Goal: Feedback & Contribution: Contribute content

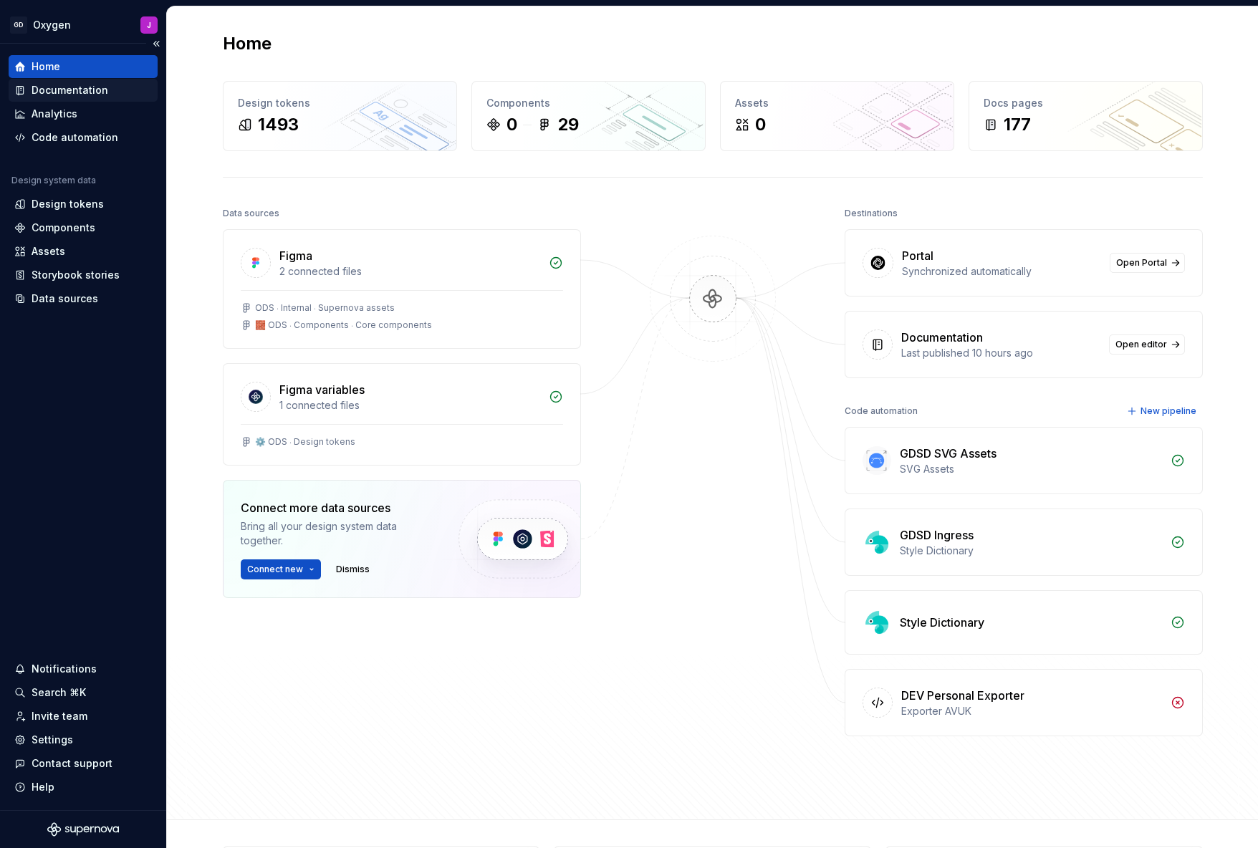
click at [83, 87] on div "Documentation" at bounding box center [70, 90] width 77 height 14
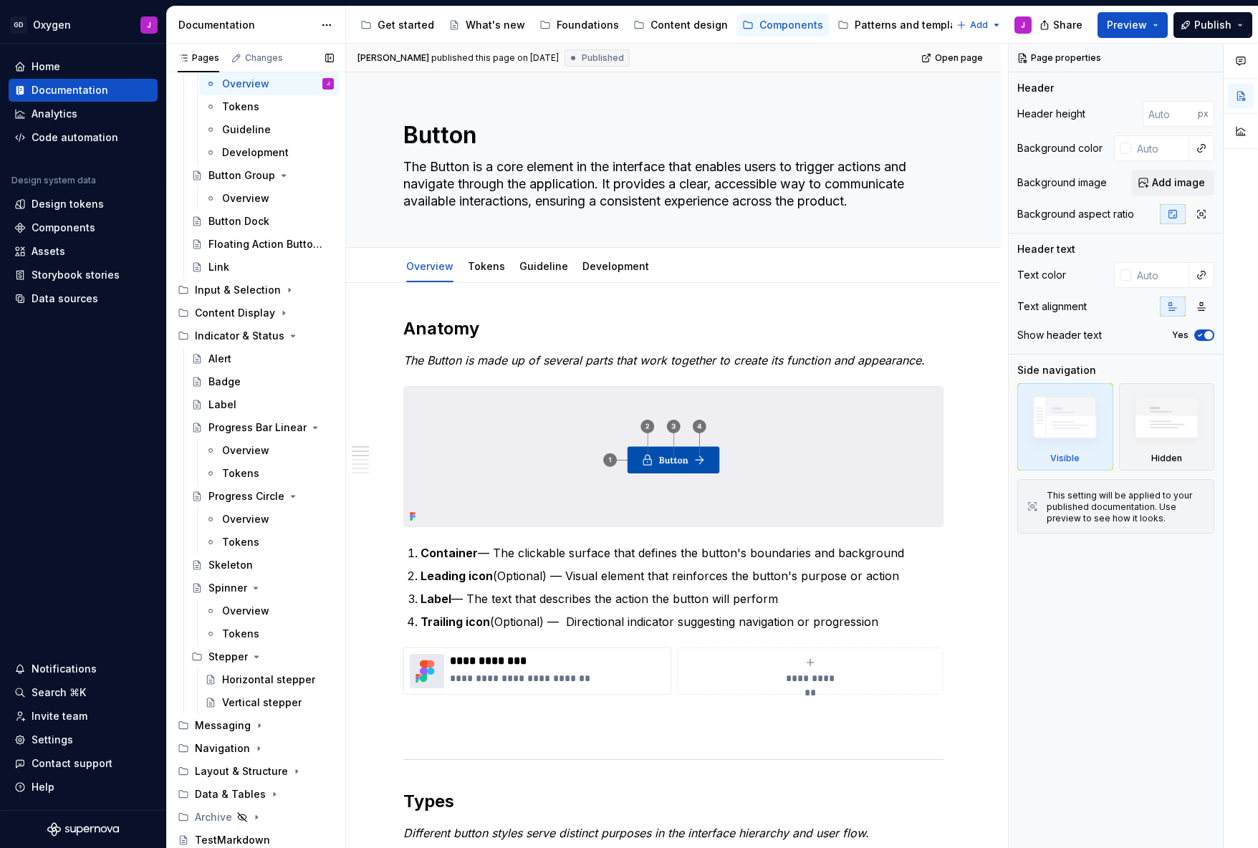
scroll to position [146, 0]
click at [570, 19] on div "Foundations" at bounding box center [588, 25] width 62 height 14
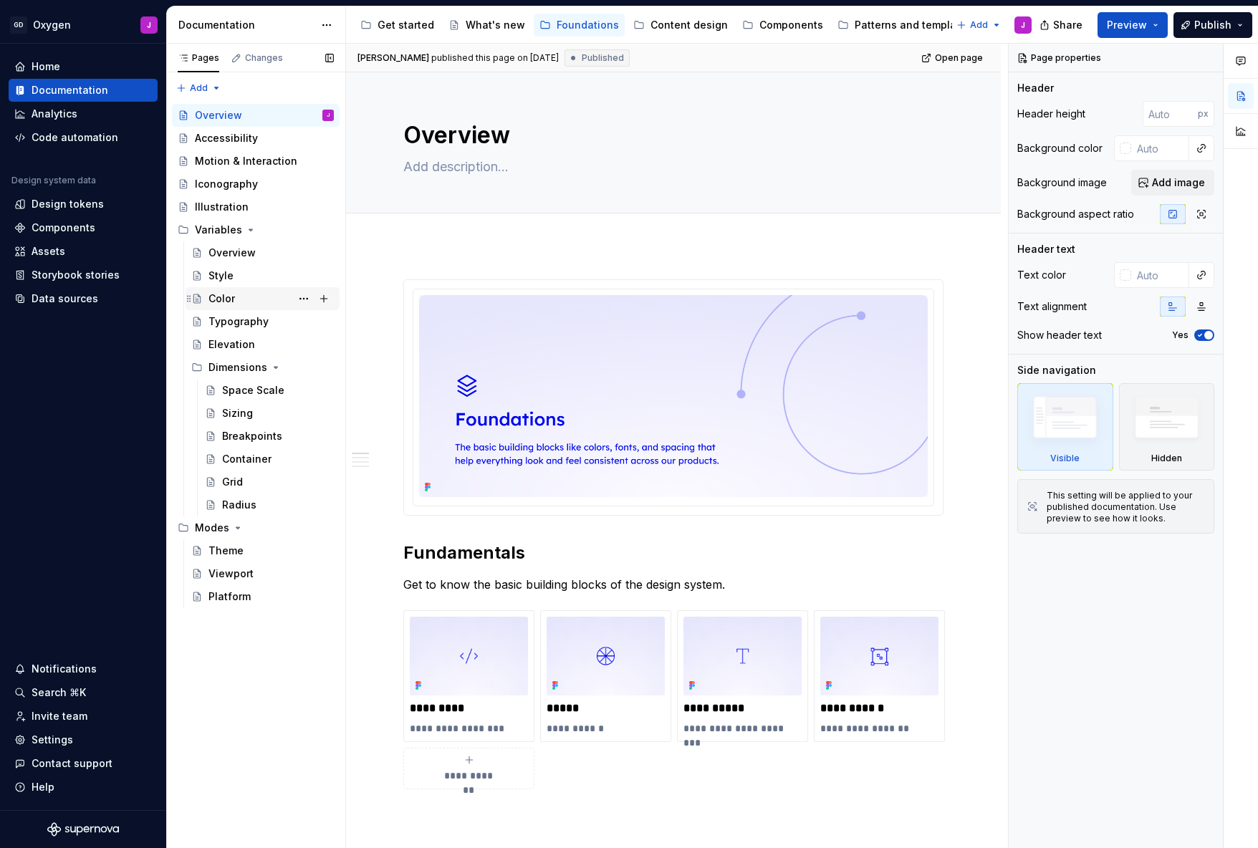
click at [234, 302] on div "Color" at bounding box center [221, 299] width 27 height 14
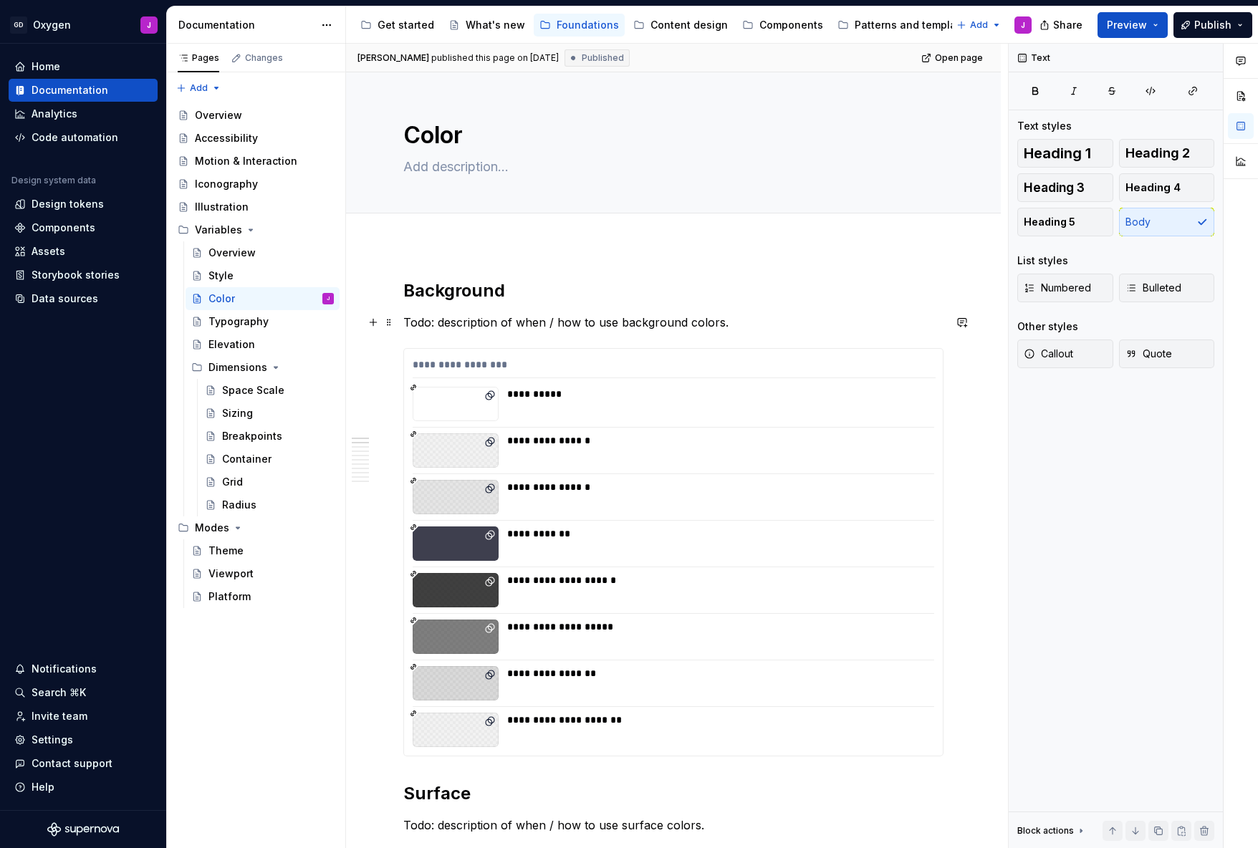
click at [541, 322] on p "Todo: description of when / how to use background colors." at bounding box center [673, 322] width 540 height 17
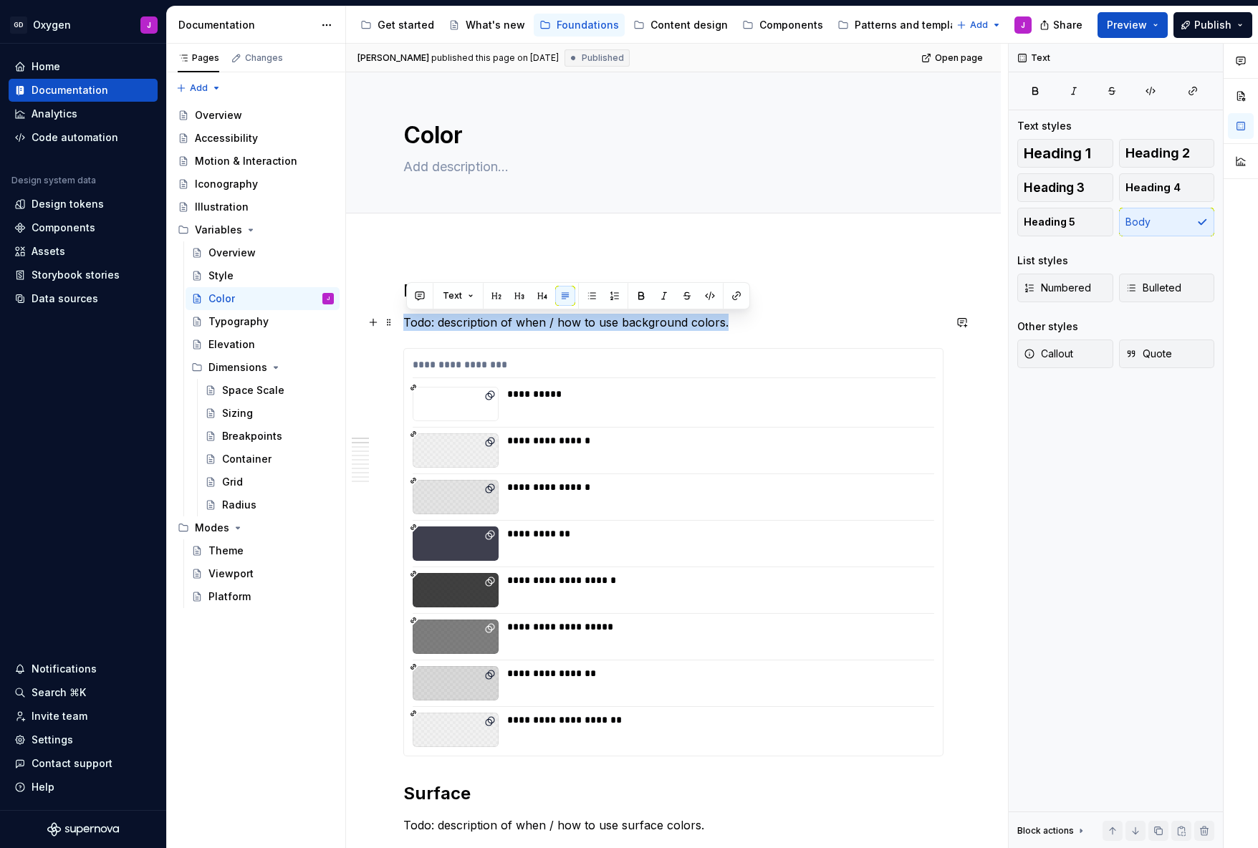
click at [541, 322] on p "Todo: description of when / how to use background colors." at bounding box center [673, 322] width 540 height 17
click at [478, 319] on p "Todo: description of when / how to use background colors." at bounding box center [673, 322] width 540 height 17
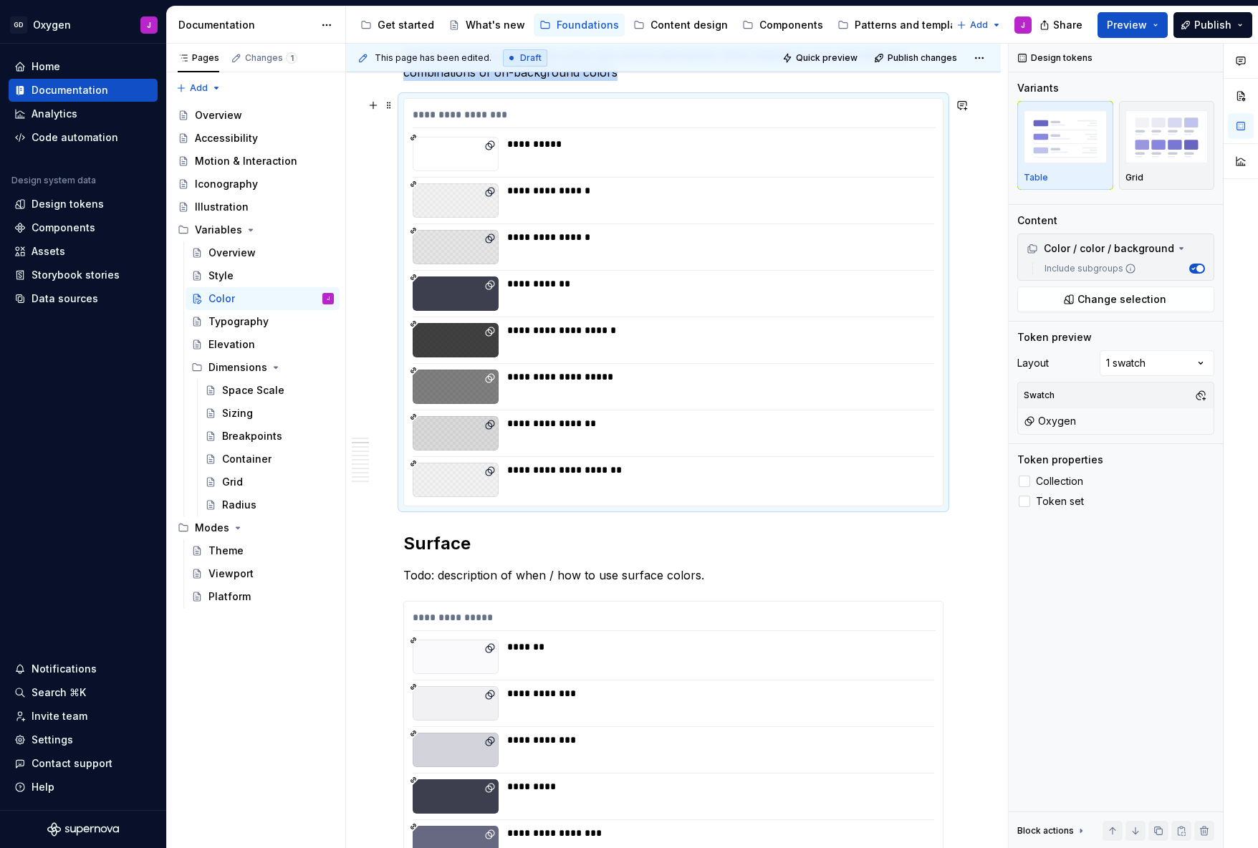
scroll to position [295, 0]
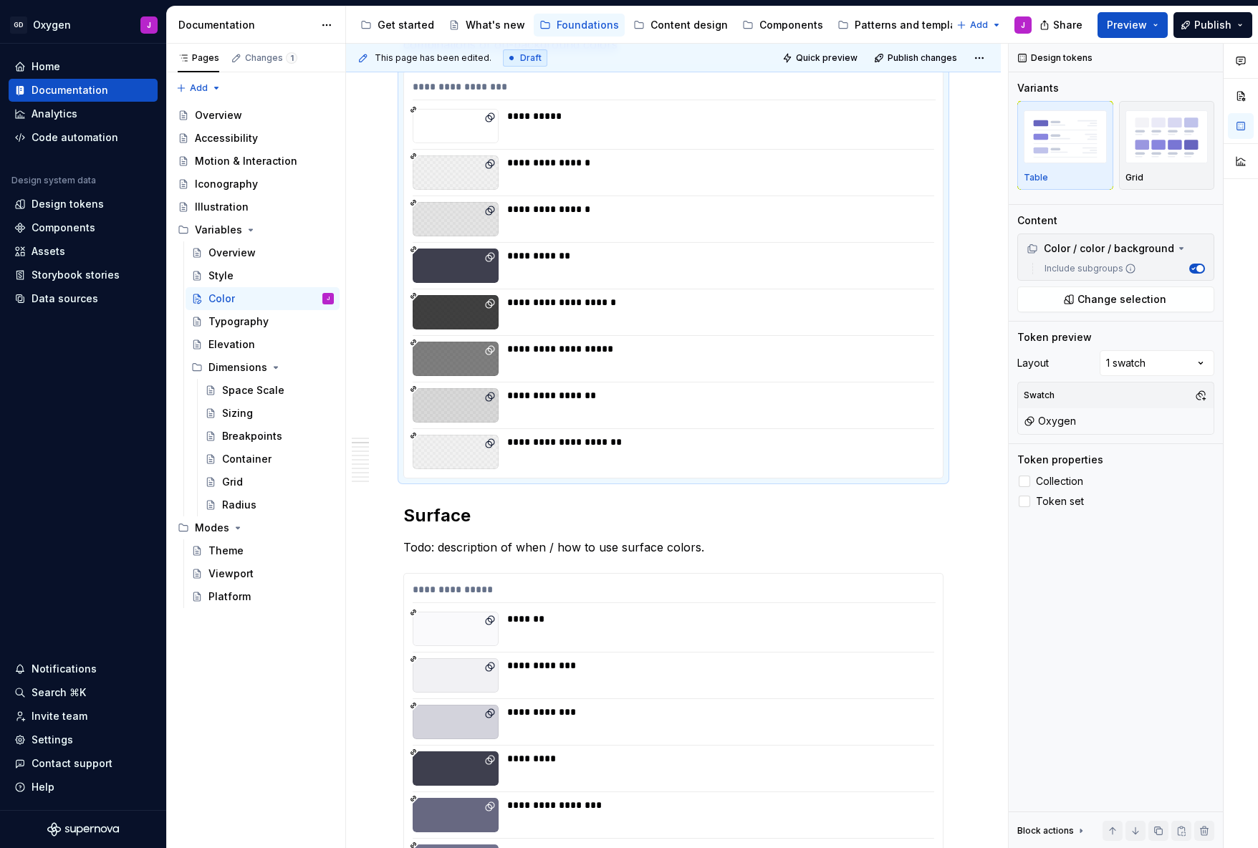
type textarea "*"
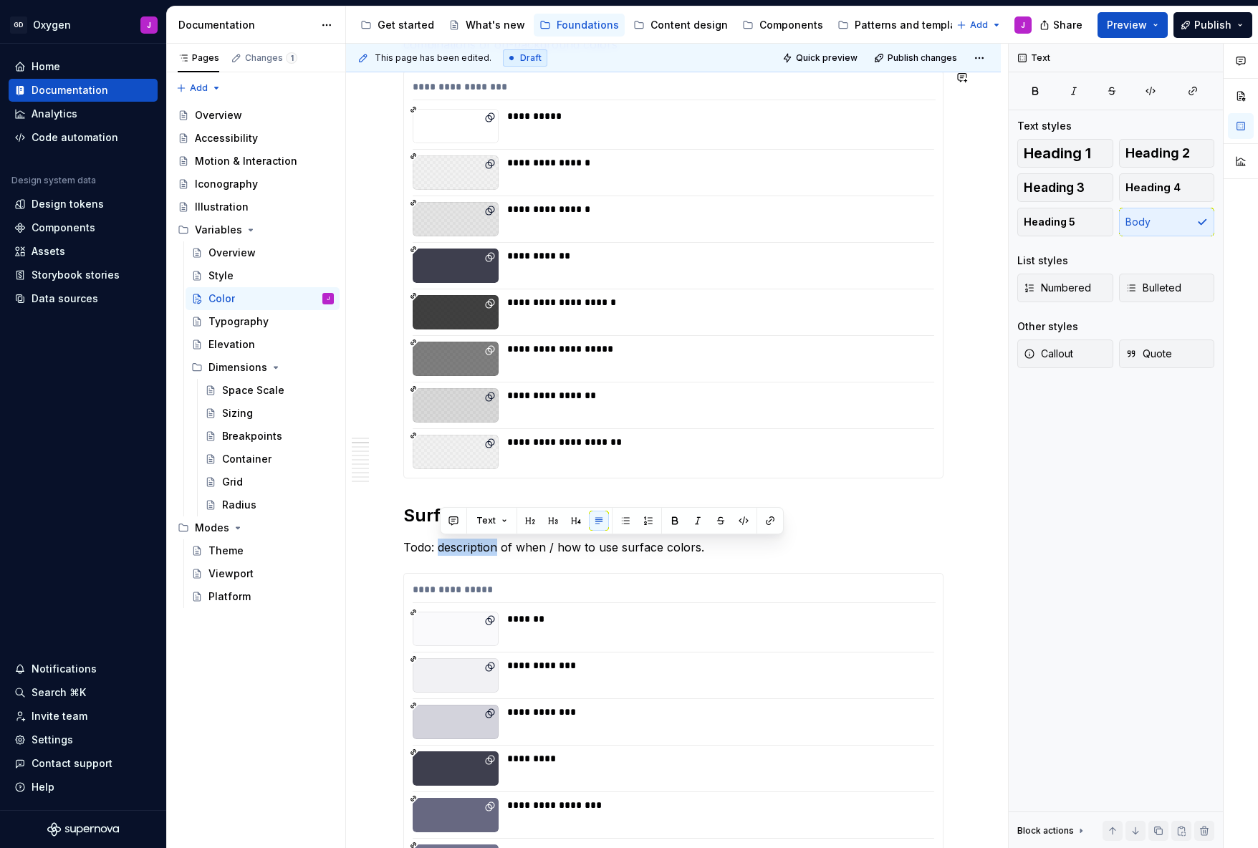
click at [490, 547] on p "Todo: description of when / how to use surface colors." at bounding box center [673, 547] width 540 height 17
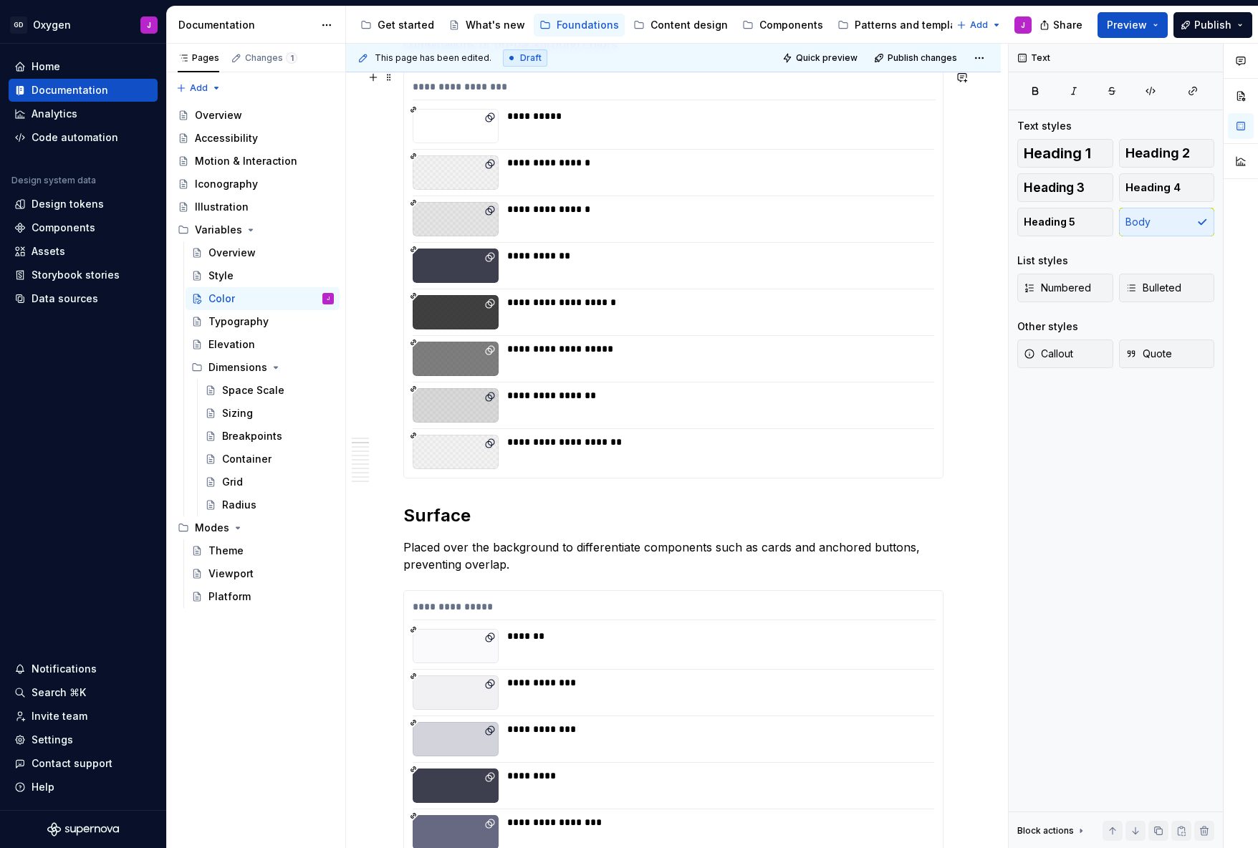
scroll to position [122, 0]
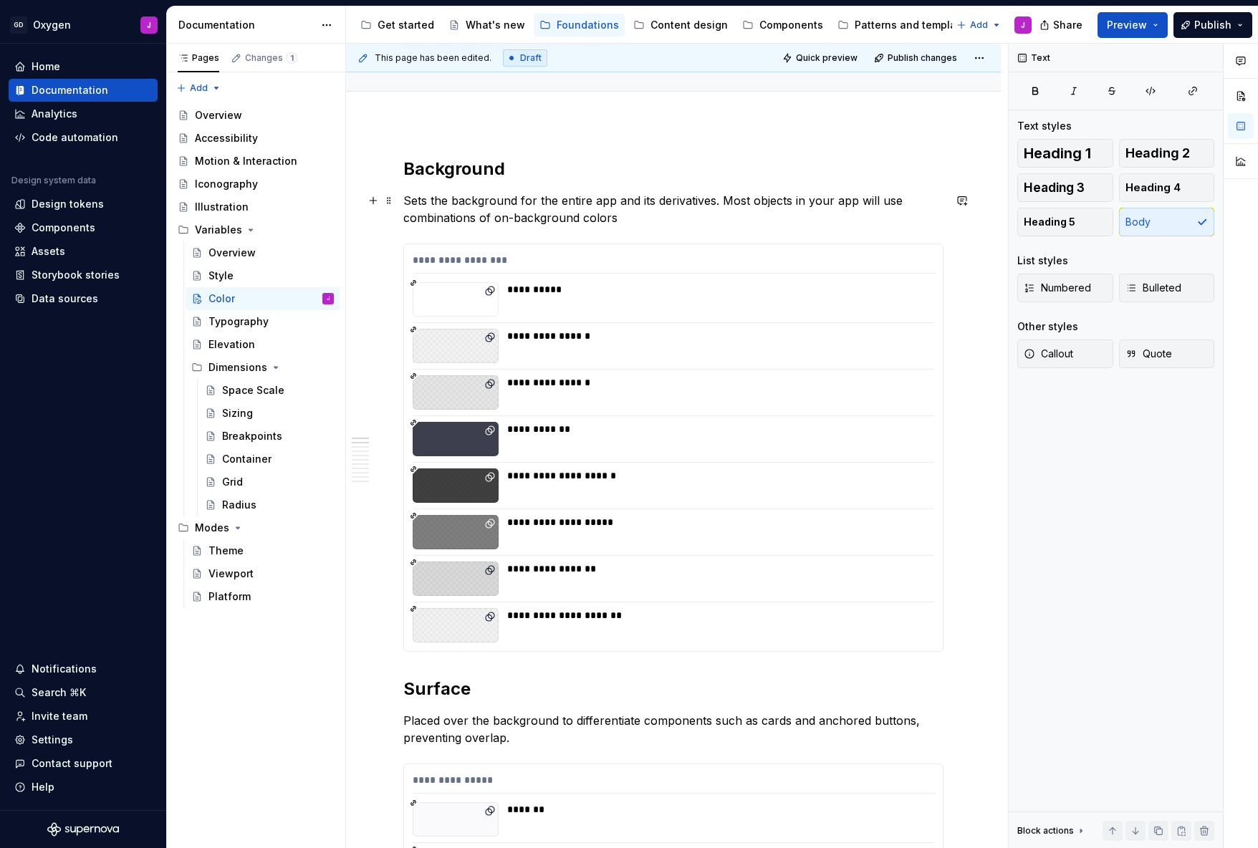
click at [630, 219] on p "Sets the background for the entire app and its derivatives. Most objects in you…" at bounding box center [673, 209] width 540 height 34
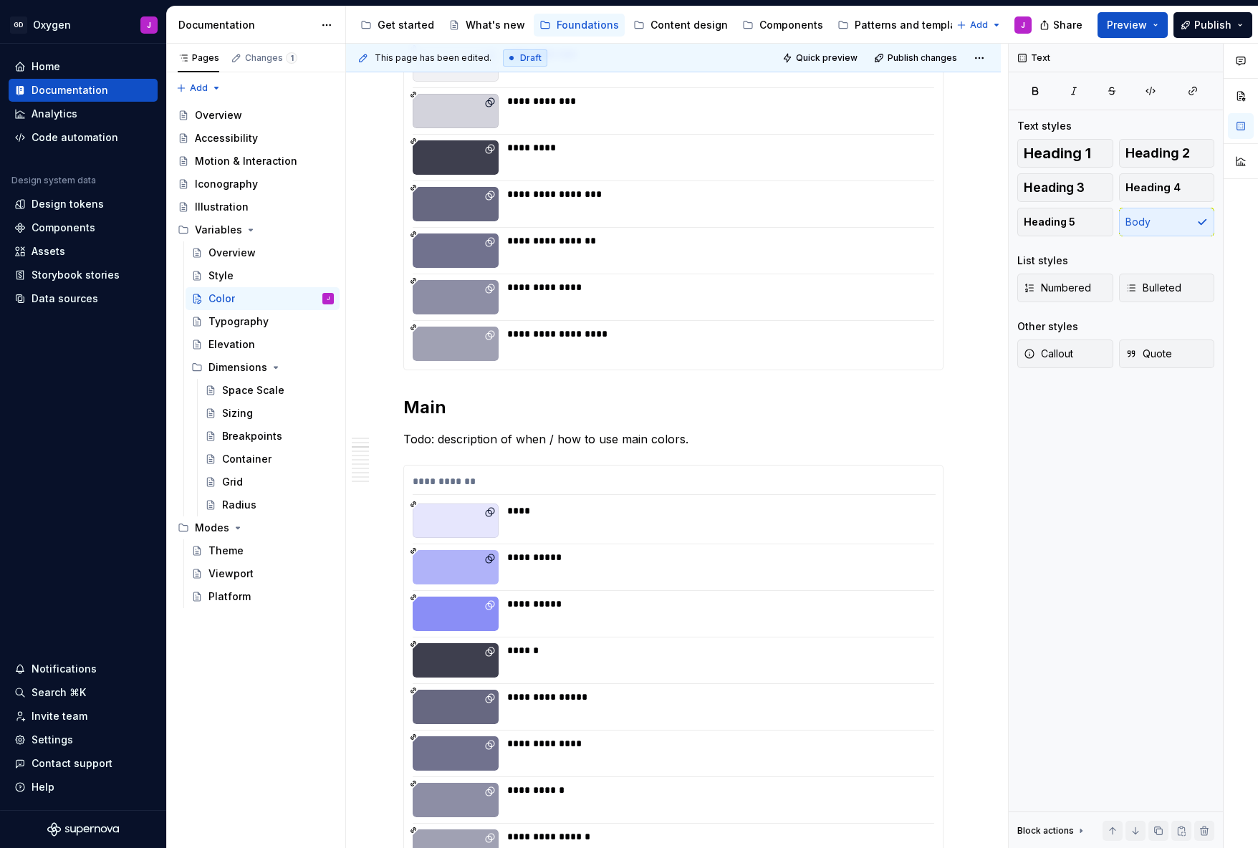
scroll to position [929, 0]
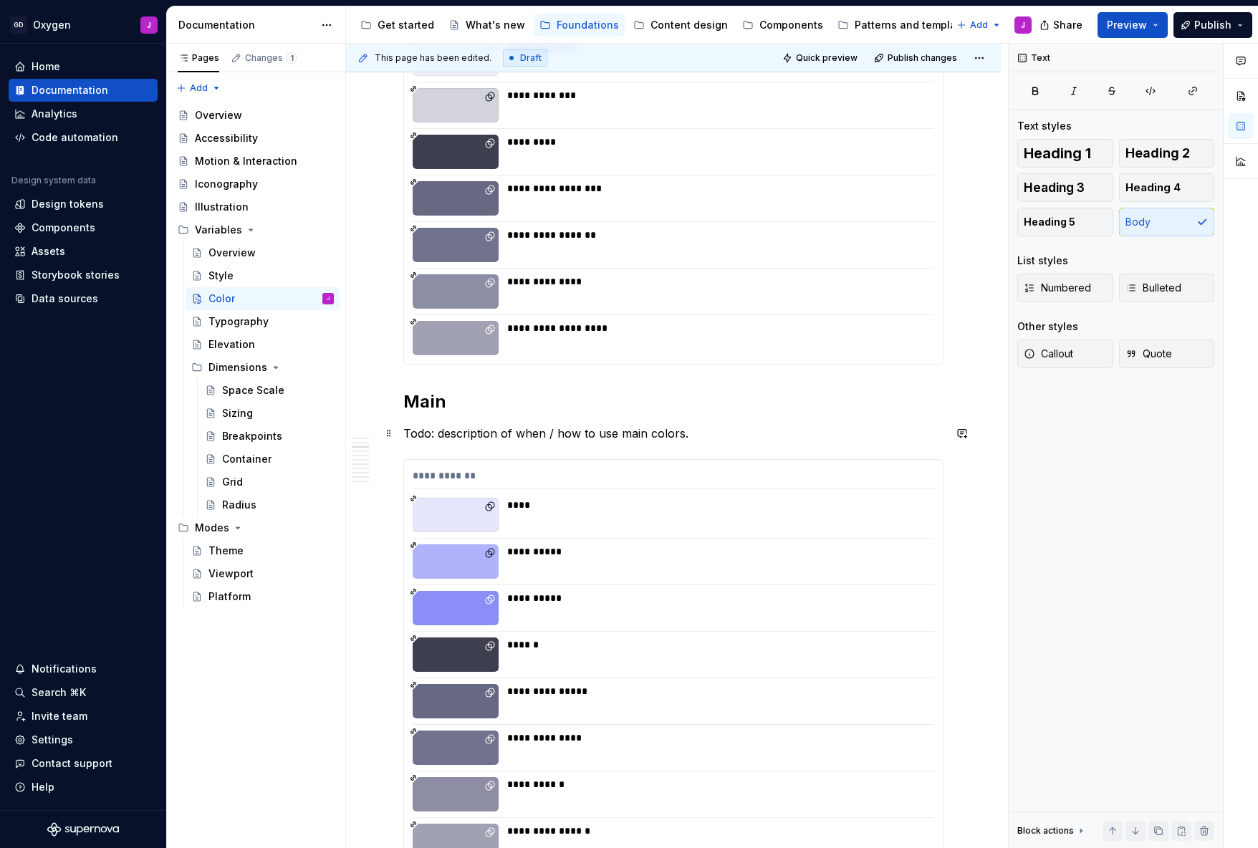
click at [584, 434] on p "Todo: description of when / how to use main colors." at bounding box center [673, 433] width 540 height 17
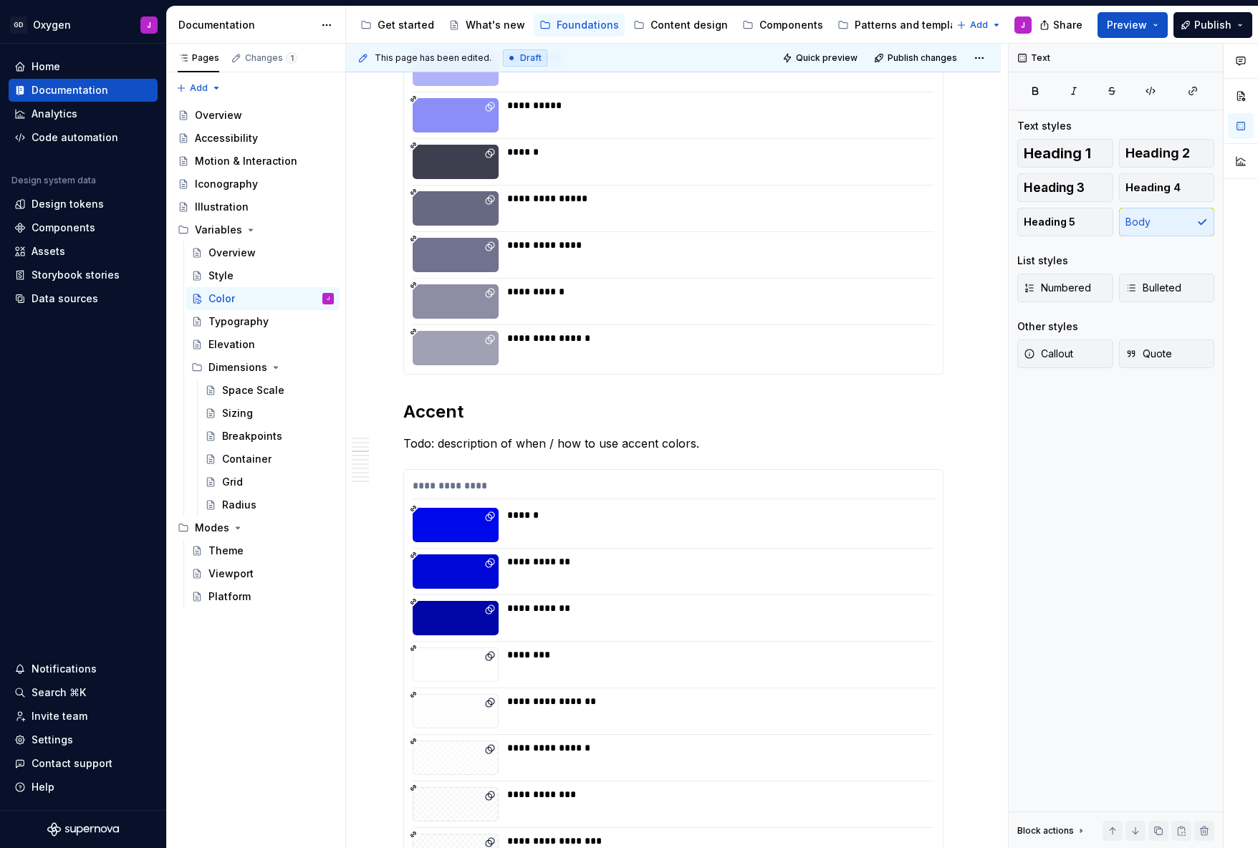
scroll to position [1565, 0]
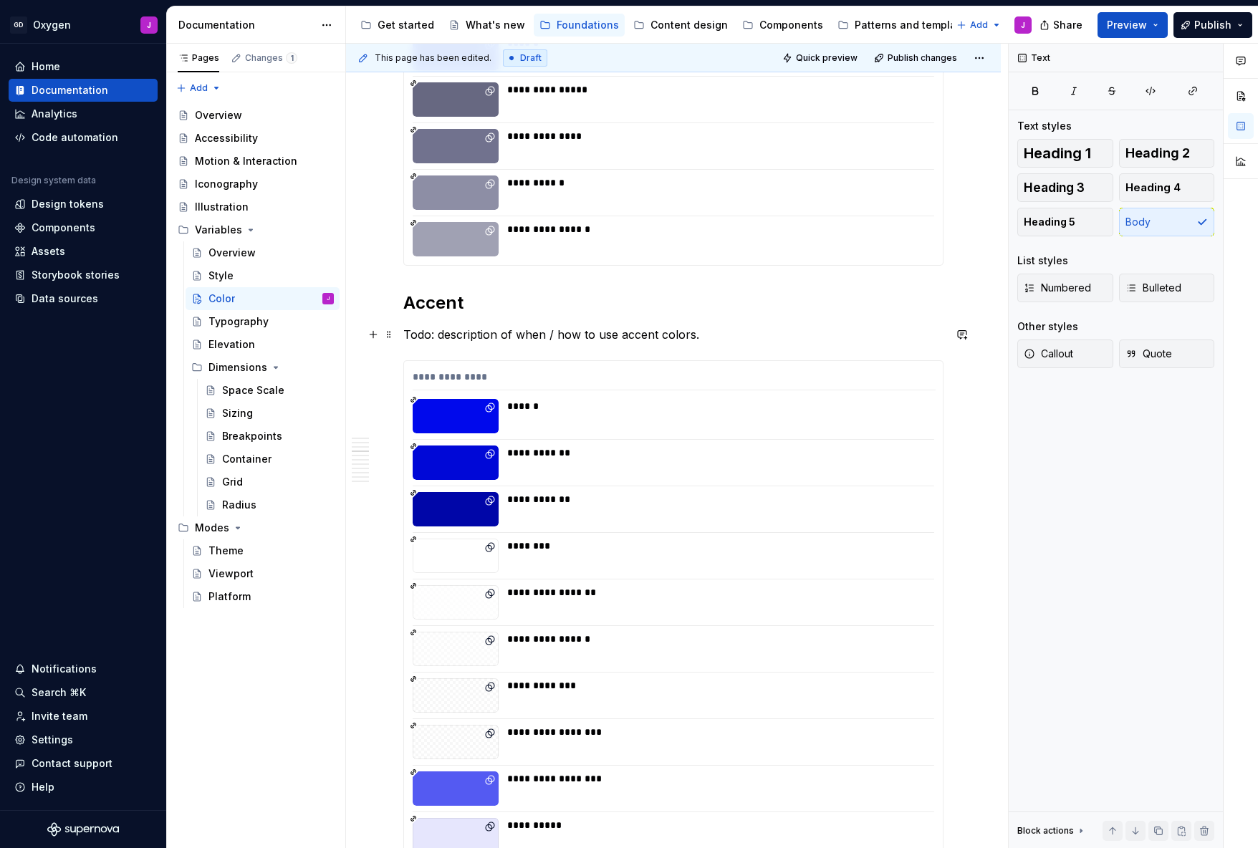
click at [587, 333] on p "Todo: description of when / how to use accent colors." at bounding box center [673, 334] width 540 height 17
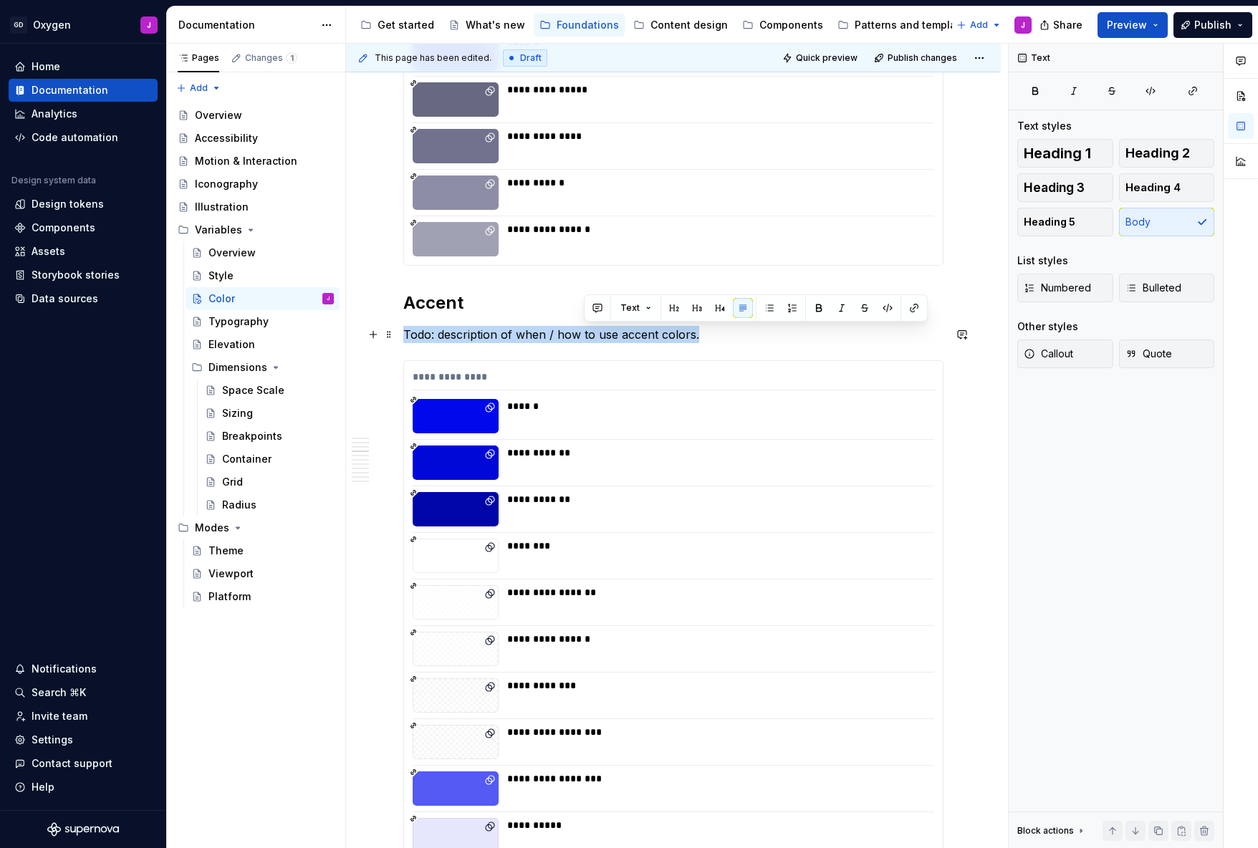
click at [587, 333] on p "Todo: description of when / how to use accent colors." at bounding box center [673, 334] width 540 height 17
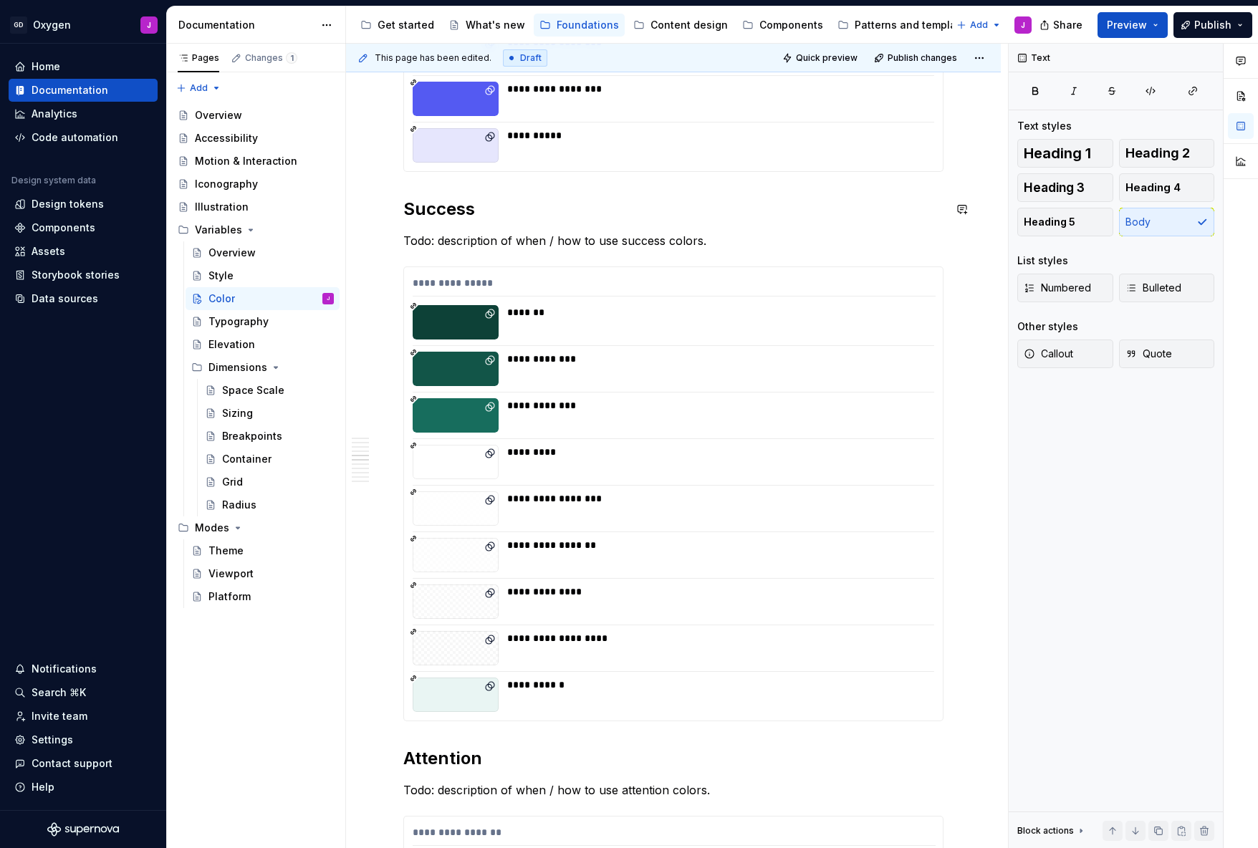
scroll to position [2380, 0]
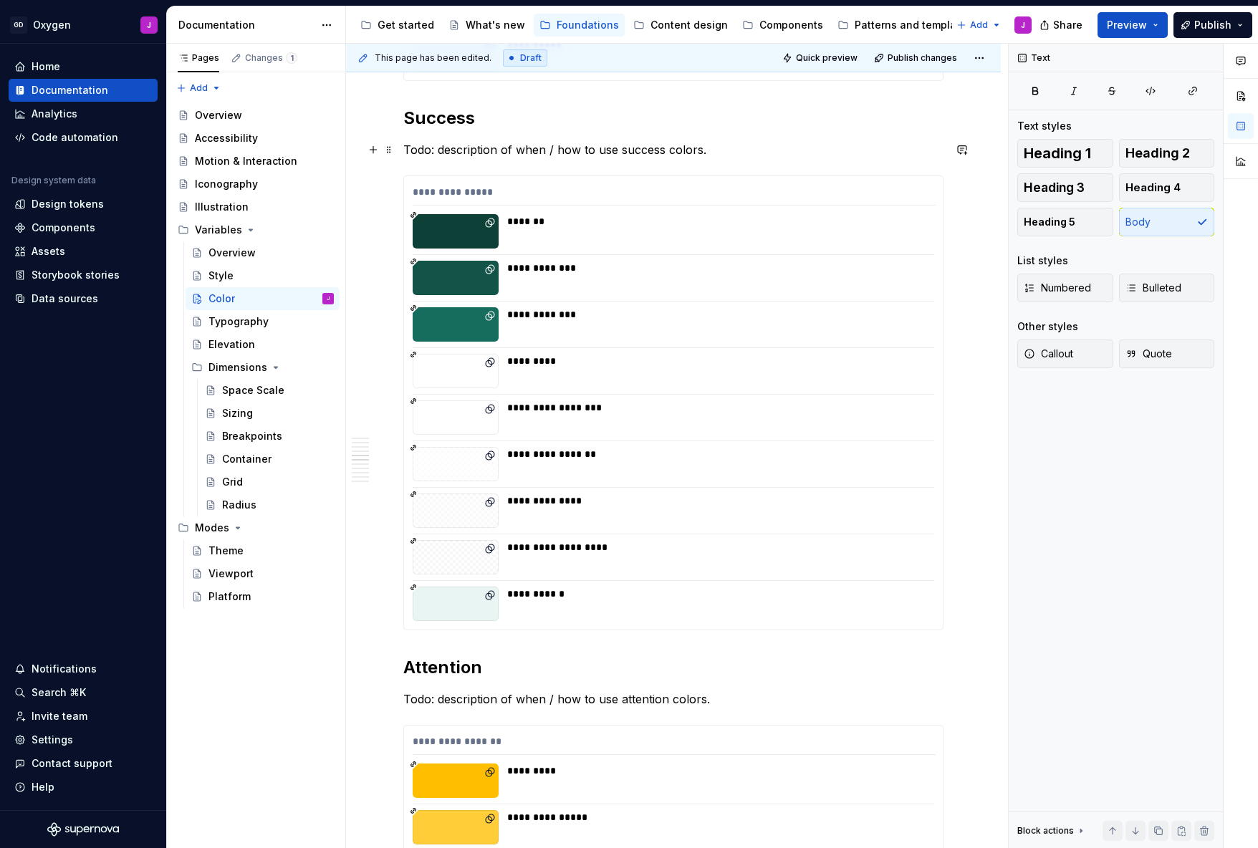
click at [616, 153] on p "Todo: description of when / how to use success colors." at bounding box center [673, 149] width 540 height 17
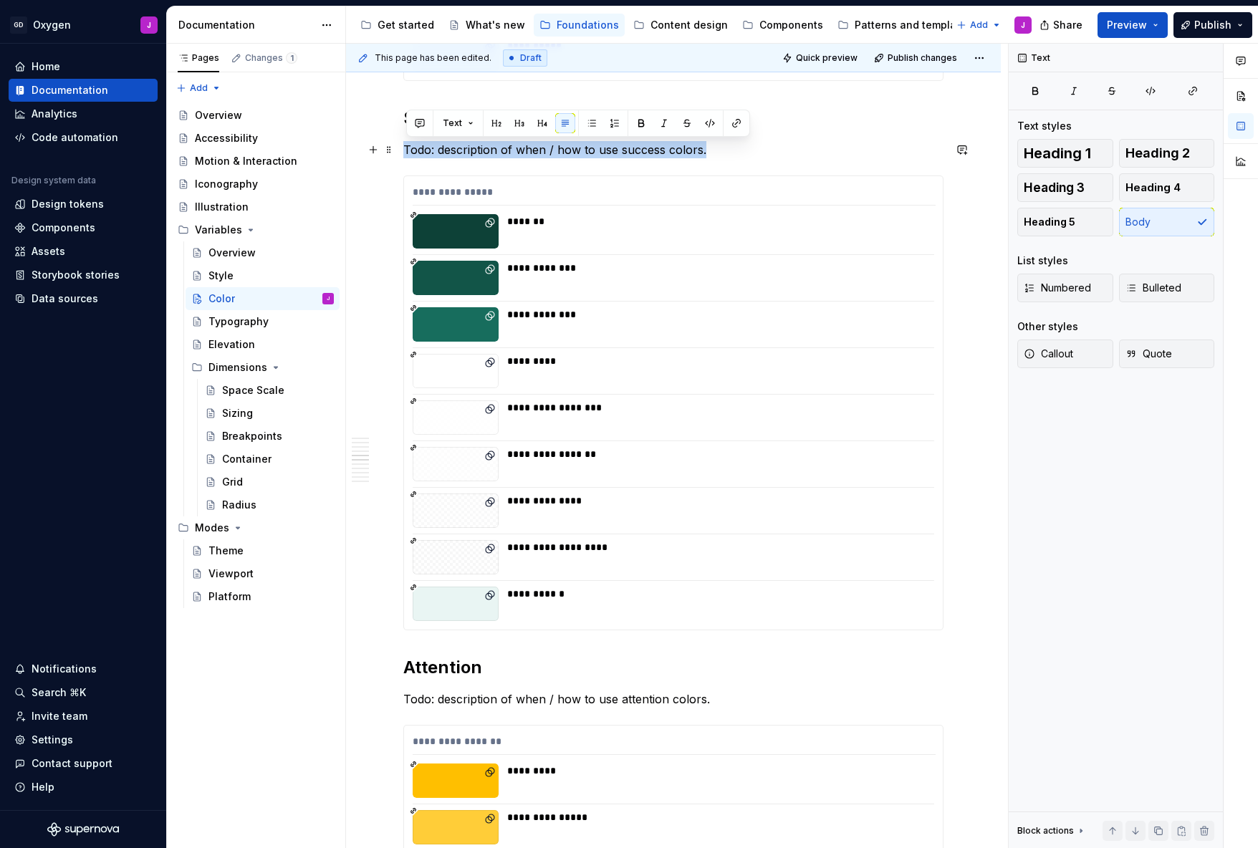
click at [616, 153] on p "Todo: description of when / how to use success colors." at bounding box center [673, 149] width 540 height 17
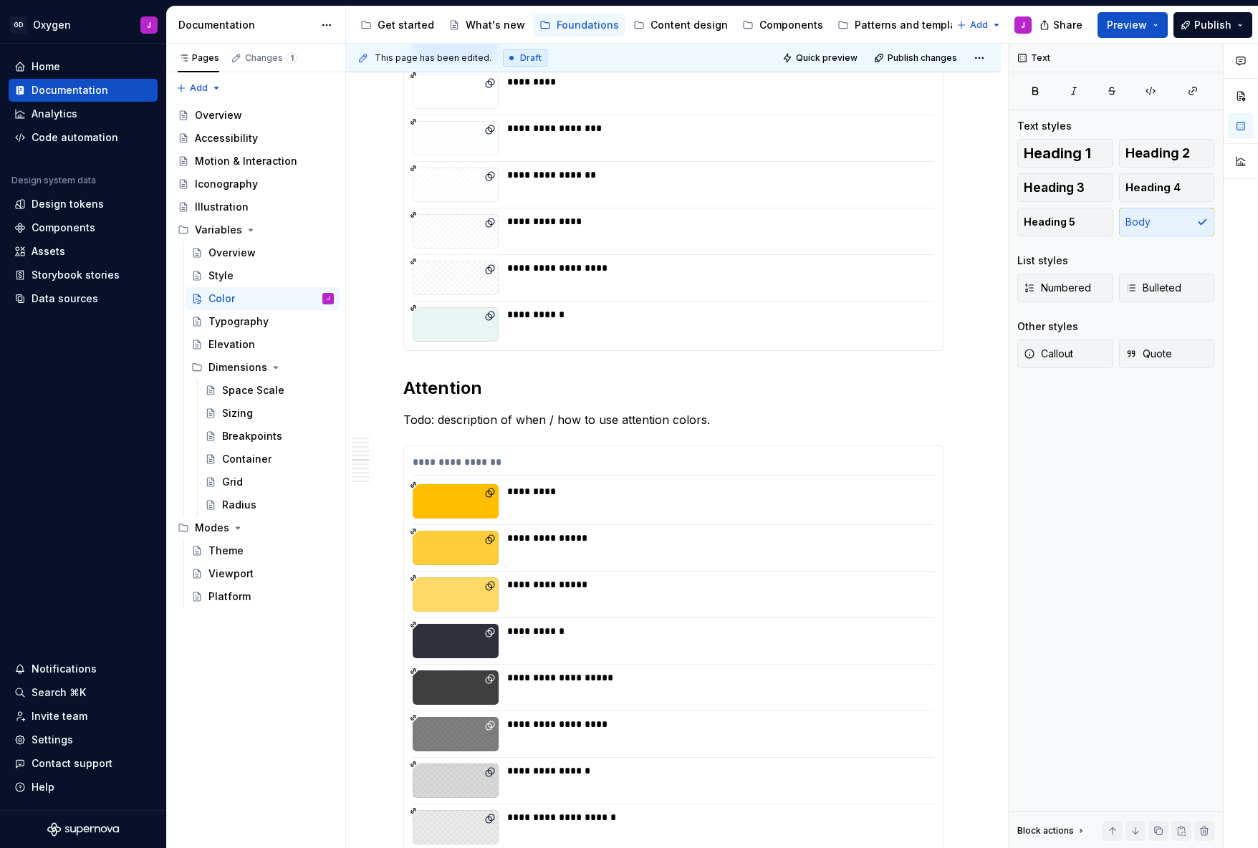
scroll to position [2678, 0]
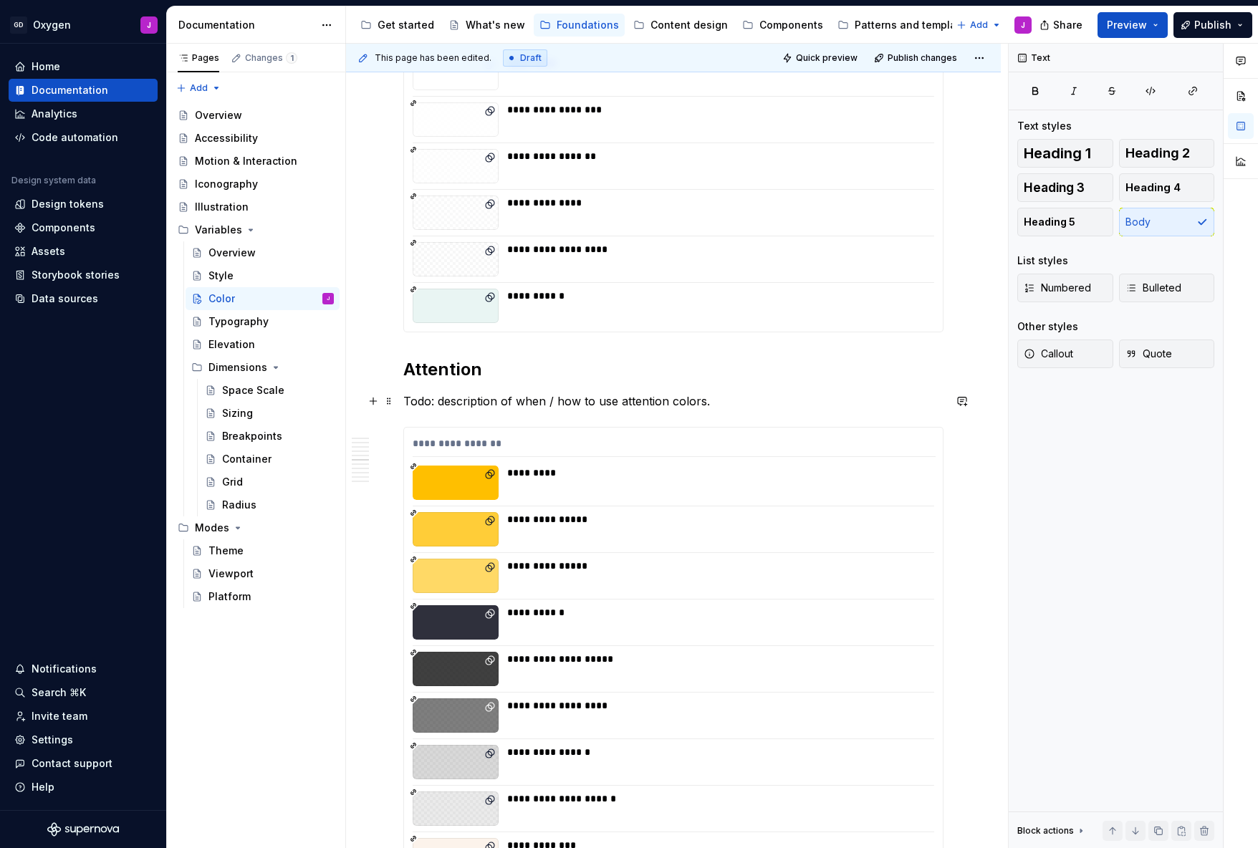
click at [590, 403] on p "Todo: description of when / how to use attention colors." at bounding box center [673, 401] width 540 height 17
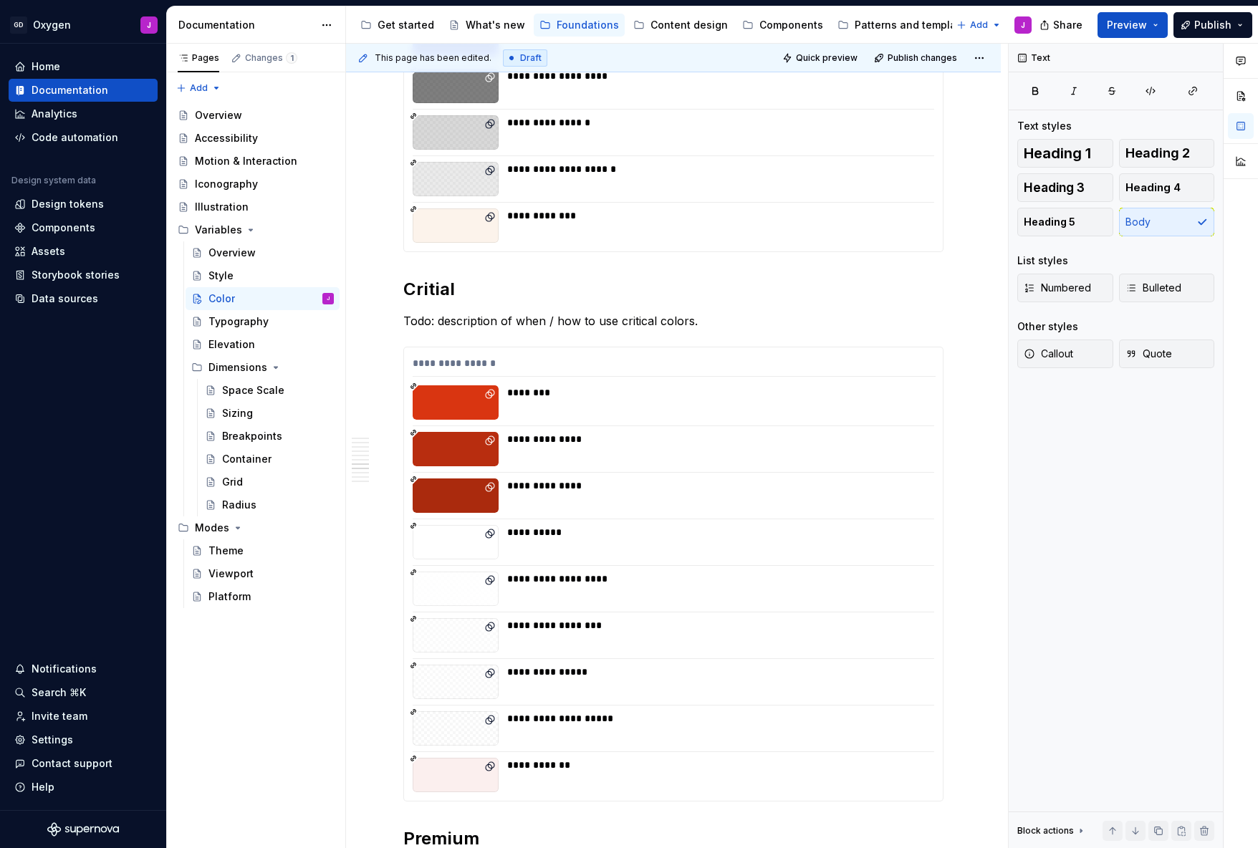
scroll to position [3337, 0]
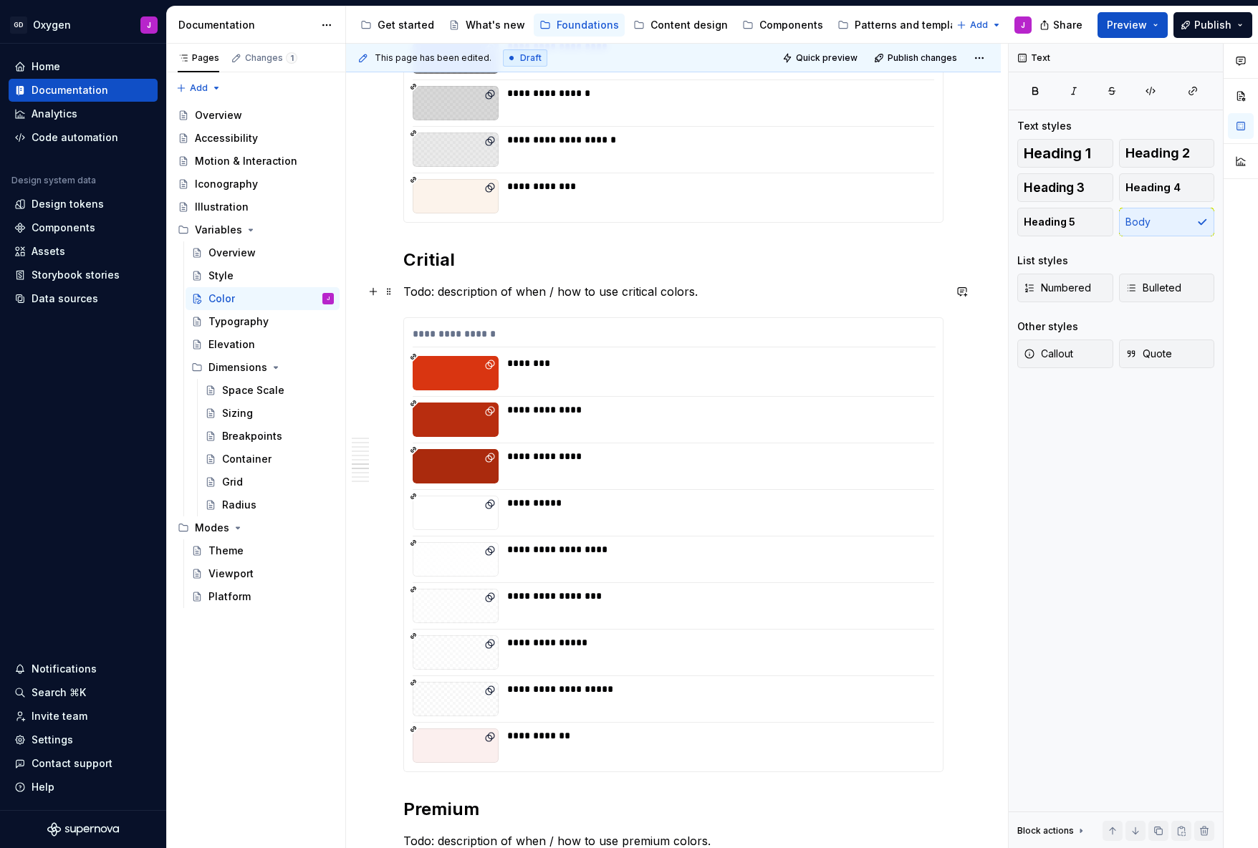
click at [624, 288] on p "Todo: description of when / how to use critical colors." at bounding box center [673, 291] width 540 height 17
click at [987, 290] on div "**********" at bounding box center [673, 74] width 655 height 6333
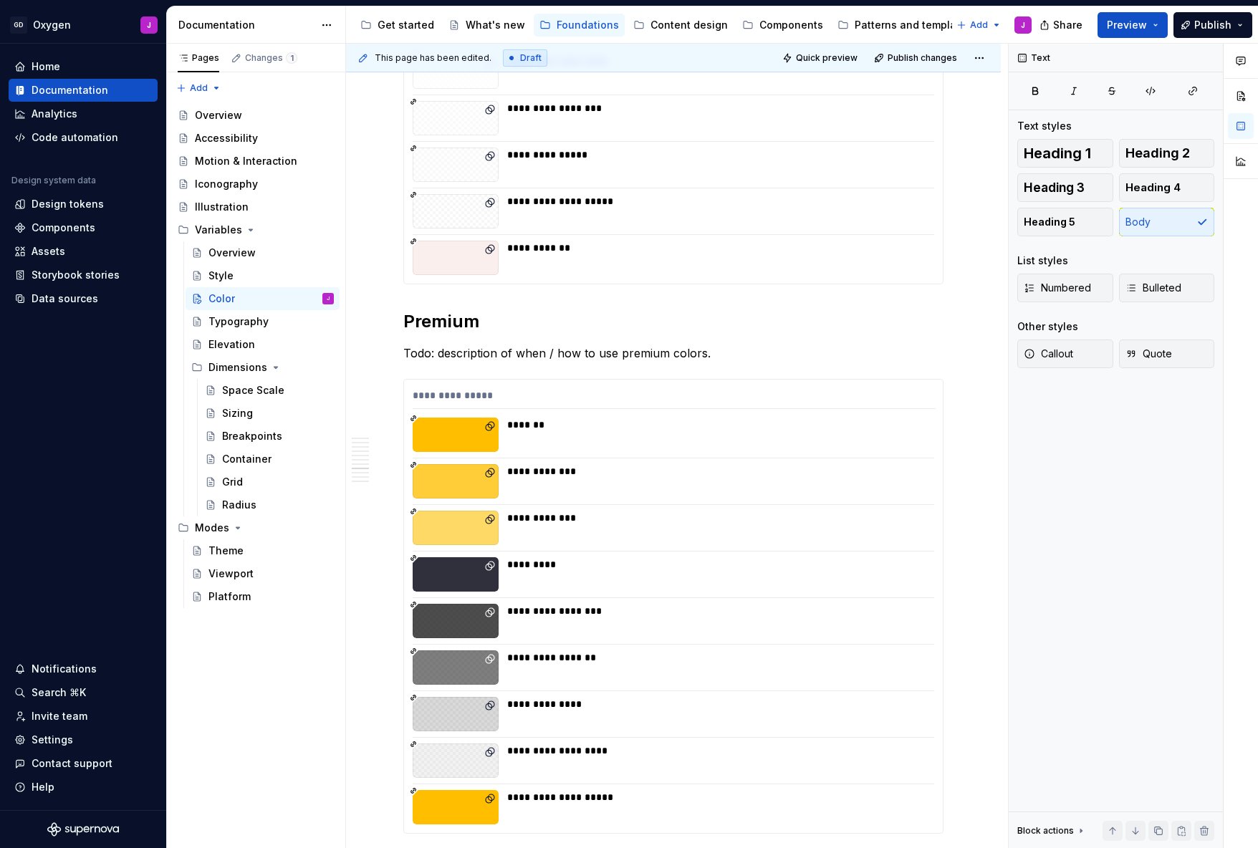
scroll to position [3829, 0]
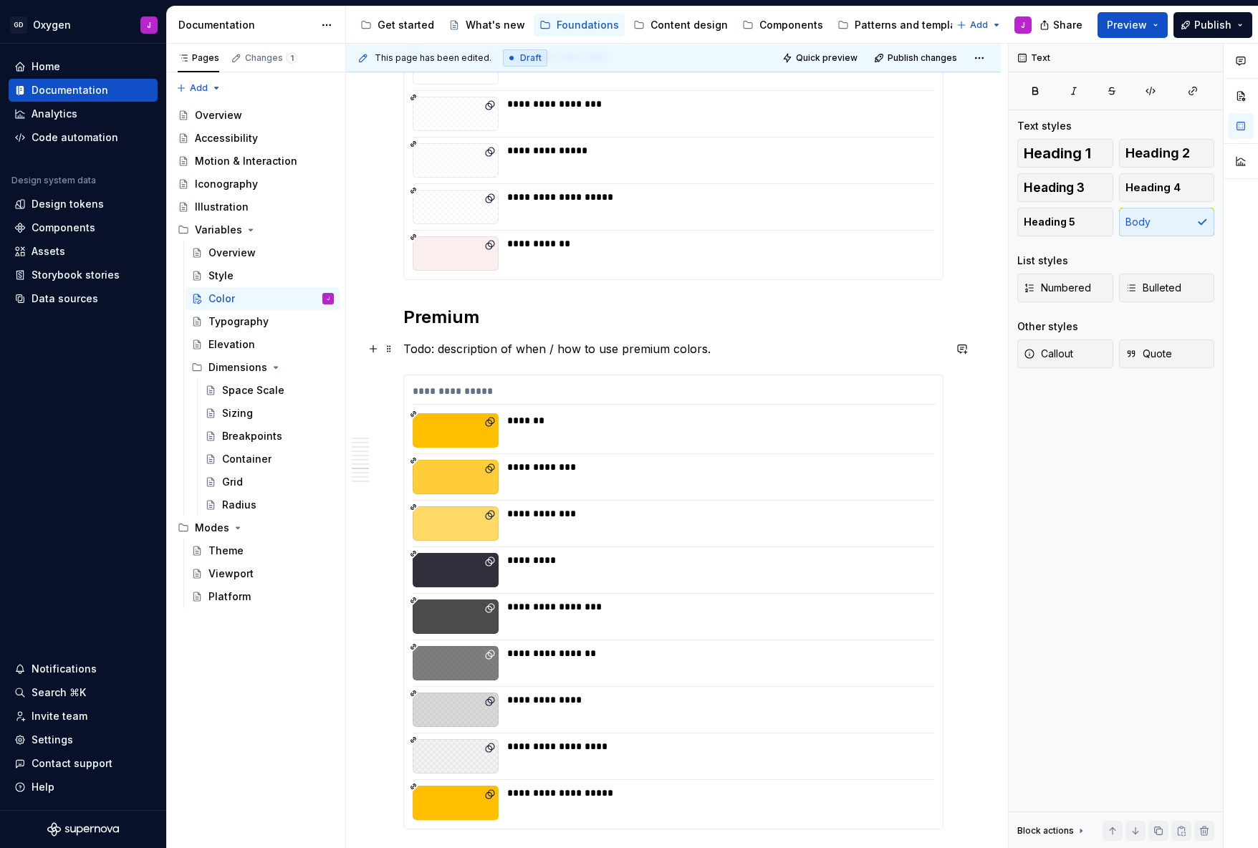
click at [644, 352] on p "Todo: description of when / how to use premium colors." at bounding box center [673, 348] width 540 height 17
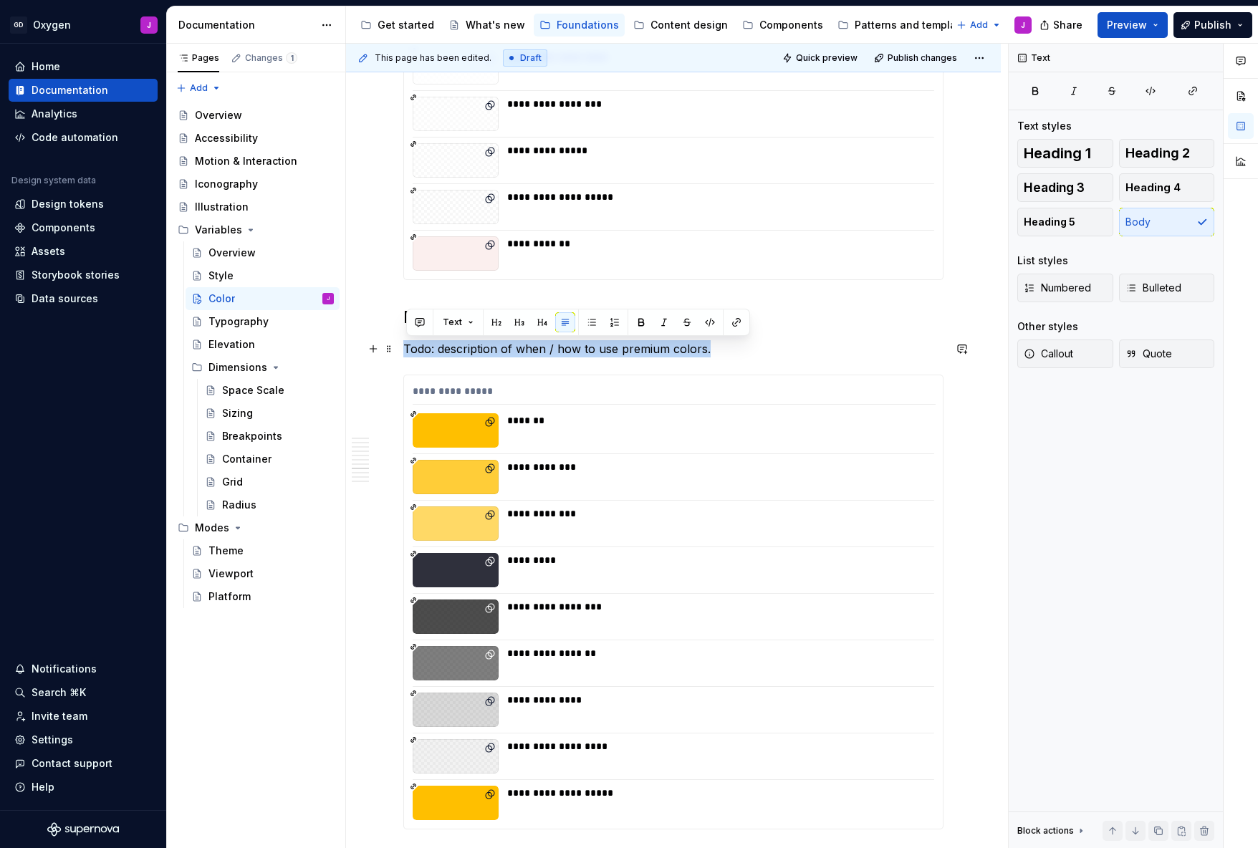
click at [644, 352] on p "Todo: description of when / how to use premium colors." at bounding box center [673, 348] width 540 height 17
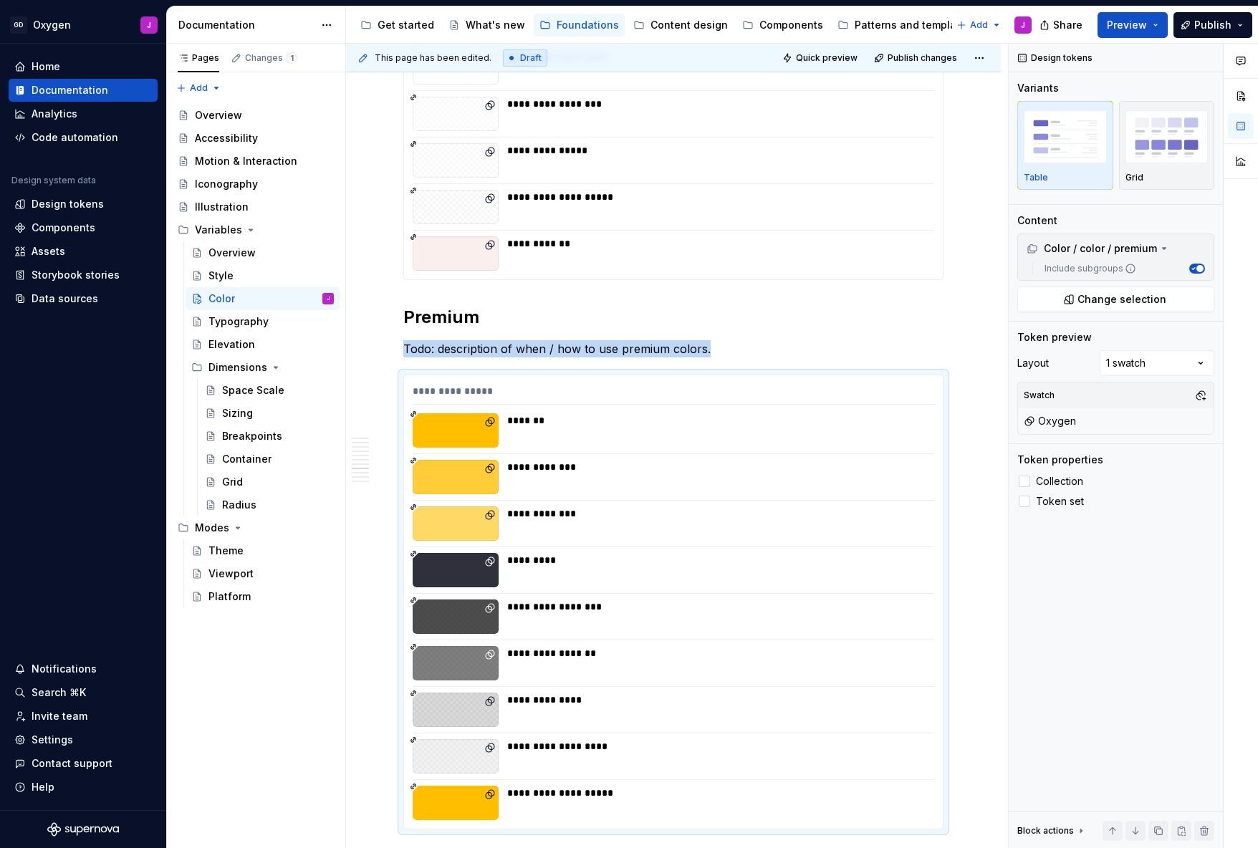
click at [577, 345] on p "Todo: description of when / how to use premium colors." at bounding box center [673, 348] width 540 height 17
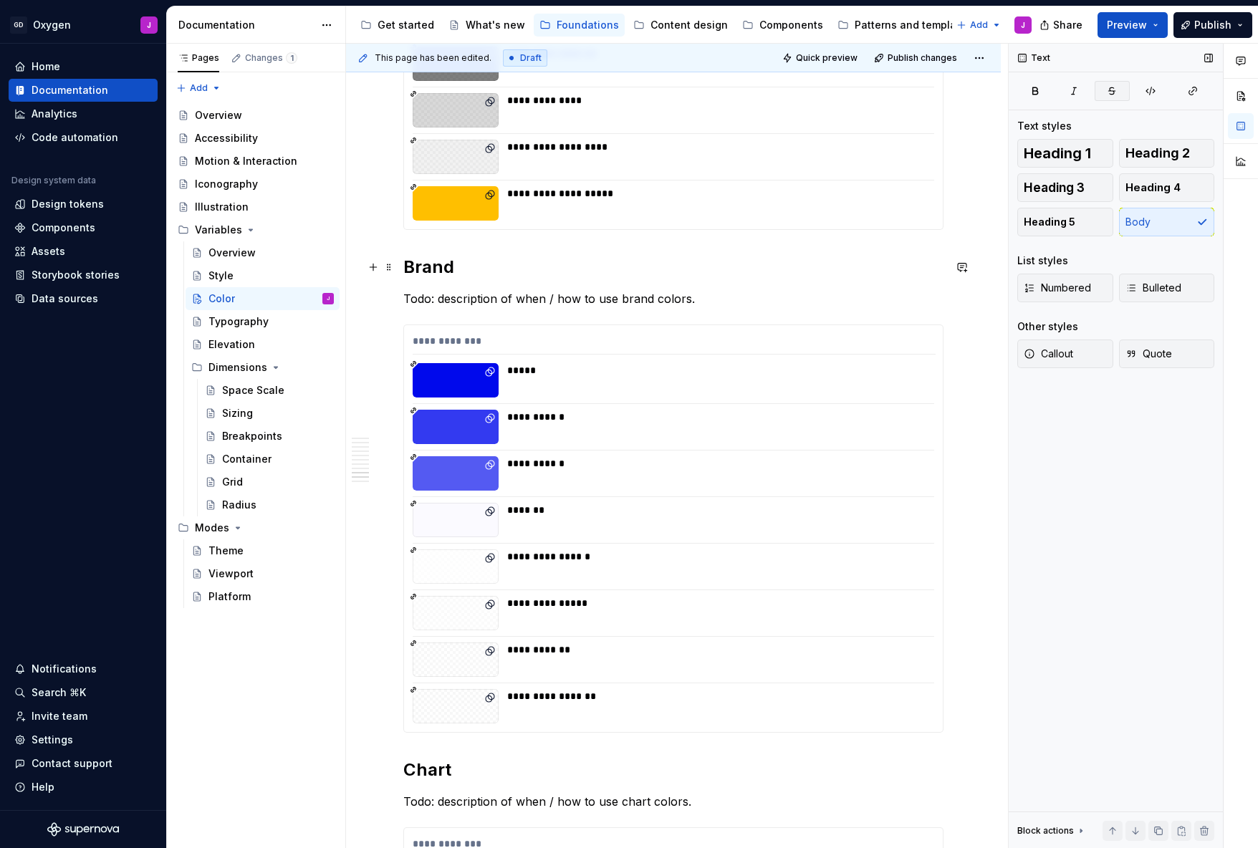
scroll to position [4434, 0]
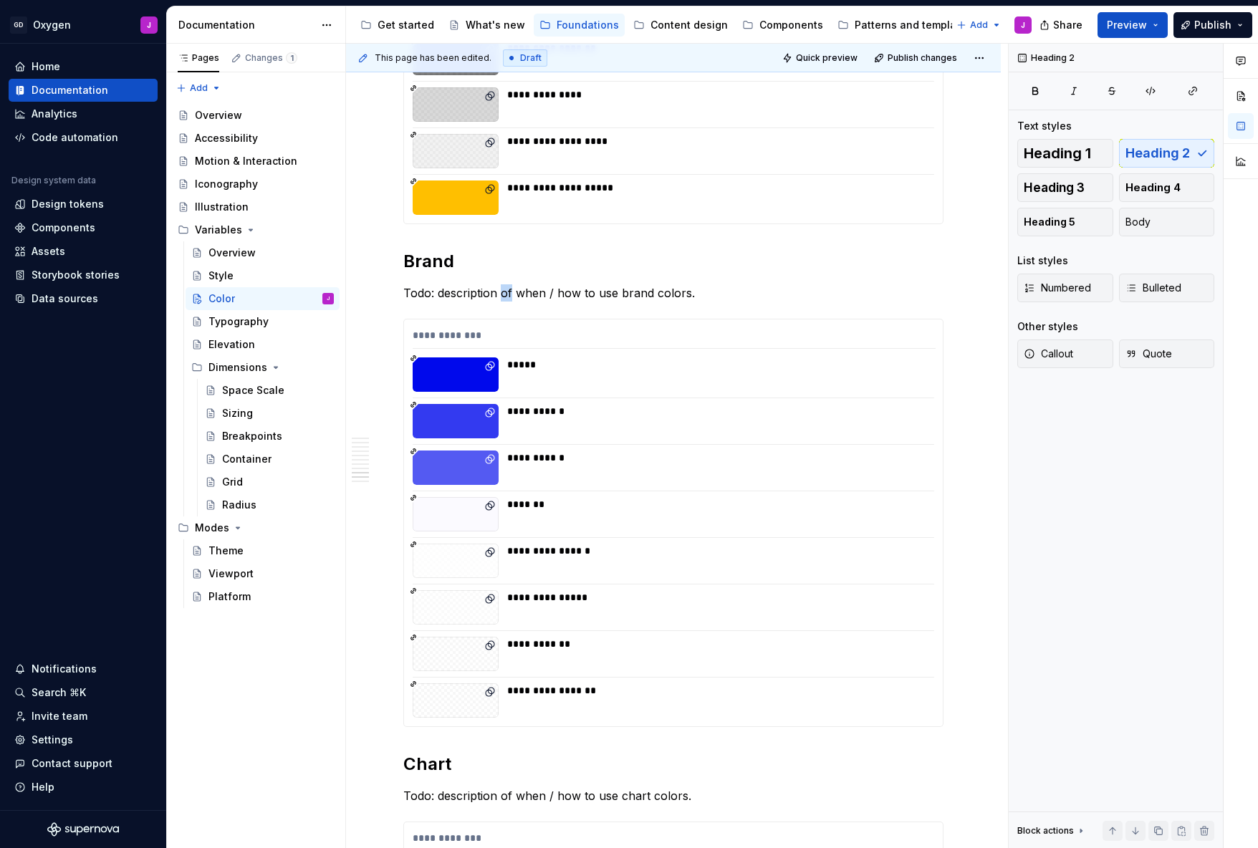
click at [509, 293] on p "Todo: description of when / how to use brand colors." at bounding box center [673, 292] width 540 height 17
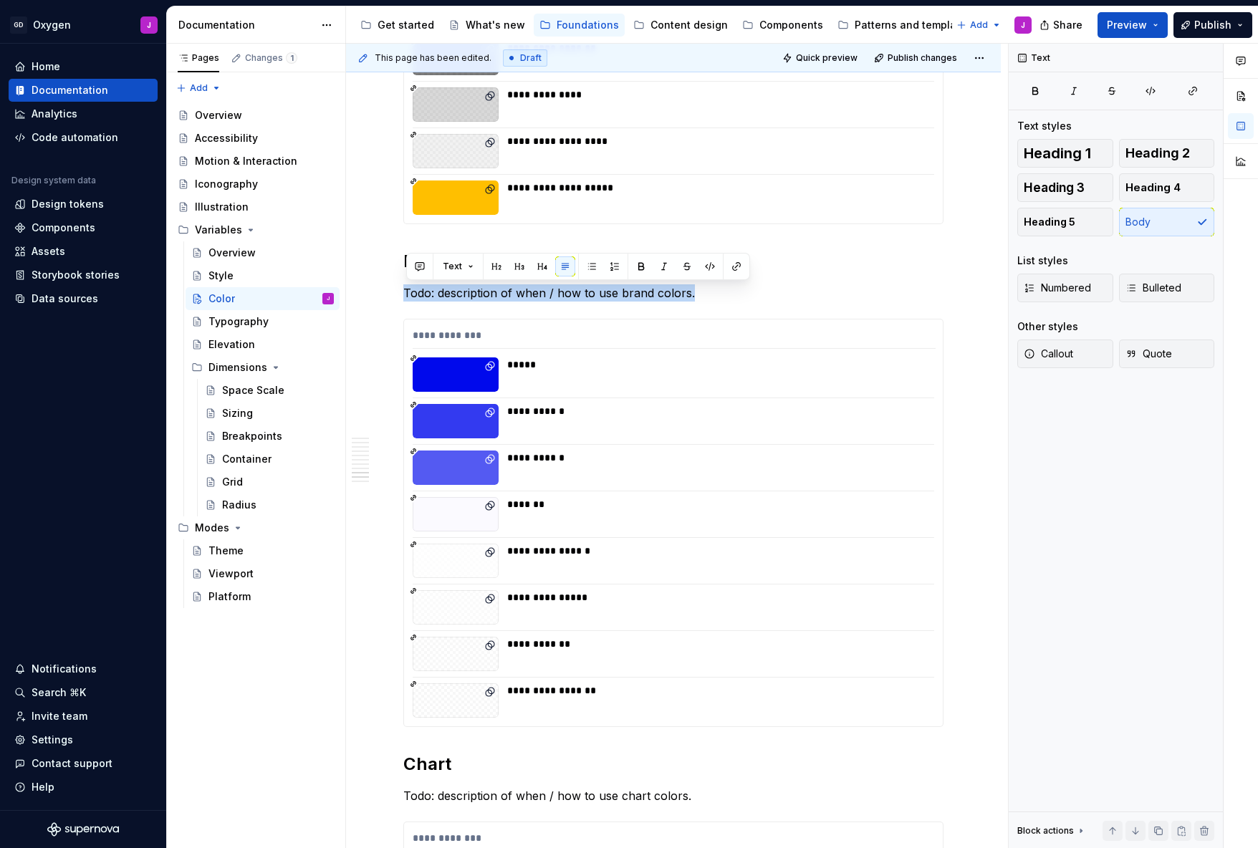
click at [509, 293] on p "Todo: description of when / how to use brand colors." at bounding box center [673, 292] width 540 height 17
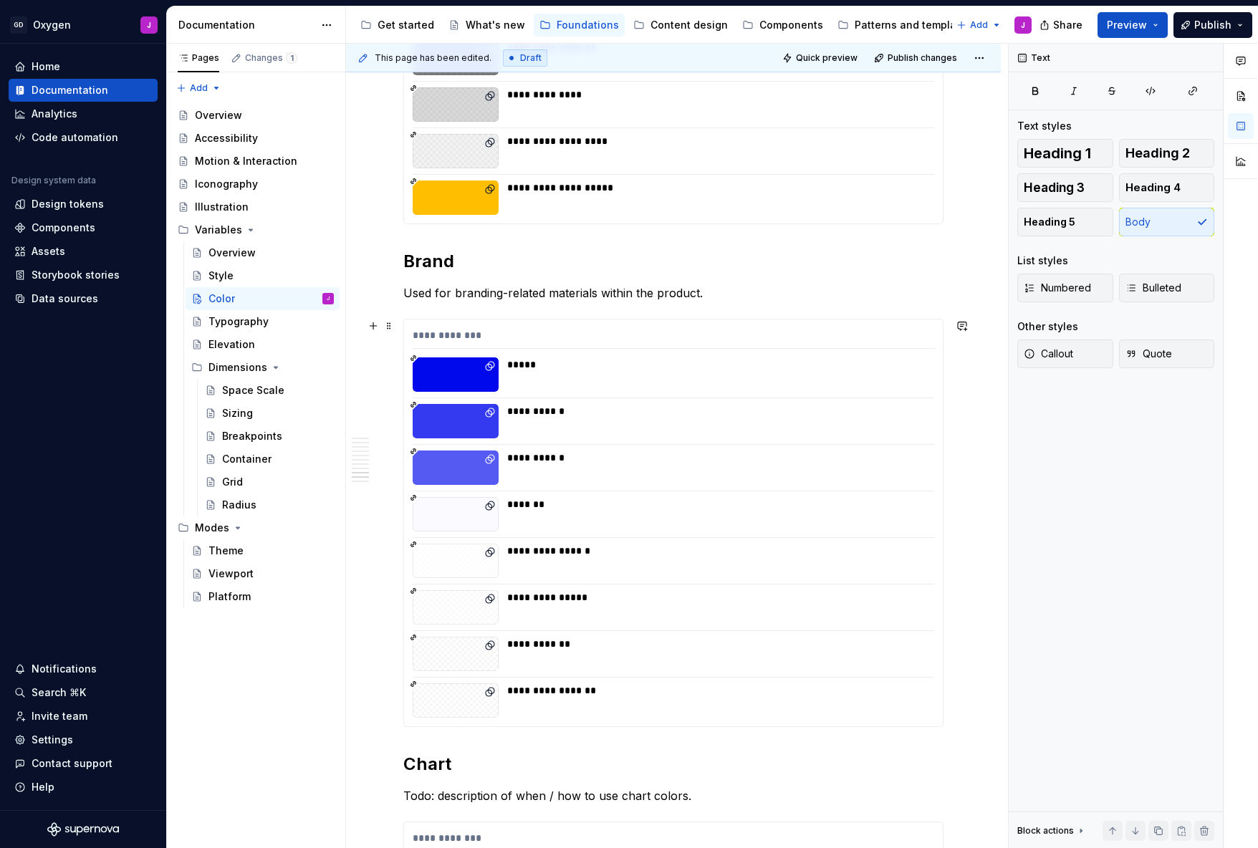
click at [978, 408] on div "**********" at bounding box center [677, 446] width 662 height 805
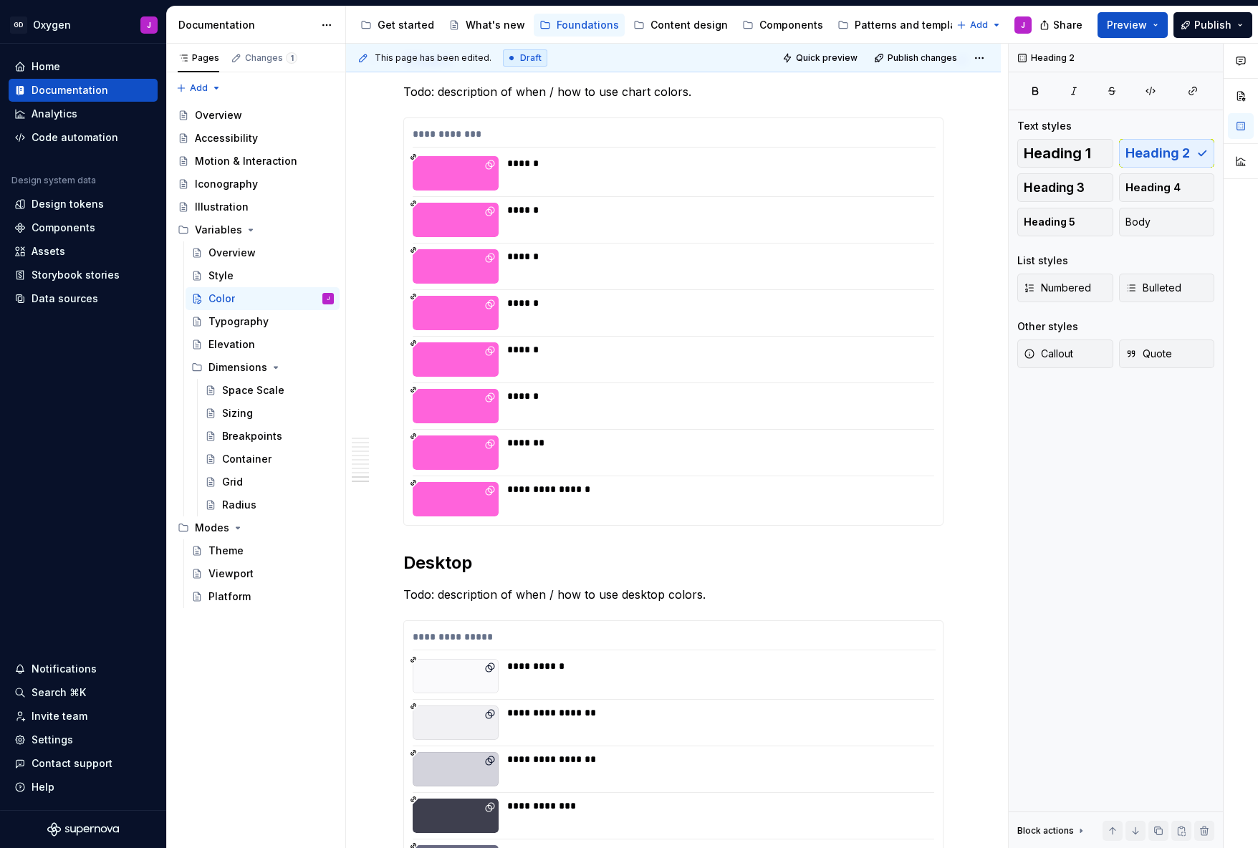
scroll to position [5083, 0]
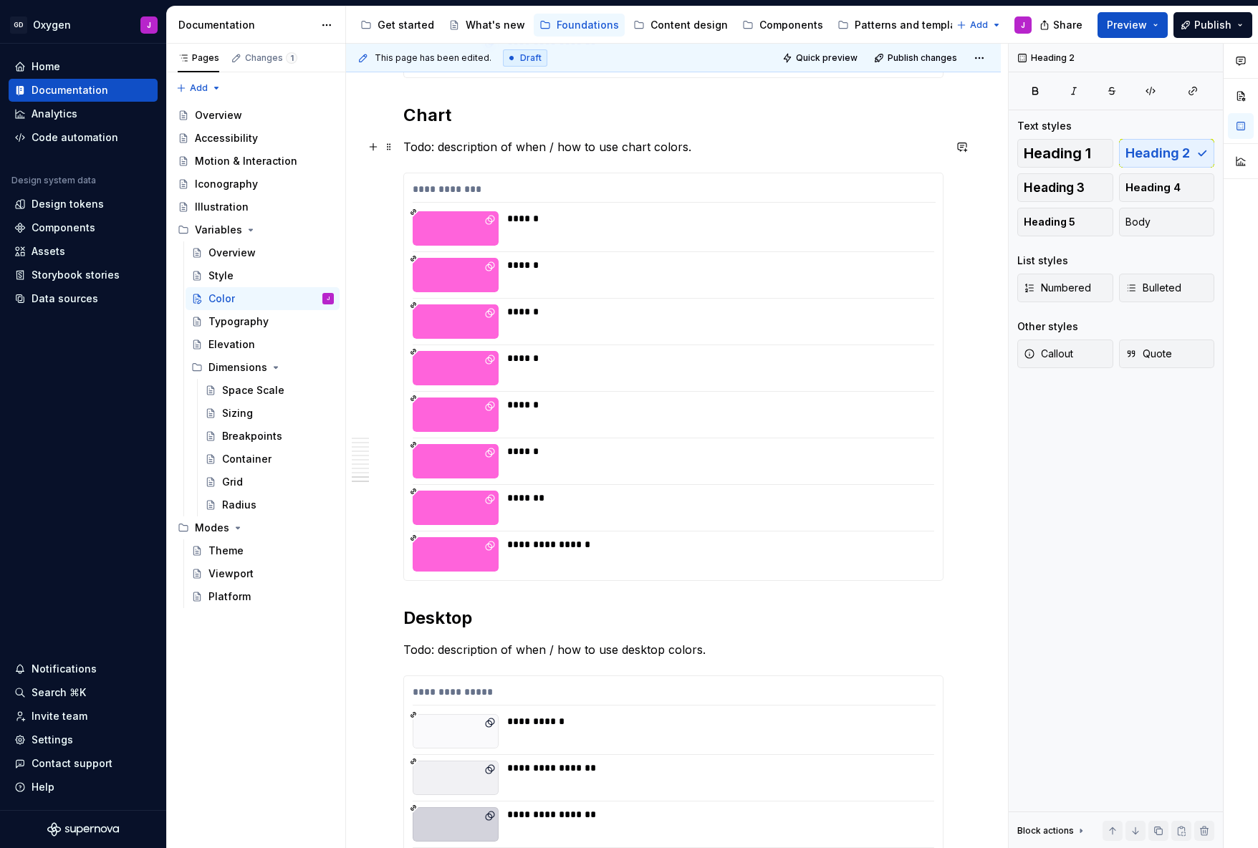
click at [519, 148] on p "Todo: description of when / how to use chart colors." at bounding box center [673, 146] width 540 height 17
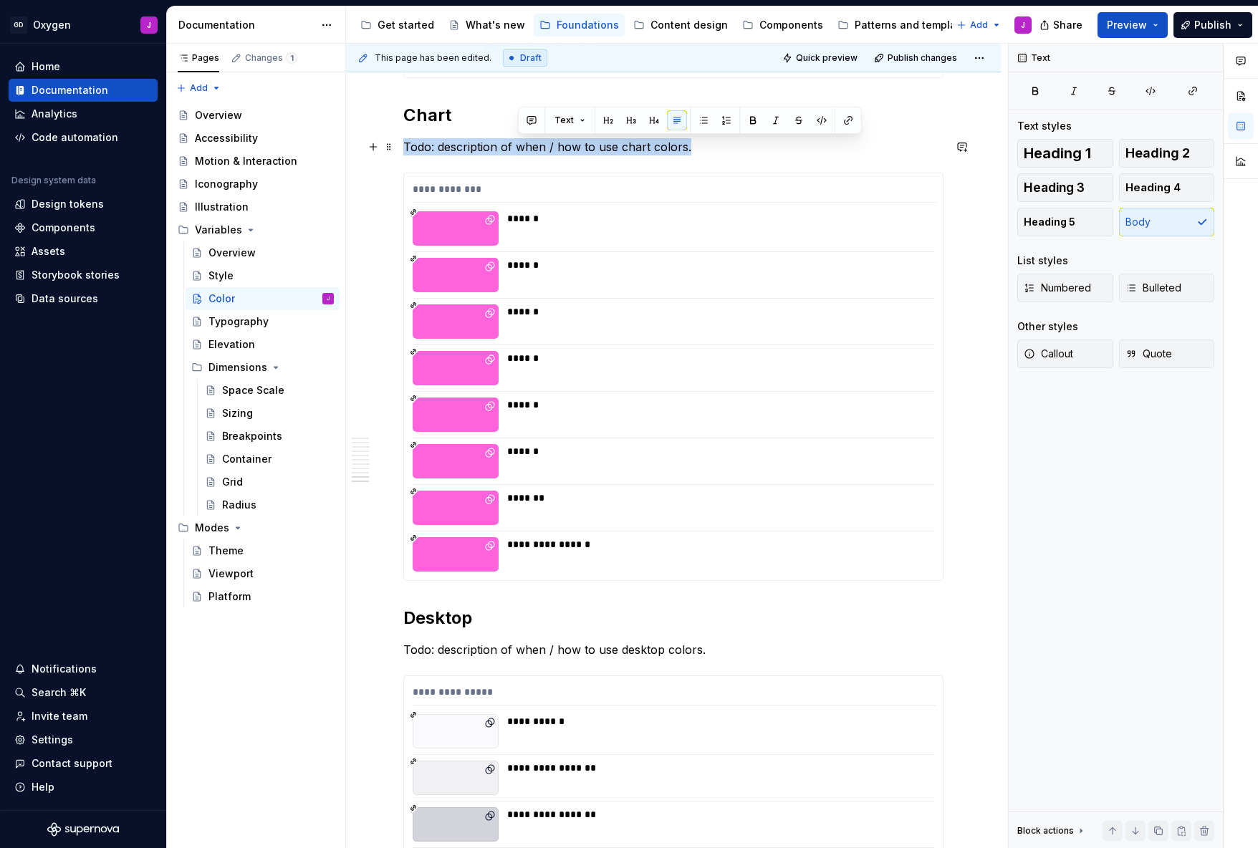
click at [519, 148] on p "Todo: description of when / how to use chart colors." at bounding box center [673, 146] width 540 height 17
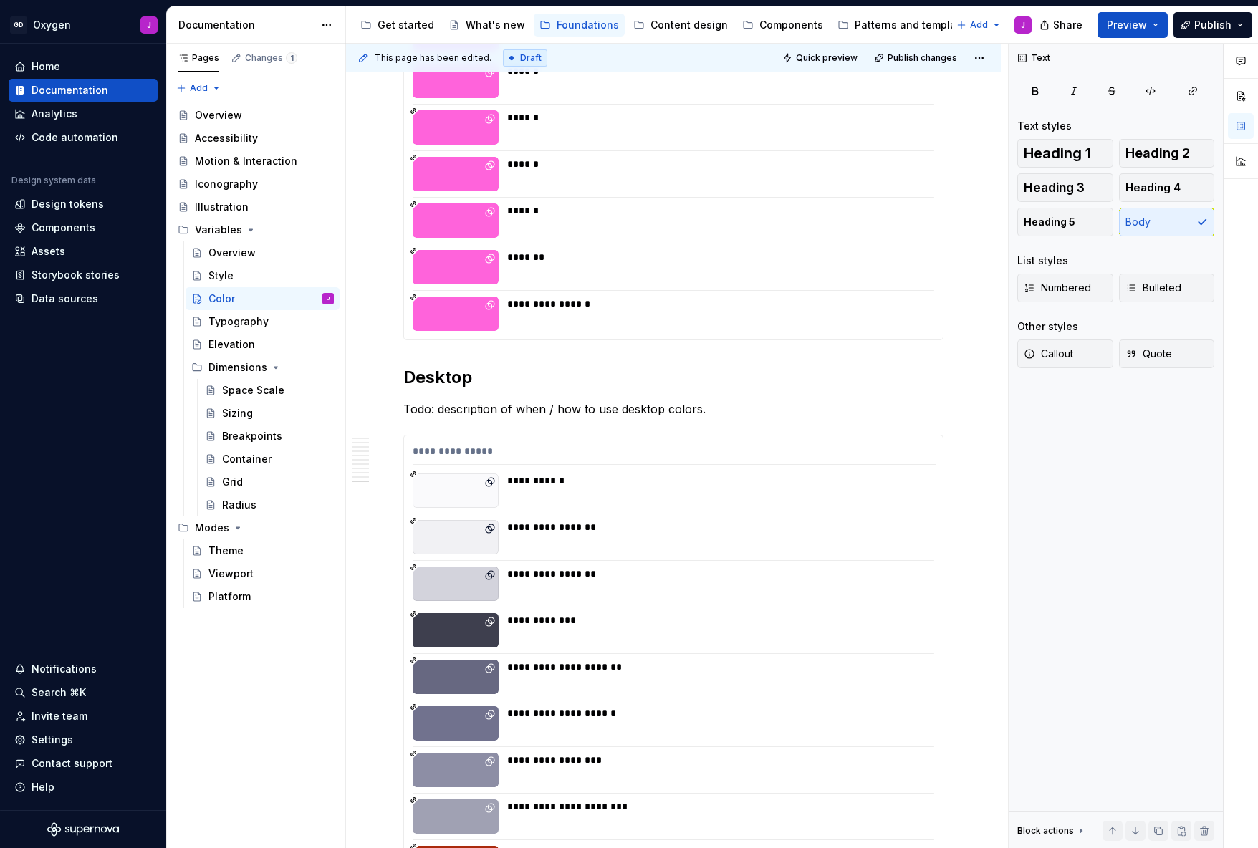
scroll to position [5396, 0]
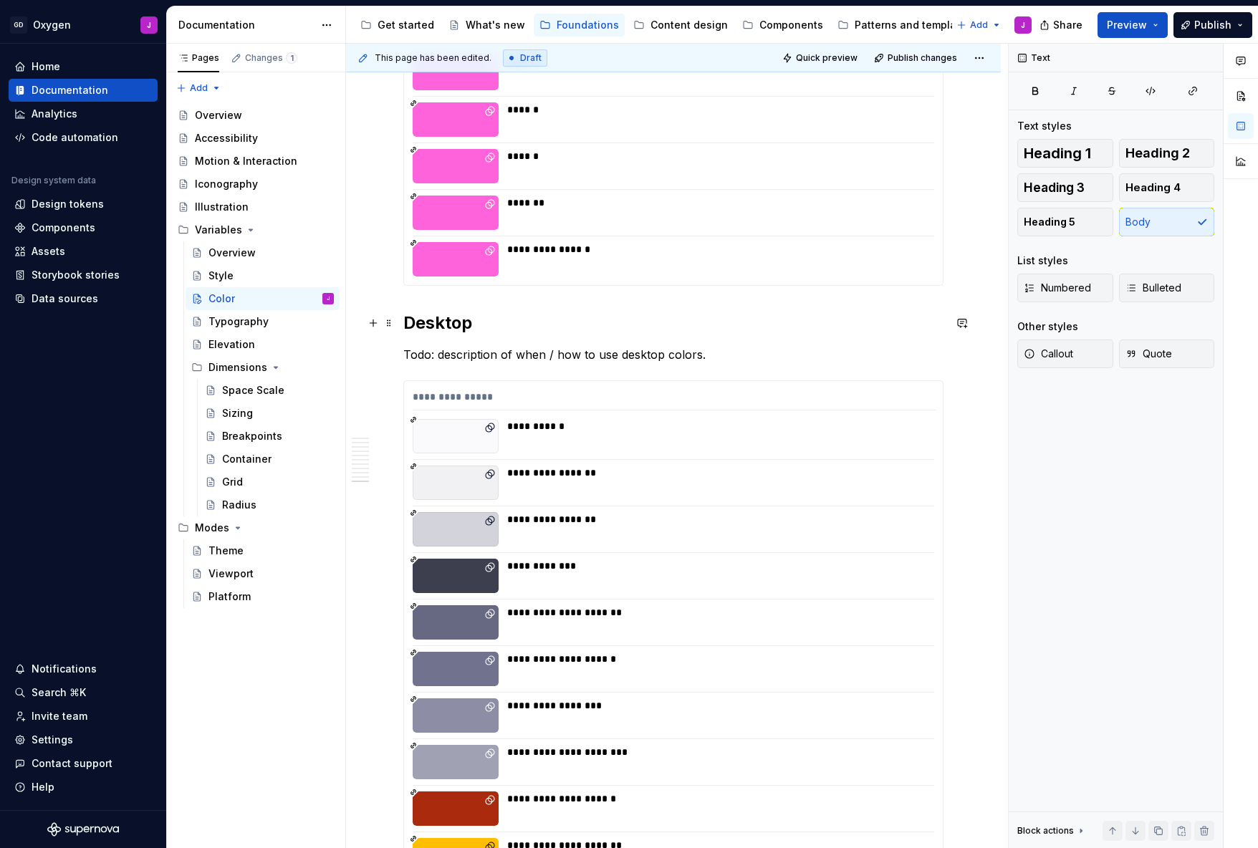
click at [478, 318] on h2 "Desktop" at bounding box center [673, 323] width 540 height 23
click at [670, 352] on p "Todo: description of when / how to use desktop colors." at bounding box center [673, 354] width 540 height 17
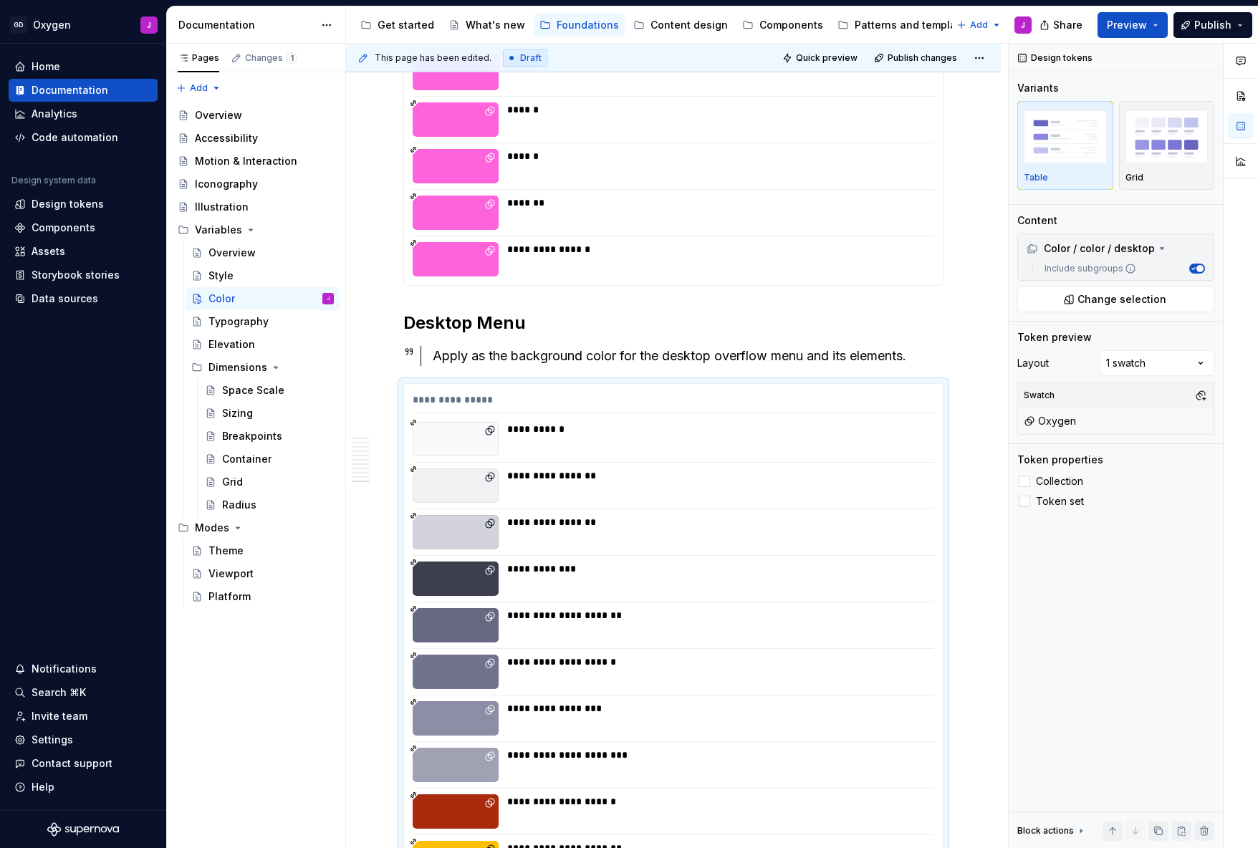
scroll to position [1, 0]
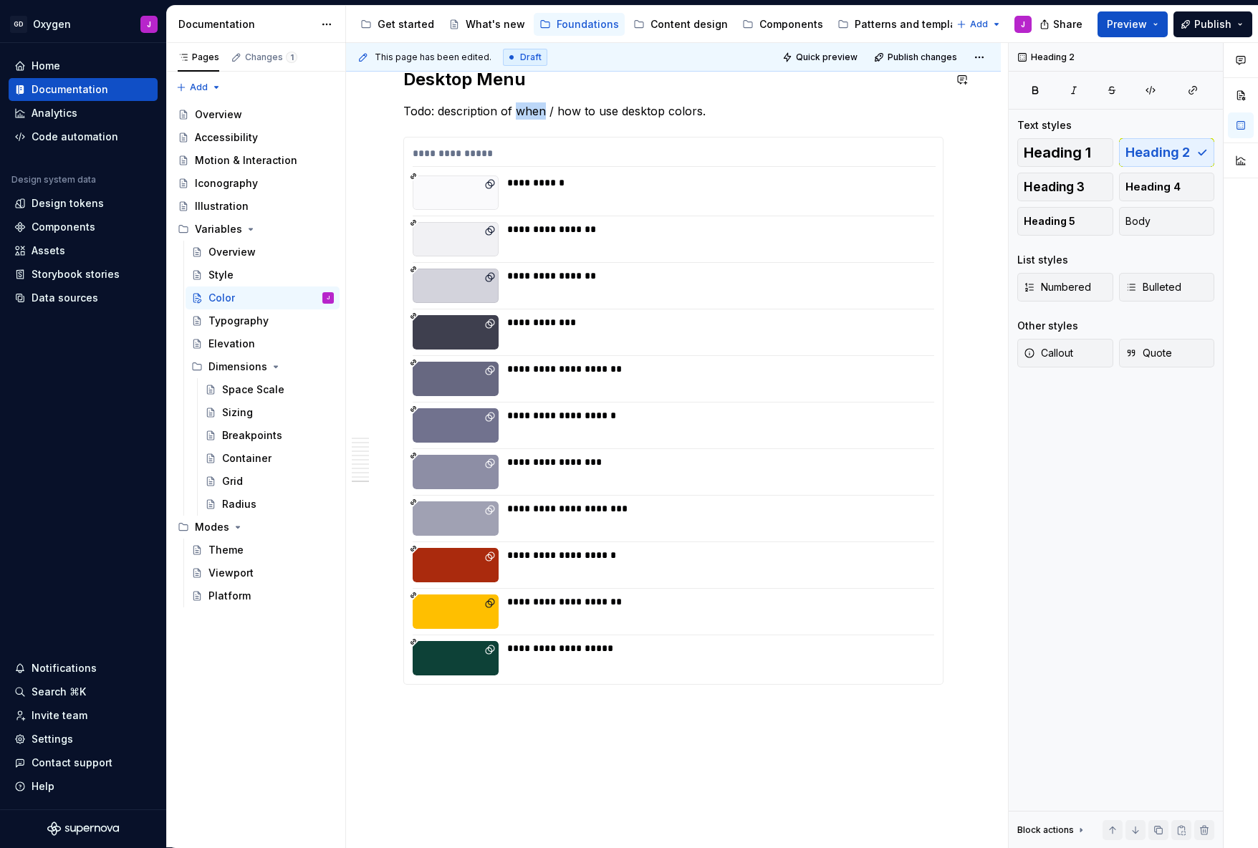
click at [528, 109] on p "Todo: description of when / how to use desktop colors." at bounding box center [673, 110] width 540 height 17
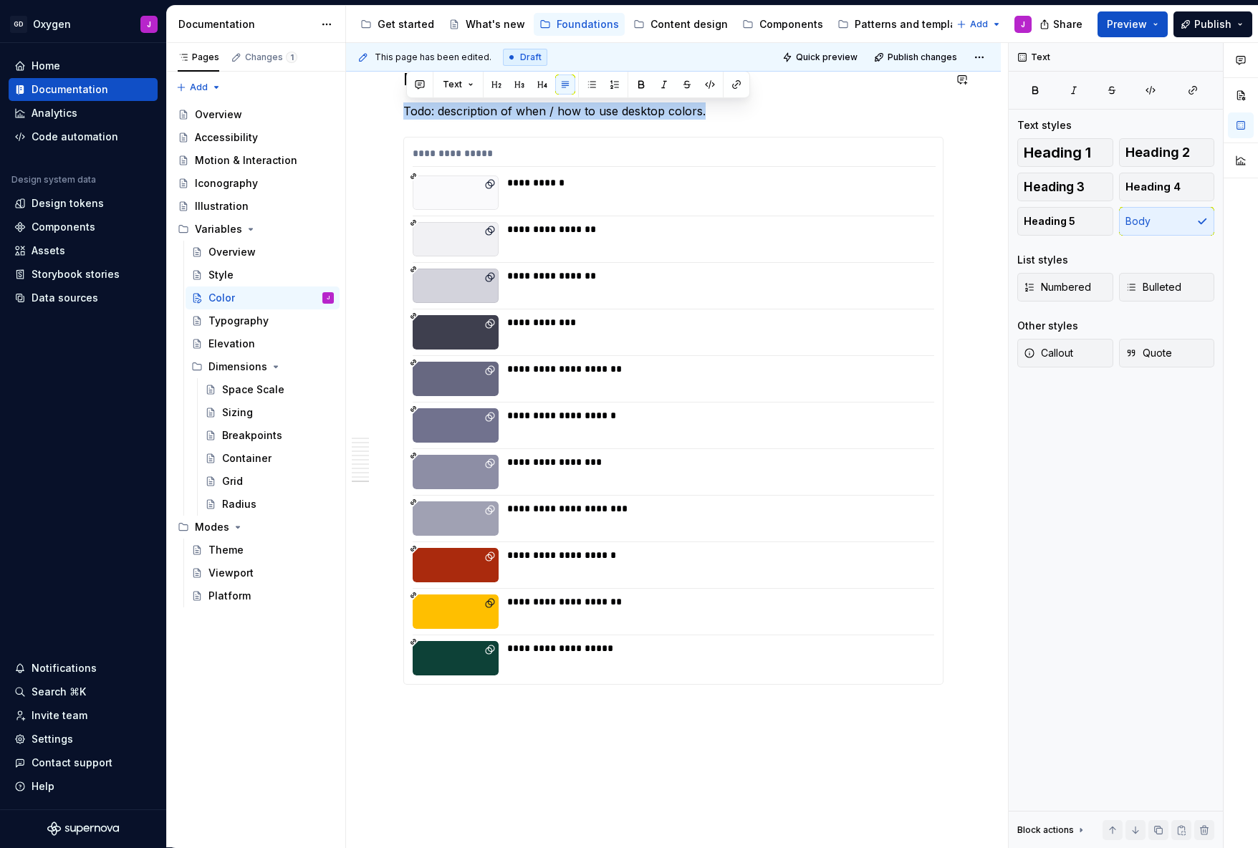
click at [528, 109] on p "Todo: description of when / how to use desktop colors." at bounding box center [673, 110] width 540 height 17
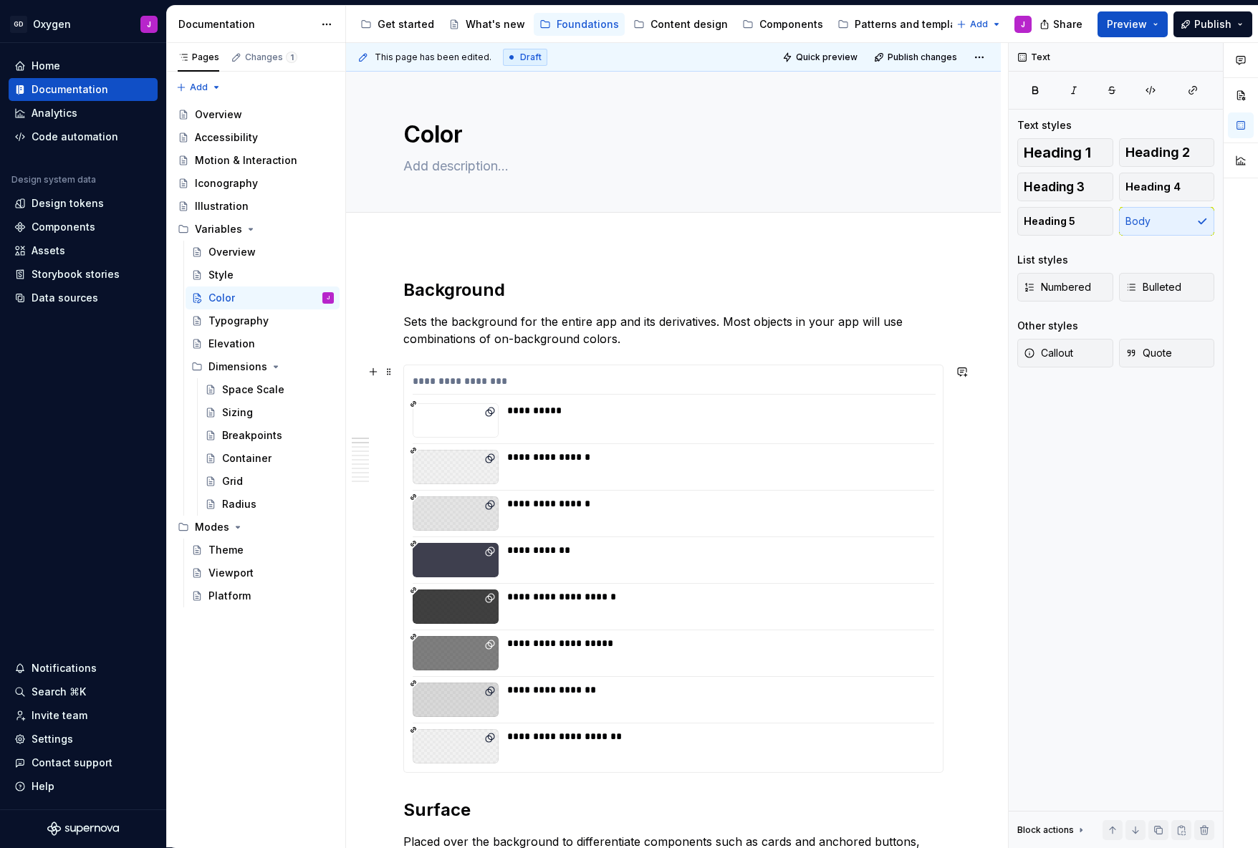
scroll to position [0, 0]
click at [461, 161] on textarea at bounding box center [670, 166] width 540 height 23
paste textarea "Rather than labeling colors by their base shades (e.g., red, blue), we organize…"
type textarea "*"
type textarea "Rather than labeling colors by their base shades (e.g., red, blue), we organize…"
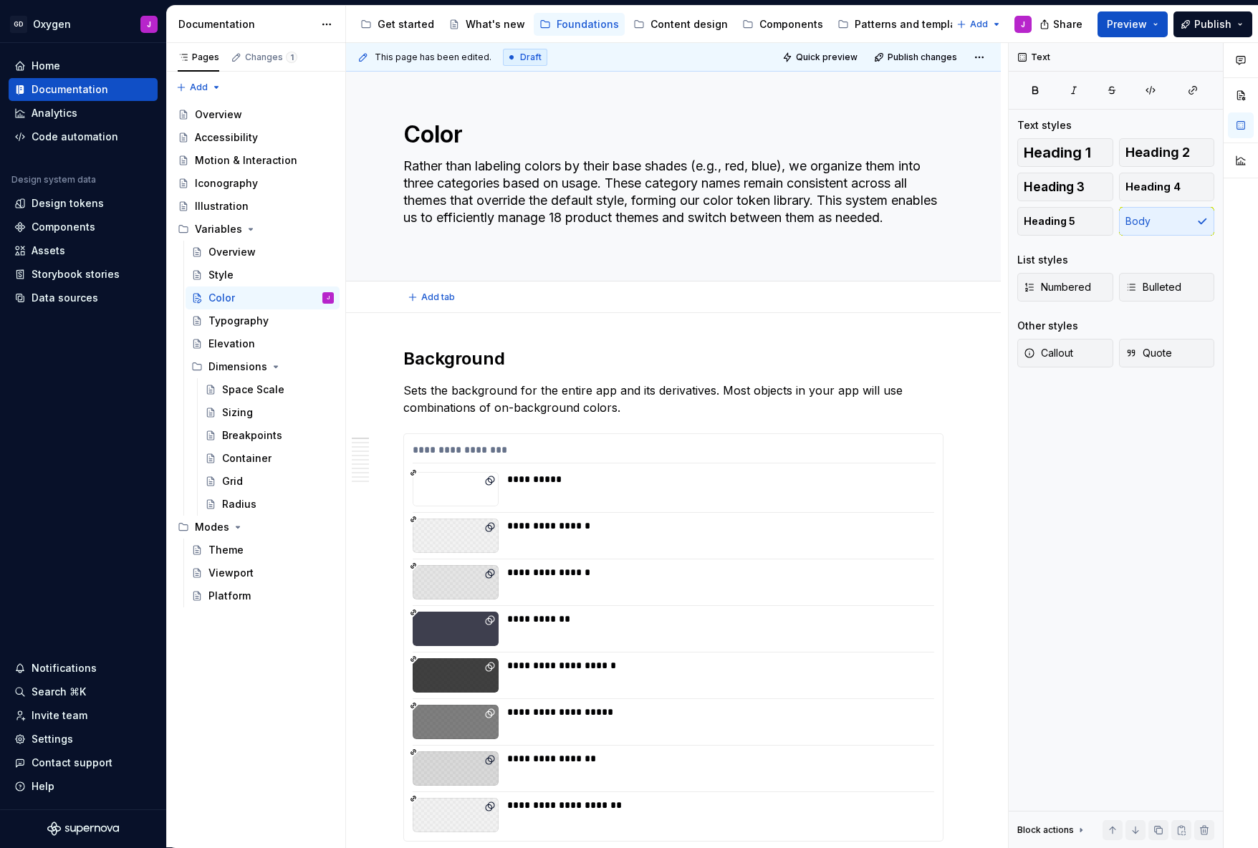
type textarea "*"
type textarea "Rather than labeling colors by their base shades (e.g., red, blue), we organize…"
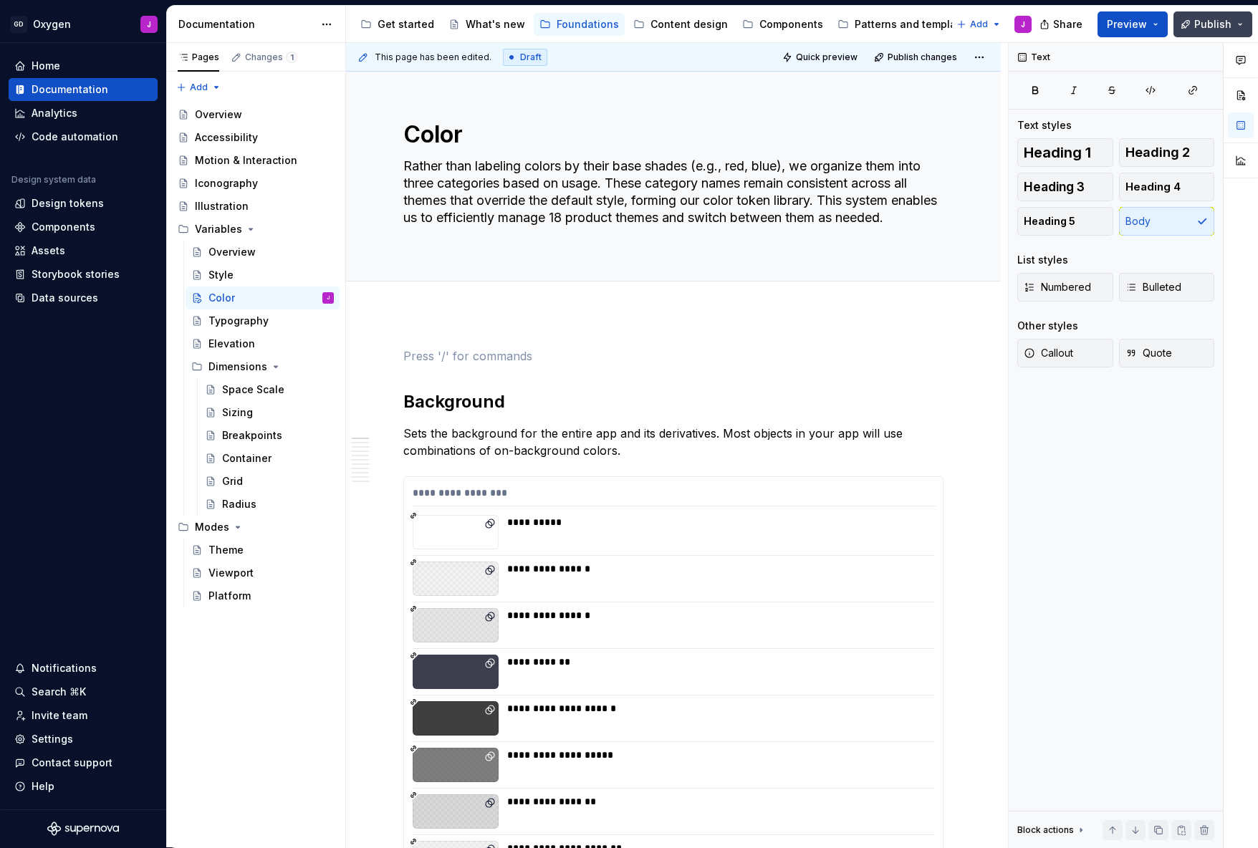
click at [1207, 16] on button "Publish" at bounding box center [1212, 24] width 79 height 26
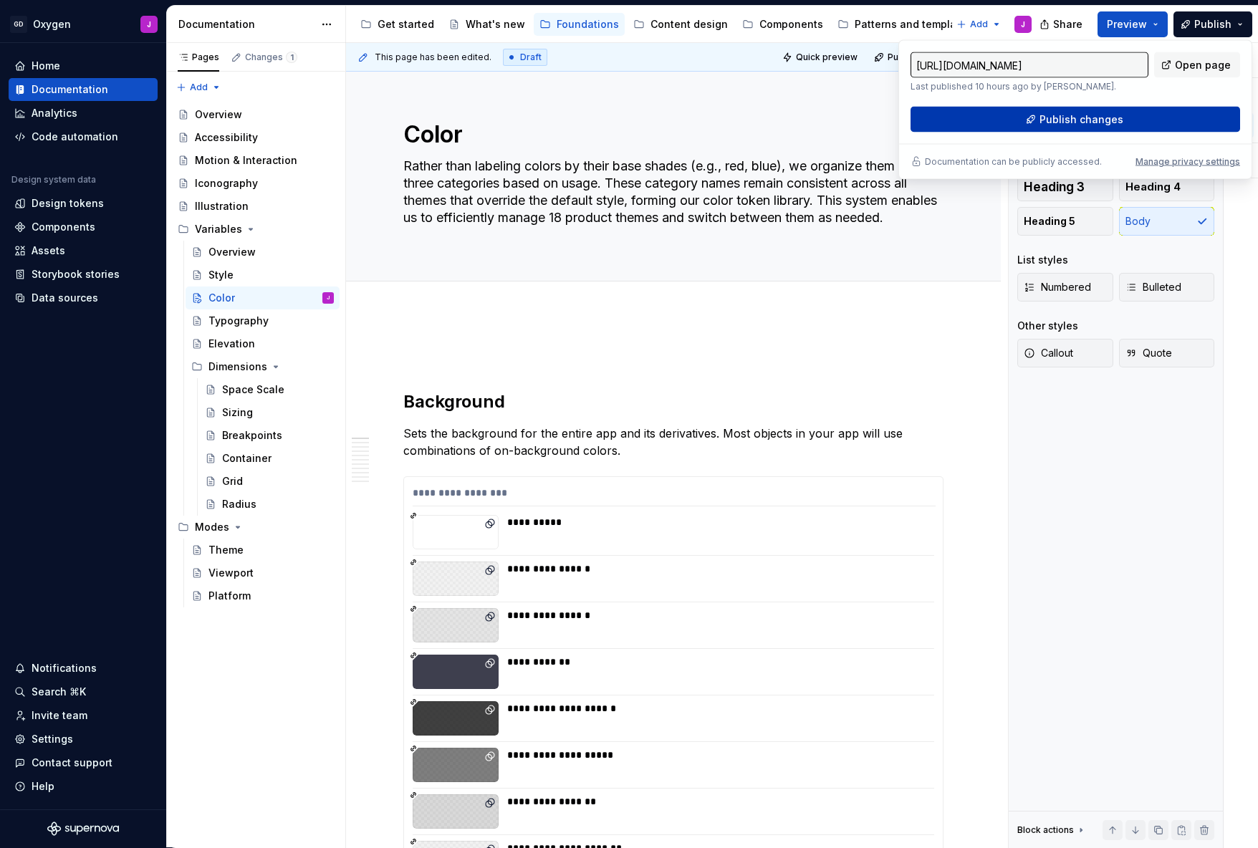
click at [1080, 112] on span "Publish changes" at bounding box center [1081, 119] width 84 height 14
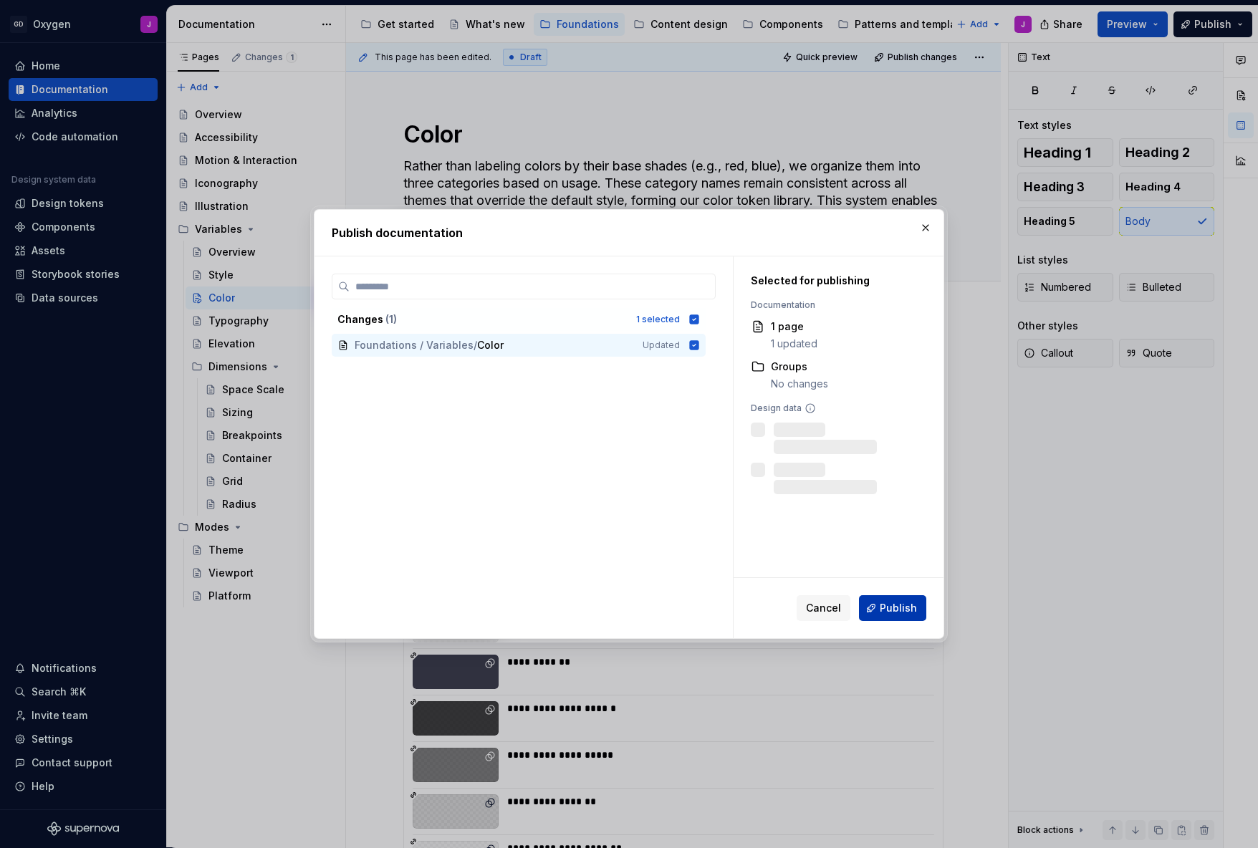
click at [887, 607] on span "Publish" at bounding box center [898, 608] width 37 height 14
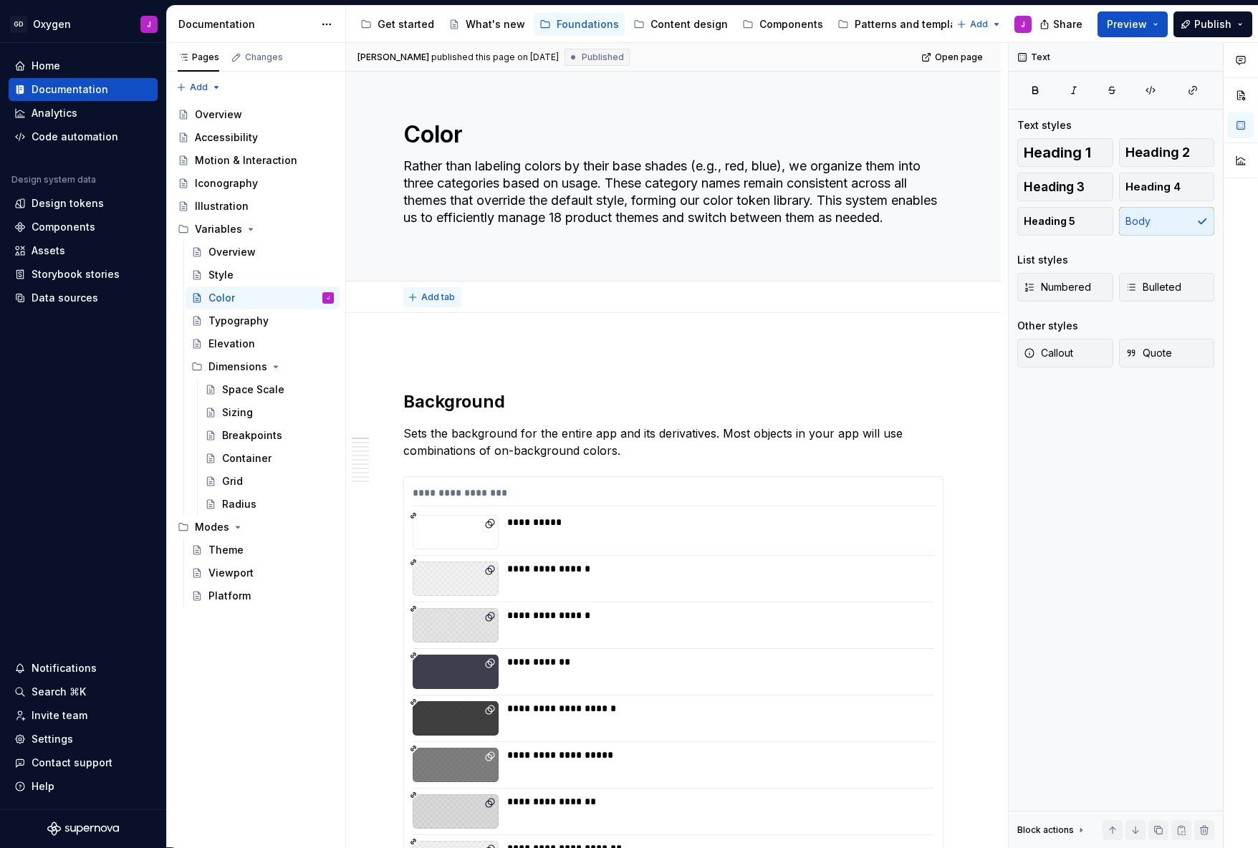
click at [430, 289] on button "Add tab" at bounding box center [432, 297] width 58 height 20
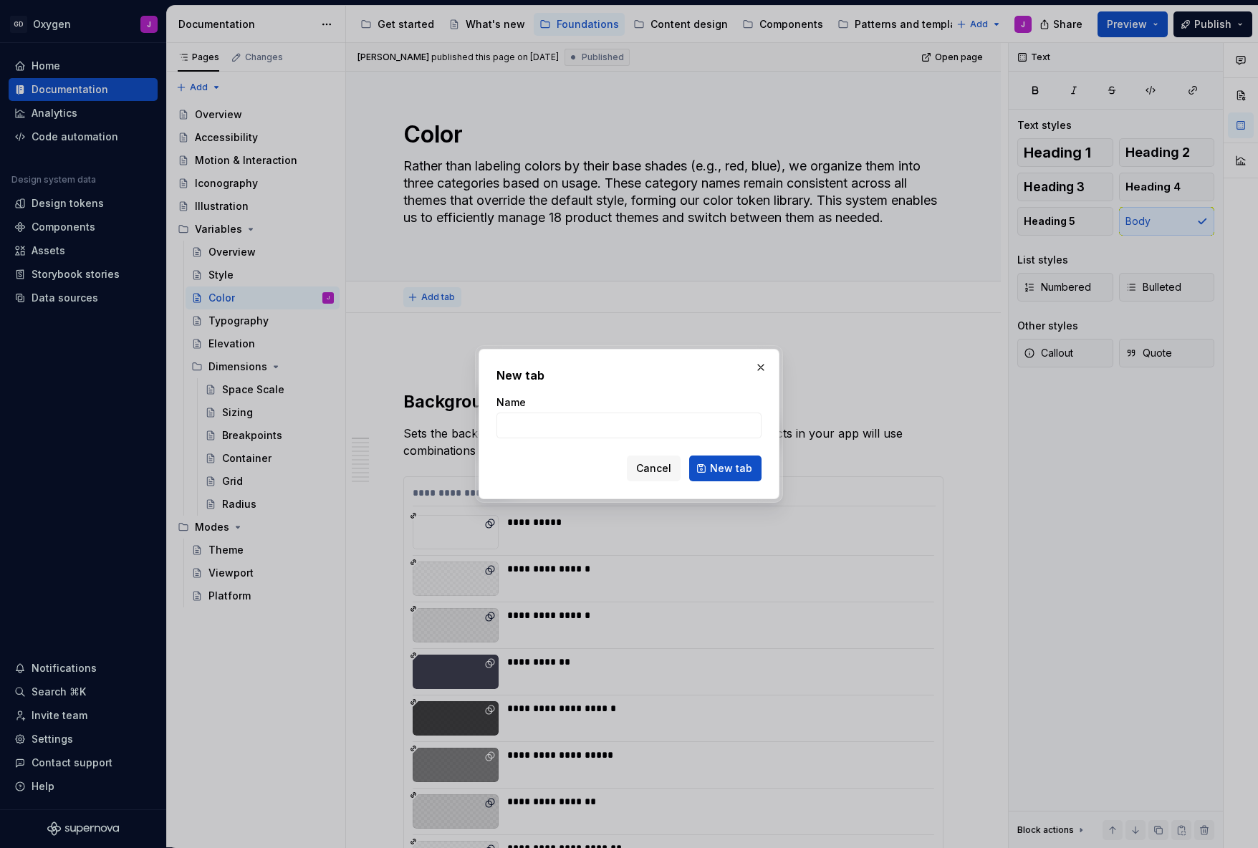
type textarea "*"
type input "Overview"
click at [726, 468] on button "New tab" at bounding box center [725, 469] width 72 height 26
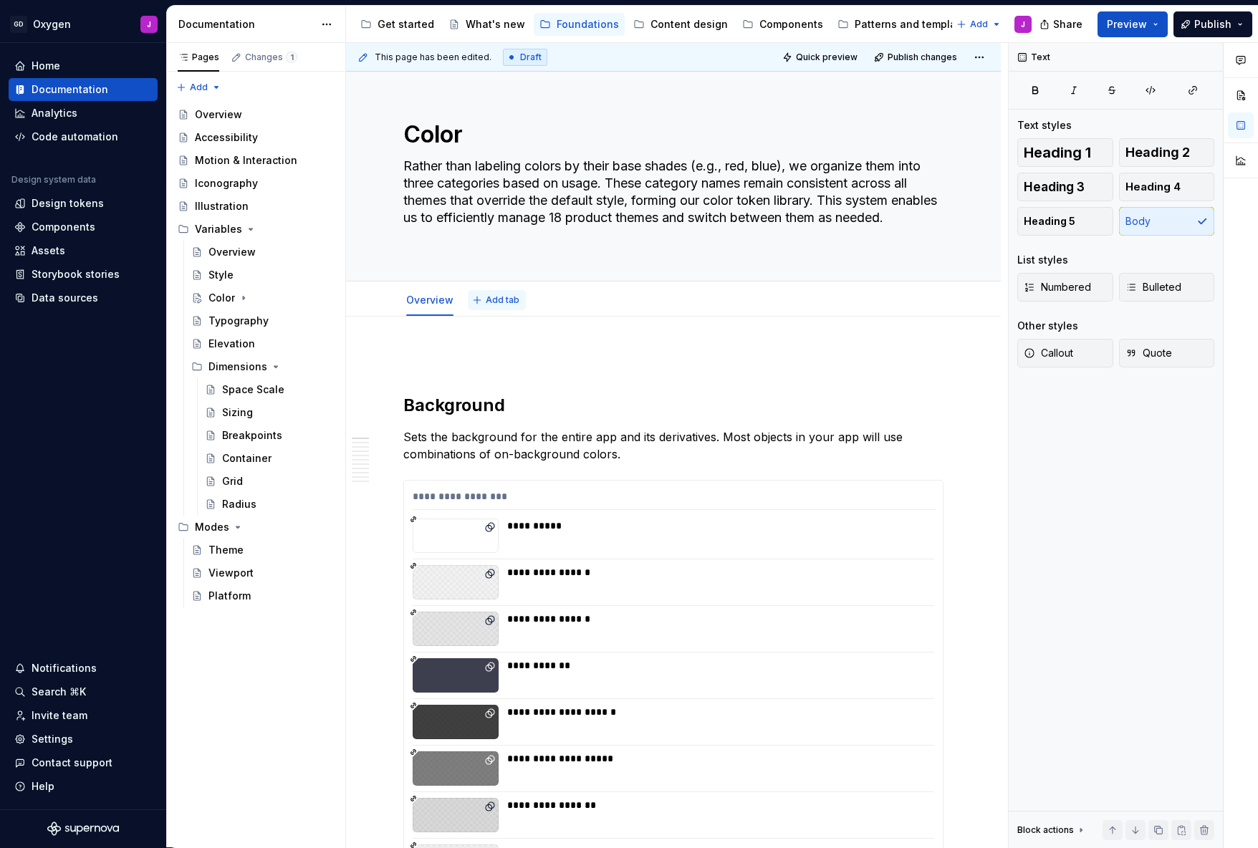
click at [503, 300] on span "Add tab" at bounding box center [503, 299] width 34 height 11
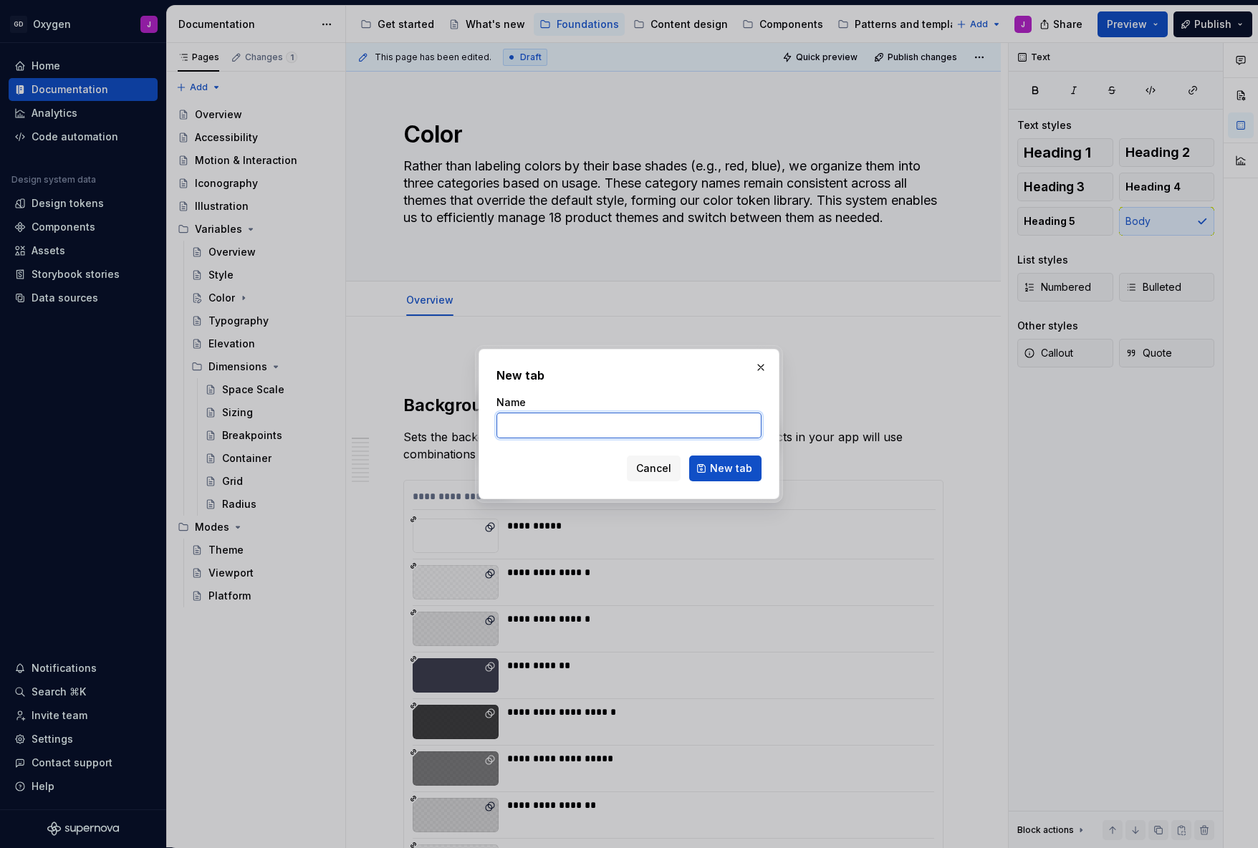
type textarea "*"
type input "Core colors"
click at [713, 472] on span "New tab" at bounding box center [731, 468] width 42 height 14
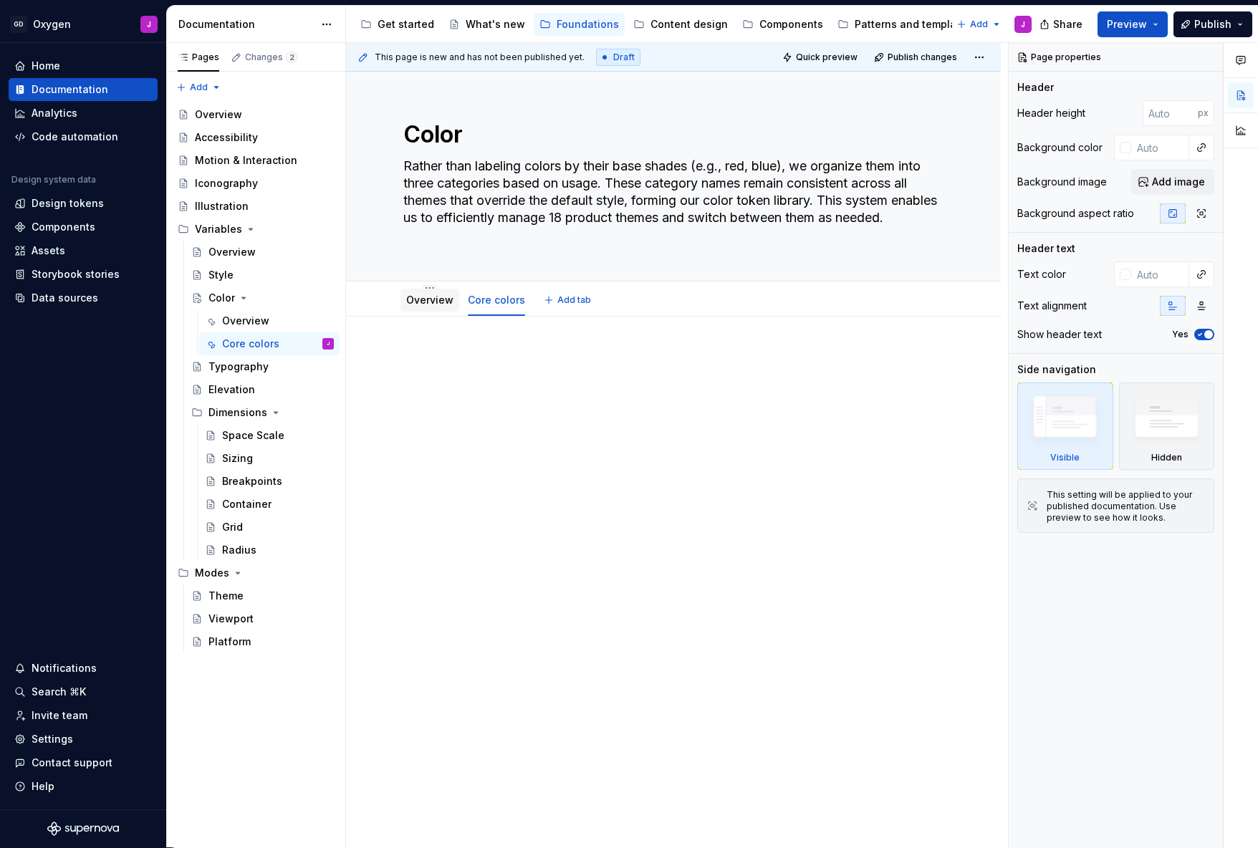
click at [442, 306] on div "Overview" at bounding box center [429, 300] width 47 height 14
click at [436, 303] on link "Overview" at bounding box center [429, 300] width 47 height 12
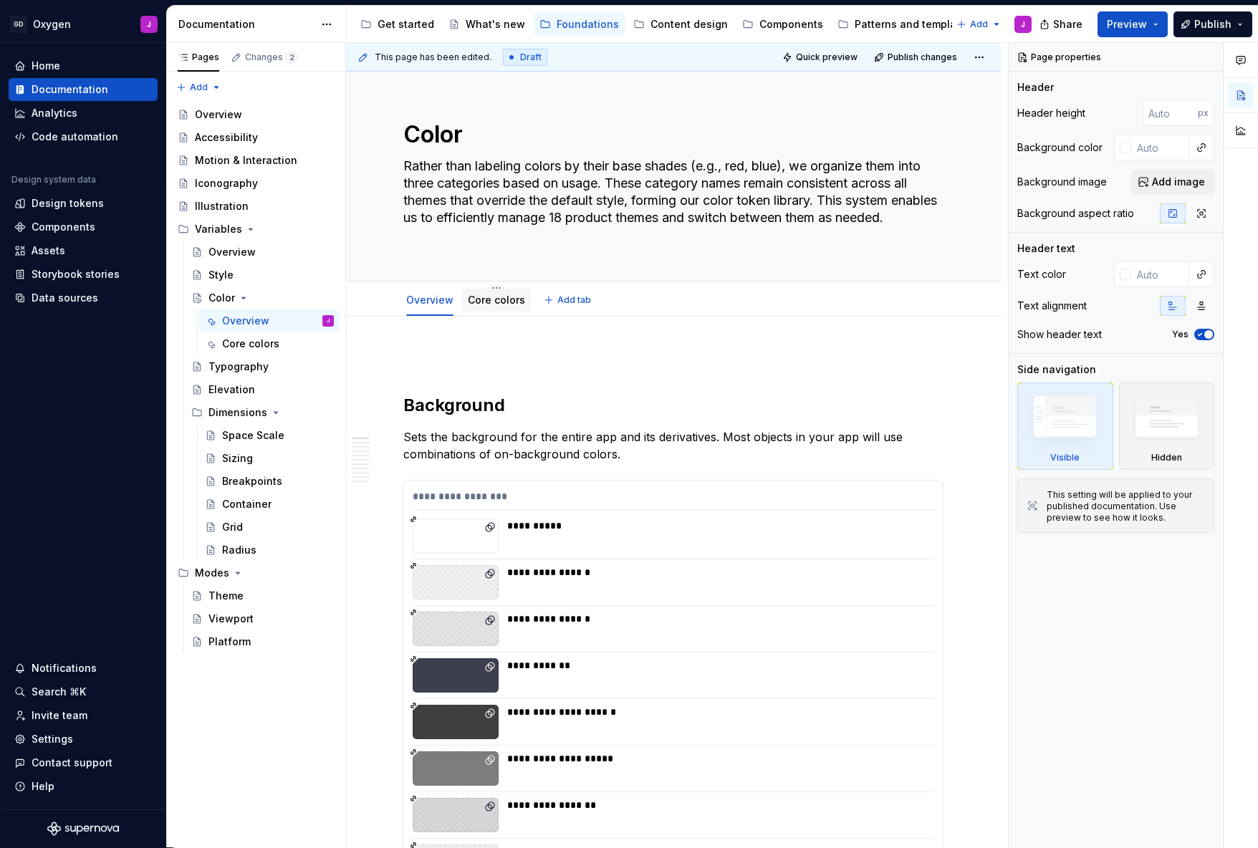
click at [506, 304] on link "Core colors" at bounding box center [496, 300] width 57 height 12
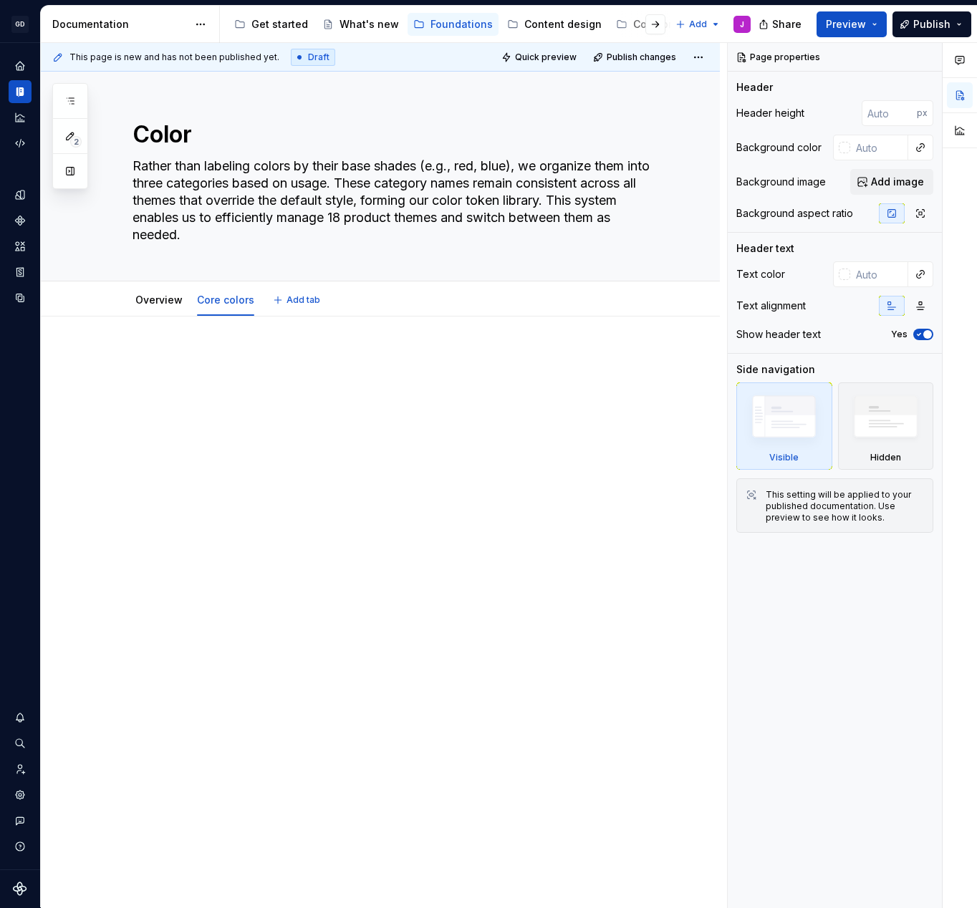
type textarea "*"
click at [287, 301] on span "Add tab" at bounding box center [304, 299] width 34 height 11
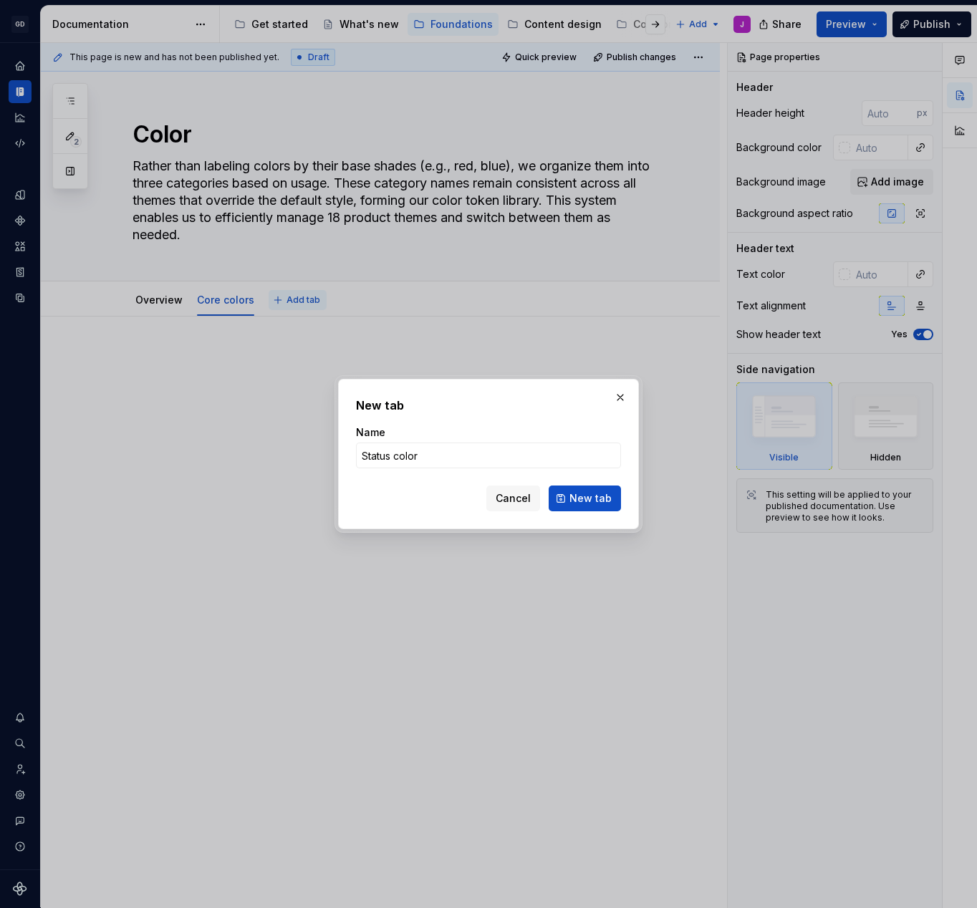
type input "Status colors"
click at [586, 499] on button "New tab" at bounding box center [585, 499] width 72 height 26
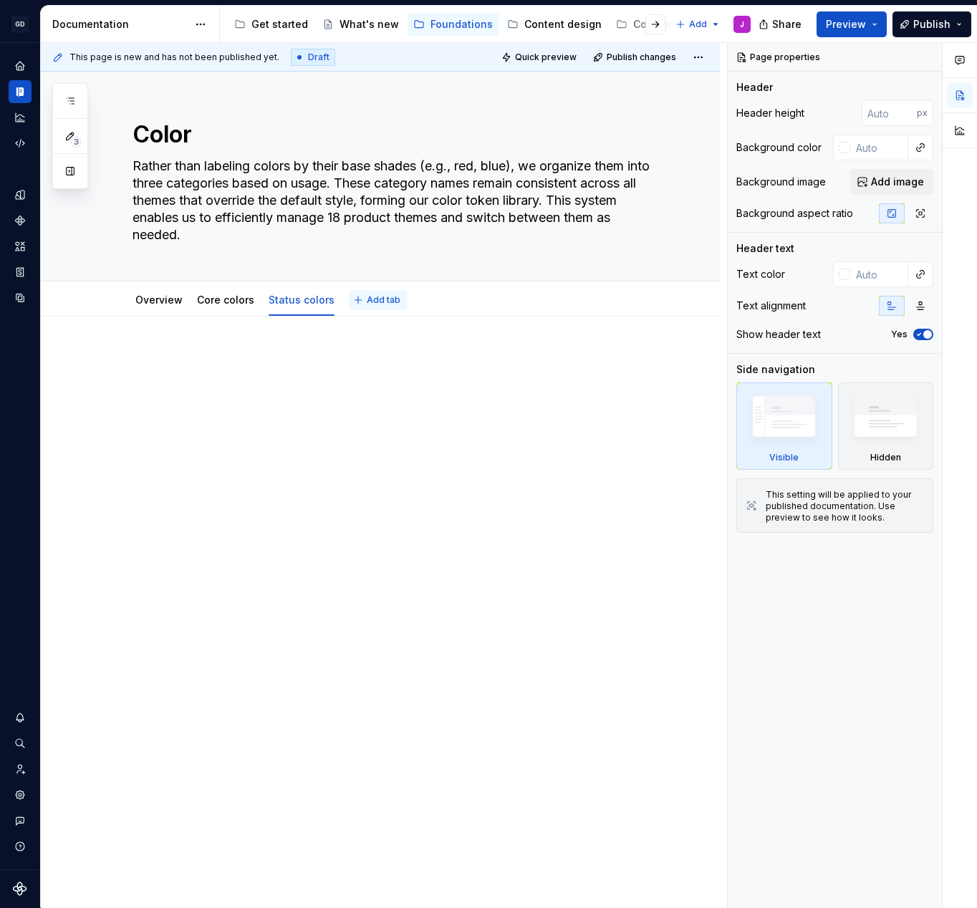
click at [367, 298] on span "Add tab" at bounding box center [384, 299] width 34 height 11
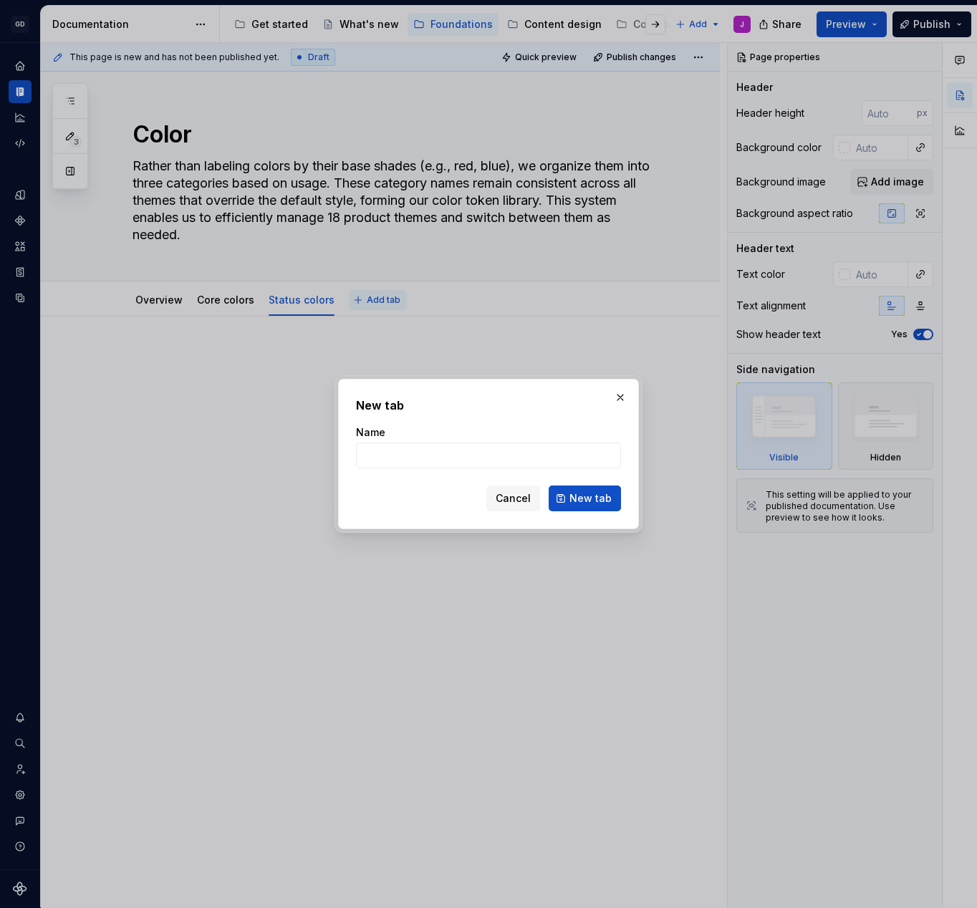
type textarea "*"
type input "Ex"
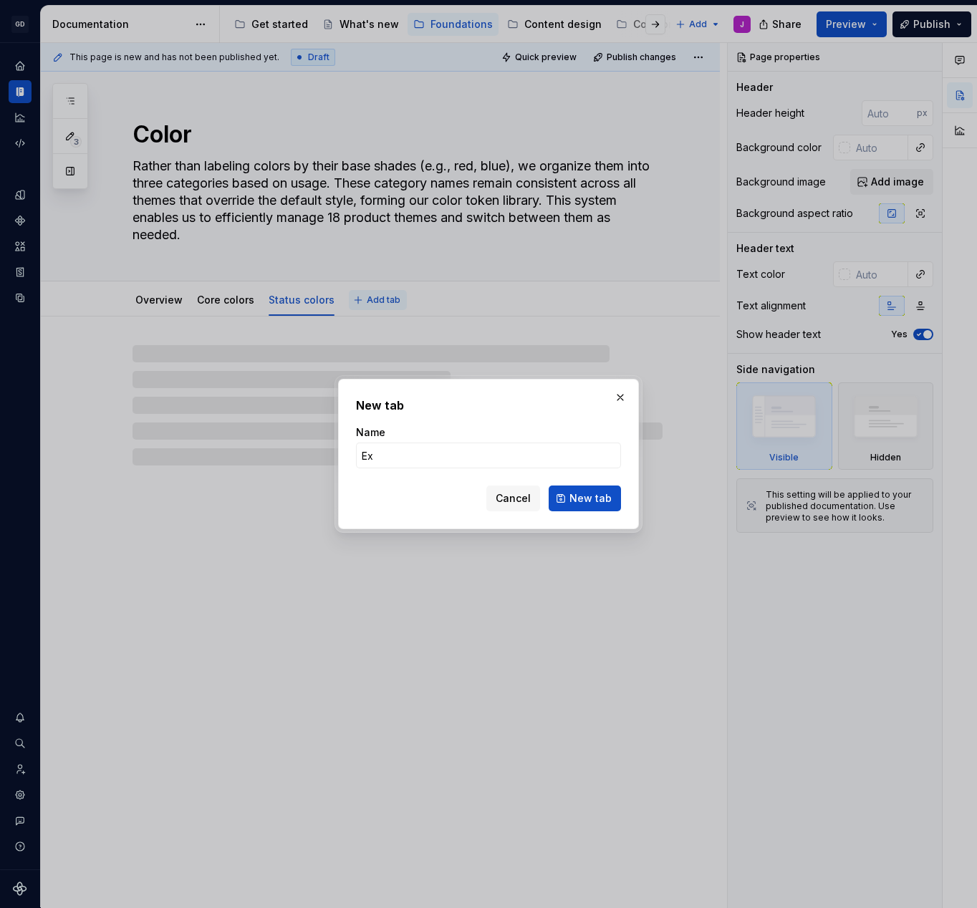
type textarea "*"
type input "Ext"
type textarea "*"
type input "Extra colors"
click at [586, 499] on button "New tab" at bounding box center [585, 499] width 72 height 26
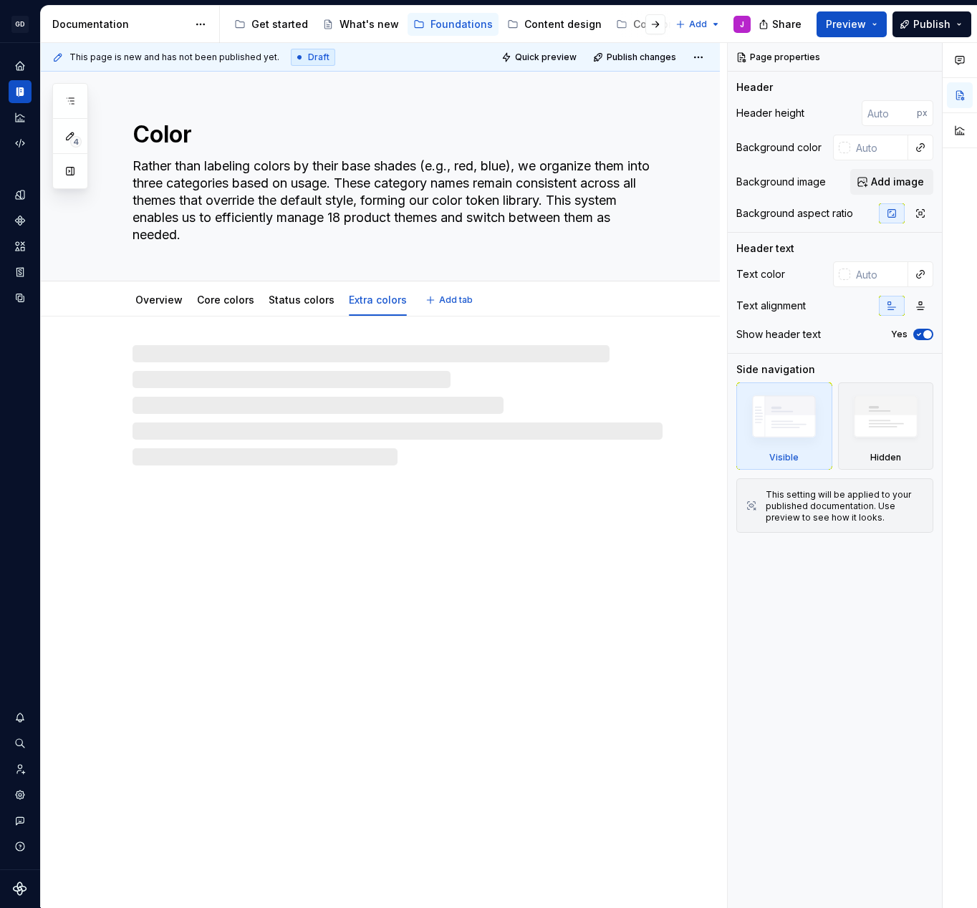
click at [186, 136] on textarea "Color" at bounding box center [395, 134] width 530 height 34
click at [191, 133] on textarea "Color" at bounding box center [395, 134] width 530 height 34
click at [181, 133] on textarea "Color" at bounding box center [395, 134] width 530 height 34
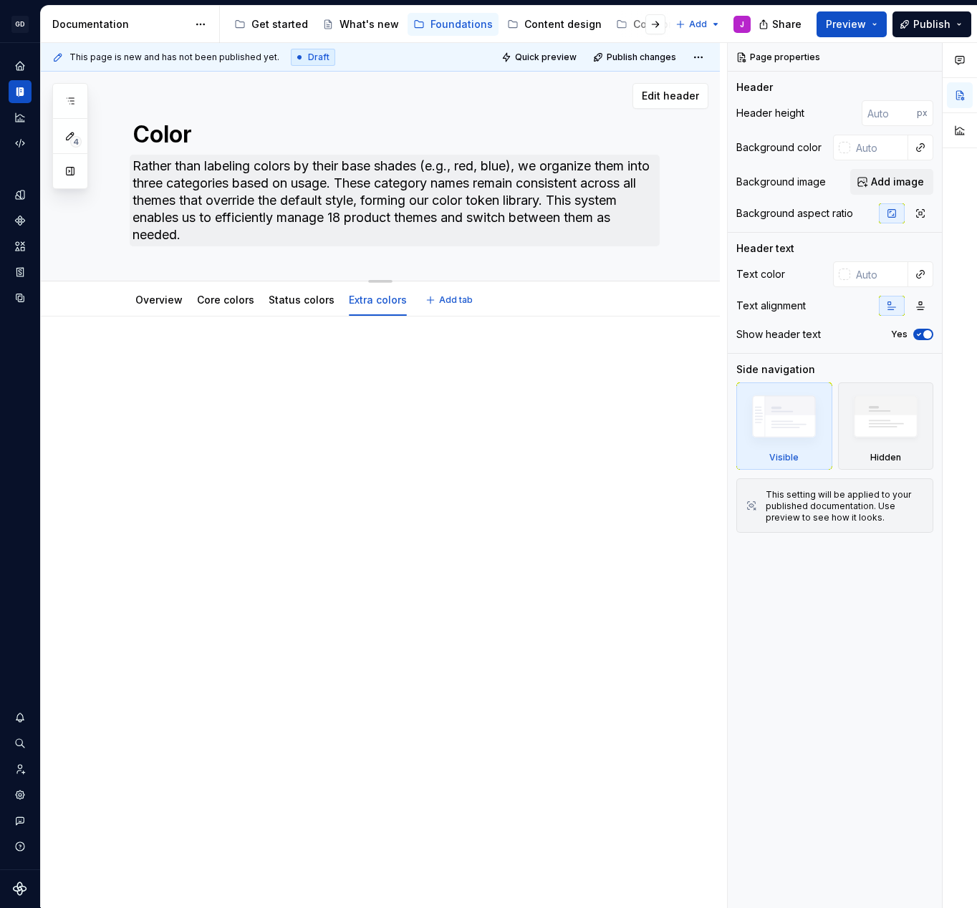
type textarea "*"
type textarea "Colors"
type textarea "*"
type textarea "Colors"
click at [355, 540] on div at bounding box center [380, 506] width 679 height 378
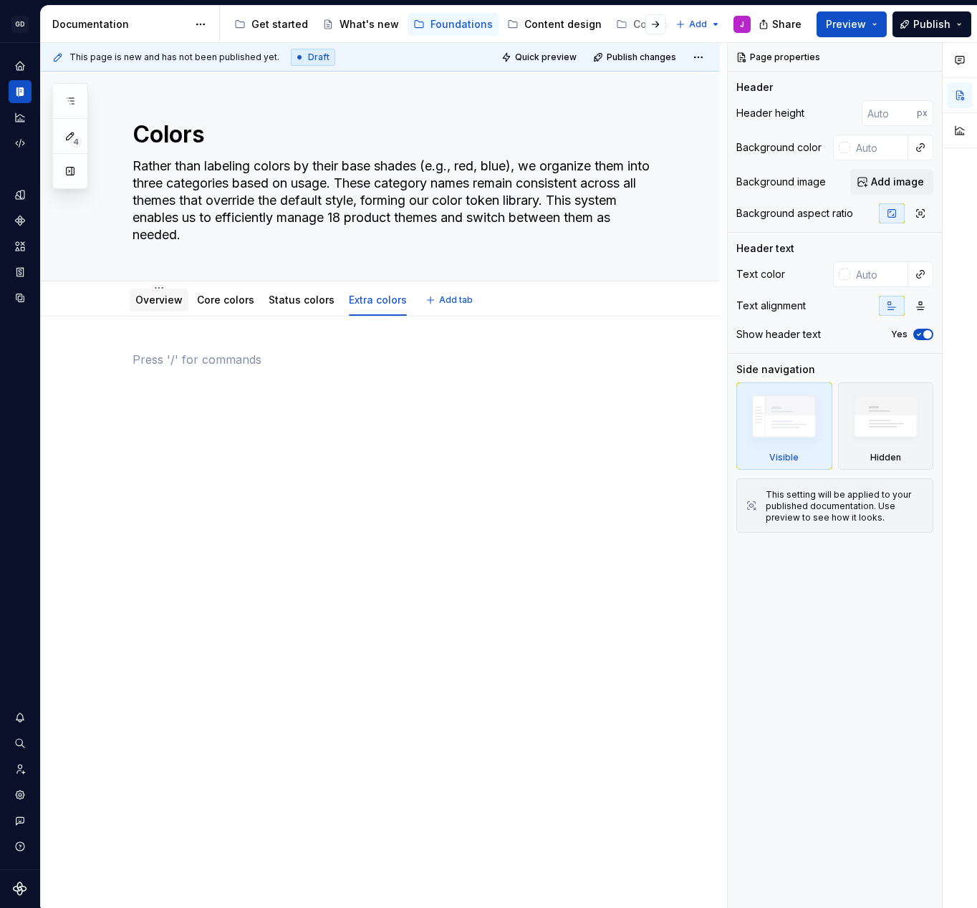
click at [170, 303] on link "Overview" at bounding box center [158, 300] width 47 height 12
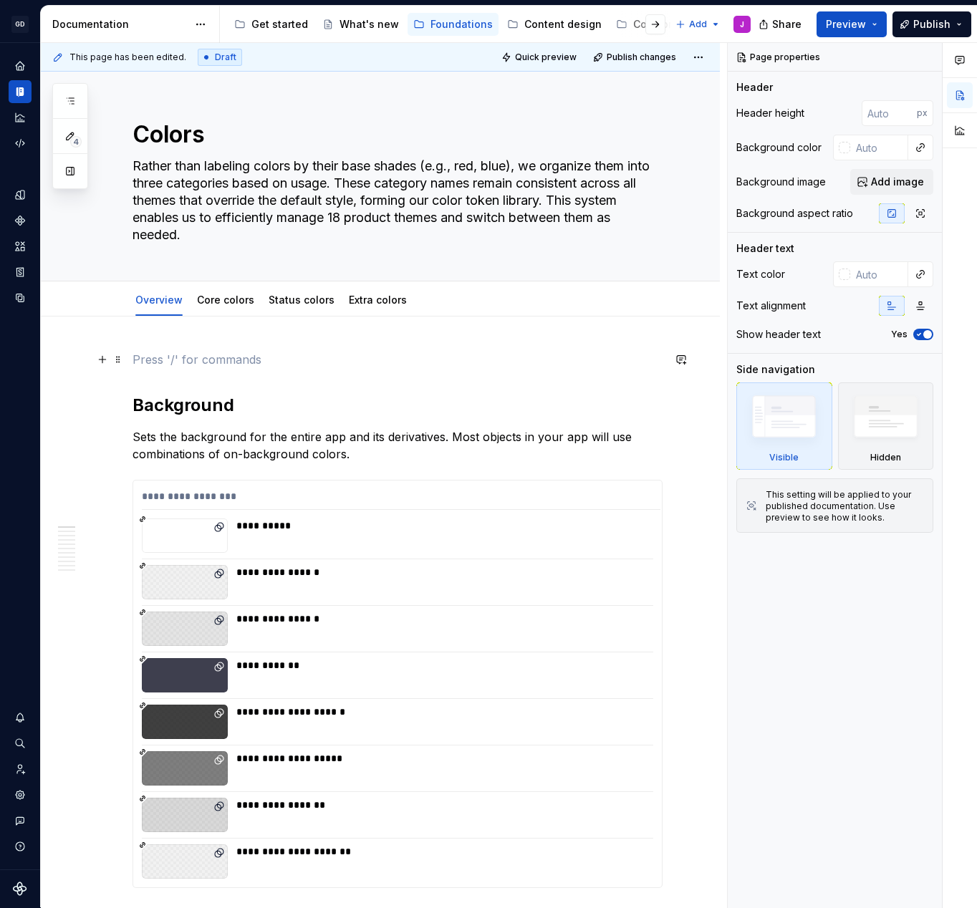
click at [159, 353] on p at bounding box center [398, 359] width 530 height 17
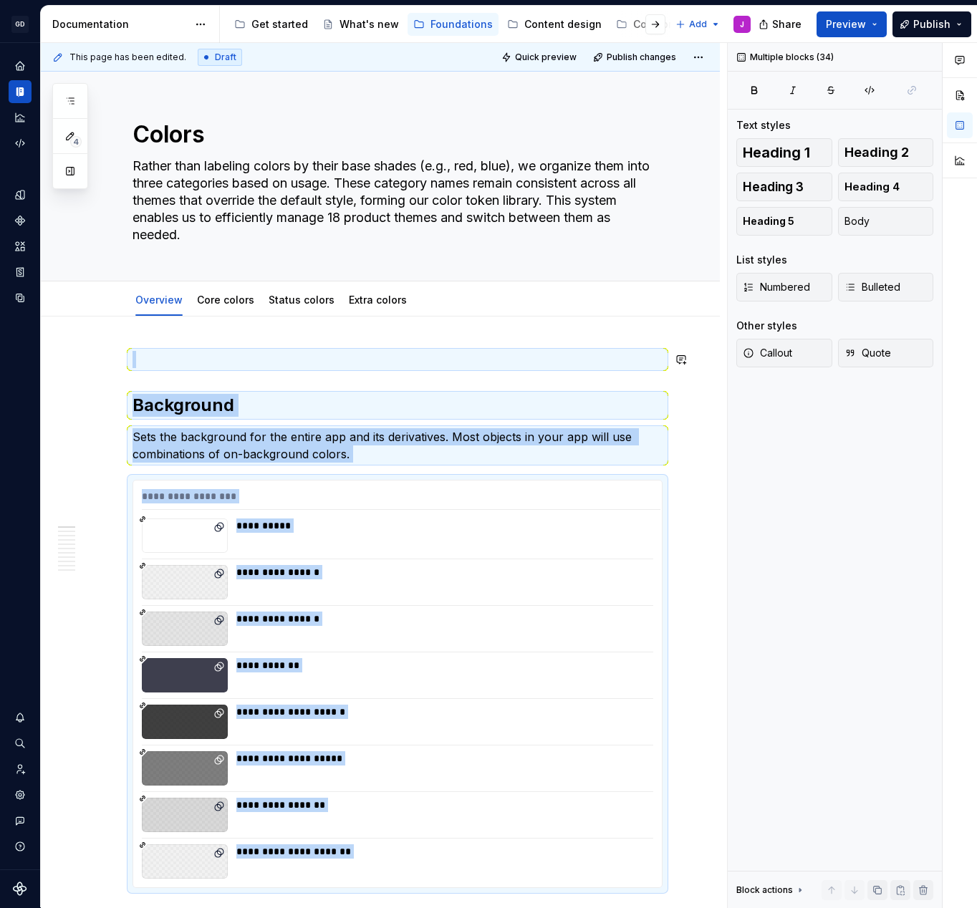
copy div "**********"
click at [213, 295] on link "Core colors" at bounding box center [225, 300] width 57 height 12
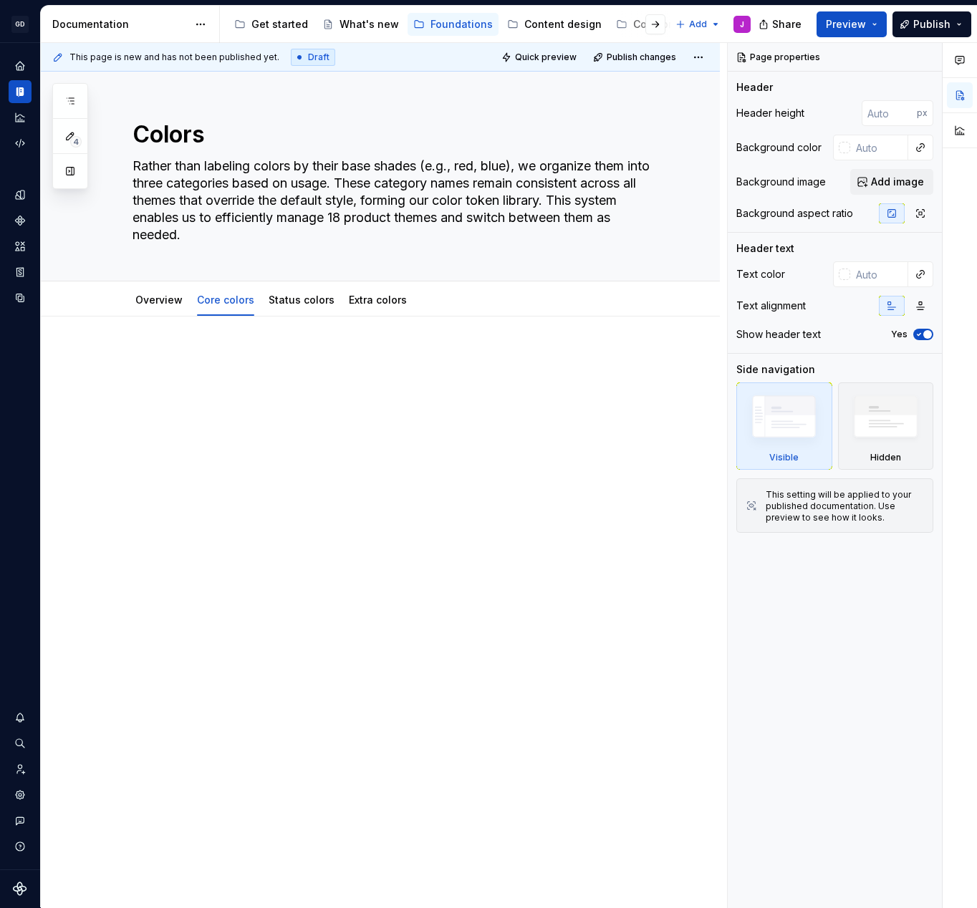
click at [190, 375] on div at bounding box center [398, 378] width 530 height 54
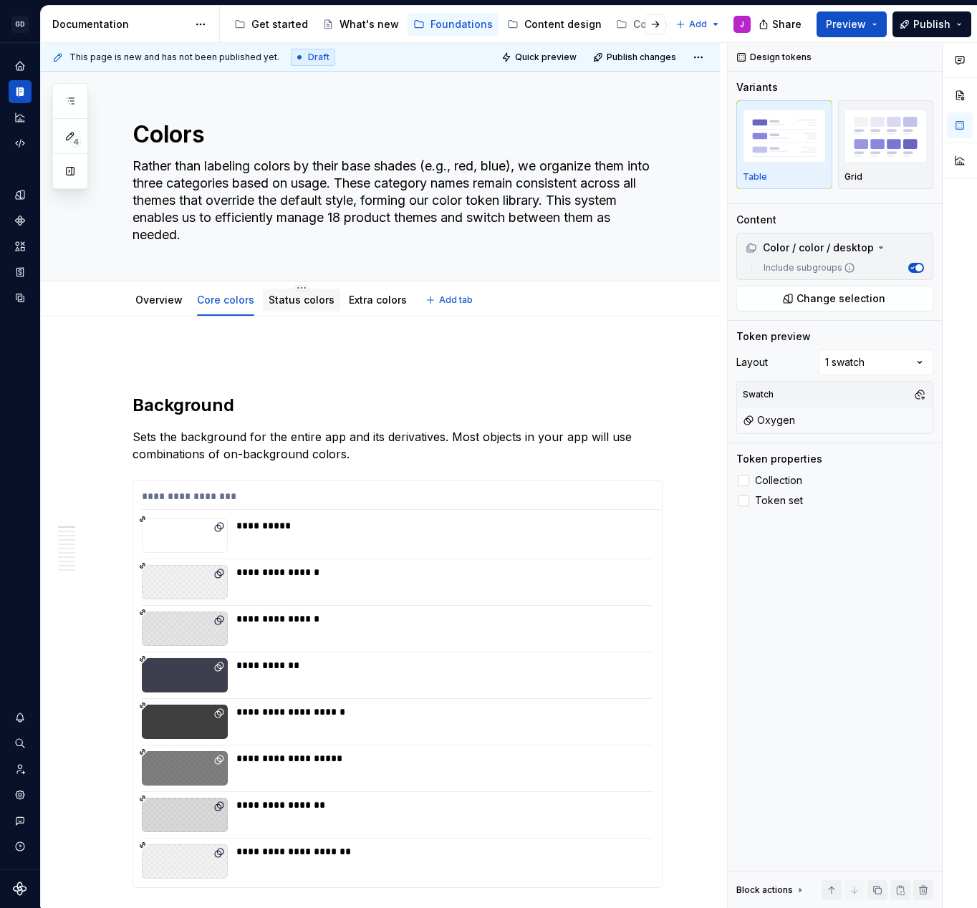
click at [303, 300] on link "Status colors" at bounding box center [302, 300] width 66 height 12
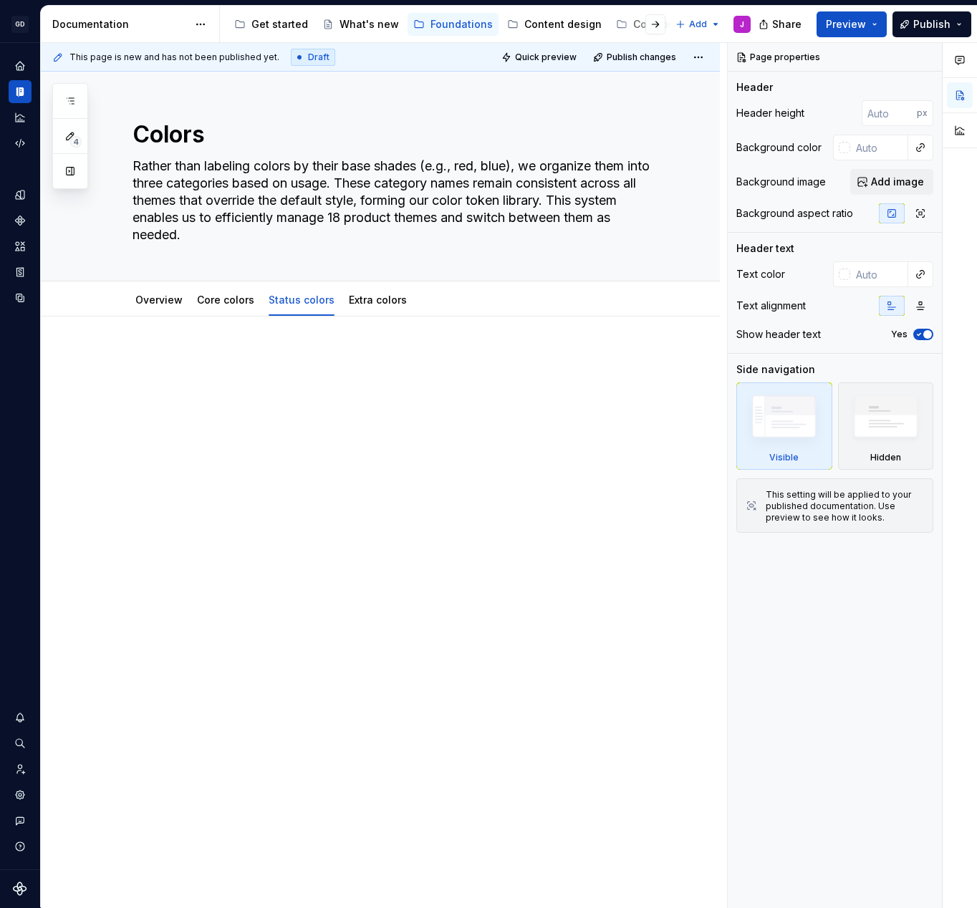
click at [211, 380] on div at bounding box center [398, 378] width 530 height 54
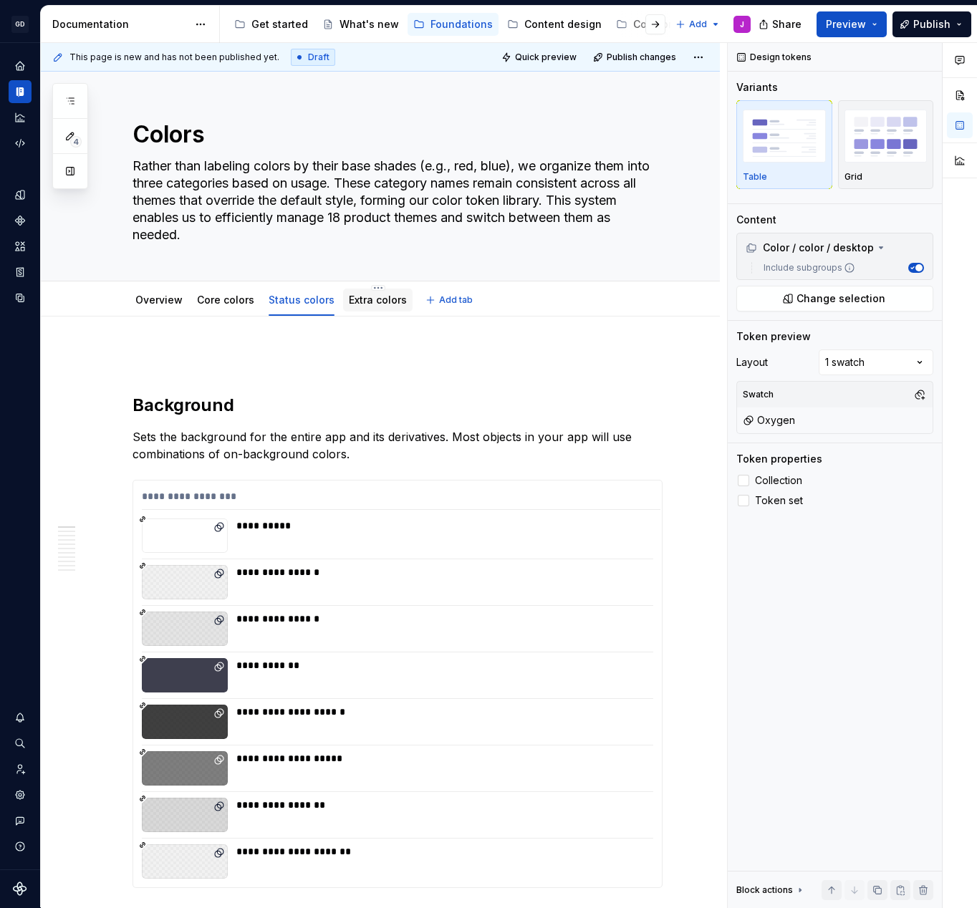
click at [357, 299] on link "Extra colors" at bounding box center [378, 300] width 58 height 12
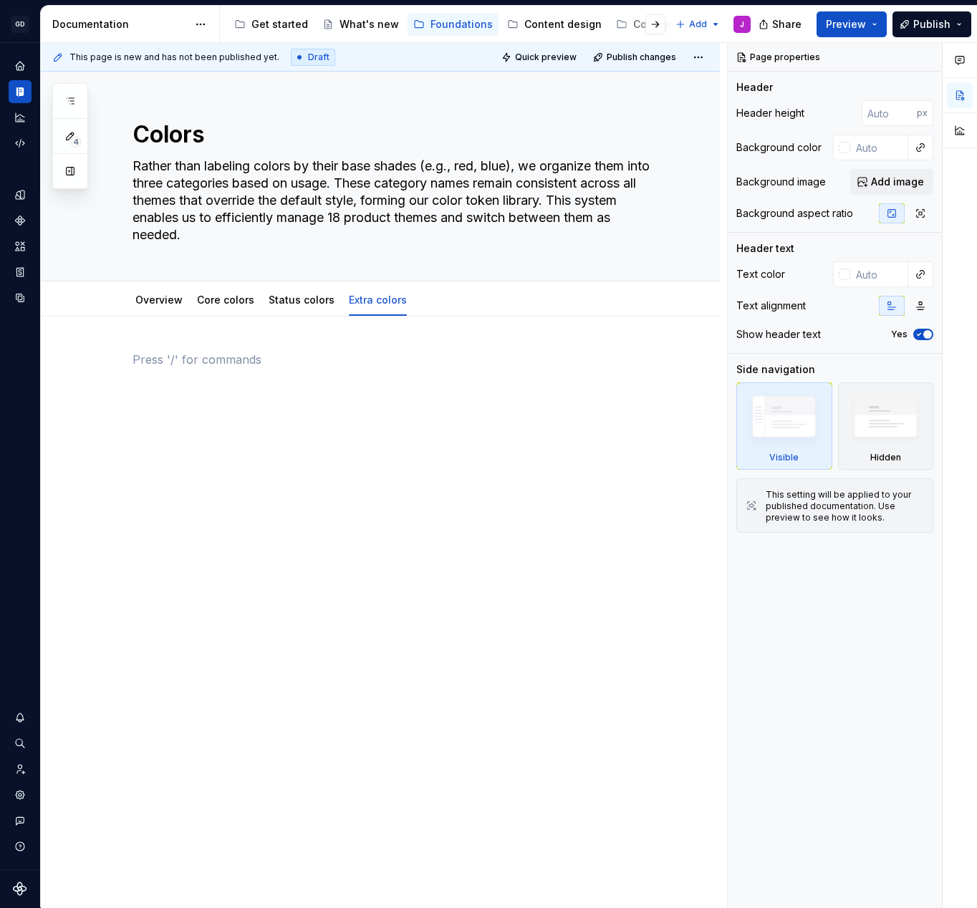
click at [238, 385] on div at bounding box center [398, 378] width 530 height 54
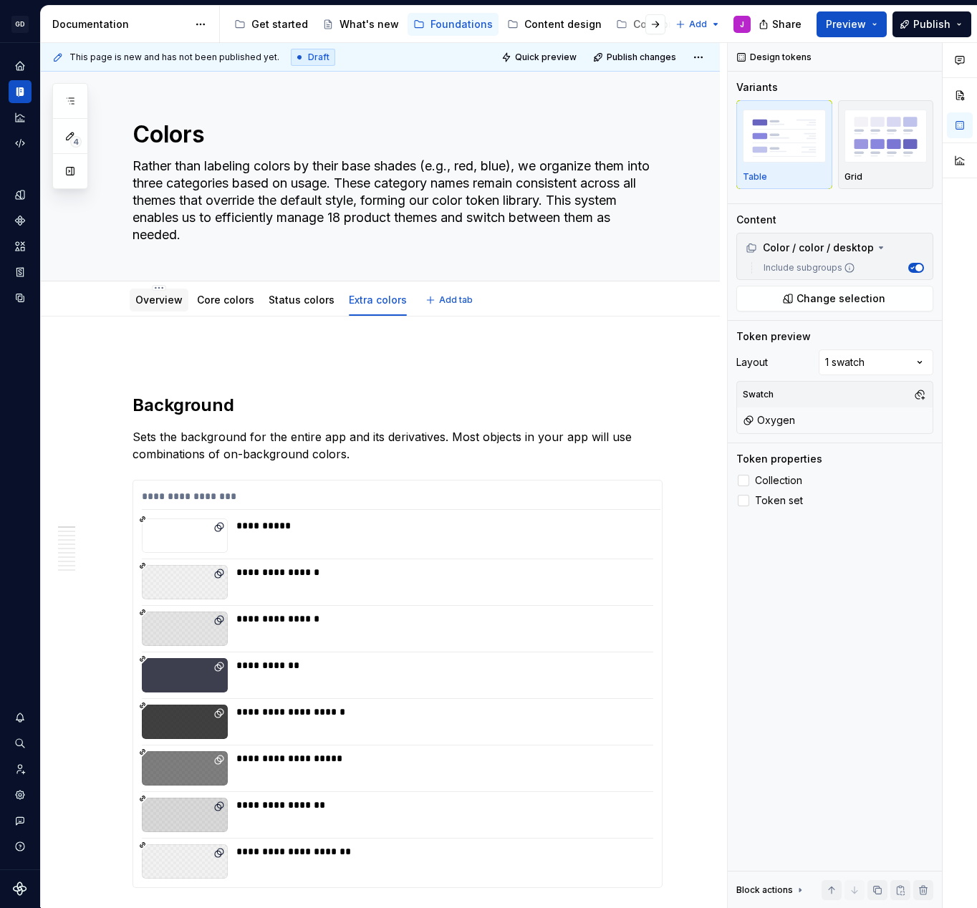
click at [168, 302] on link "Overview" at bounding box center [158, 300] width 47 height 12
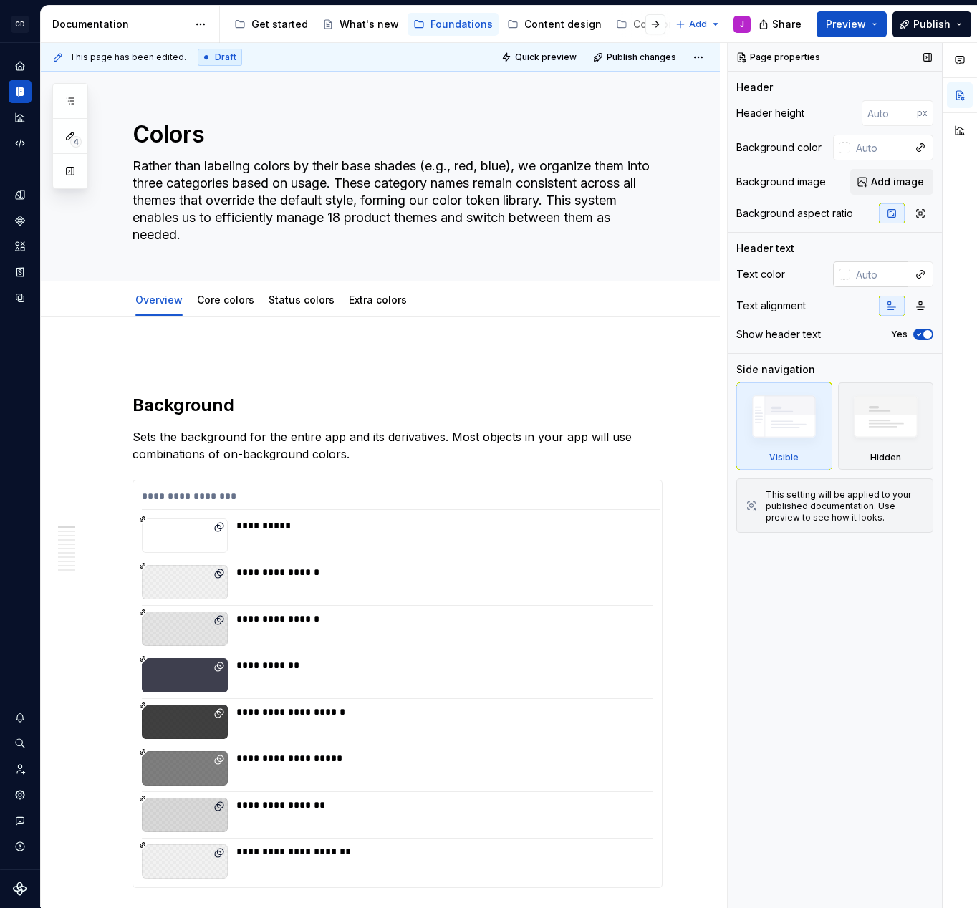
type textarea "*"
click at [175, 352] on p at bounding box center [398, 359] width 530 height 17
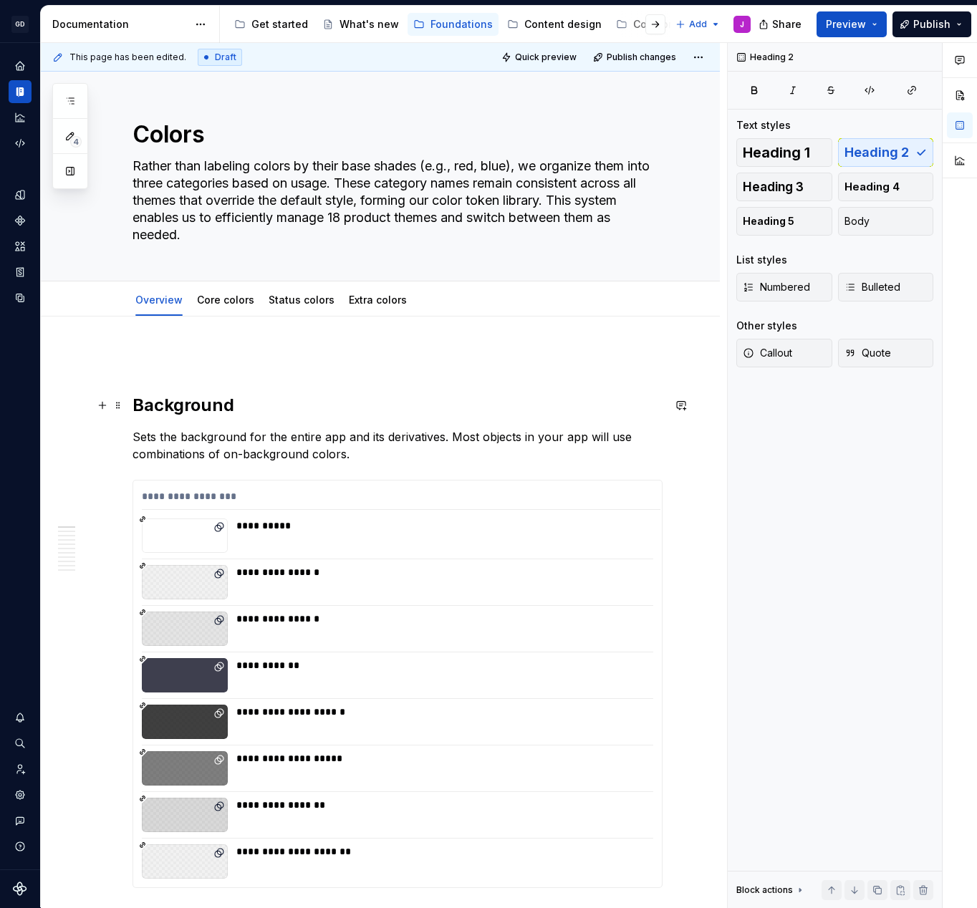
click at [166, 397] on h2 "Background" at bounding box center [398, 405] width 530 height 23
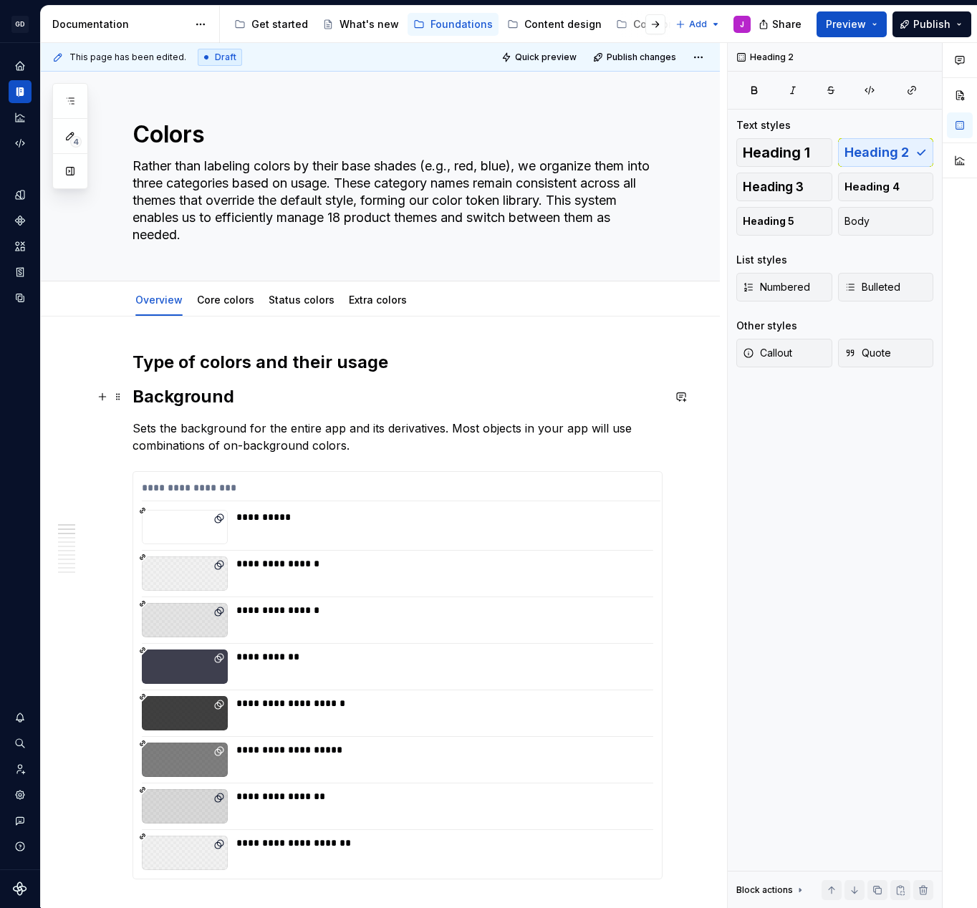
click at [212, 393] on h2 "Background" at bounding box center [398, 396] width 530 height 23
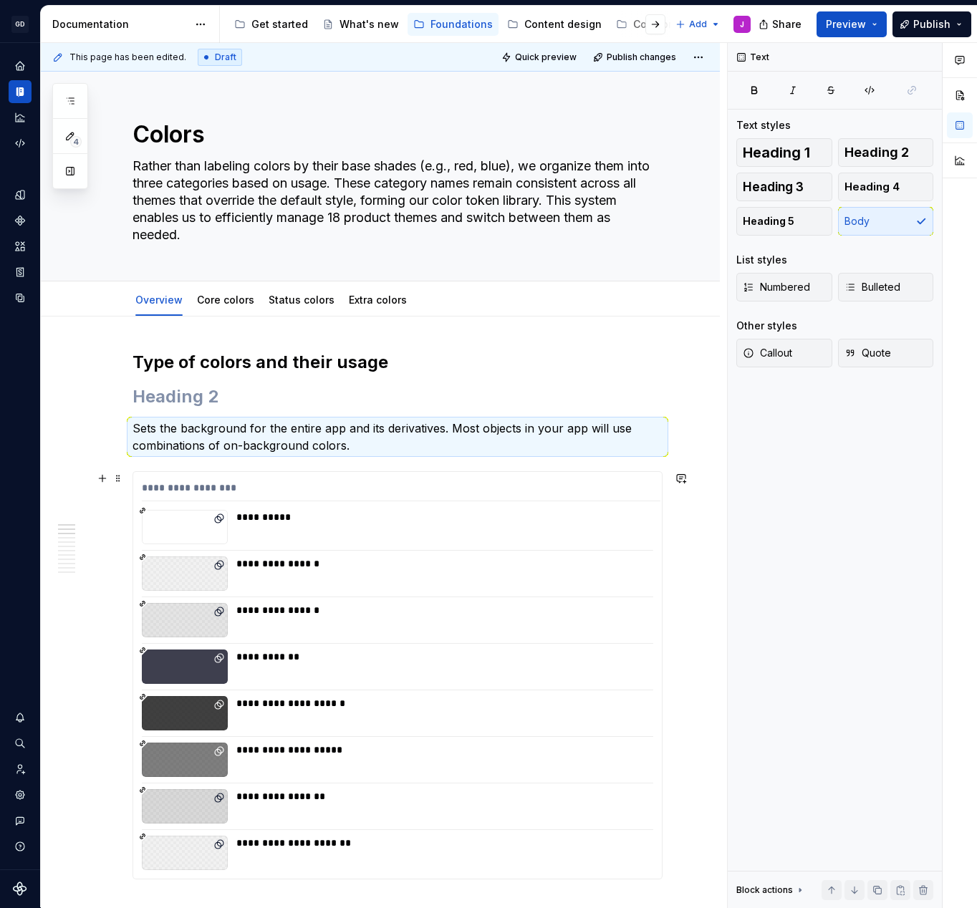
click at [133, 483] on div "**********" at bounding box center [398, 675] width 530 height 408
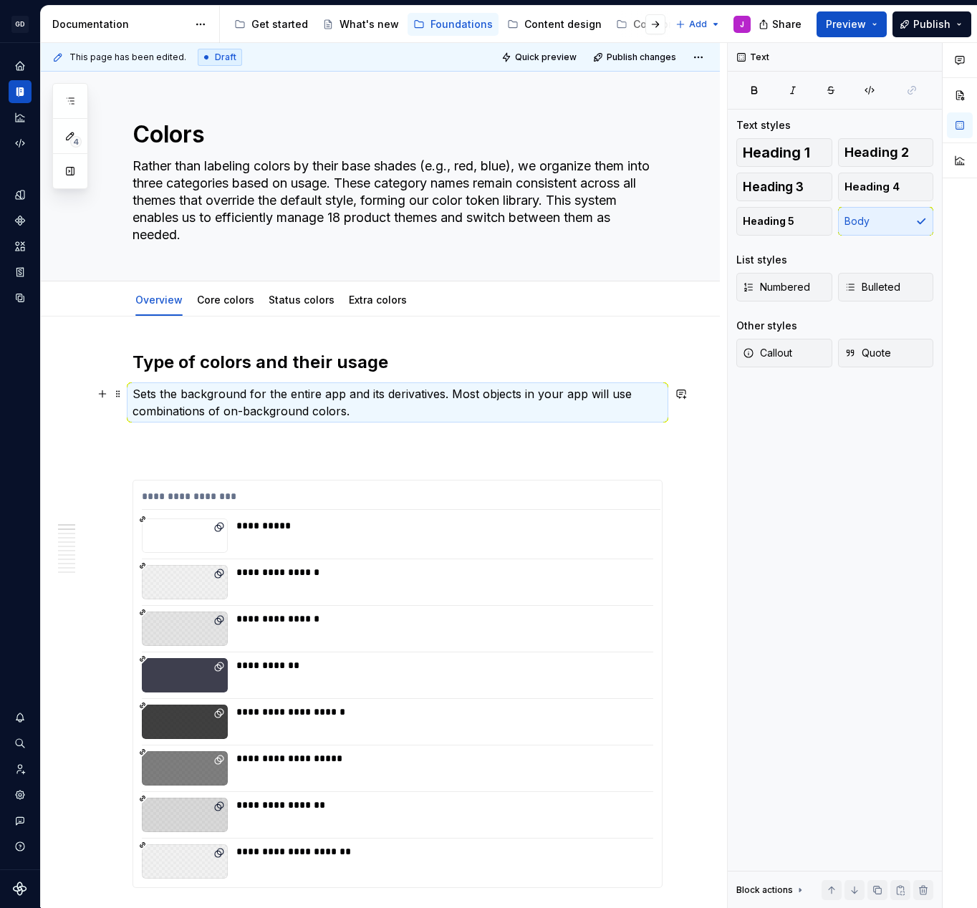
drag, startPoint x: 822, startPoint y: 898, endPoint x: 342, endPoint y: 397, distance: 694.5
click at [342, 397] on p "Sets the background for the entire app and its derivatives. Most objects in you…" at bounding box center [398, 402] width 530 height 34
click at [332, 397] on p "Sets the background for the entire app and its derivatives. Most objects in you…" at bounding box center [398, 402] width 530 height 34
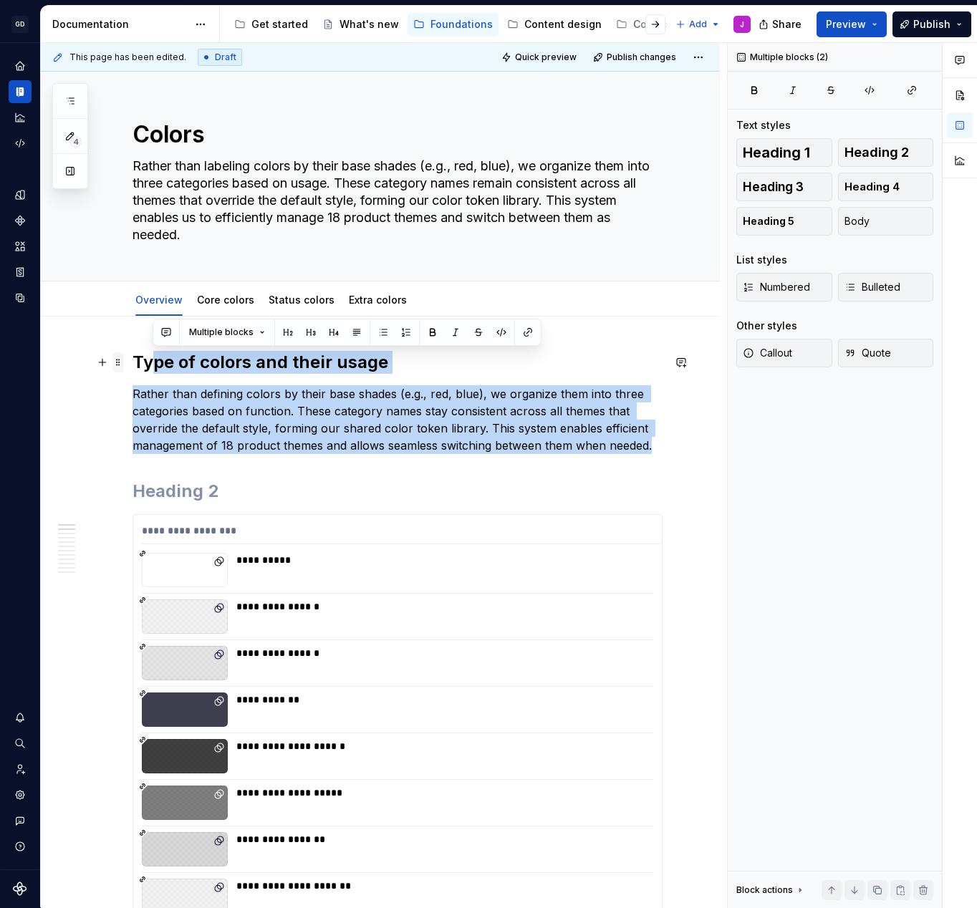
drag, startPoint x: 660, startPoint y: 452, endPoint x: 122, endPoint y: 357, distance: 545.4
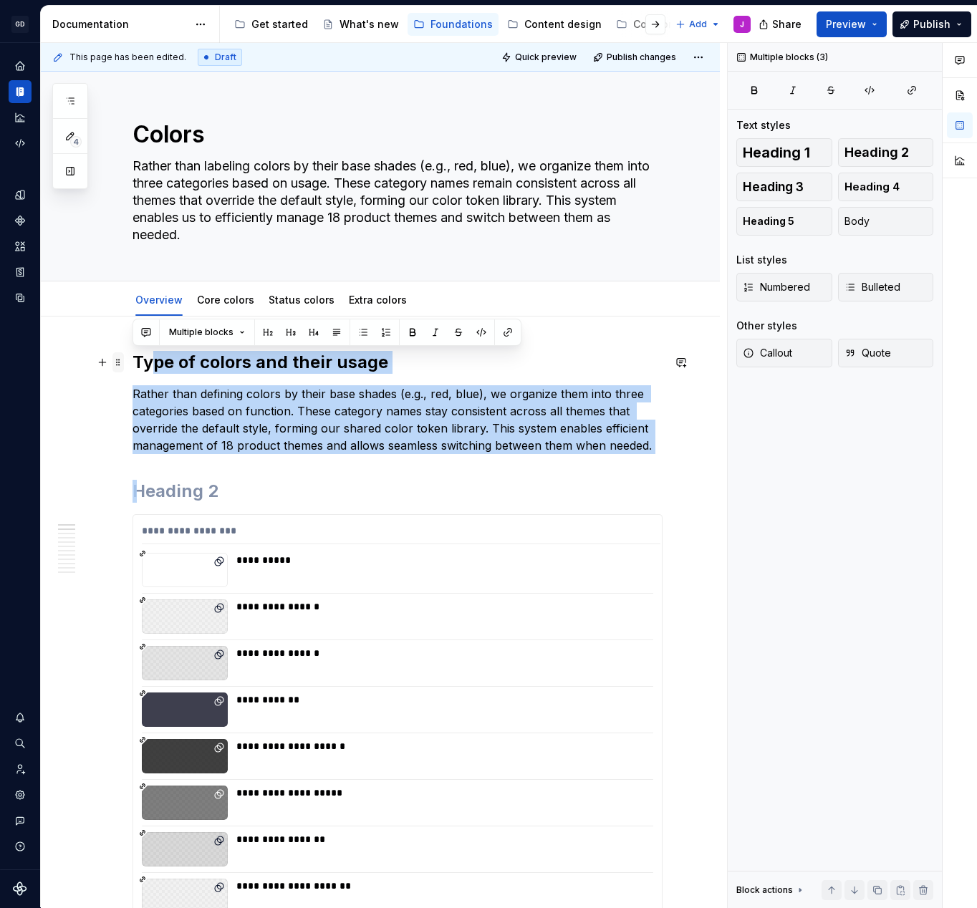
drag, startPoint x: 664, startPoint y: 455, endPoint x: 118, endPoint y: 358, distance: 554.3
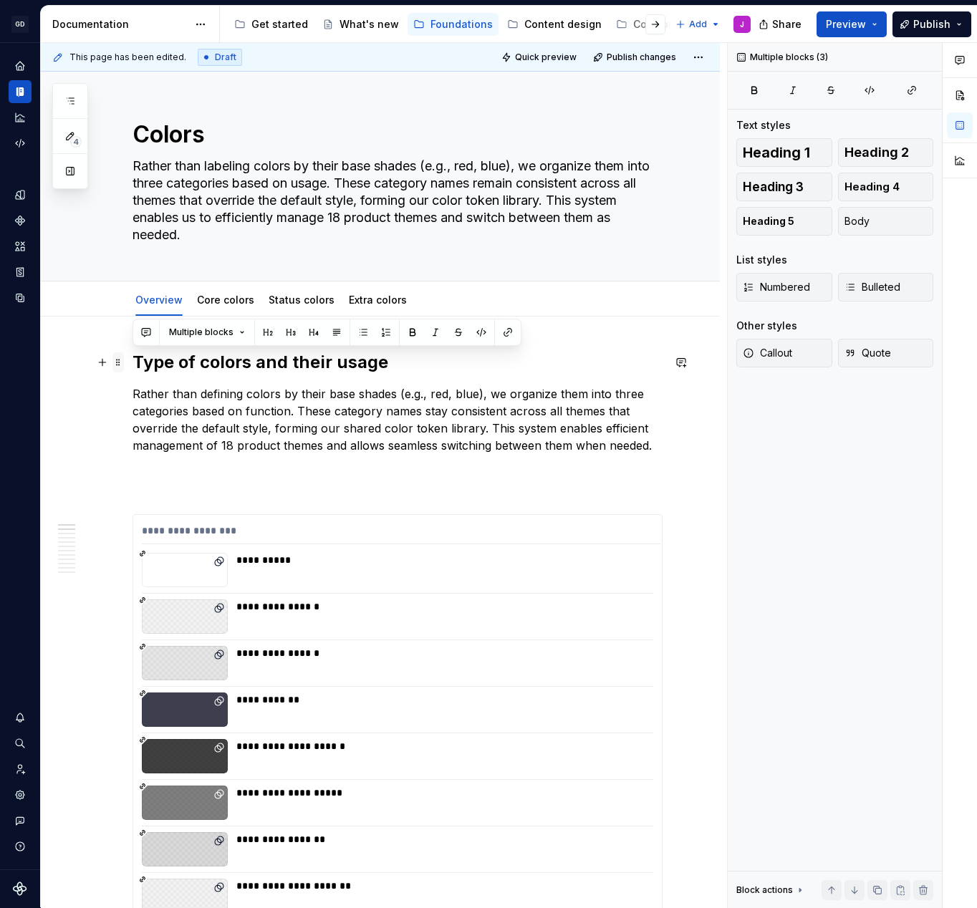
click at [118, 358] on span at bounding box center [117, 362] width 11 height 20
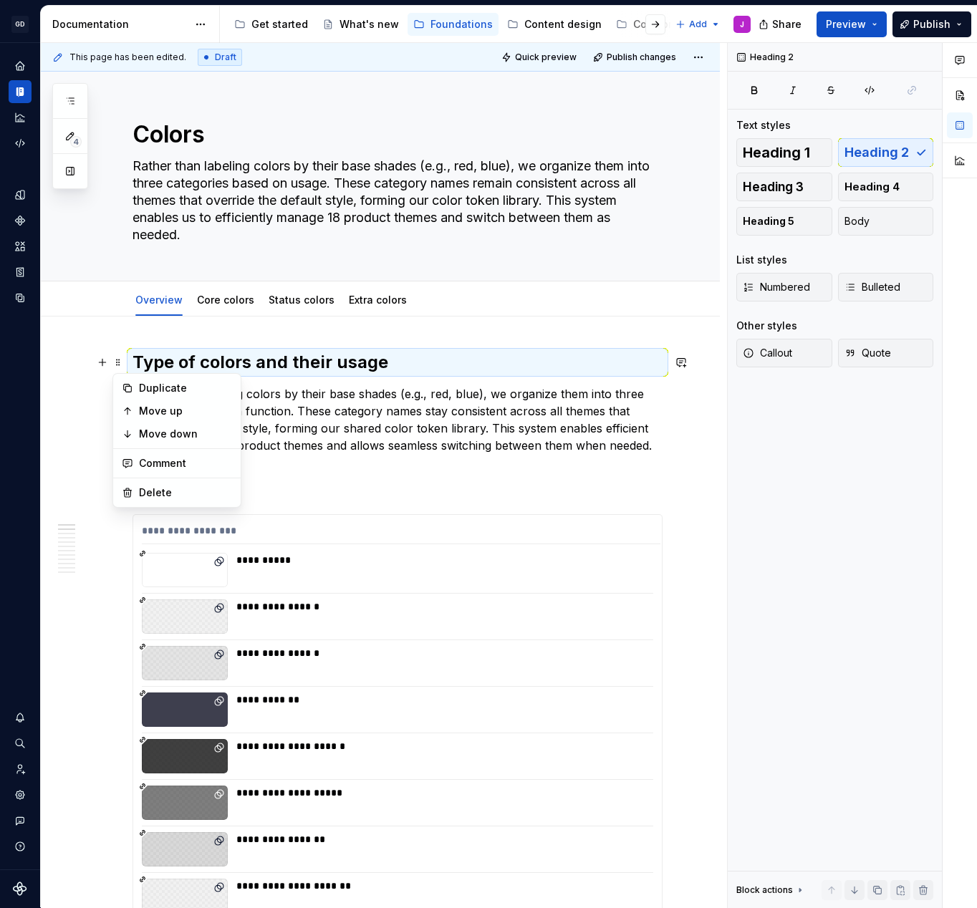
click at [134, 360] on h2 "Type of colors and their usage" at bounding box center [398, 362] width 530 height 23
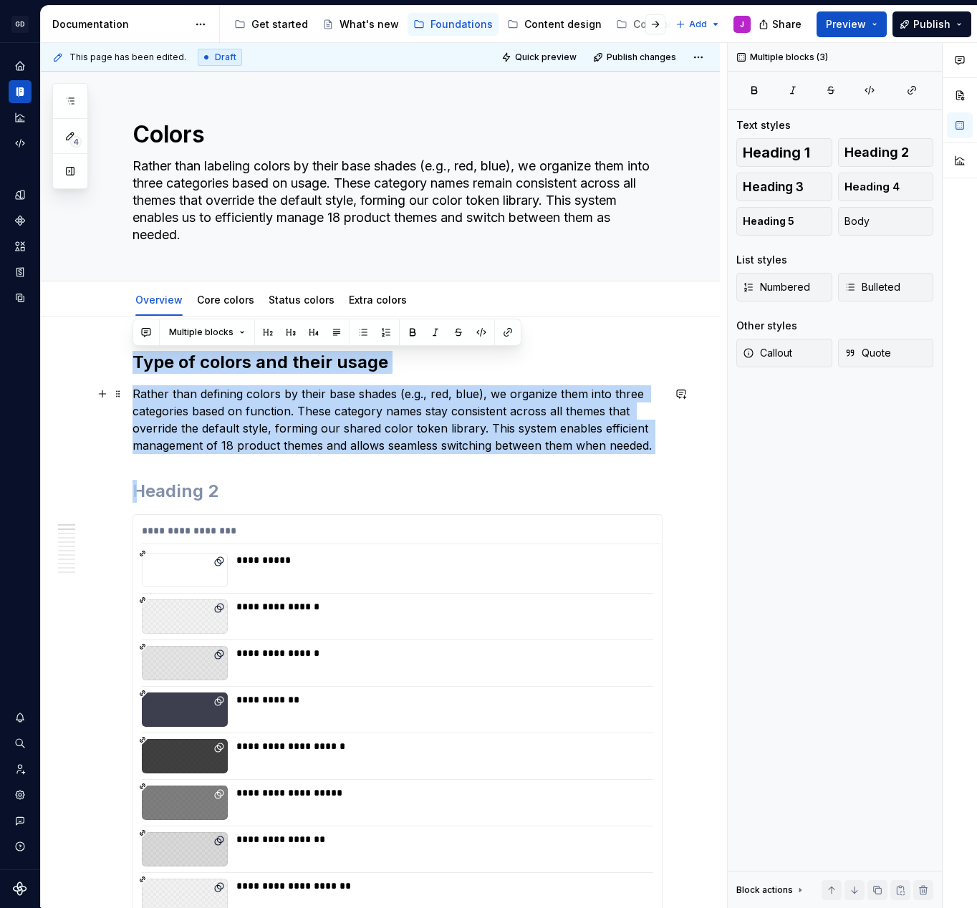
drag, startPoint x: 134, startPoint y: 360, endPoint x: 677, endPoint y: 443, distance: 549.1
copy div "Type of colors and their usage Rather than defining colors by their base shades…"
click at [681, 456] on div "**********" at bounding box center [384, 475] width 686 height 865
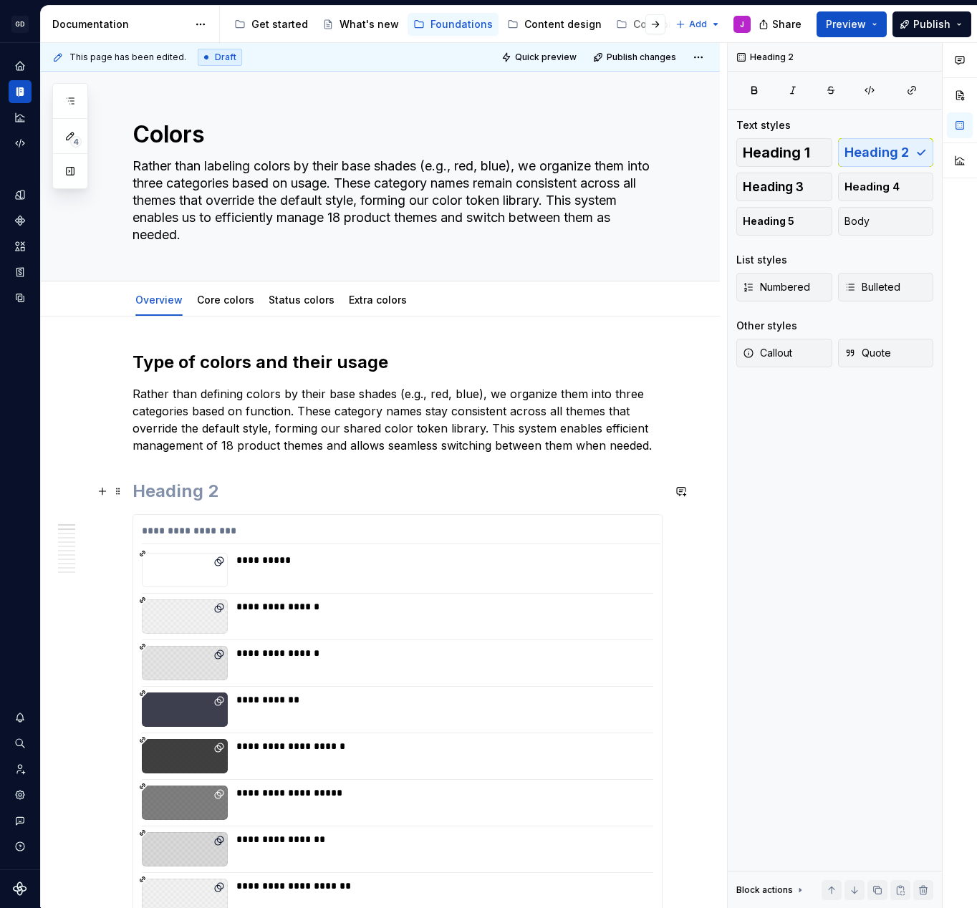
click at [639, 481] on h2 at bounding box center [398, 491] width 530 height 23
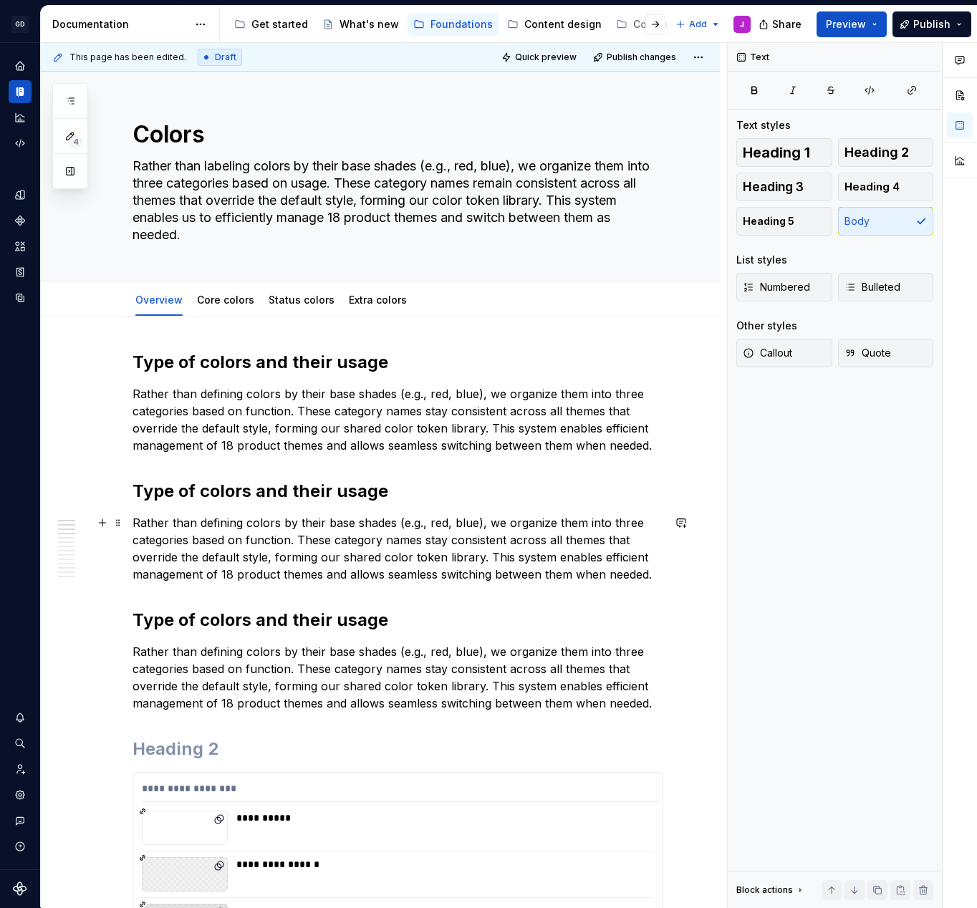
click at [306, 535] on p "Rather than defining colors by their base shades (e.g., red, blue), we organize…" at bounding box center [398, 548] width 530 height 69
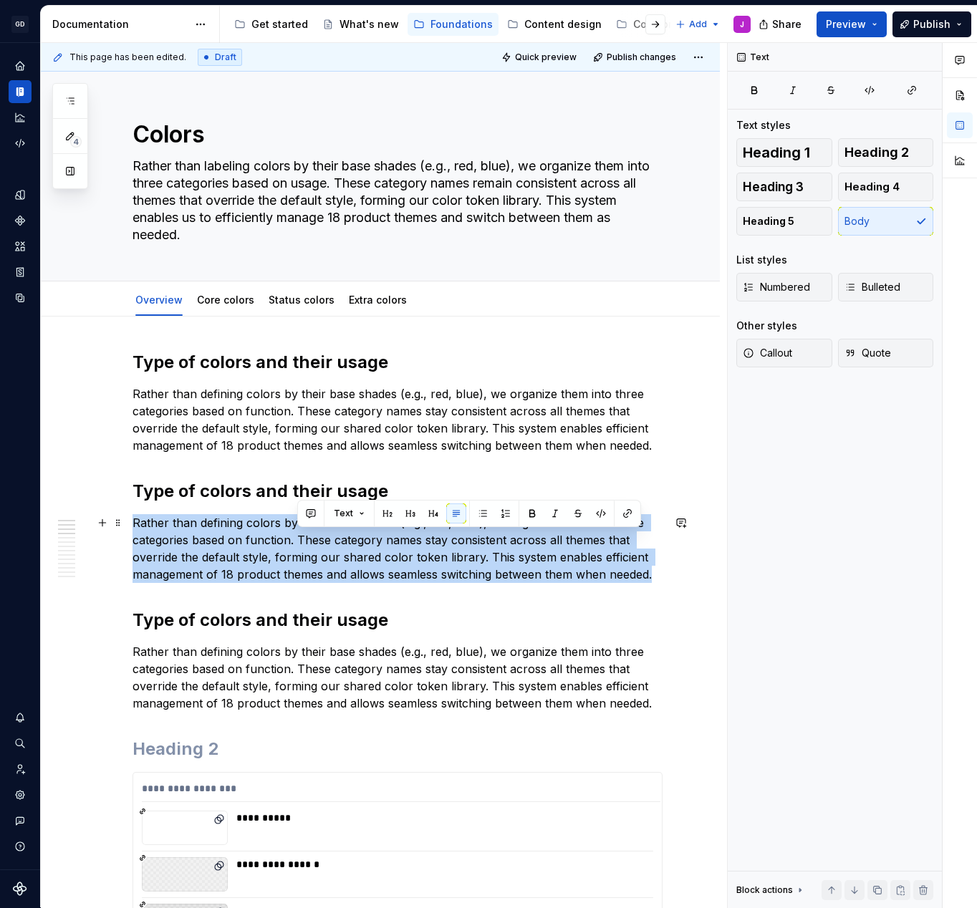
click at [306, 535] on p "Rather than defining colors by their base shades (e.g., red, blue), we organize…" at bounding box center [398, 548] width 530 height 69
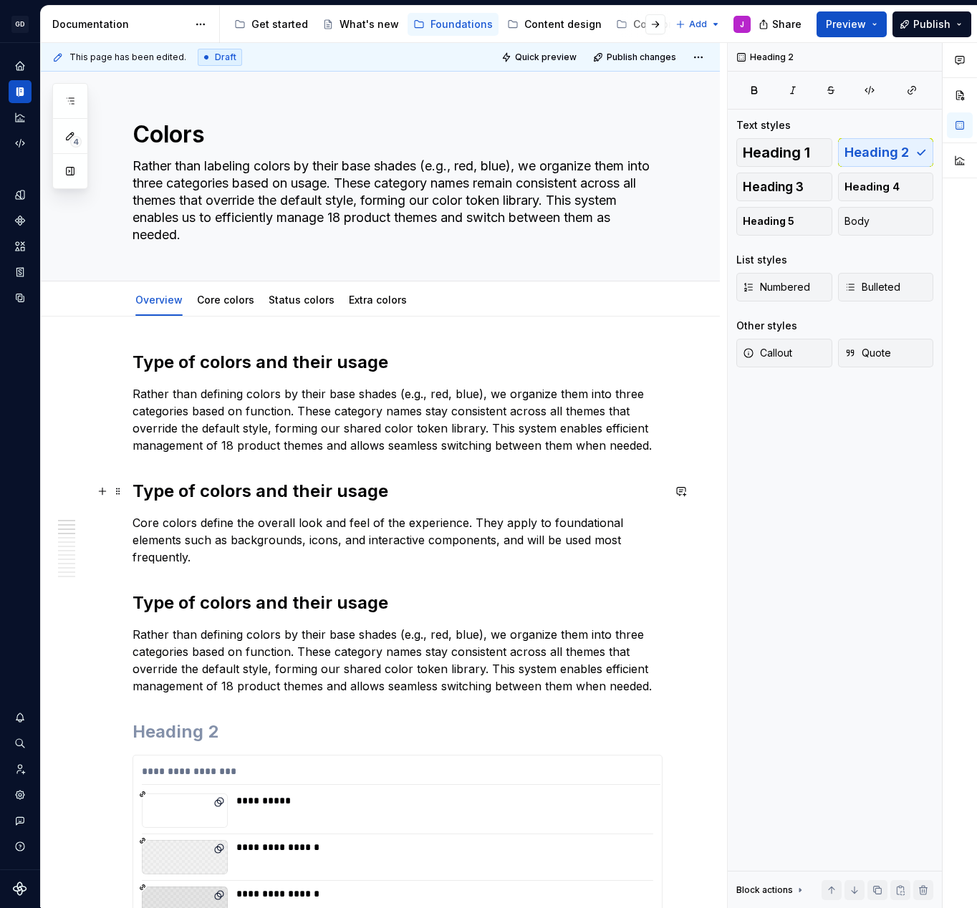
click at [331, 488] on h2 "Type of colors and their usage" at bounding box center [398, 491] width 530 height 23
click at [322, 633] on p "Rather than defining colors by their base shades (e.g., red, blue), we organize…" at bounding box center [398, 660] width 530 height 69
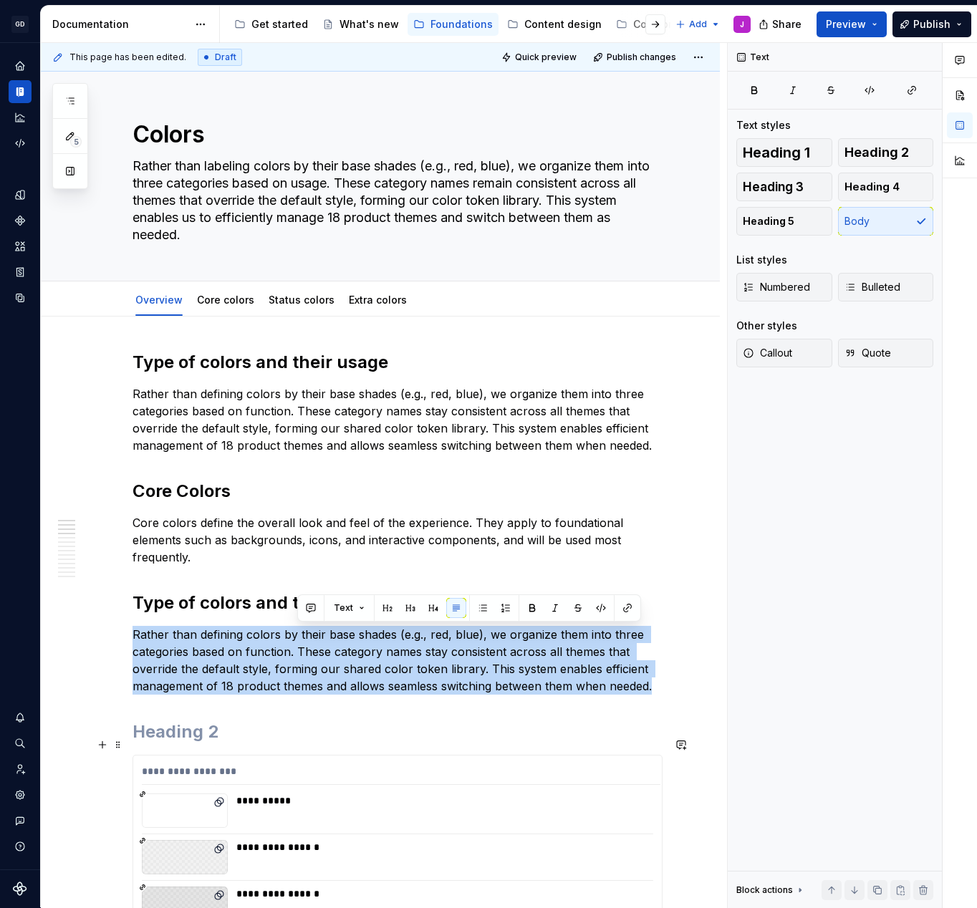
click at [322, 633] on p "Rather than defining colors by their base shades (e.g., red, blue), we organize…" at bounding box center [398, 660] width 530 height 69
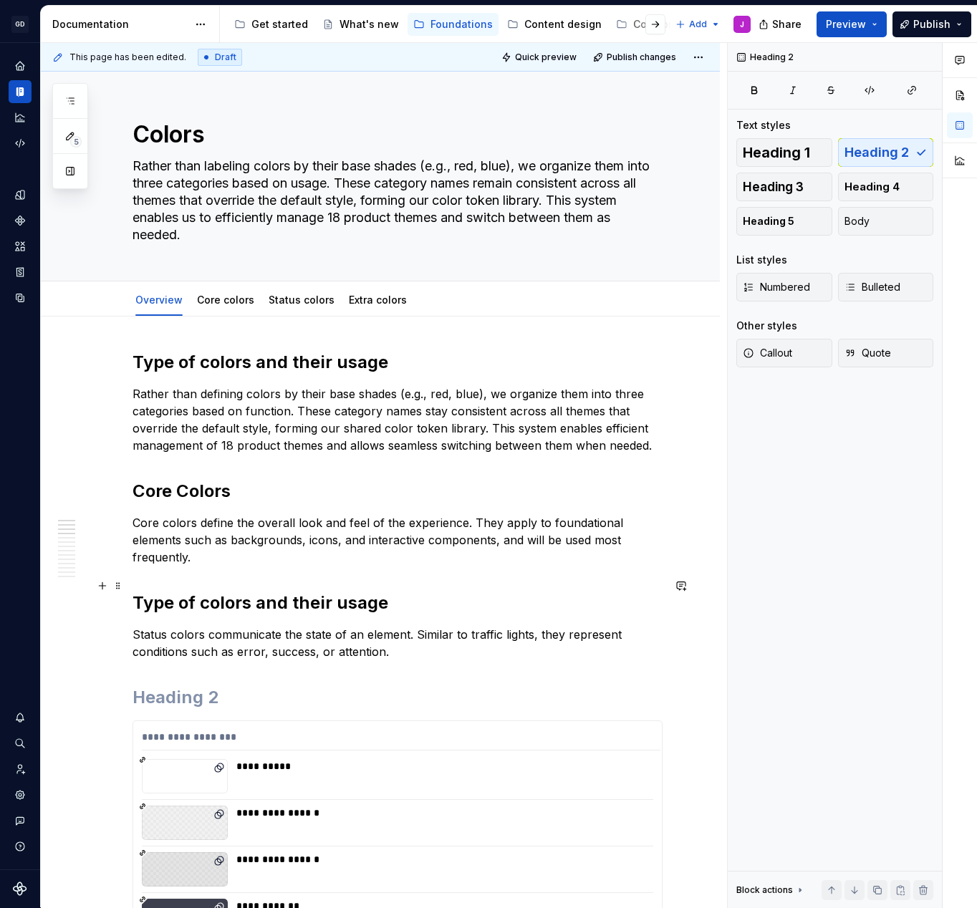
click at [279, 592] on h2 "Type of colors and their usage" at bounding box center [398, 603] width 530 height 23
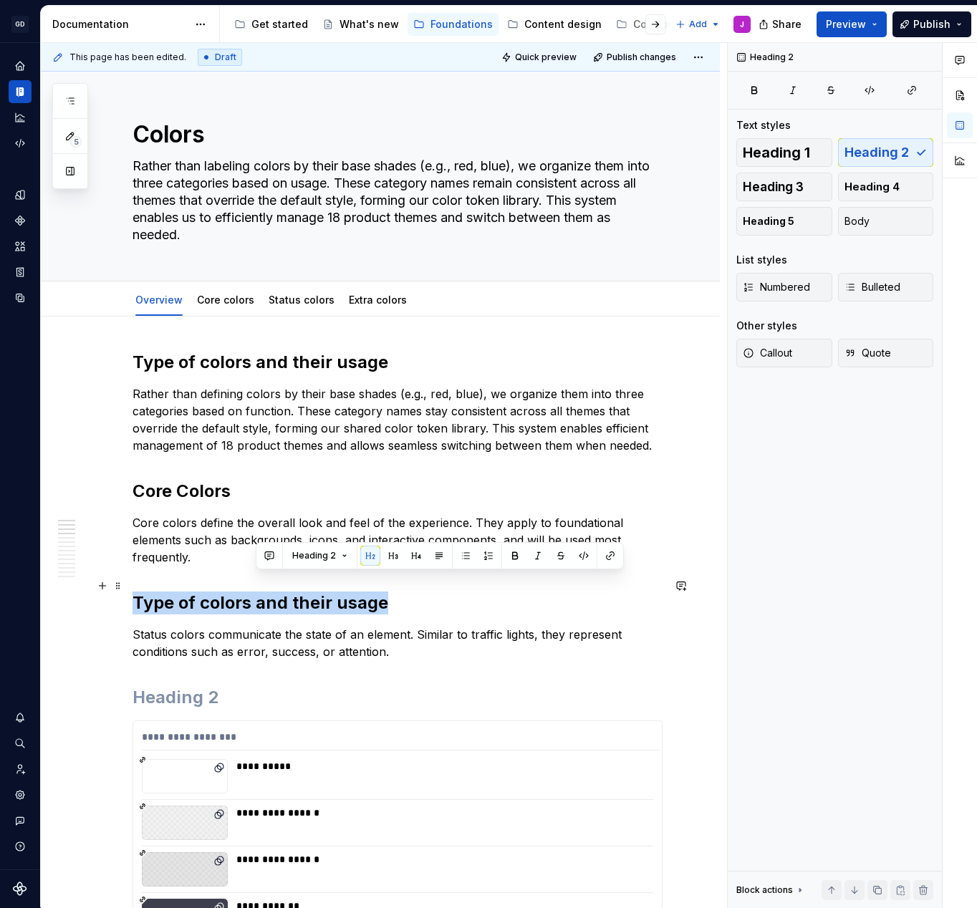
click at [279, 592] on h2 "Type of colors and their usage" at bounding box center [398, 603] width 530 height 23
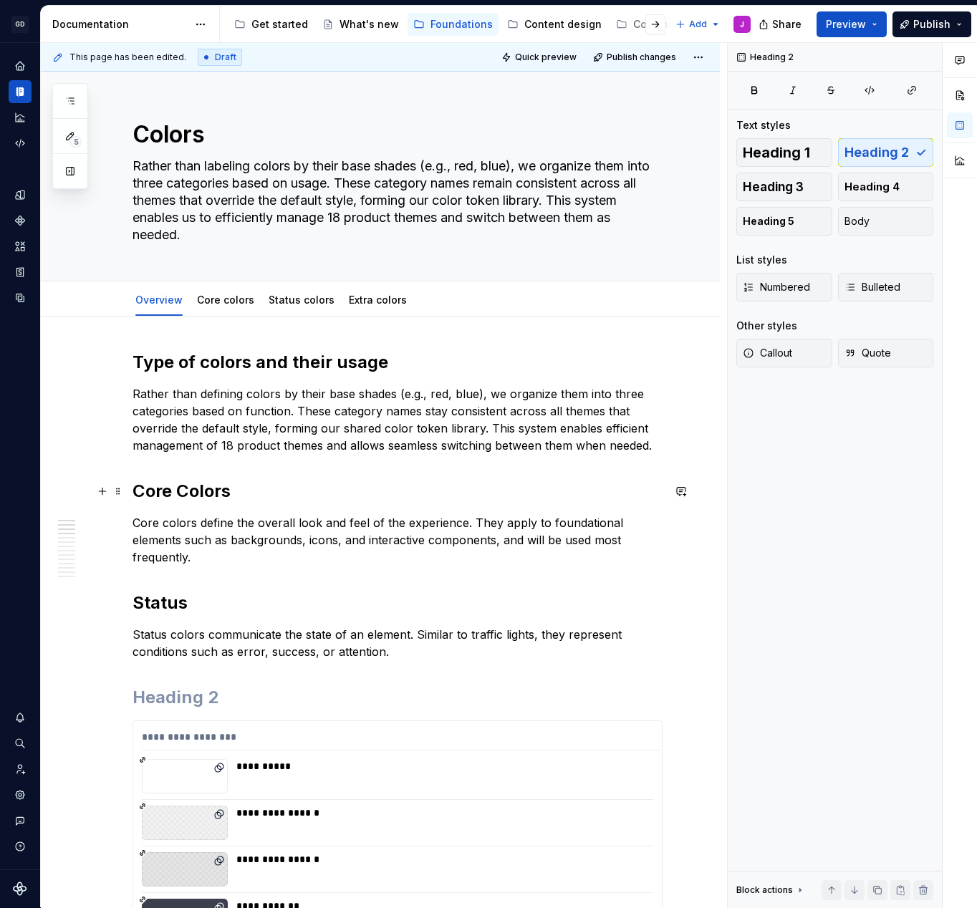
click at [227, 491] on h2 "Core Colors" at bounding box center [398, 491] width 530 height 23
click at [231, 362] on h2 "Type of colors and their usage" at bounding box center [398, 362] width 530 height 23
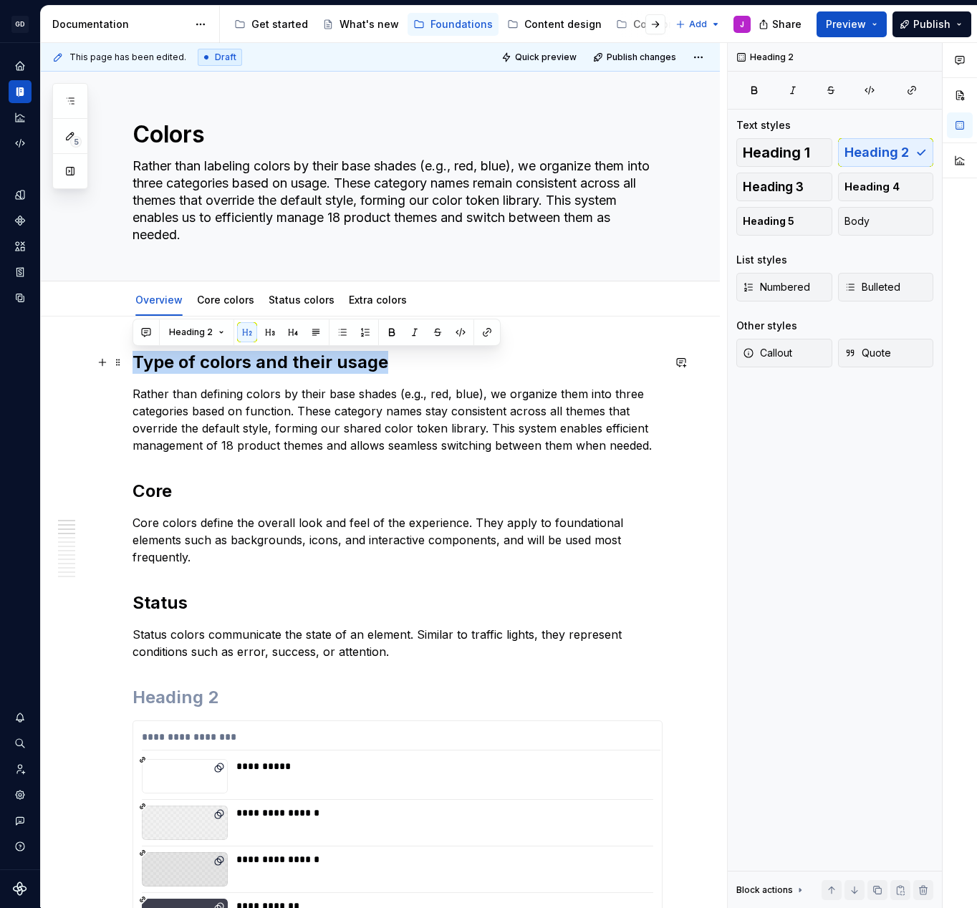
click at [231, 362] on h2 "Type of colors and their usage" at bounding box center [398, 362] width 530 height 23
click at [799, 153] on span "Heading 1" at bounding box center [776, 152] width 67 height 14
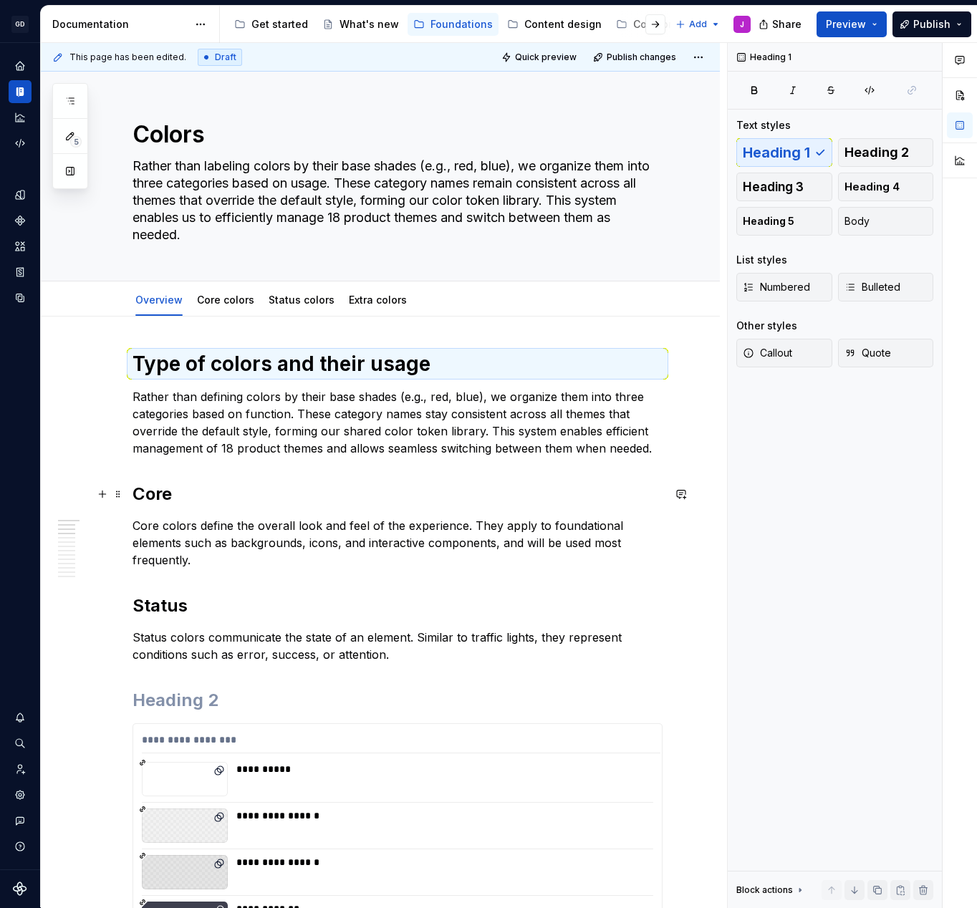
click at [410, 487] on h2 "Core" at bounding box center [398, 494] width 530 height 23
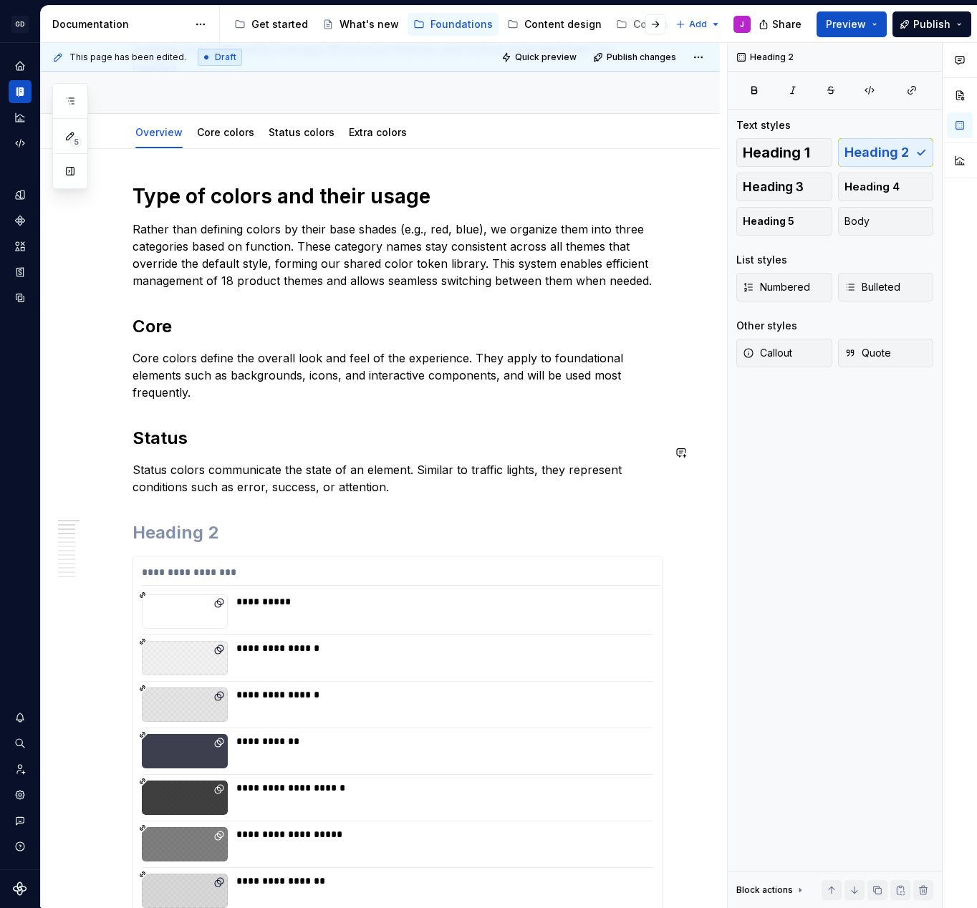
scroll to position [178, 0]
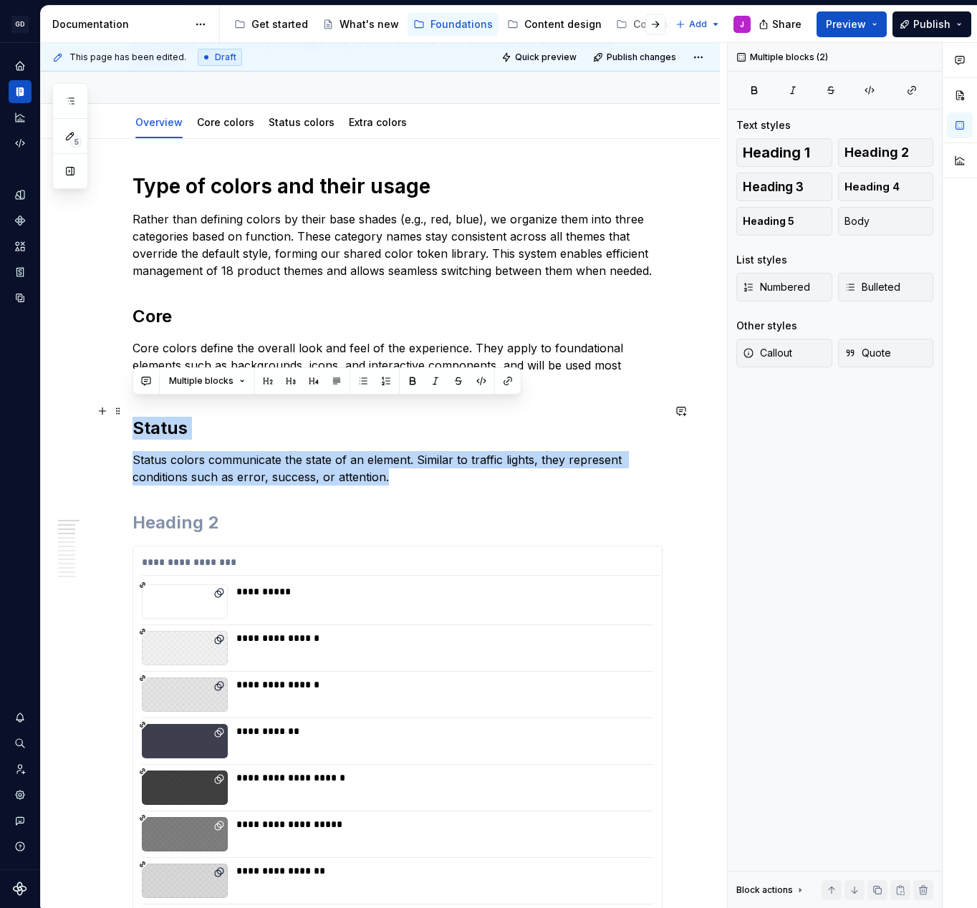
drag, startPoint x: 396, startPoint y: 466, endPoint x: 125, endPoint y: 405, distance: 277.7
copy div "Status Status colors communicate the state of an element. Similar to traffic li…"
click at [400, 467] on p "Status colors communicate the state of an element. Similar to traffic lights, t…" at bounding box center [398, 468] width 530 height 34
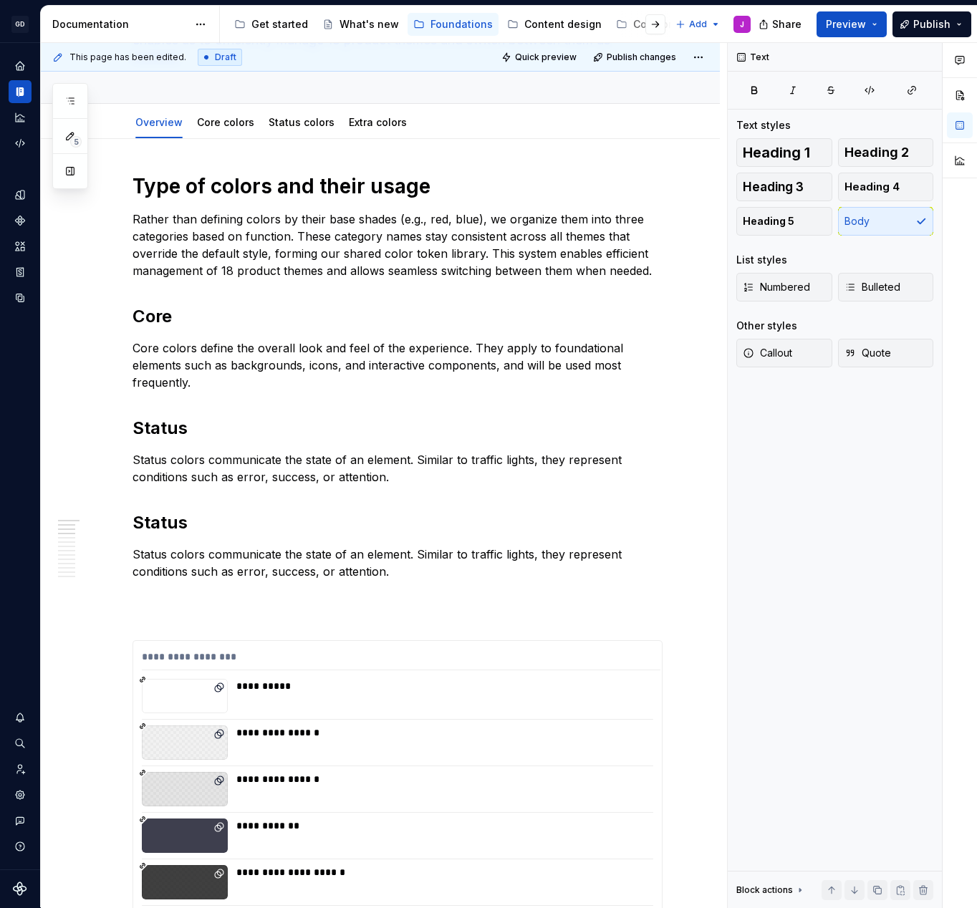
click at [338, 549] on p "Status colors communicate the state of an element. Similar to traffic lights, t…" at bounding box center [398, 563] width 530 height 34
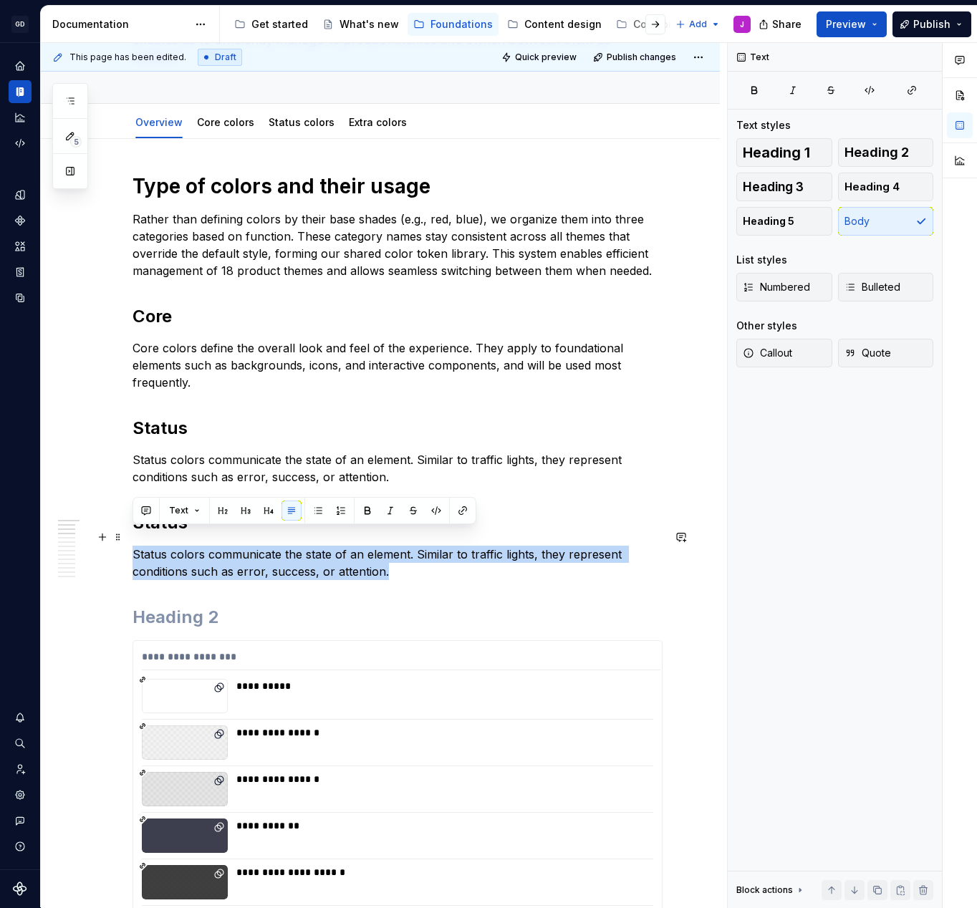
click at [338, 549] on p "Status colors communicate the state of an element. Similar to traffic lights, t…" at bounding box center [398, 563] width 530 height 34
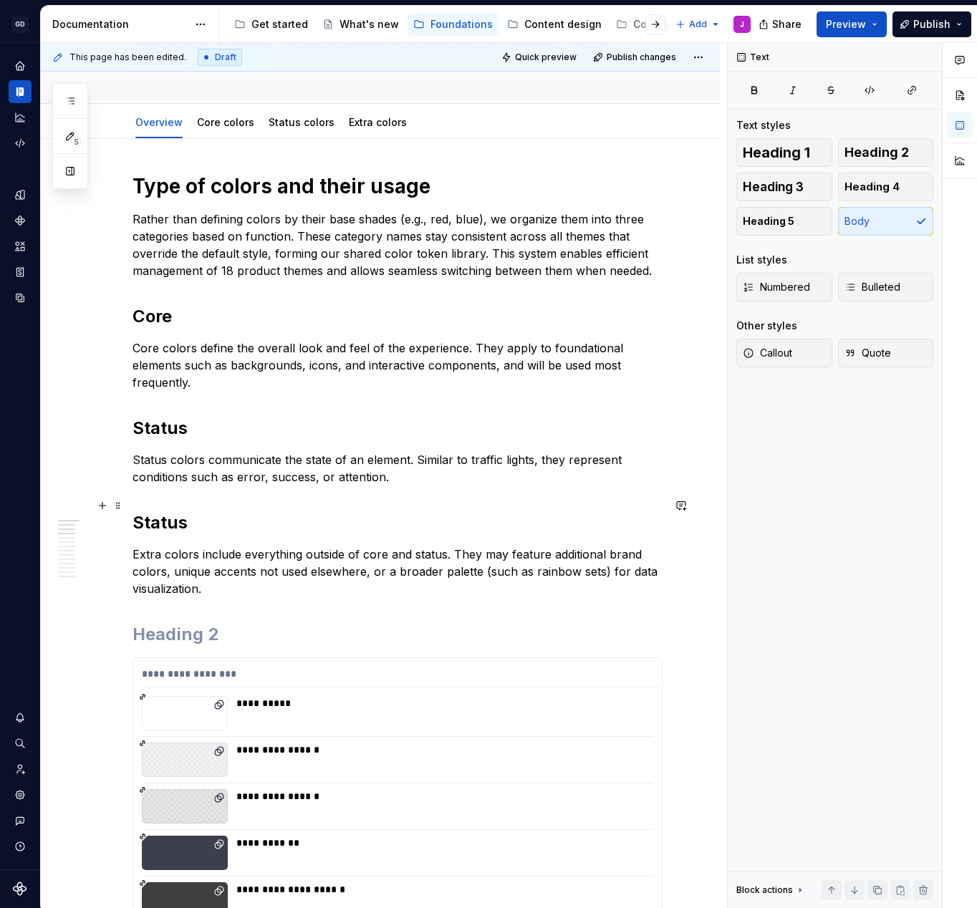
click at [171, 511] on h2 "Status" at bounding box center [398, 522] width 530 height 23
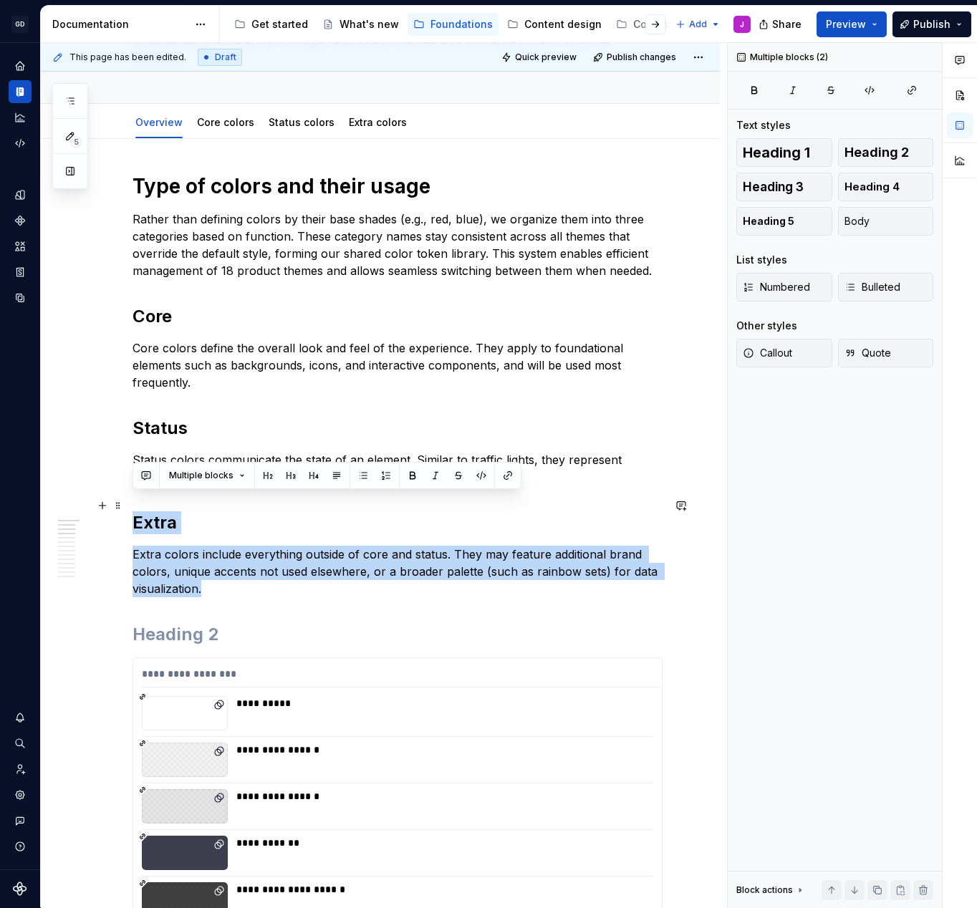
drag, startPoint x: 221, startPoint y: 576, endPoint x: 130, endPoint y: 506, distance: 114.9
copy div "Extra Extra colors include everything outside of core and status. They may feat…"
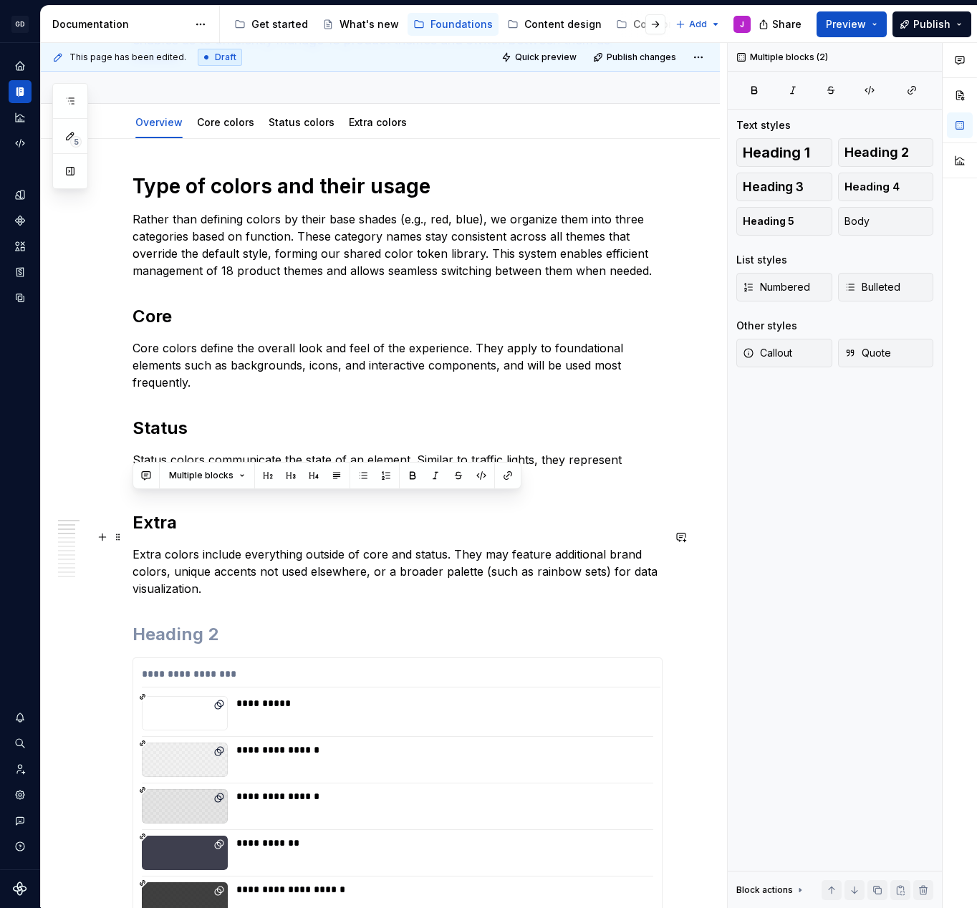
click at [213, 571] on p "Extra colors include everything outside of core and status. They may feature ad…" at bounding box center [398, 572] width 530 height 52
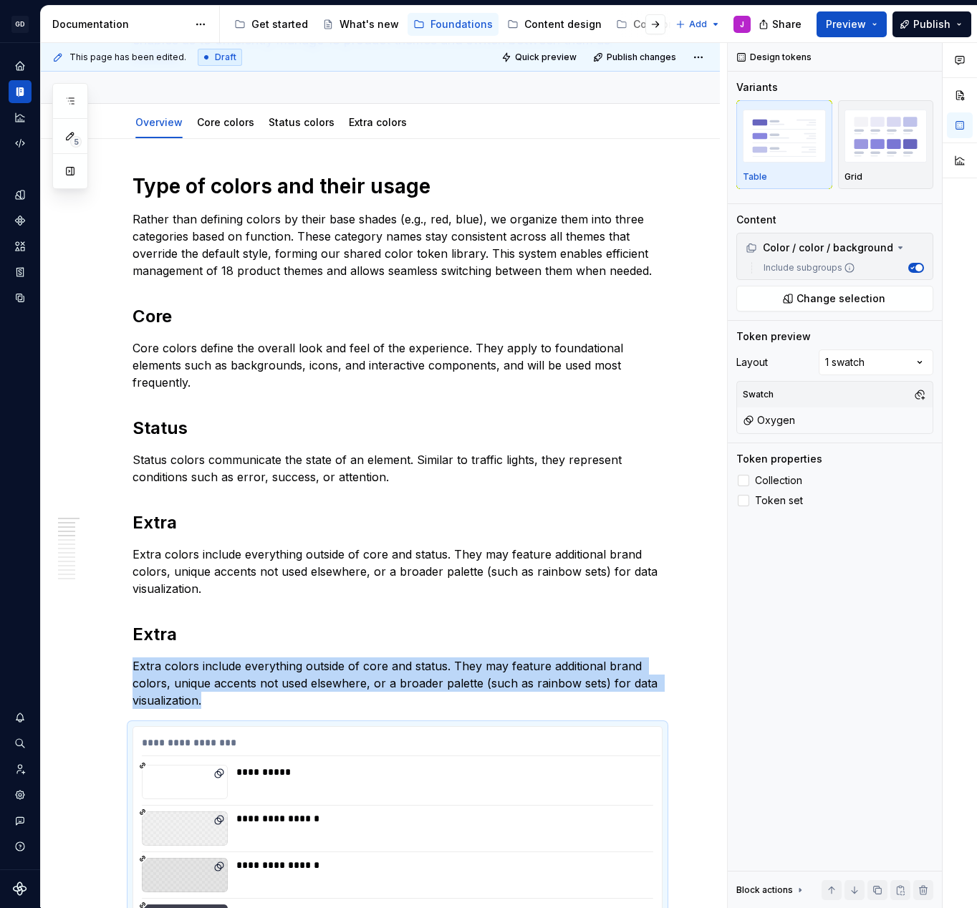
click at [164, 623] on h2 "Extra" at bounding box center [398, 634] width 530 height 23
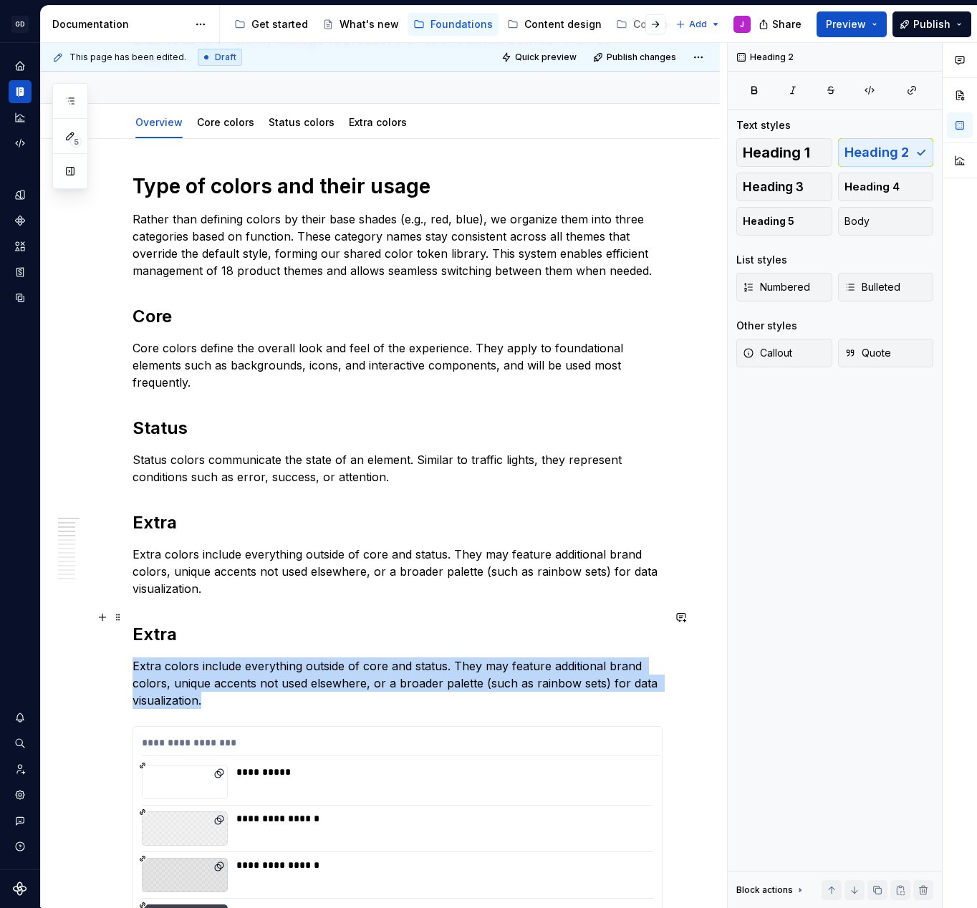
click at [164, 623] on h2 "Extra" at bounding box center [398, 634] width 530 height 23
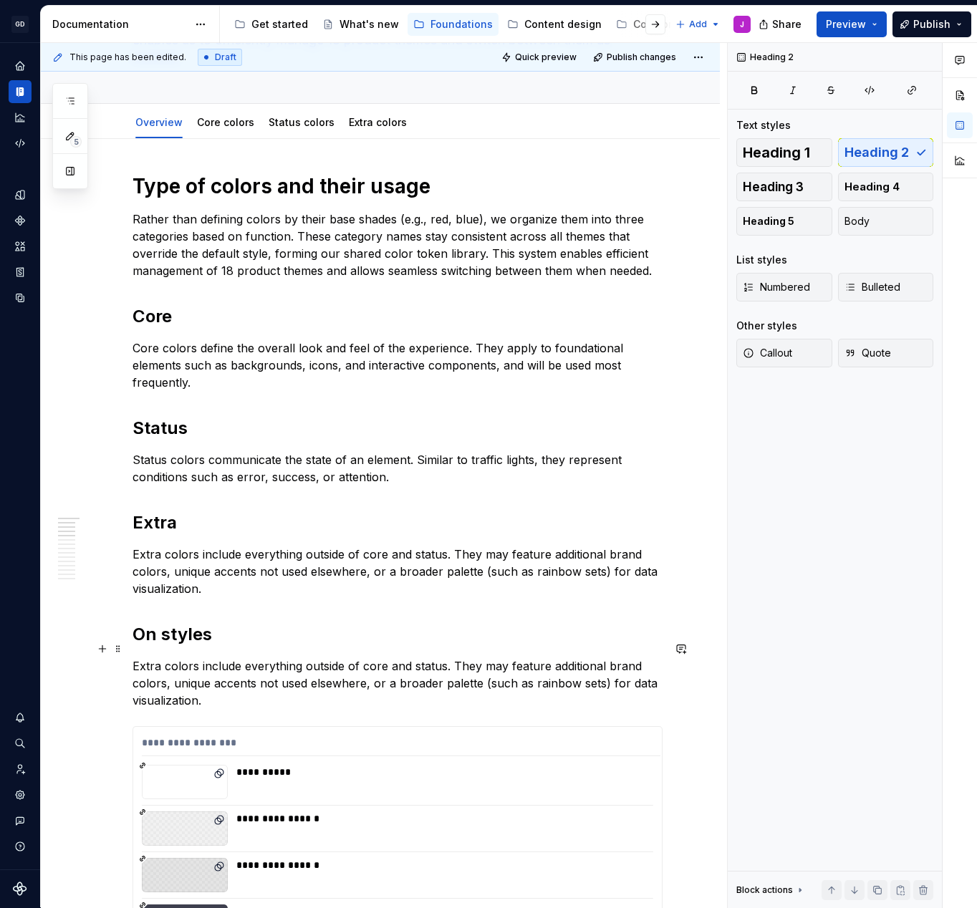
click at [400, 658] on p "Extra colors include everything outside of core and status. They may feature ad…" at bounding box center [398, 684] width 530 height 52
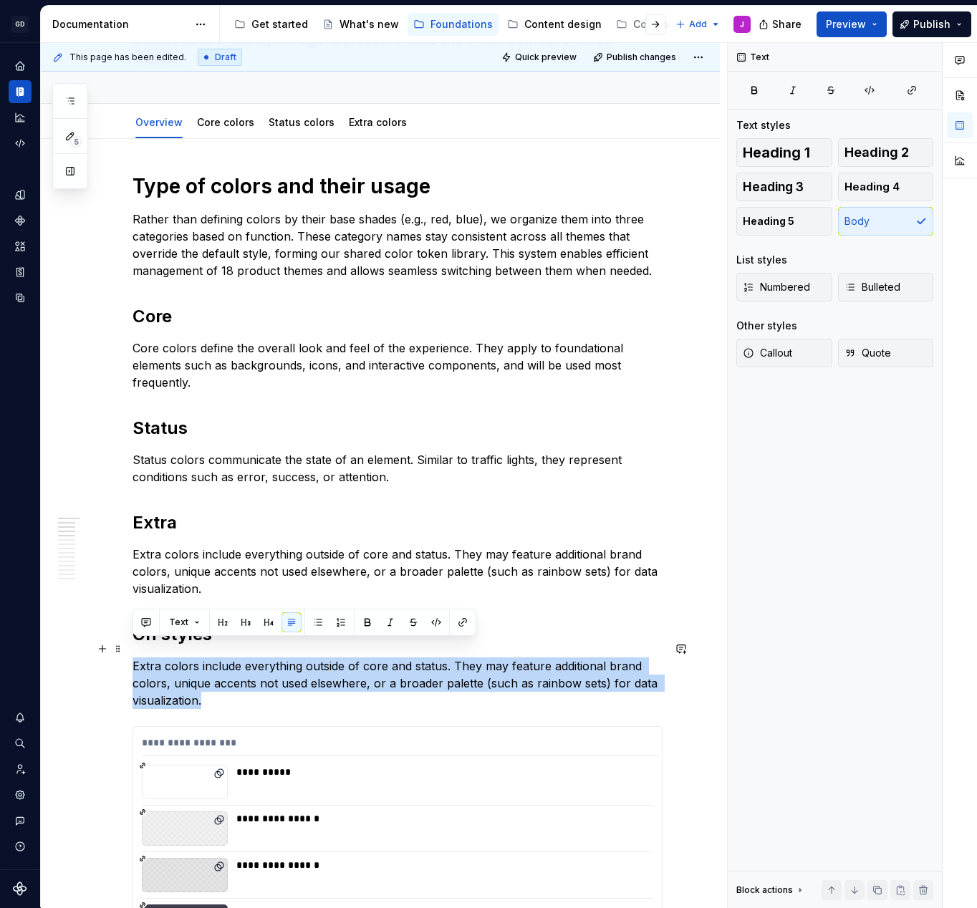
click at [400, 658] on p "Extra colors include everything outside of core and status. They may feature ad…" at bounding box center [398, 684] width 530 height 52
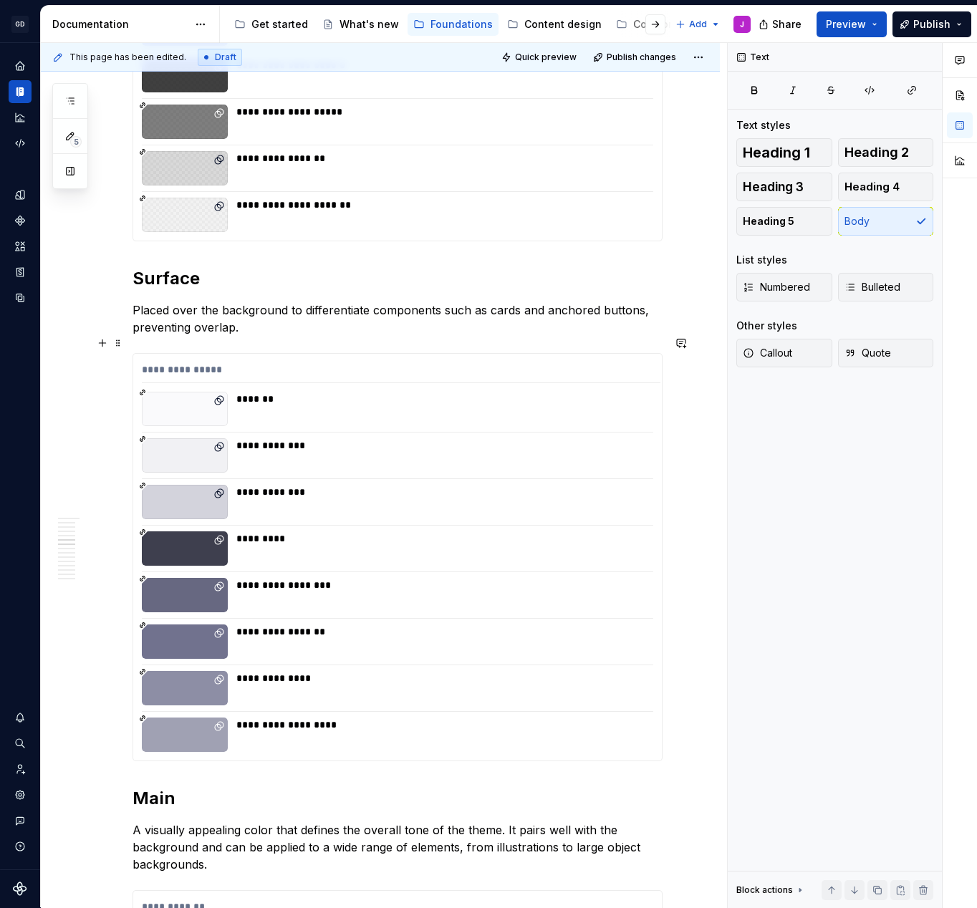
scroll to position [1069, 0]
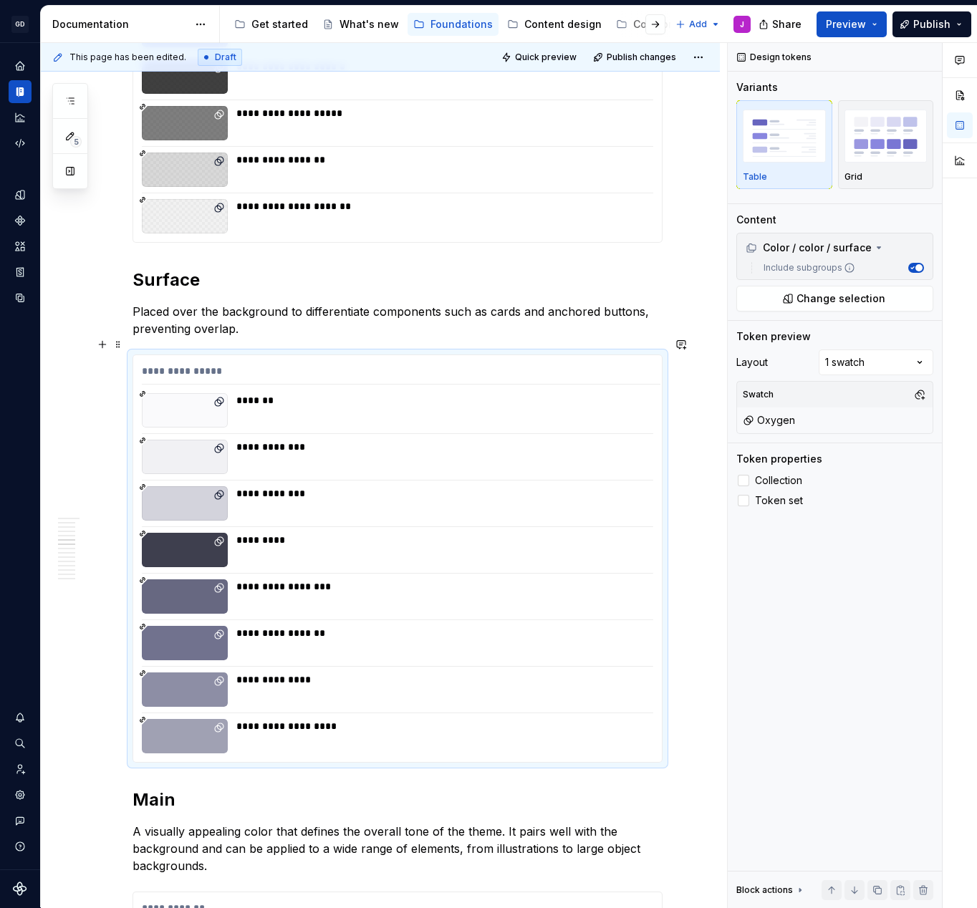
click at [336, 355] on div "**********" at bounding box center [397, 558] width 529 height 407
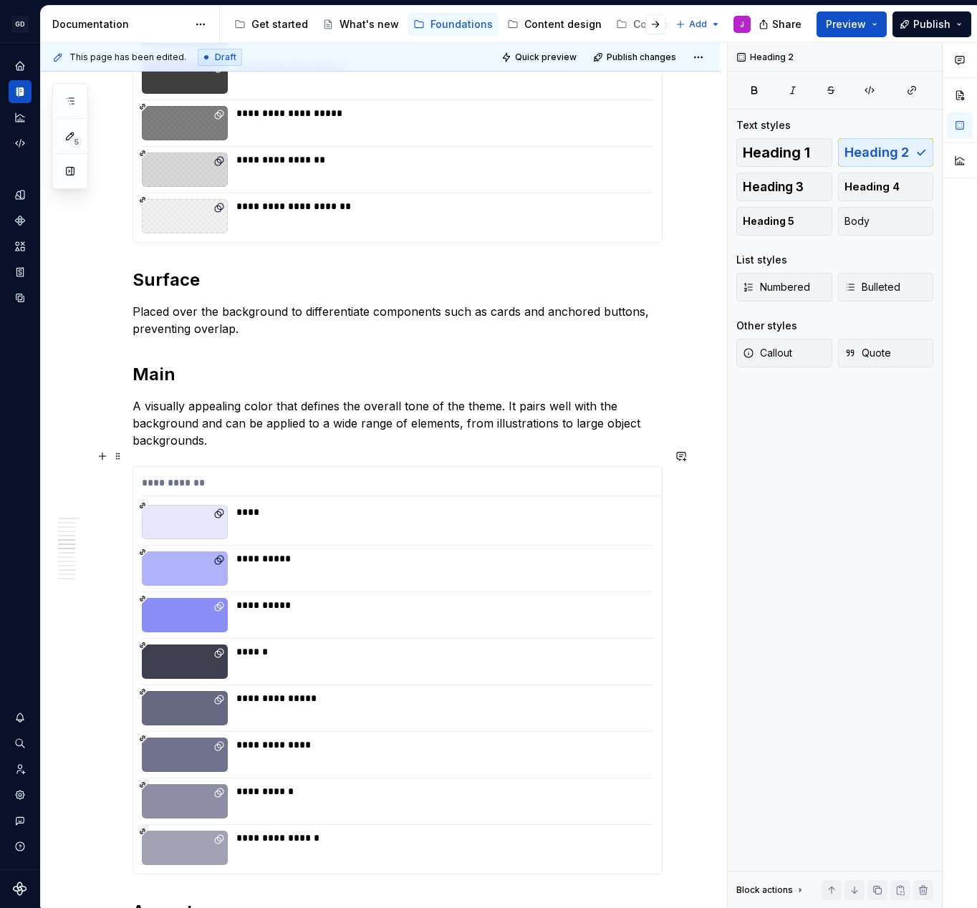
click at [336, 479] on div "**********" at bounding box center [397, 670] width 529 height 407
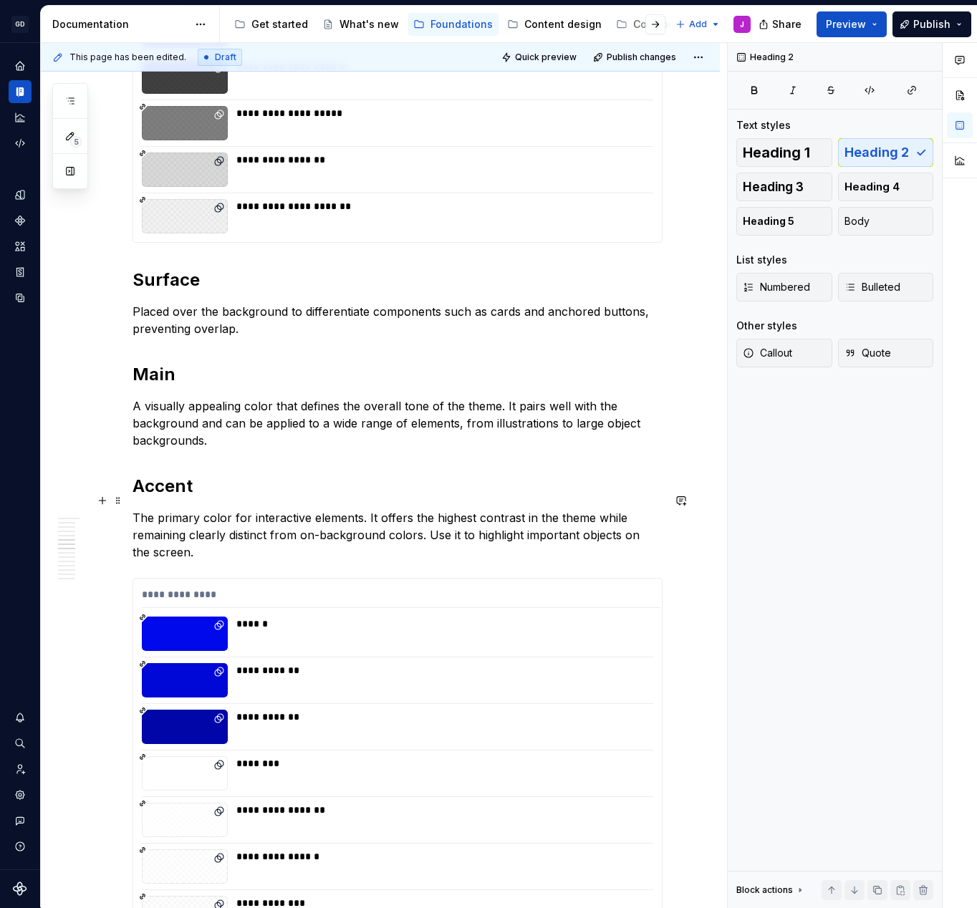
click at [304, 514] on p "The primary color for interactive elements. It offers the highest contrast in t…" at bounding box center [398, 535] width 530 height 52
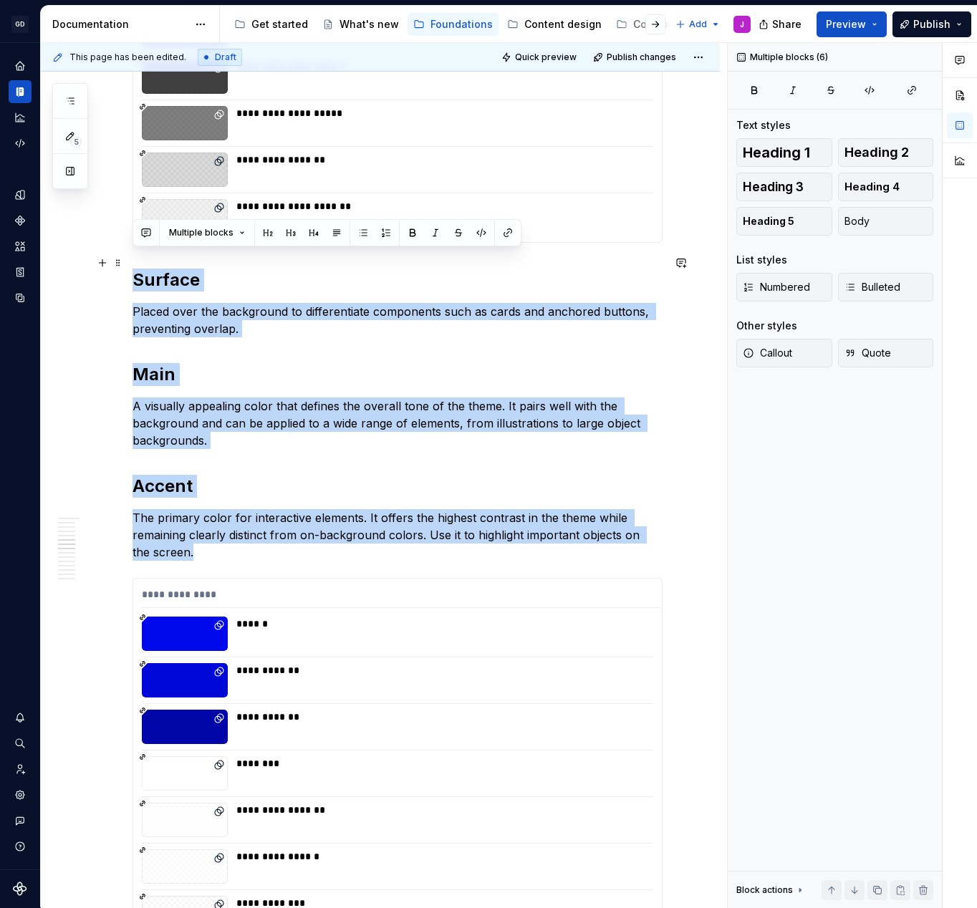
drag, startPoint x: 221, startPoint y: 544, endPoint x: 77, endPoint y: 265, distance: 313.6
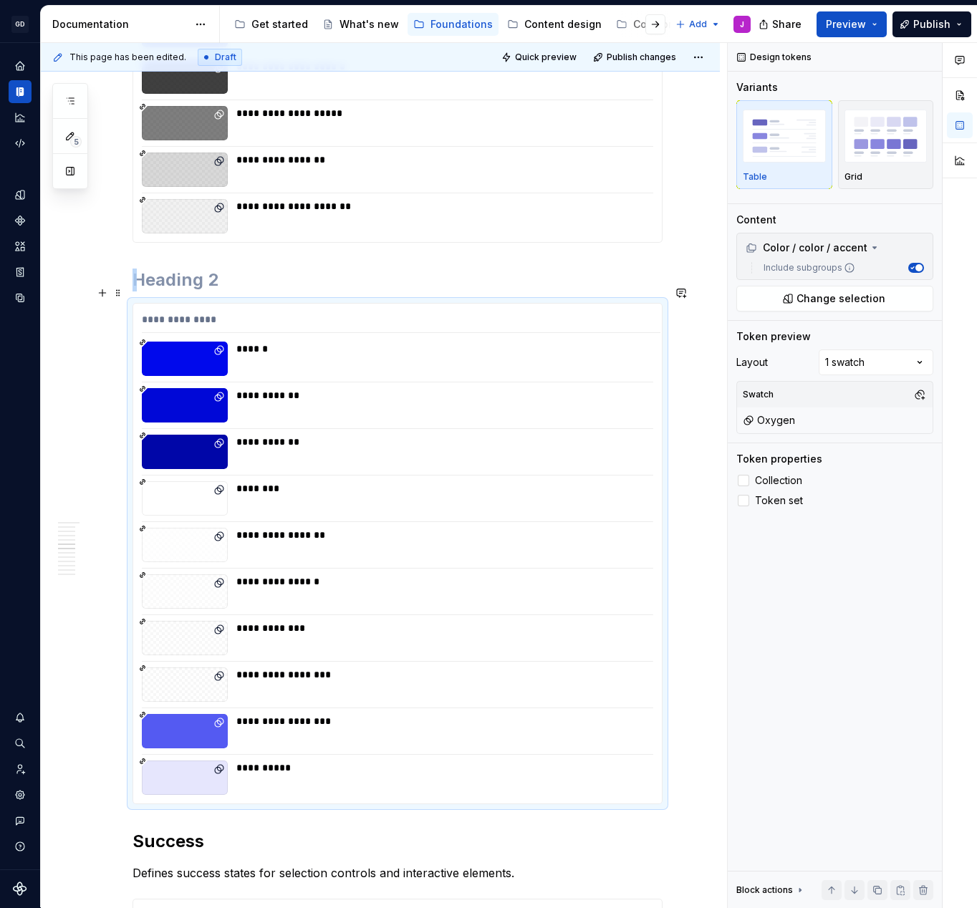
click at [164, 304] on div "**********" at bounding box center [397, 554] width 529 height 500
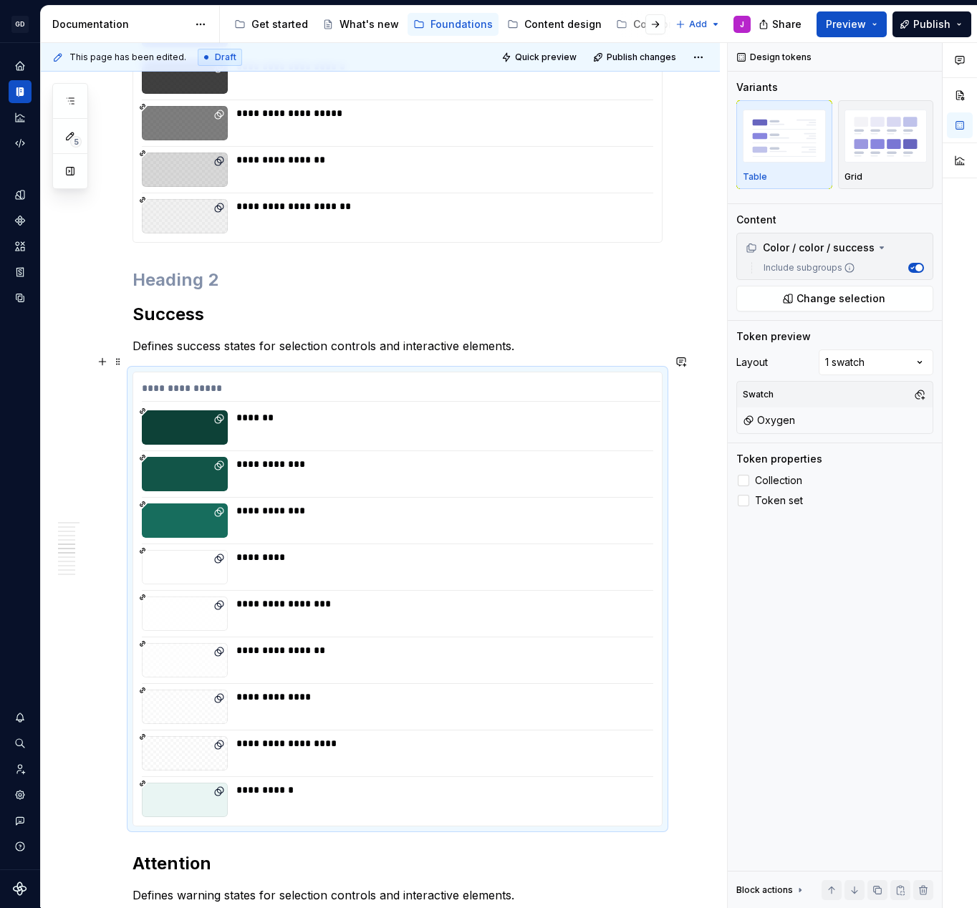
click at [173, 372] on div "**********" at bounding box center [397, 598] width 529 height 453
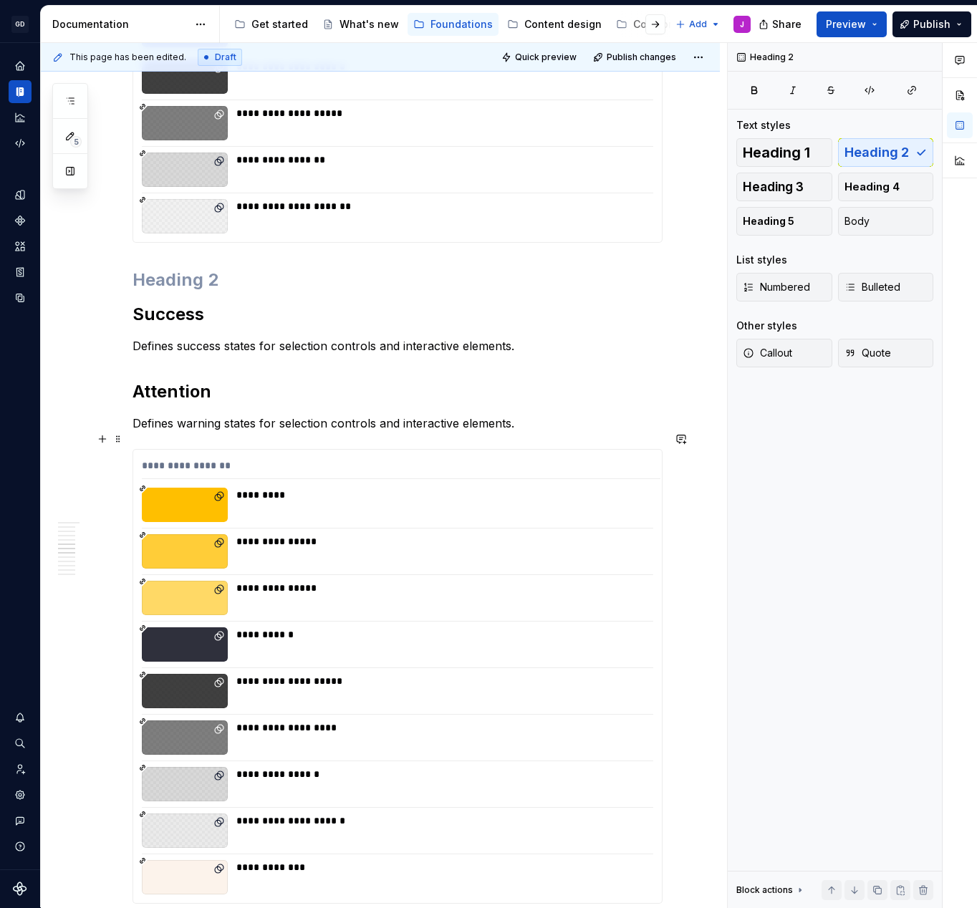
click at [198, 449] on div "**********" at bounding box center [398, 676] width 530 height 455
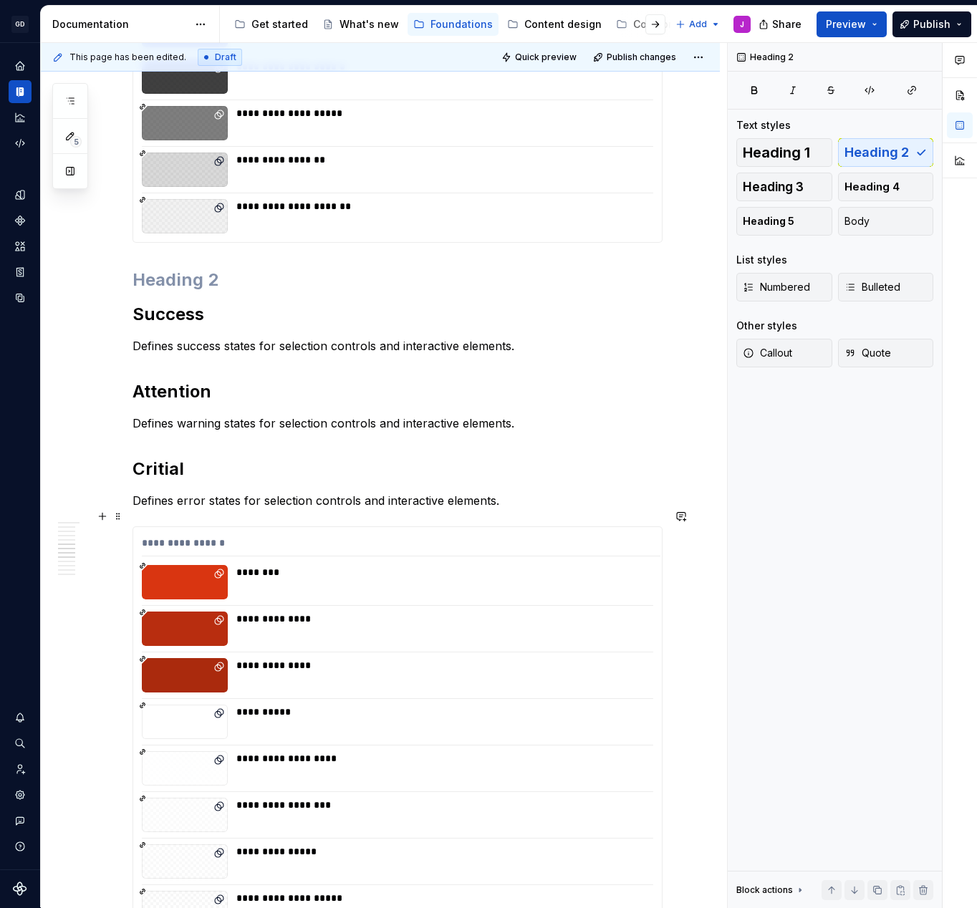
drag, startPoint x: 183, startPoint y: 533, endPoint x: 183, endPoint y: 520, distance: 12.9
click at [183, 536] on div "**********" at bounding box center [401, 546] width 519 height 21
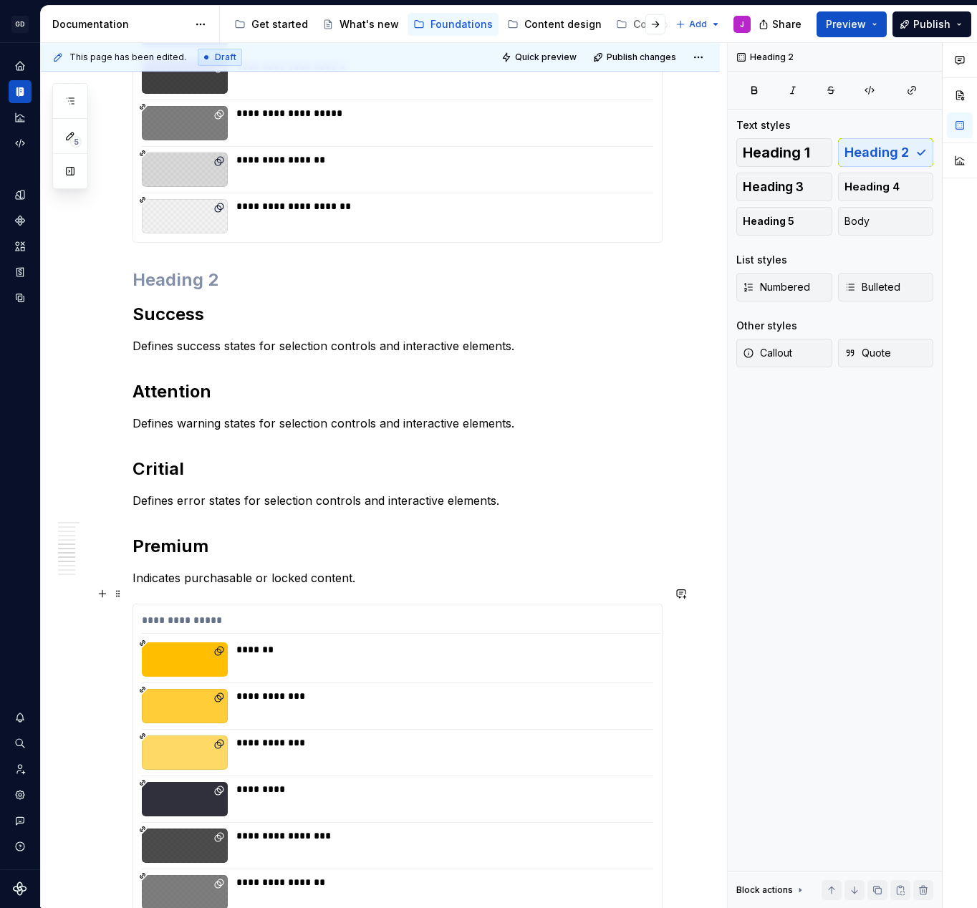
click at [211, 613] on div "**********" at bounding box center [401, 623] width 519 height 21
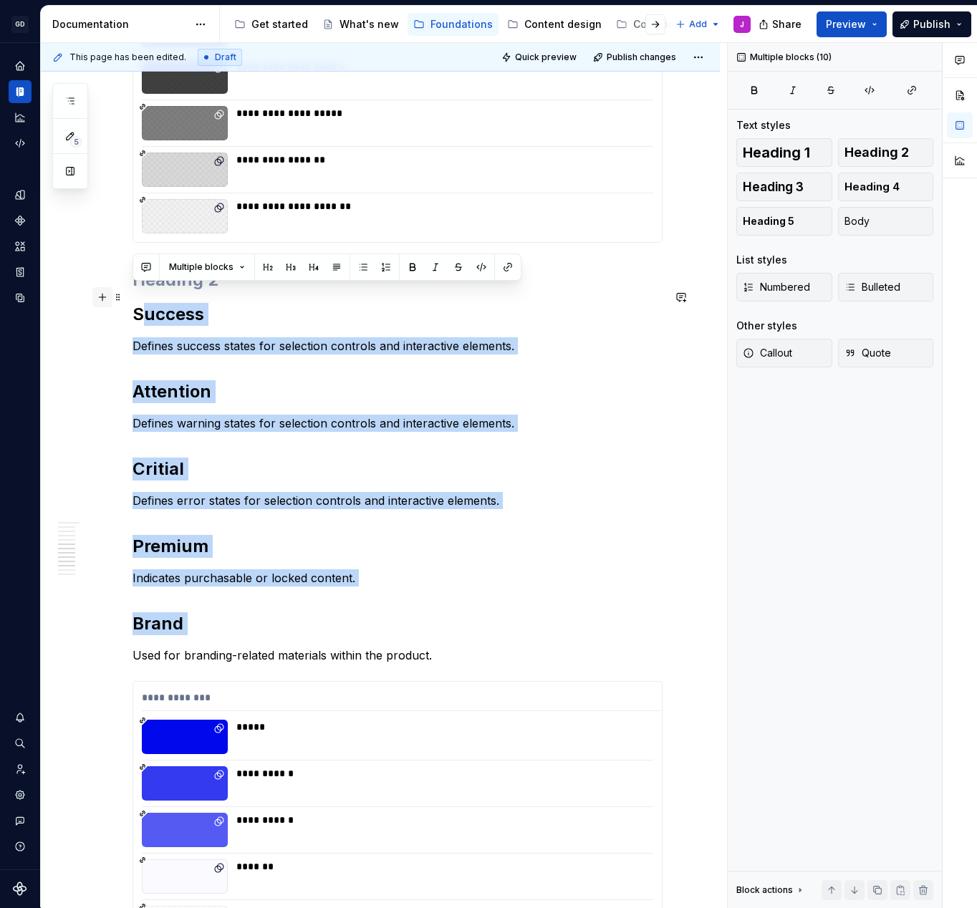
drag, startPoint x: 433, startPoint y: 629, endPoint x: 108, endPoint y: 294, distance: 466.5
click at [133, 294] on div "**********" at bounding box center [398, 776] width 530 height 2988
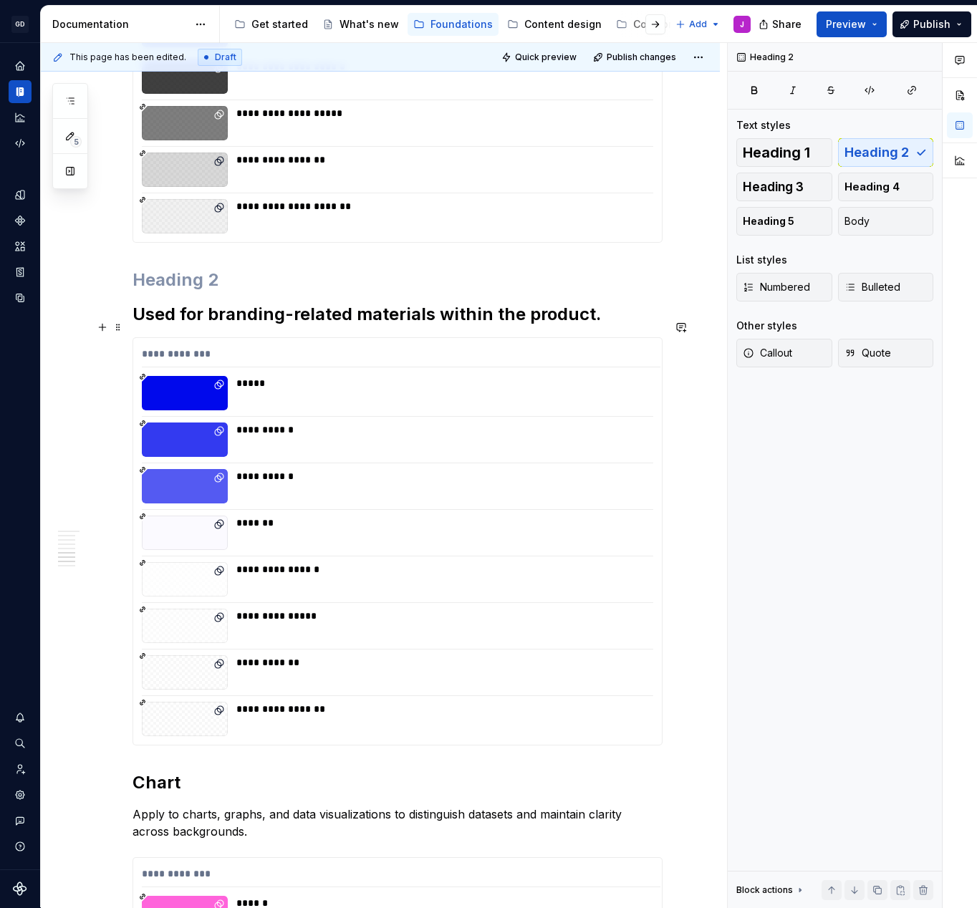
click at [262, 347] on div "**********" at bounding box center [401, 357] width 519 height 21
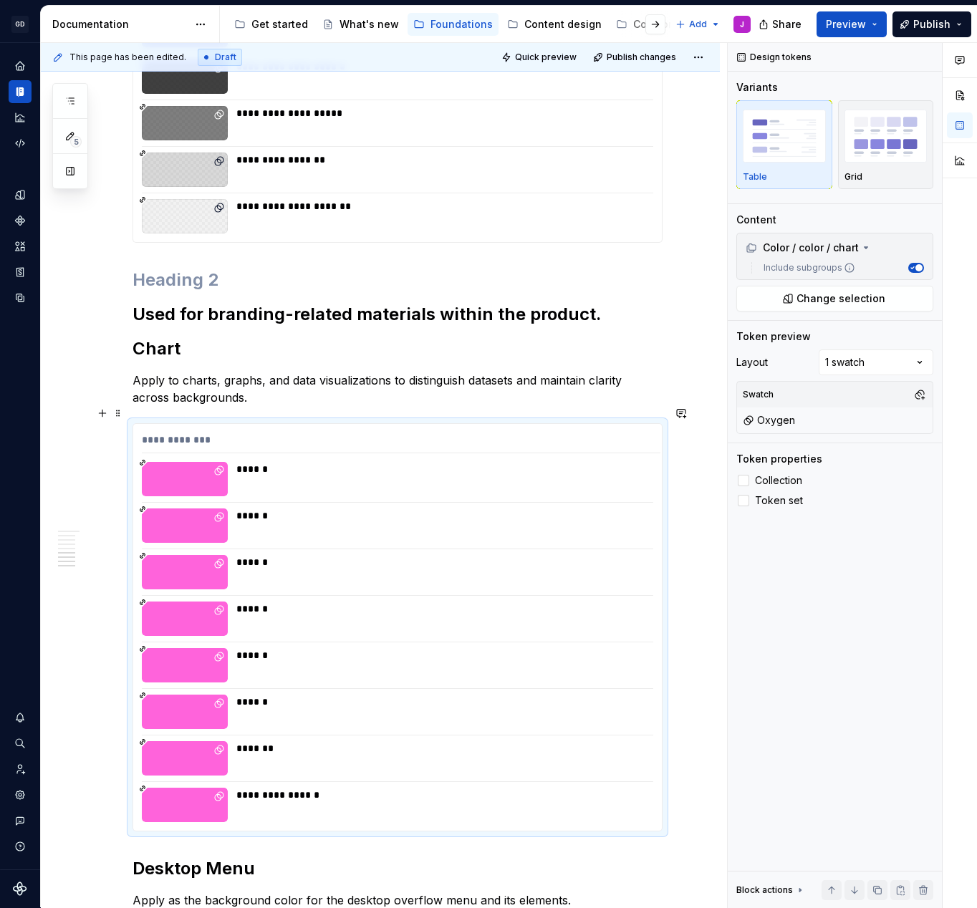
drag, startPoint x: 266, startPoint y: 425, endPoint x: 266, endPoint y: 414, distance: 10.7
click at [266, 433] on div "**********" at bounding box center [401, 443] width 519 height 21
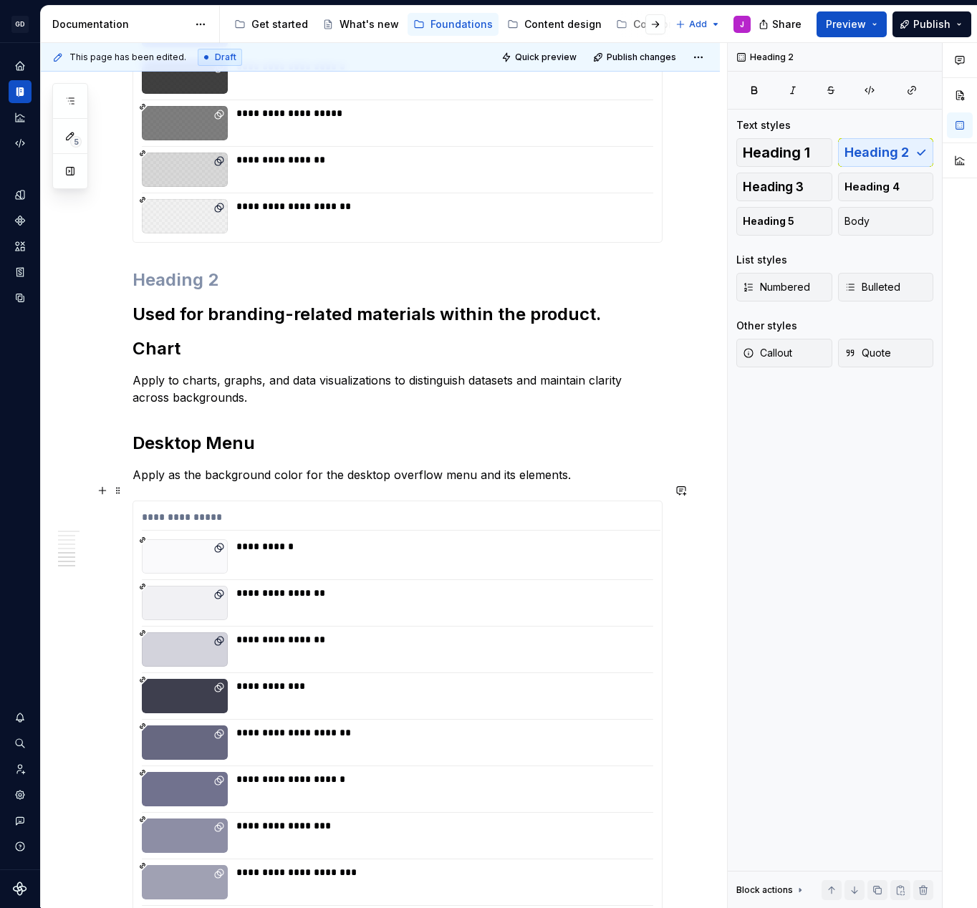
click at [256, 510] on div "**********" at bounding box center [401, 520] width 519 height 21
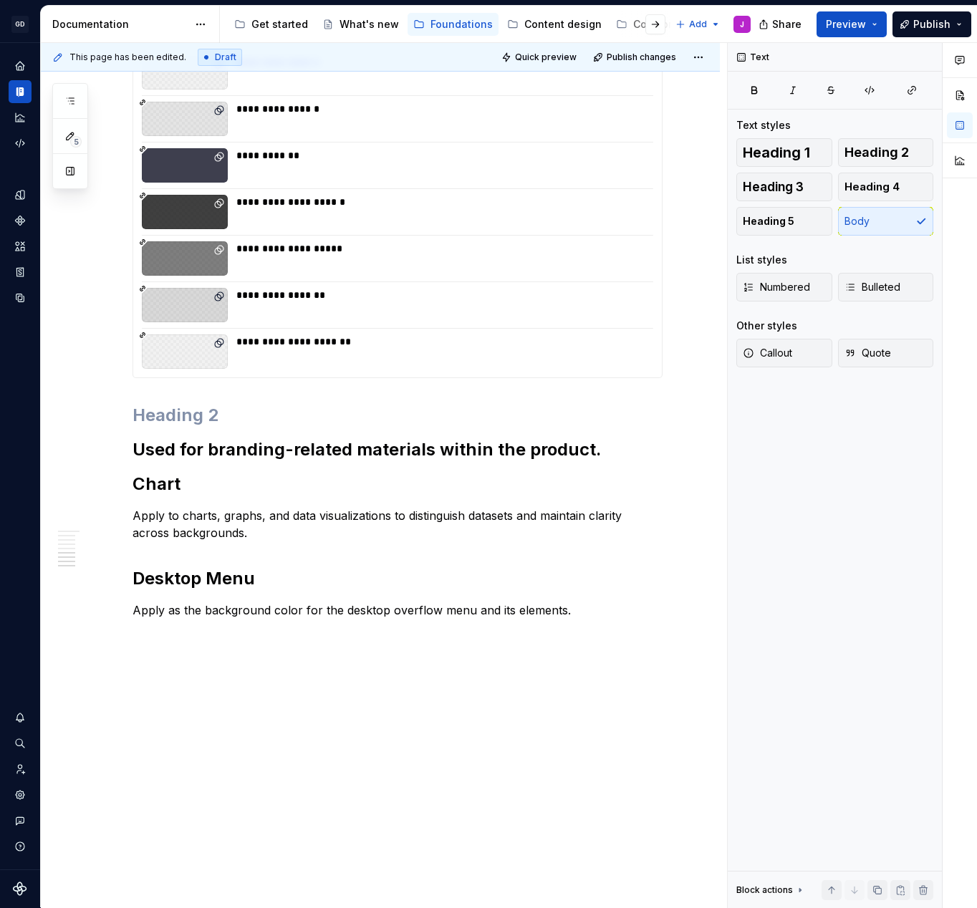
scroll to position [917, 0]
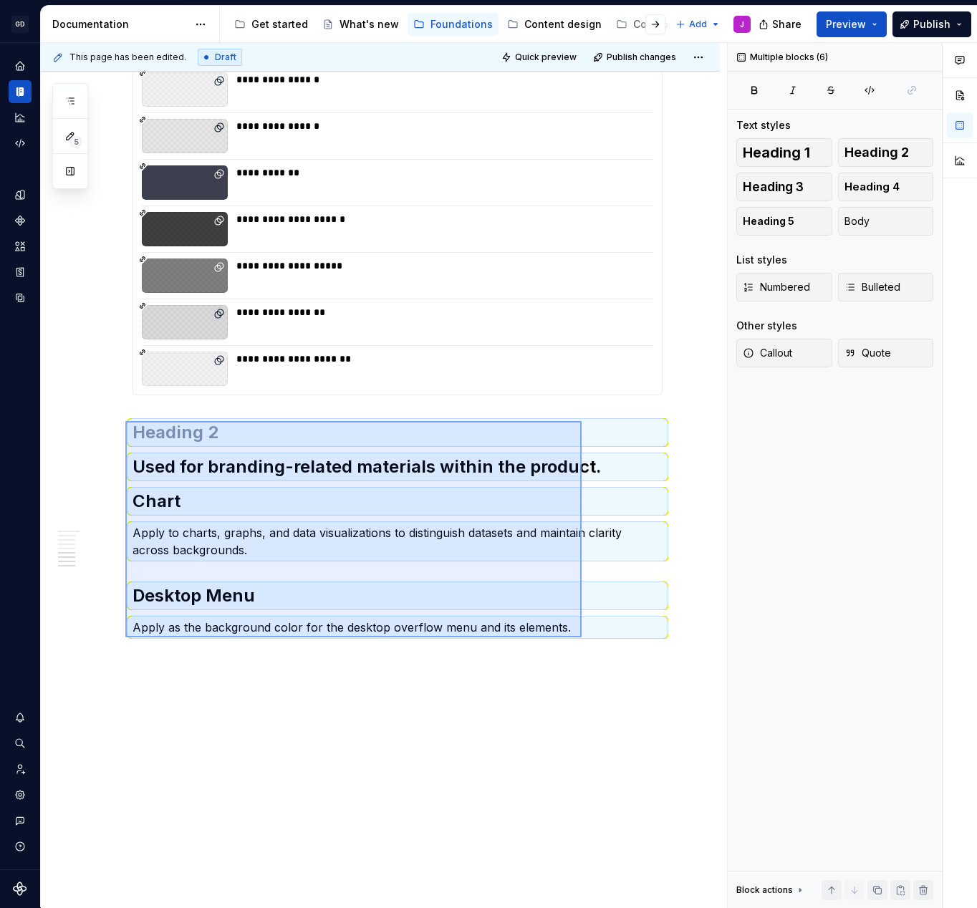
drag, startPoint x: 582, startPoint y: 637, endPoint x: 125, endPoint y: 421, distance: 504.9
click at [125, 421] on div "This page has been edited. Draft Quick preview Publish changes Colors Rather th…" at bounding box center [384, 475] width 686 height 865
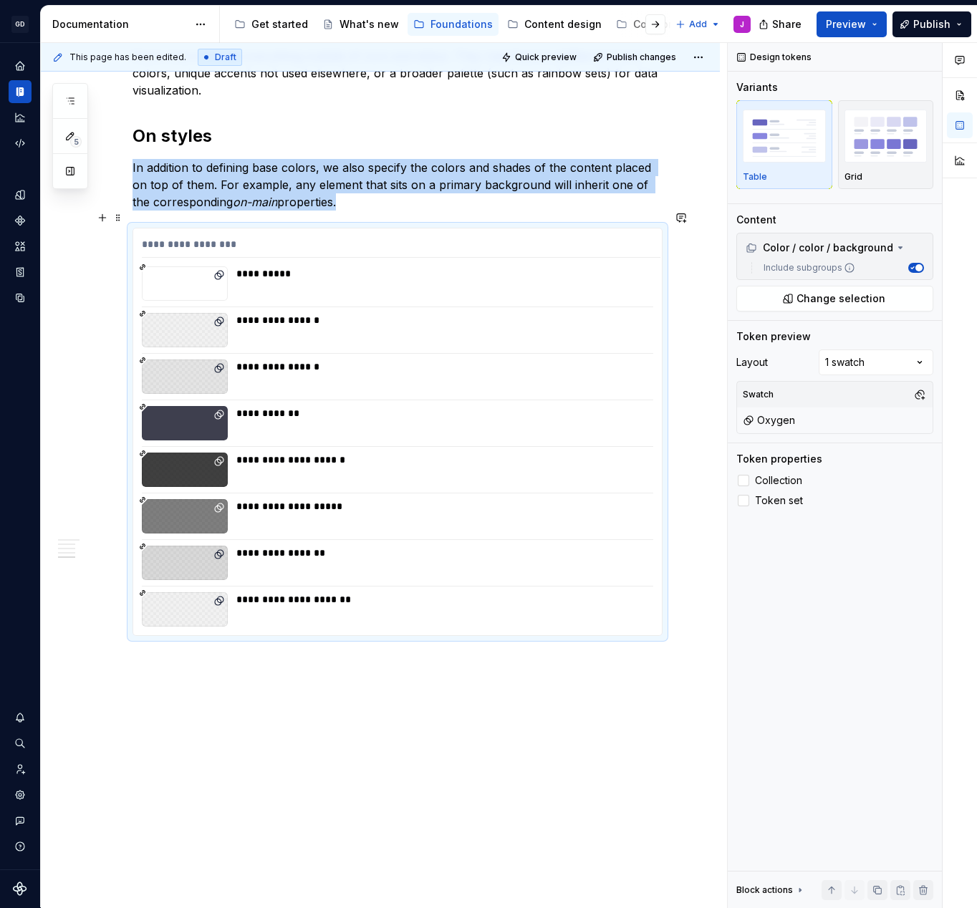
scroll to position [345, 0]
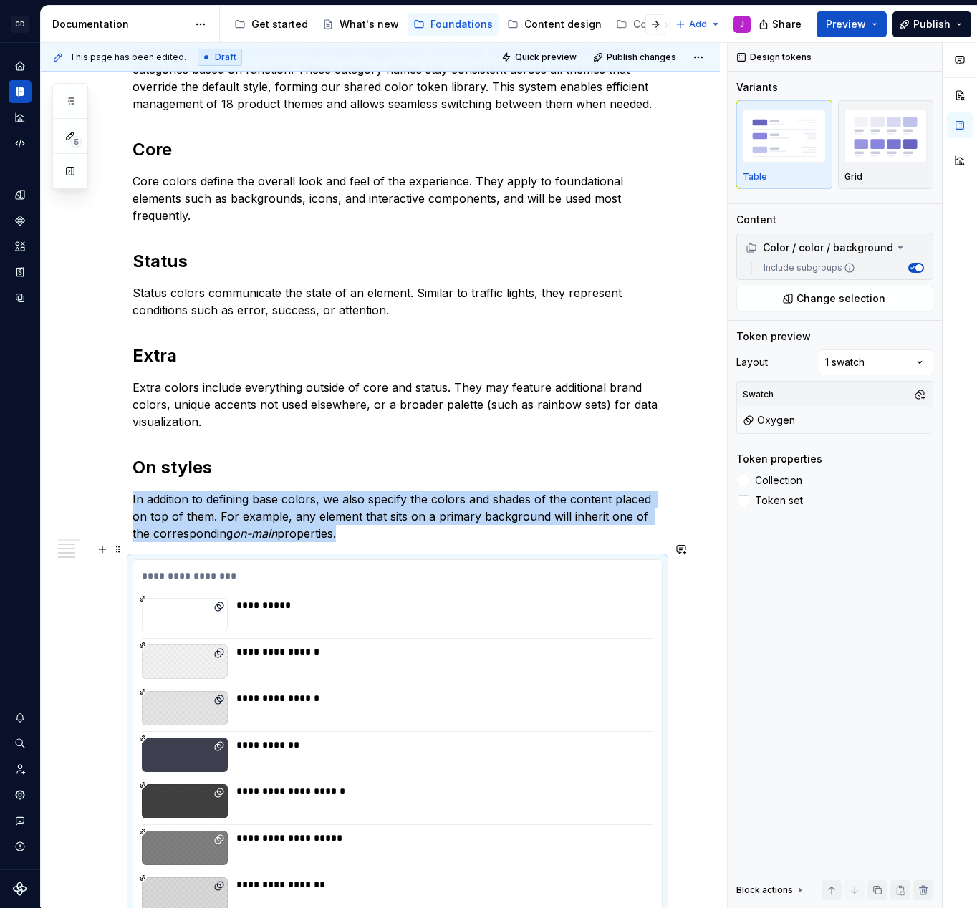
click at [266, 560] on div "**********" at bounding box center [397, 763] width 529 height 407
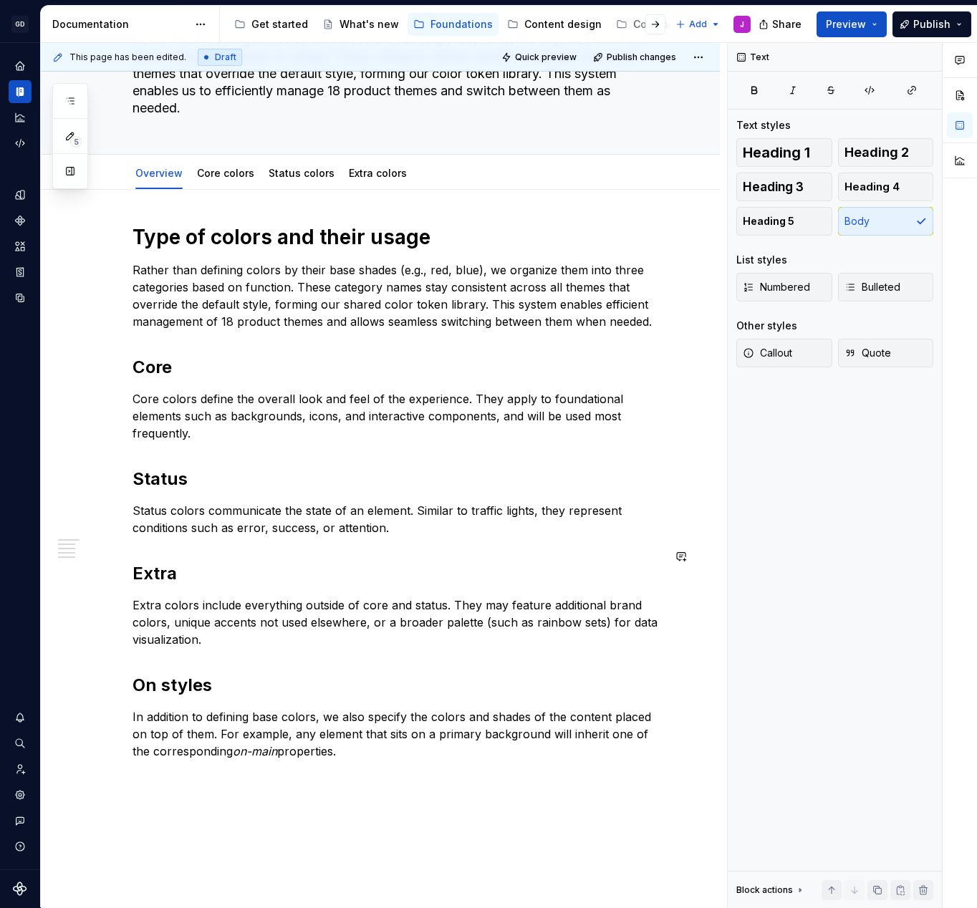
scroll to position [122, 0]
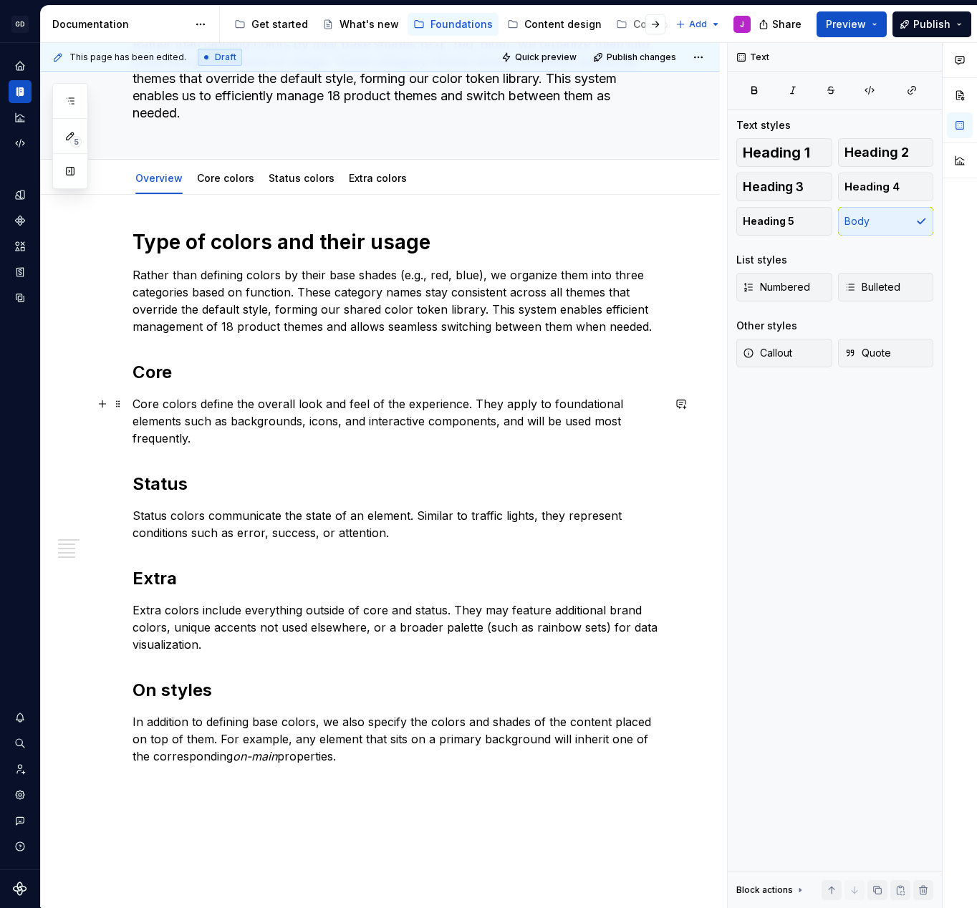
click at [632, 420] on p "Core colors define the overall look and feel of the experience. They apply to f…" at bounding box center [398, 421] width 530 height 52
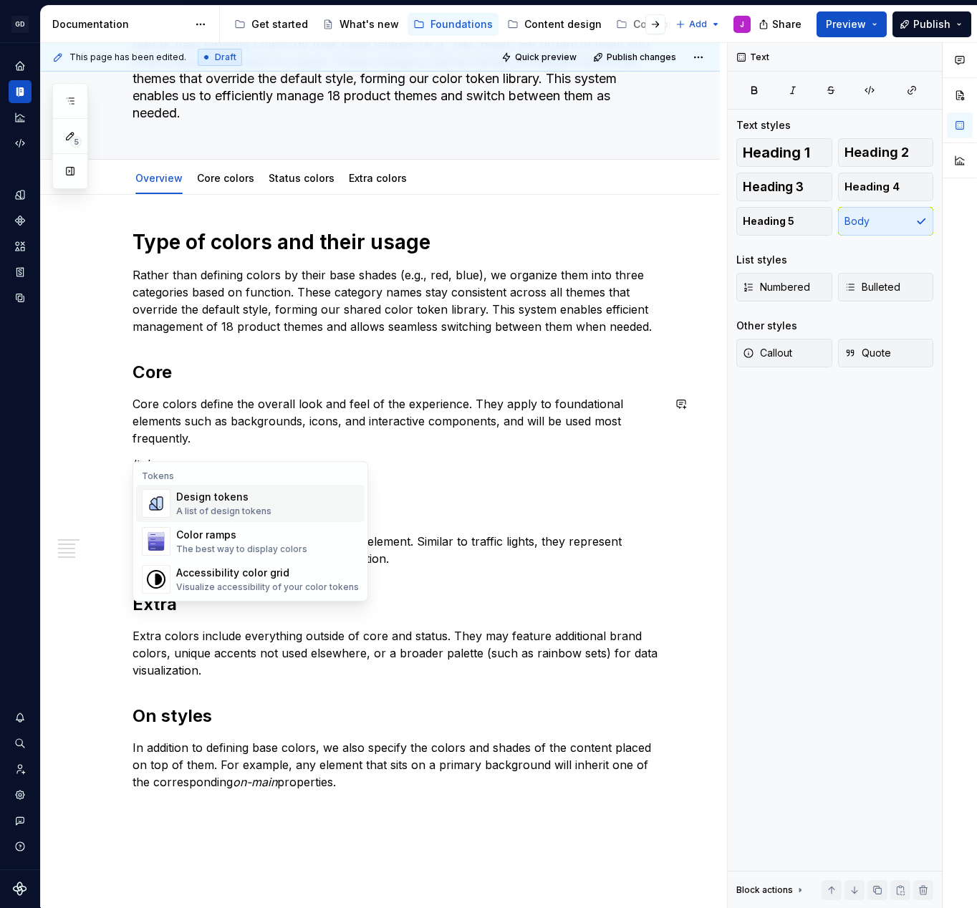
click at [262, 506] on div "A list of design tokens" at bounding box center [223, 511] width 95 height 11
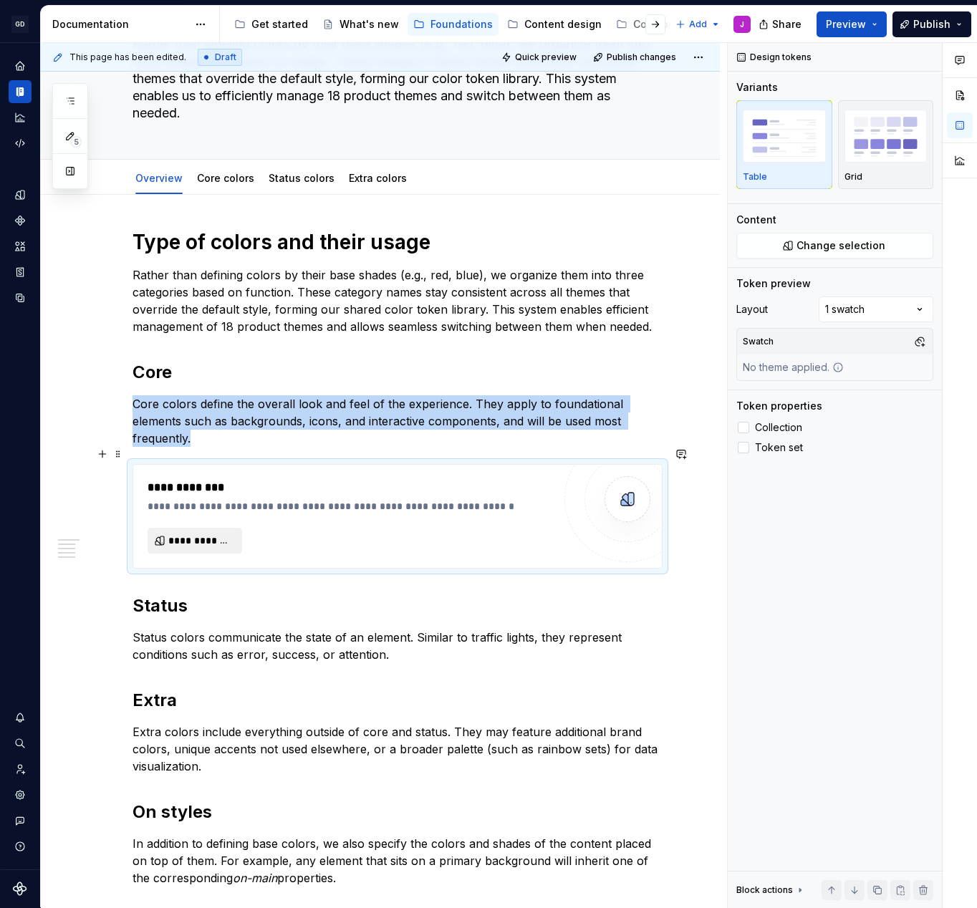
type textarea "*"
click at [208, 534] on span "**********" at bounding box center [200, 541] width 64 height 14
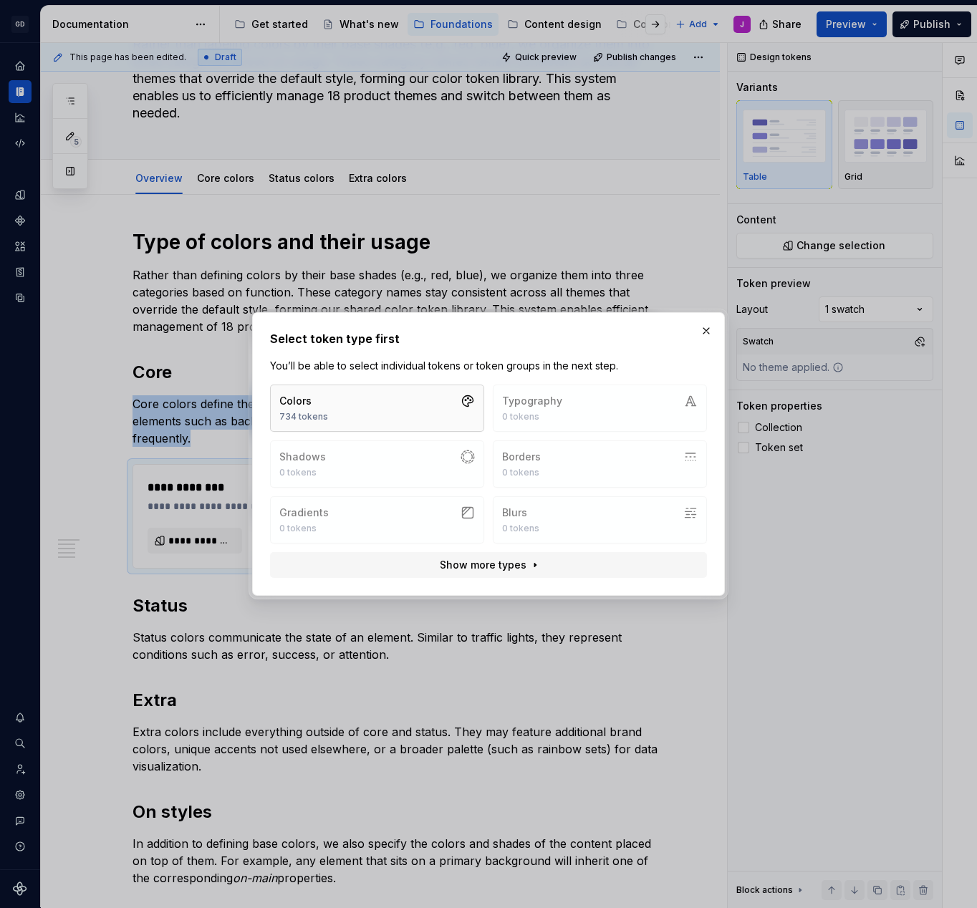
click at [445, 407] on button "Colors 734 tokens" at bounding box center [377, 408] width 214 height 47
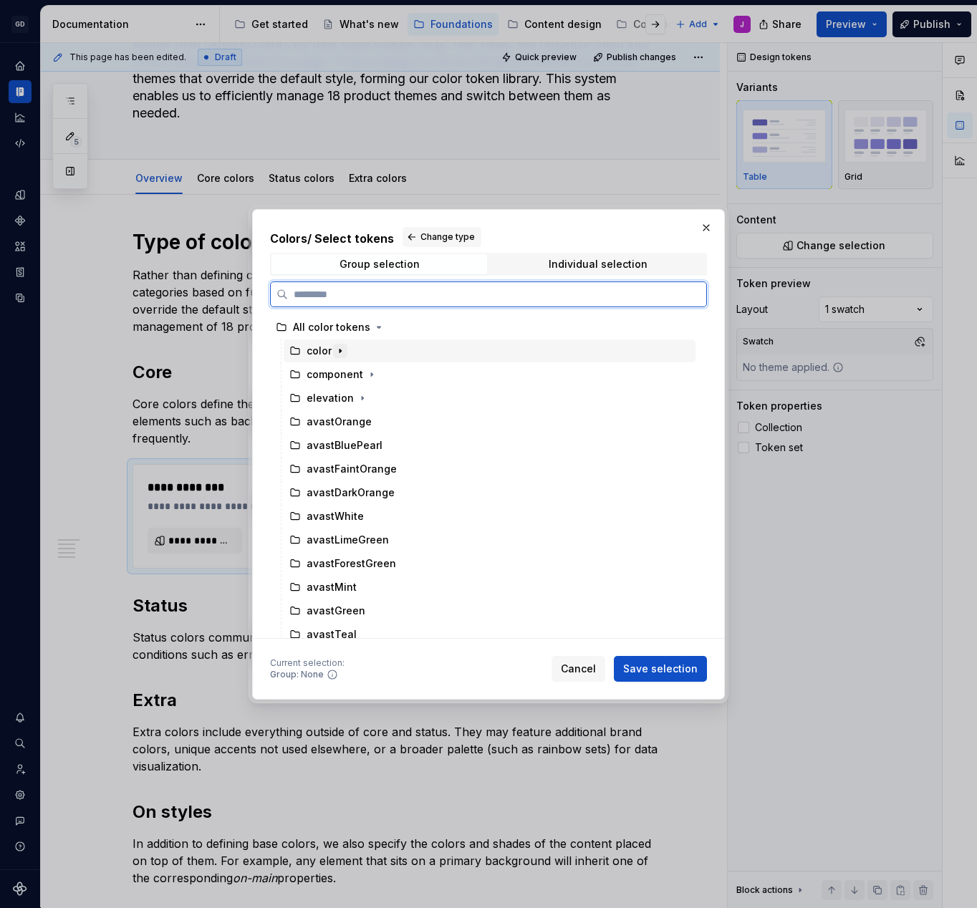
click at [338, 352] on icon "button" at bounding box center [339, 350] width 11 height 11
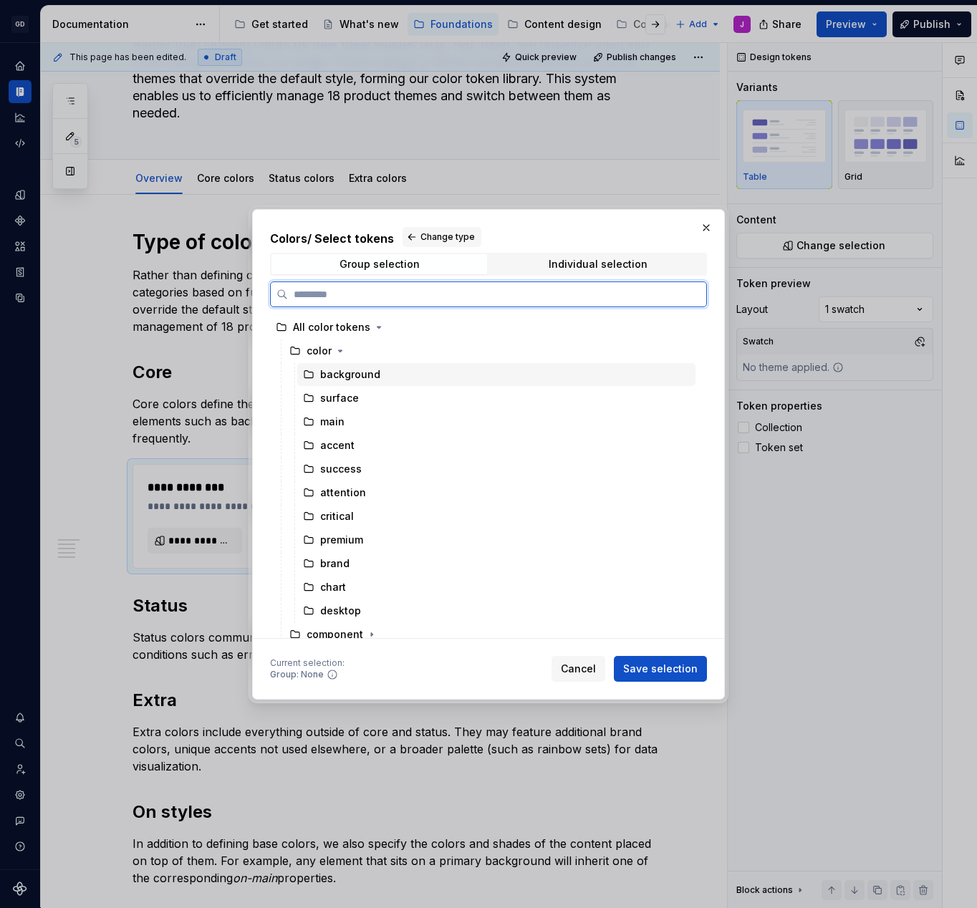
click at [309, 375] on icon at bounding box center [308, 374] width 11 height 11
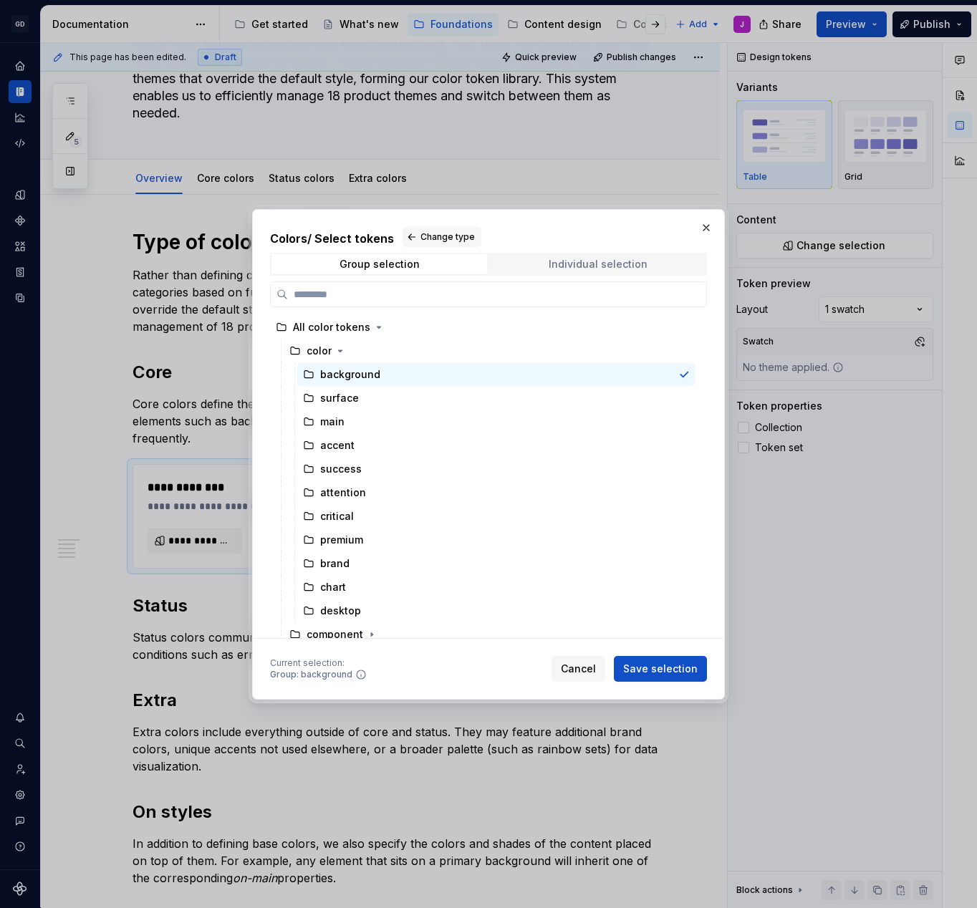
click at [572, 259] on div "Individual selection" at bounding box center [598, 264] width 99 height 11
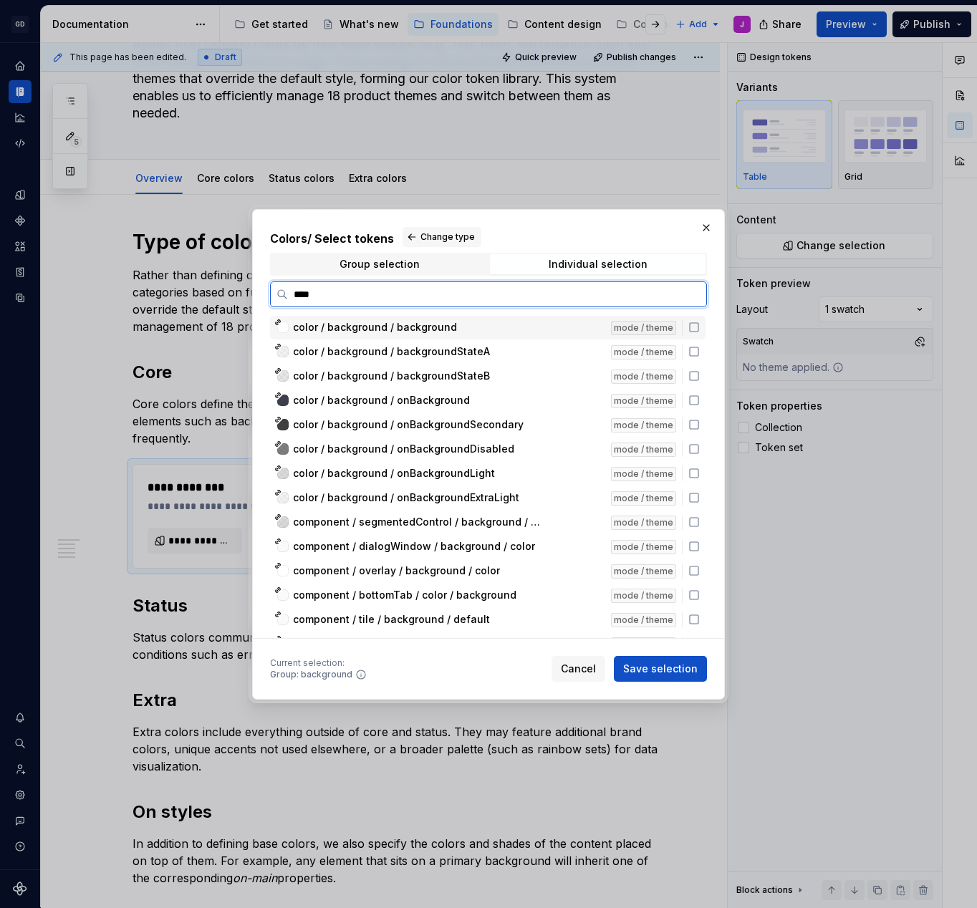
click at [393, 333] on span "color / background / background" at bounding box center [375, 327] width 164 height 14
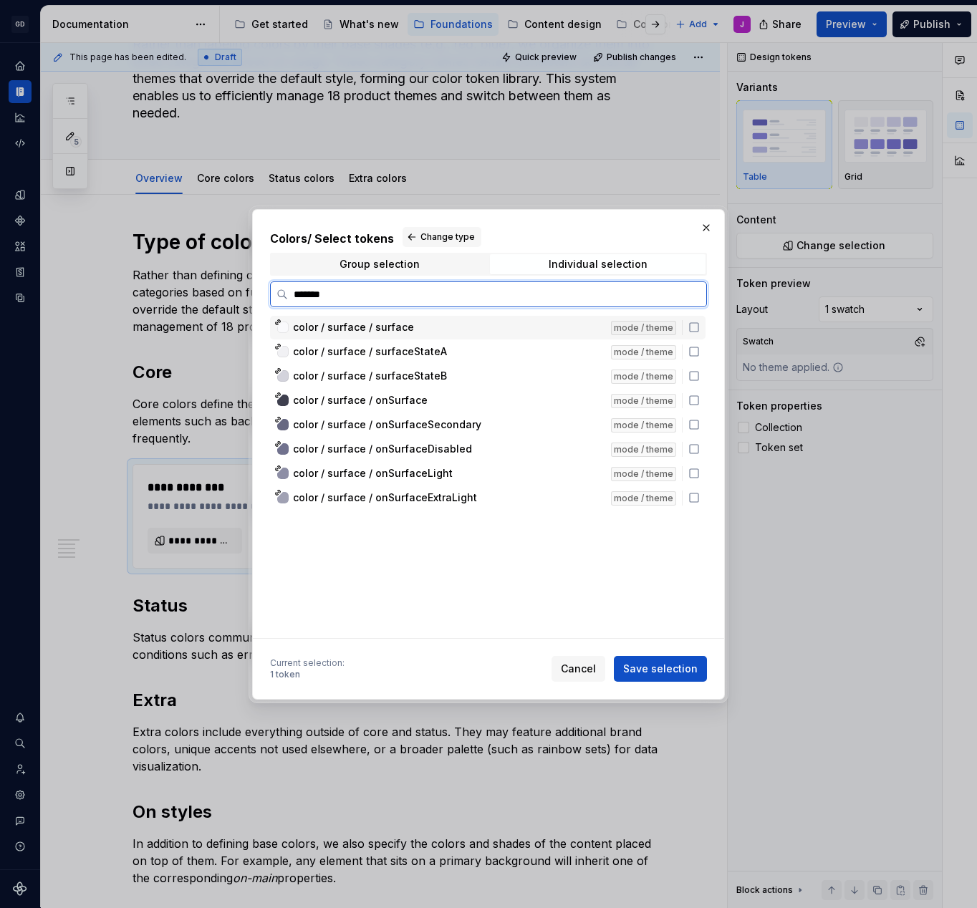
click at [446, 329] on div "color / surface / surface" at bounding box center [447, 327] width 309 height 14
click at [378, 329] on span "color / main / main" at bounding box center [339, 327] width 92 height 14
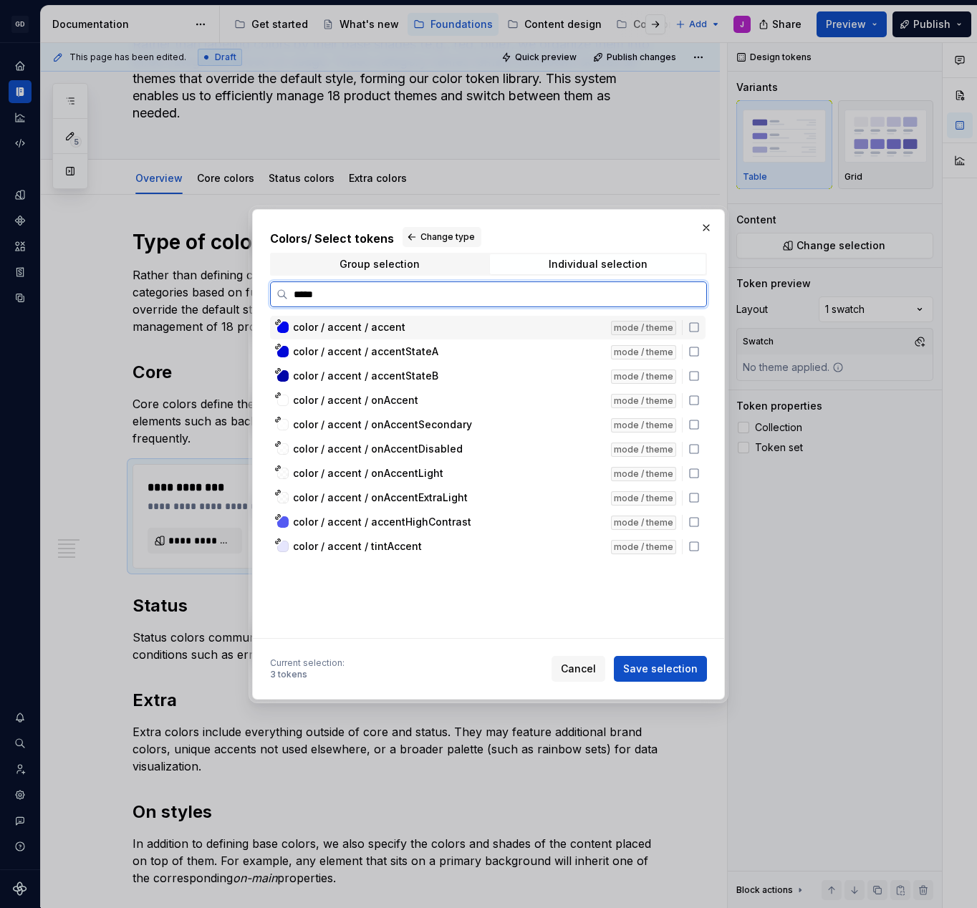
click at [395, 324] on span "color / accent / accent" at bounding box center [349, 327] width 112 height 14
click at [461, 289] on input "*****" at bounding box center [497, 294] width 418 height 14
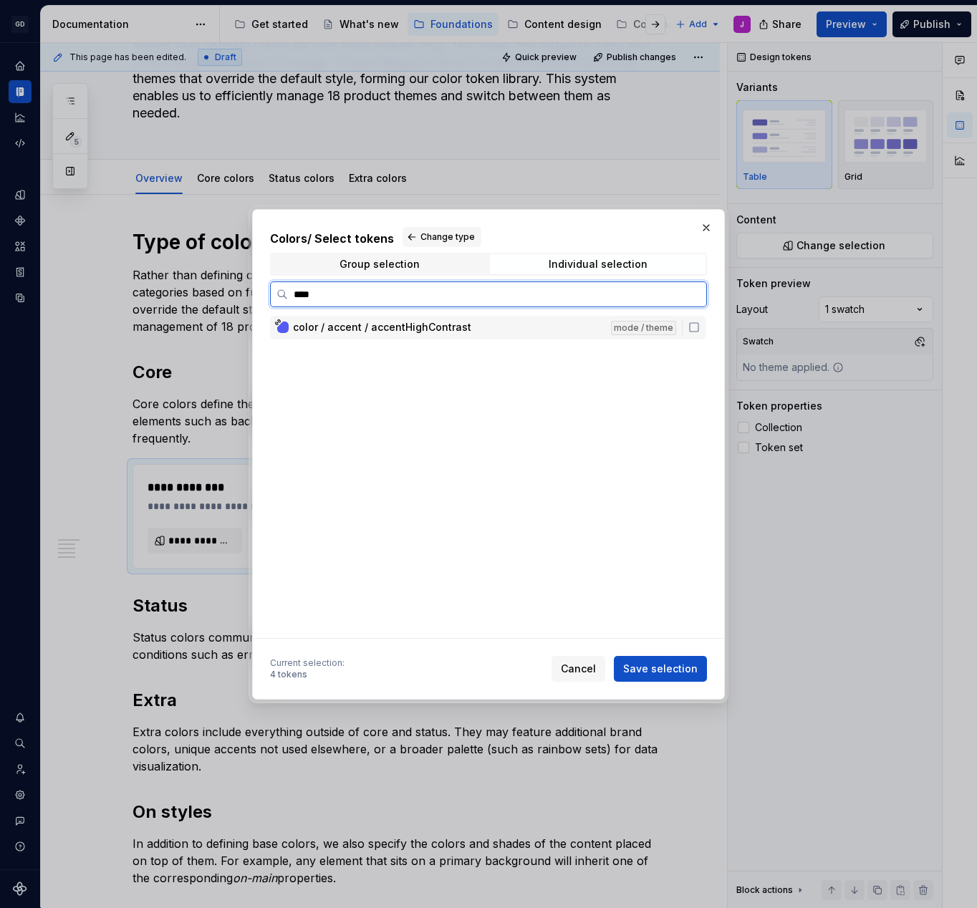
click at [428, 325] on span "color / accent / accentHighContrast" at bounding box center [382, 327] width 178 height 14
click at [435, 302] on input "****" at bounding box center [497, 294] width 418 height 14
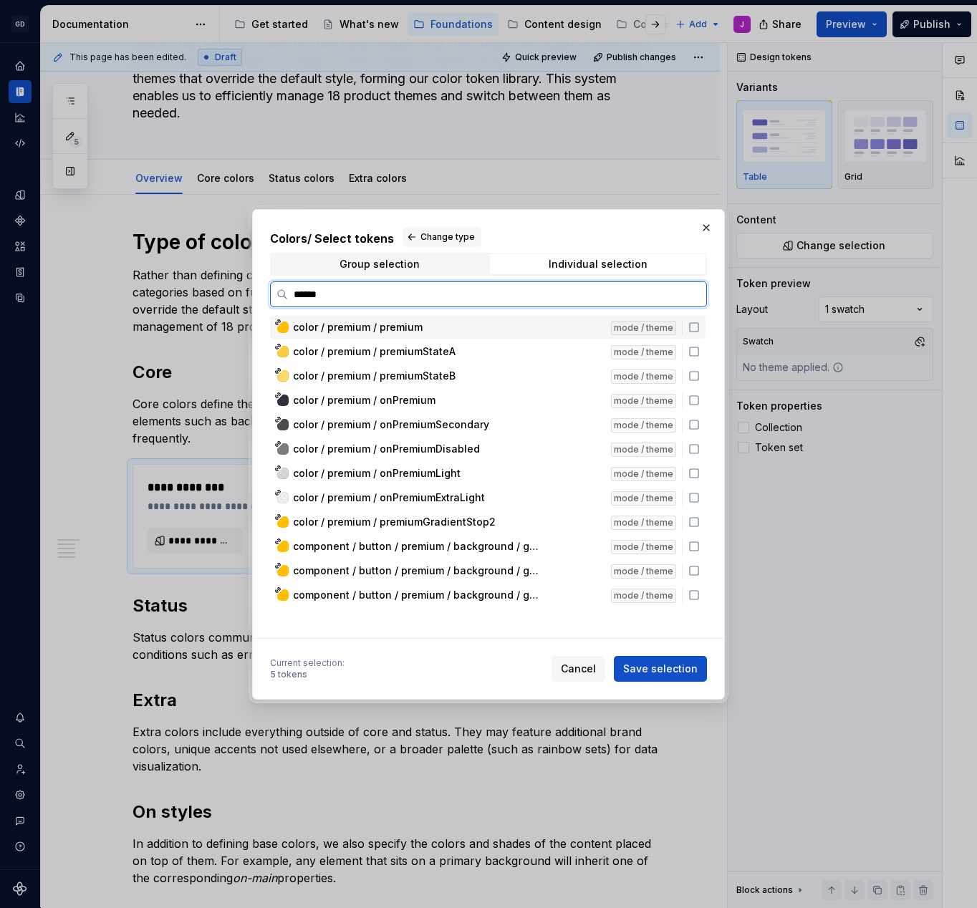
type input "*******"
click at [418, 325] on span "color / premium / premium" at bounding box center [358, 327] width 130 height 14
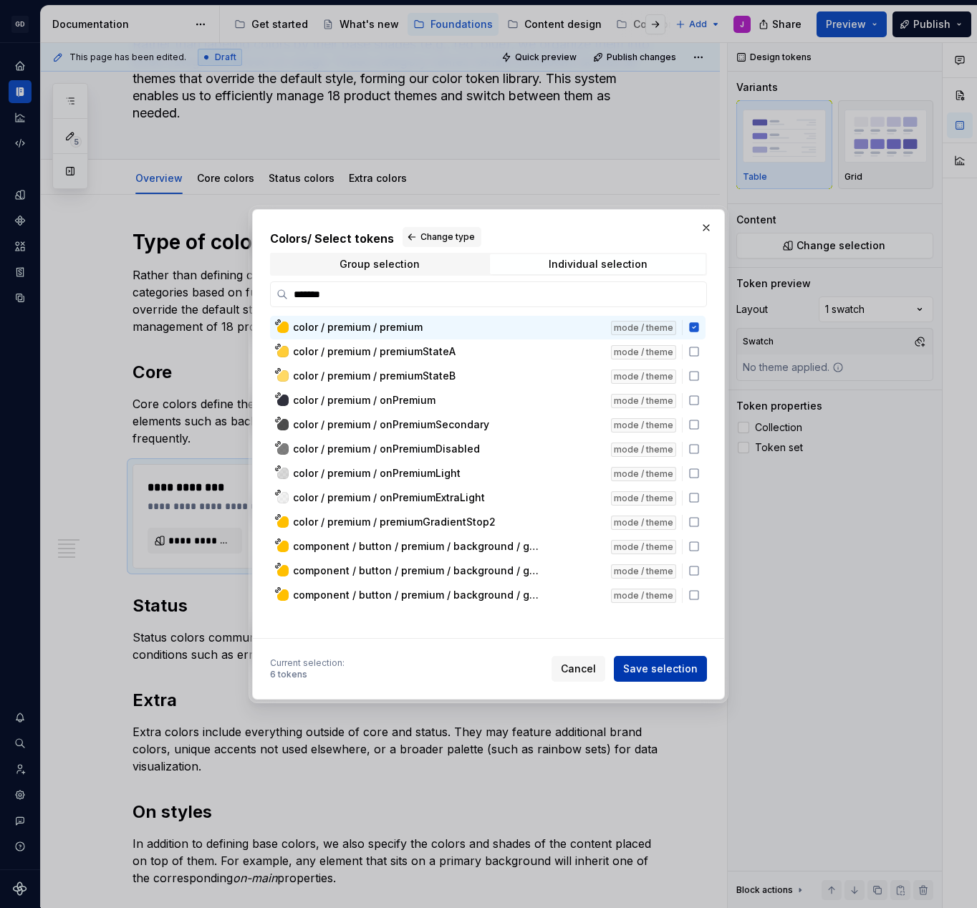
click at [676, 671] on span "Save selection" at bounding box center [660, 669] width 74 height 14
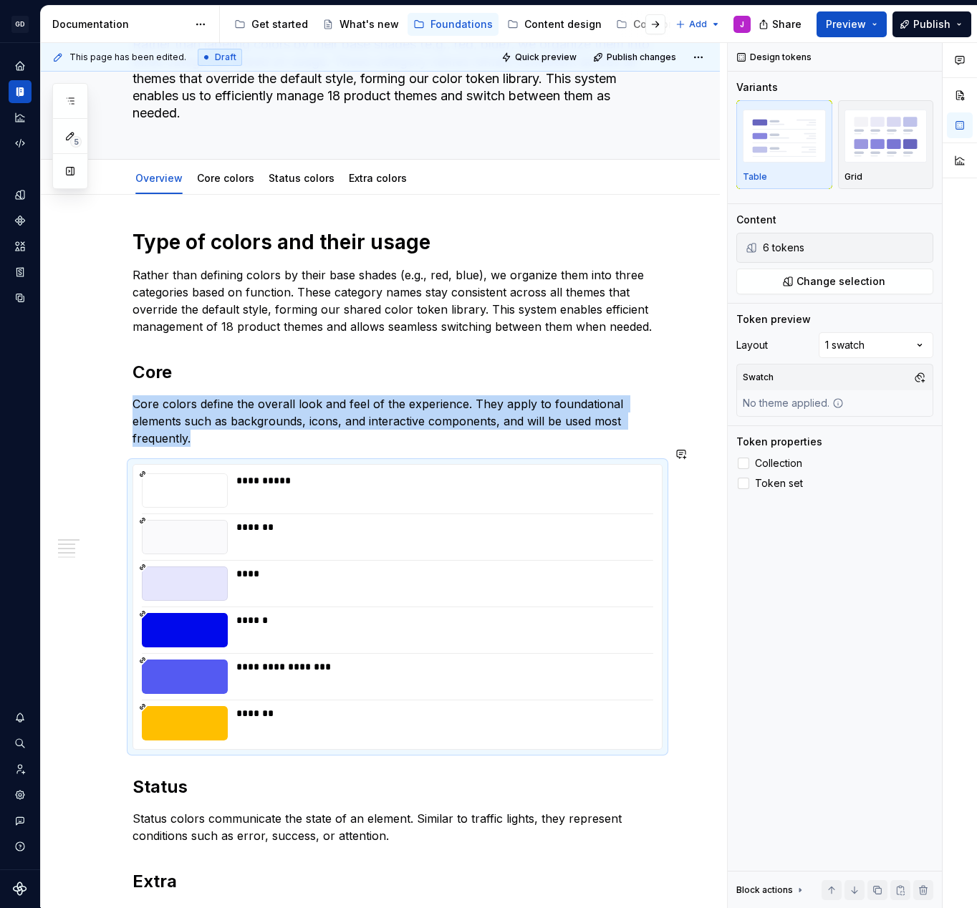
type textarea "*"
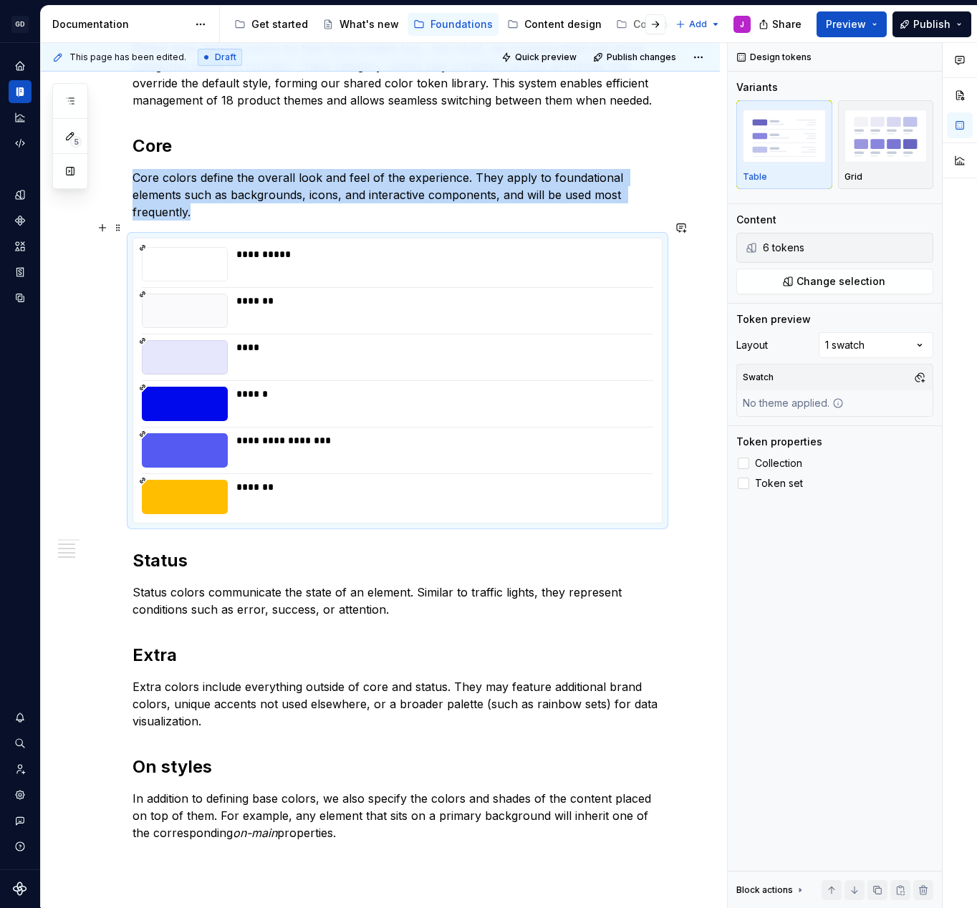
scroll to position [353, 0]
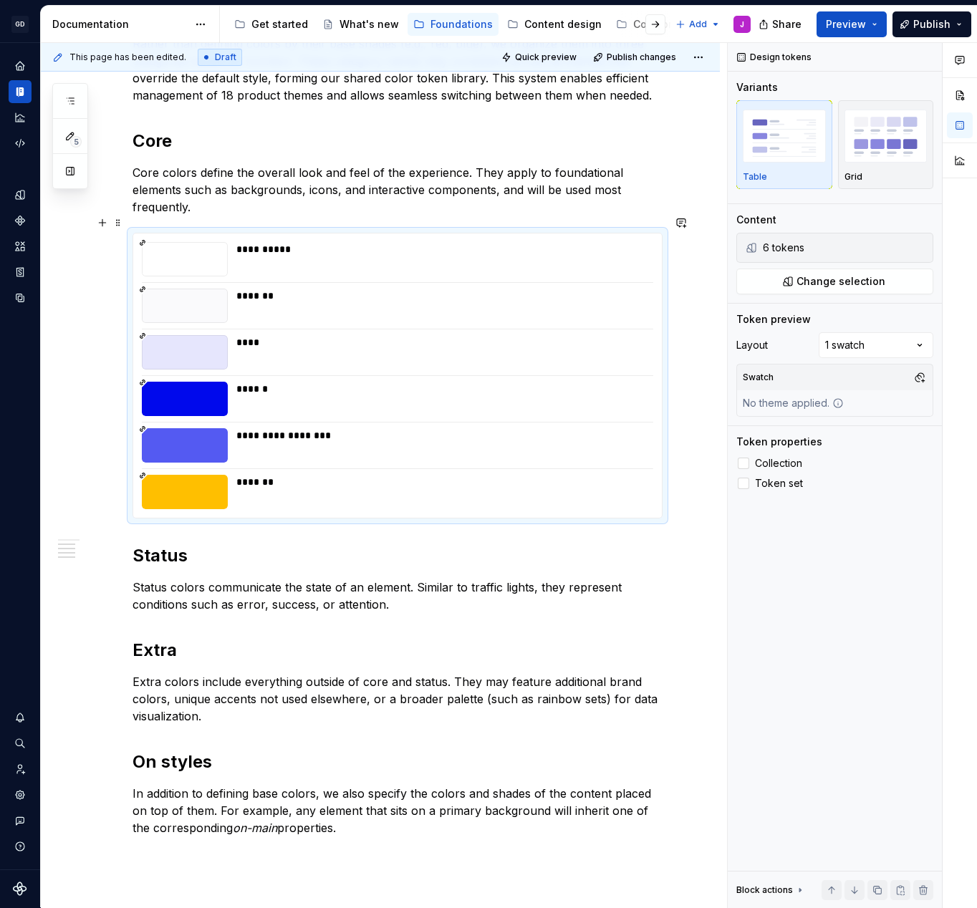
click at [698, 481] on div "**********" at bounding box center [380, 544] width 679 height 1162
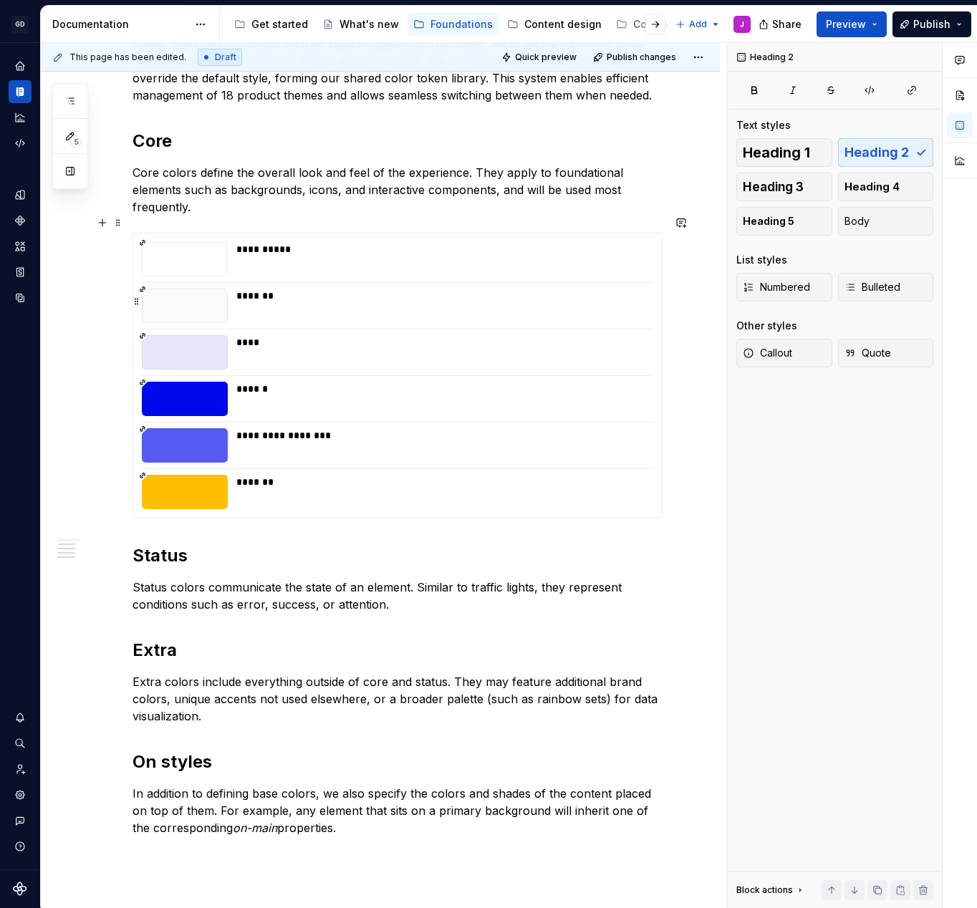
click at [514, 289] on div "*******" at bounding box center [443, 296] width 415 height 14
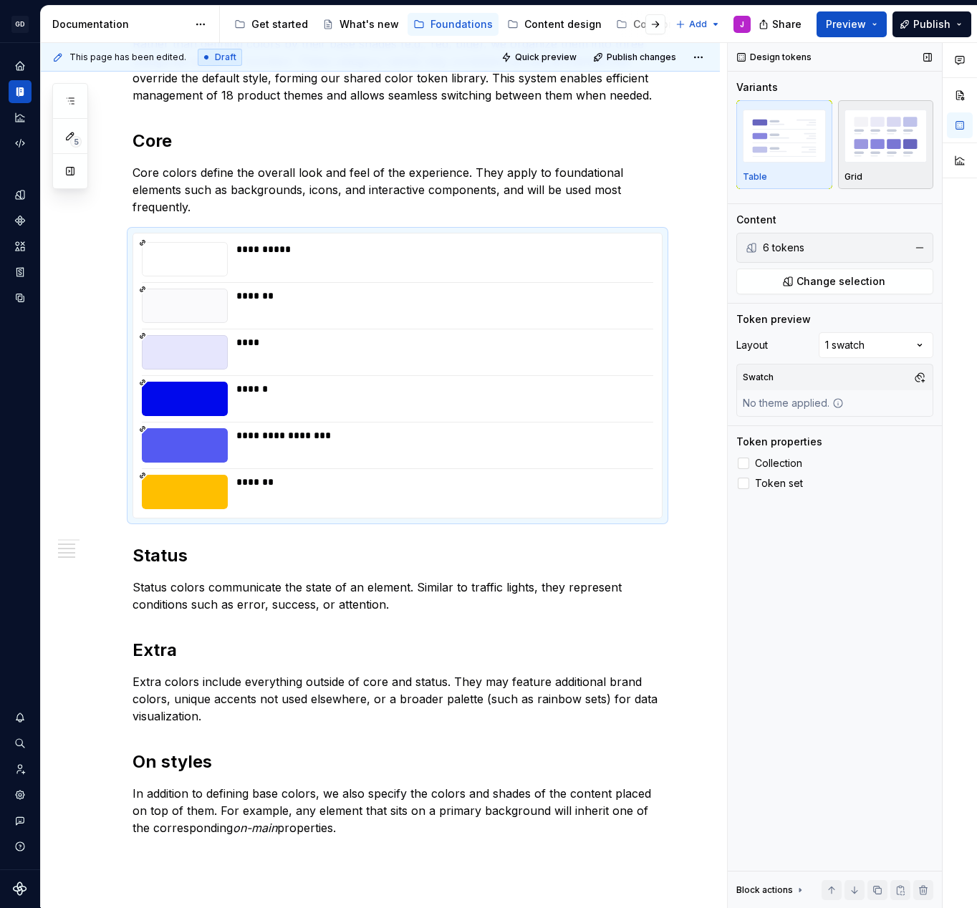
click at [862, 154] on img "button" at bounding box center [885, 136] width 83 height 52
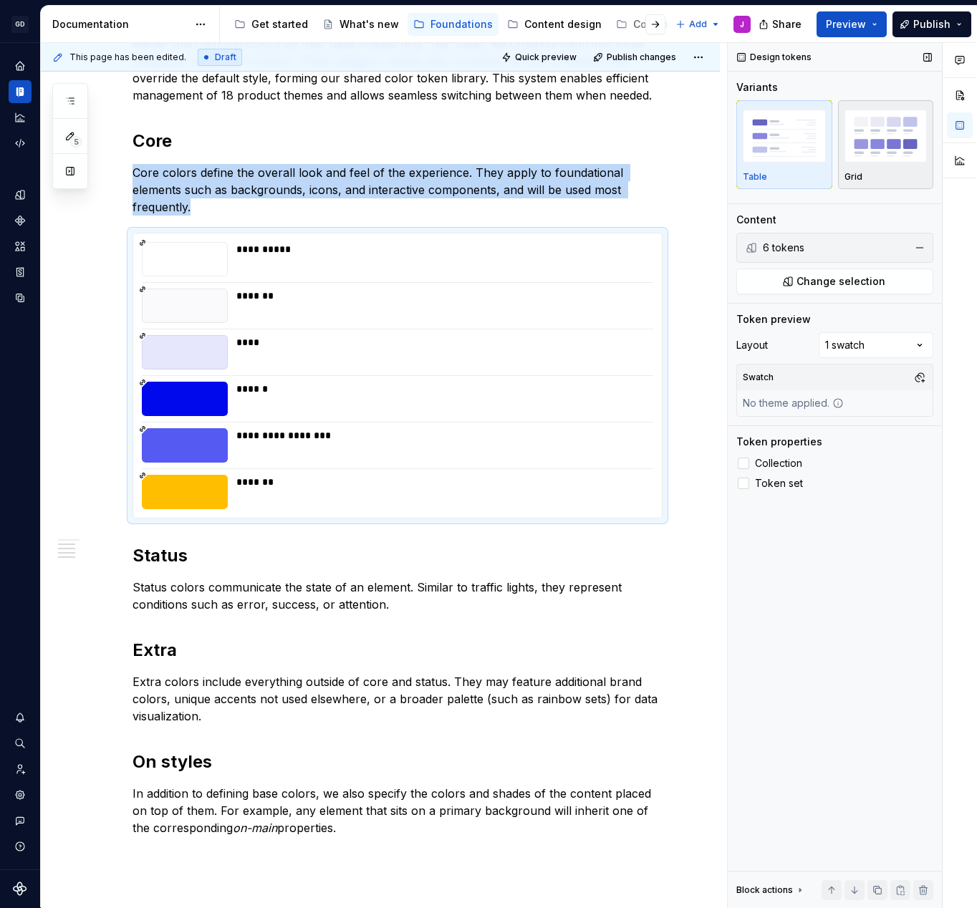
scroll to position [282, 0]
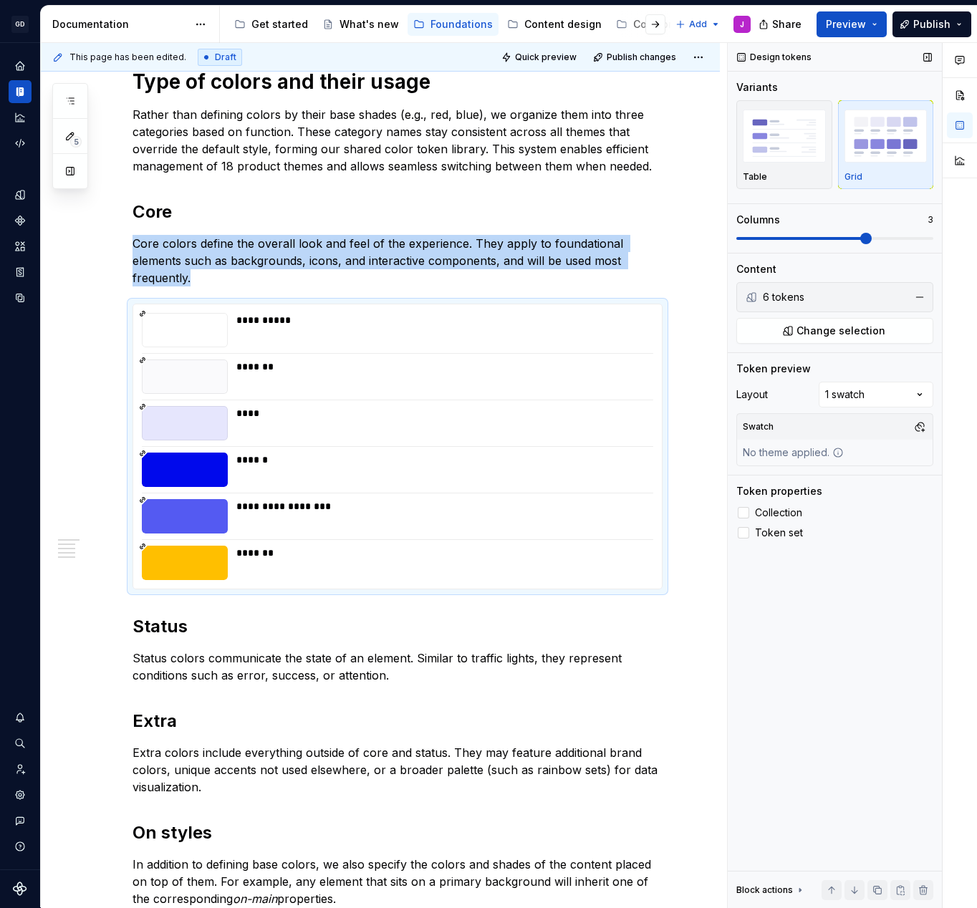
click at [842, 231] on div "Columns 3" at bounding box center [834, 229] width 197 height 32
click at [943, 237] on div "Comments Open comments No comments yet Select ‘Comment’ from the block context …" at bounding box center [852, 475] width 249 height 865
click at [704, 238] on div "**********" at bounding box center [509, 475] width 936 height 865
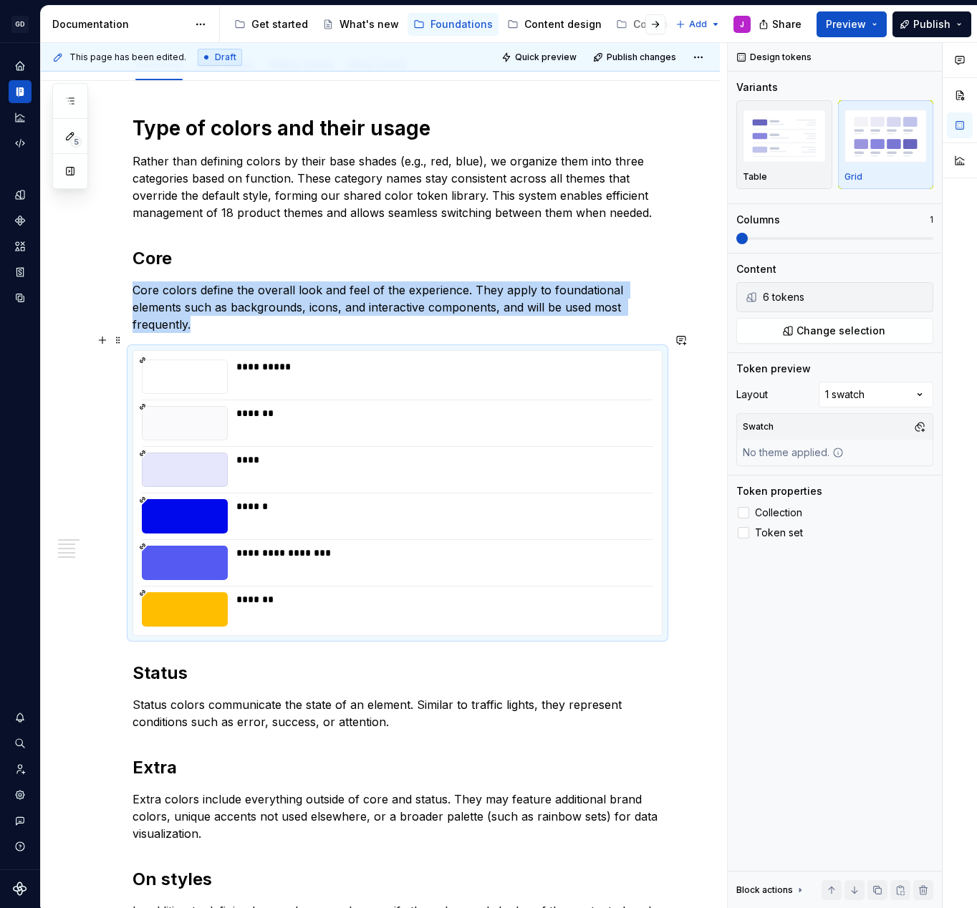
scroll to position [229, 0]
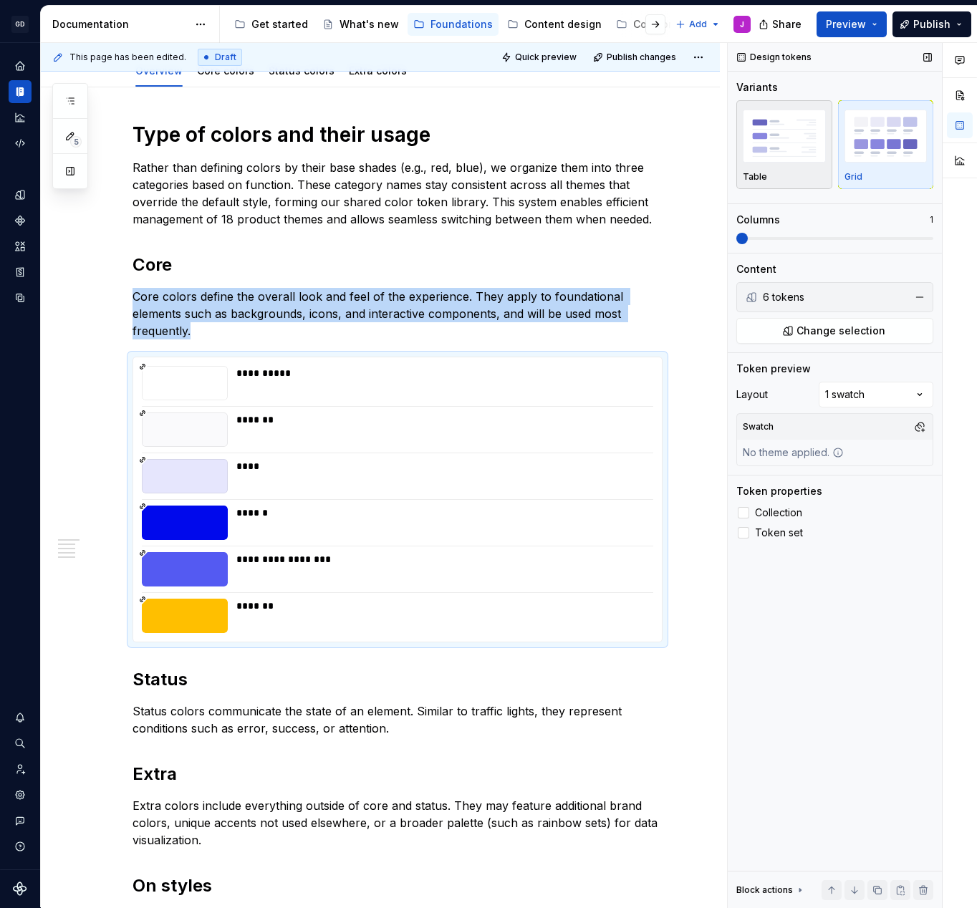
click at [800, 133] on img "button" at bounding box center [784, 136] width 83 height 52
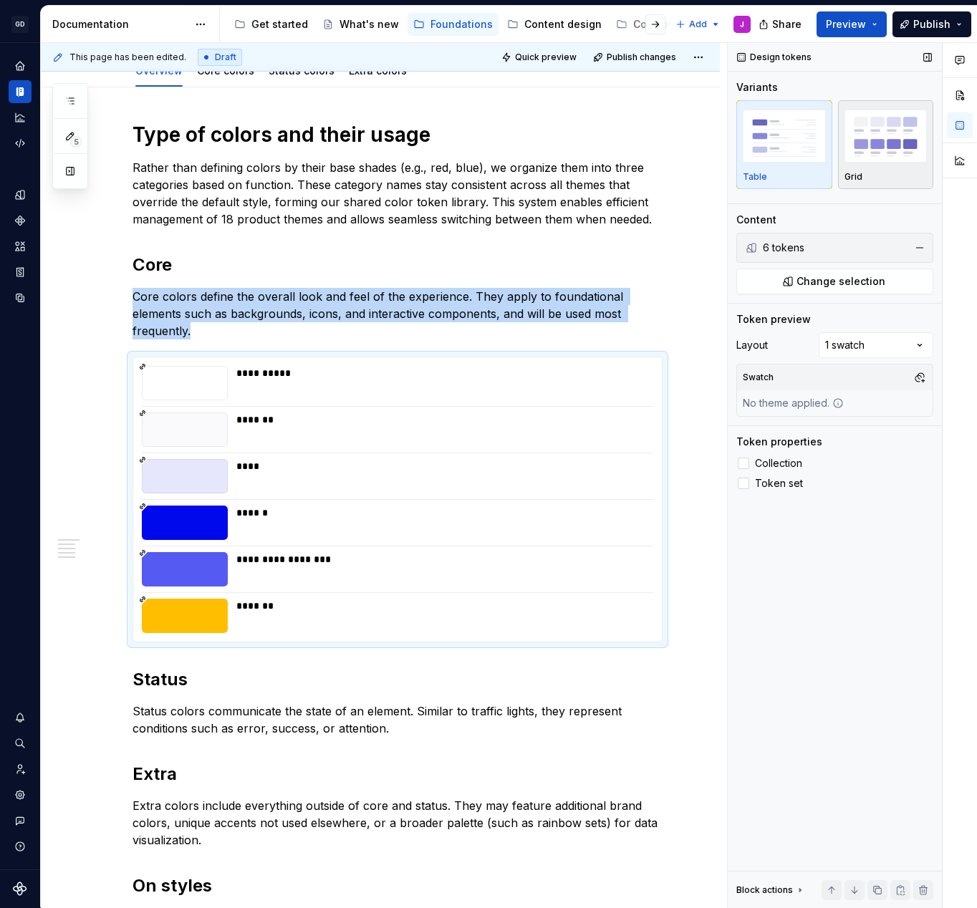
click at [865, 126] on img "button" at bounding box center [885, 136] width 83 height 52
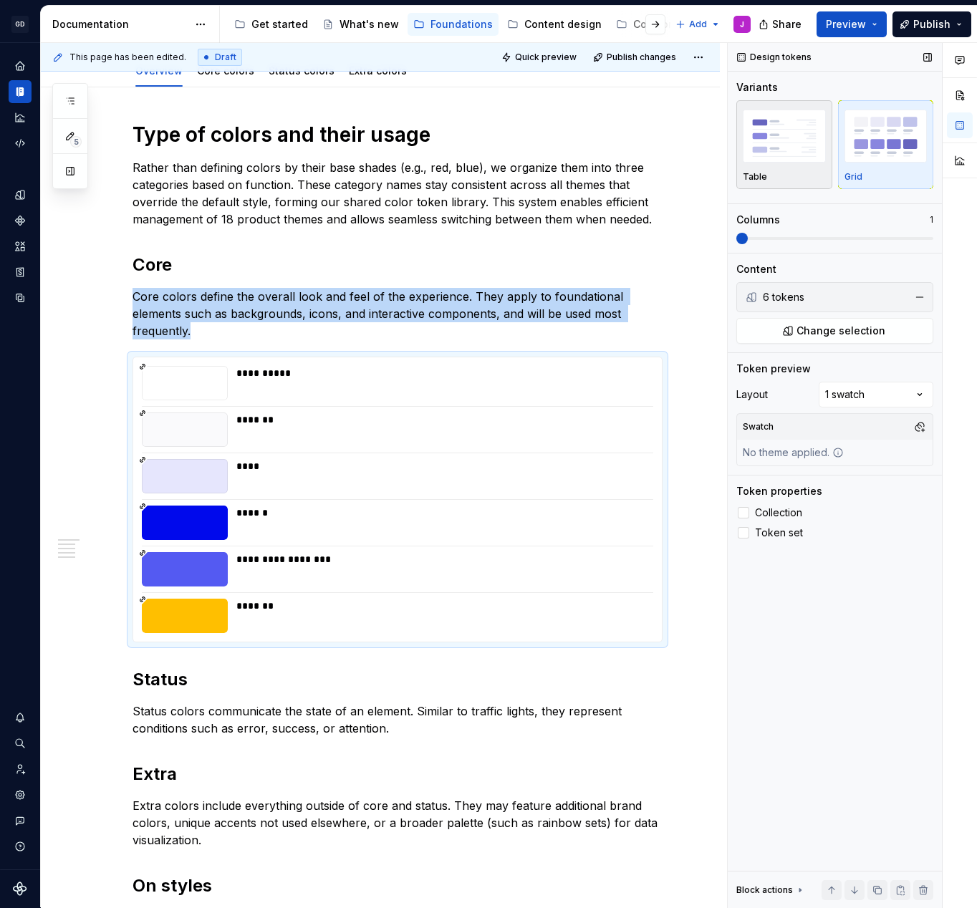
click at [787, 136] on img "button" at bounding box center [784, 136] width 83 height 52
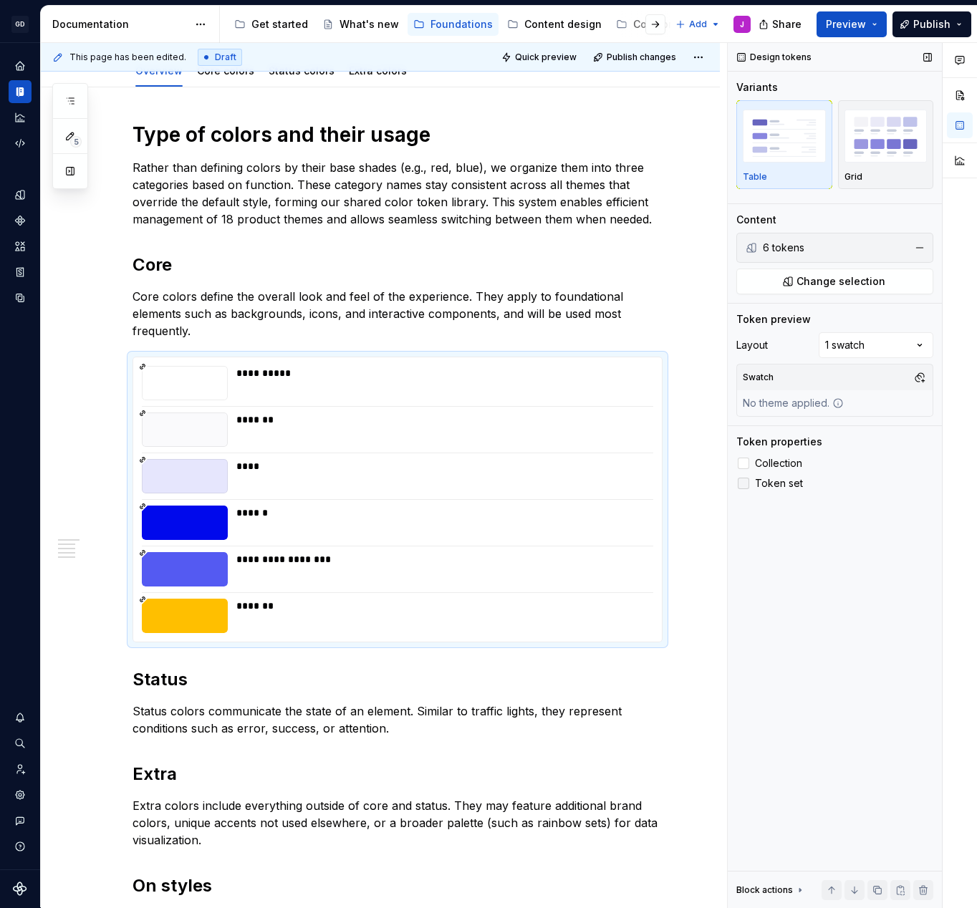
click at [746, 484] on div at bounding box center [743, 483] width 11 height 11
click at [743, 483] on icon at bounding box center [743, 483] width 0 height 0
click at [746, 463] on div at bounding box center [743, 463] width 11 height 11
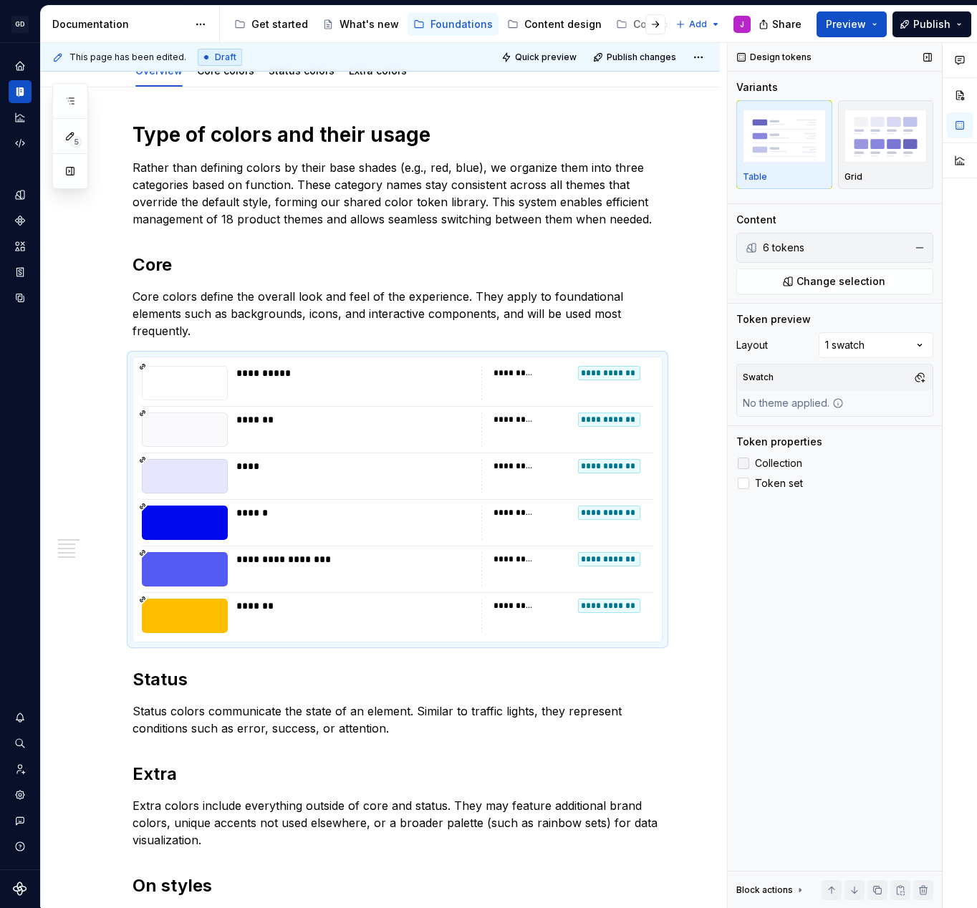
click at [743, 463] on icon at bounding box center [743, 463] width 0 height 0
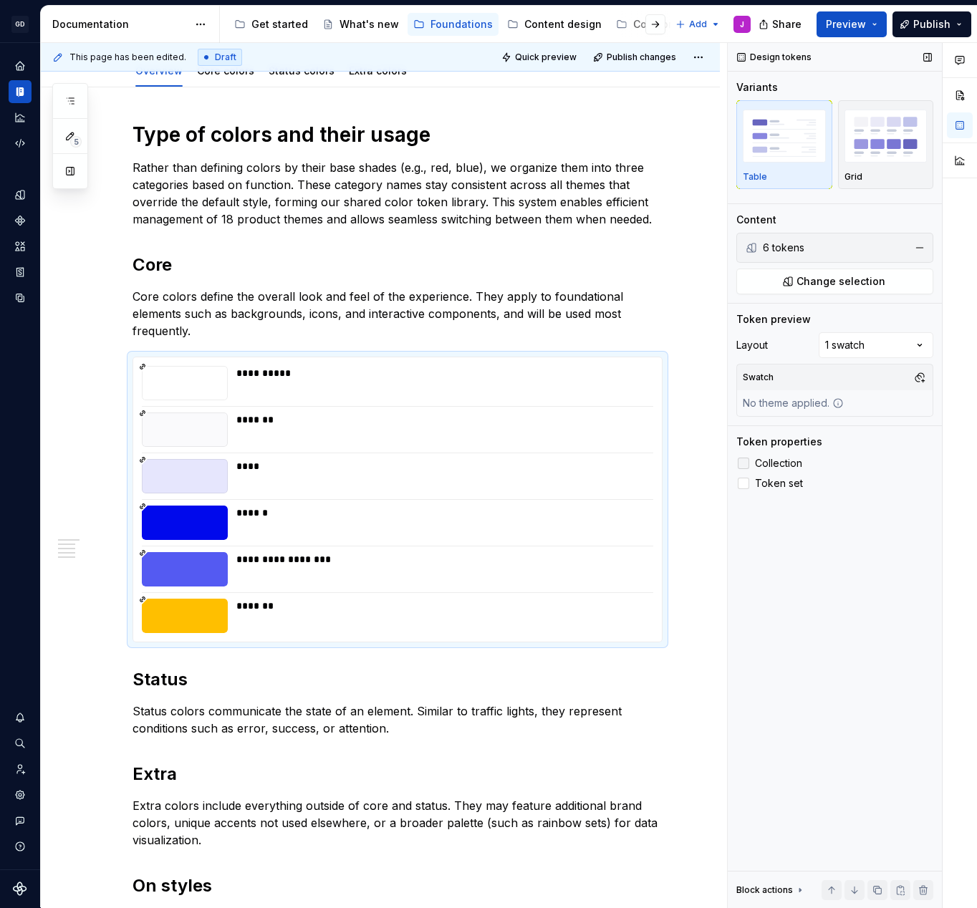
click at [746, 463] on div at bounding box center [743, 463] width 11 height 11
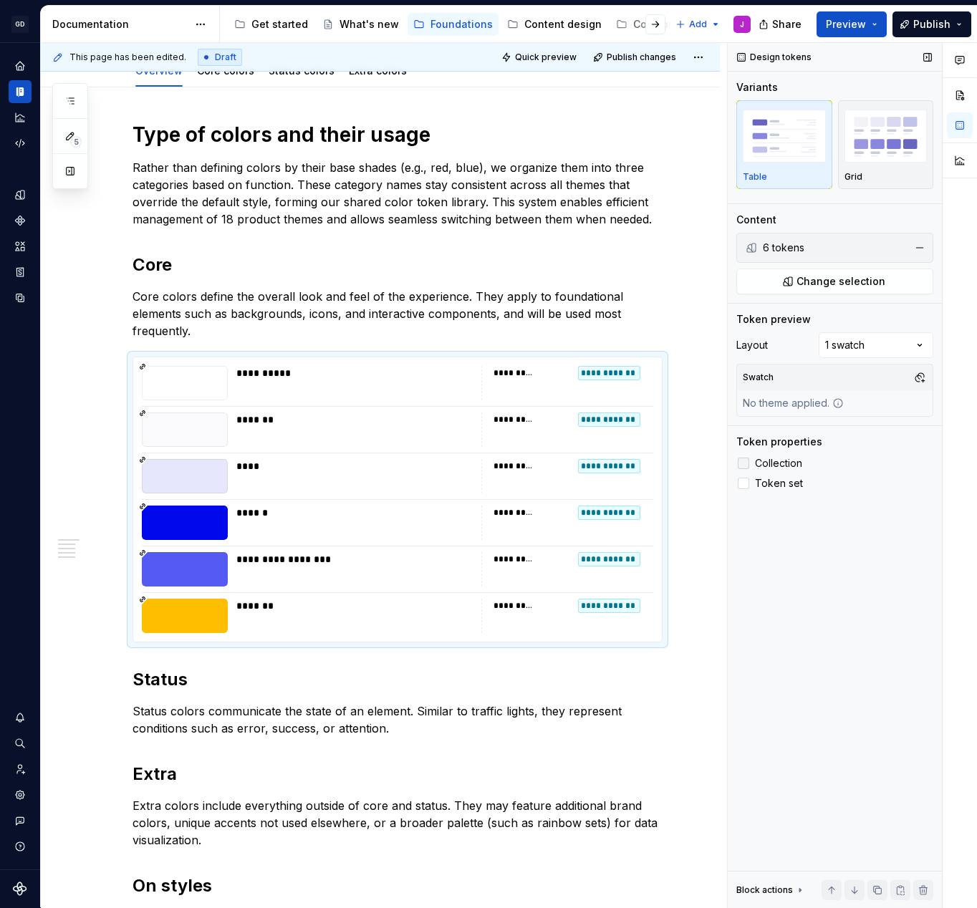
click at [749, 468] on label "Collection" at bounding box center [834, 463] width 197 height 17
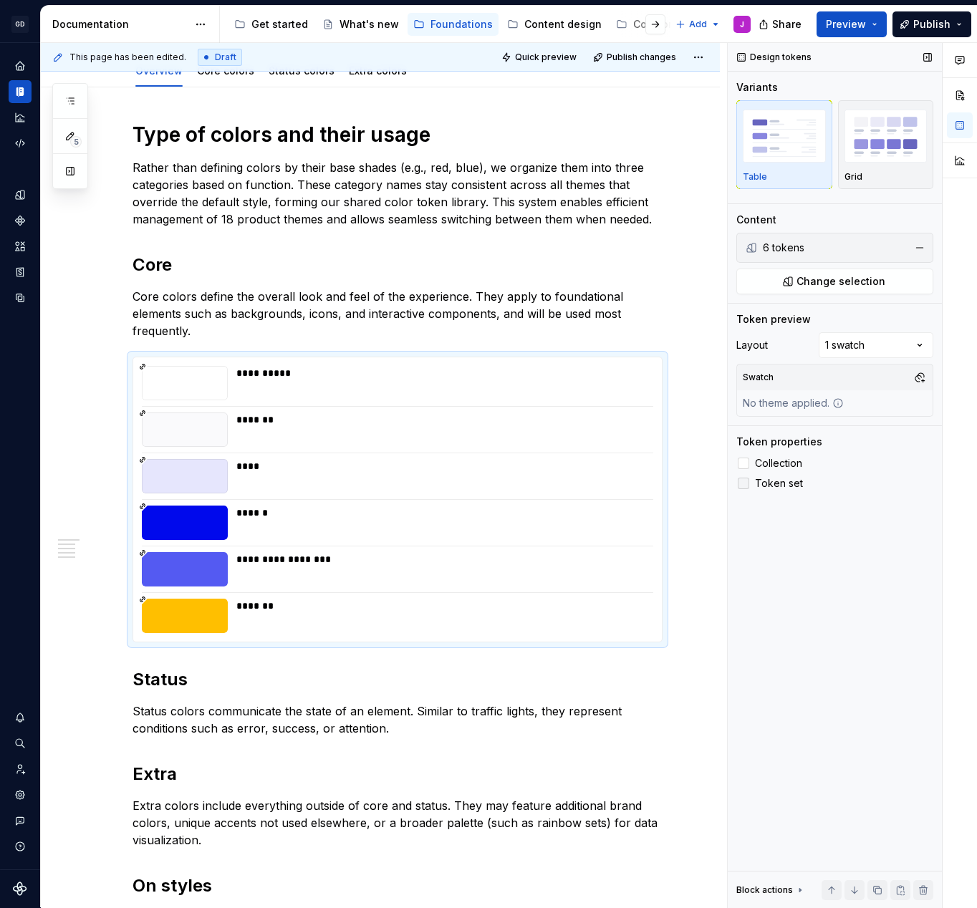
click at [748, 481] on div at bounding box center [743, 483] width 11 height 11
click at [907, 334] on div "Comments Open comments No comments yet Select ‘Comment’ from the block context …" at bounding box center [852, 475] width 249 height 865
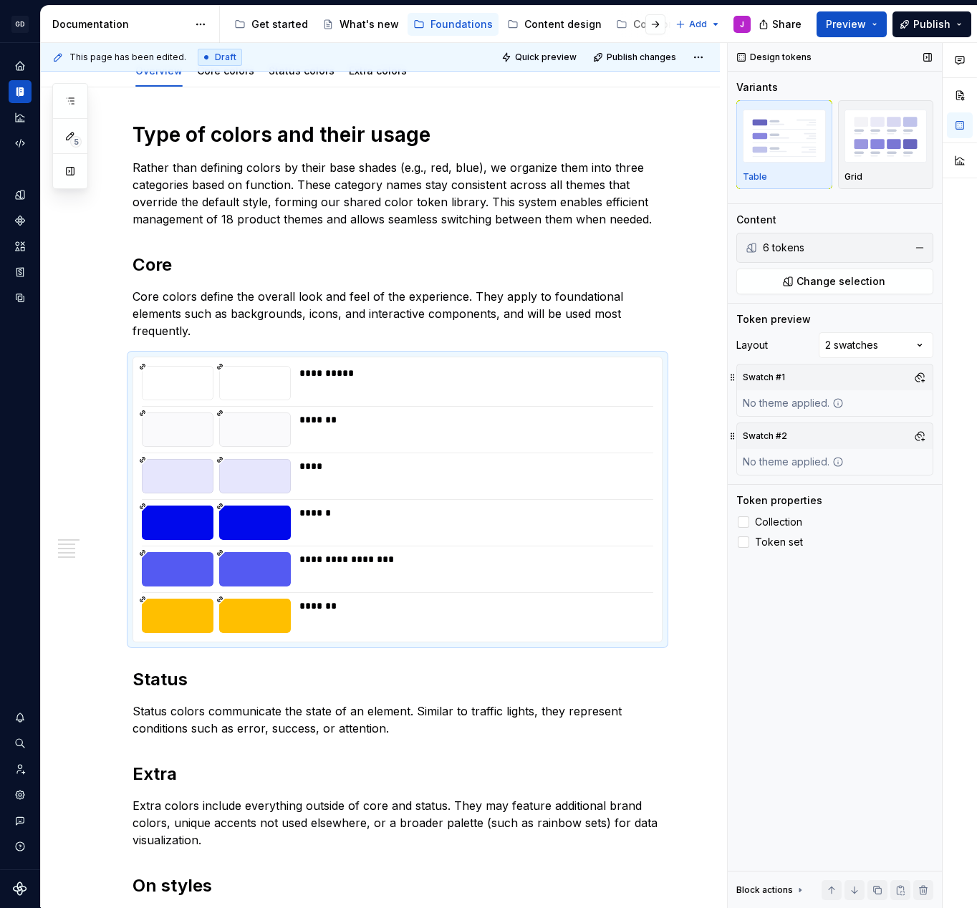
click at [837, 404] on icon at bounding box center [837, 403] width 11 height 11
click at [915, 375] on button "button" at bounding box center [920, 377] width 20 height 20
type input "norton"
click at [843, 428] on div "Norton Original Light" at bounding box center [836, 432] width 105 height 14
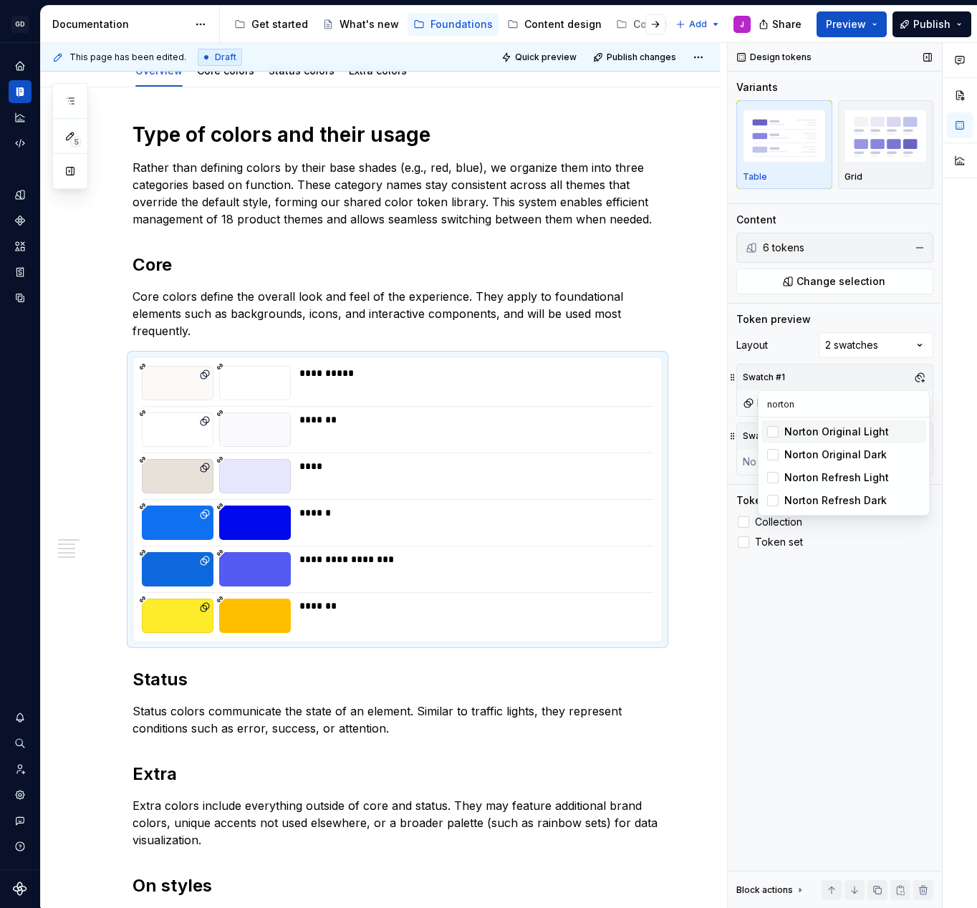
click at [805, 382] on div "Comments Open comments No comments yet Select ‘Comment’ from the block context …" at bounding box center [852, 475] width 249 height 865
click at [923, 433] on button "button" at bounding box center [920, 436] width 20 height 20
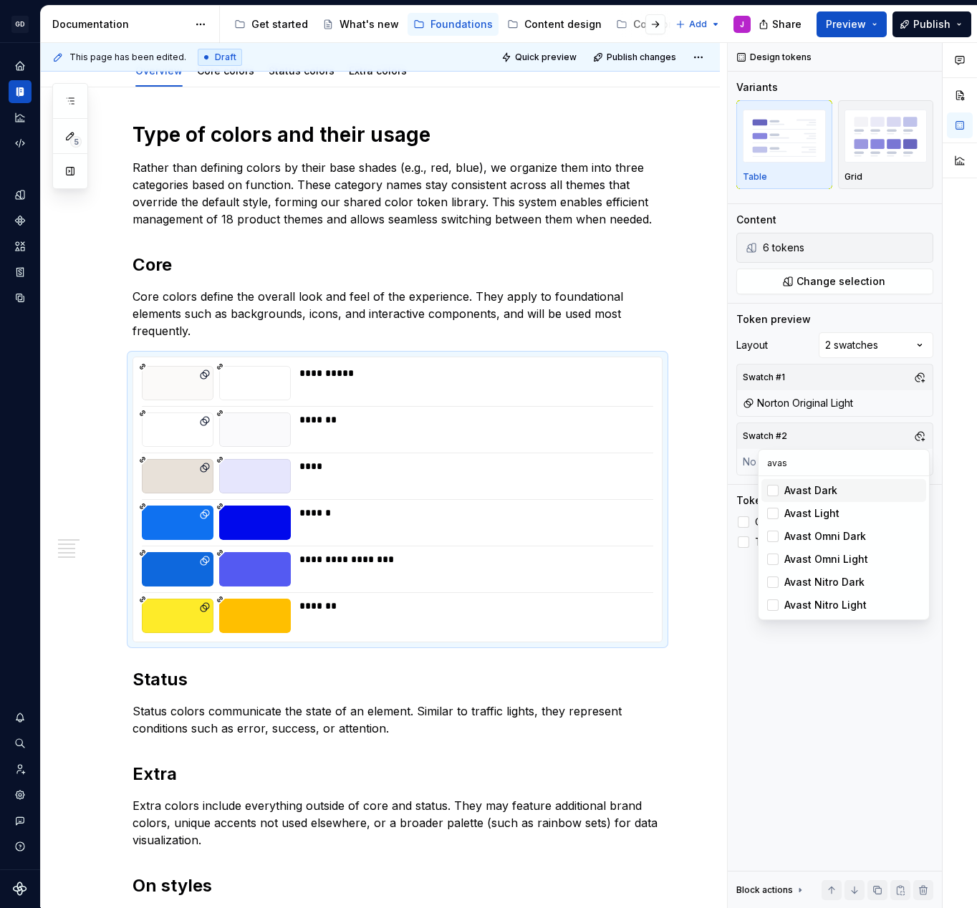
click at [836, 494] on div "Avast Dark" at bounding box center [810, 490] width 53 height 14
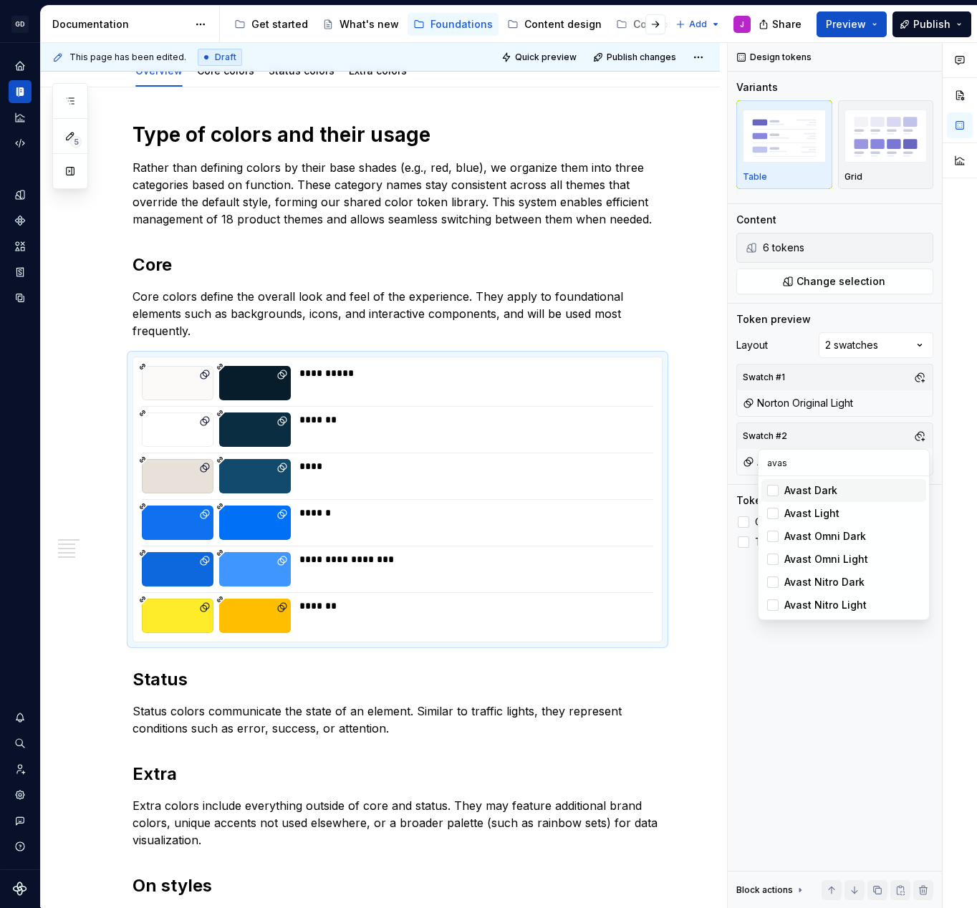
click at [849, 460] on input "avas" at bounding box center [844, 463] width 170 height 26
type input "norton"
click at [847, 510] on div "Norton Original Dark" at bounding box center [835, 513] width 102 height 14
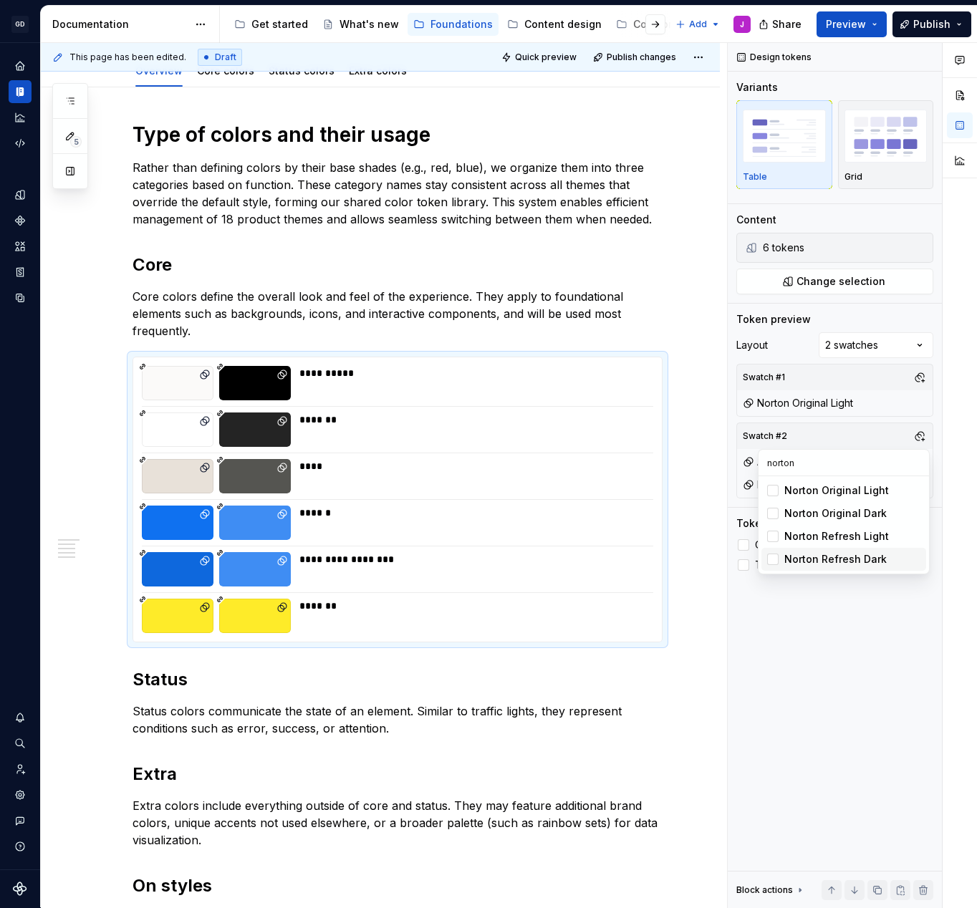
click at [847, 617] on div "Comments Open comments No comments yet Select ‘Comment’ from the block context …" at bounding box center [852, 475] width 249 height 865
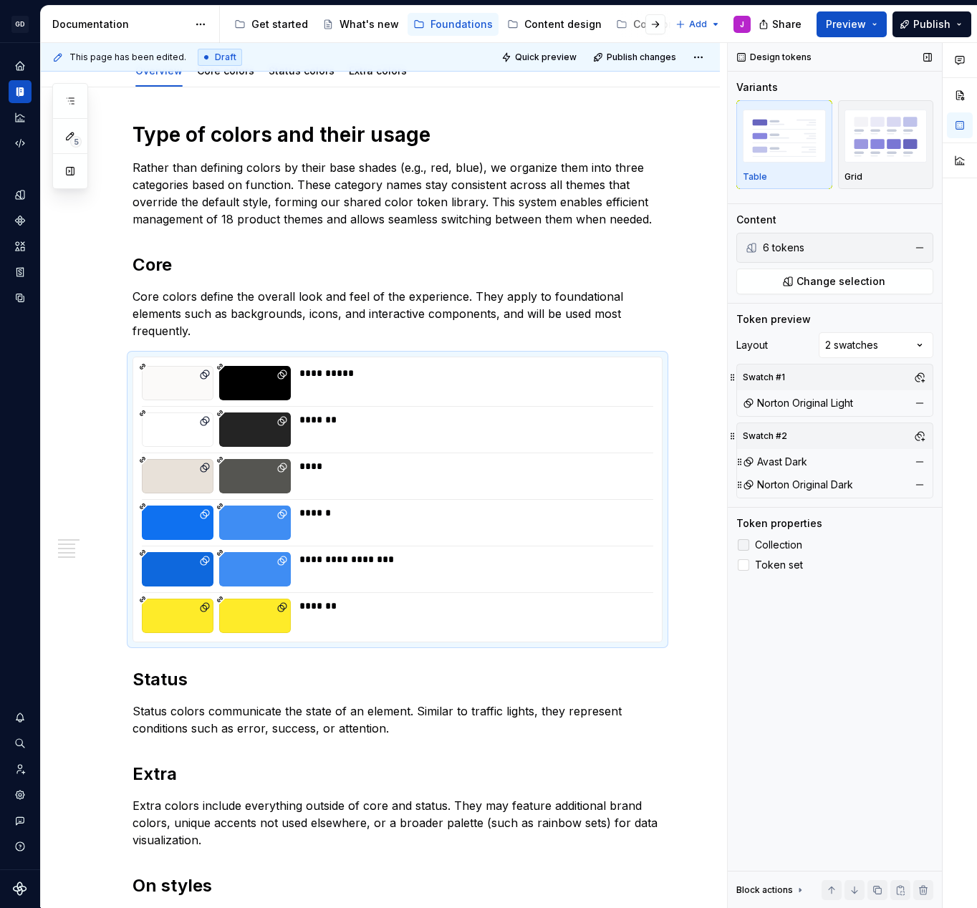
click at [791, 547] on span "Collection" at bounding box center [778, 544] width 47 height 11
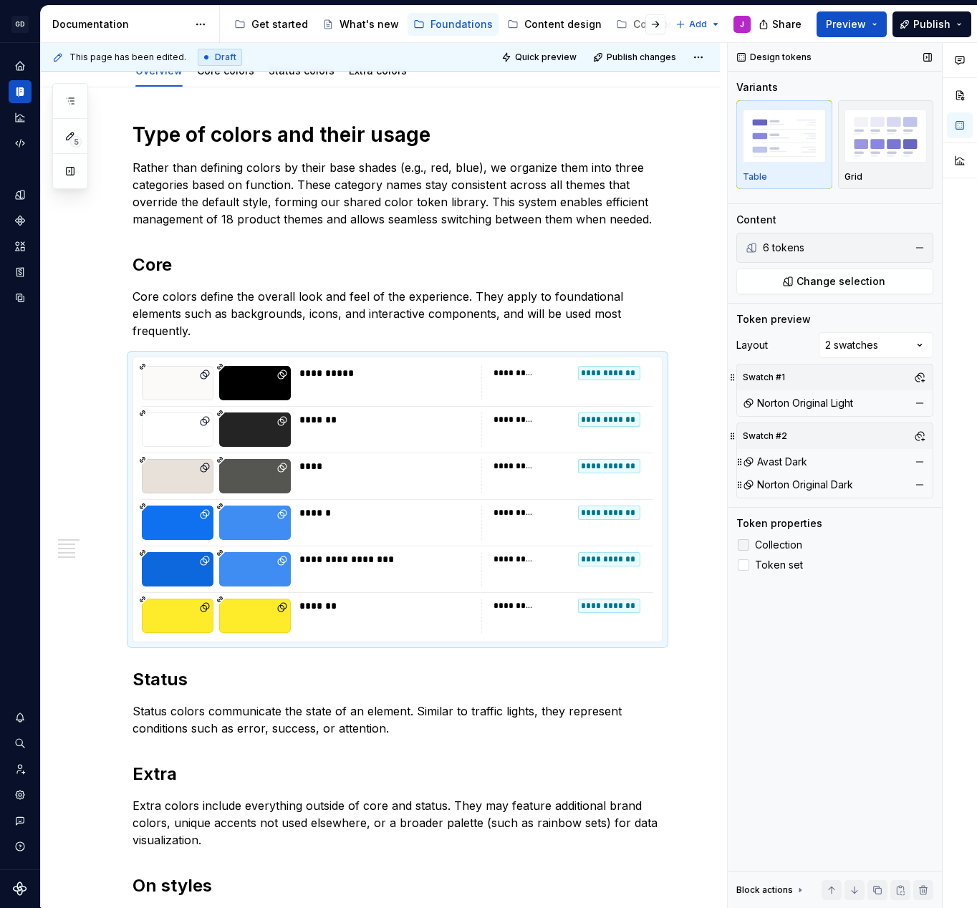
click at [789, 546] on span "Collection" at bounding box center [778, 544] width 47 height 11
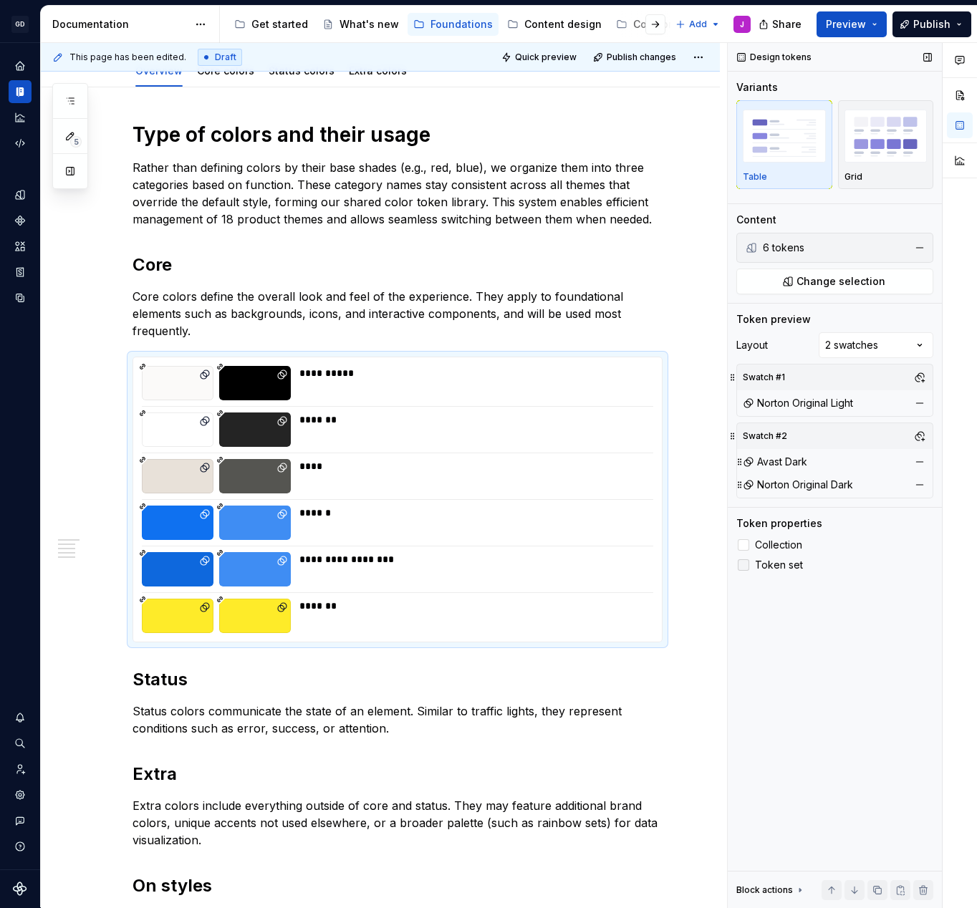
click at [786, 559] on span "Token set" at bounding box center [779, 564] width 48 height 11
click at [924, 464] on button "button" at bounding box center [920, 462] width 20 height 20
click at [916, 458] on button "button" at bounding box center [920, 462] width 20 height 20
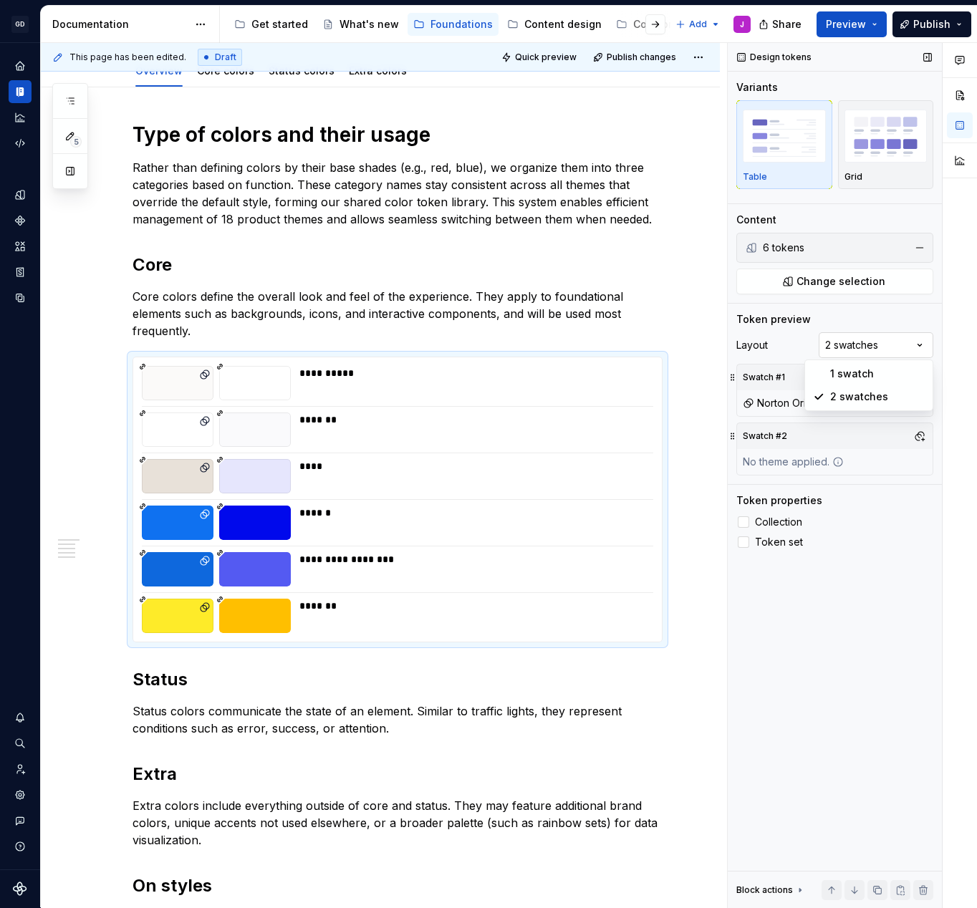
click at [916, 355] on div "Comments Open comments No comments yet Select ‘Comment’ from the block context …" at bounding box center [852, 475] width 249 height 865
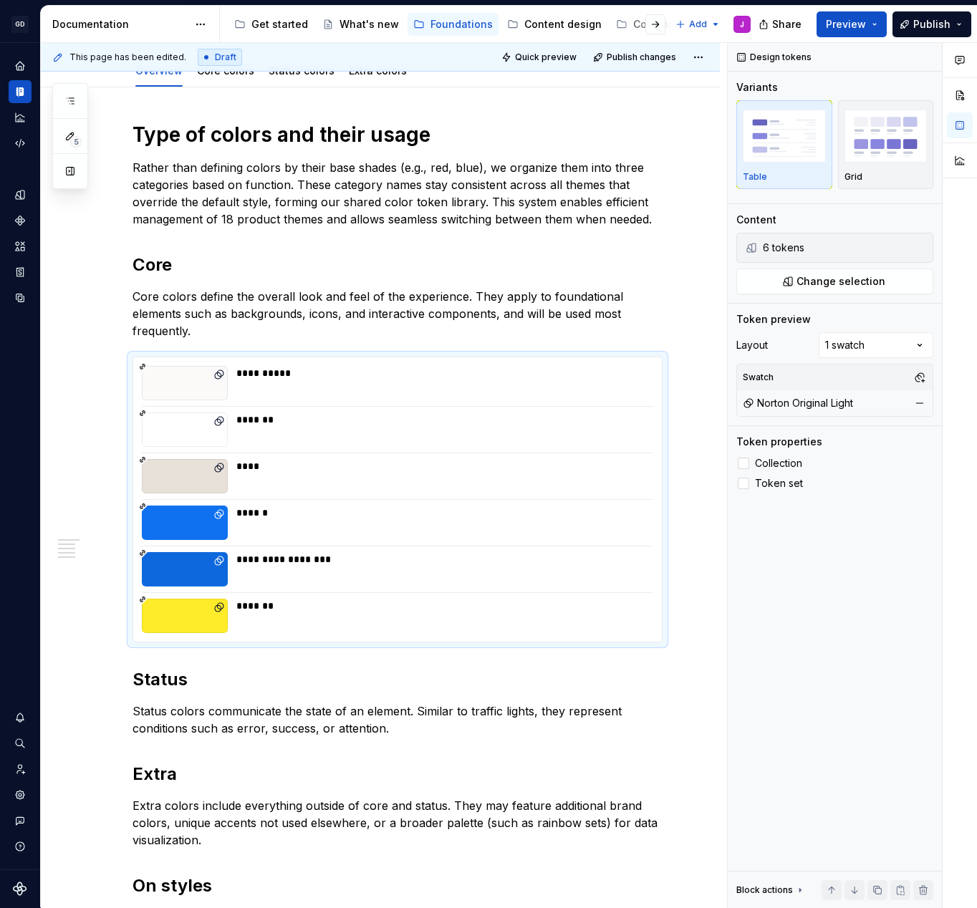
click at [847, 402] on div "Norton Original Light" at bounding box center [798, 403] width 110 height 14
click at [911, 400] on button "button" at bounding box center [920, 403] width 20 height 20
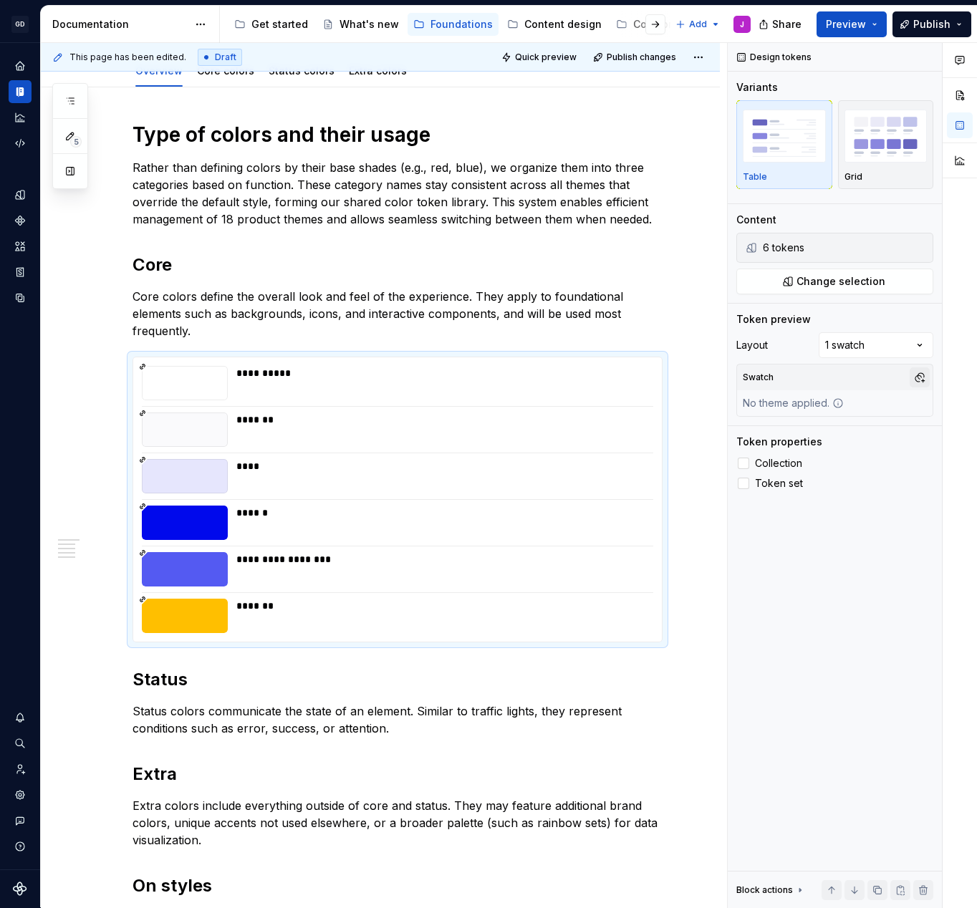
click at [915, 374] on button "button" at bounding box center [920, 377] width 20 height 20
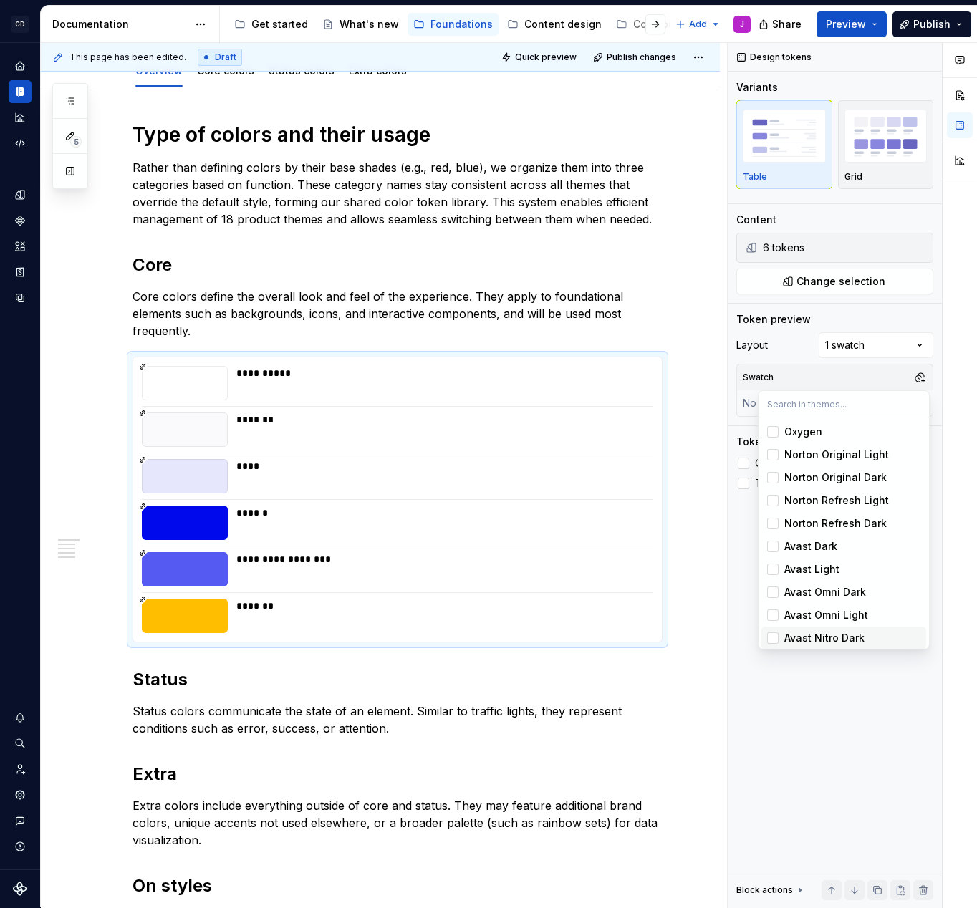
click at [827, 685] on div "Comments Open comments No comments yet Select ‘Comment’ from the block context …" at bounding box center [852, 475] width 249 height 865
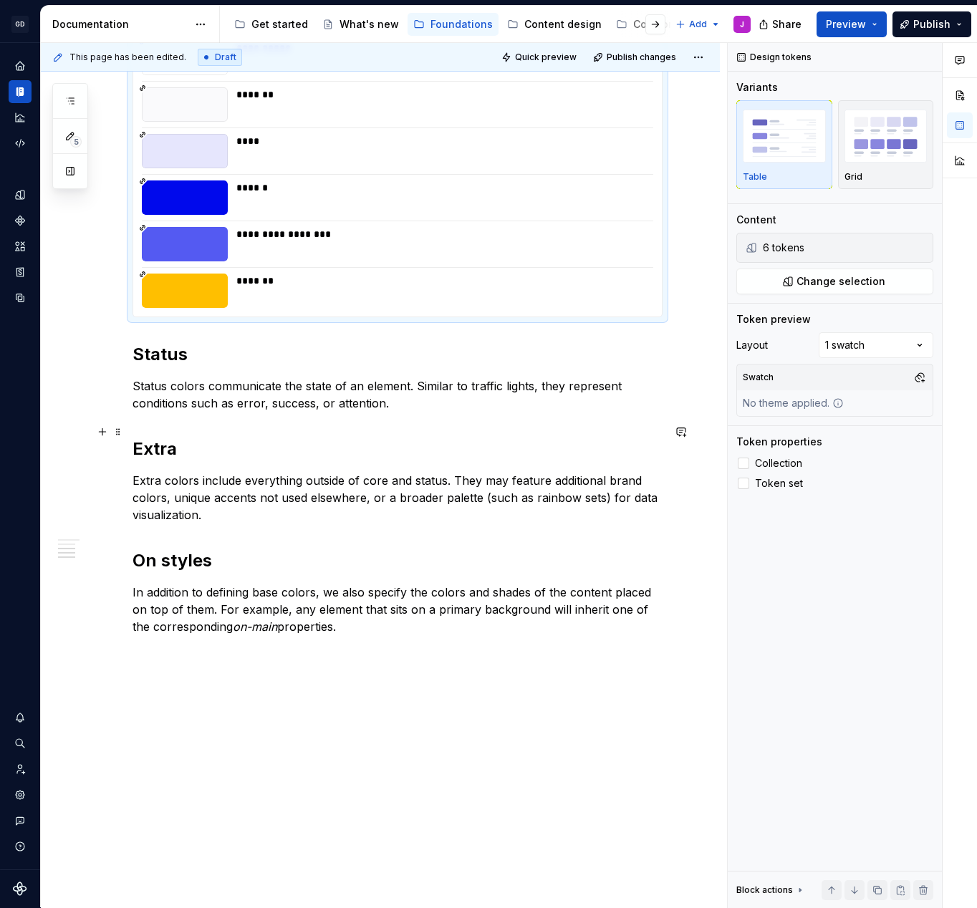
scroll to position [554, 0]
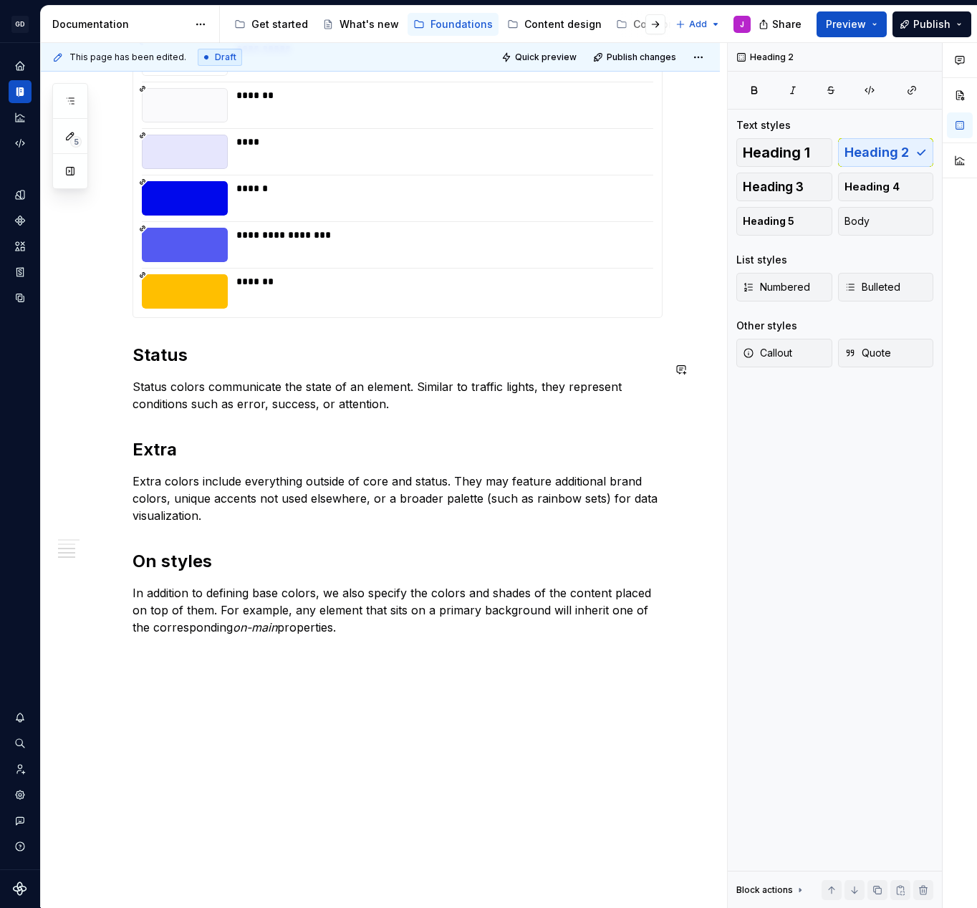
click at [405, 411] on div "**********" at bounding box center [398, 216] width 530 height 839
click at [420, 389] on p "Status colors communicate the state of an element. Similar to traffic lights, t…" at bounding box center [398, 395] width 530 height 34
click at [158, 415] on div "**********" at bounding box center [398, 216] width 530 height 839
click at [156, 408] on div "**********" at bounding box center [398, 216] width 530 height 839
click at [138, 403] on div "**********" at bounding box center [398, 216] width 530 height 839
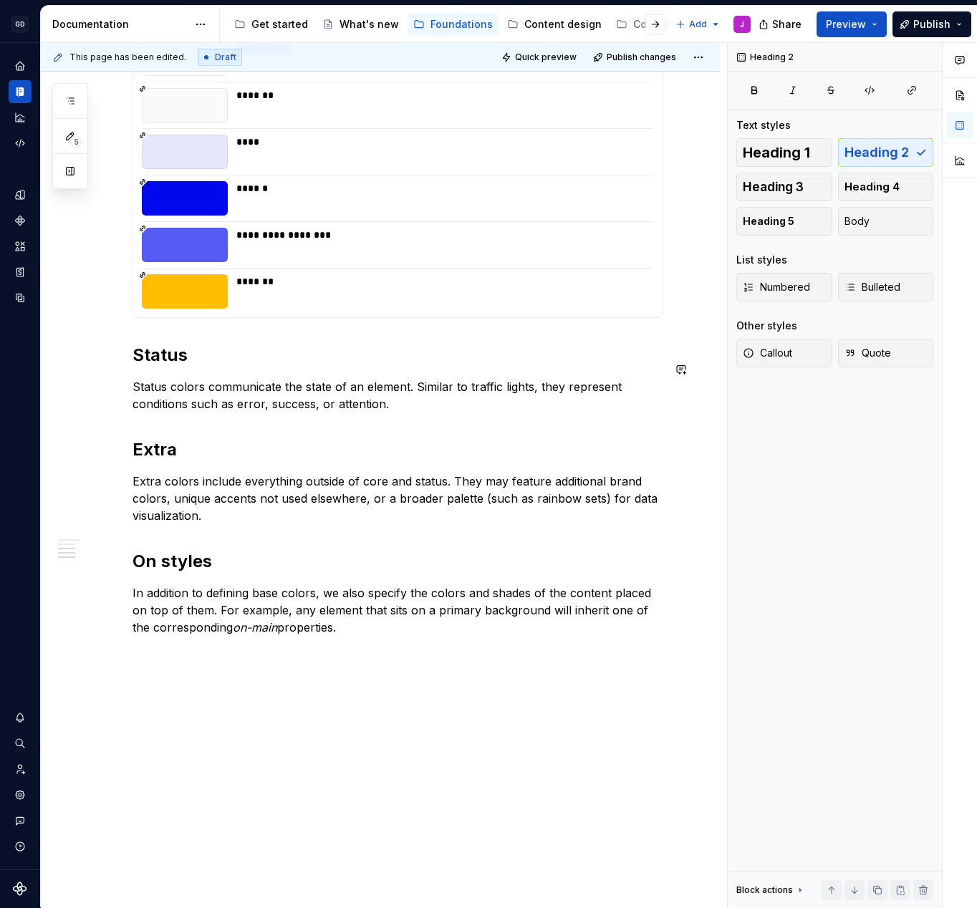
click at [438, 398] on div "**********" at bounding box center [398, 216] width 530 height 839
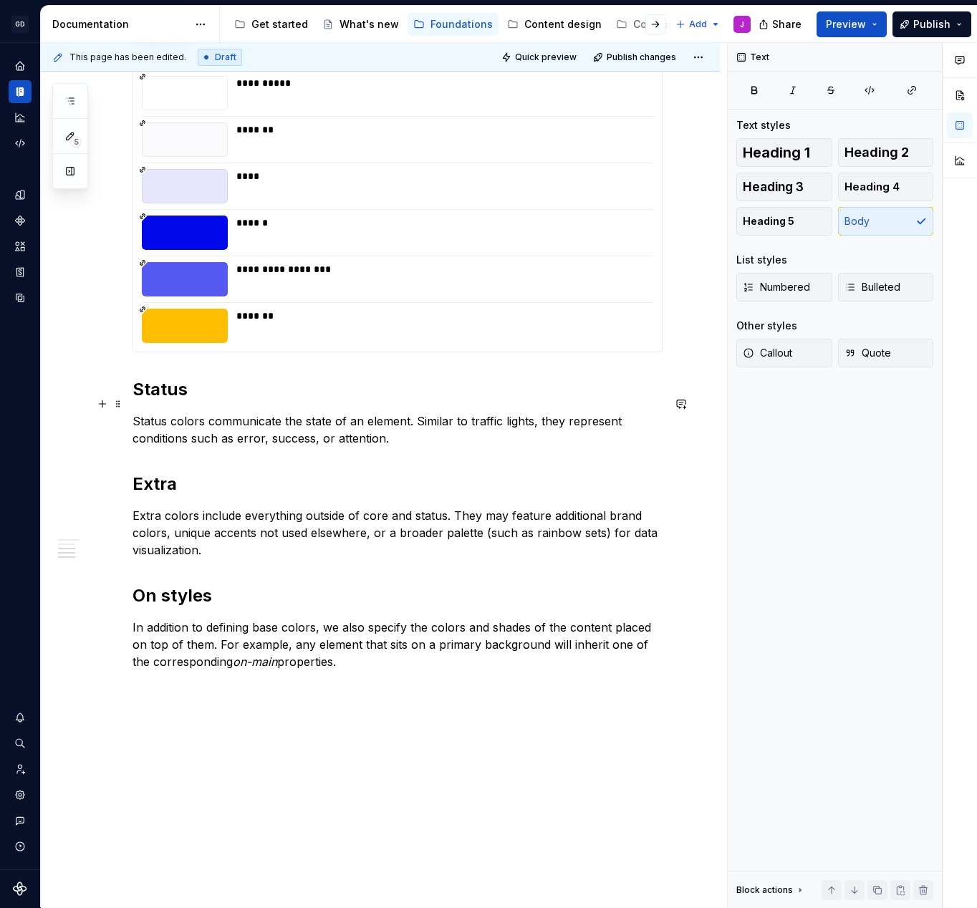
click at [420, 423] on p "Status colors communicate the state of an element. Similar to traffic lights, t…" at bounding box center [398, 430] width 530 height 34
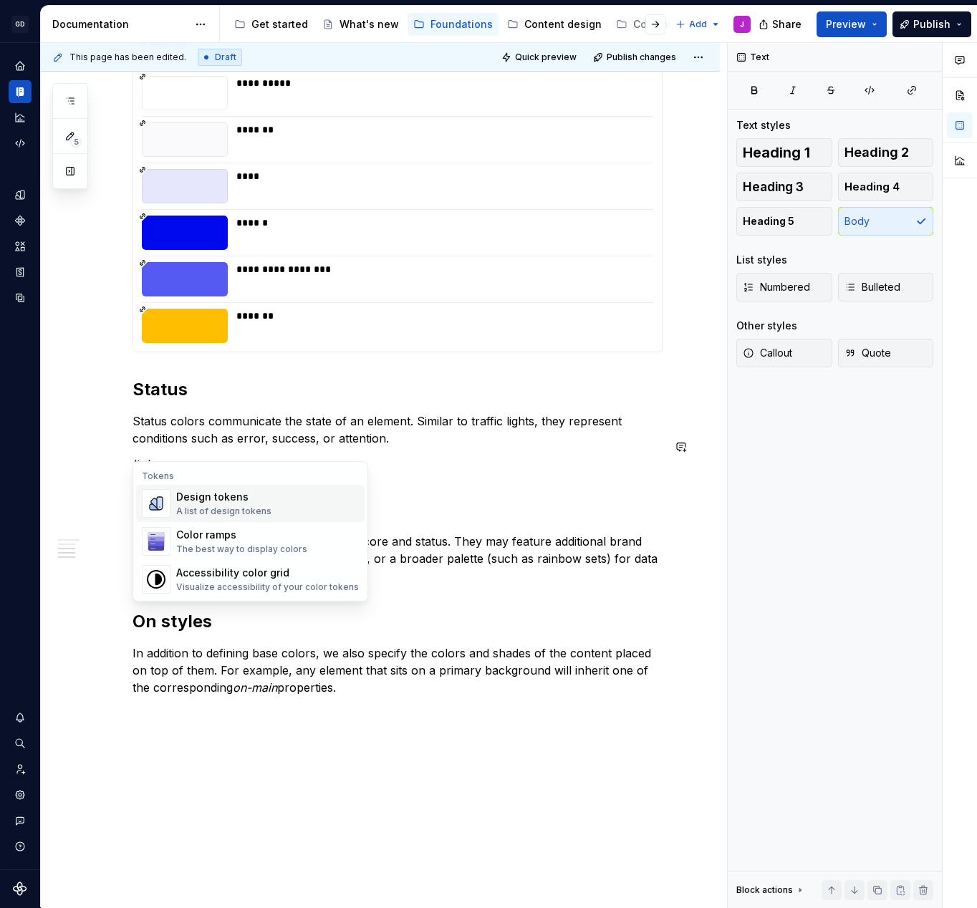
click at [206, 504] on div "Design tokens" at bounding box center [223, 497] width 95 height 14
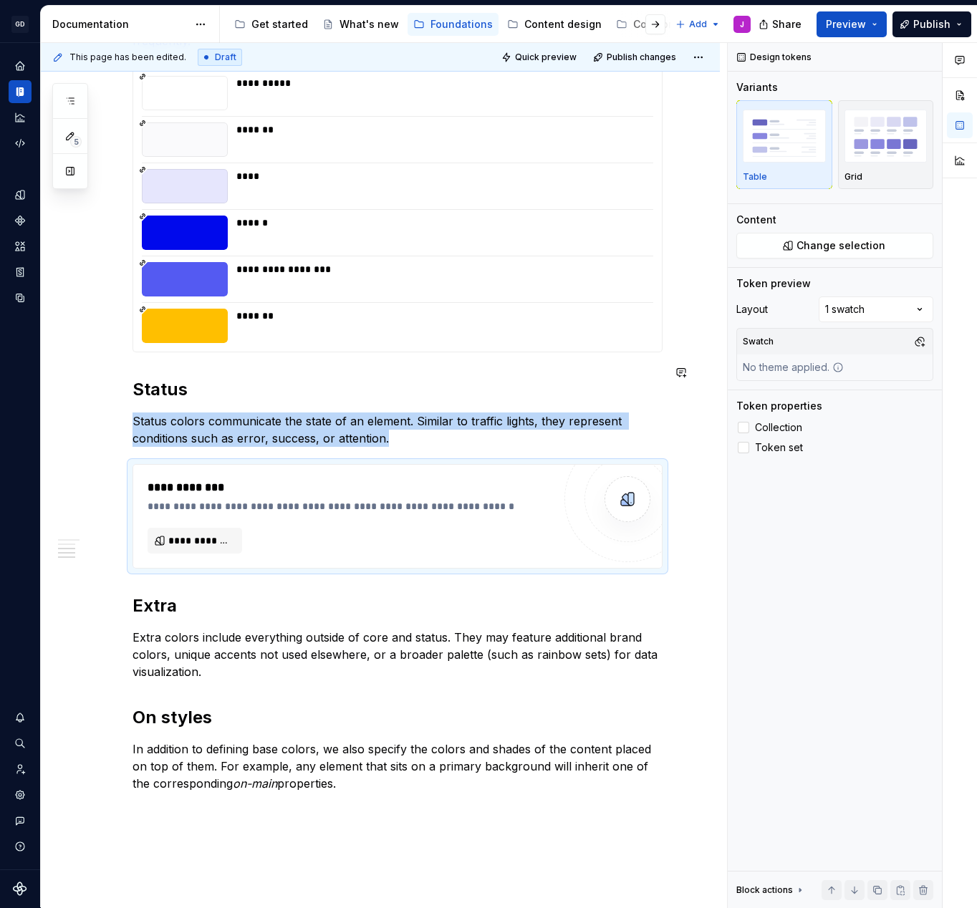
type textarea "*"
click at [222, 534] on span "**********" at bounding box center [200, 541] width 64 height 14
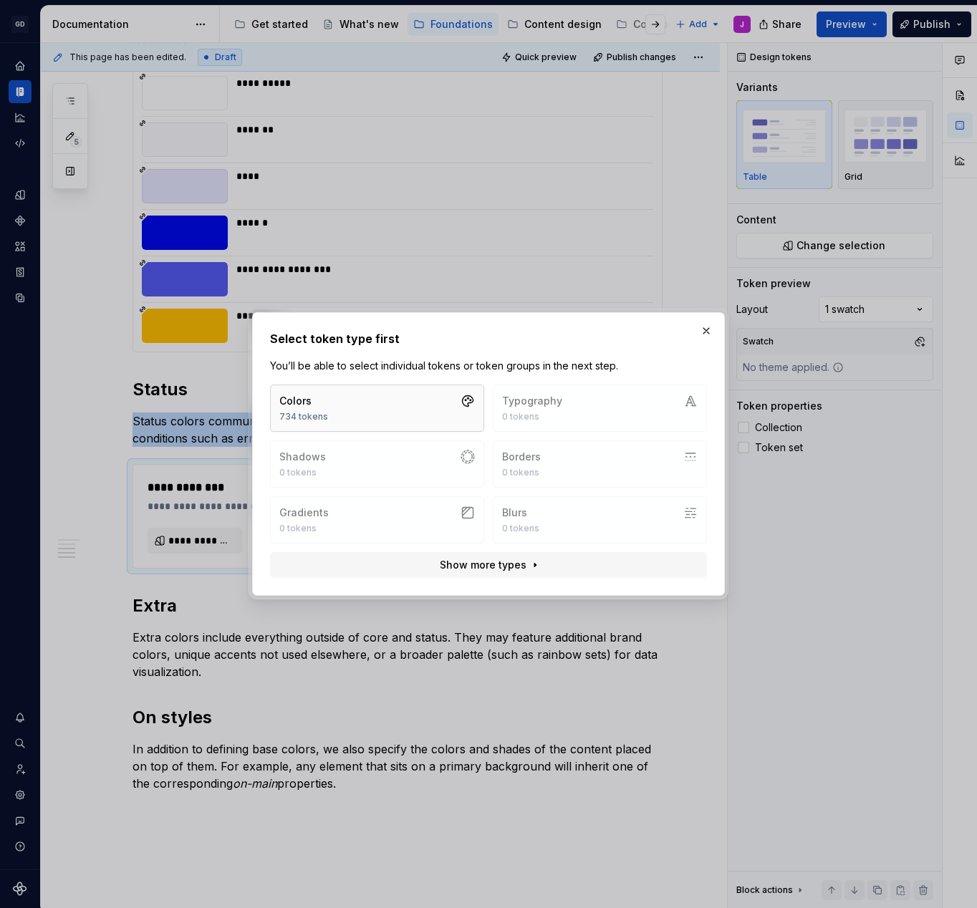
click at [451, 398] on button "Colors 734 tokens" at bounding box center [377, 408] width 214 height 47
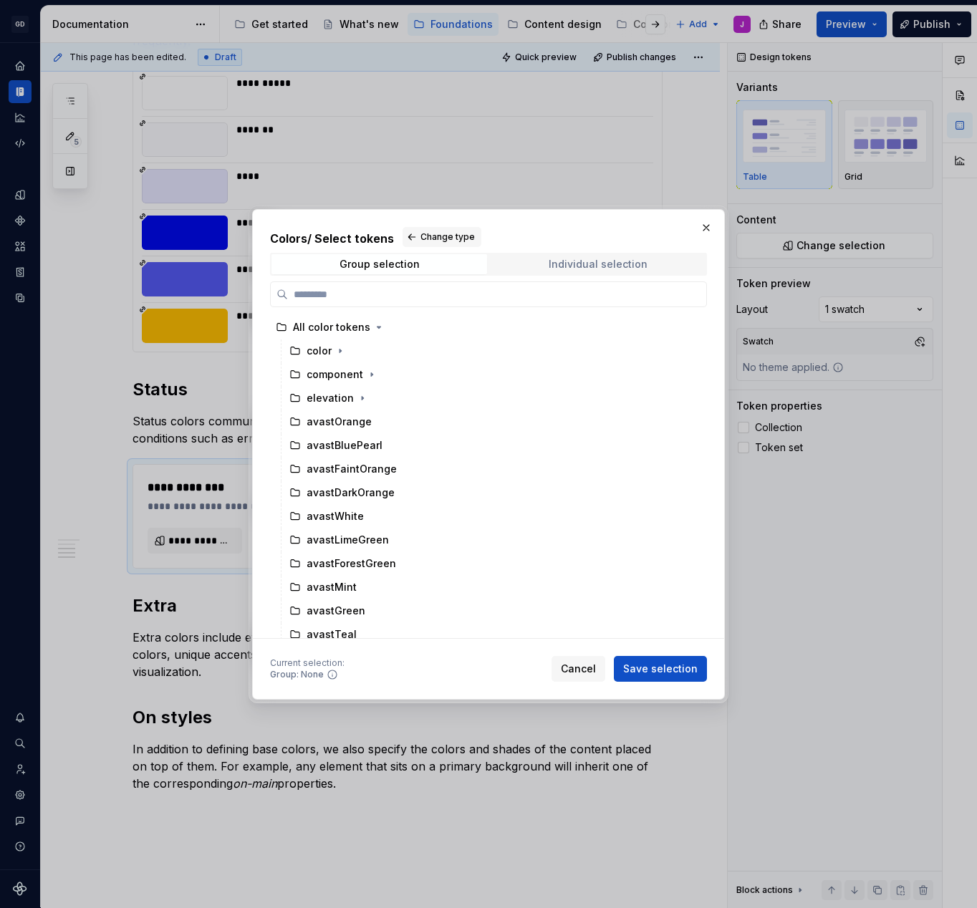
click at [587, 261] on div "Individual selection" at bounding box center [598, 264] width 99 height 11
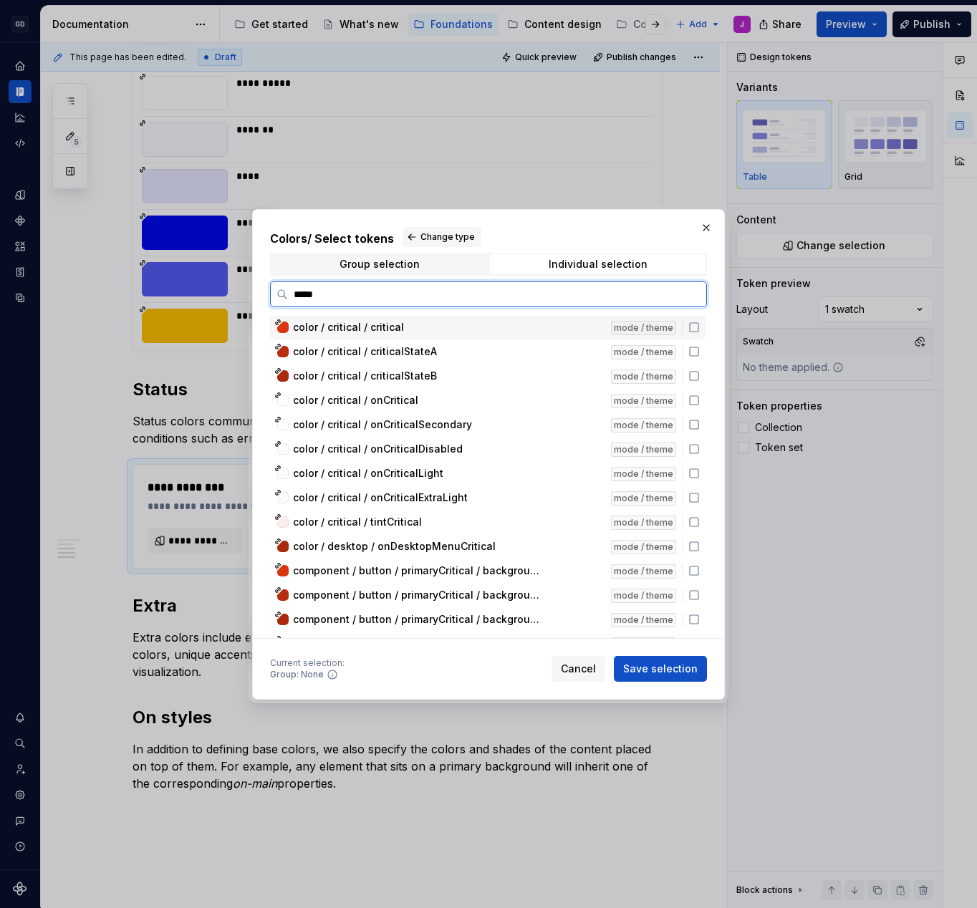
click at [368, 327] on span "color / critical / critical" at bounding box center [348, 327] width 111 height 14
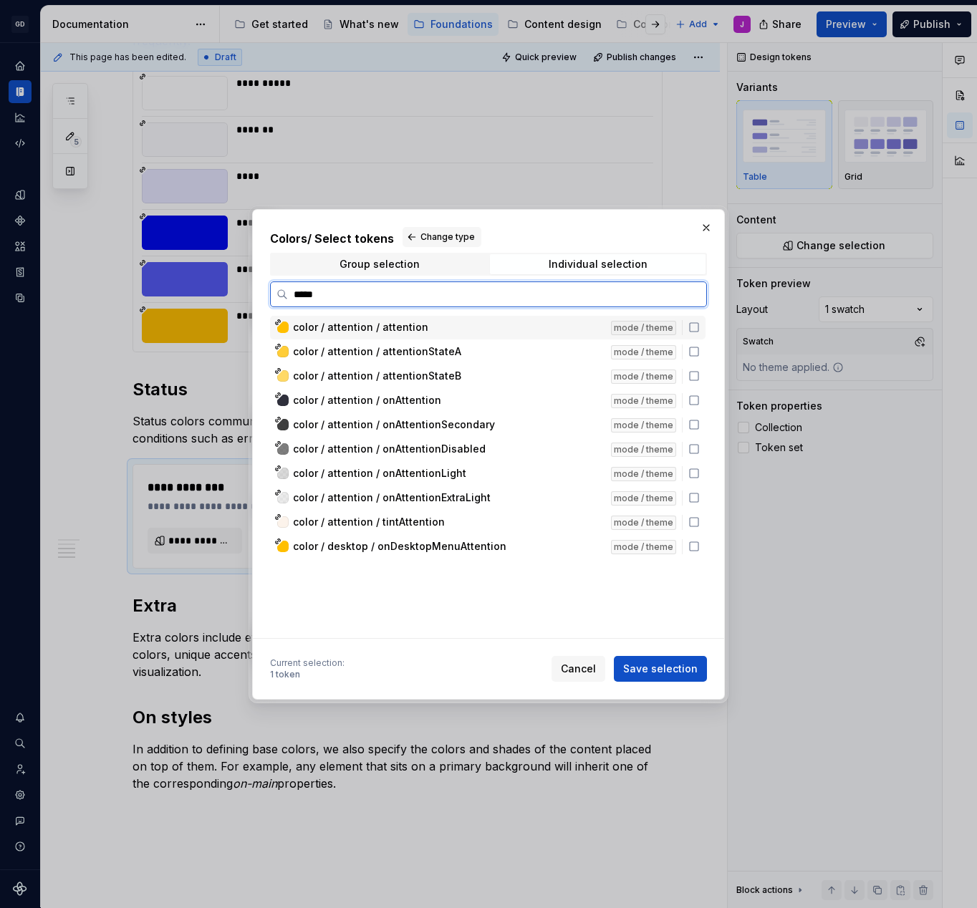
click at [700, 327] on icon at bounding box center [693, 327] width 11 height 11
click at [521, 292] on input "*****" at bounding box center [497, 294] width 418 height 14
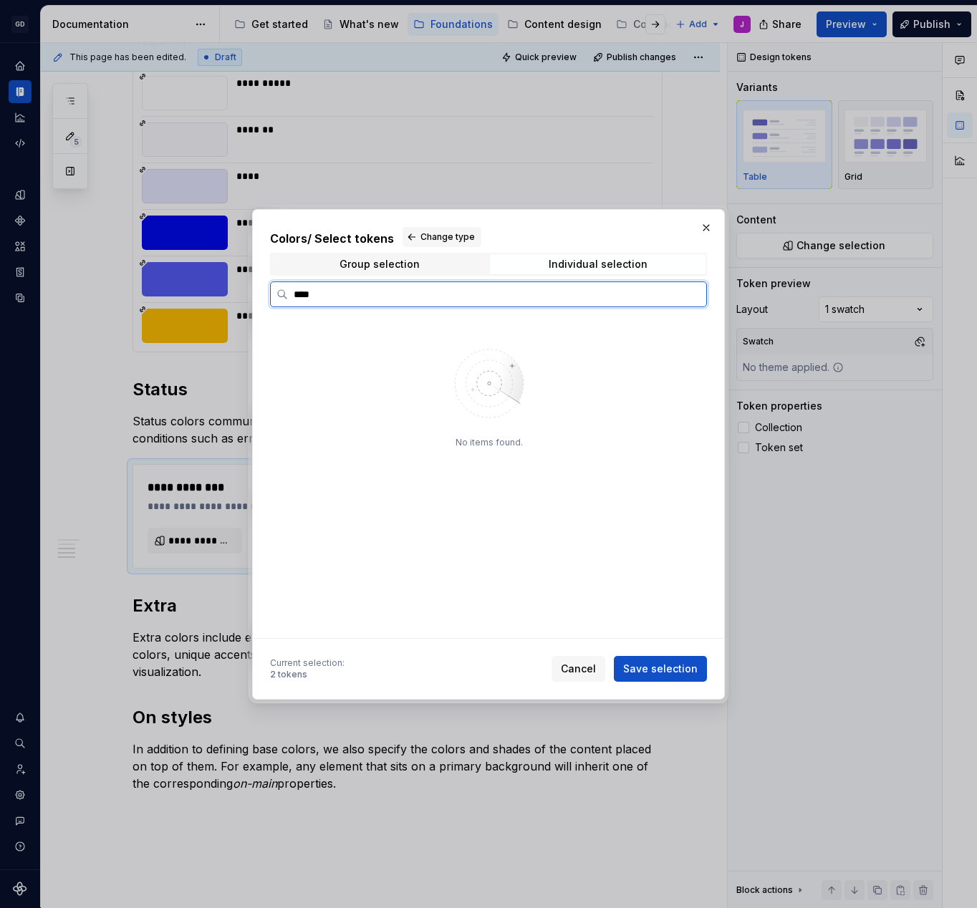
drag, startPoint x: 521, startPoint y: 292, endPoint x: 706, endPoint y: 331, distance: 188.9
click at [640, 299] on input "****" at bounding box center [497, 294] width 418 height 14
type input "*"
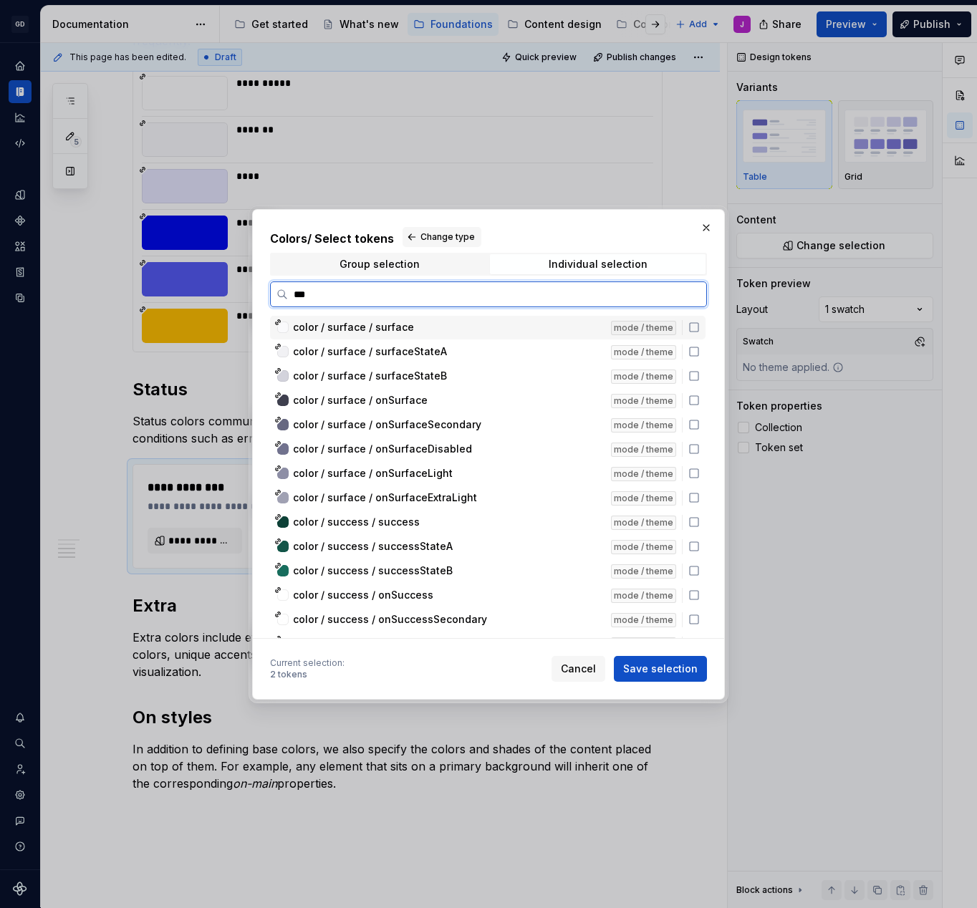
type input "****"
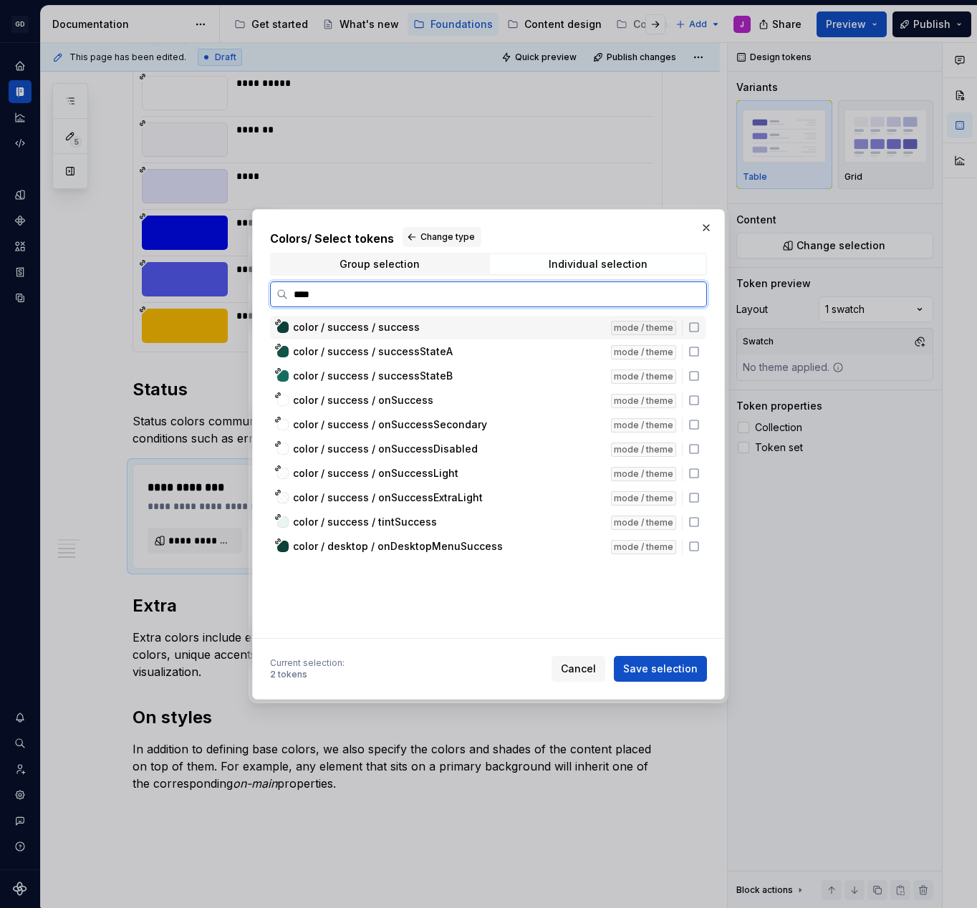
click at [700, 327] on icon at bounding box center [693, 327] width 11 height 11
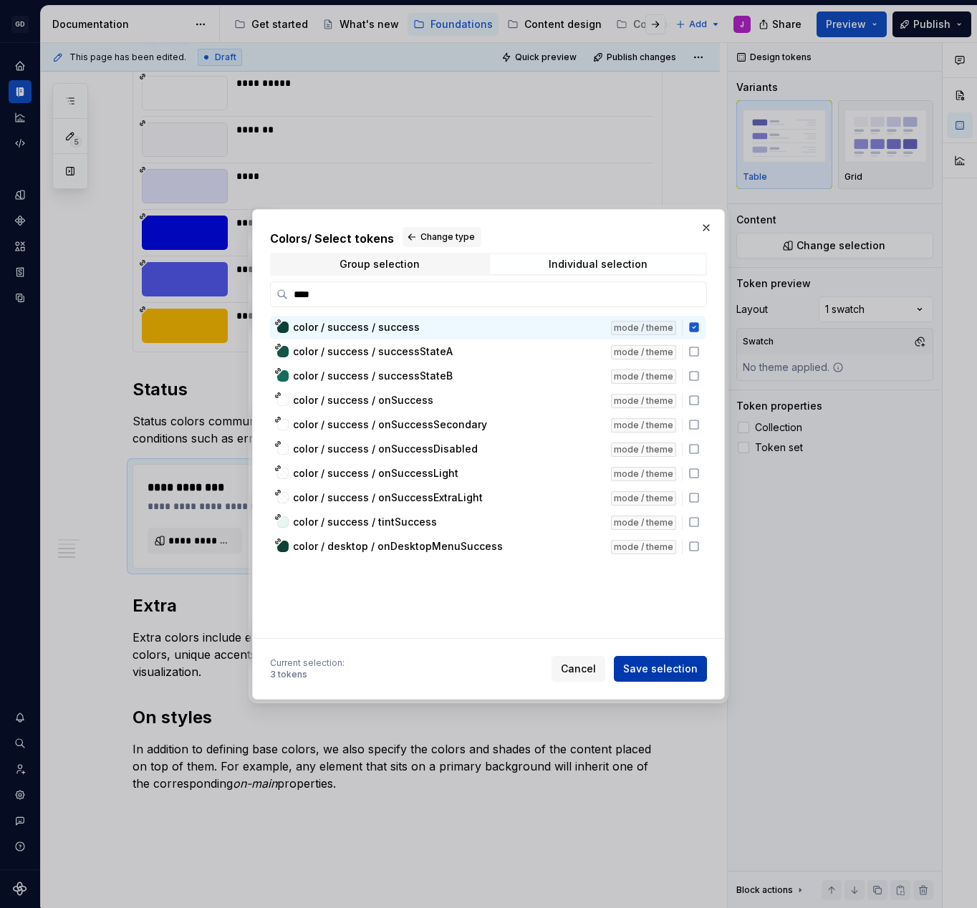
click at [685, 668] on span "Save selection" at bounding box center [660, 669] width 74 height 14
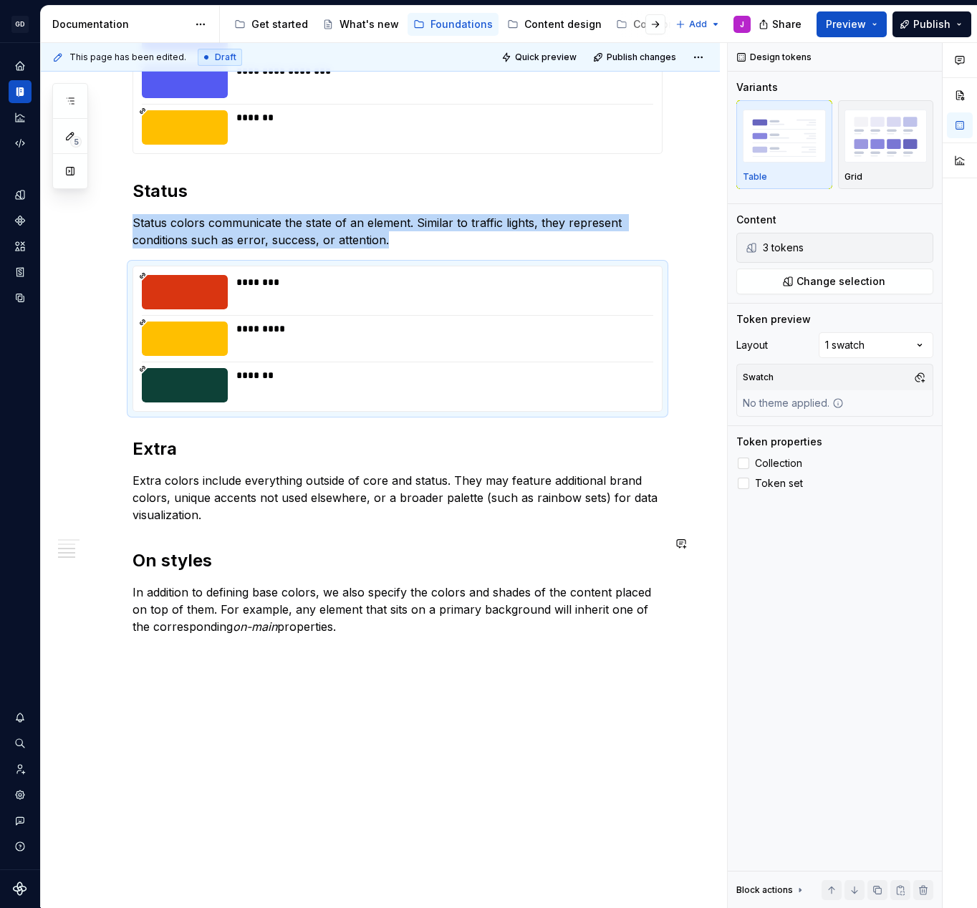
scroll to position [717, 0]
click at [371, 524] on div "**********" at bounding box center [398, 135] width 530 height 1002
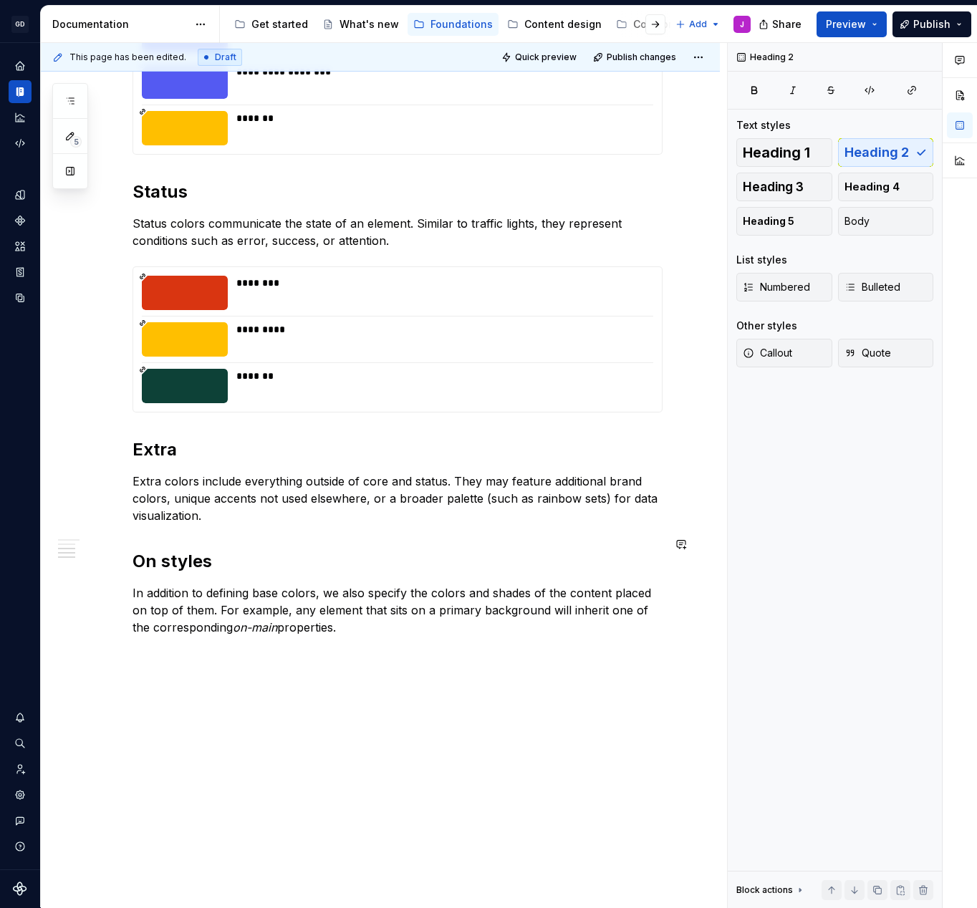
click at [321, 510] on div "**********" at bounding box center [398, 135] width 530 height 1002
click at [218, 504] on p "Extra colors include everything outside of core and status. They may feature ad…" at bounding box center [398, 499] width 530 height 52
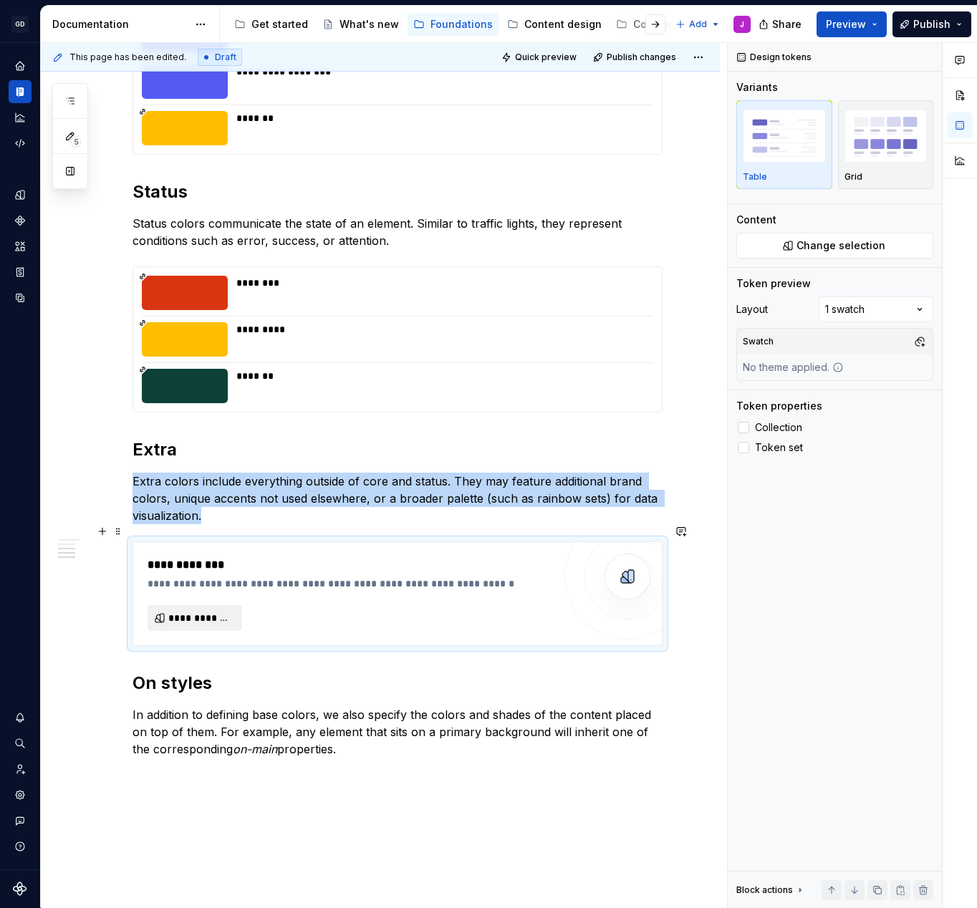
click at [203, 611] on span "**********" at bounding box center [200, 618] width 64 height 14
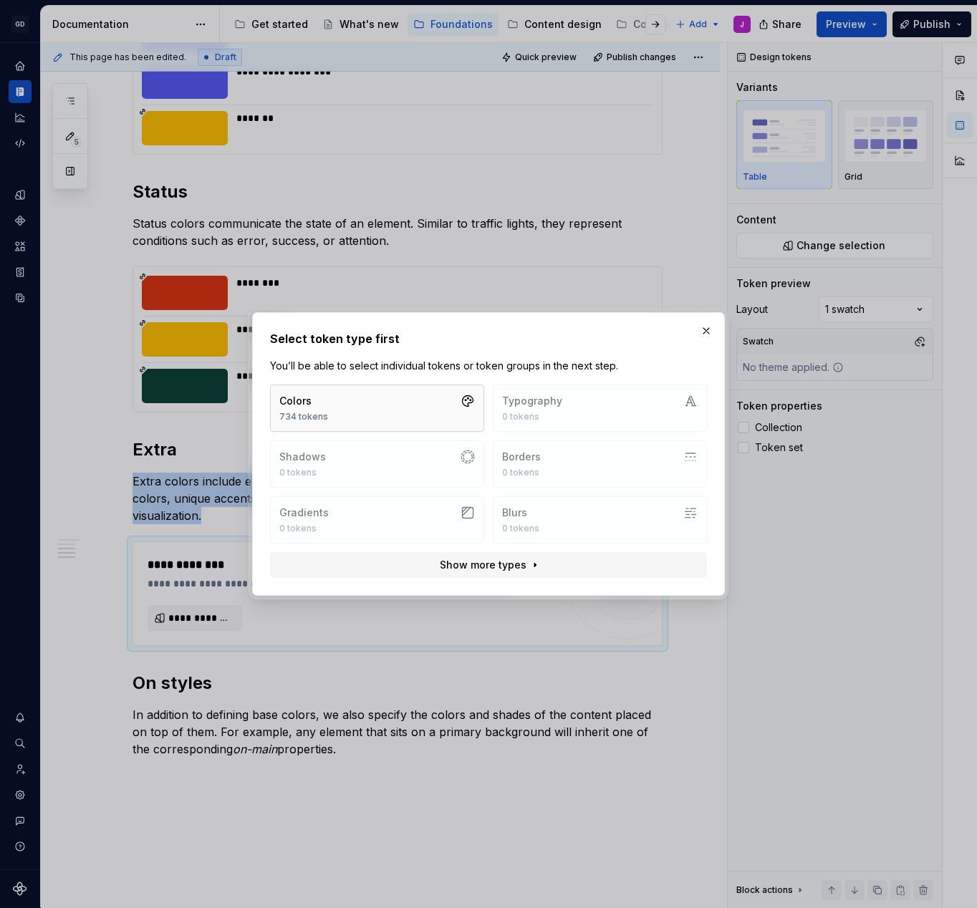
click at [433, 403] on button "Colors 734 tokens" at bounding box center [377, 408] width 214 height 47
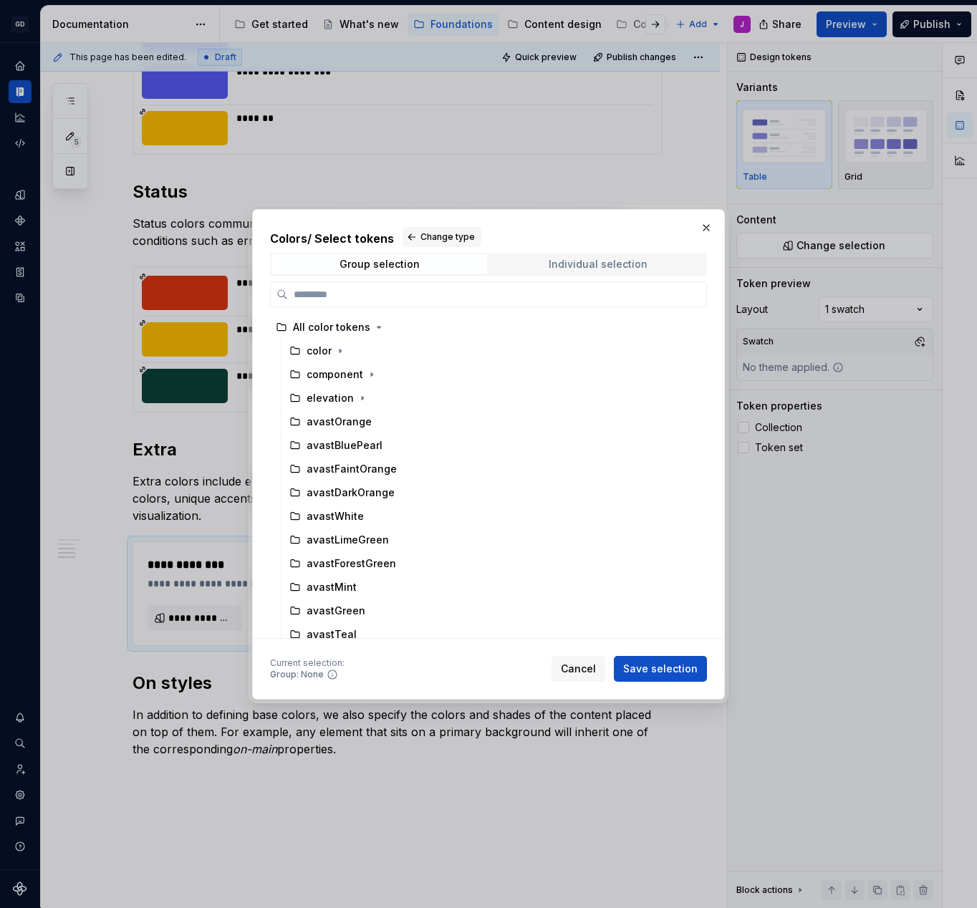
click at [646, 269] on span "Individual selection" at bounding box center [598, 264] width 216 height 20
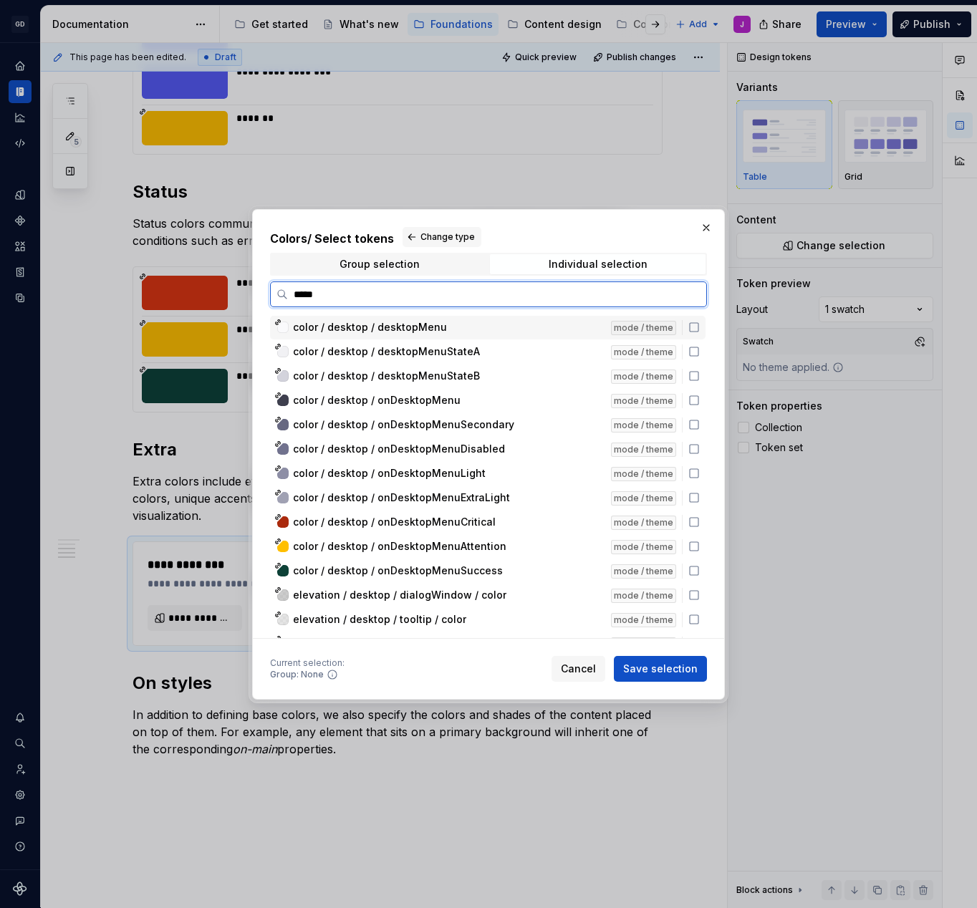
click at [700, 329] on icon at bounding box center [693, 327] width 11 height 11
click at [599, 294] on input "*****" at bounding box center [497, 294] width 418 height 14
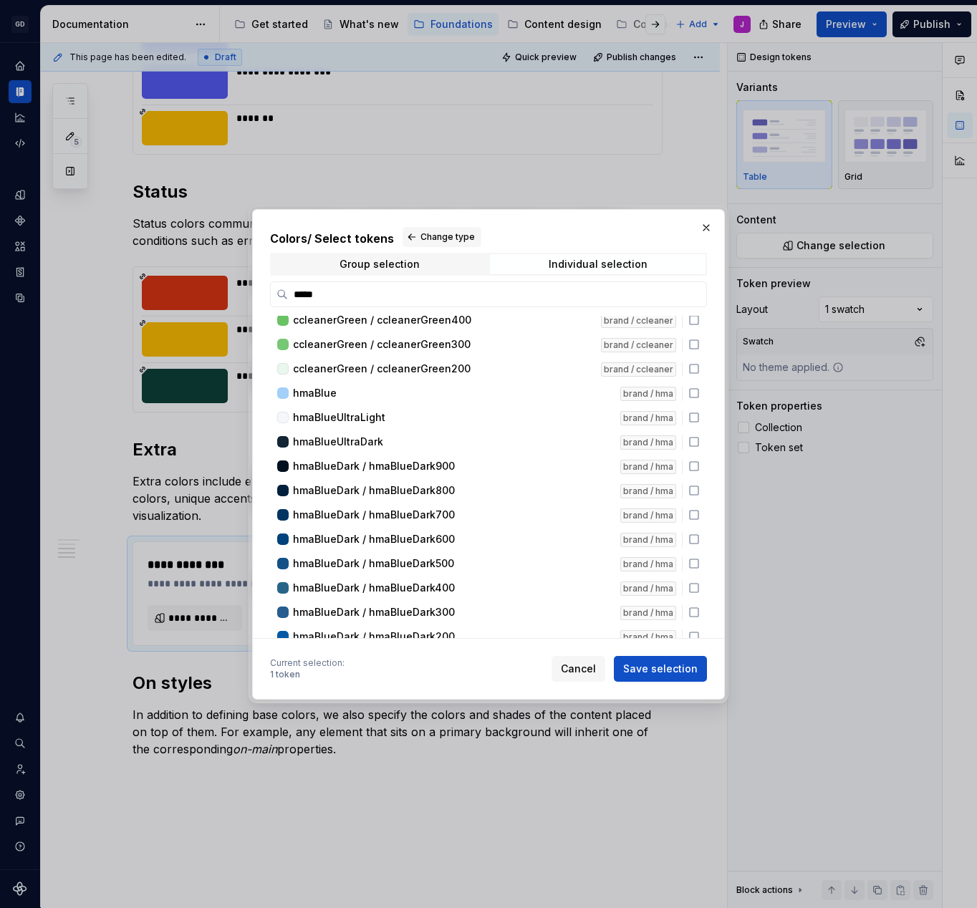
scroll to position [7024, 0]
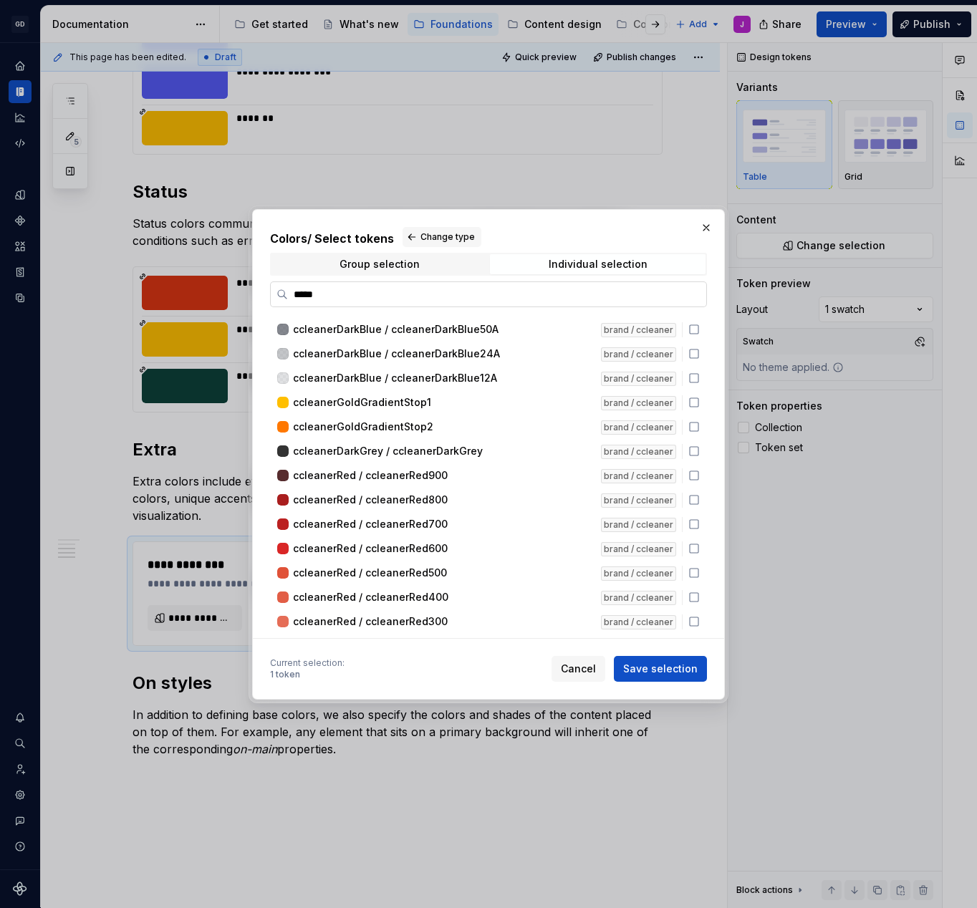
click at [438, 297] on input "*****" at bounding box center [497, 294] width 418 height 14
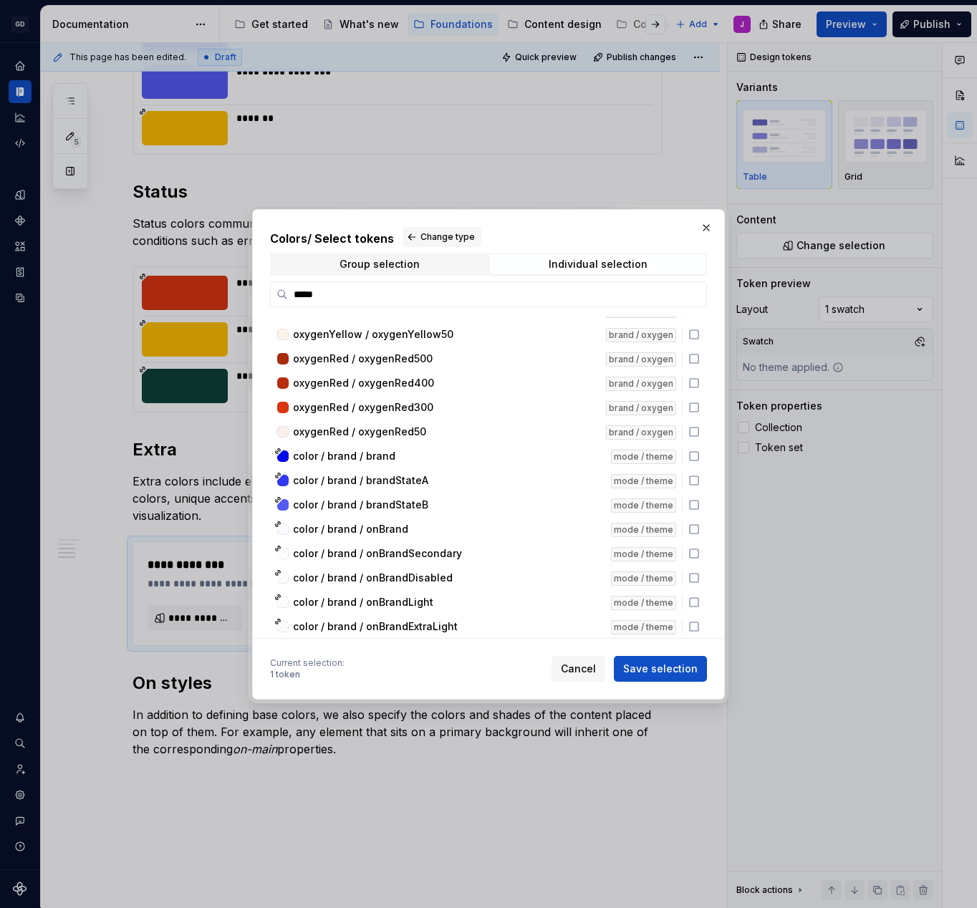
scroll to position [12262, 0]
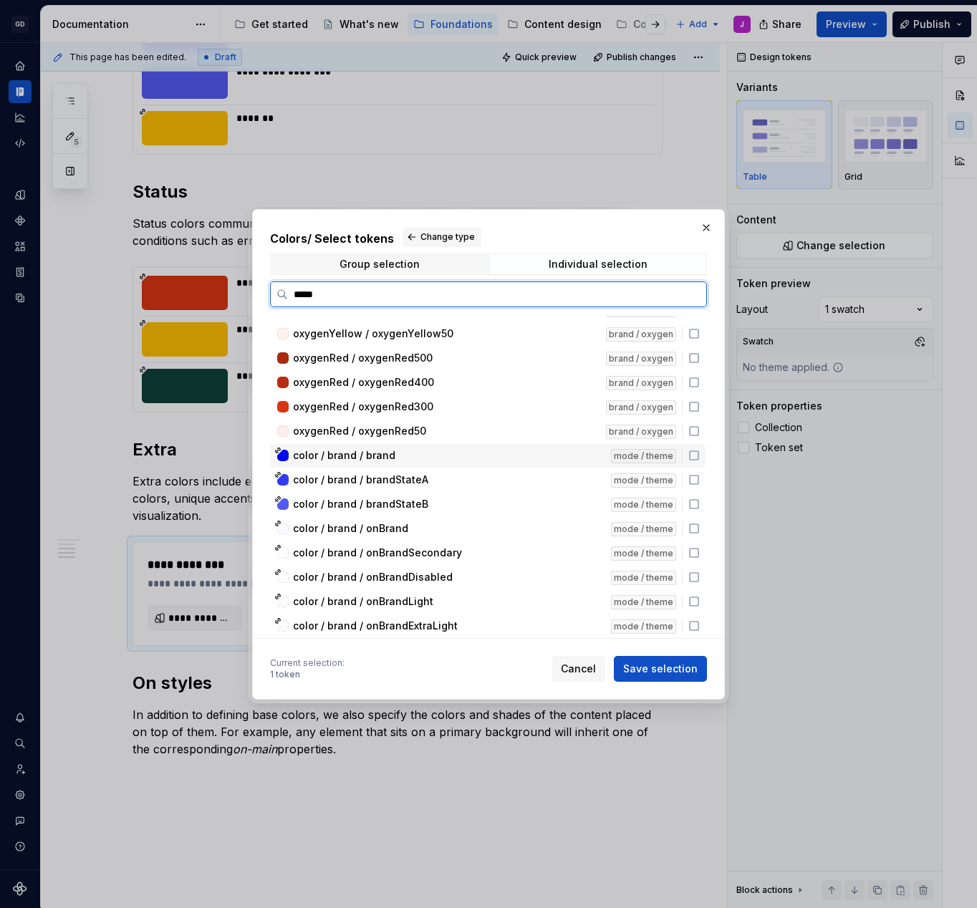
click at [380, 461] on span "color / brand / brand" at bounding box center [344, 455] width 102 height 14
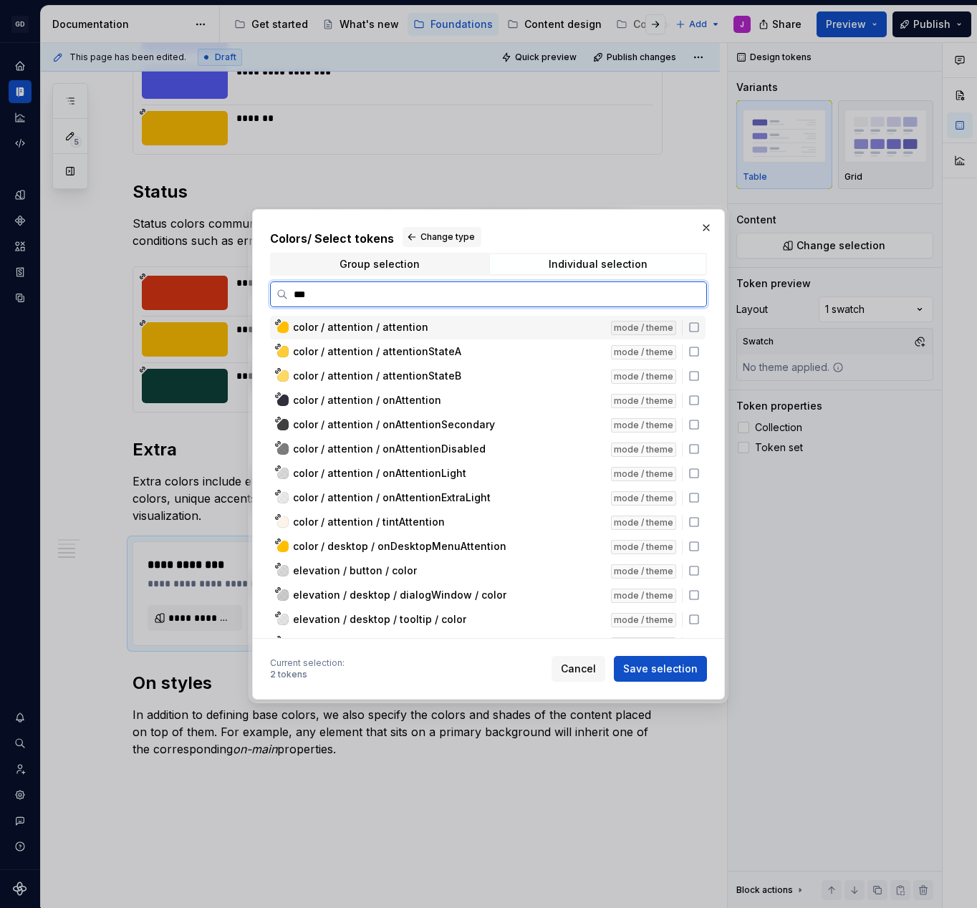
scroll to position [0, 0]
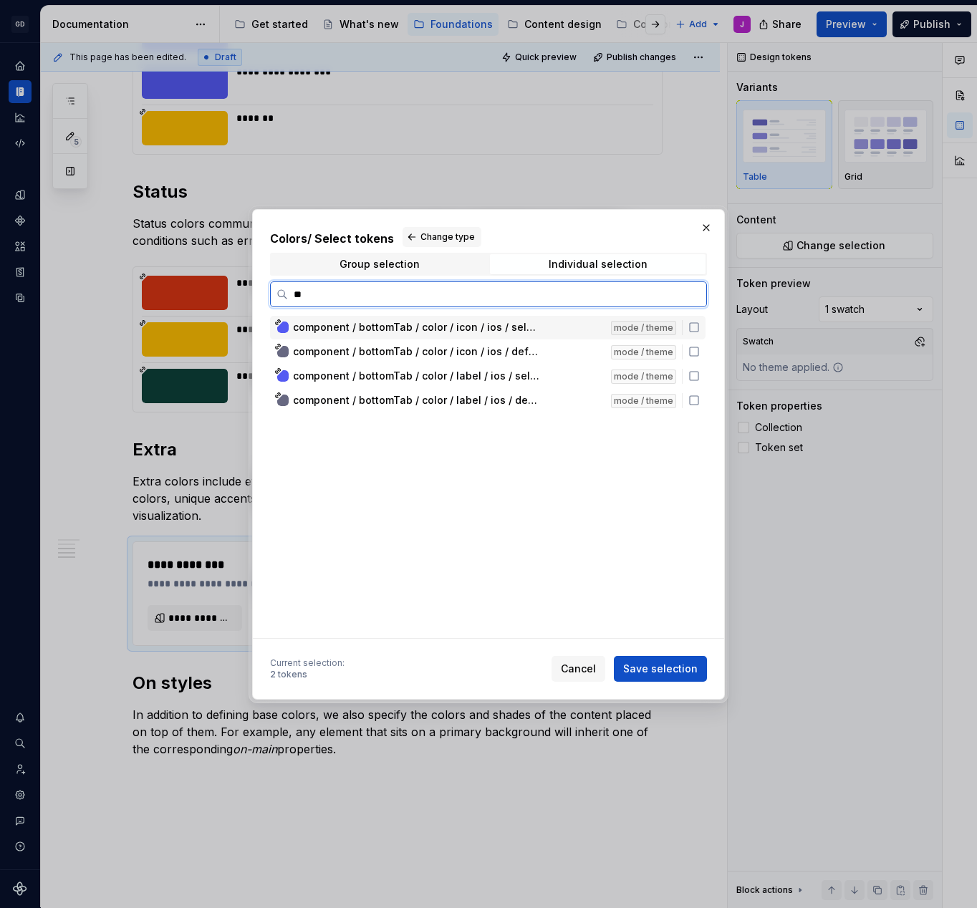
type input "*"
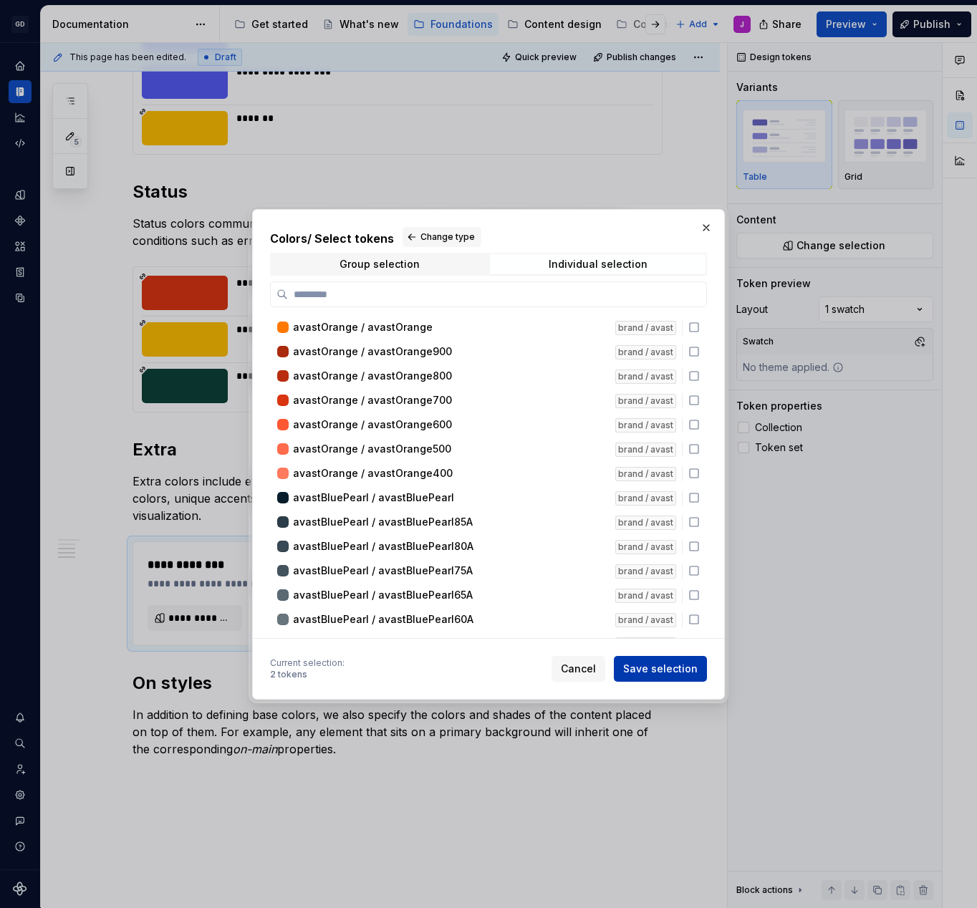
click at [683, 671] on span "Save selection" at bounding box center [660, 669] width 74 height 14
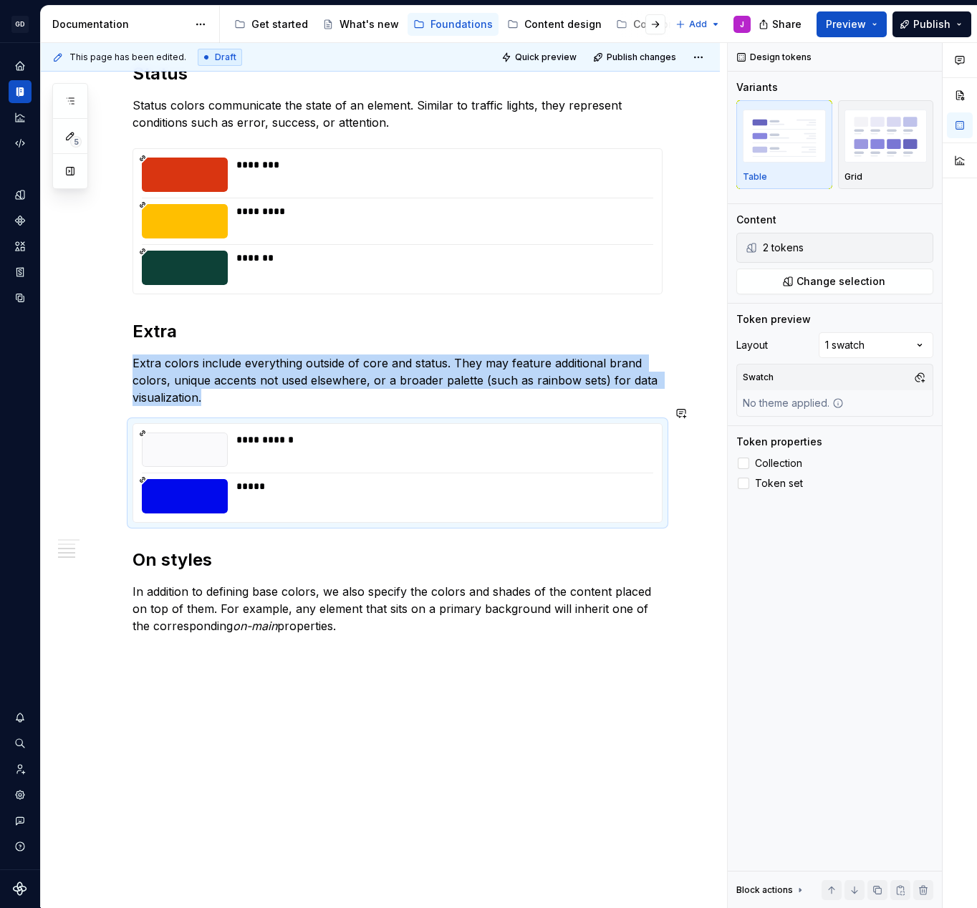
scroll to position [834, 0]
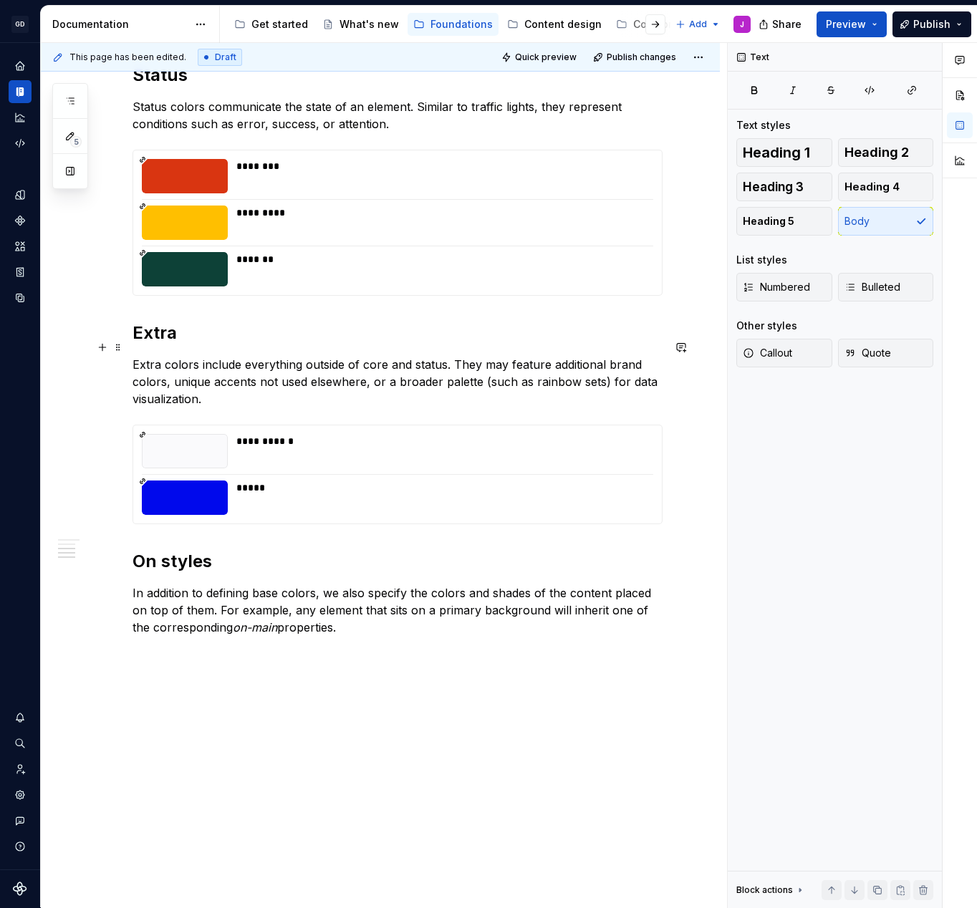
click at [389, 372] on p "Extra colors include everything outside of core and status. They may feature ad…" at bounding box center [398, 382] width 530 height 52
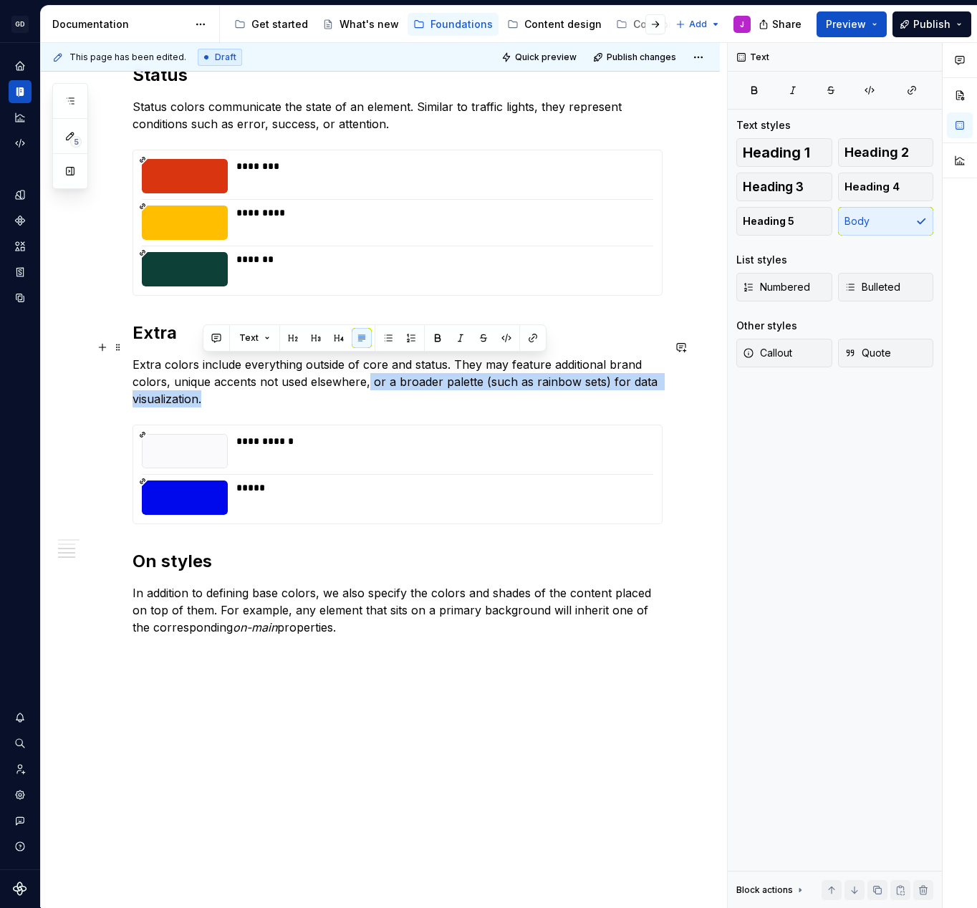
drag, startPoint x: 368, startPoint y: 382, endPoint x: 367, endPoint y: 365, distance: 18.0
click at [367, 365] on p "Extra colors include everything outside of core and status. They may feature ad…" at bounding box center [398, 382] width 530 height 52
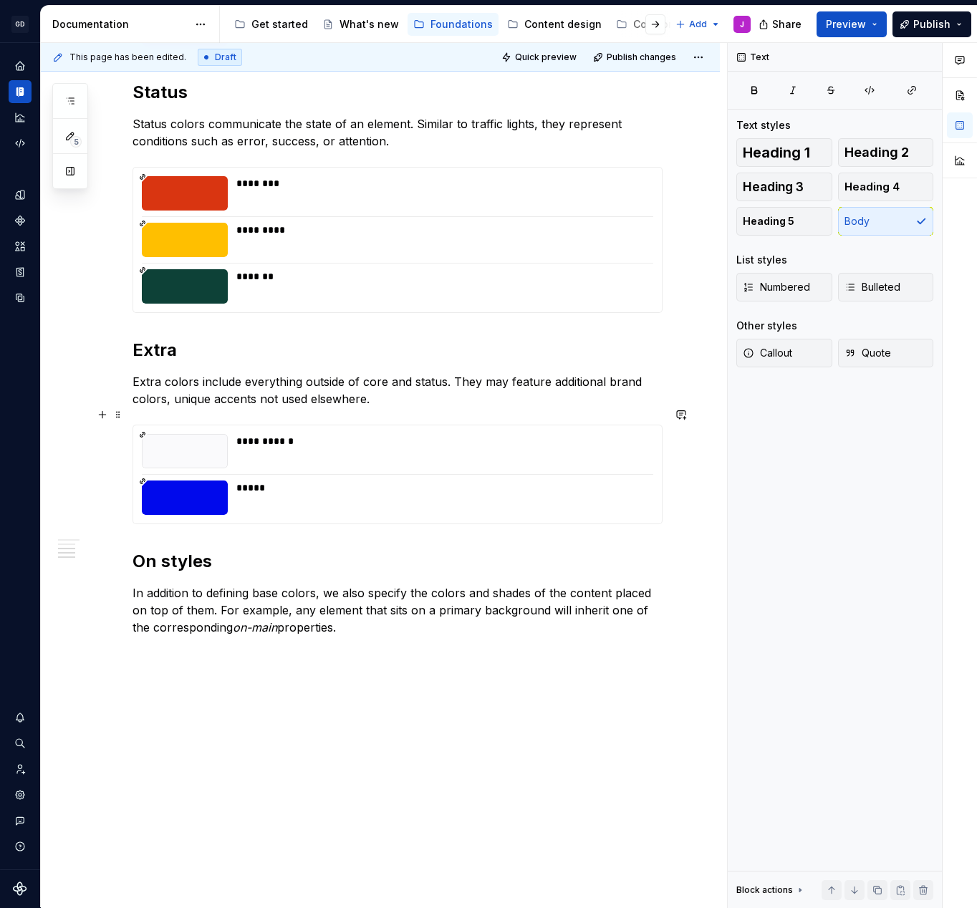
click at [720, 449] on div "**********" at bounding box center [380, 212] width 679 height 1425
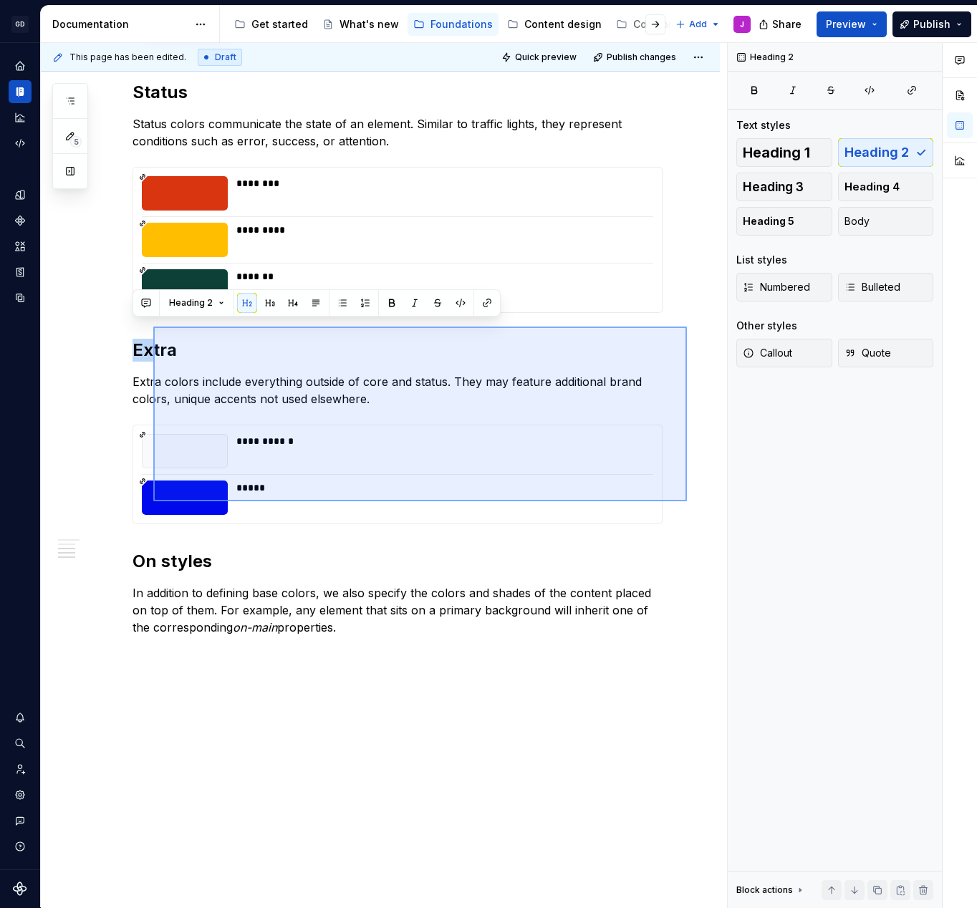
drag, startPoint x: 687, startPoint y: 501, endPoint x: 153, endPoint y: 327, distance: 561.5
click at [153, 327] on div "**********" at bounding box center [384, 475] width 686 height 865
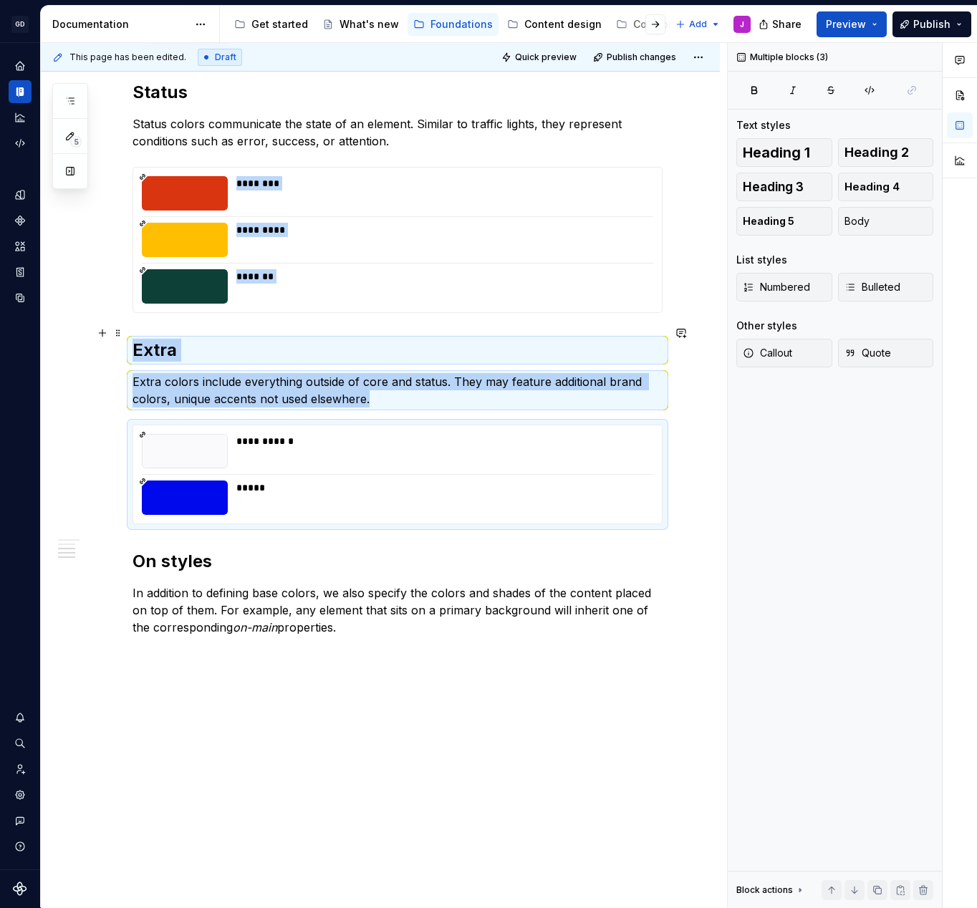
click at [148, 339] on h2 "Extra" at bounding box center [398, 350] width 530 height 23
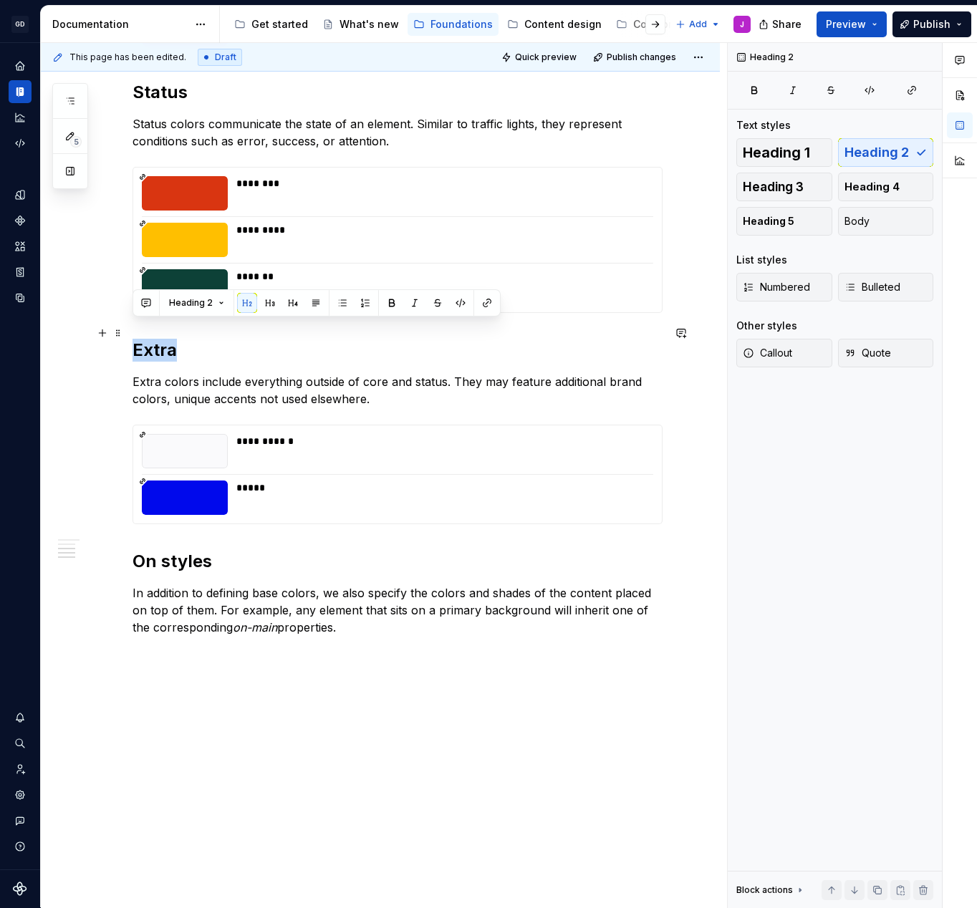
click at [148, 339] on h2 "Extra" at bounding box center [398, 350] width 530 height 23
click at [140, 339] on h2 "Extra" at bounding box center [398, 350] width 530 height 23
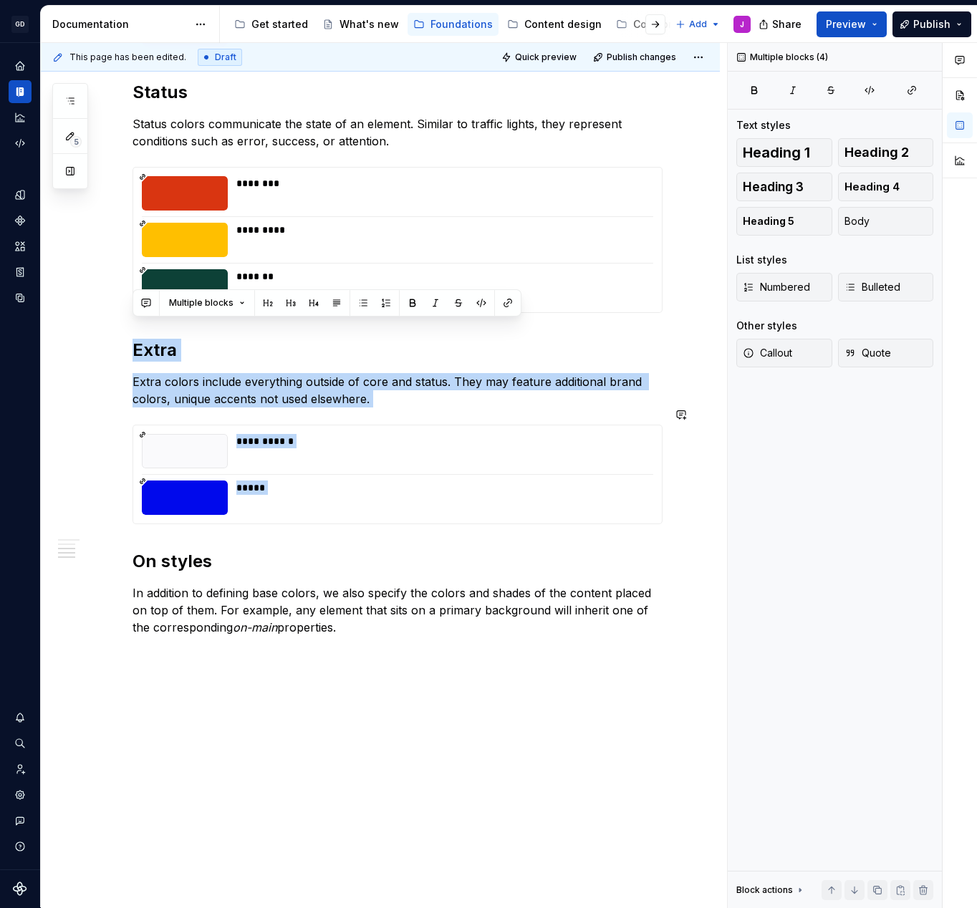
drag, startPoint x: 133, startPoint y: 329, endPoint x: 655, endPoint y: 523, distance: 557.5
click at [655, 523] on div "**********" at bounding box center [398, 85] width 530 height 1102
copy div "**********"
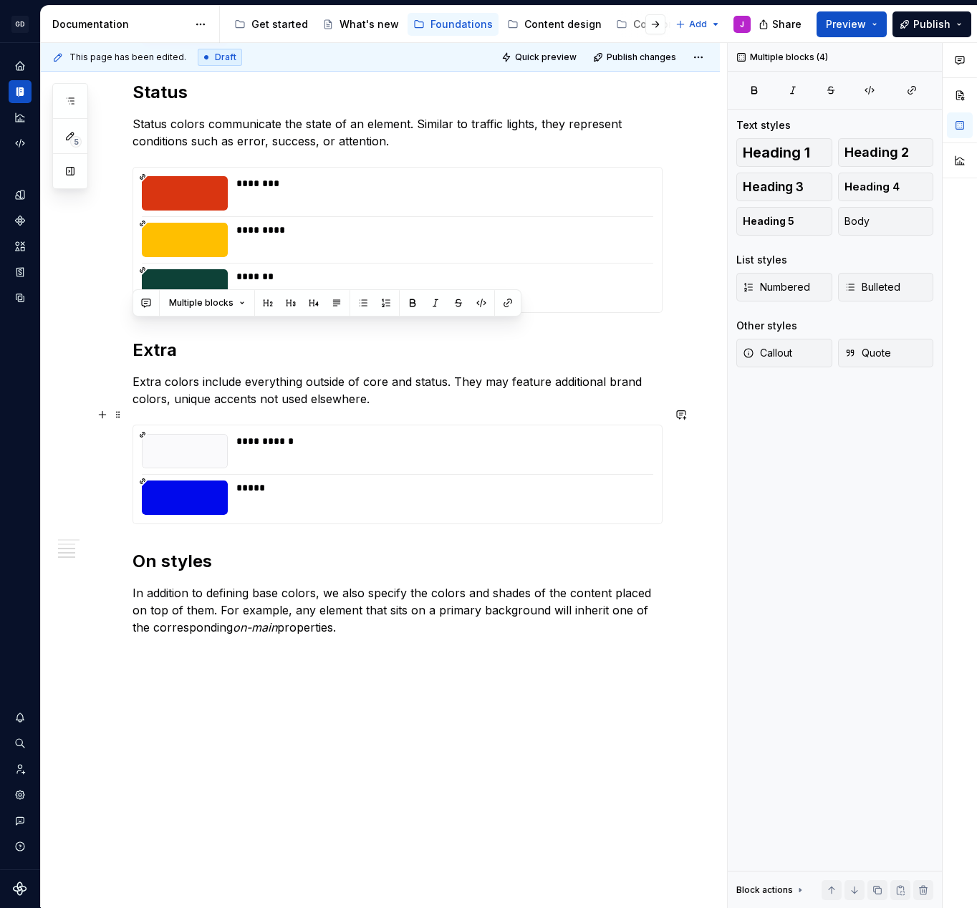
click at [663, 510] on div "**********" at bounding box center [398, 475] width 530 height 100
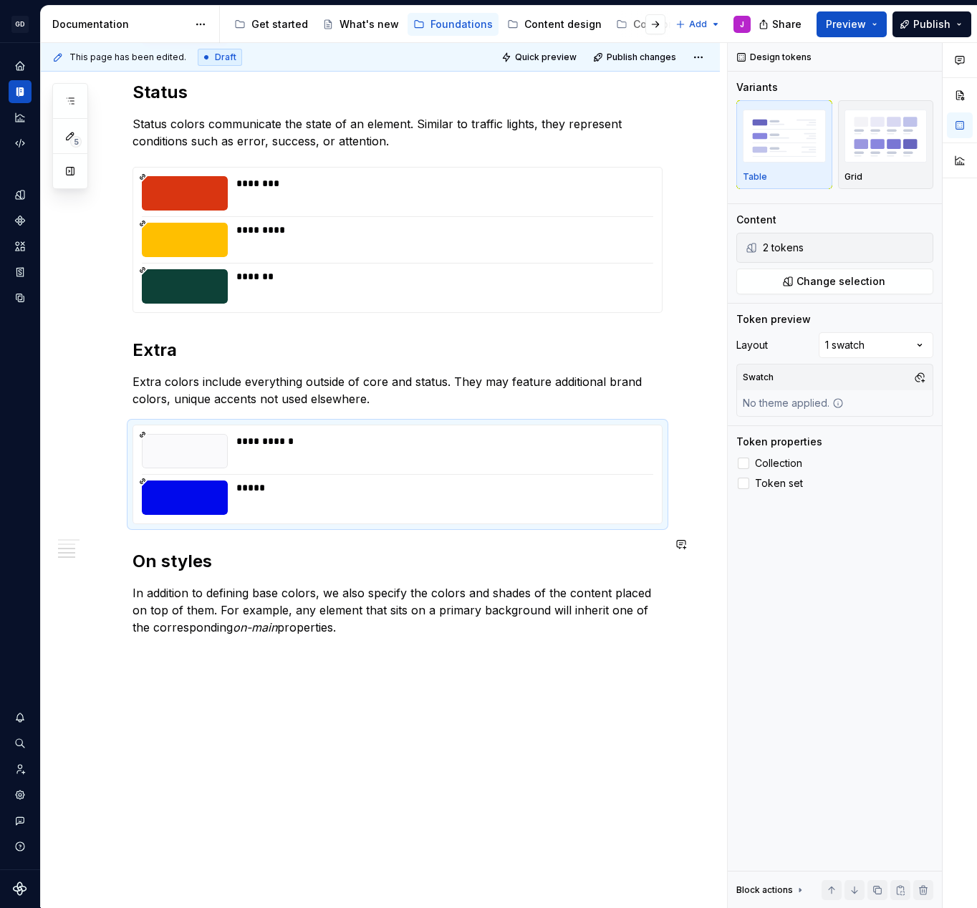
click at [178, 531] on div "**********" at bounding box center [398, 85] width 530 height 1102
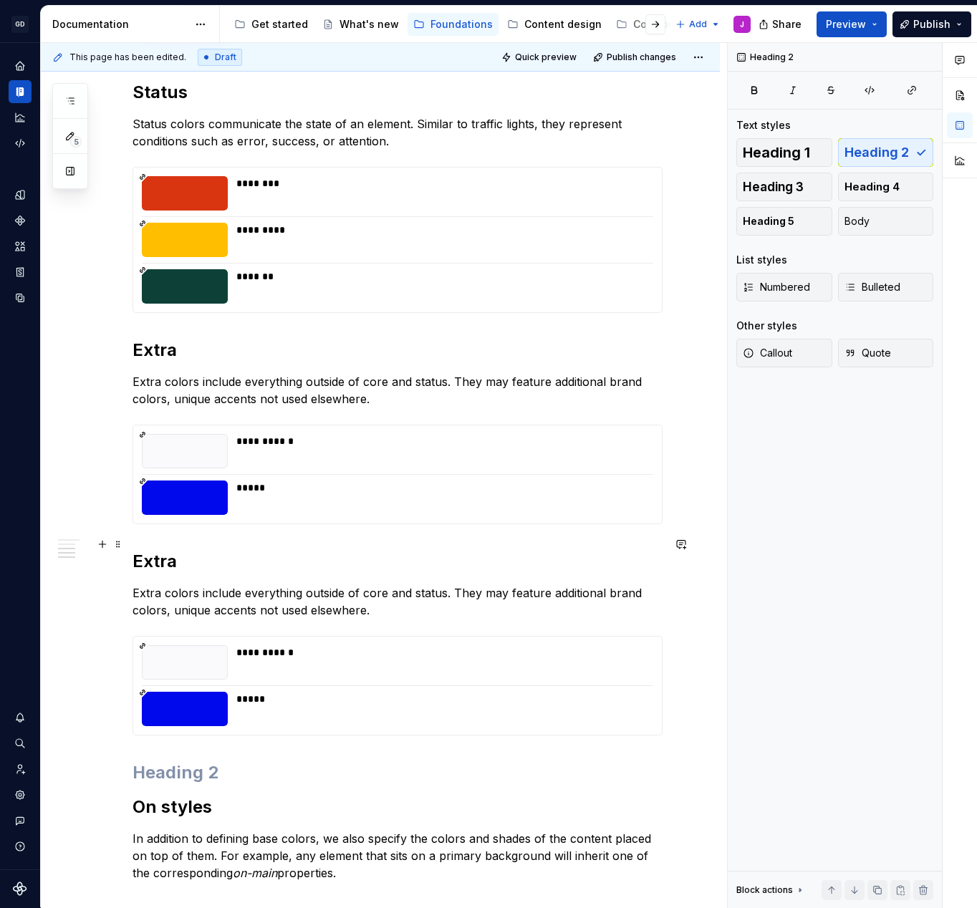
click at [161, 550] on h2 "Extra" at bounding box center [398, 561] width 530 height 23
click at [312, 589] on p "Extra colors include everything outside of core and status. They may feature ad…" at bounding box center [398, 601] width 530 height 34
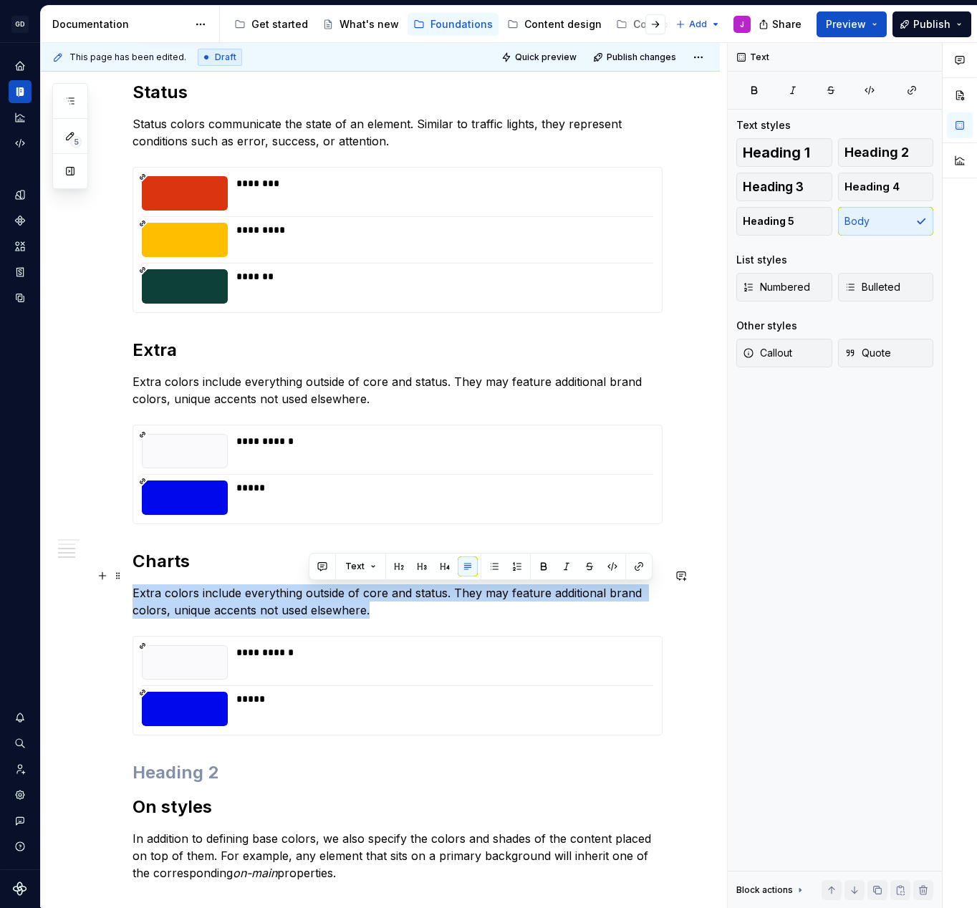
click at [312, 589] on p "Extra colors include everything outside of core and status. They may feature ad…" at bounding box center [398, 601] width 530 height 34
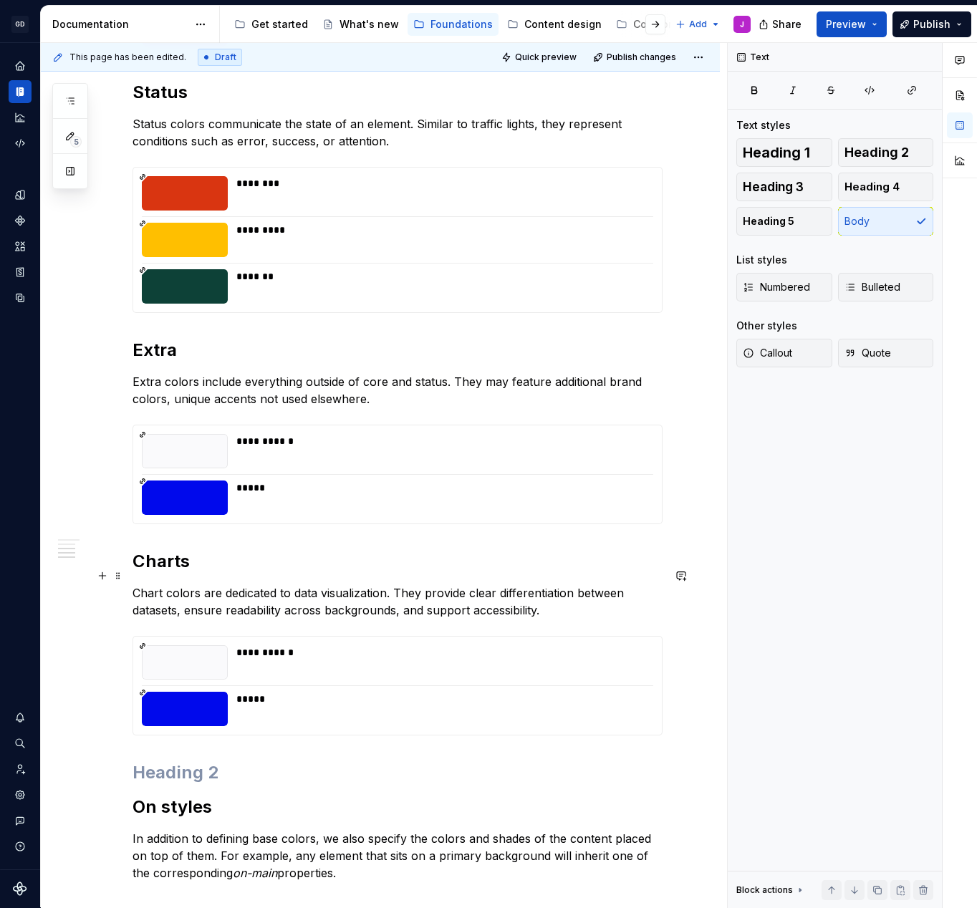
click at [447, 584] on p "Chart colors are dedicated to data visualization. They provide clear differenti…" at bounding box center [398, 601] width 530 height 34
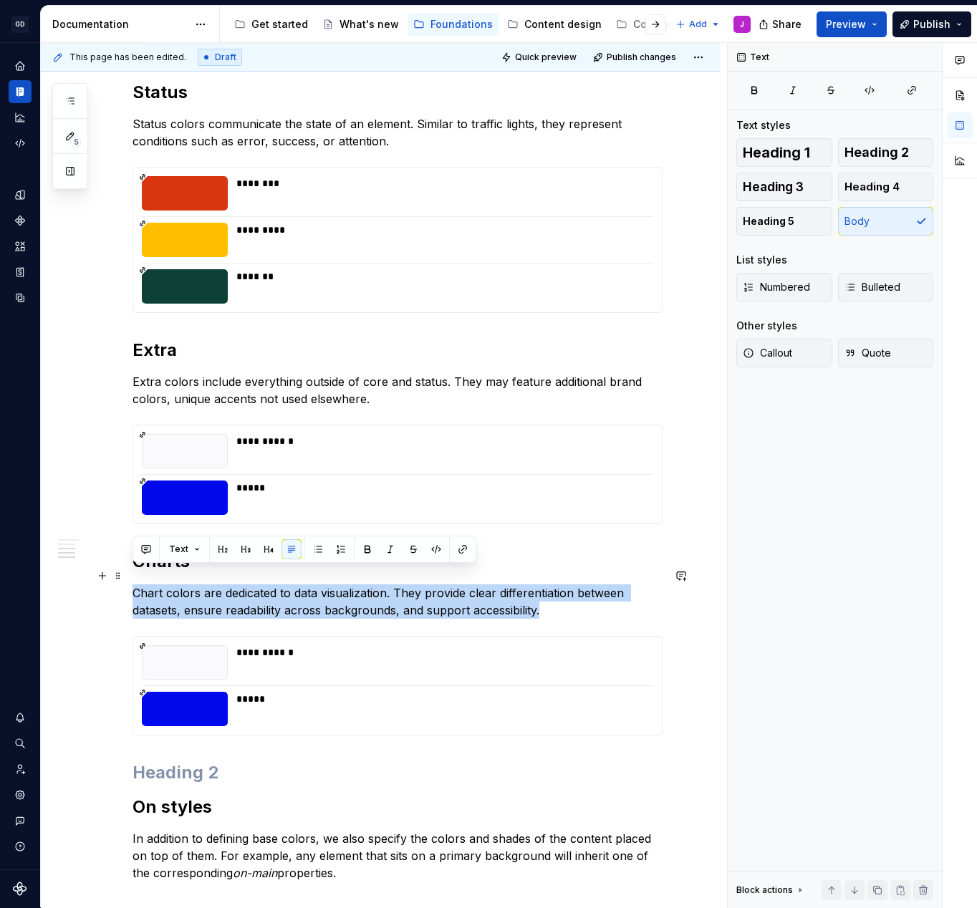
click at [447, 584] on p "Chart colors are dedicated to data visualization. They provide clear differenti…" at bounding box center [398, 601] width 530 height 34
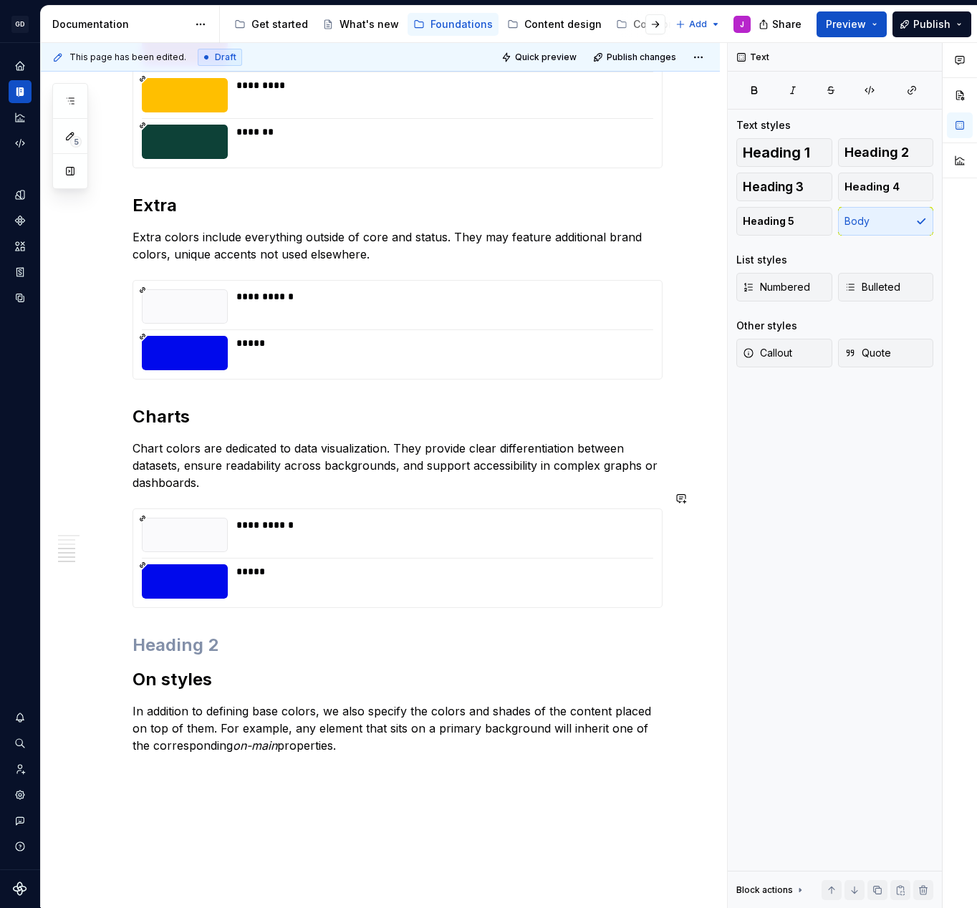
scroll to position [1006, 0]
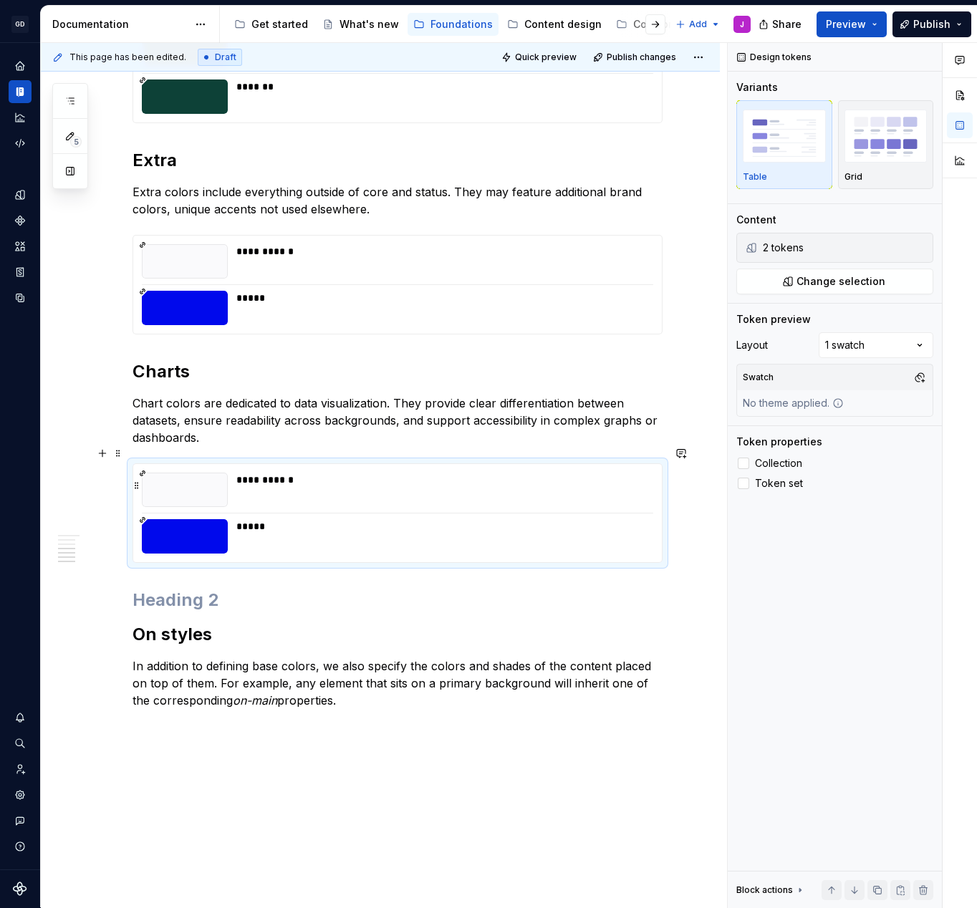
click at [440, 486] on div "**********" at bounding box center [440, 490] width 408 height 34
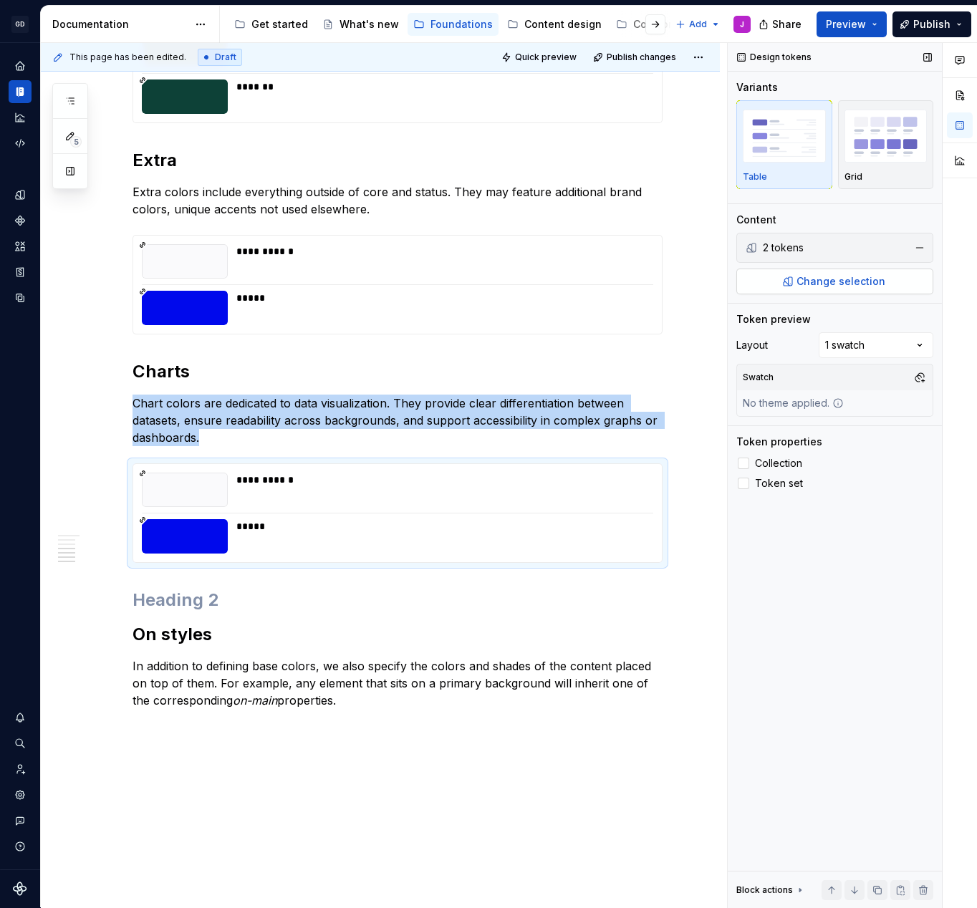
click at [809, 282] on span "Change selection" at bounding box center [840, 281] width 89 height 14
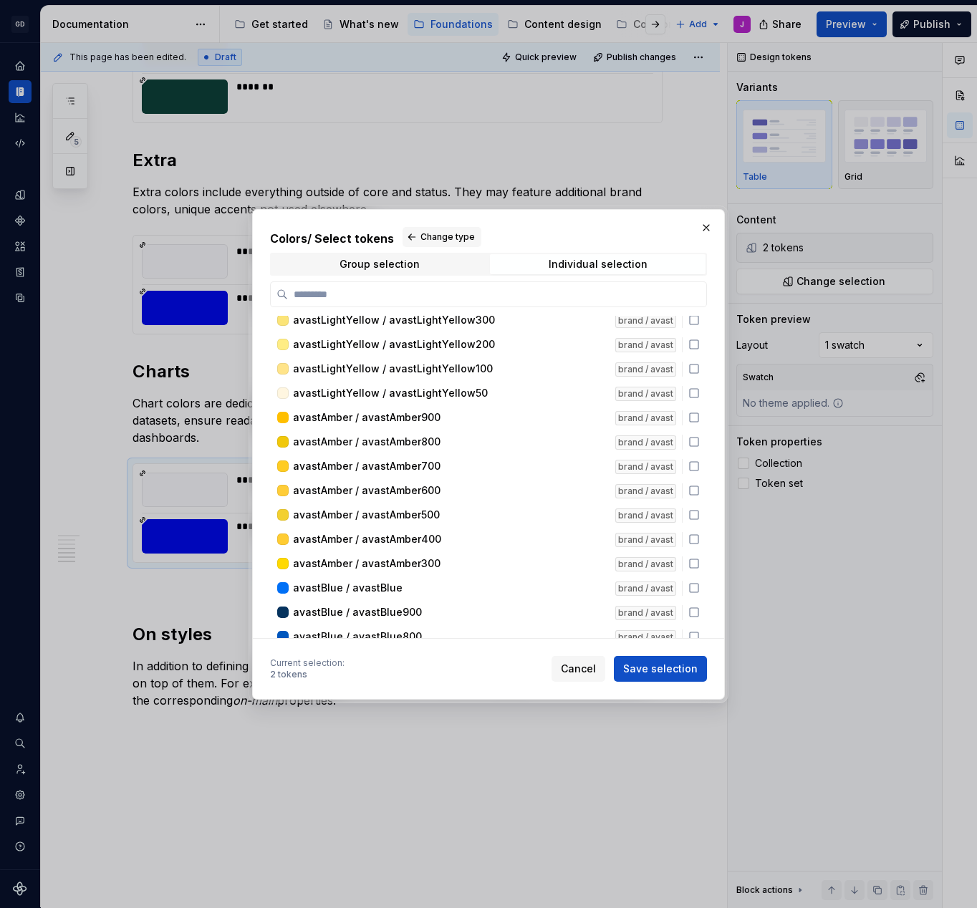
scroll to position [2171, 0]
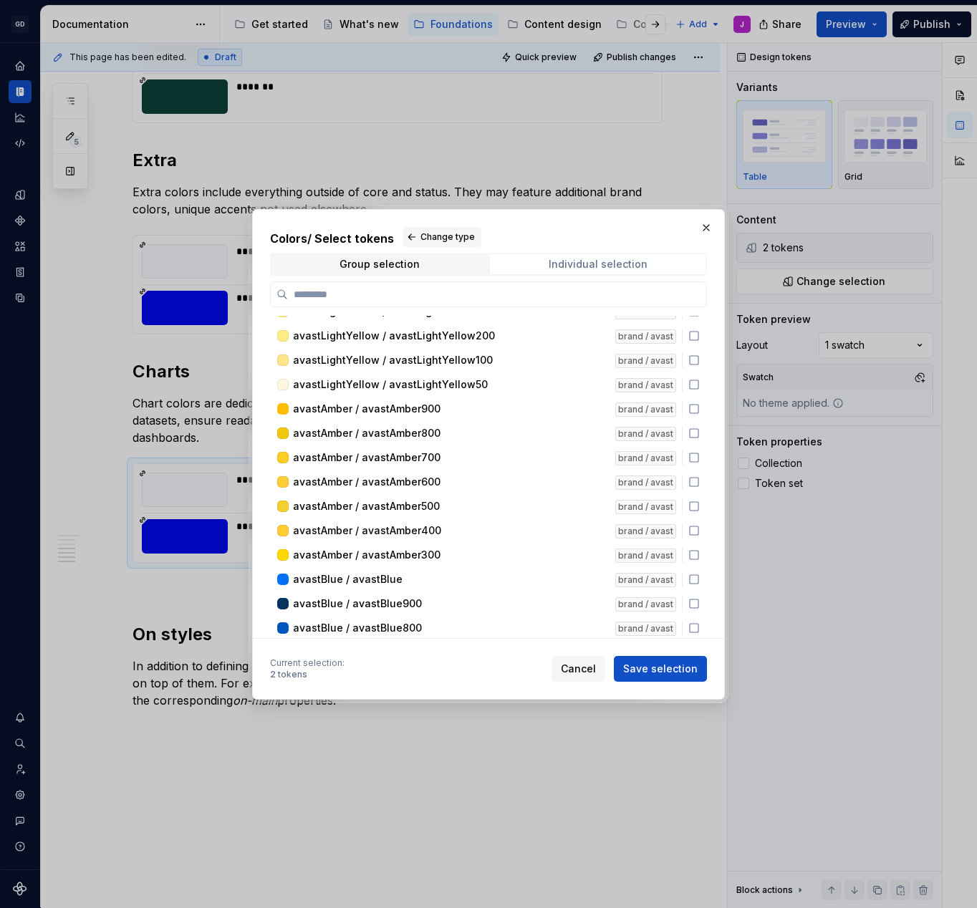
click at [610, 259] on div "Individual selection" at bounding box center [598, 264] width 99 height 11
click at [607, 264] on div "Individual selection" at bounding box center [598, 264] width 99 height 11
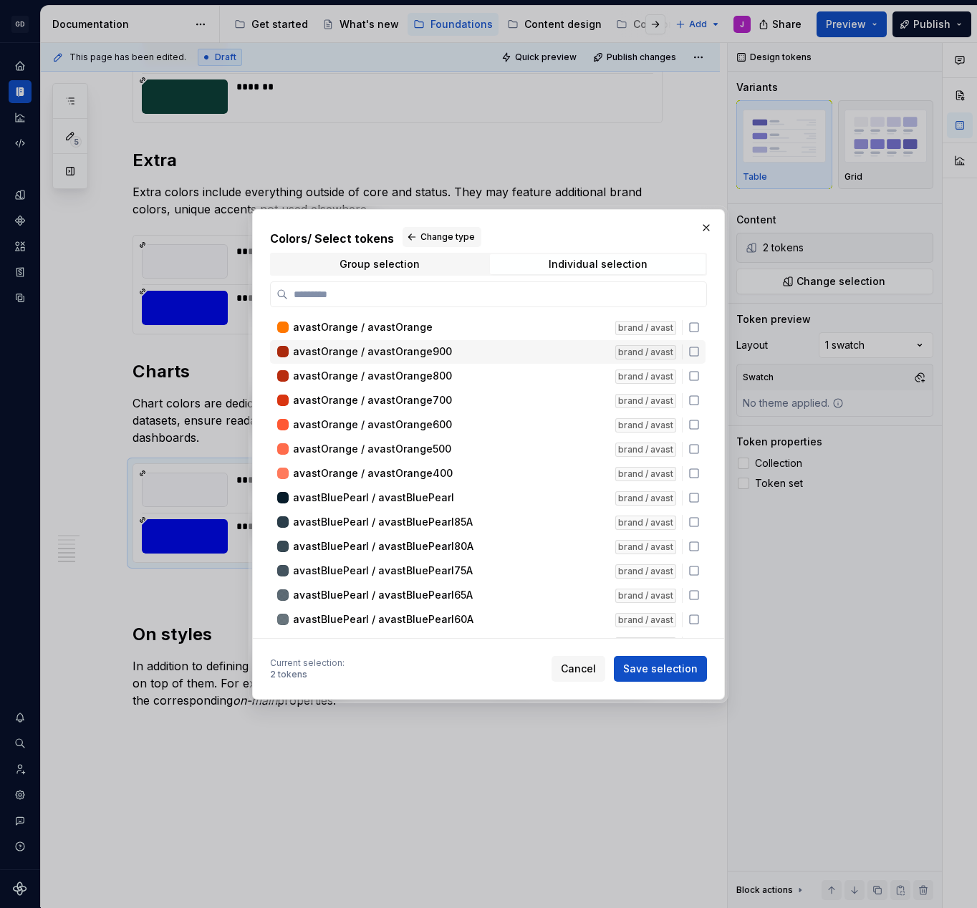
scroll to position [0, 0]
click at [533, 259] on span "Individual selection" at bounding box center [598, 264] width 216 height 20
click at [426, 265] on span "Group selection" at bounding box center [379, 264] width 216 height 20
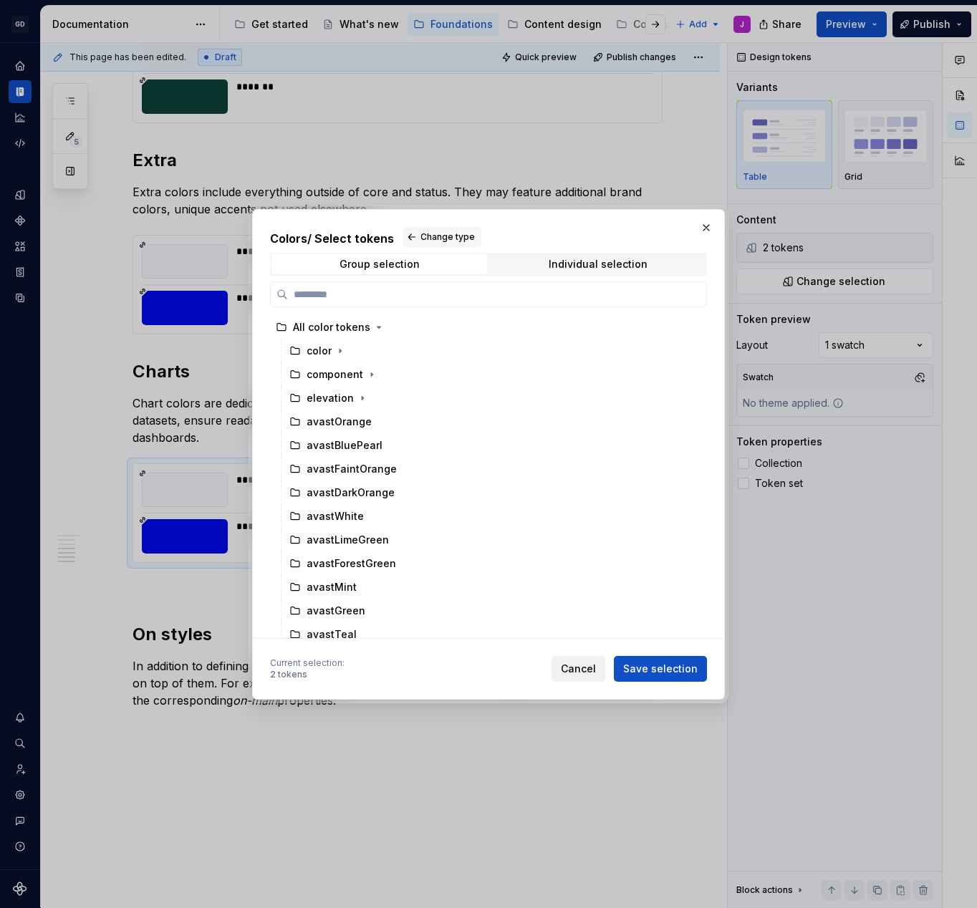
click at [590, 668] on span "Cancel" at bounding box center [578, 669] width 35 height 14
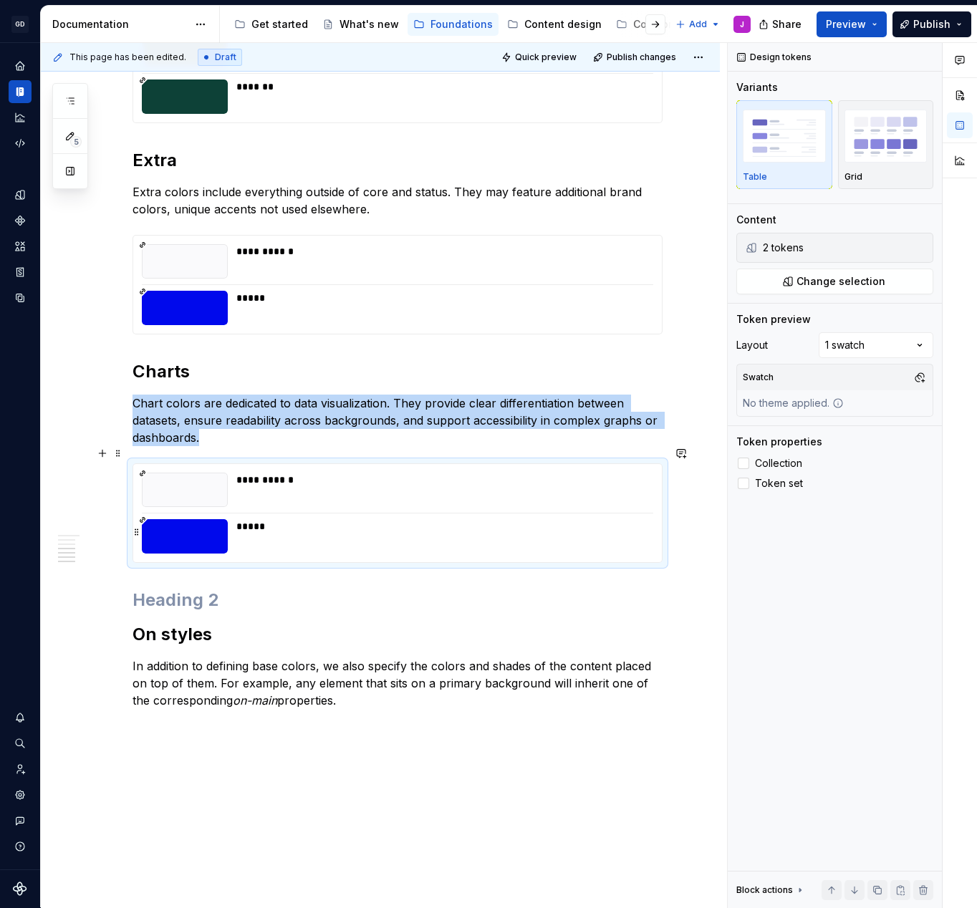
click at [587, 521] on div "*****" at bounding box center [440, 536] width 408 height 34
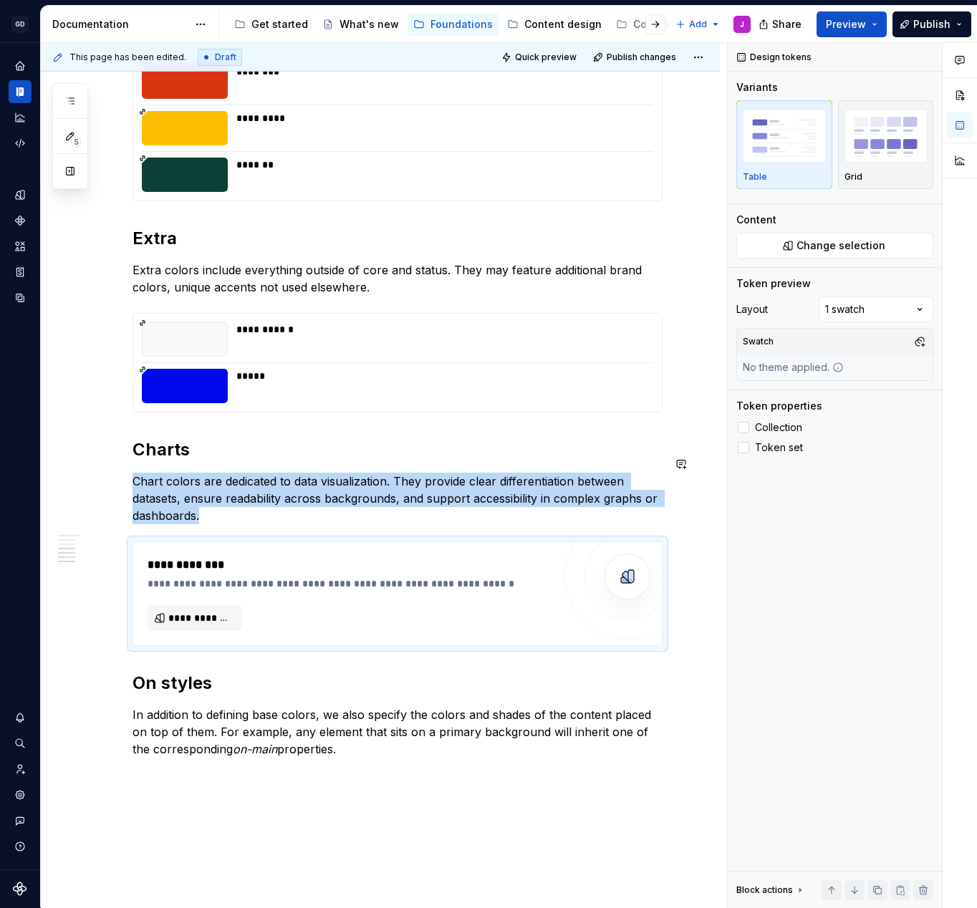
scroll to position [943, 0]
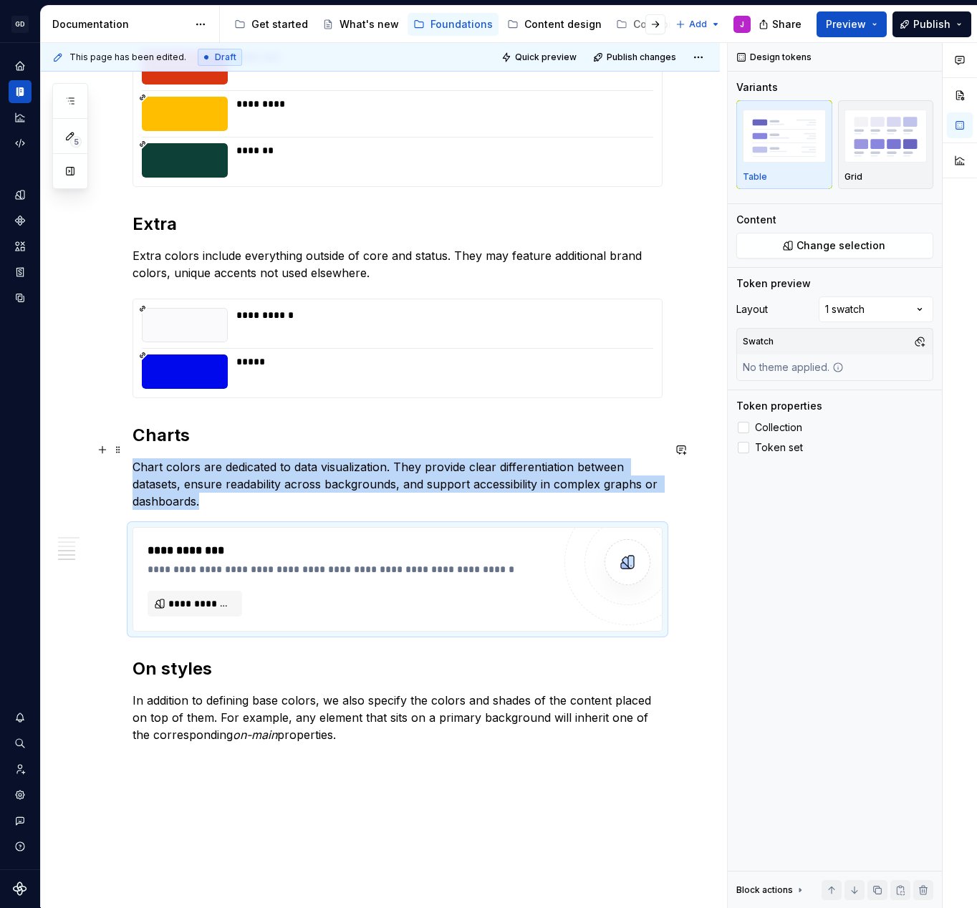
type textarea "*"
click at [197, 597] on span "**********" at bounding box center [200, 604] width 64 height 14
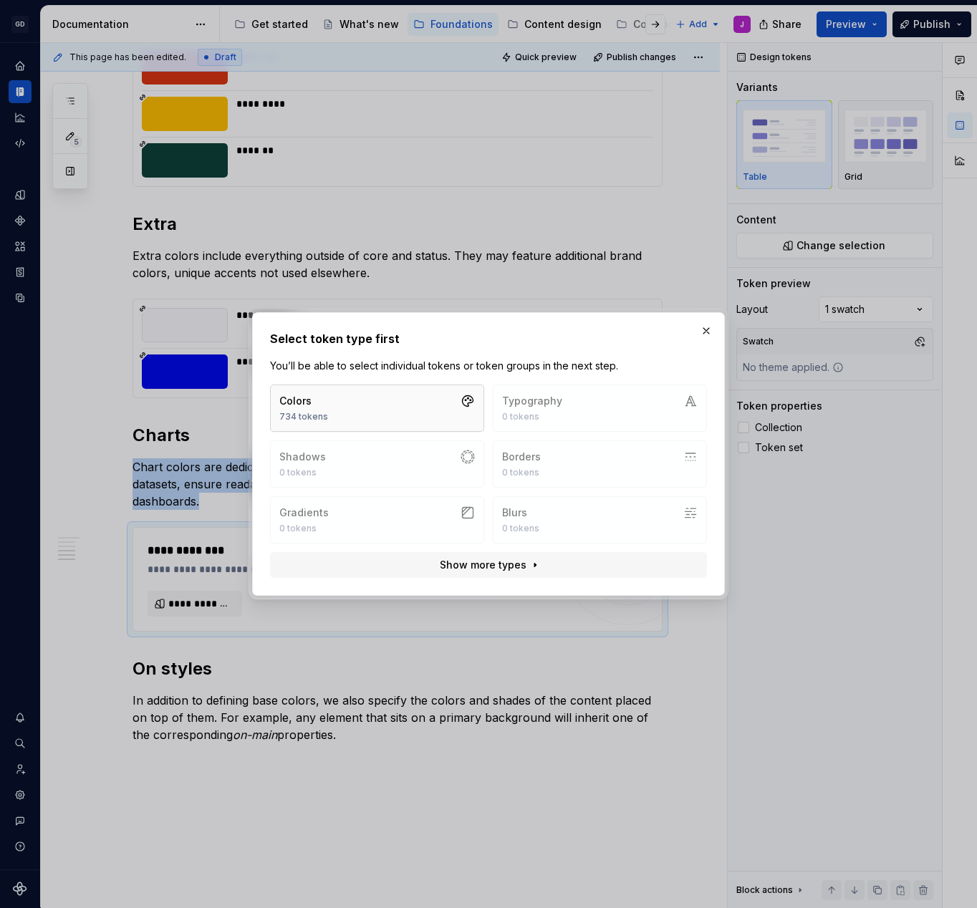
click at [417, 398] on button "Colors 734 tokens" at bounding box center [377, 408] width 214 height 47
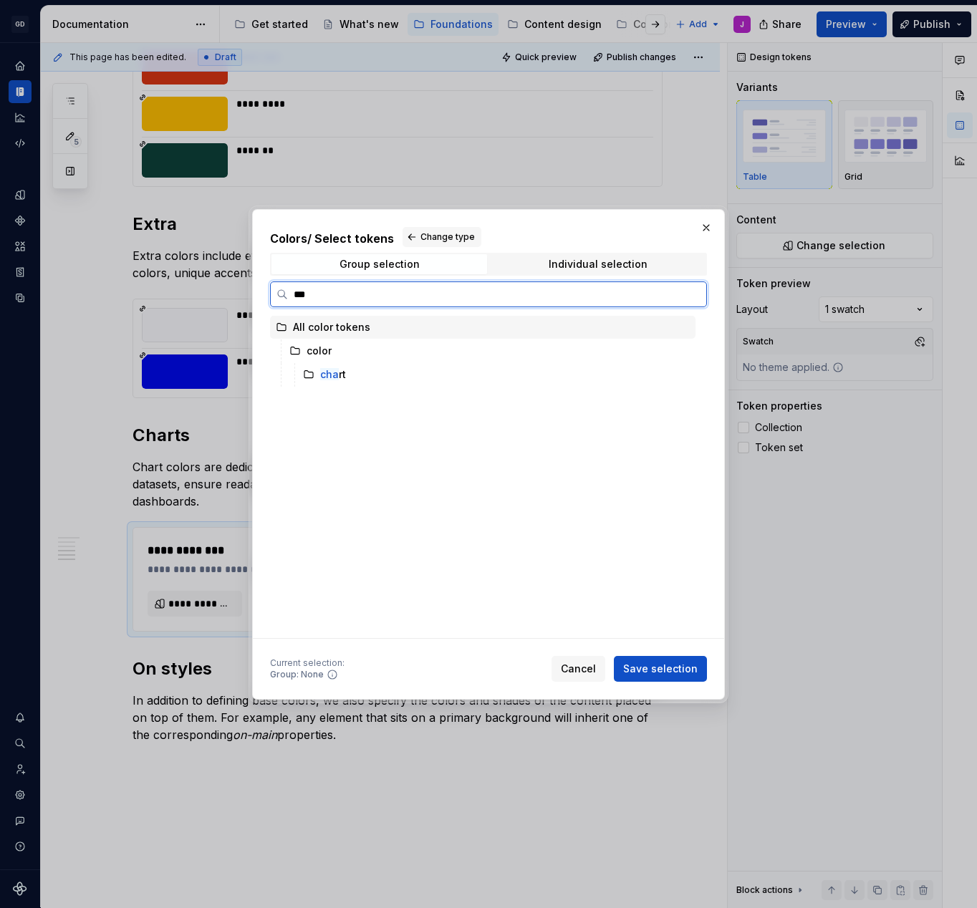
type input "****"
click at [330, 373] on mark "char" at bounding box center [331, 374] width 22 height 12
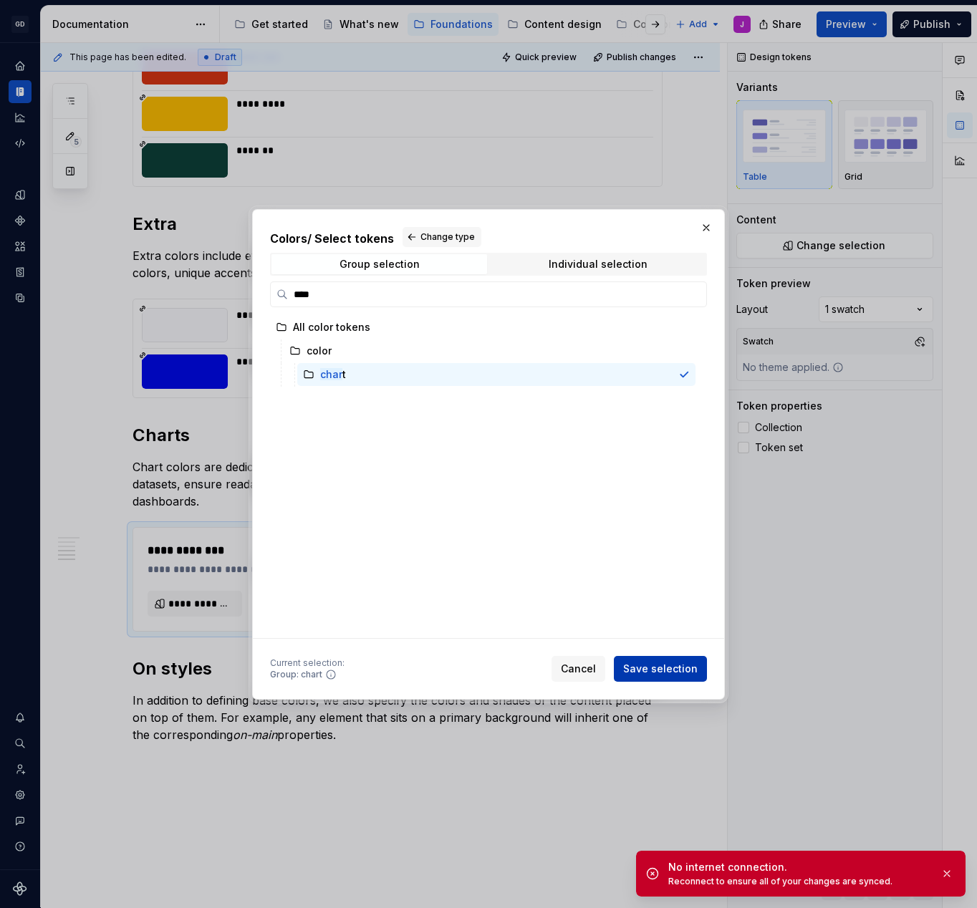
click at [666, 670] on span "Save selection" at bounding box center [660, 669] width 74 height 14
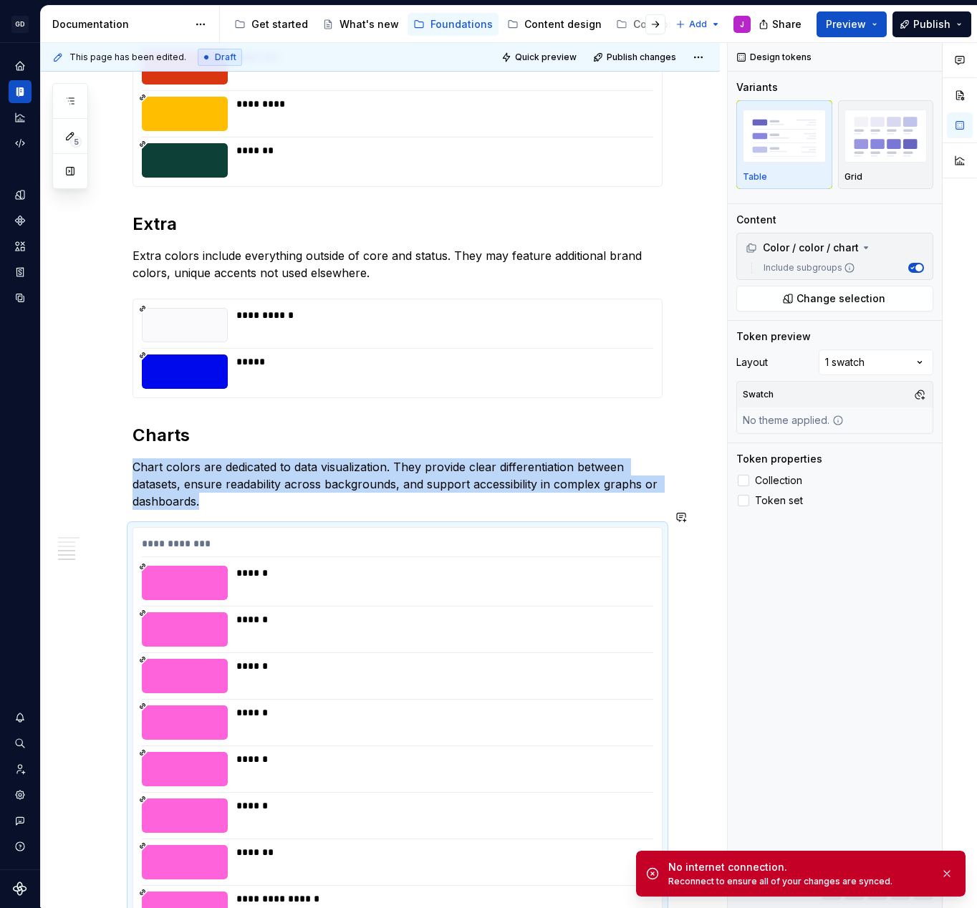
scroll to position [953, 0]
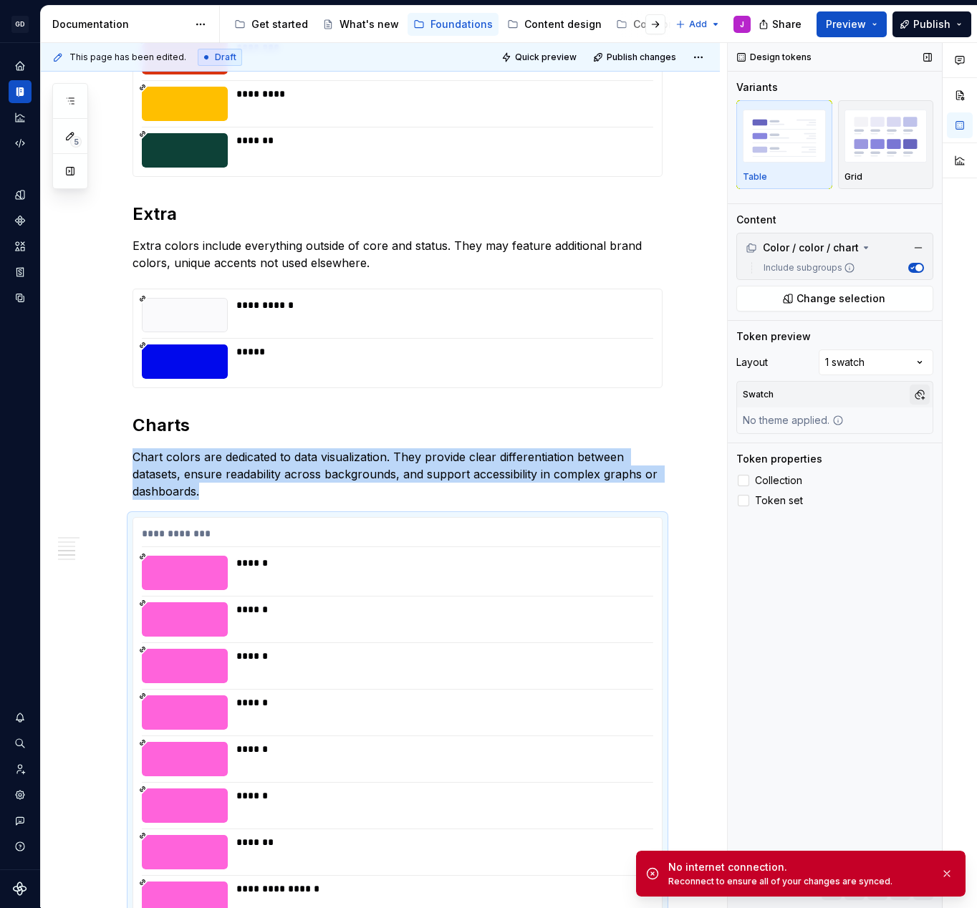
click at [918, 392] on button "button" at bounding box center [920, 395] width 20 height 20
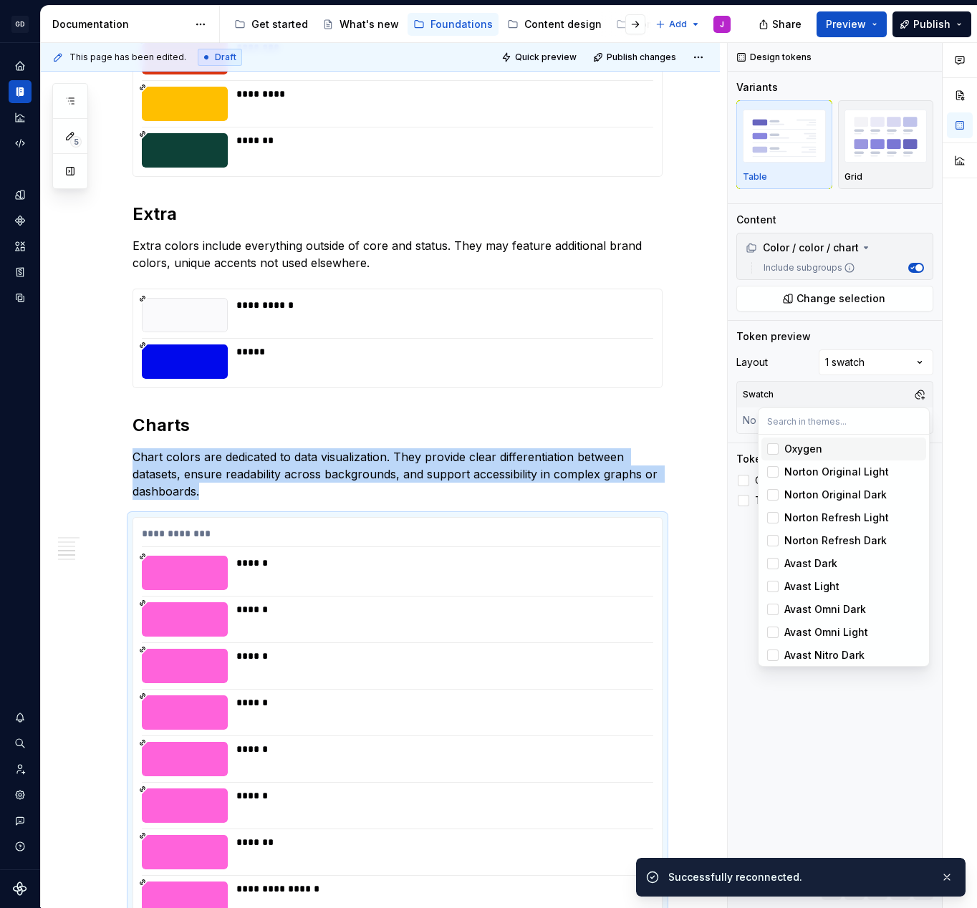
type textarea "*"
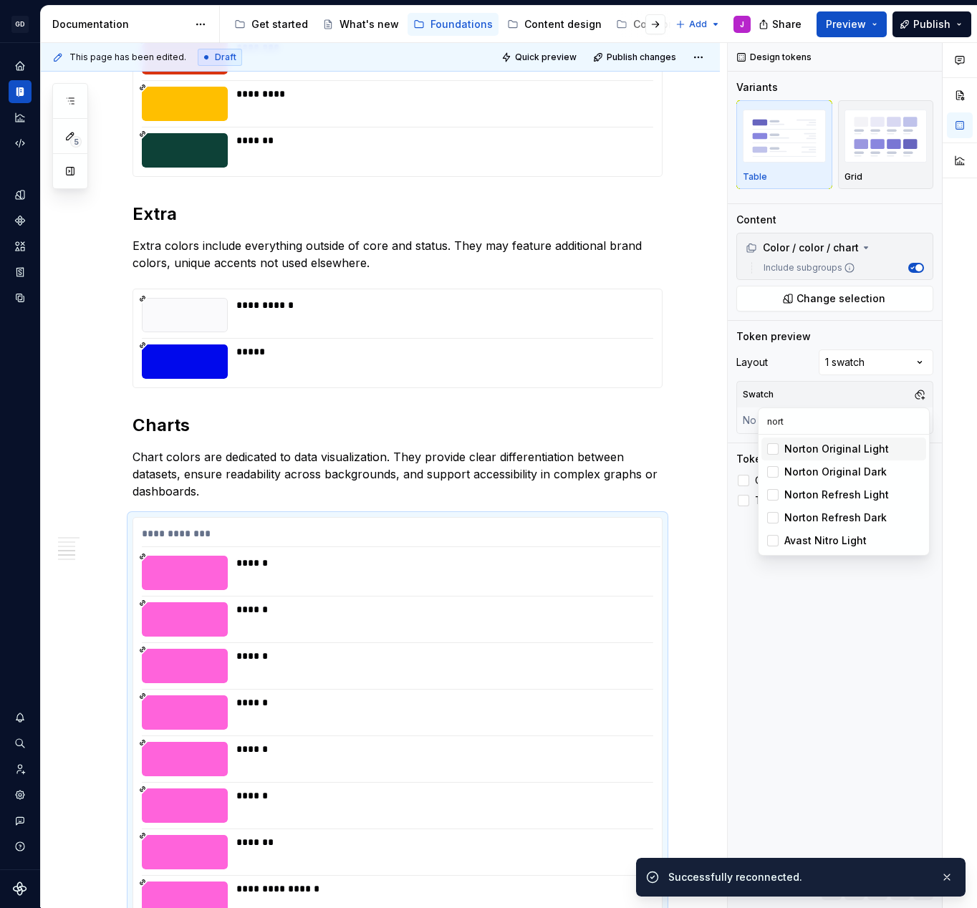
type input "nort"
click at [833, 451] on div "Norton Original Light" at bounding box center [836, 449] width 105 height 14
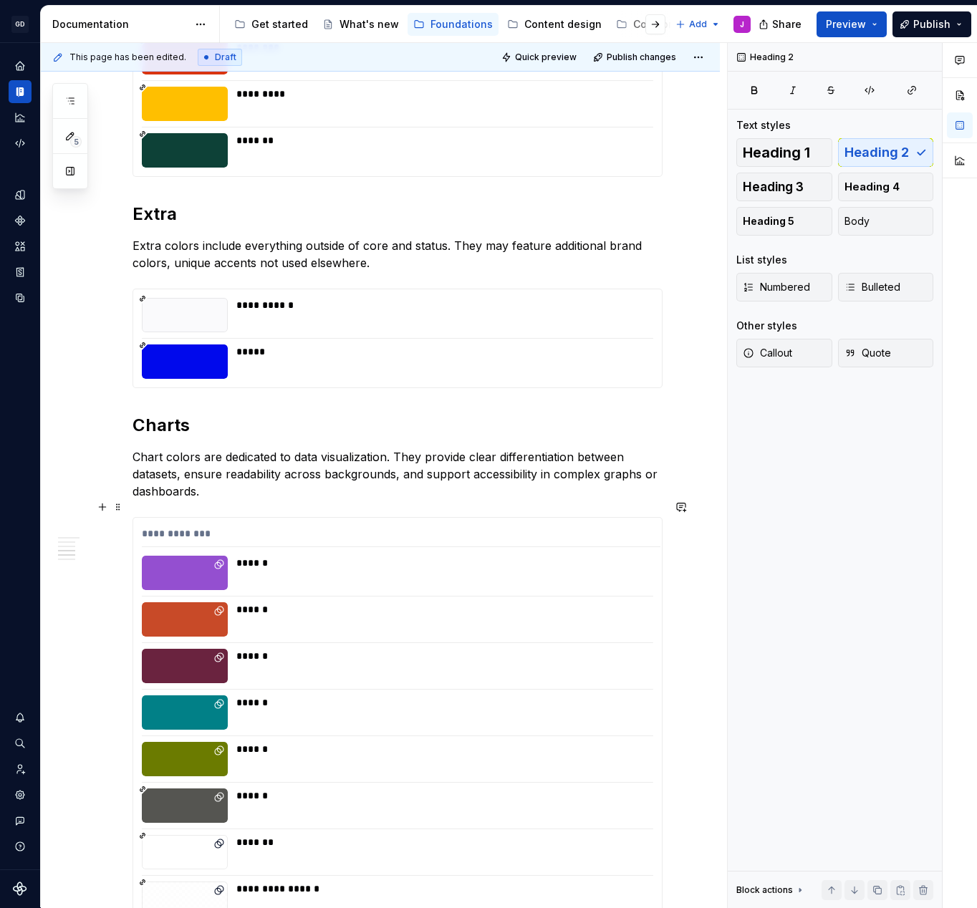
click at [719, 543] on html "GD Oxygen J Design system data Documentation Accessibility guide for tree Page …" at bounding box center [488, 454] width 977 height 908
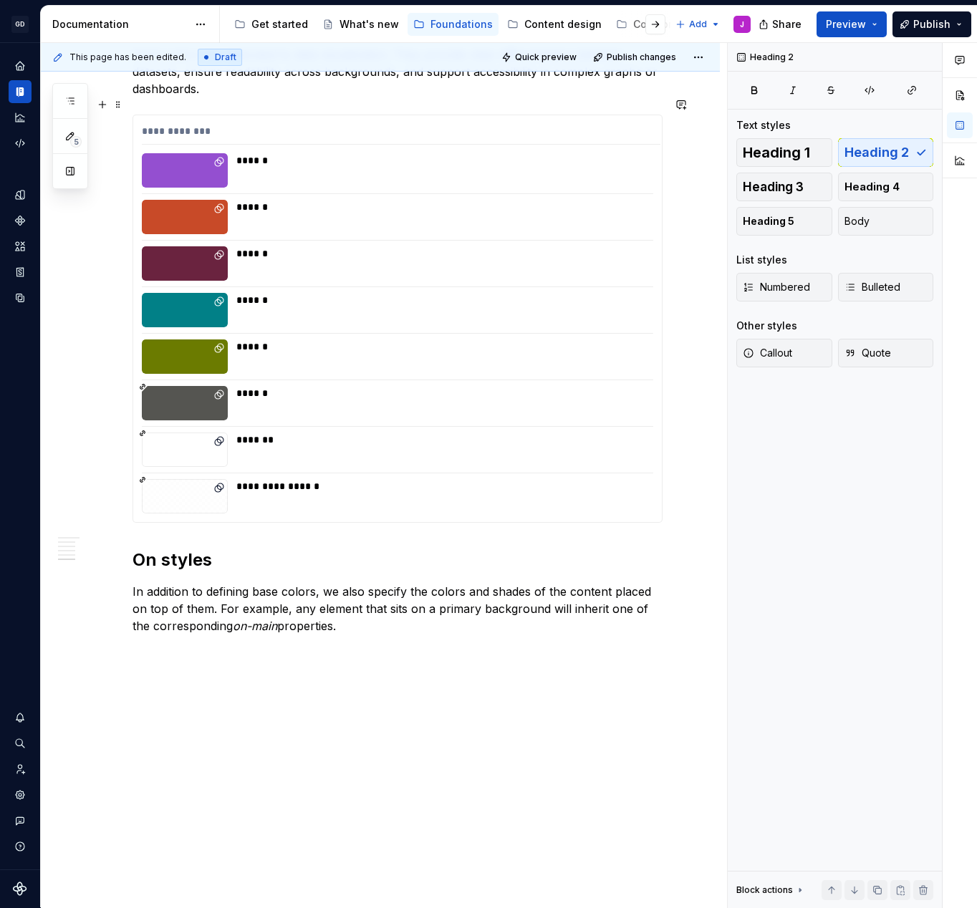
scroll to position [1354, 0]
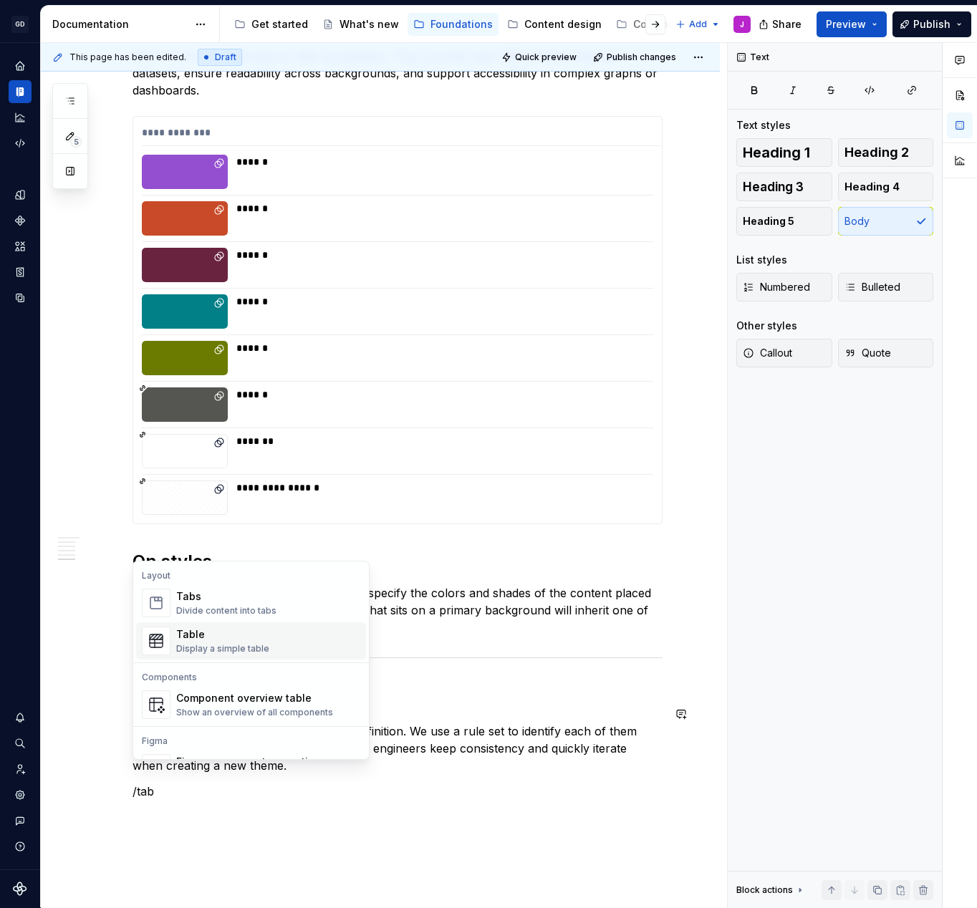
click at [250, 636] on div "Table" at bounding box center [222, 634] width 93 height 14
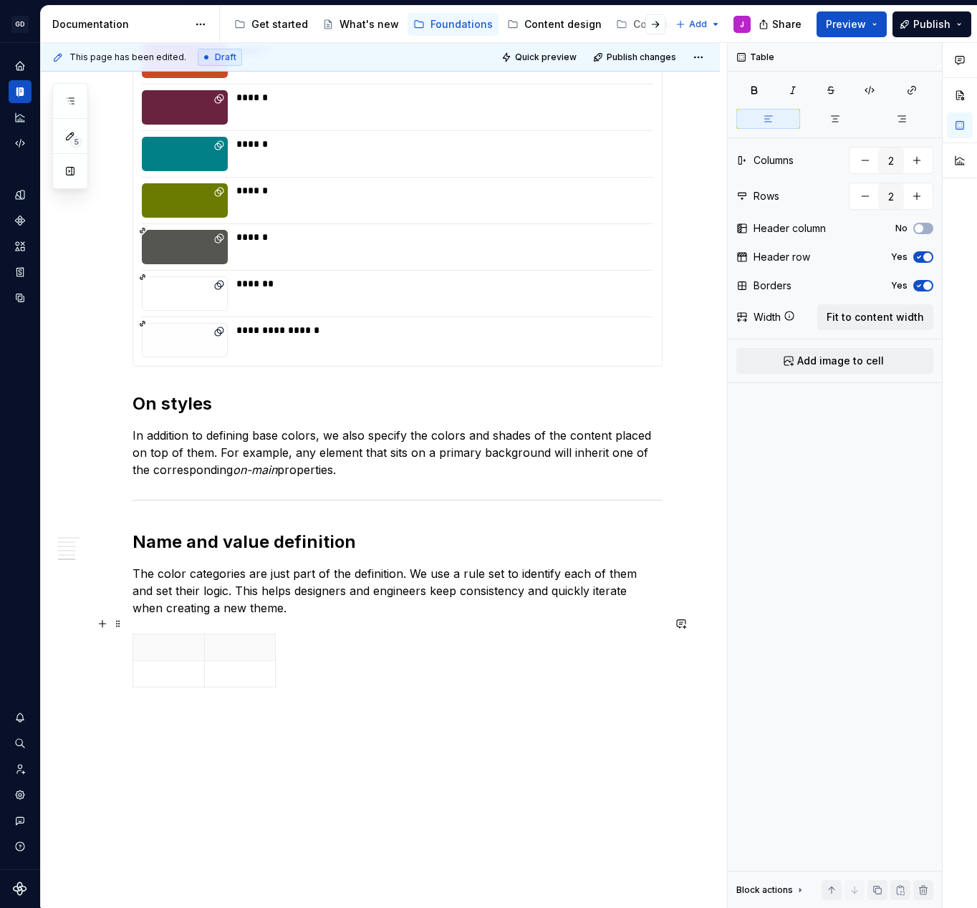
scroll to position [1513, 0]
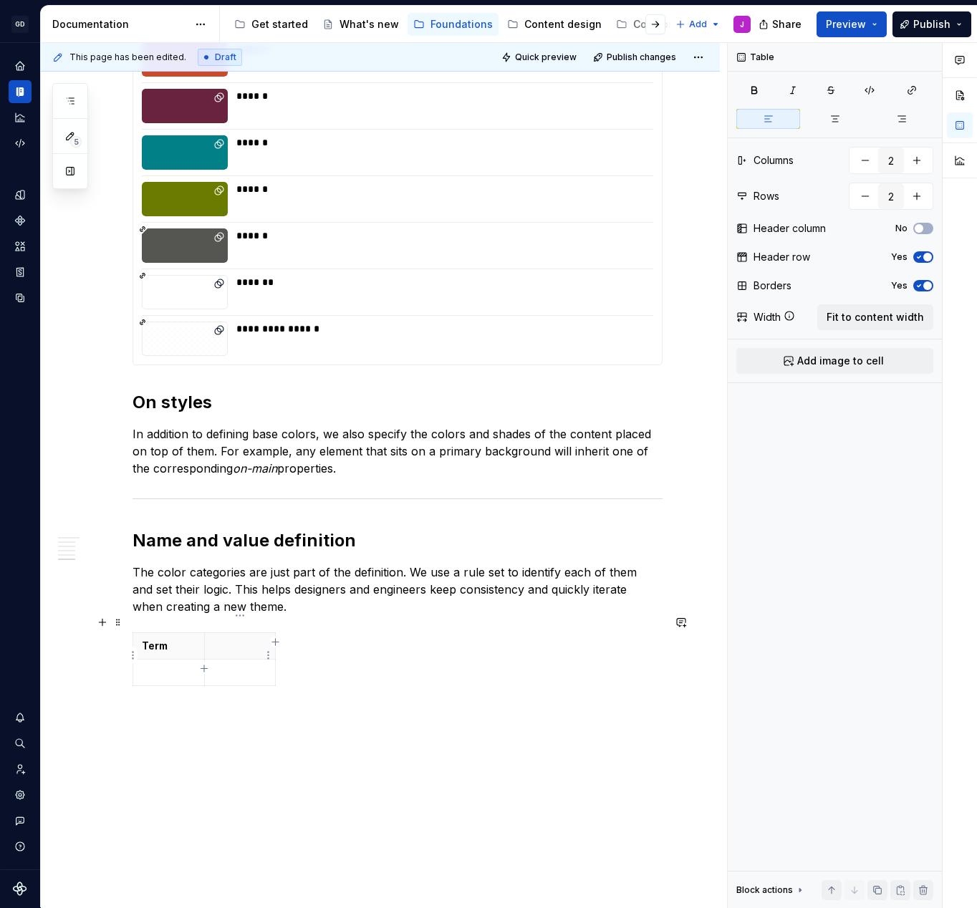
click at [239, 660] on td at bounding box center [240, 673] width 72 height 27
click at [236, 639] on p at bounding box center [240, 646] width 54 height 14
click at [328, 670] on div "Term Definition" at bounding box center [398, 661] width 530 height 59
click at [852, 319] on span "Fit to content width" at bounding box center [875, 317] width 97 height 14
type textarea "*"
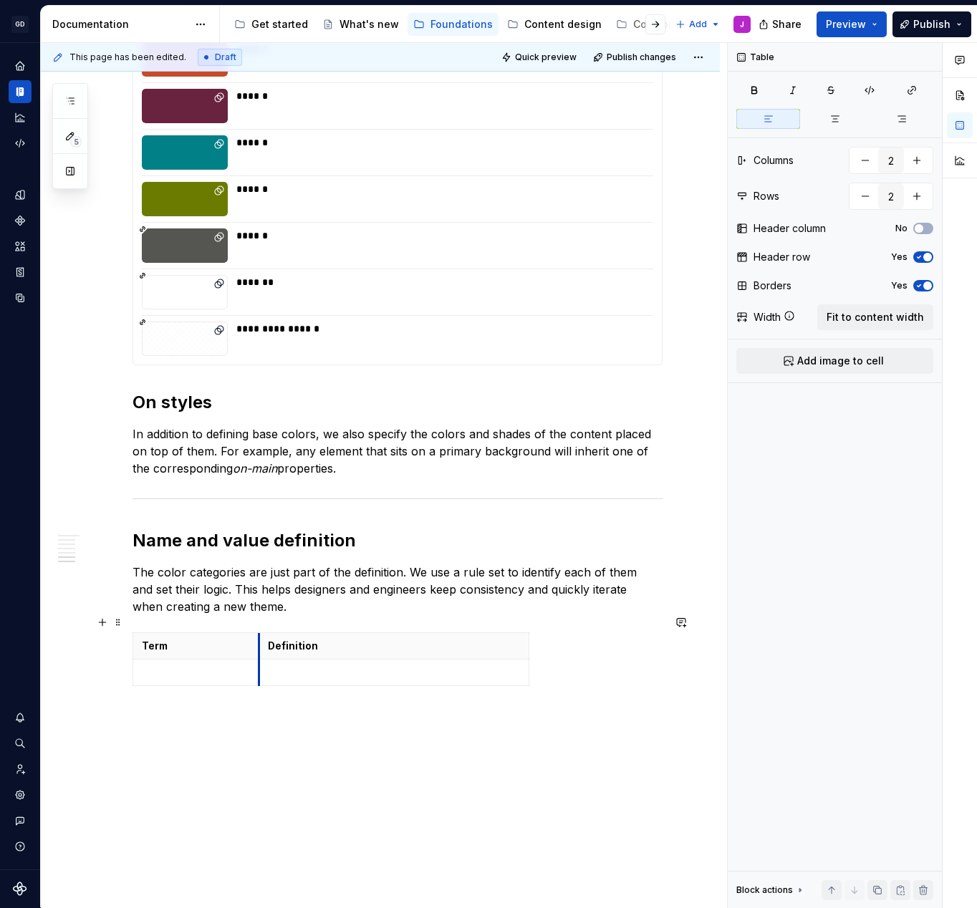
drag, startPoint x: 404, startPoint y: 630, endPoint x: 255, endPoint y: 617, distance: 149.6
click at [259, 633] on th "Definition" at bounding box center [394, 646] width 270 height 27
click at [332, 633] on th "Definition" at bounding box center [389, 646] width 270 height 27
click at [334, 639] on p "Definition" at bounding box center [390, 646] width 252 height 14
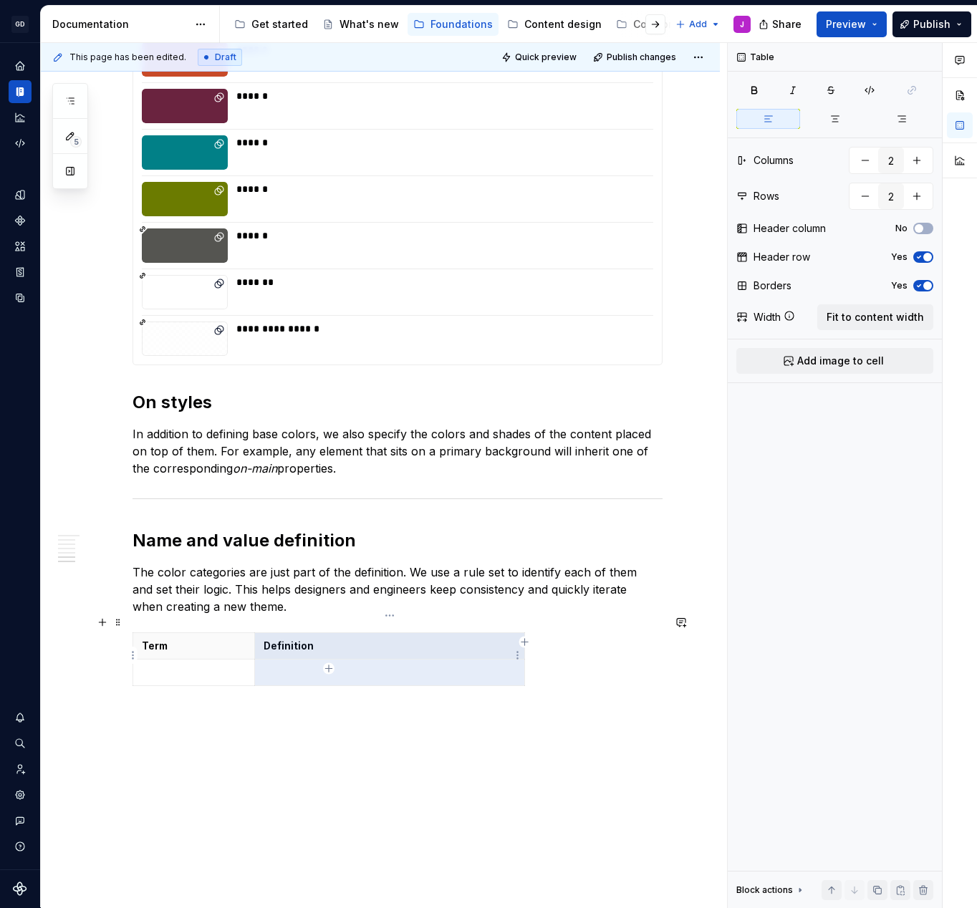
drag, startPoint x: 334, startPoint y: 629, endPoint x: 440, endPoint y: 666, distance: 112.4
click at [440, 666] on tbody "Term Definition" at bounding box center [329, 659] width 392 height 53
drag, startPoint x: 523, startPoint y: 658, endPoint x: 709, endPoint y: 655, distance: 186.2
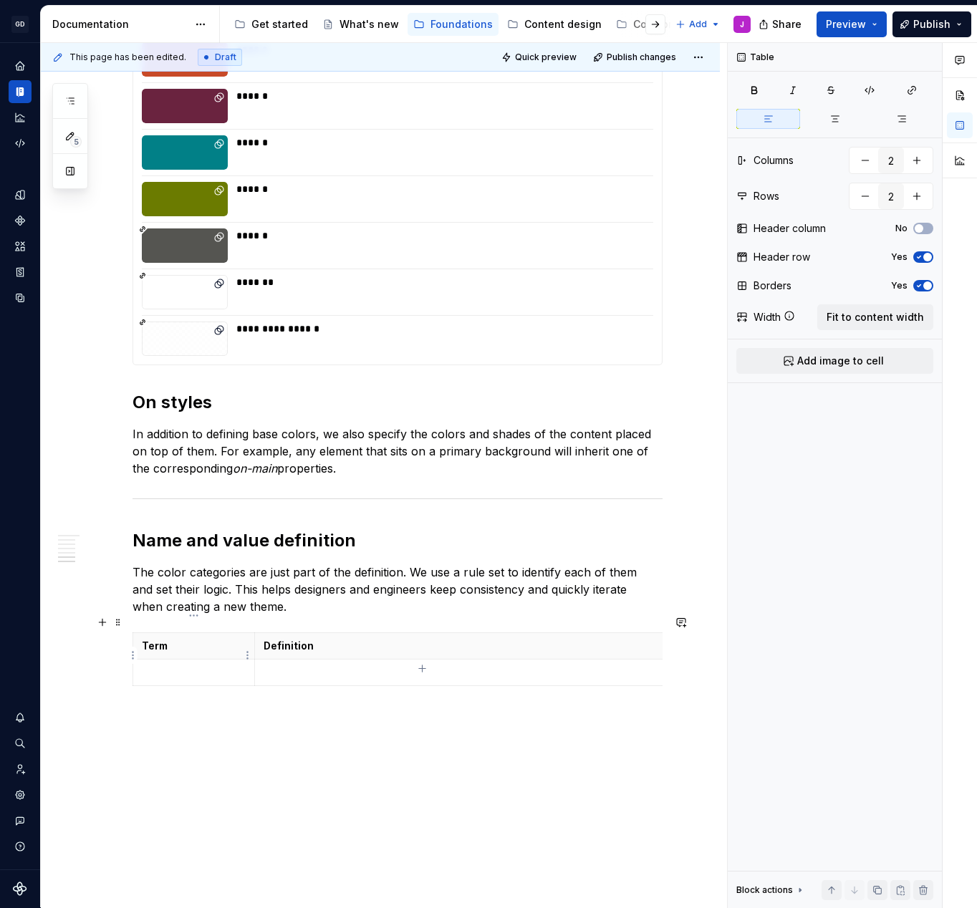
click at [164, 663] on td at bounding box center [194, 673] width 122 height 27
click at [172, 665] on p at bounding box center [194, 672] width 104 height 14
click at [324, 665] on p at bounding box center [483, 672] width 439 height 14
click at [424, 669] on icon "button" at bounding box center [422, 668] width 6 height 6
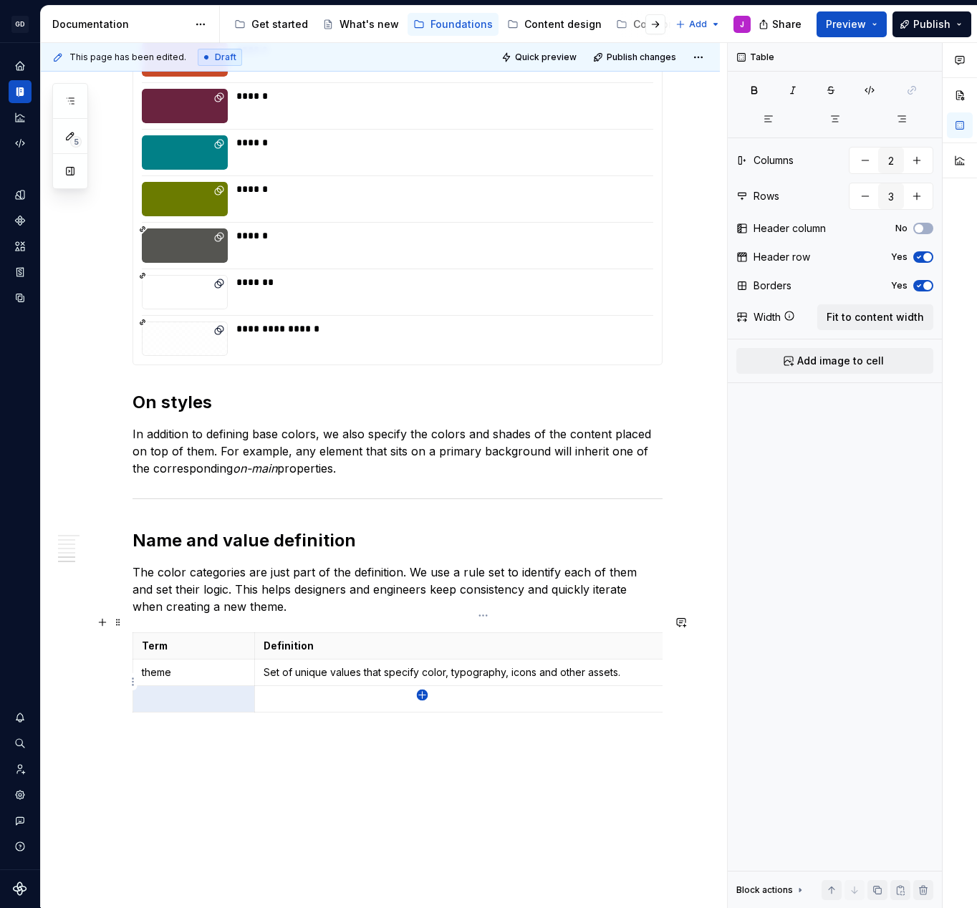
click at [424, 695] on icon "button" at bounding box center [422, 695] width 6 height 6
type input "4"
click at [174, 692] on p at bounding box center [194, 699] width 104 height 14
click at [404, 692] on p at bounding box center [483, 699] width 439 height 14
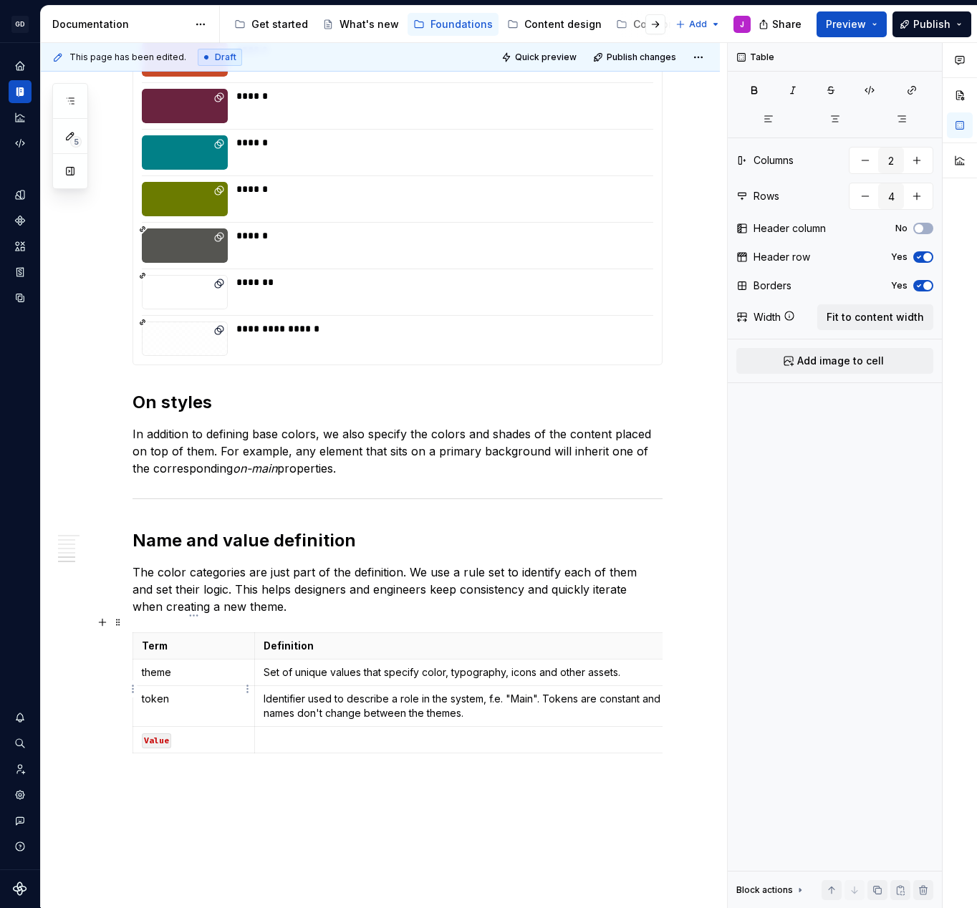
click at [165, 692] on p "token" at bounding box center [194, 699] width 104 height 14
click at [163, 665] on p "theme" at bounding box center [194, 672] width 104 height 14
click at [303, 733] on p at bounding box center [483, 740] width 439 height 14
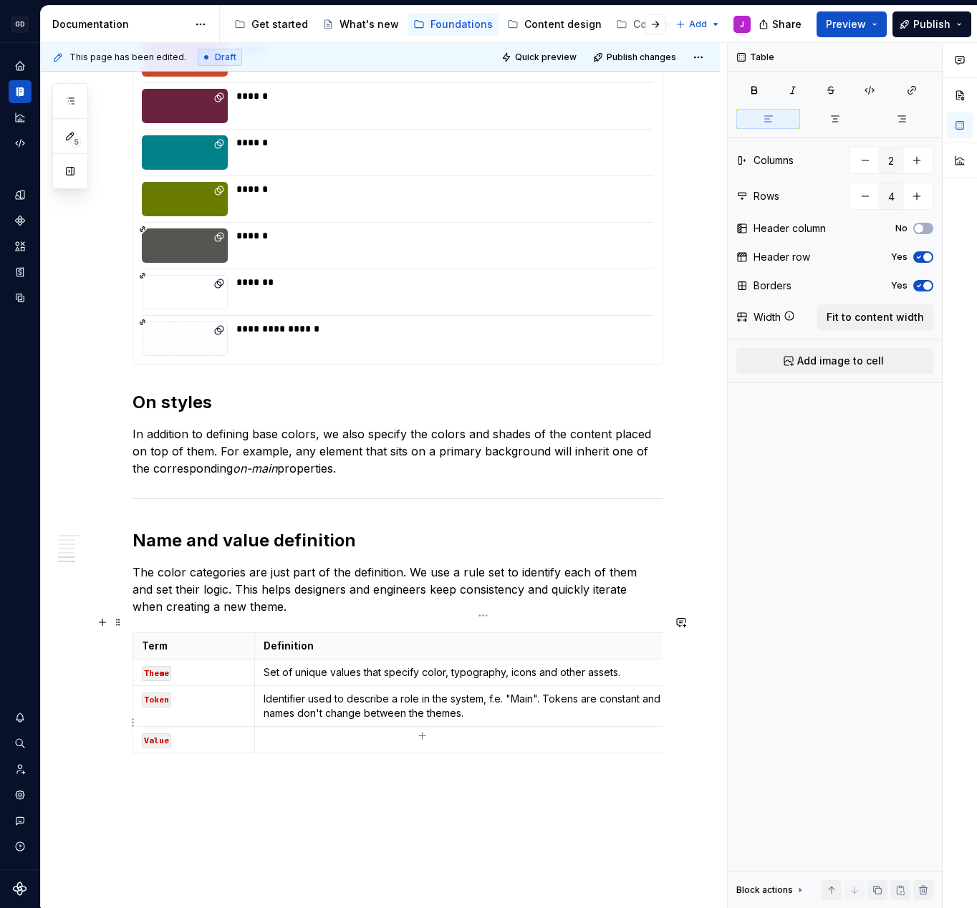
click at [303, 733] on p at bounding box center [483, 740] width 439 height 14
drag, startPoint x: 663, startPoint y: 653, endPoint x: 656, endPoint y: 674, distance: 22.0
click at [663, 665] on p "Set of unique values that specify color, typography, icons and other assets." at bounding box center [483, 672] width 439 height 14
click at [655, 686] on td "Identifier used to describe a role in the system, f.e. "Main". Tokens are const…" at bounding box center [482, 706] width 457 height 41
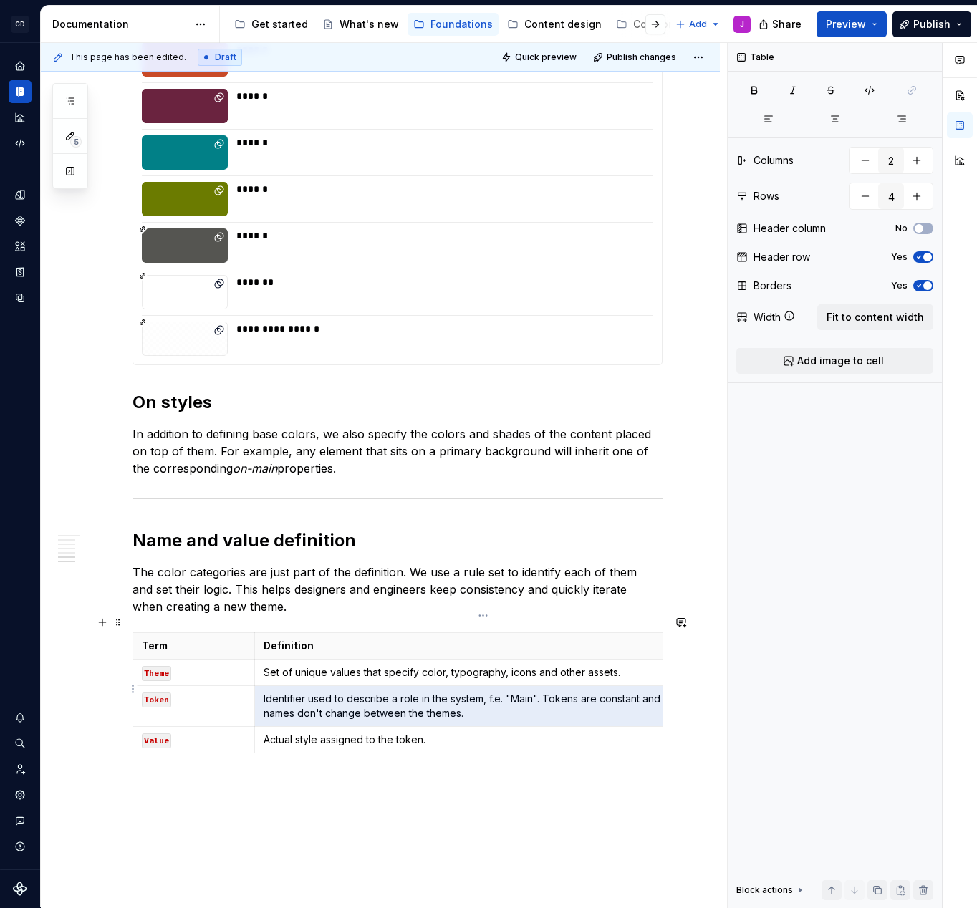
click at [655, 686] on td "Identifier used to describe a role in the system, f.e. "Main". Tokens are const…" at bounding box center [482, 706] width 457 height 41
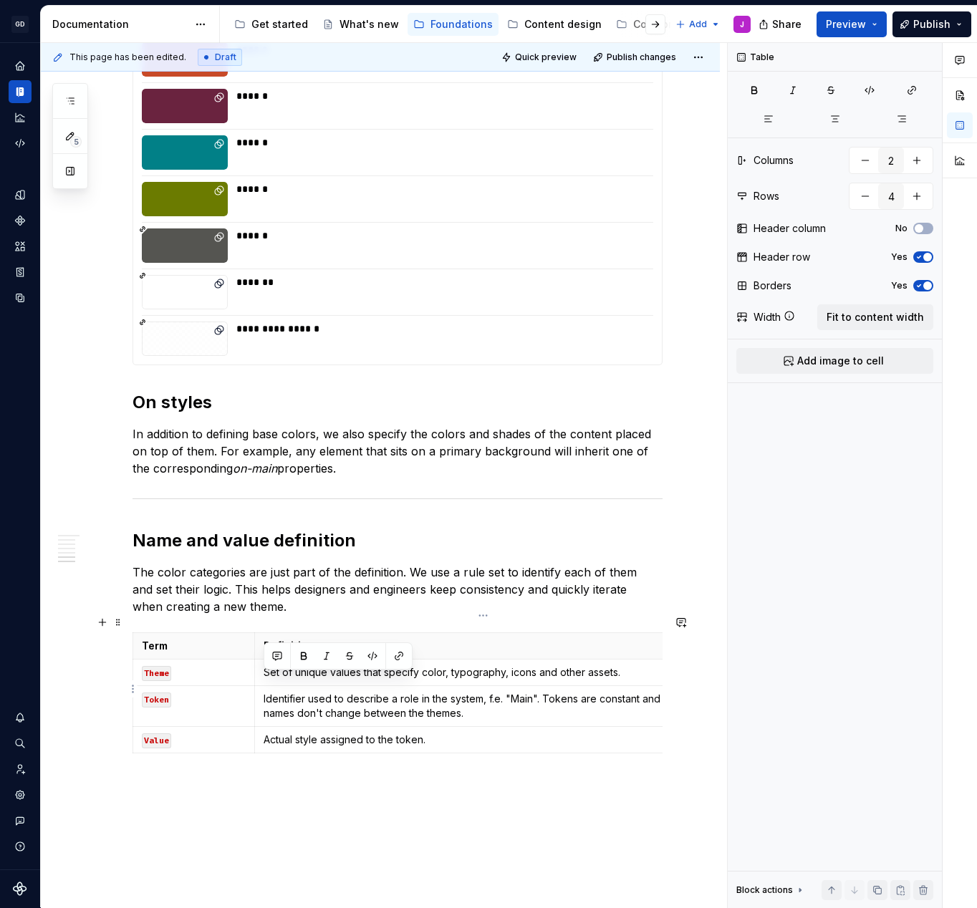
click at [655, 686] on td "Identifier used to describe a role in the system, f.e. "Main". Tokens are const…" at bounding box center [482, 706] width 457 height 41
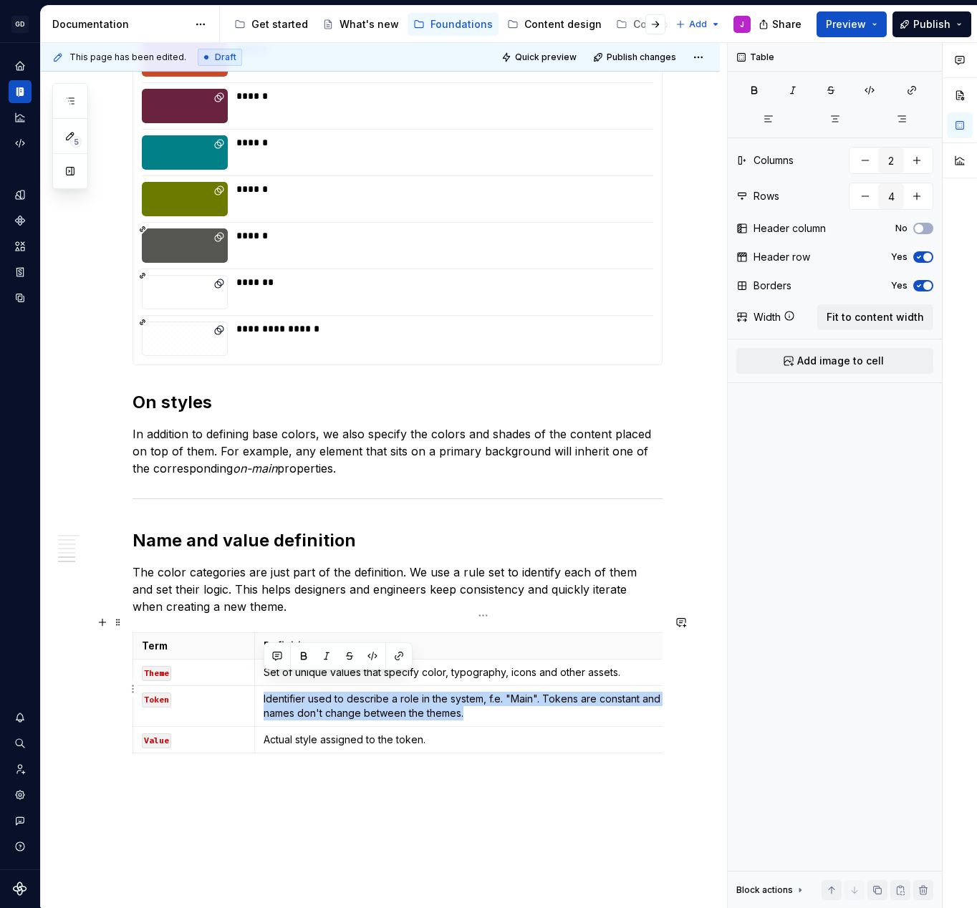
click at [602, 695] on p "Identifier used to describe a role in the system, f.e. "Main". Tokens are const…" at bounding box center [483, 706] width 439 height 29
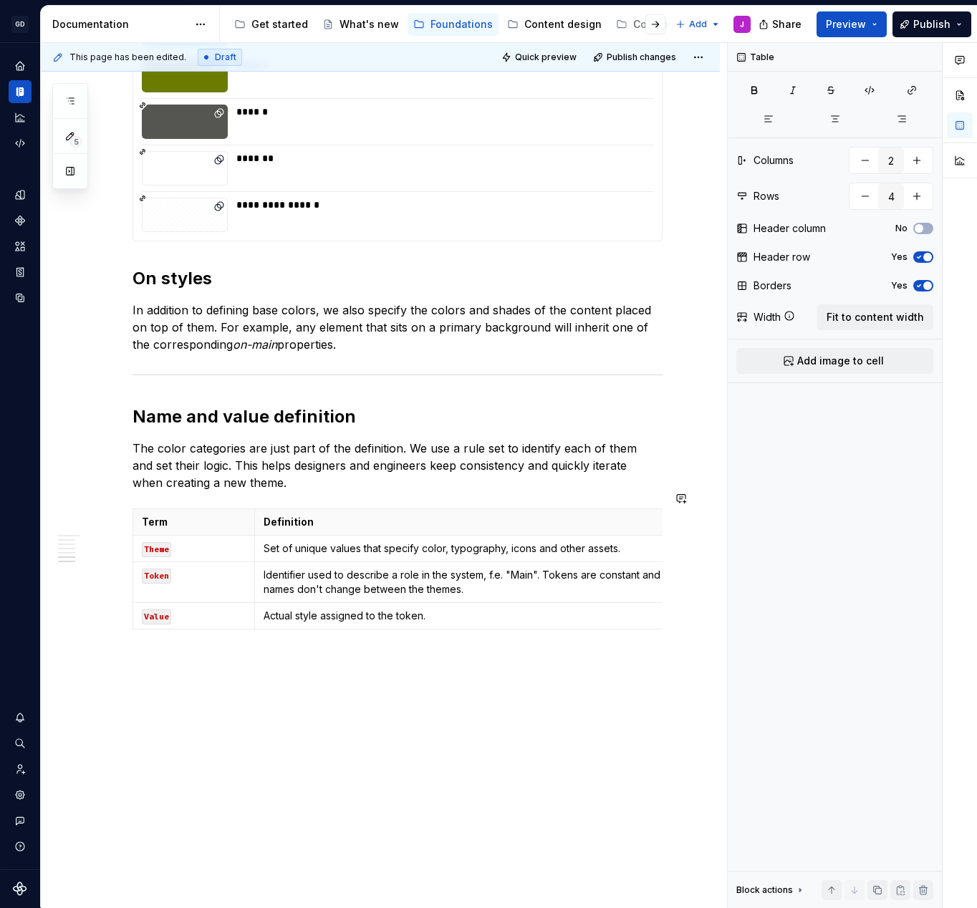
scroll to position [1636, 0]
click at [596, 510] on th "Definition" at bounding box center [482, 523] width 457 height 27
click at [213, 516] on p "Term" at bounding box center [194, 523] width 104 height 14
click at [118, 500] on span at bounding box center [117, 499] width 11 height 20
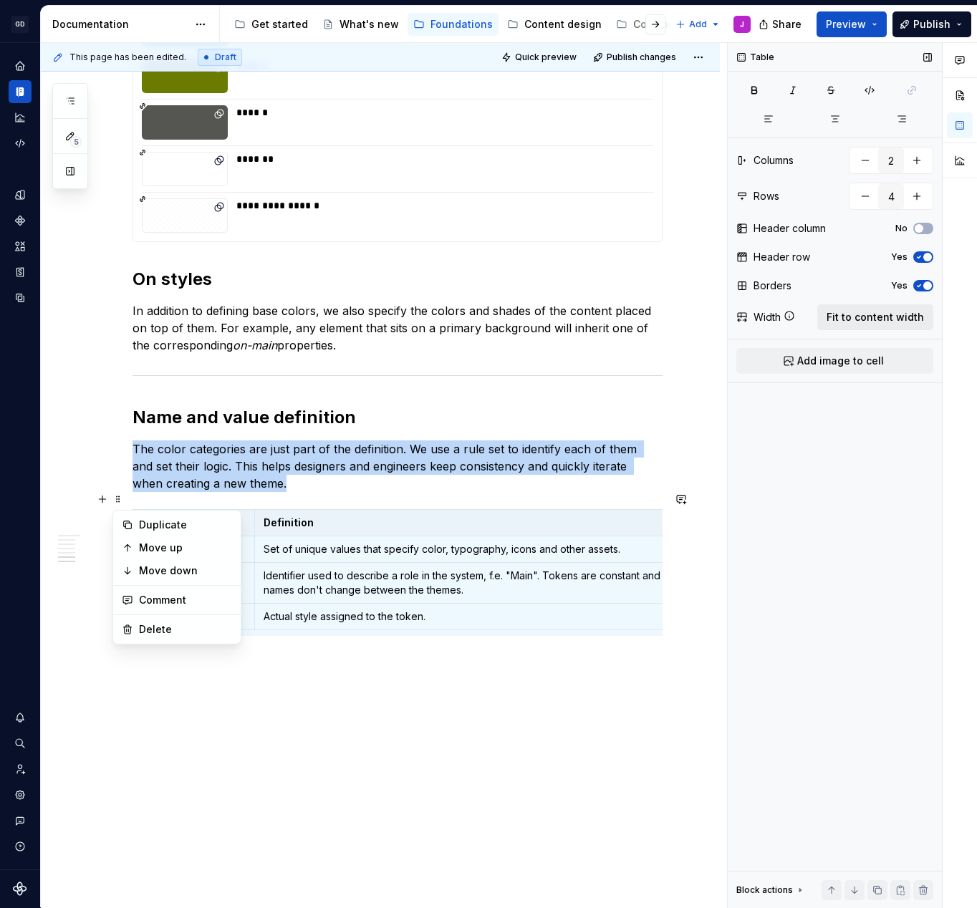
click at [857, 318] on span "Fit to content width" at bounding box center [875, 317] width 97 height 14
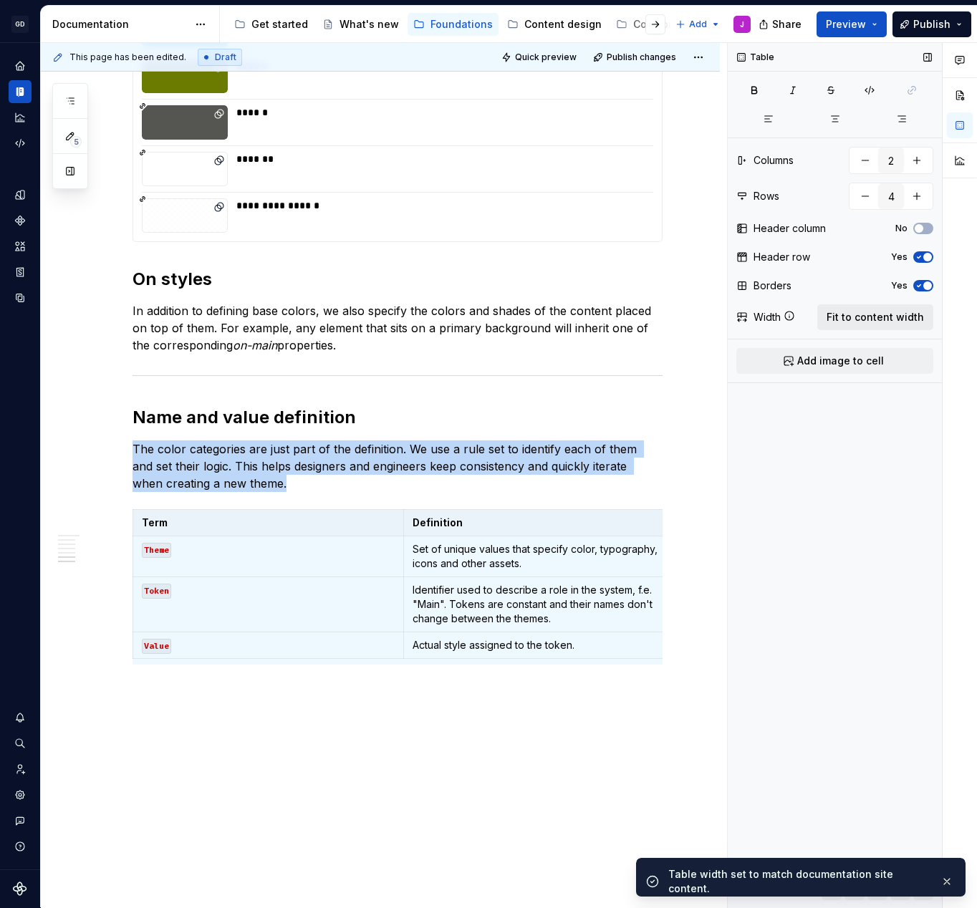
scroll to position [1699, 0]
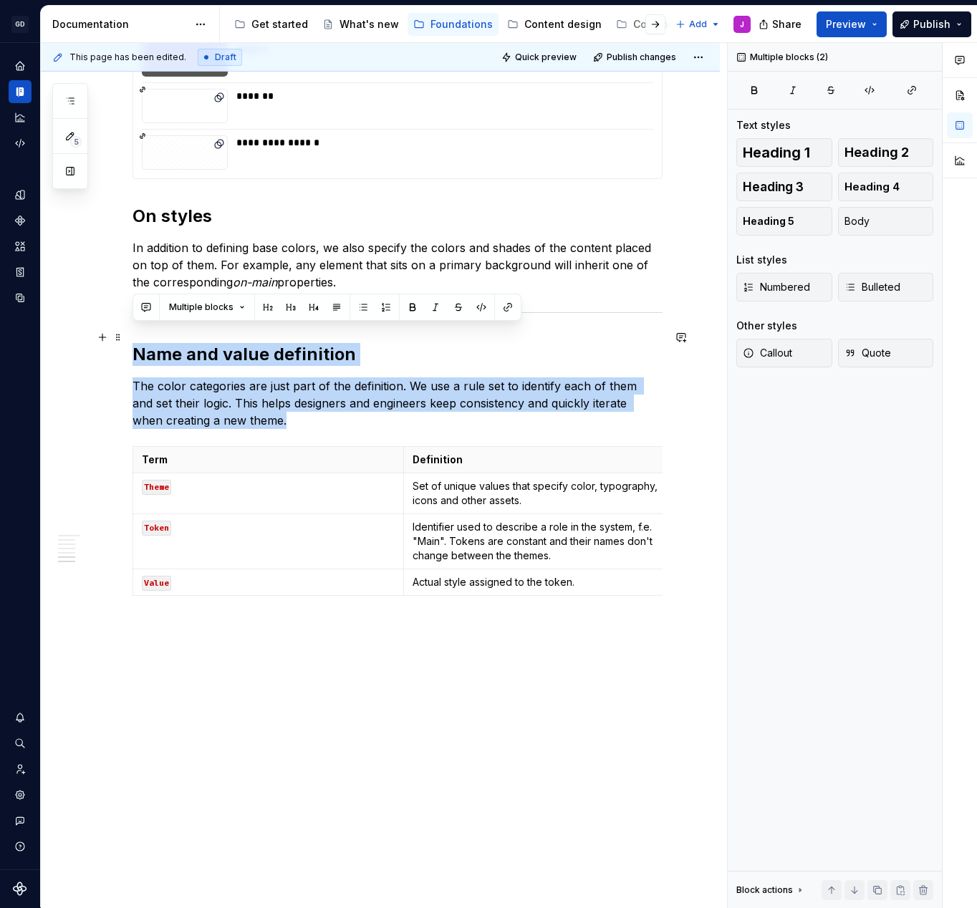
drag, startPoint x: 267, startPoint y: 400, endPoint x: 91, endPoint y: 329, distance: 189.9
copy div "Name and value definition The color categories are just part of the definition.…"
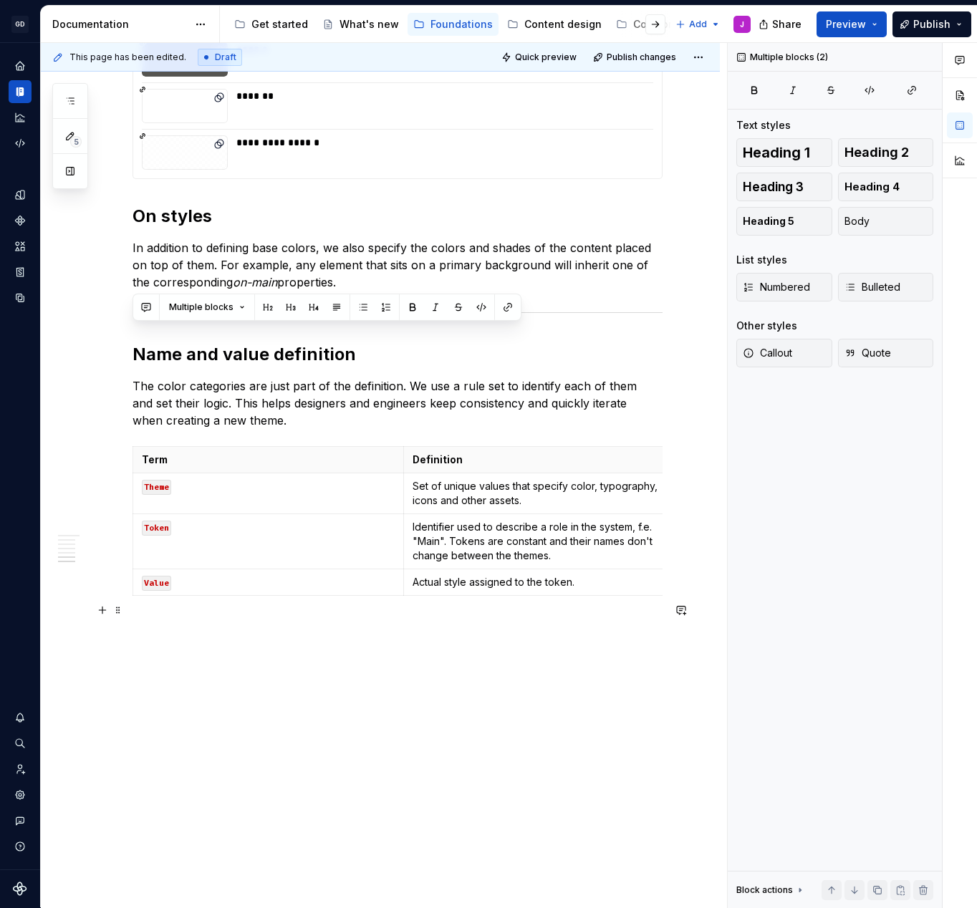
click at [185, 619] on p at bounding box center [398, 627] width 530 height 17
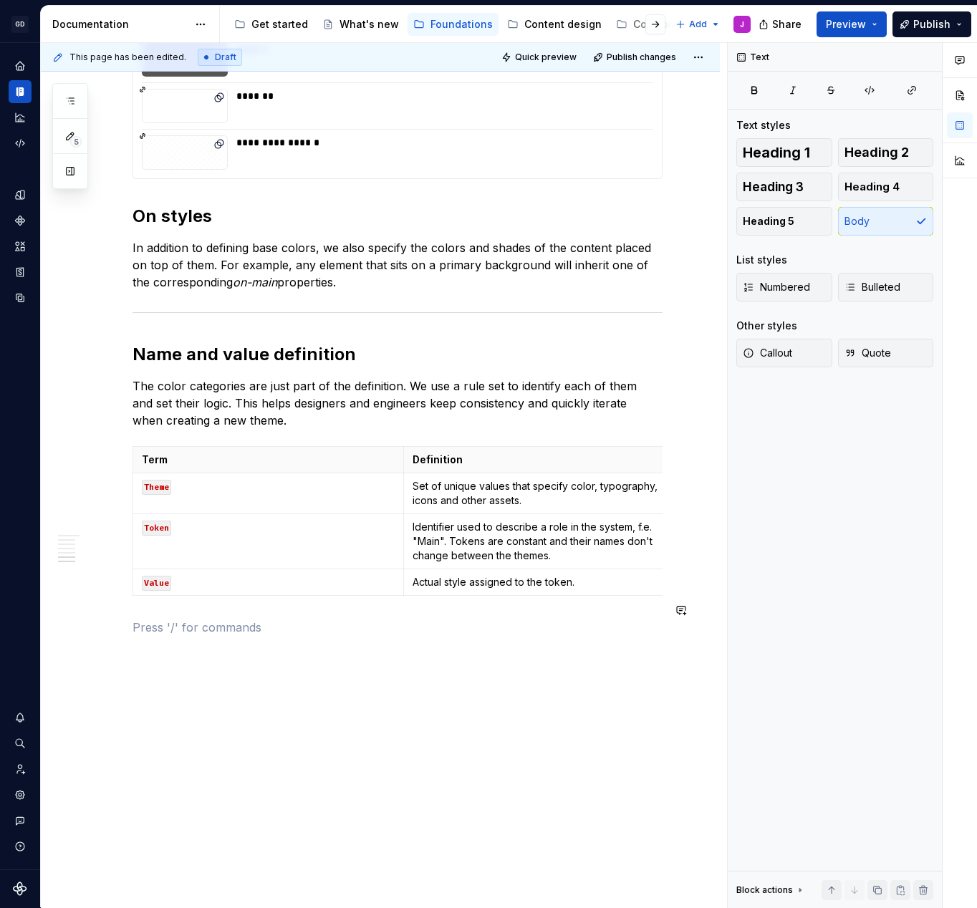
scroll to position [1733, 0]
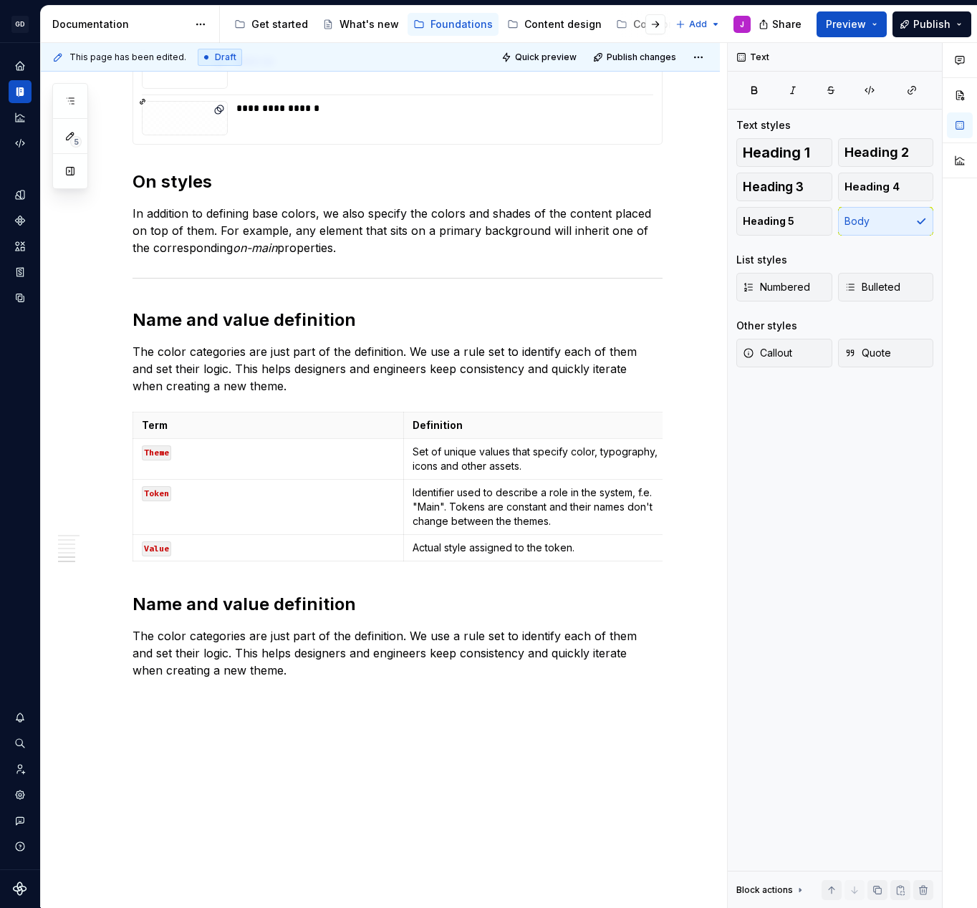
click at [314, 593] on h2 "Name and value definition" at bounding box center [398, 604] width 530 height 23
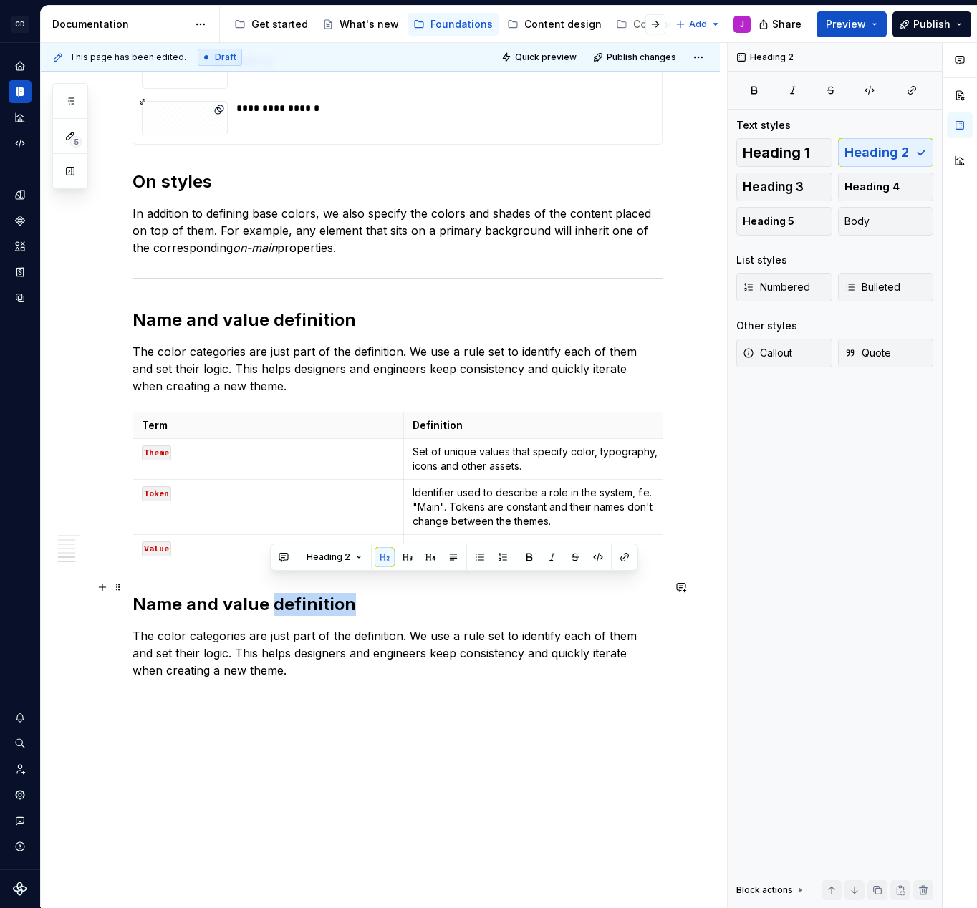
click at [314, 593] on h2 "Name and value definition" at bounding box center [398, 604] width 530 height 23
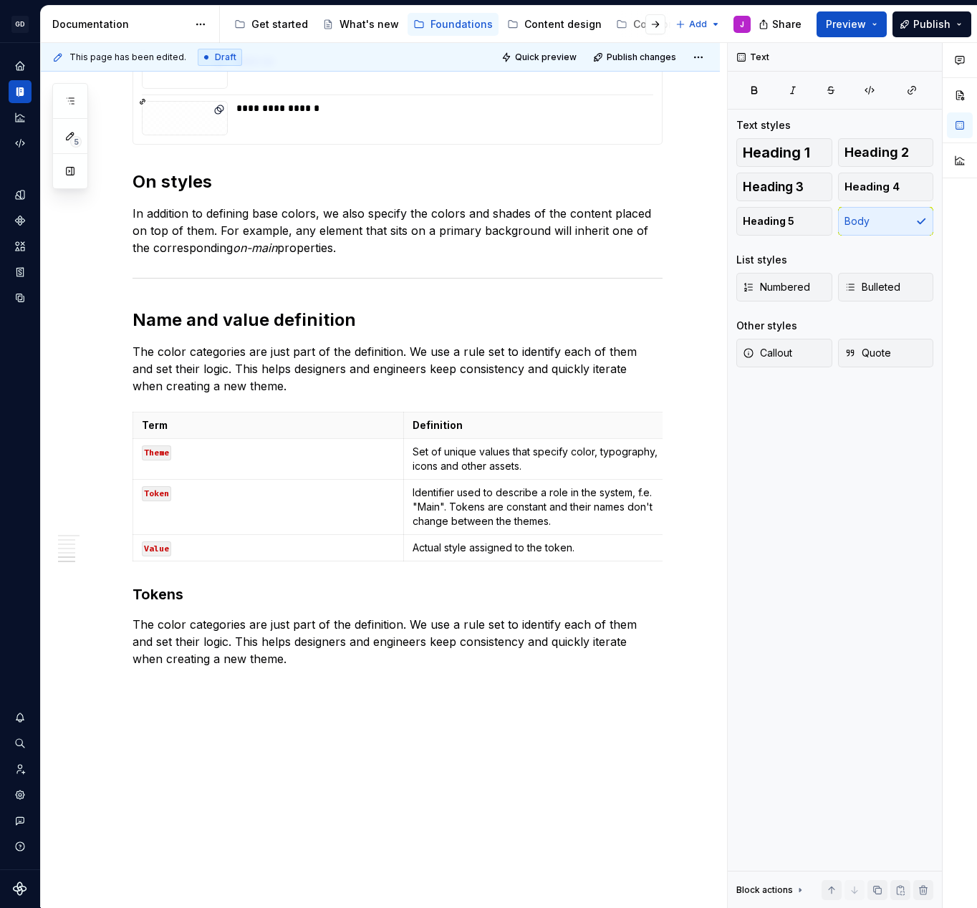
scroll to position [1739, 0]
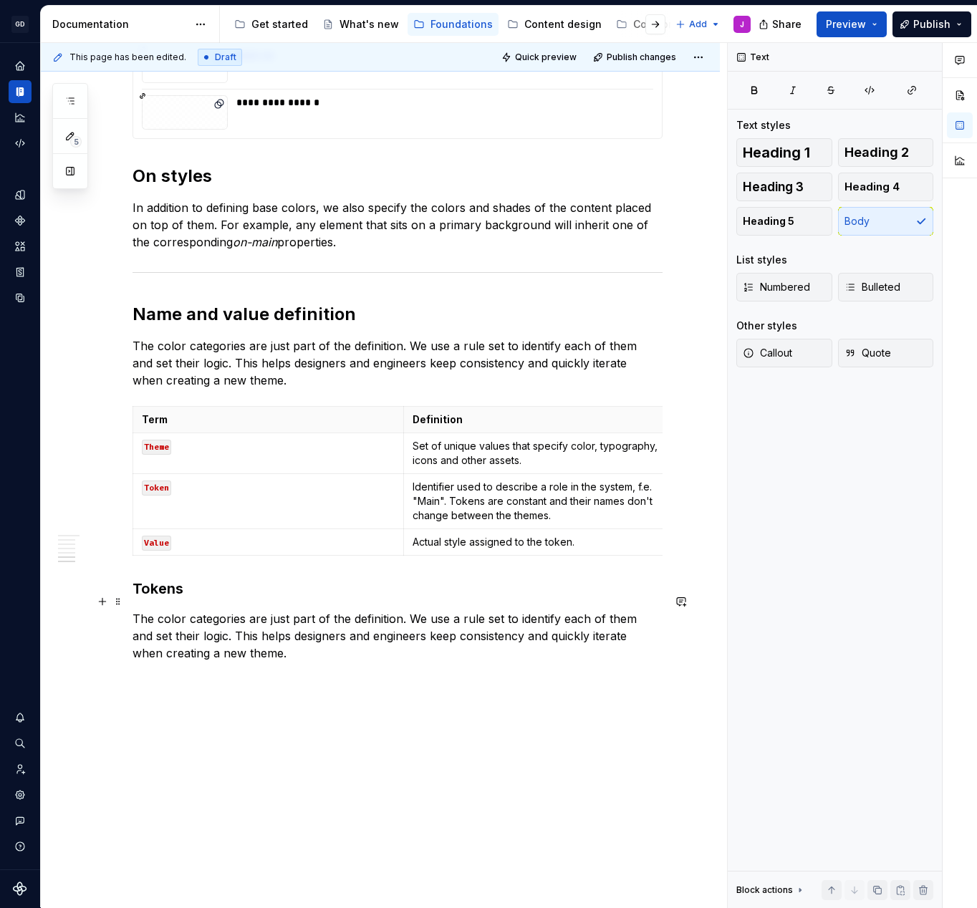
click at [285, 610] on p "The color categories are just part of the definition. We use a rule set to iden…" at bounding box center [398, 636] width 530 height 52
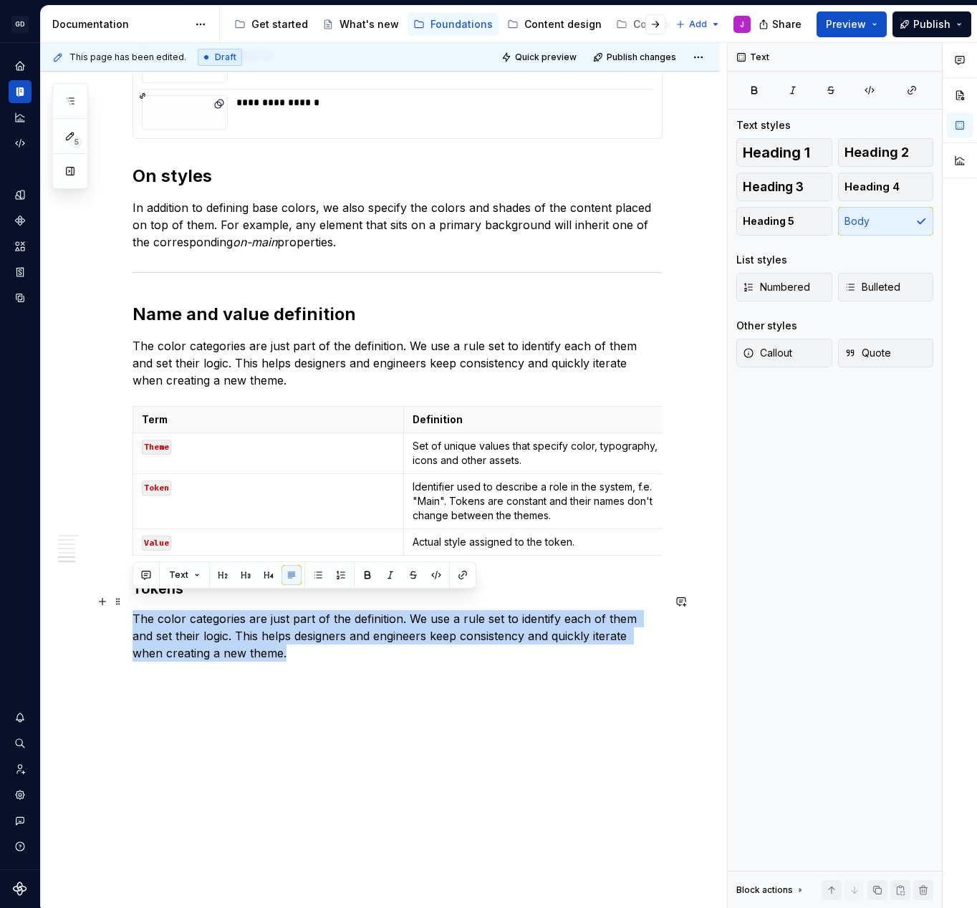
click at [285, 610] on p "The color categories are just part of the definition. We use a rule set to iden…" at bounding box center [398, 636] width 530 height 52
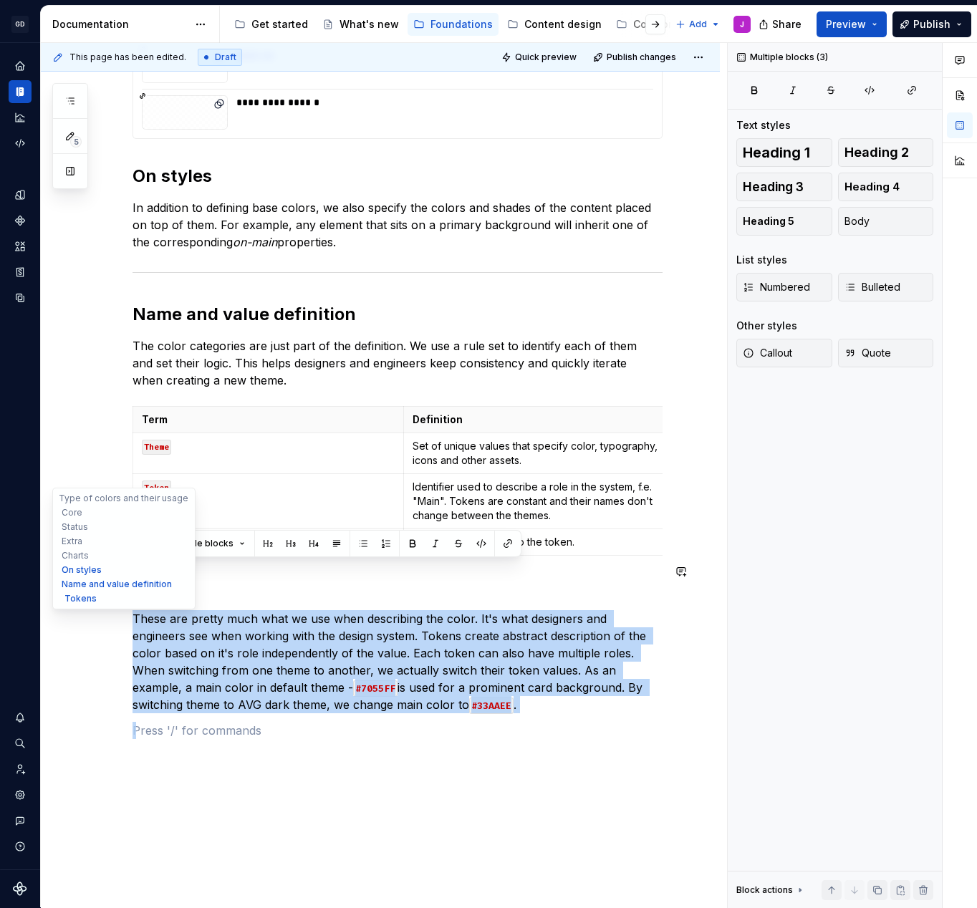
drag, startPoint x: 373, startPoint y: 697, endPoint x: 81, endPoint y: 572, distance: 318.0
copy div "Tokens These are pretty much what we use when describing the color. It's what d…"
click at [306, 745] on div "**********" at bounding box center [384, 475] width 686 height 865
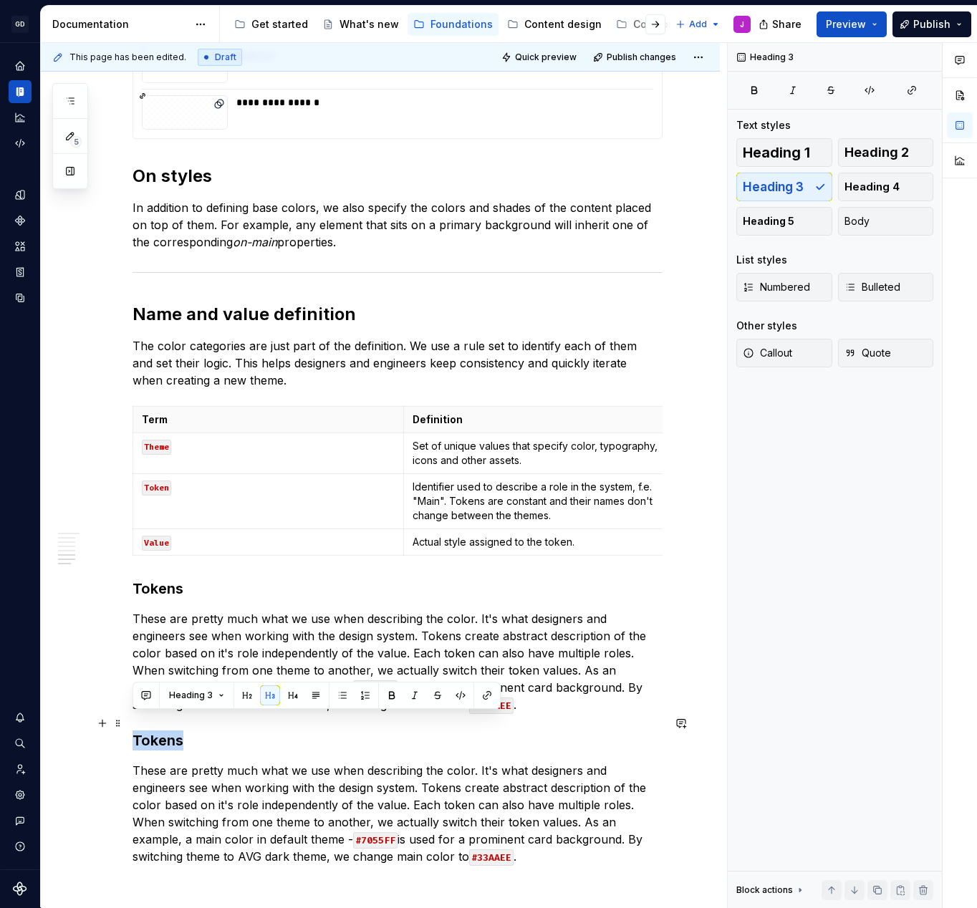
drag, startPoint x: 186, startPoint y: 719, endPoint x: 132, endPoint y: 718, distance: 54.5
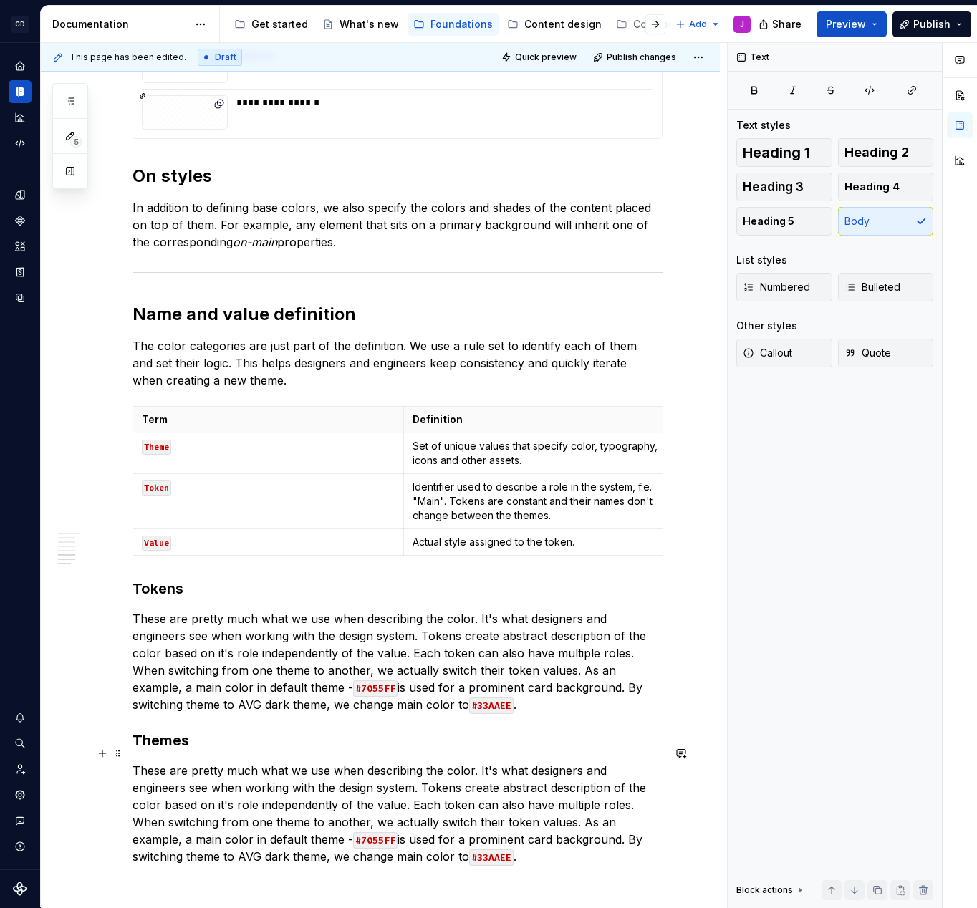
click at [319, 799] on p "These are pretty much what we use when describing the color. It's what designer…" at bounding box center [398, 813] width 530 height 103
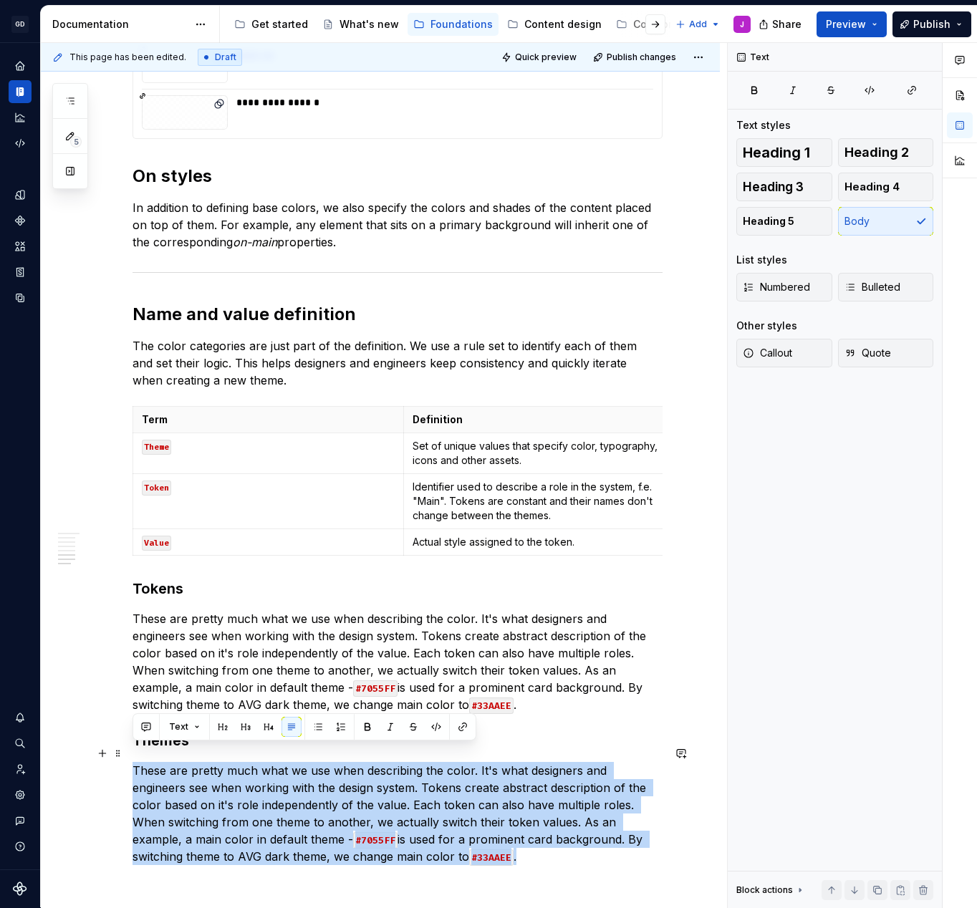
click at [319, 799] on p "These are pretty much what we use when describing the color. It's what designer…" at bounding box center [398, 813] width 530 height 103
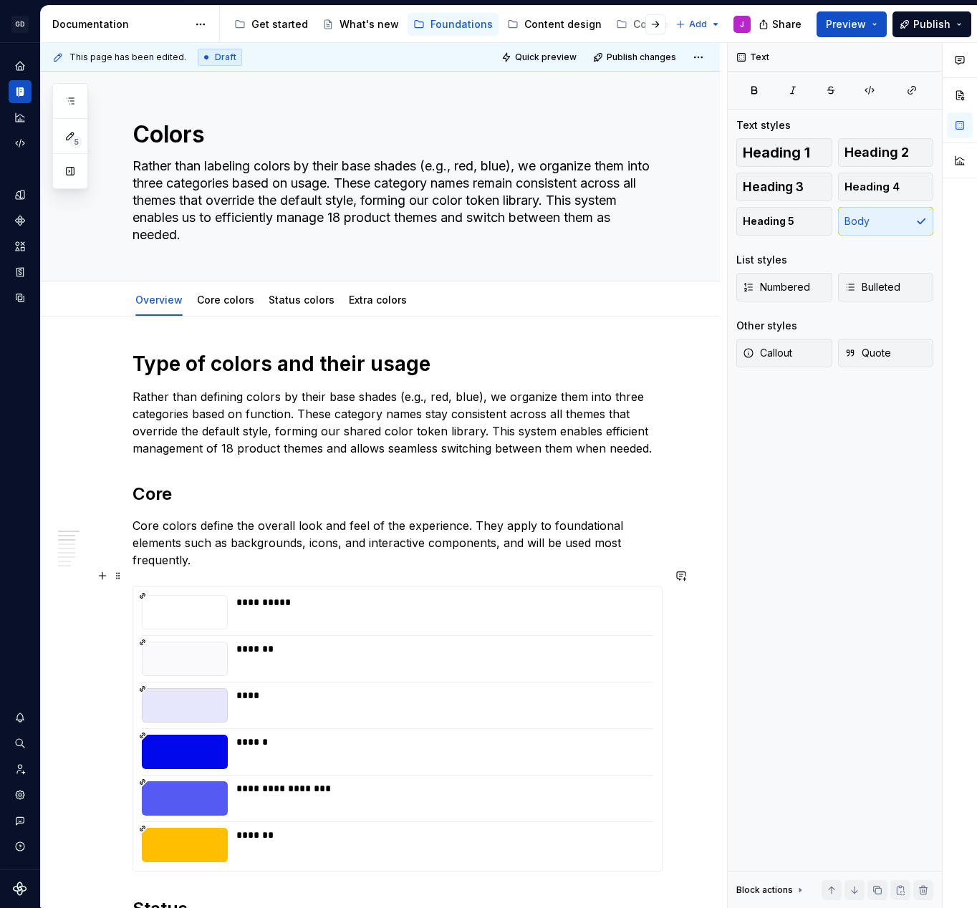
scroll to position [0, 0]
click at [234, 299] on link "Core colors" at bounding box center [225, 300] width 57 height 12
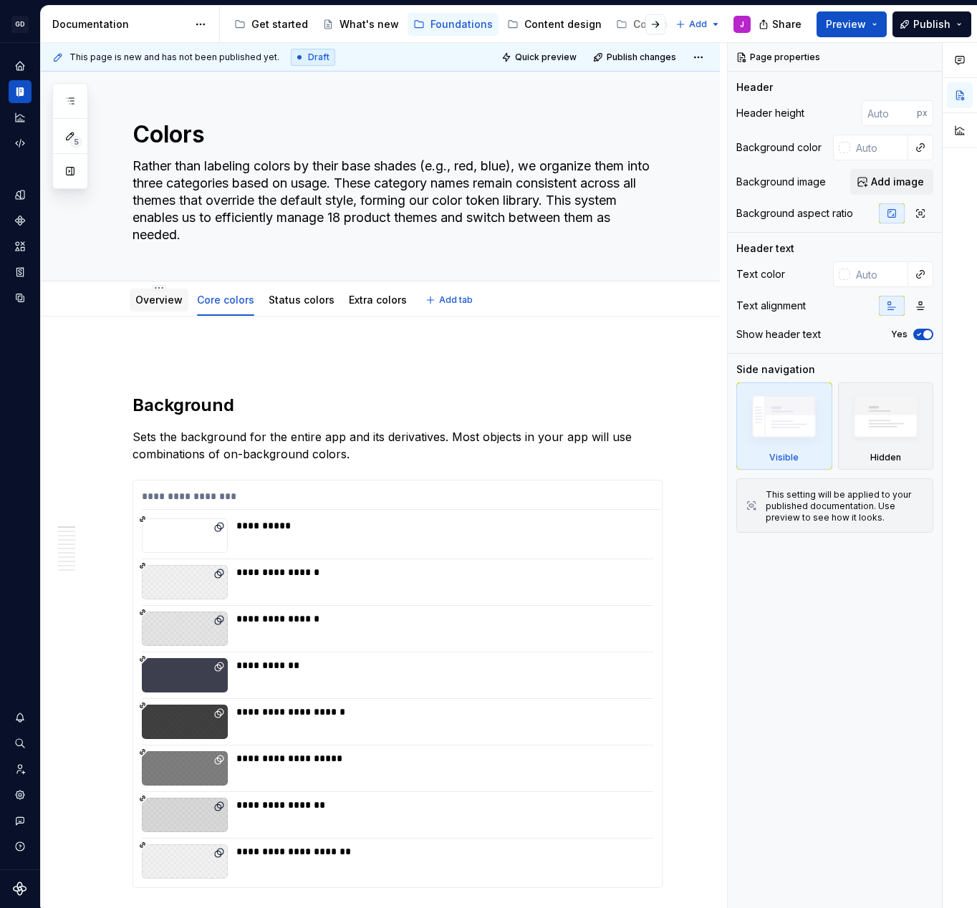
click at [163, 297] on link "Overview" at bounding box center [158, 300] width 47 height 12
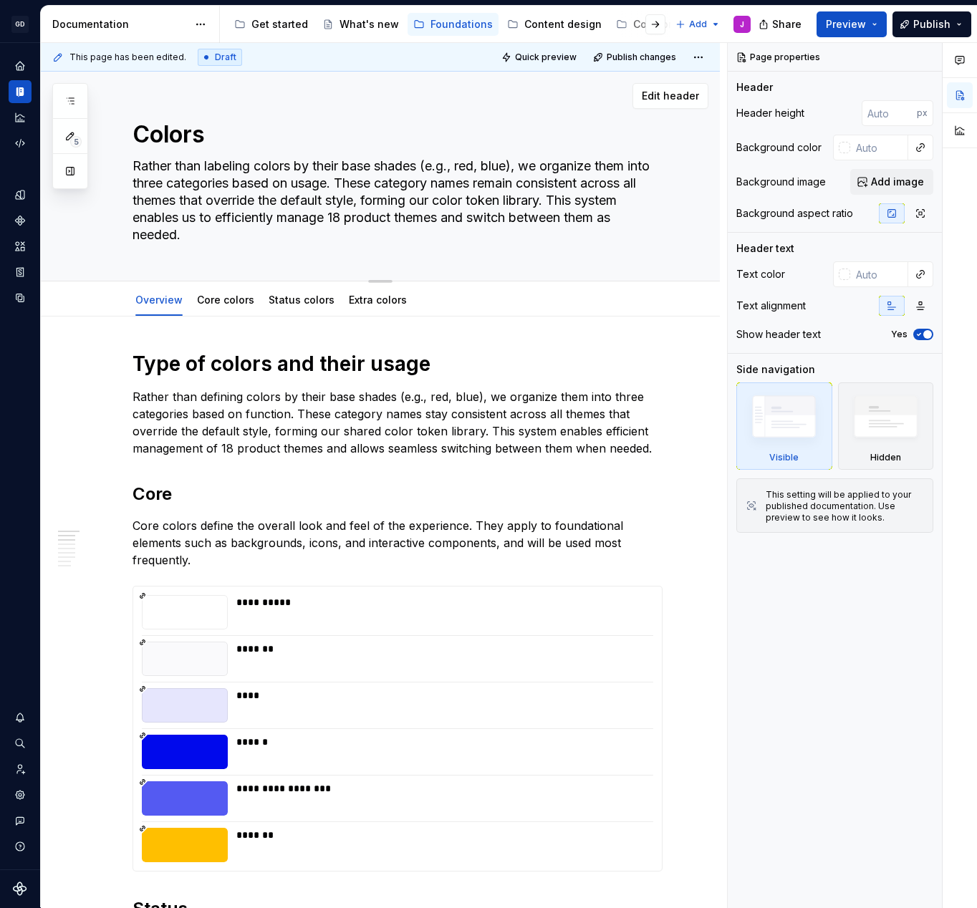
click at [509, 196] on textarea "Rather than labeling colors by their base shades (e.g., red, blue), we organize…" at bounding box center [395, 201] width 530 height 92
type textarea "*"
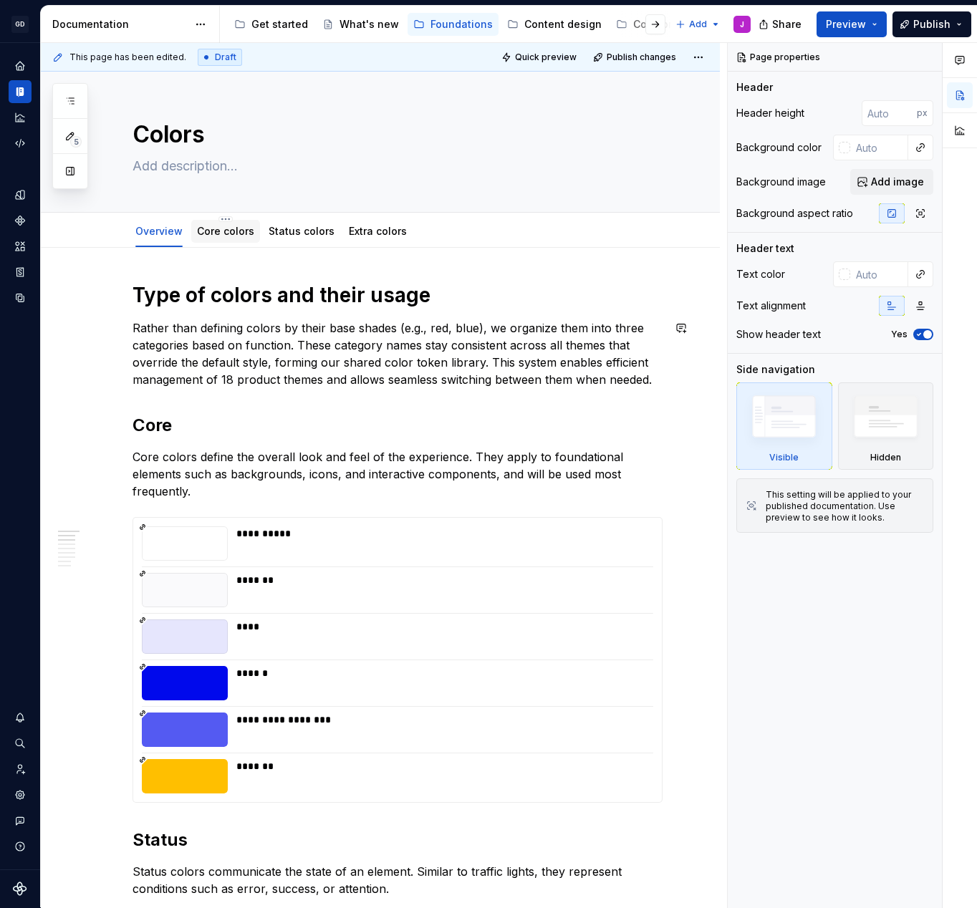
type textarea "*"
click at [228, 239] on div "Core colors" at bounding box center [225, 231] width 57 height 17
click at [223, 228] on link "Core colors" at bounding box center [225, 231] width 57 height 12
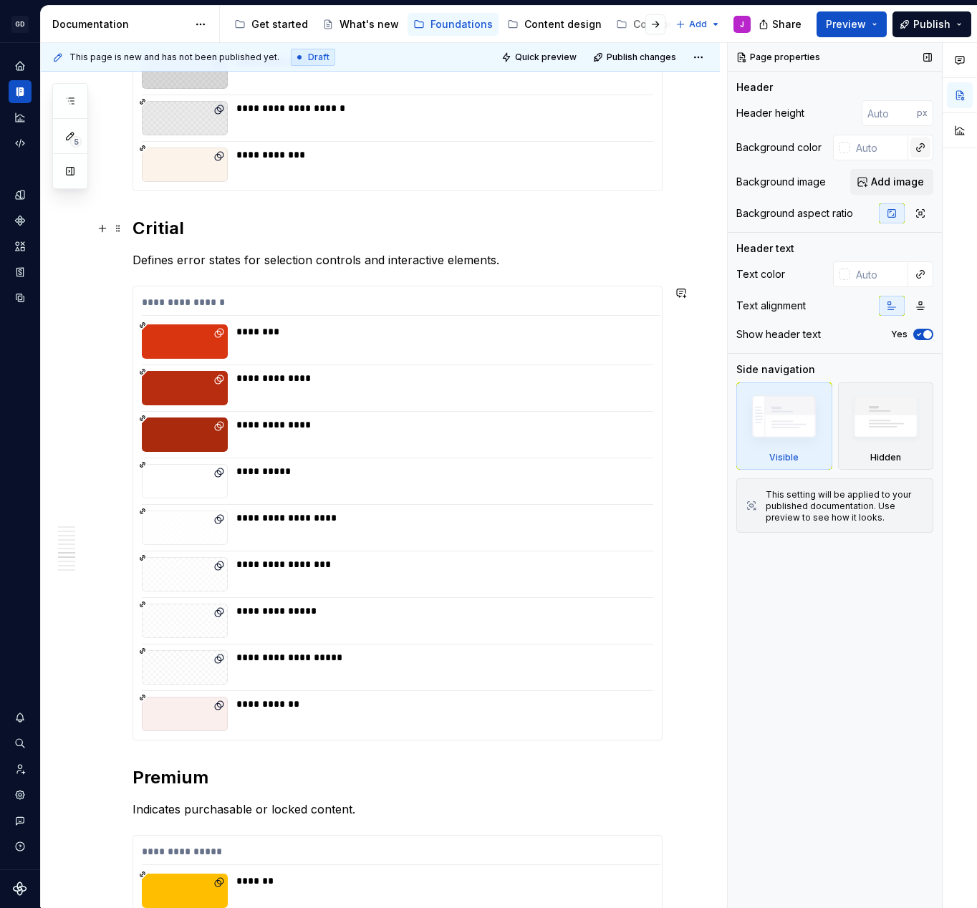
scroll to position [2889, 0]
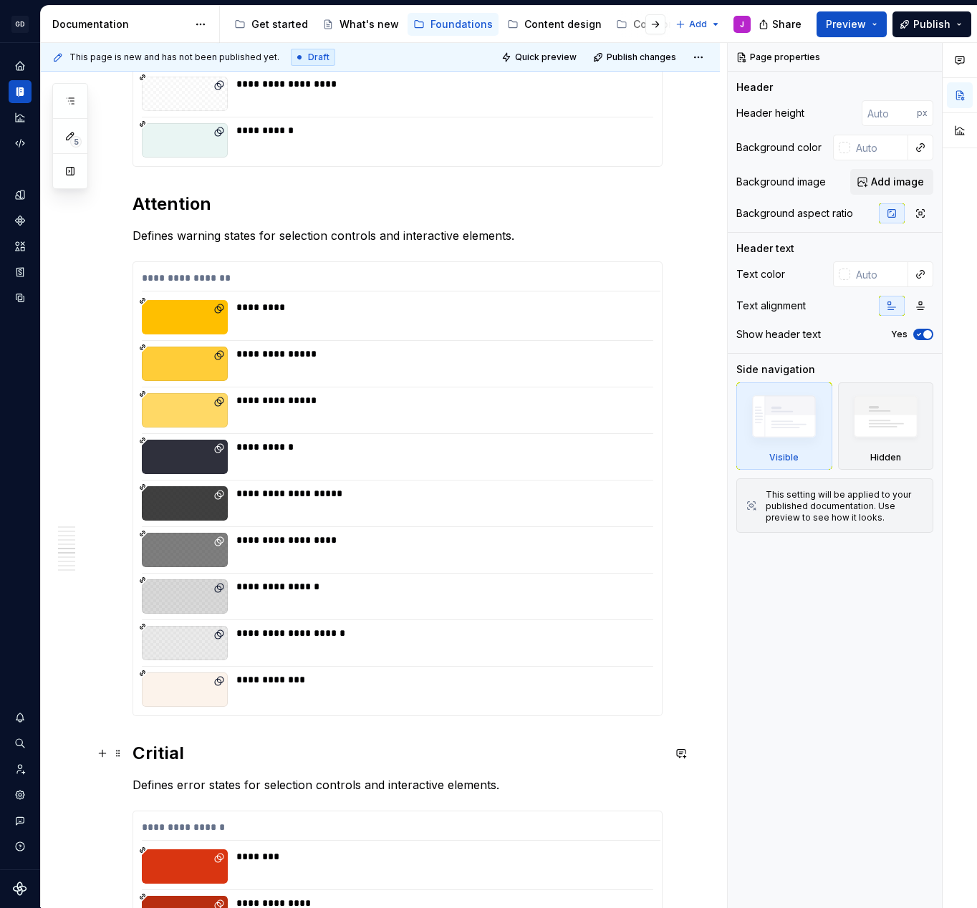
click at [166, 752] on h2 "Critial" at bounding box center [398, 753] width 530 height 23
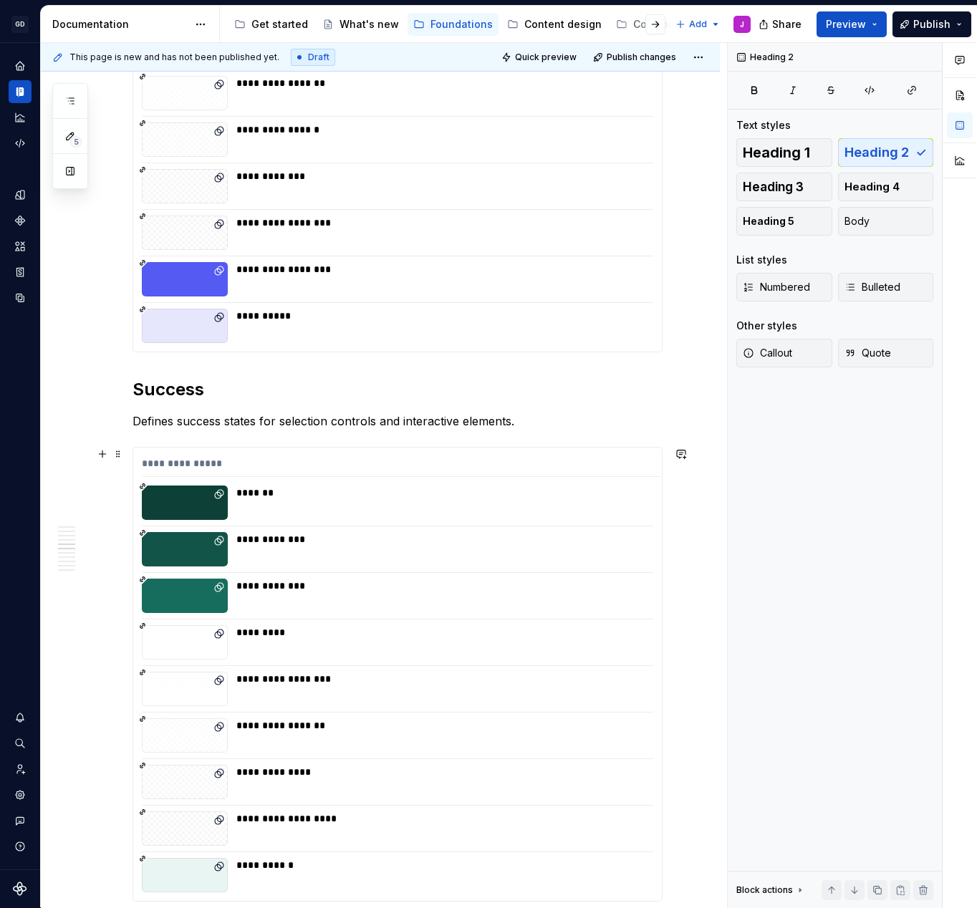
scroll to position [2276, 0]
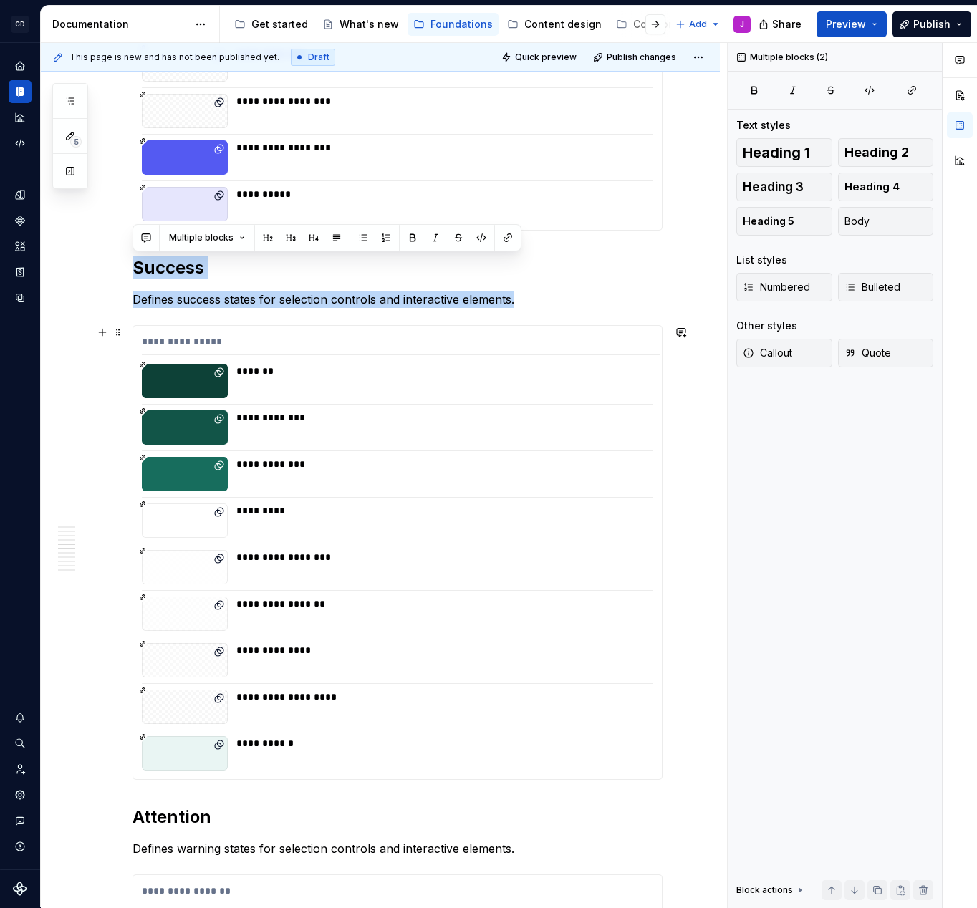
drag, startPoint x: 136, startPoint y: 264, endPoint x: 396, endPoint y: 605, distance: 429.3
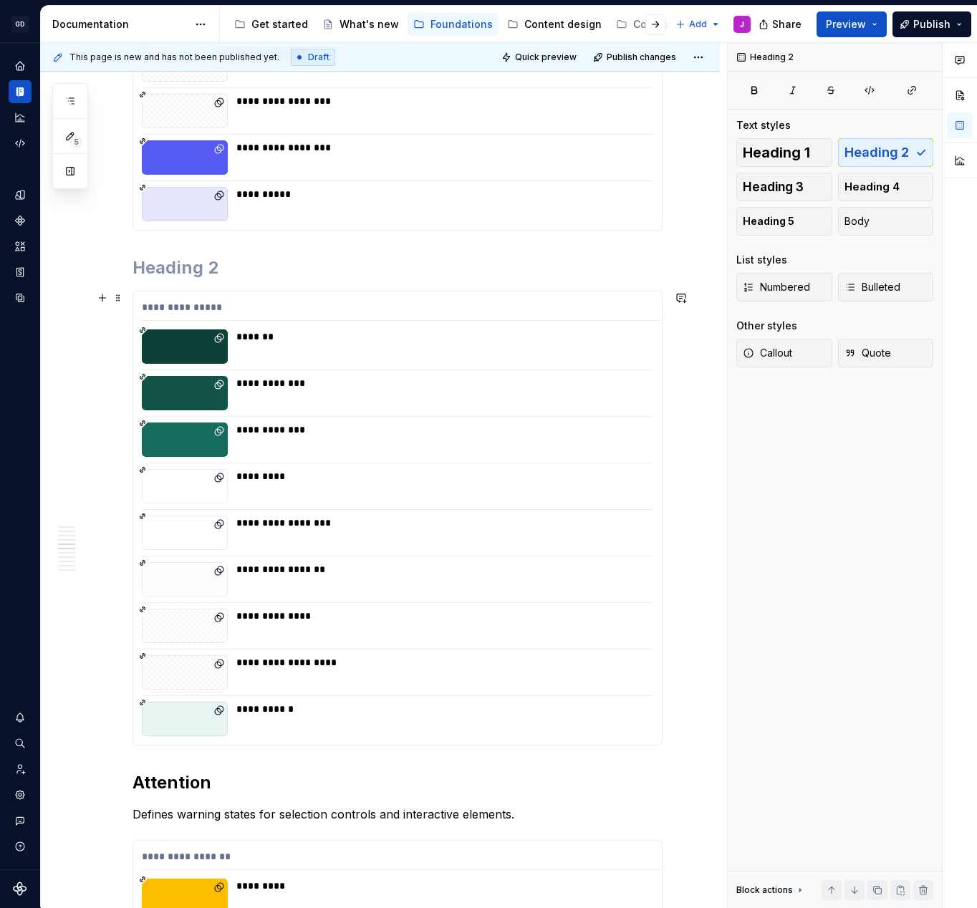
click at [400, 556] on div at bounding box center [397, 556] width 511 height 1
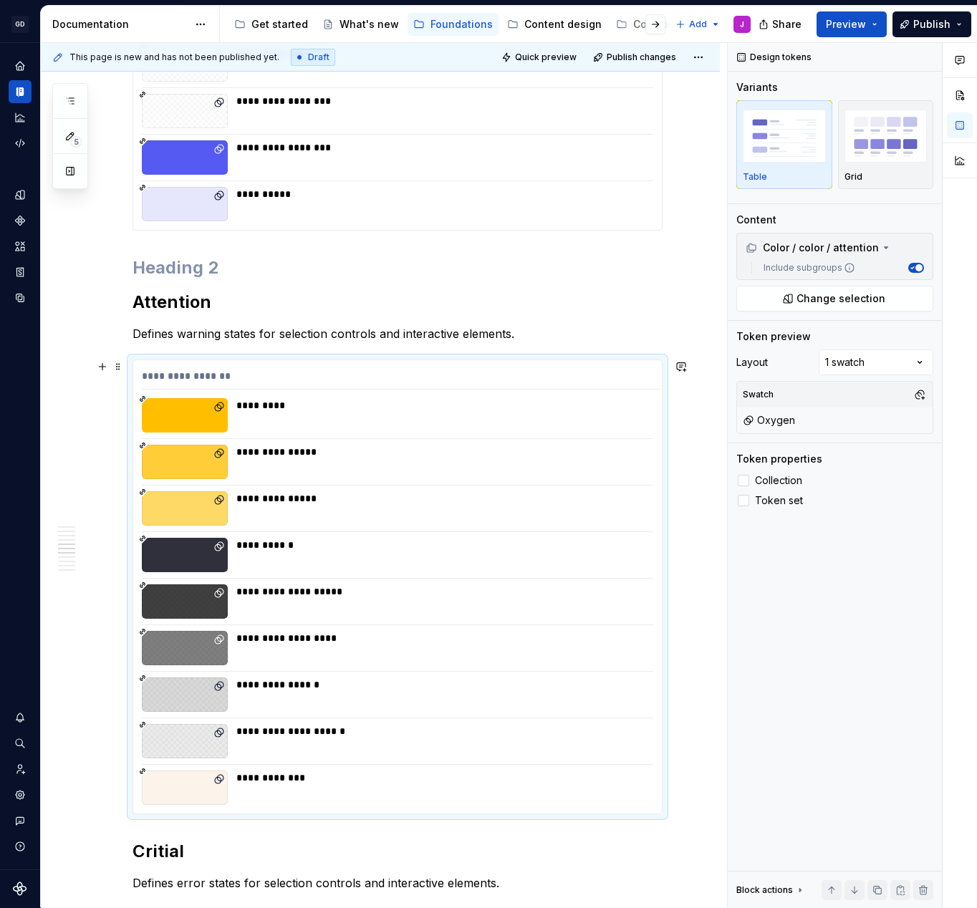
drag, startPoint x: 250, startPoint y: 446, endPoint x: 250, endPoint y: 425, distance: 20.1
click at [250, 446] on div "**********" at bounding box center [443, 452] width 415 height 14
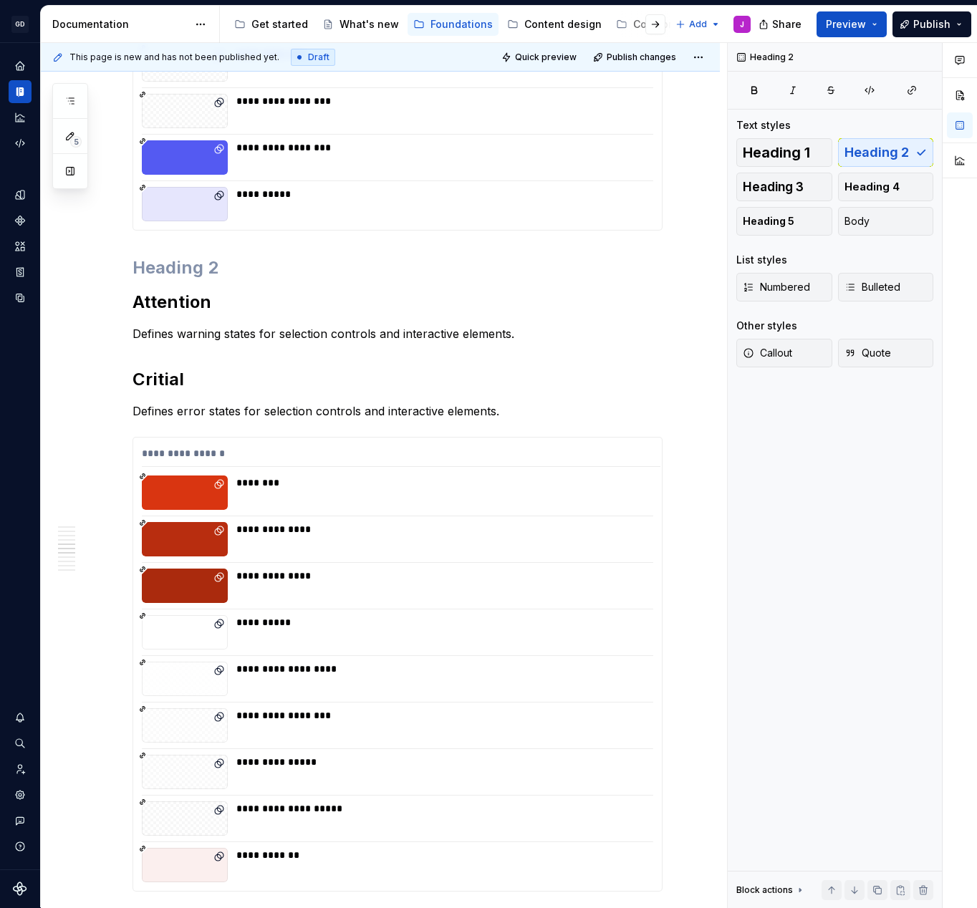
type textarea "*"
click at [212, 335] on p "Defines warning states for selection controls and interactive elements." at bounding box center [398, 333] width 530 height 17
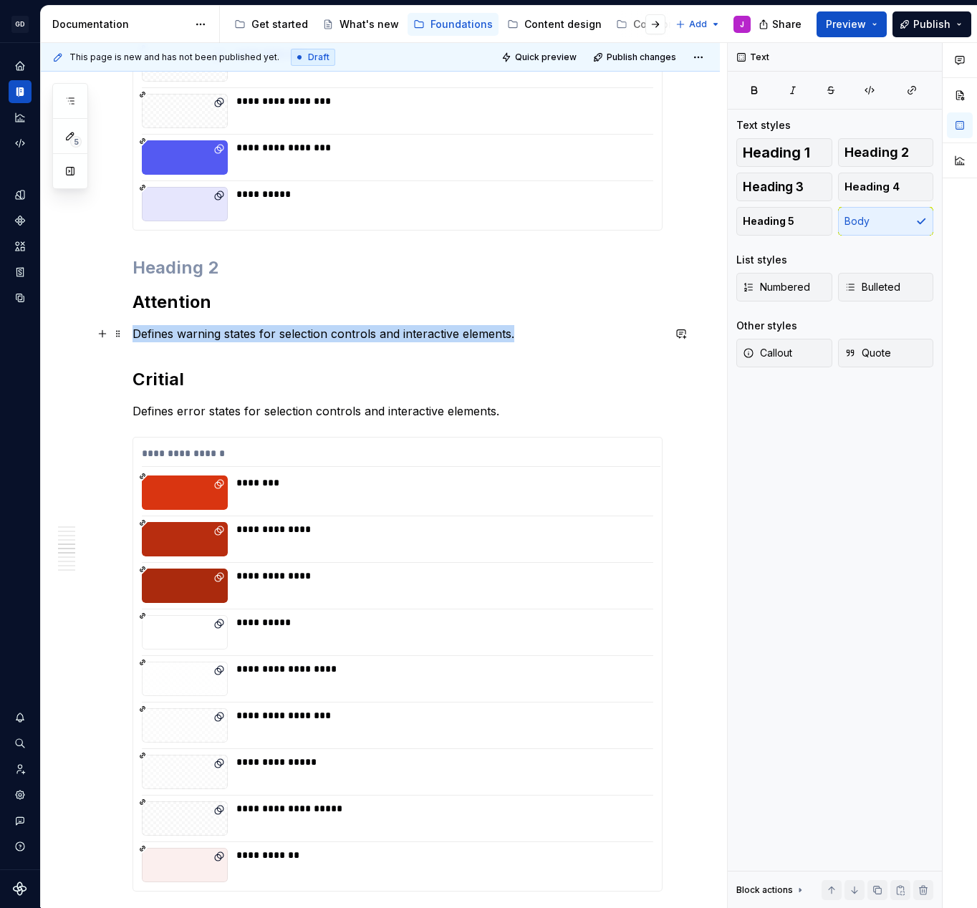
click at [212, 335] on p "Defines warning states for selection controls and interactive elements." at bounding box center [398, 333] width 530 height 17
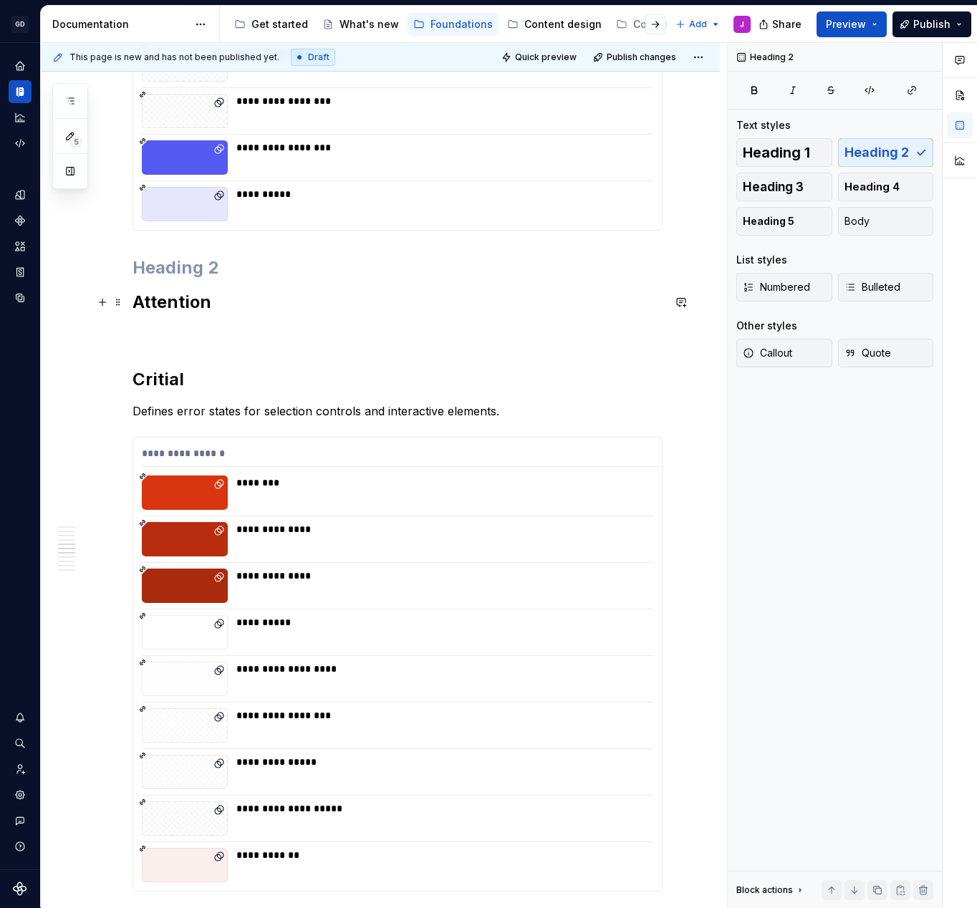
click at [204, 296] on h2 "Attention" at bounding box center [398, 302] width 530 height 23
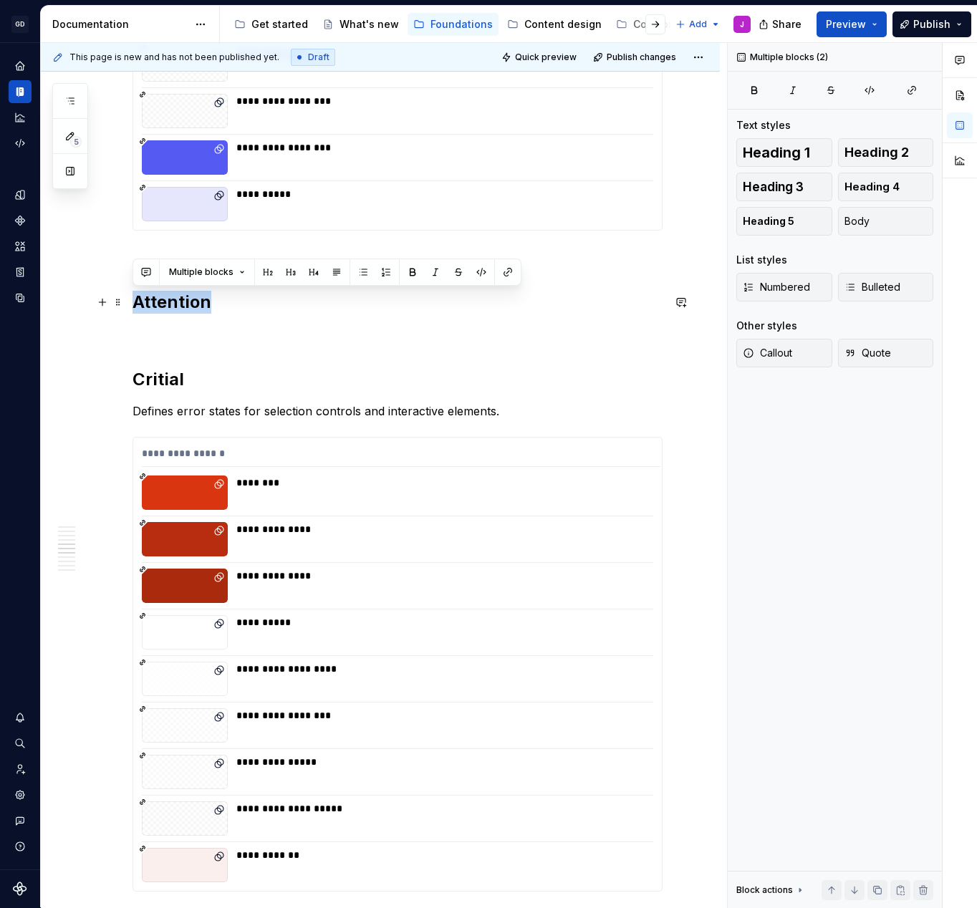
click at [204, 296] on h2 "Attention" at bounding box center [398, 302] width 530 height 23
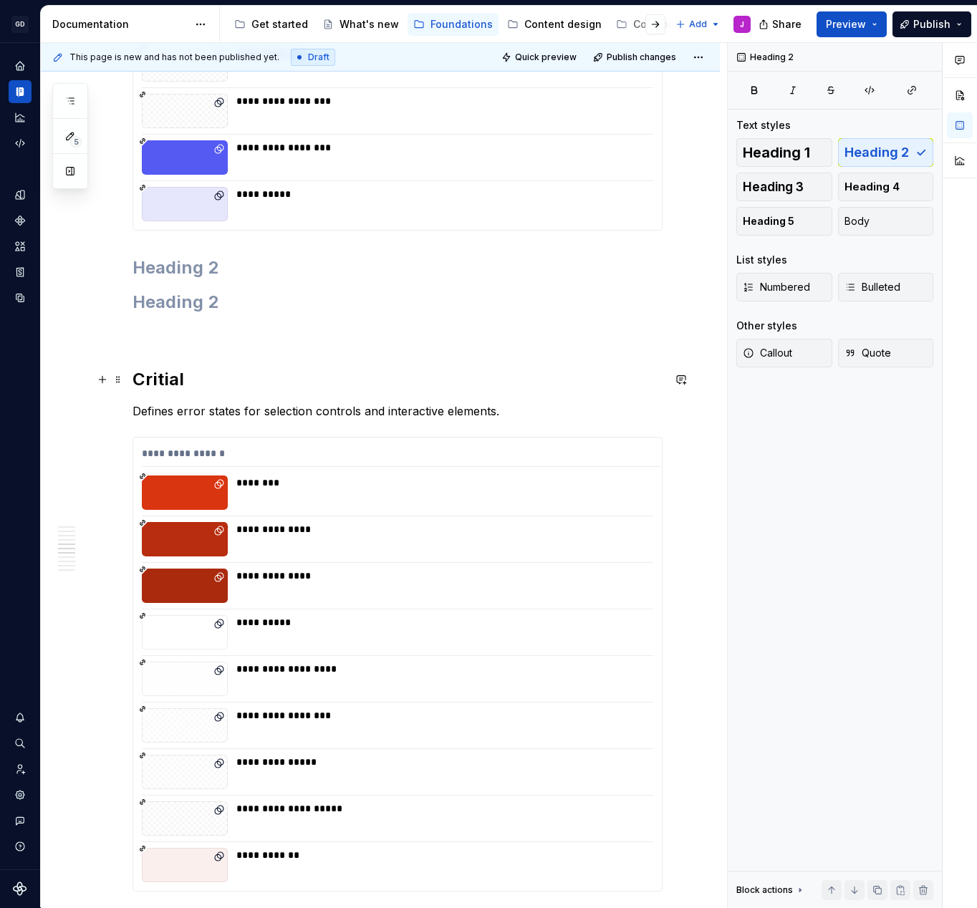
click at [177, 378] on h2 "Critial" at bounding box center [398, 379] width 530 height 23
click at [175, 377] on h2 "Critial" at bounding box center [398, 379] width 530 height 23
click at [173, 360] on div "**********" at bounding box center [398, 556] width 530 height 5100
click at [178, 395] on div "**********" at bounding box center [398, 556] width 530 height 5100
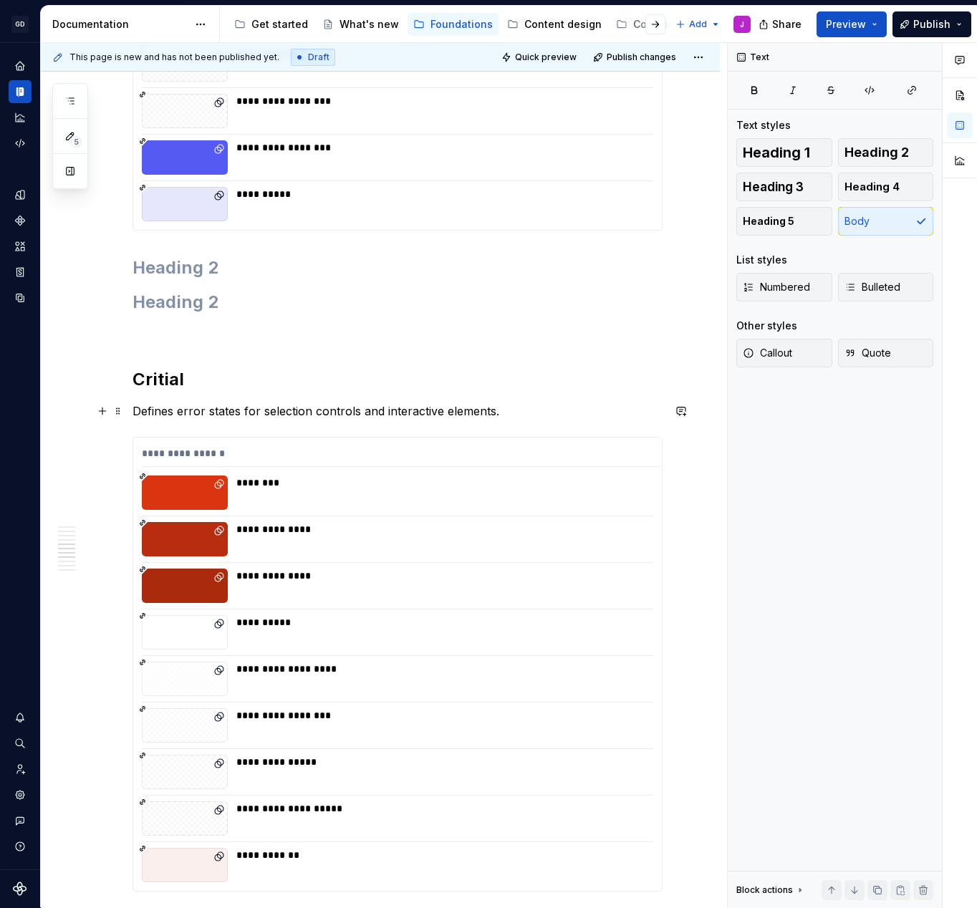
scroll to position [2334, 0]
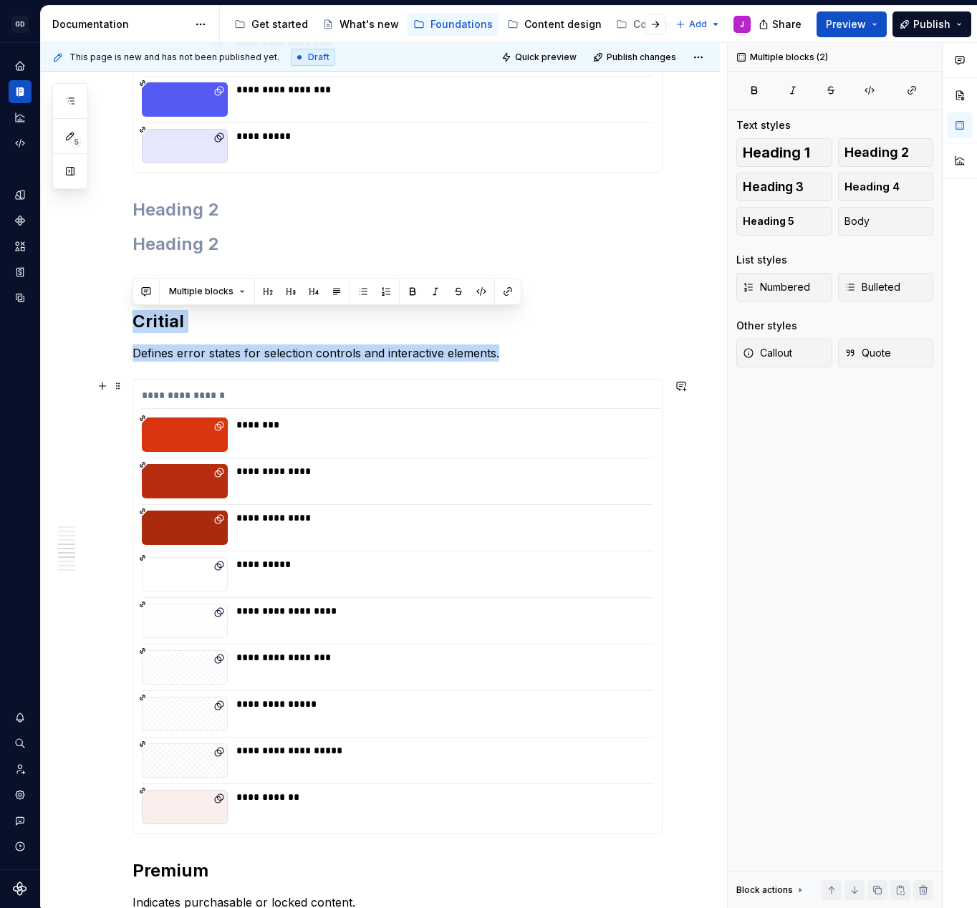
drag, startPoint x: 136, startPoint y: 322, endPoint x: 434, endPoint y: 554, distance: 377.7
click at [440, 562] on div "**********" at bounding box center [398, 498] width 530 height 5100
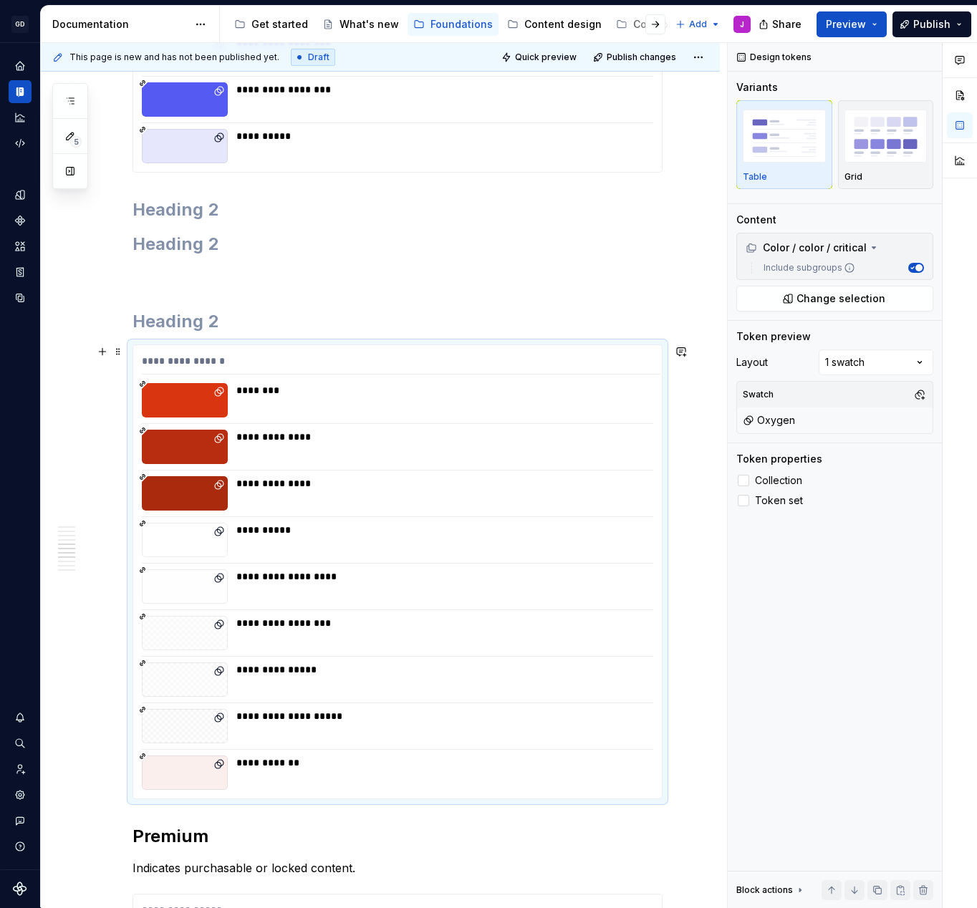
click at [443, 379] on div "**********" at bounding box center [397, 571] width 529 height 453
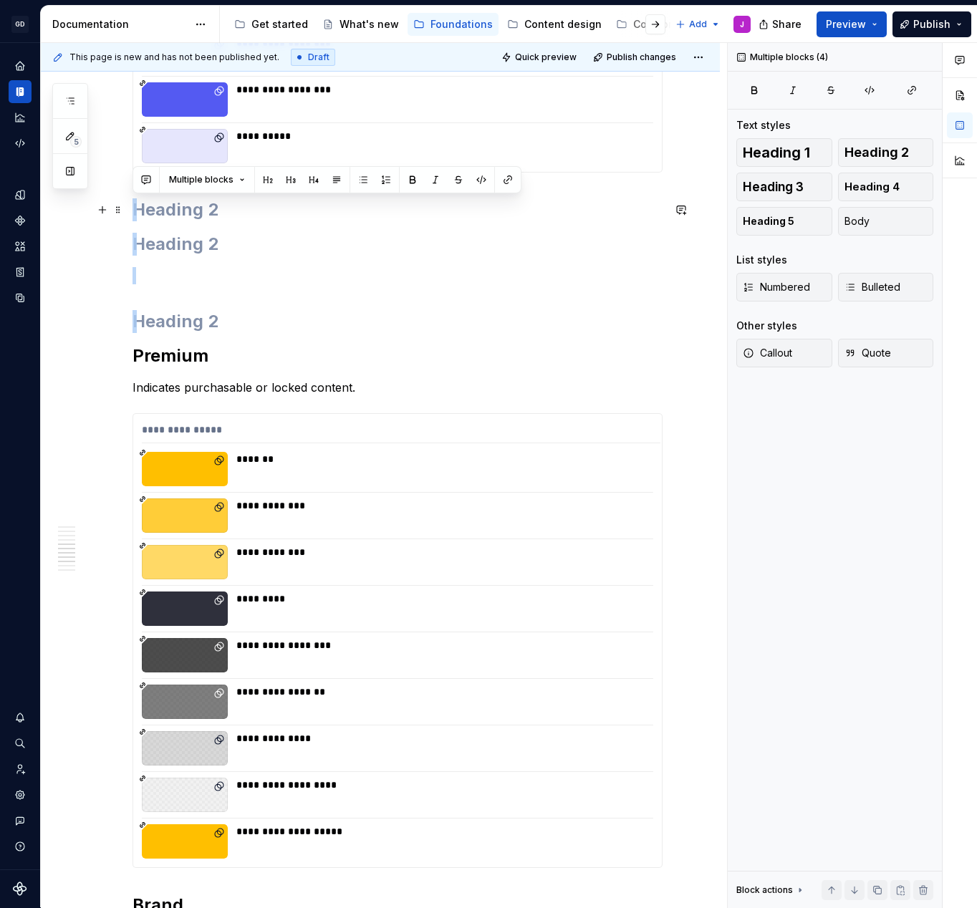
drag, startPoint x: 266, startPoint y: 290, endPoint x: 138, endPoint y: 212, distance: 150.1
click at [138, 212] on div "**********" at bounding box center [398, 240] width 530 height 4585
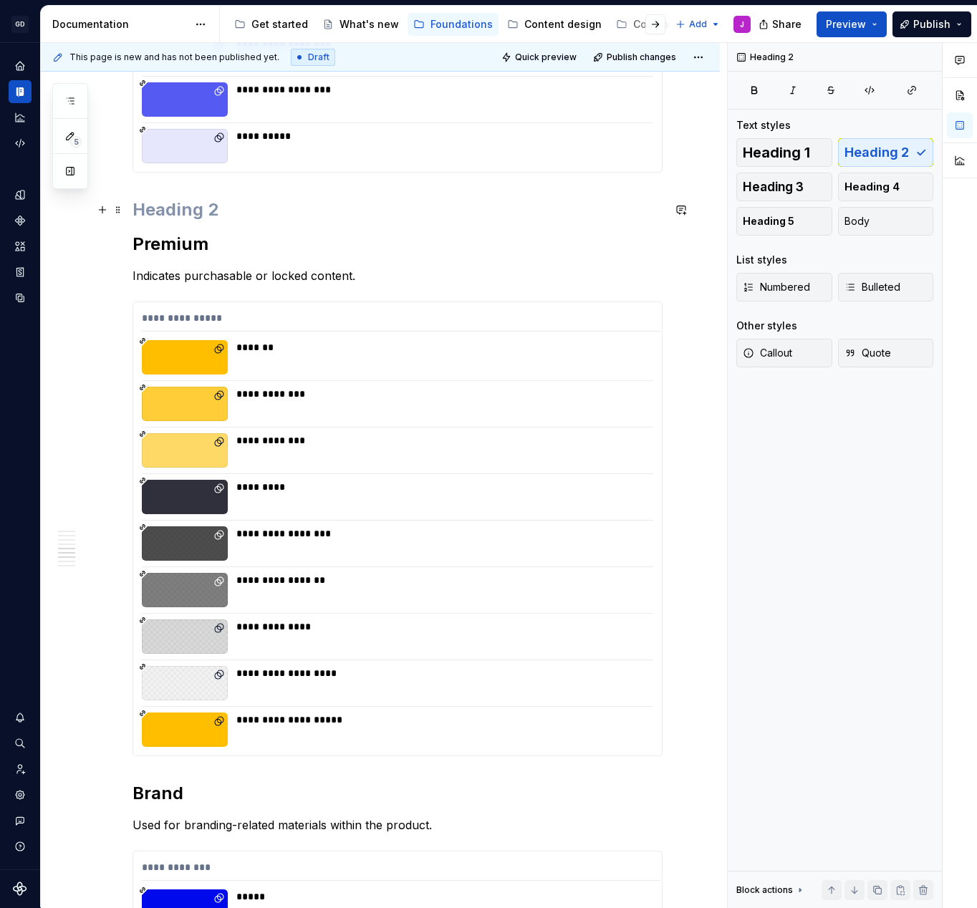
drag, startPoint x: 223, startPoint y: 208, endPoint x: 89, endPoint y: 198, distance: 134.4
click at [88, 199] on div "**********" at bounding box center [380, 312] width 679 height 4797
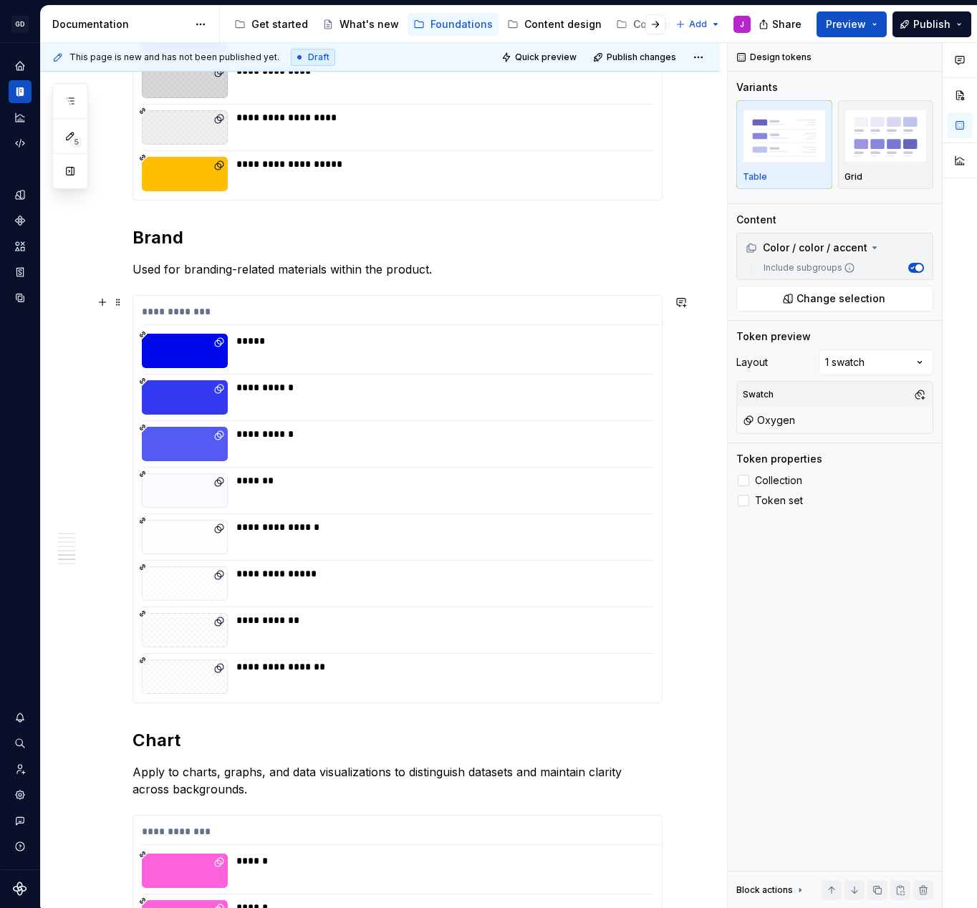
scroll to position [2907, 0]
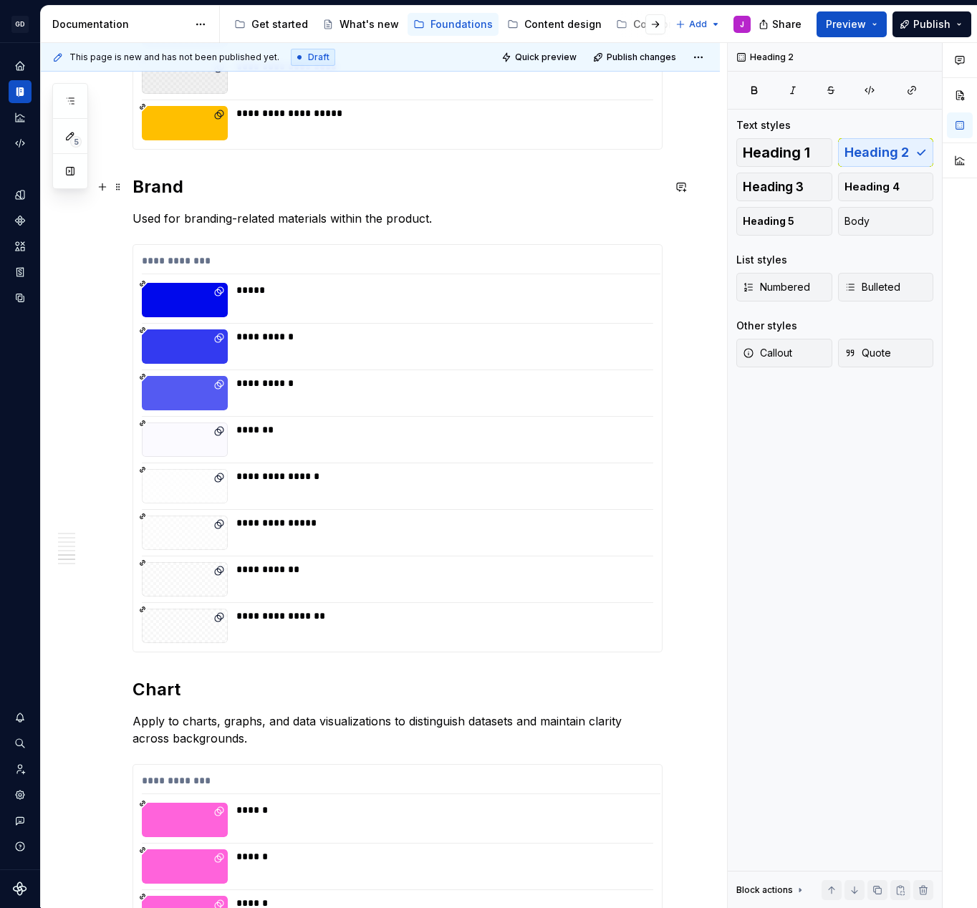
click at [150, 190] on h2 "Brand" at bounding box center [398, 186] width 530 height 23
click at [150, 190] on h2 "Band" at bounding box center [398, 186] width 530 height 23
click at [176, 220] on p "Used for branding-related materials within the product." at bounding box center [398, 218] width 530 height 17
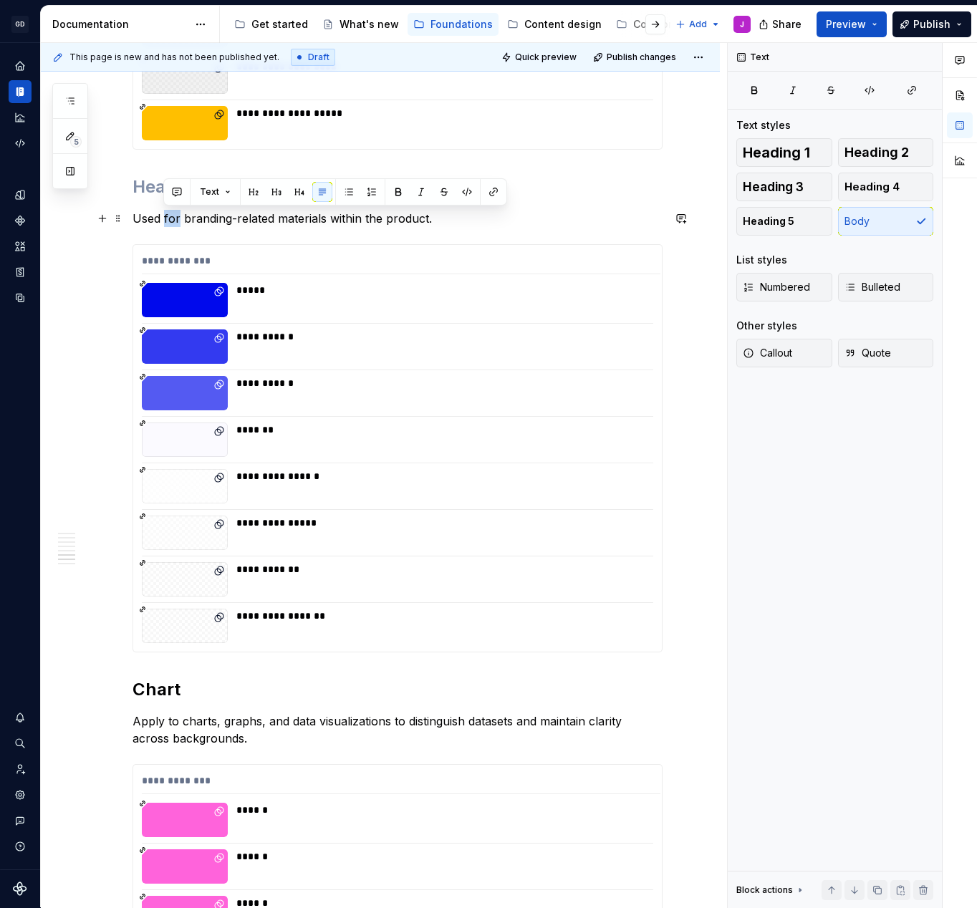
click at [176, 220] on p "Used for branding-related materials within the product." at bounding box center [398, 218] width 530 height 17
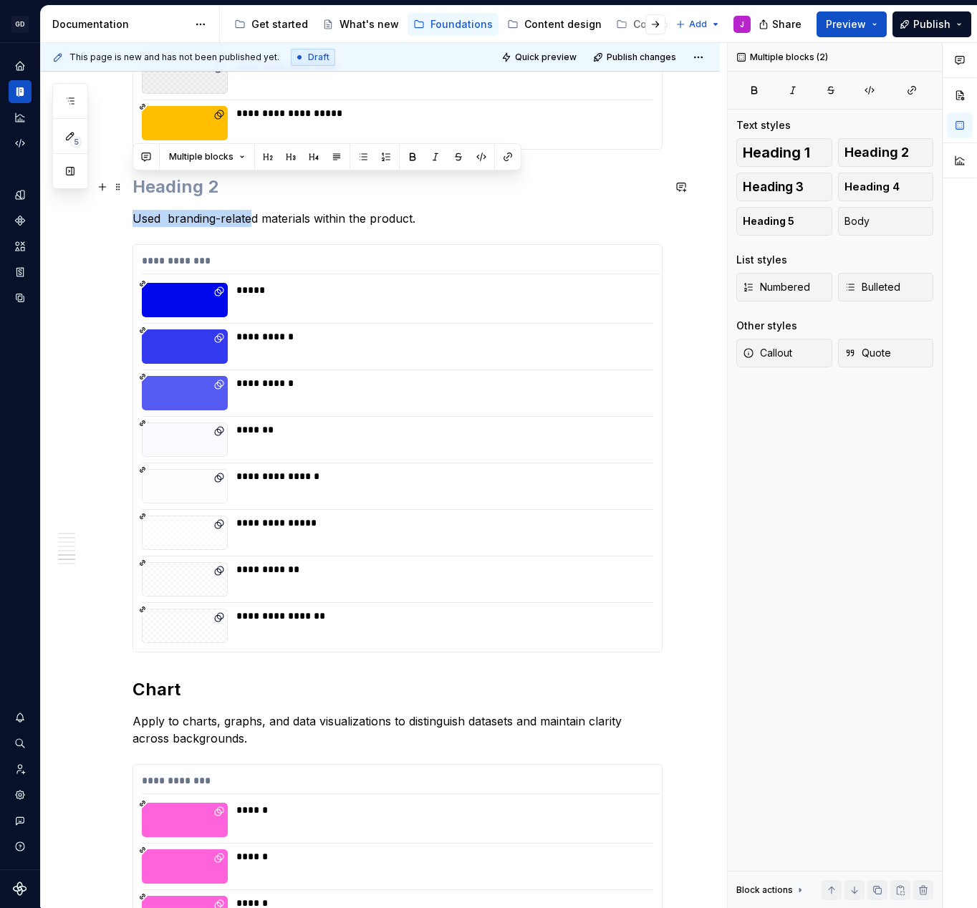
drag, startPoint x: 254, startPoint y: 220, endPoint x: 134, endPoint y: 162, distance: 133.6
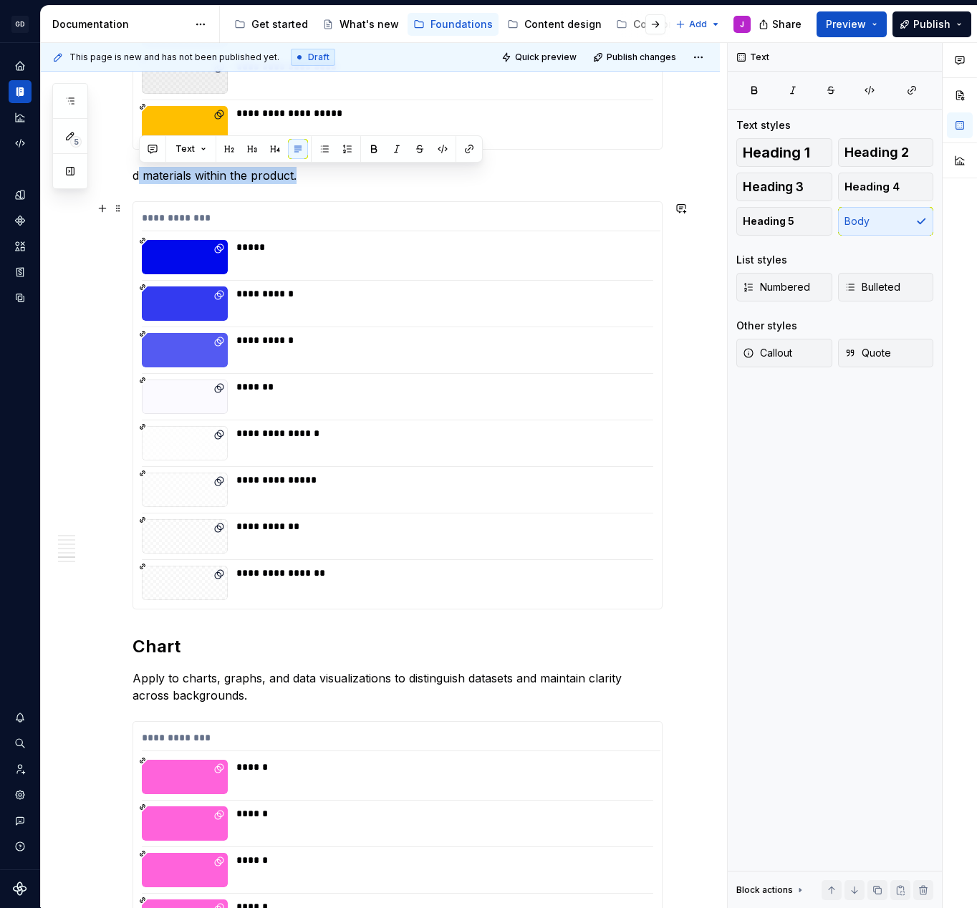
drag, startPoint x: 138, startPoint y: 179, endPoint x: 319, endPoint y: 230, distance: 188.2
click at [238, 219] on div "**********" at bounding box center [401, 221] width 519 height 21
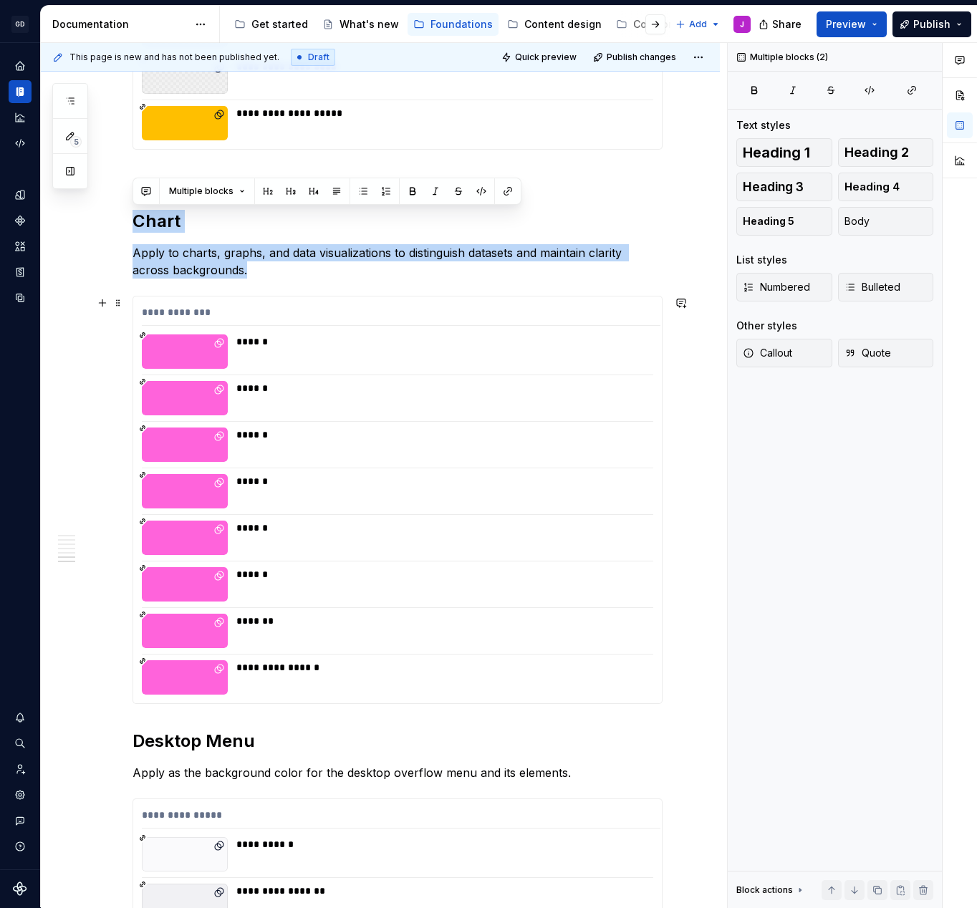
drag, startPoint x: 134, startPoint y: 220, endPoint x: 345, endPoint y: 511, distance: 359.6
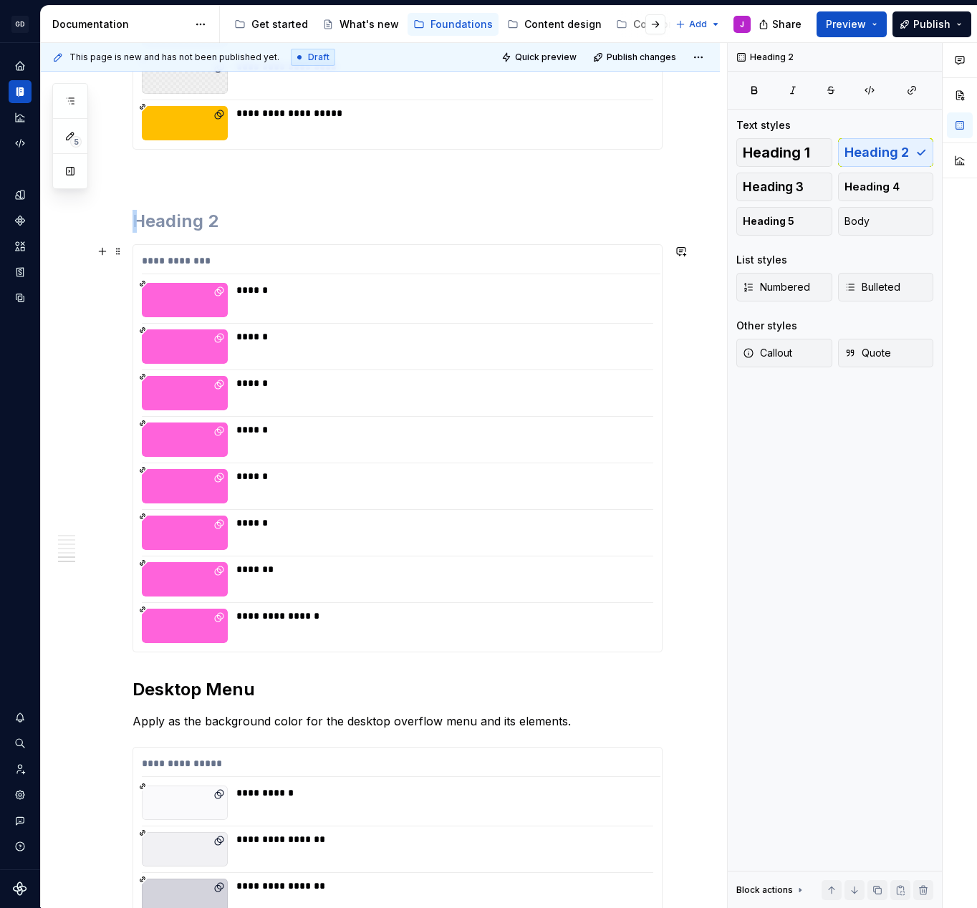
click at [267, 349] on div "******" at bounding box center [440, 346] width 408 height 34
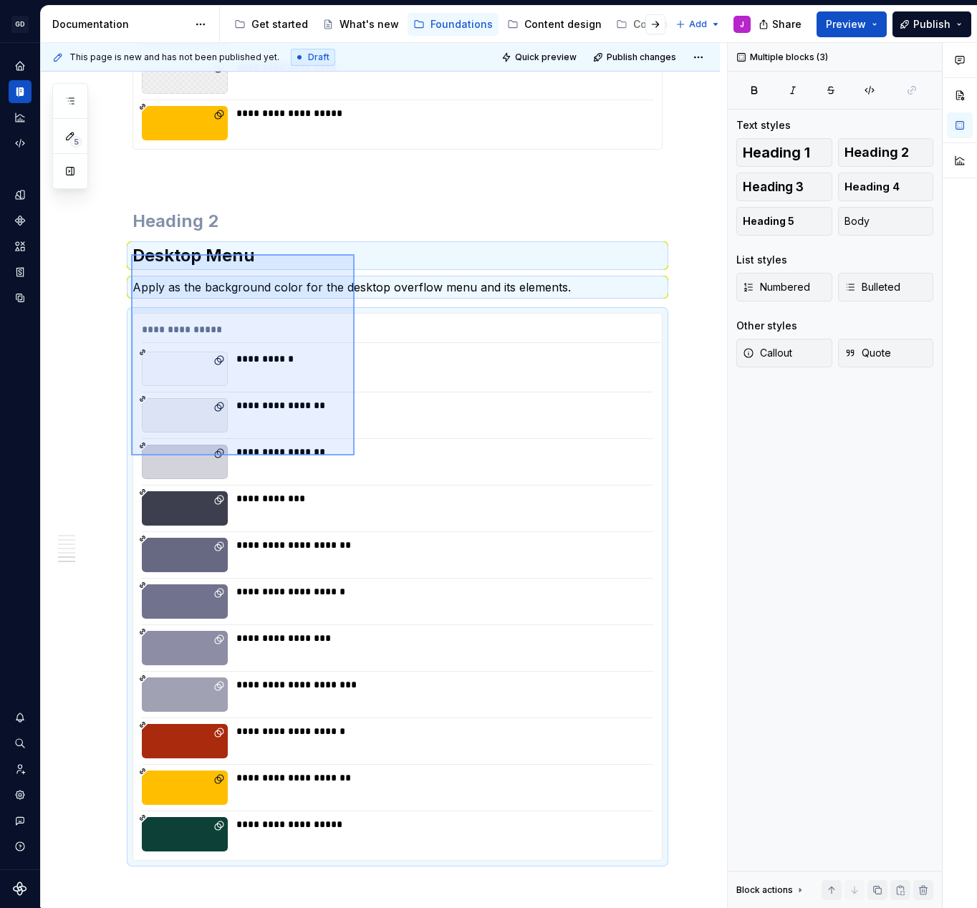
drag, startPoint x: 131, startPoint y: 254, endPoint x: 357, endPoint y: 468, distance: 311.1
click at [357, 468] on div "**********" at bounding box center [384, 475] width 686 height 865
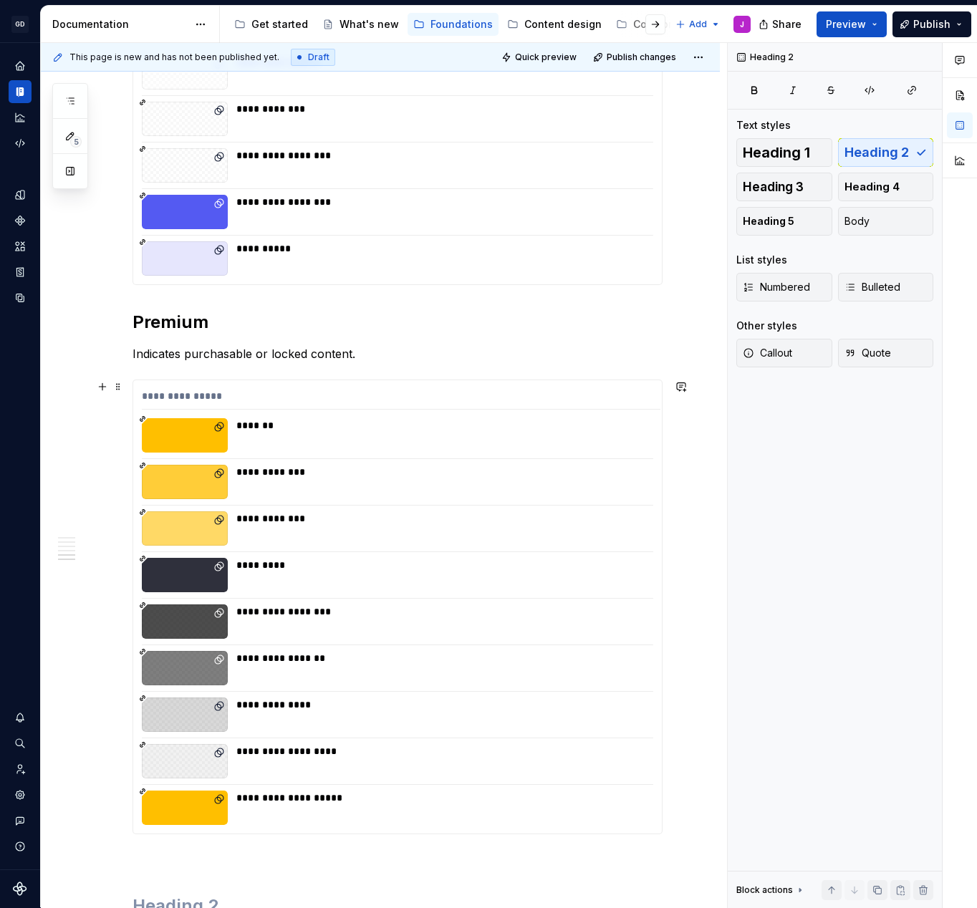
scroll to position [2403, 0]
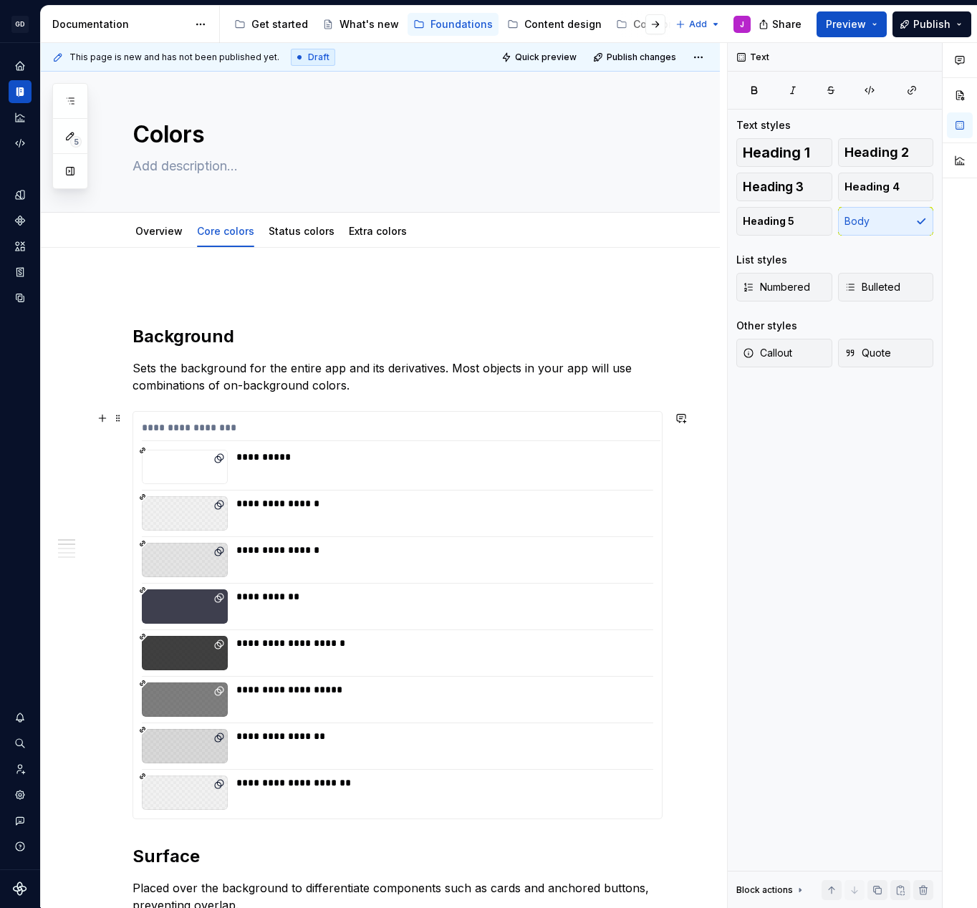
scroll to position [0, 0]
click at [154, 289] on p at bounding box center [398, 290] width 530 height 17
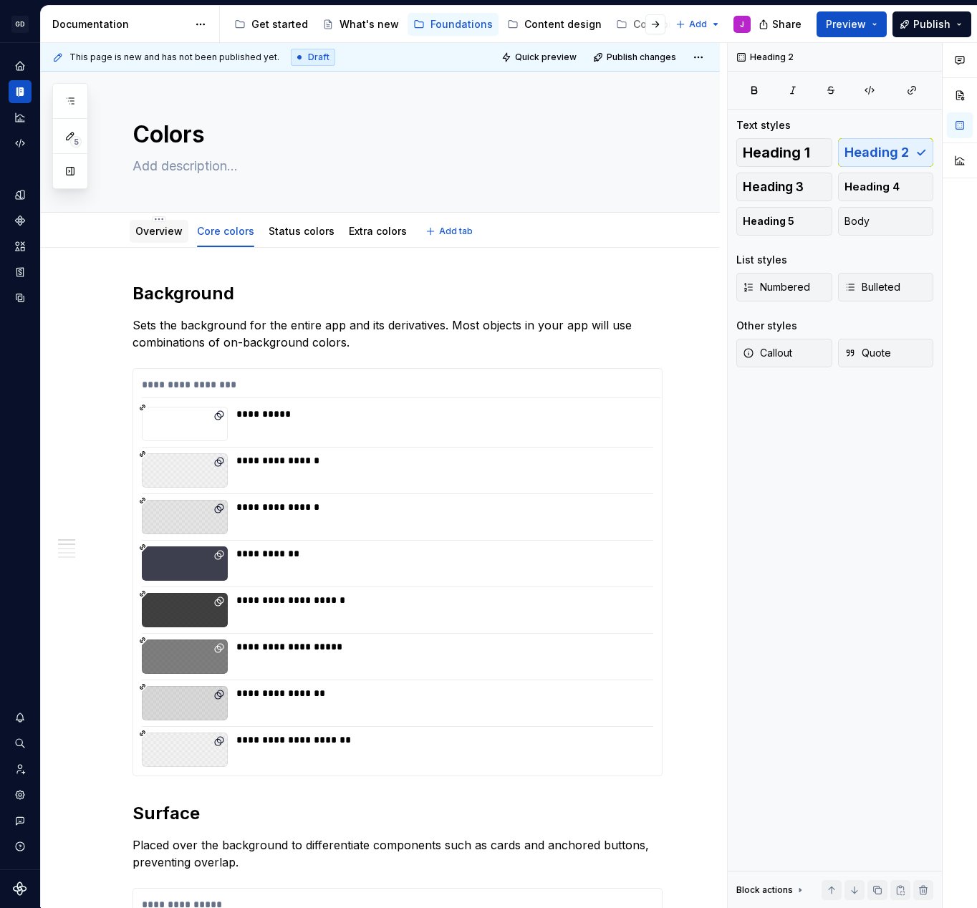
click at [166, 237] on div "Overview" at bounding box center [158, 231] width 47 height 14
click at [168, 232] on link "Overview" at bounding box center [158, 231] width 47 height 12
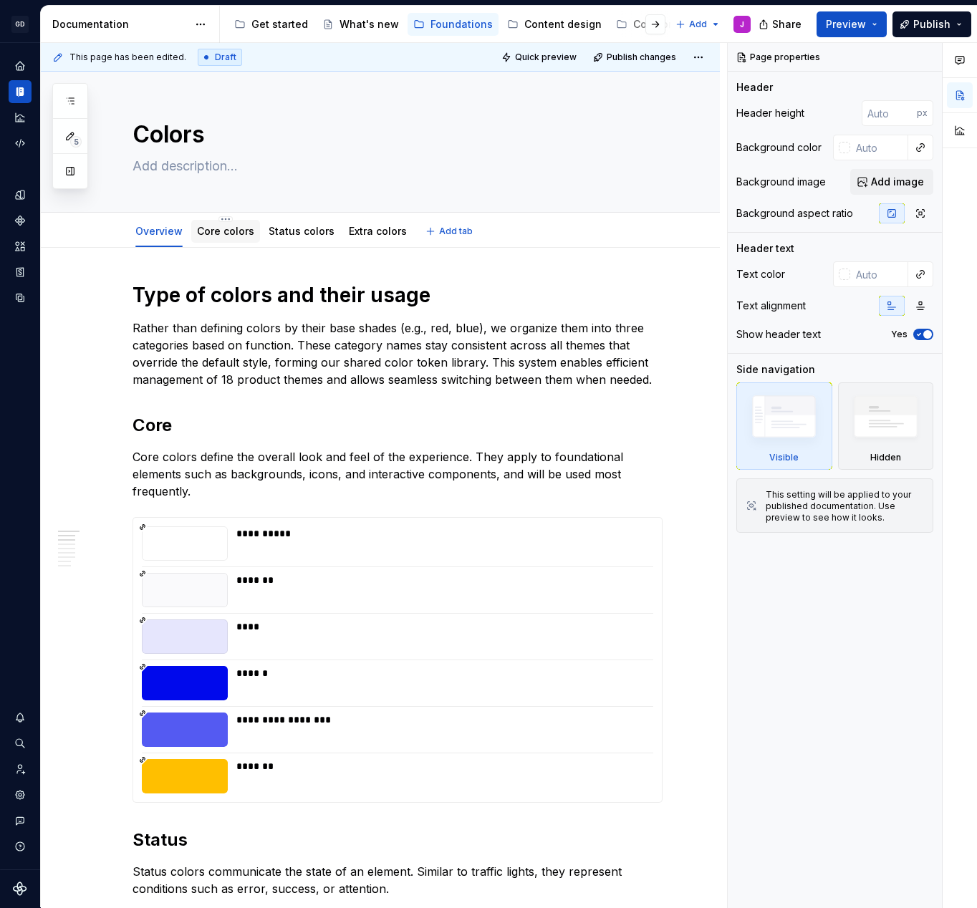
click at [239, 226] on link "Core colors" at bounding box center [225, 231] width 57 height 12
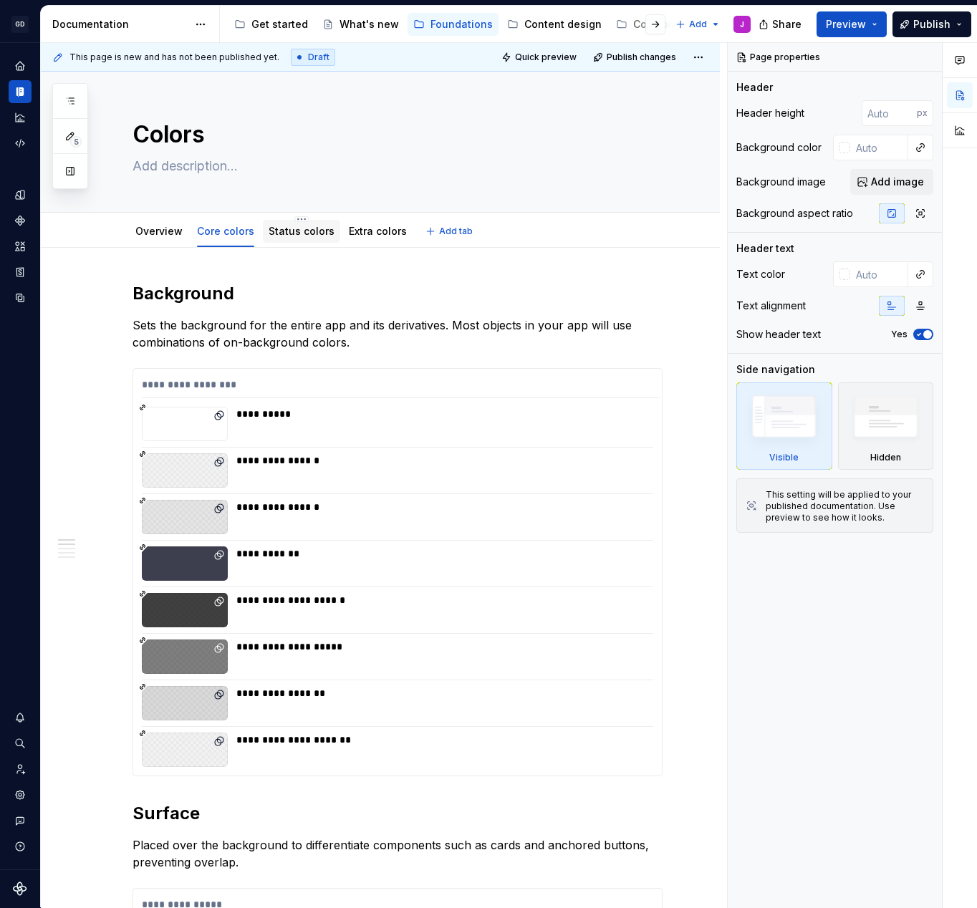
click at [297, 230] on link "Status colors" at bounding box center [302, 231] width 66 height 12
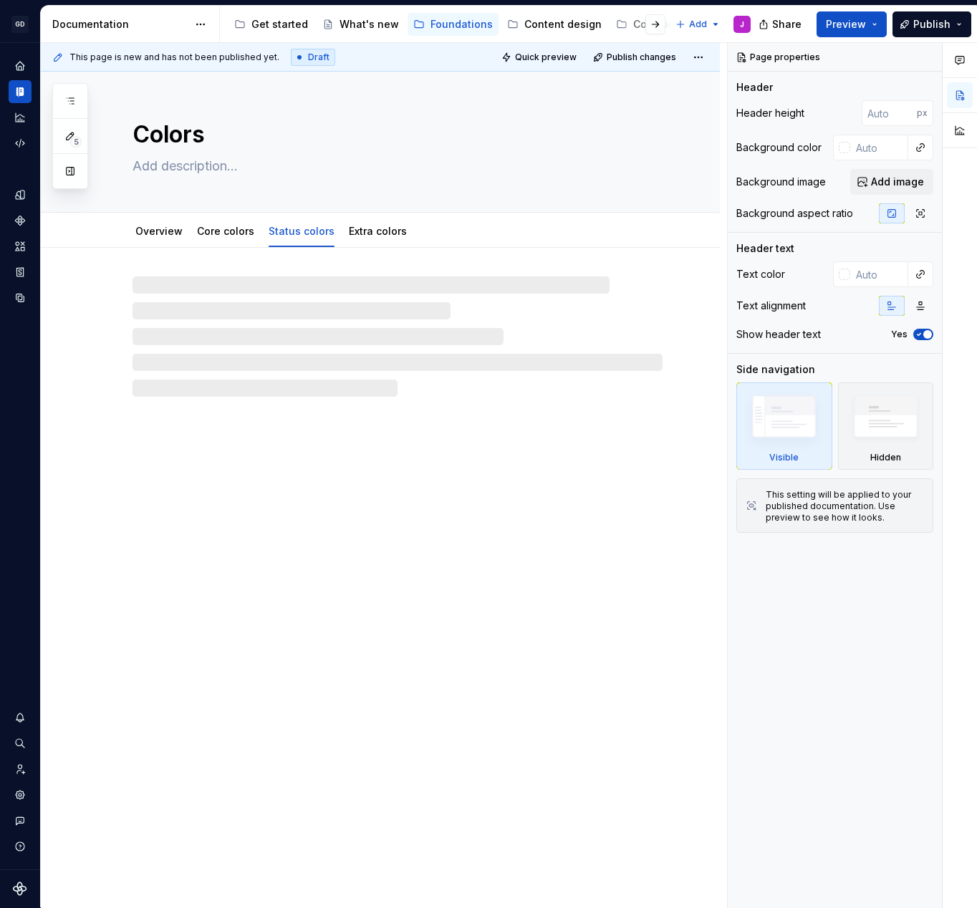
type textarea "*"
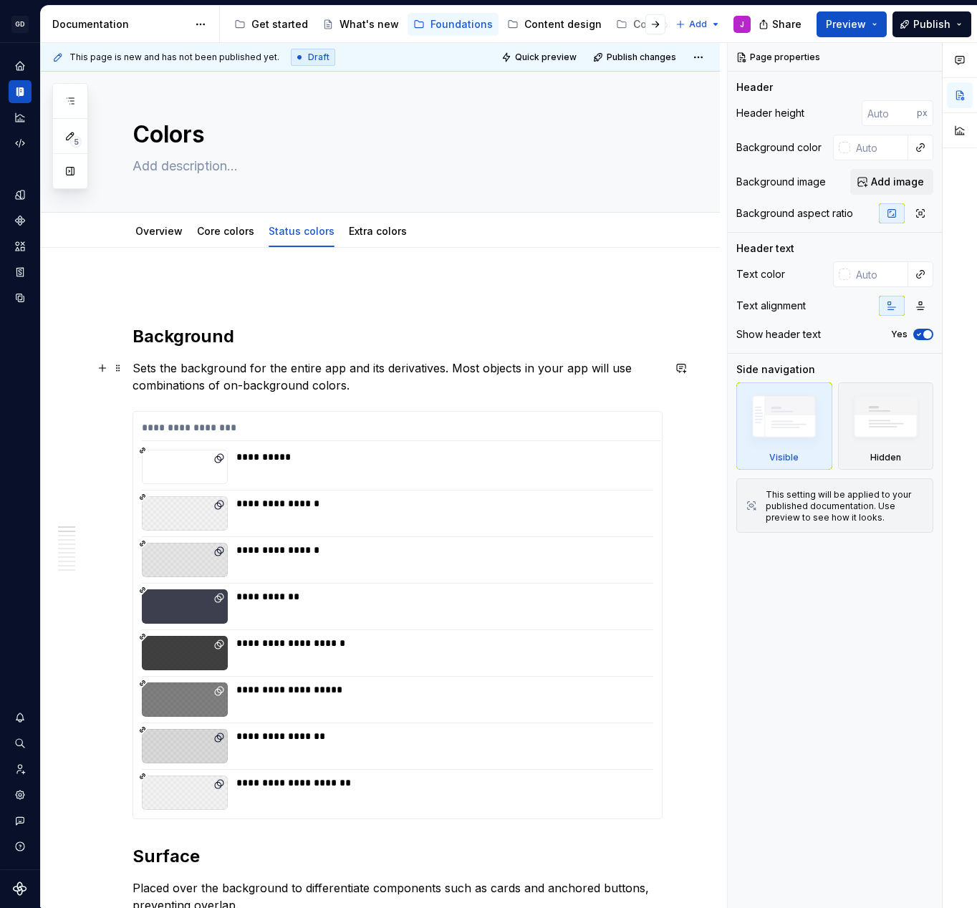
scroll to position [58, 0]
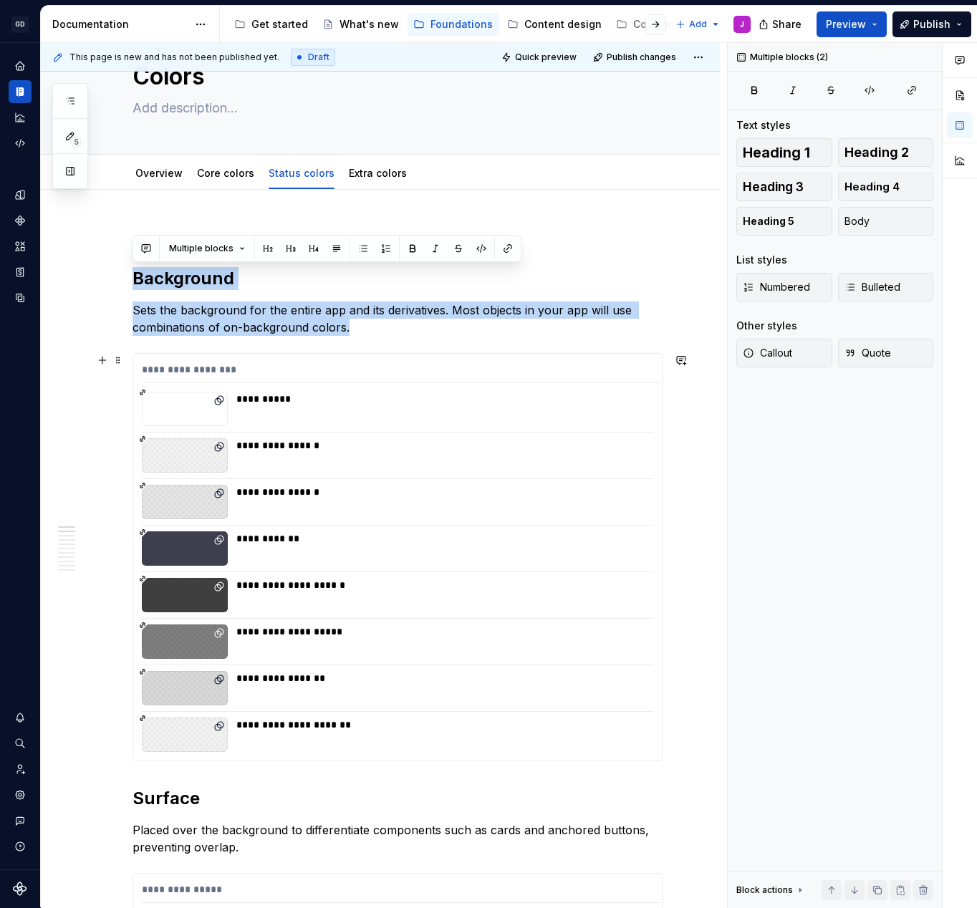
drag, startPoint x: 135, startPoint y: 279, endPoint x: 332, endPoint y: 427, distance: 246.1
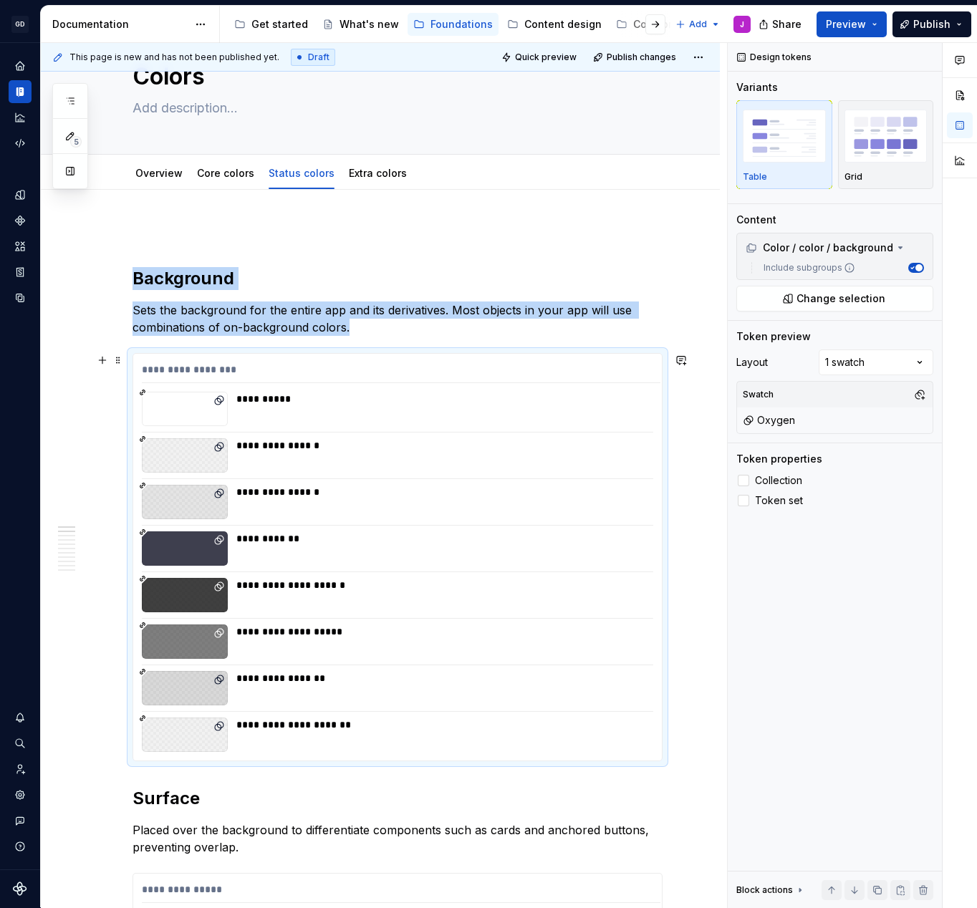
click at [343, 399] on div "**********" at bounding box center [443, 399] width 415 height 14
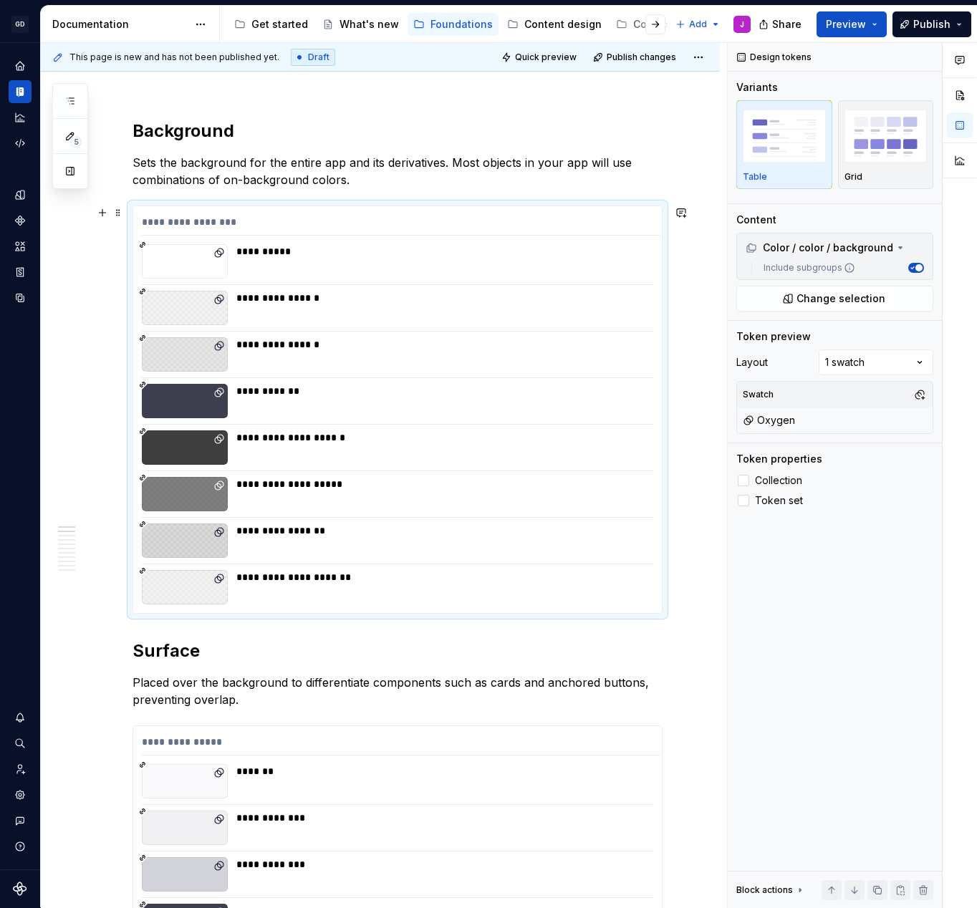
scroll to position [216, 0]
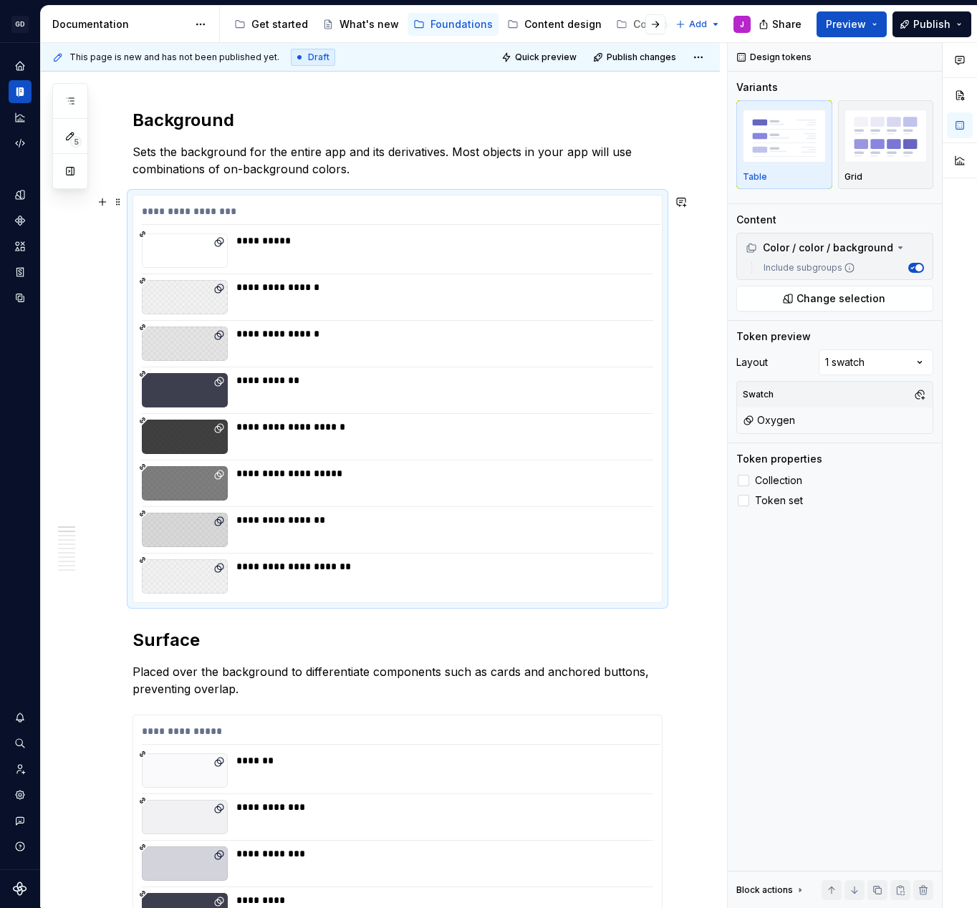
click at [343, 399] on div "**********" at bounding box center [440, 390] width 408 height 34
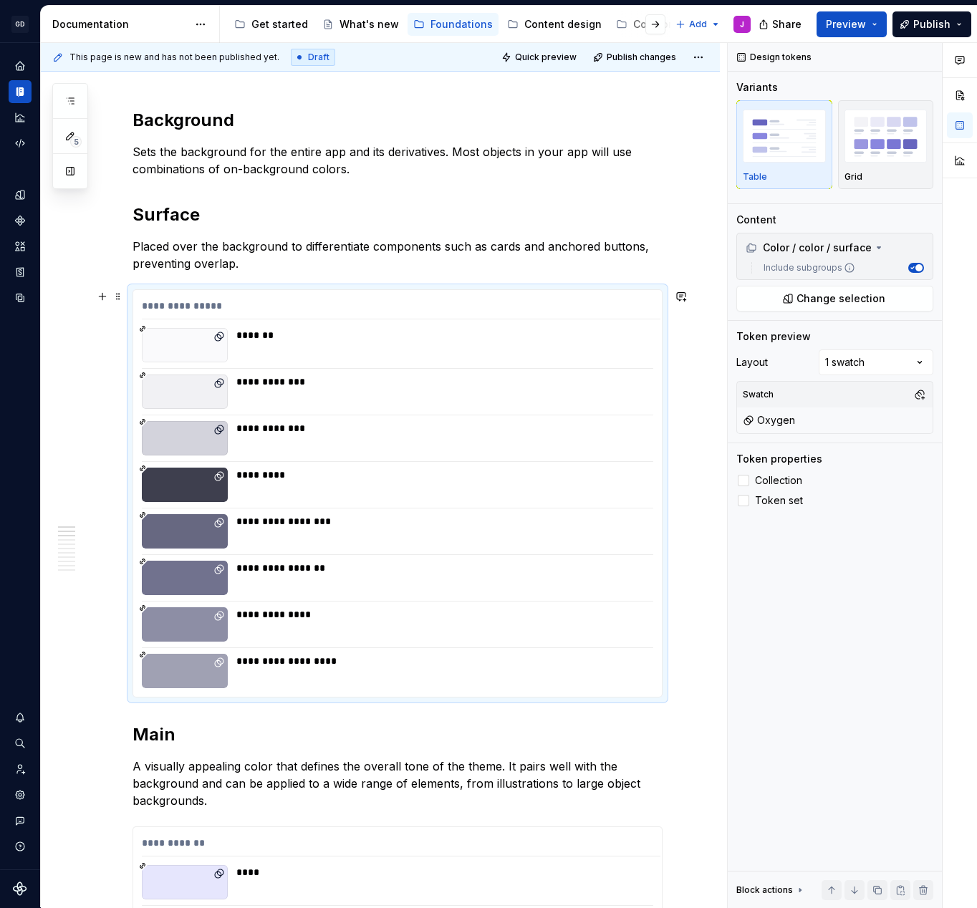
click at [338, 377] on div "**********" at bounding box center [443, 382] width 415 height 14
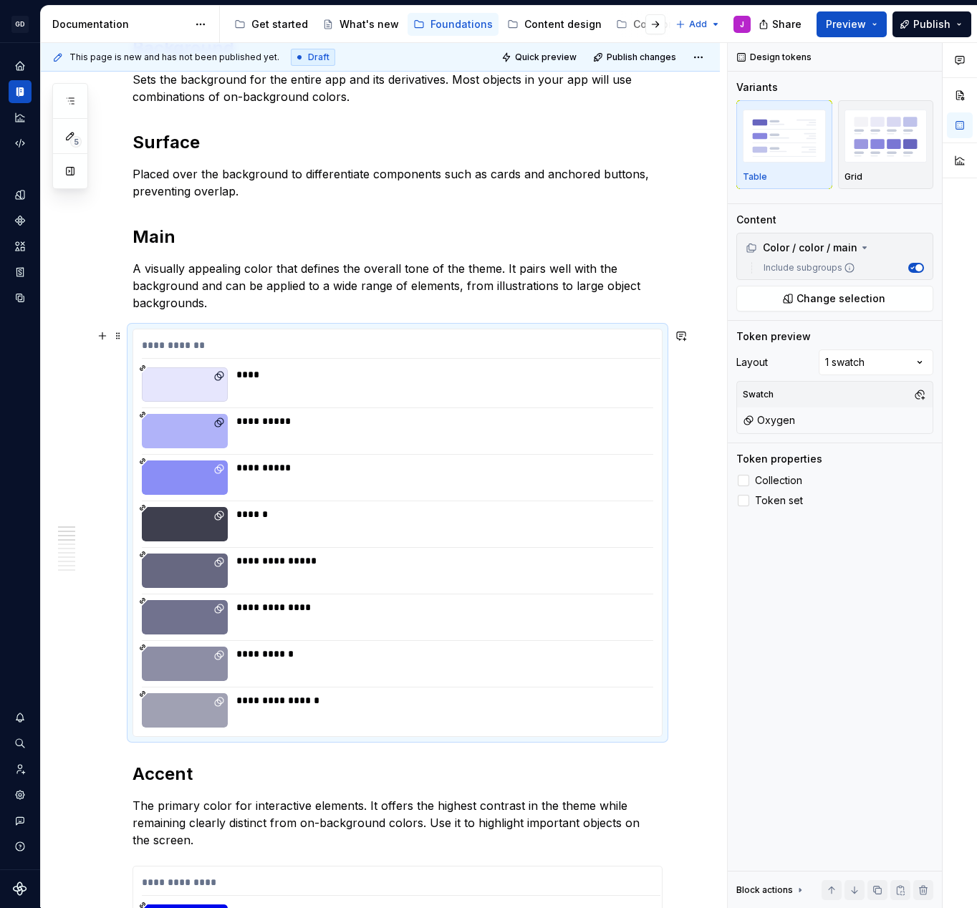
click at [337, 410] on div "**********" at bounding box center [397, 532] width 529 height 407
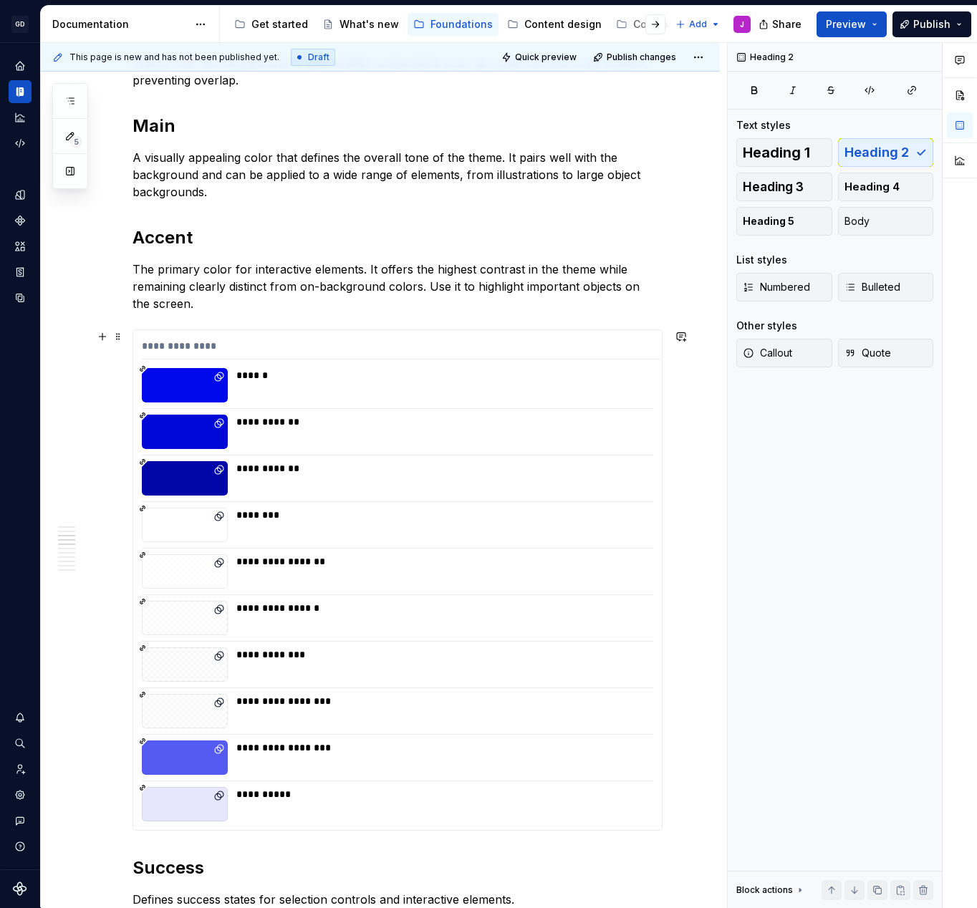
click at [337, 408] on div "**********" at bounding box center [397, 580] width 529 height 500
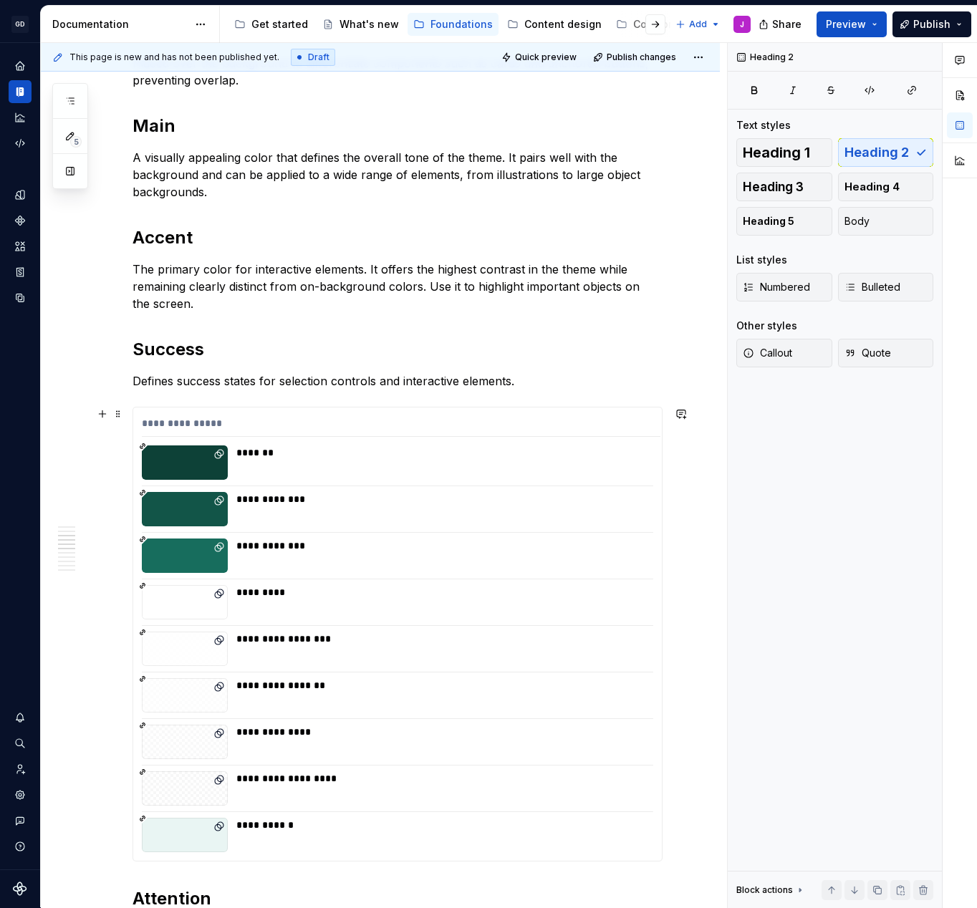
scroll to position [478, 0]
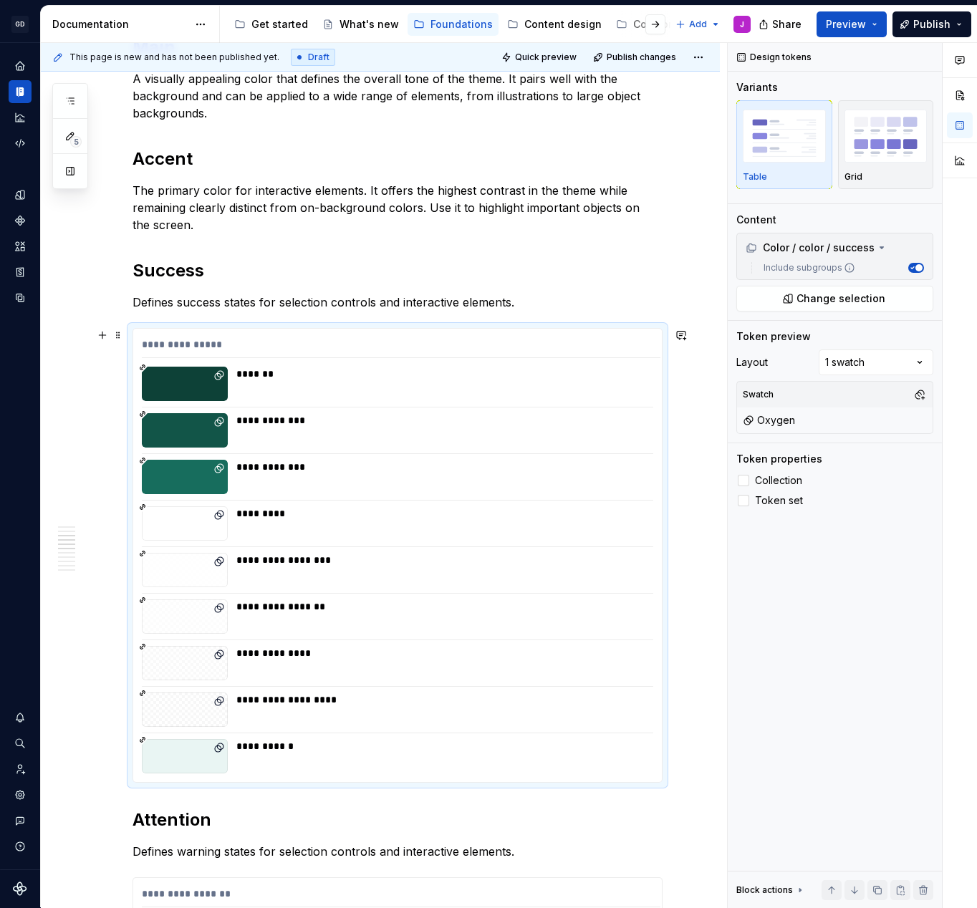
click at [339, 399] on div "*******" at bounding box center [440, 384] width 408 height 34
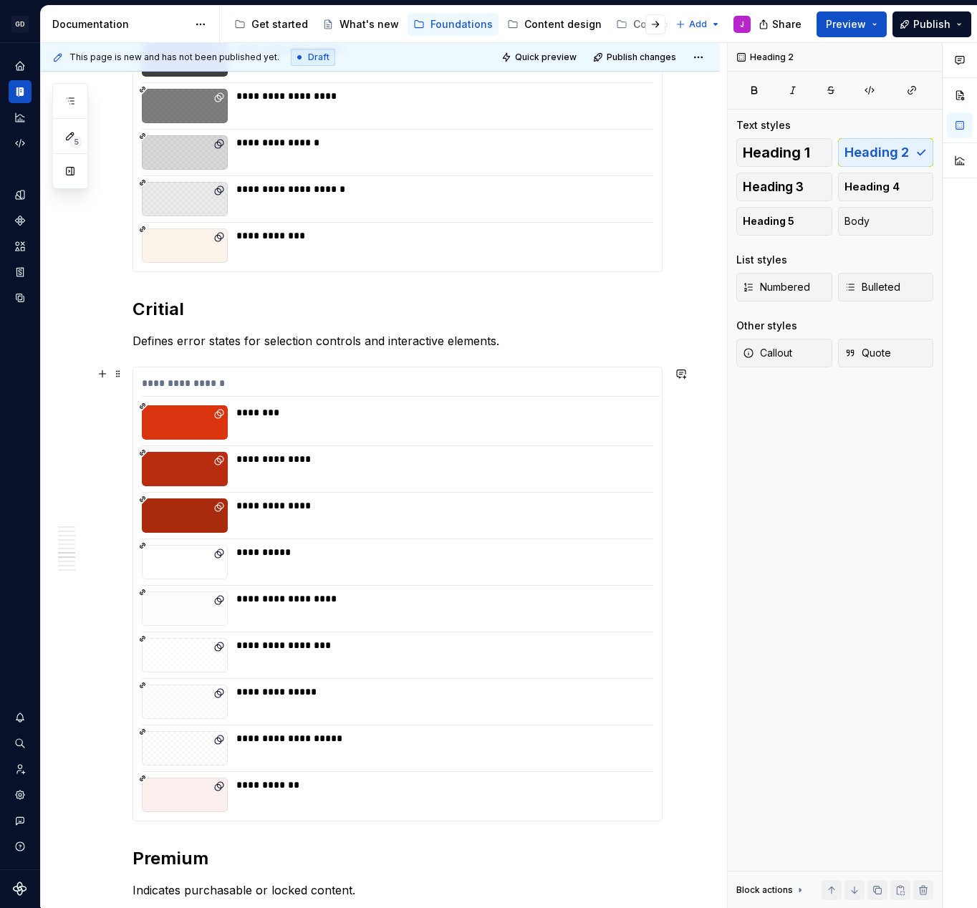
scroll to position [1170, 0]
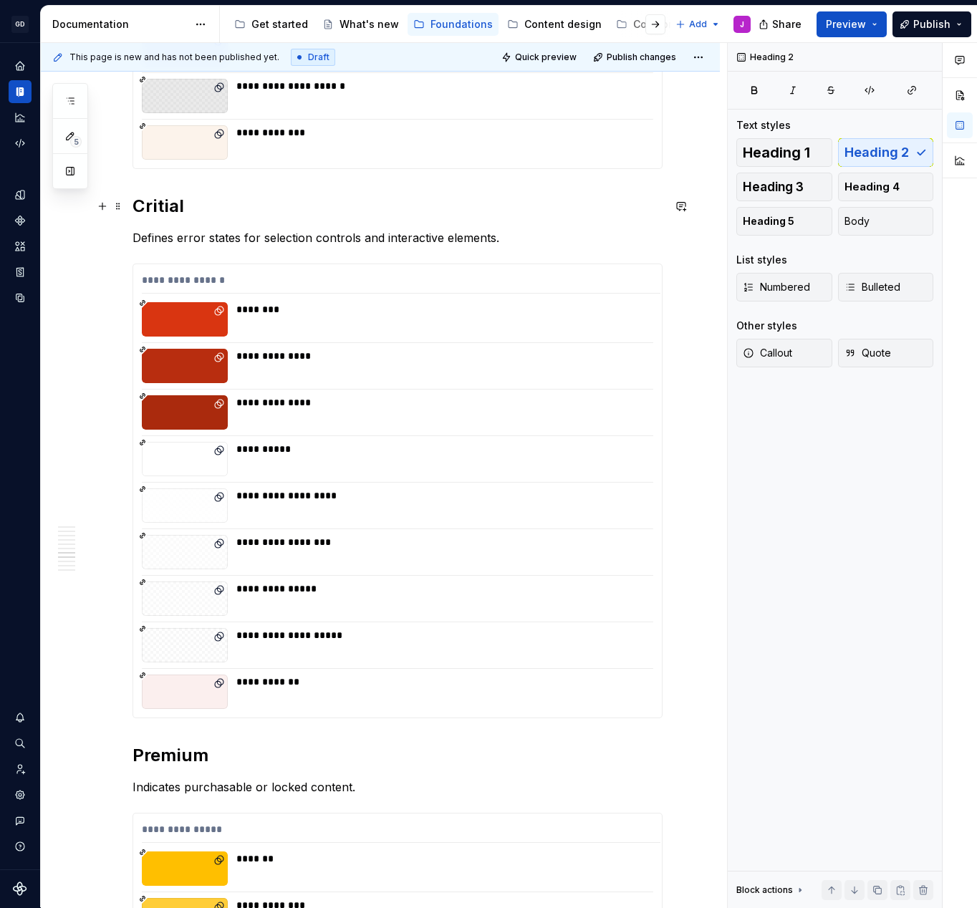
click at [172, 215] on h2 "Critial" at bounding box center [398, 206] width 530 height 23
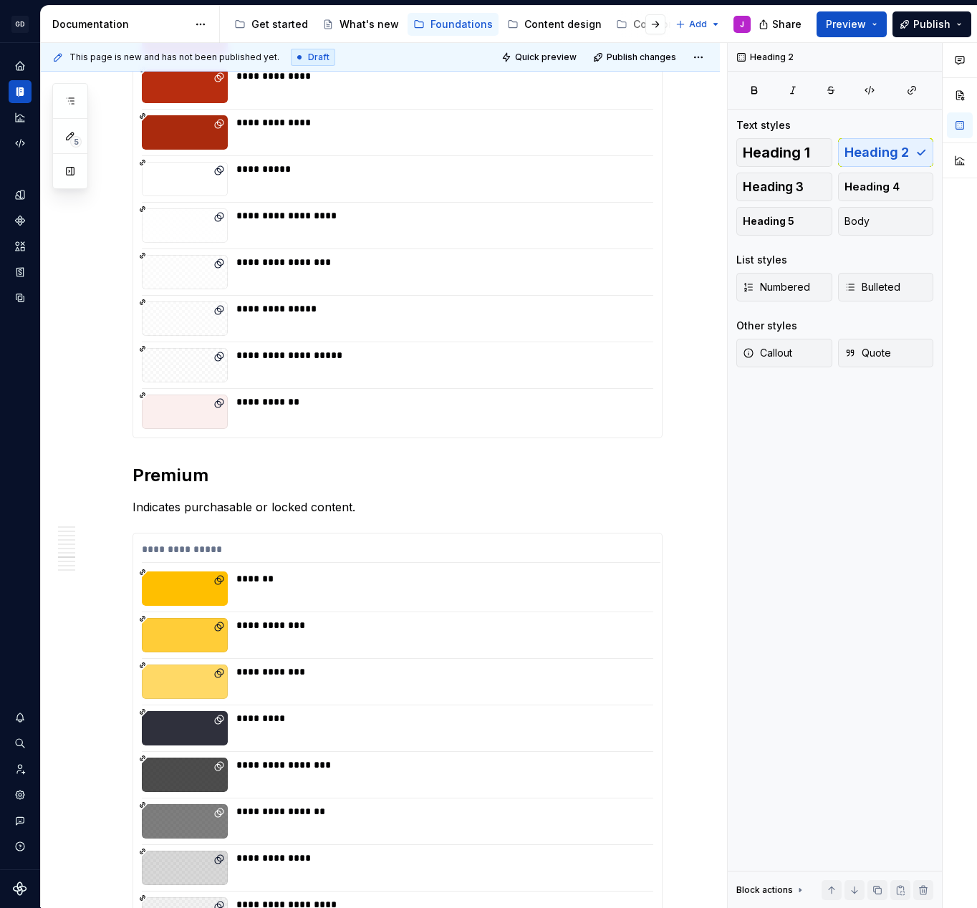
scroll to position [1473, 0]
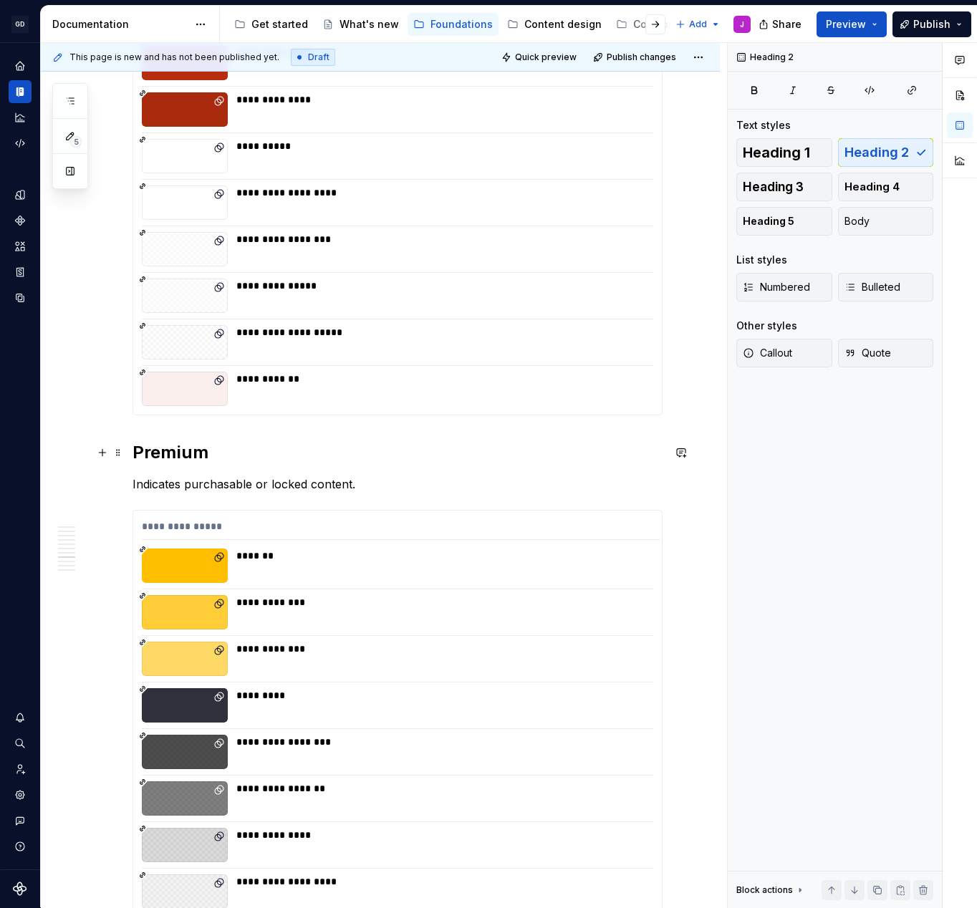
click at [340, 465] on div "**********" at bounding box center [398, 720] width 530 height 3821
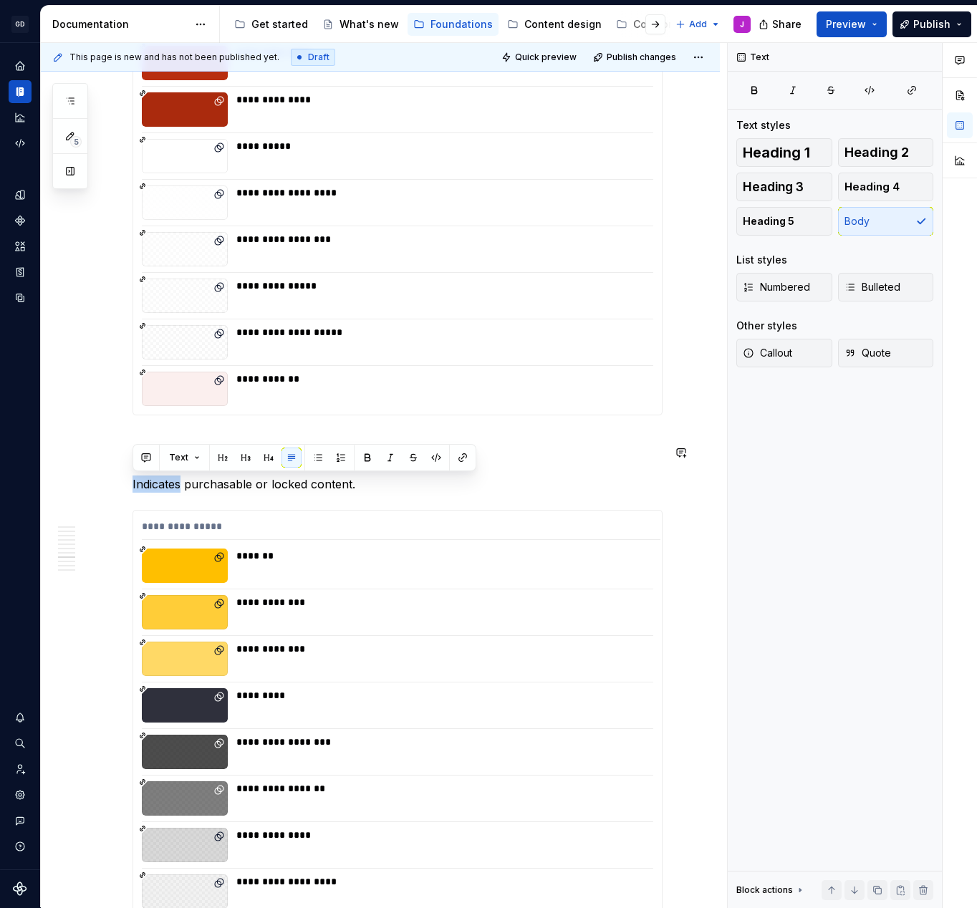
click at [340, 465] on button "button" at bounding box center [341, 458] width 20 height 20
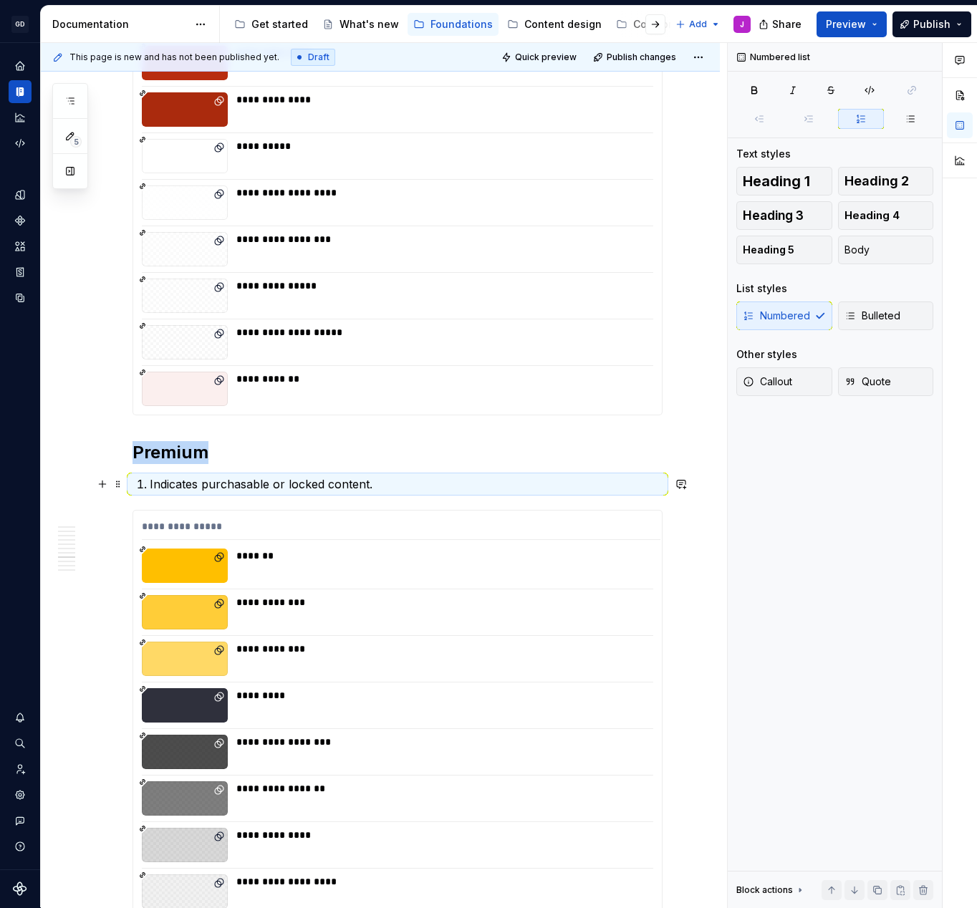
click at [354, 483] on p "Indicates purchasable or locked content." at bounding box center [406, 484] width 513 height 17
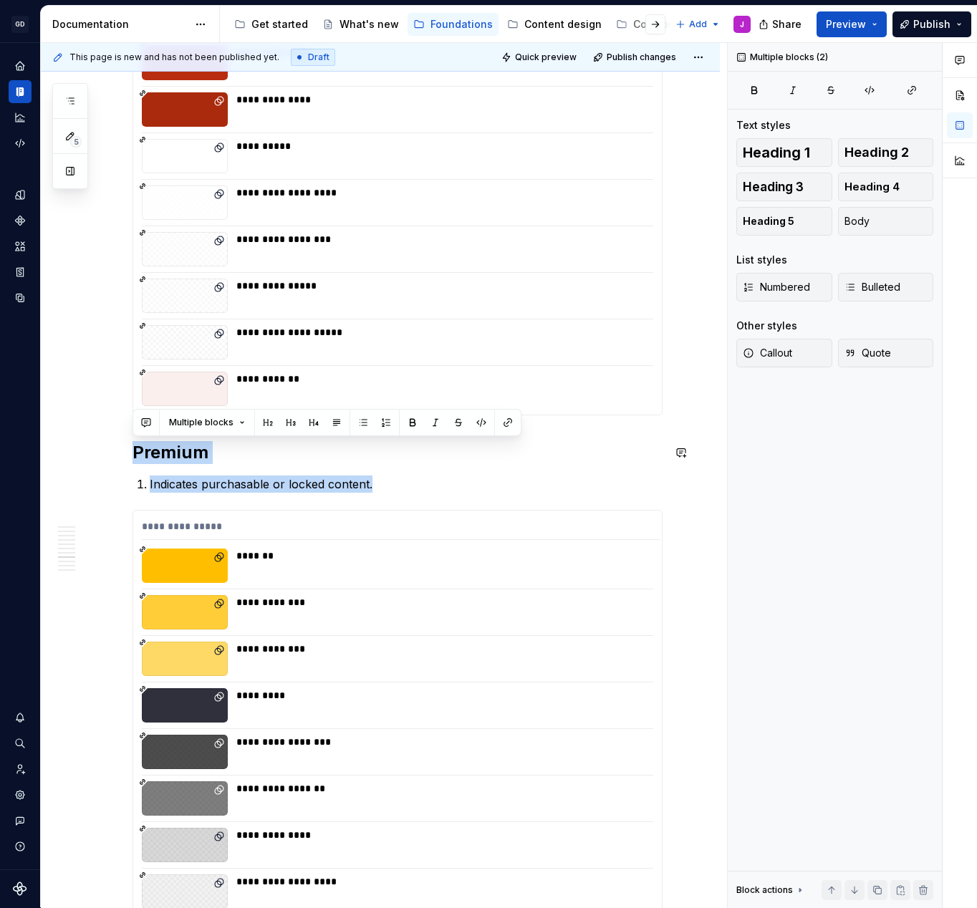
drag, startPoint x: 368, startPoint y: 487, endPoint x: 113, endPoint y: 438, distance: 259.6
click at [113, 438] on div "**********" at bounding box center [380, 847] width 679 height 4144
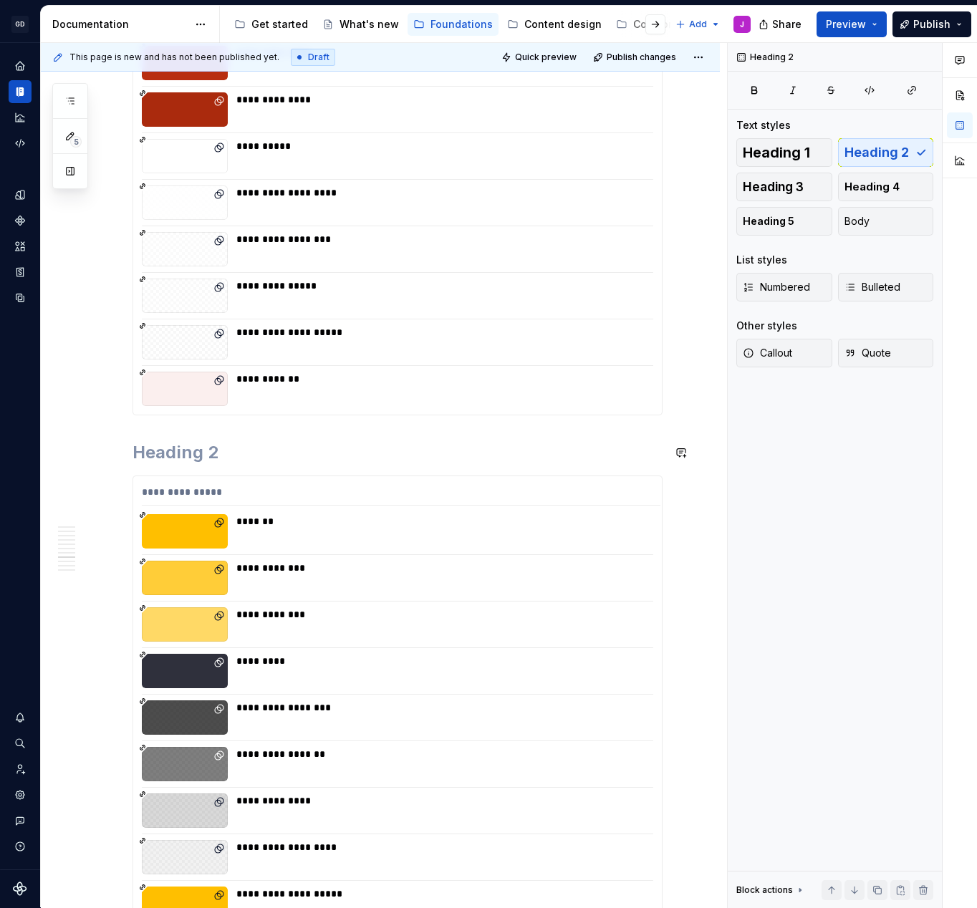
click at [191, 468] on div "**********" at bounding box center [398, 703] width 530 height 3786
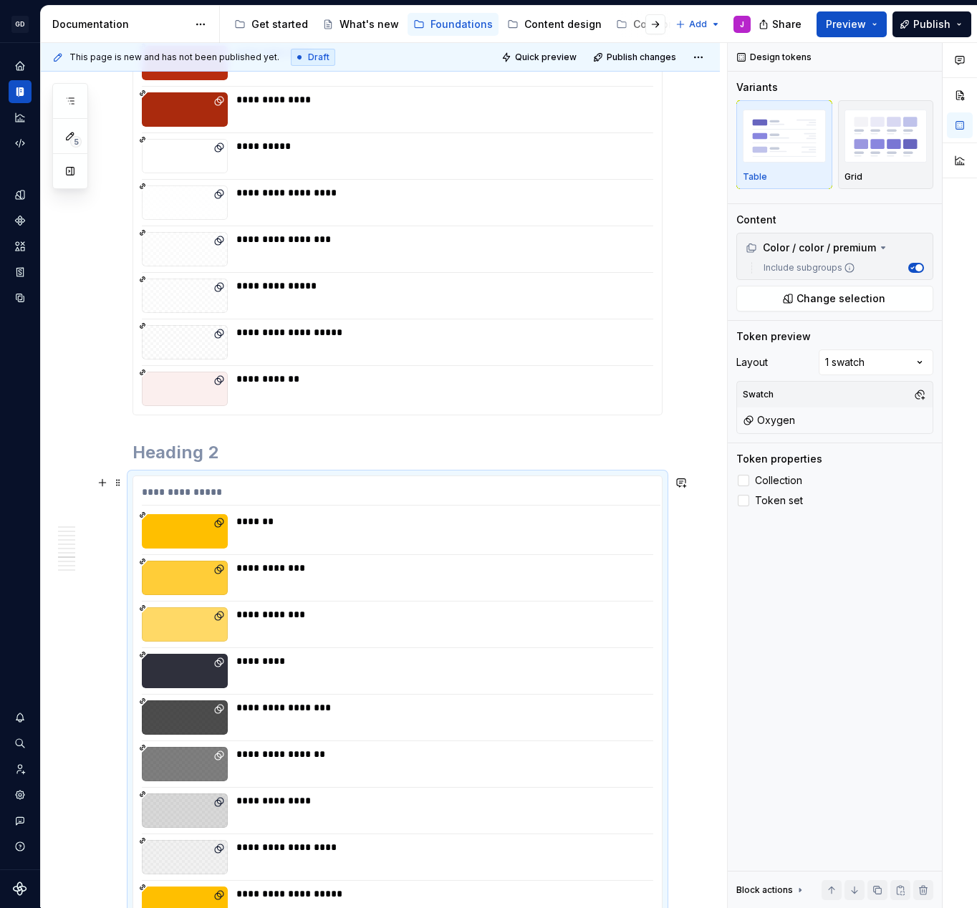
click at [191, 482] on div "**********" at bounding box center [397, 702] width 529 height 453
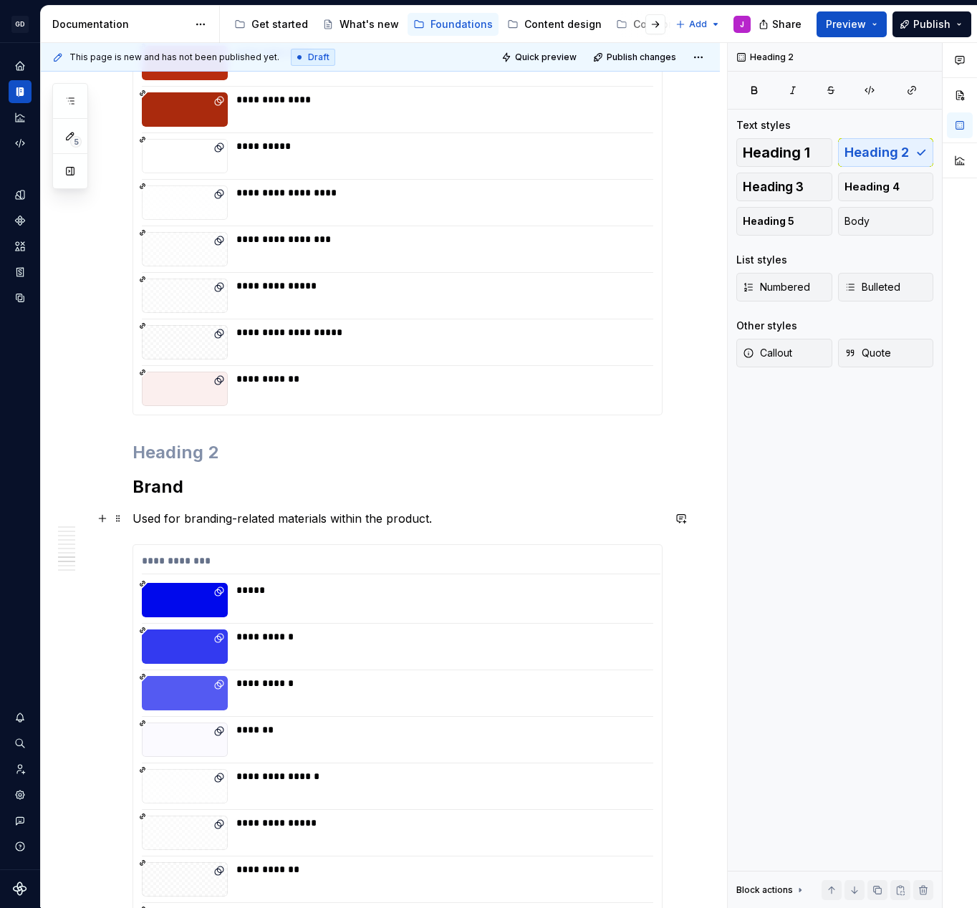
scroll to position [1580, 0]
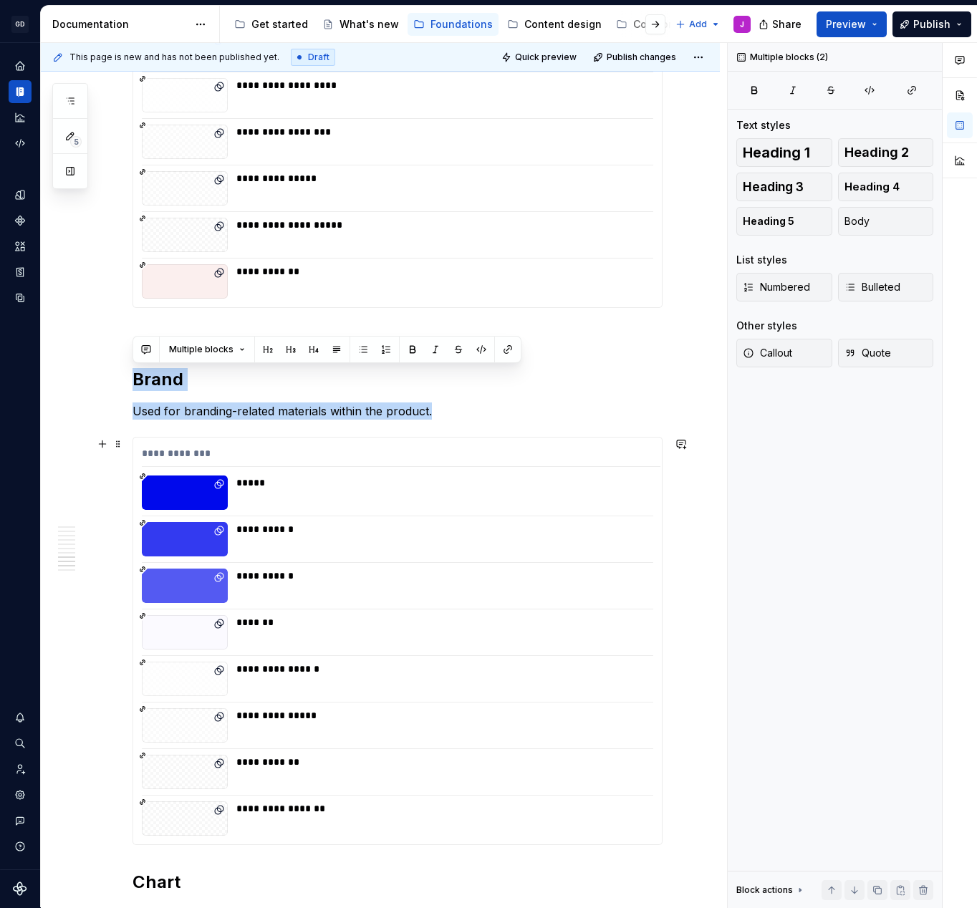
drag, startPoint x: 136, startPoint y: 381, endPoint x: 439, endPoint y: 588, distance: 366.9
click at [439, 588] on div "**********" at bounding box center [398, 355] width 530 height 3306
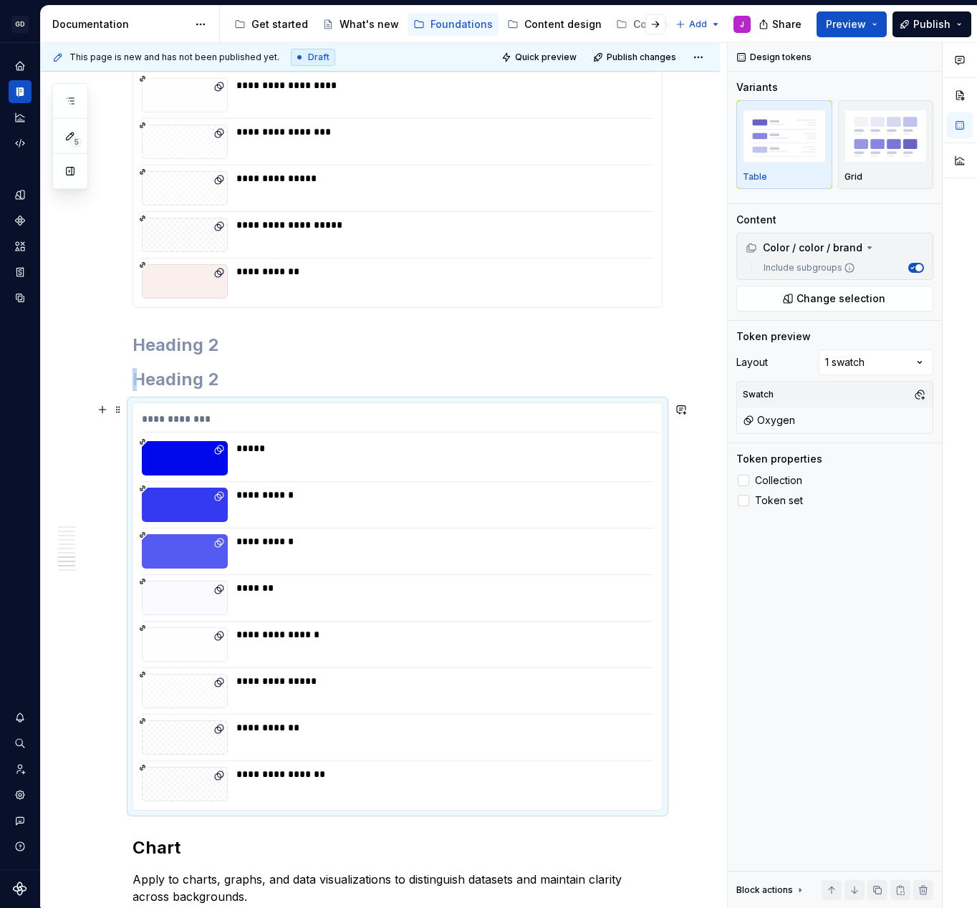
click at [353, 510] on div "**********" at bounding box center [440, 505] width 408 height 34
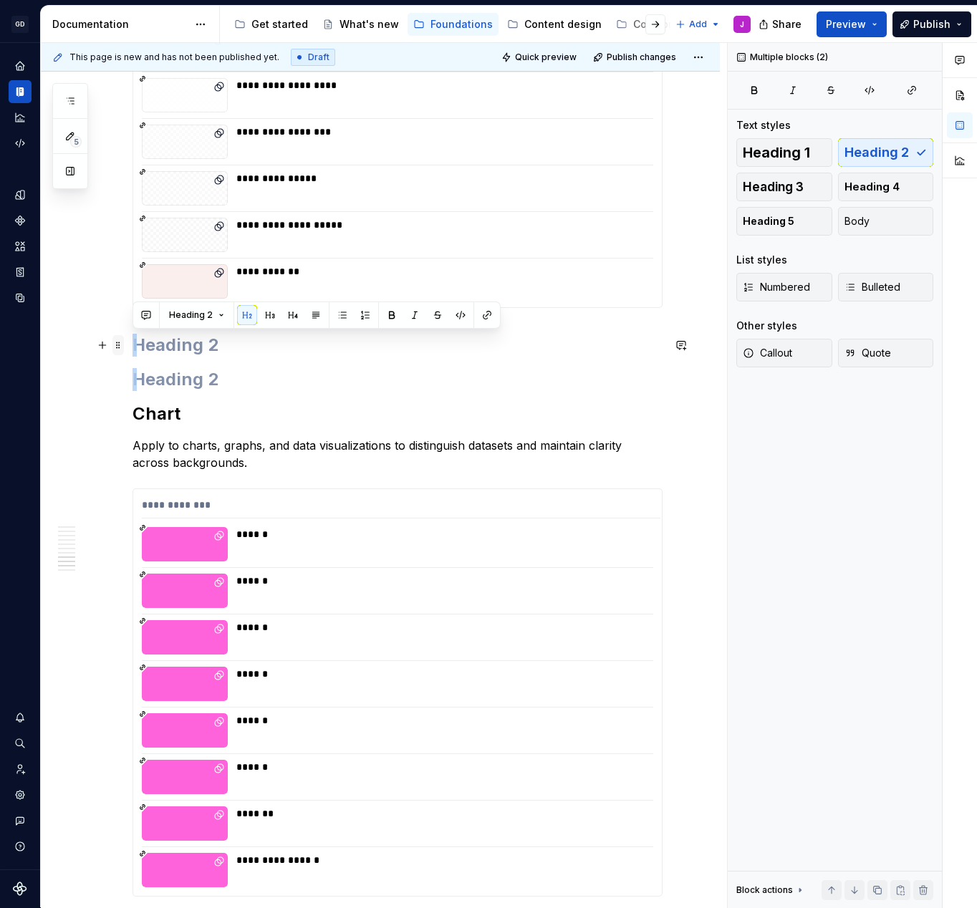
drag, startPoint x: 228, startPoint y: 380, endPoint x: 117, endPoint y: 338, distance: 119.5
click at [133, 338] on div "**********" at bounding box center [398, 129] width 530 height 2854
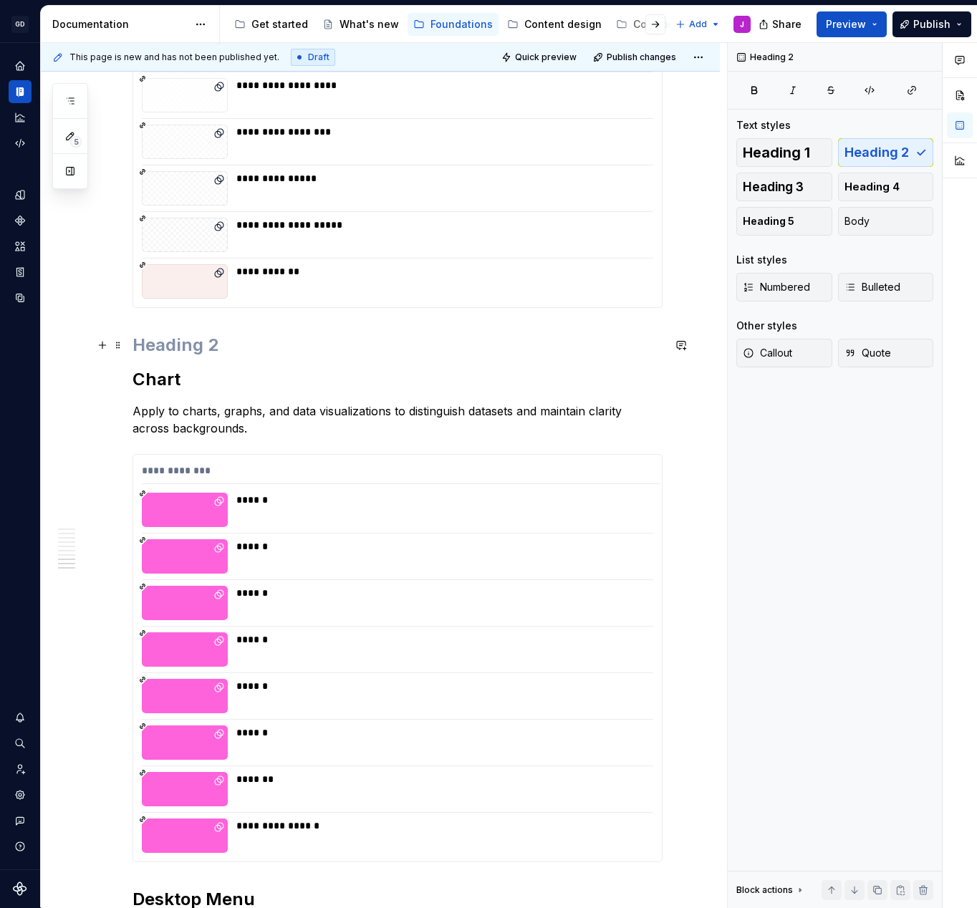
click at [149, 344] on h2 at bounding box center [398, 345] width 530 height 23
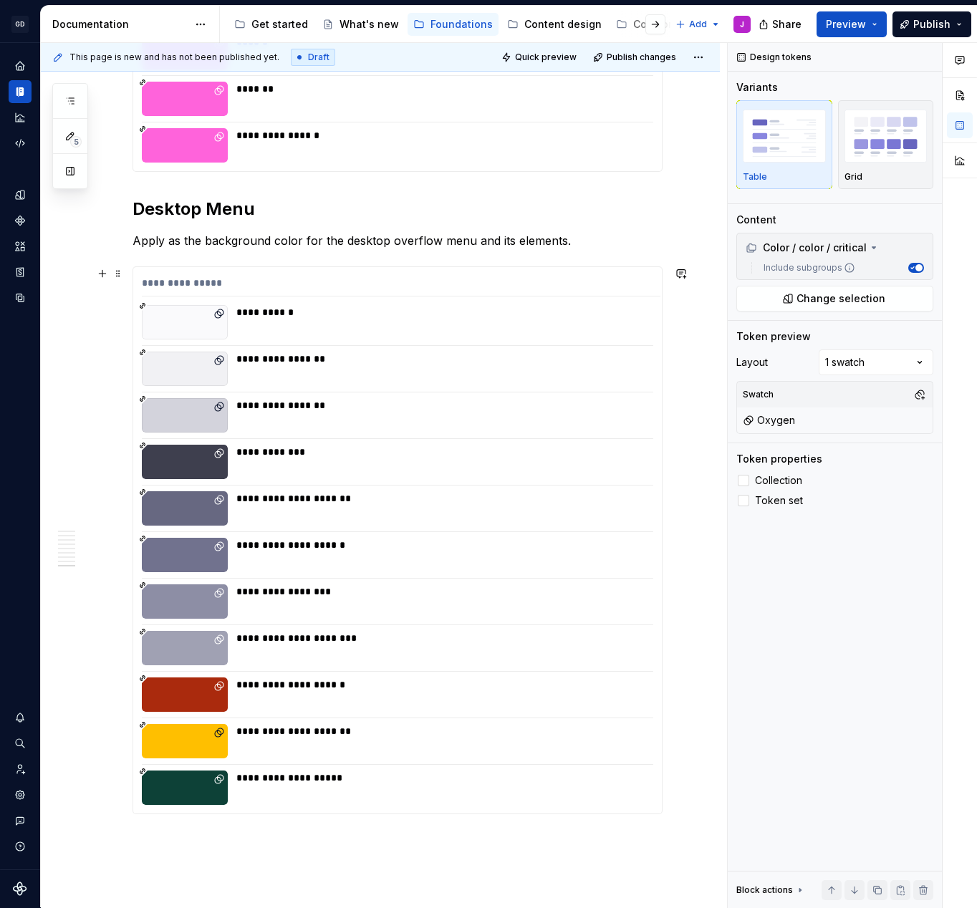
scroll to position [2090, 0]
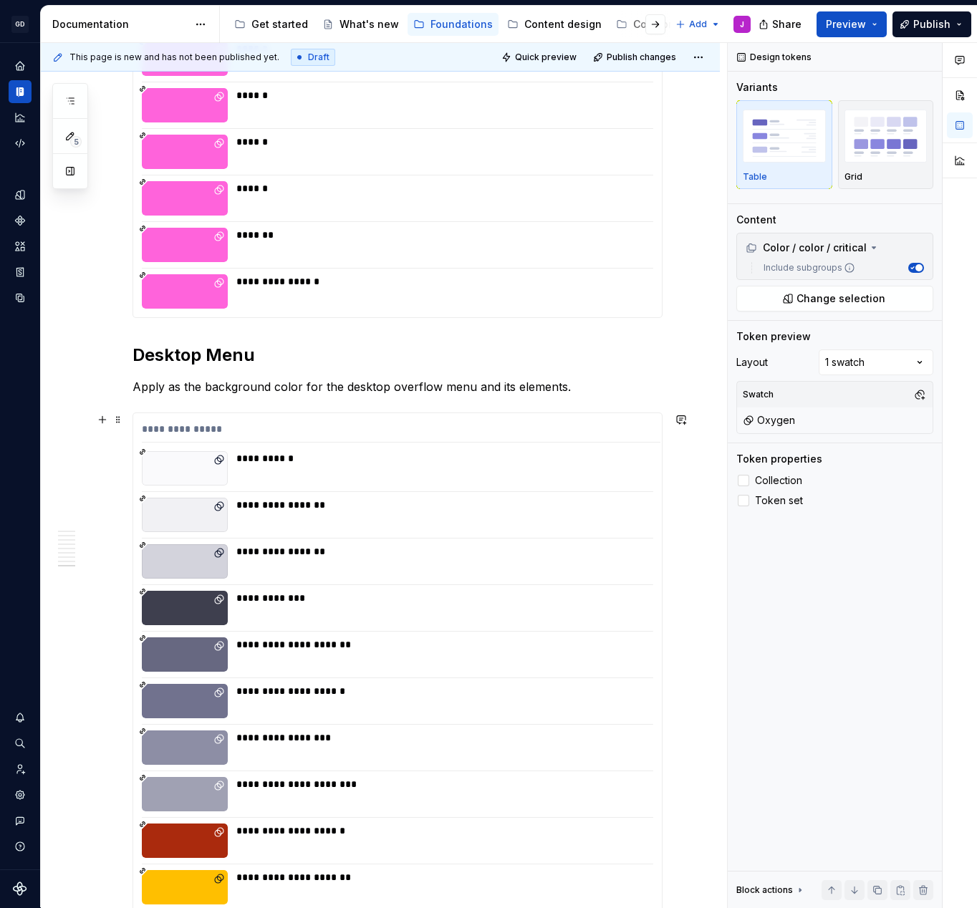
click at [206, 430] on div "**********" at bounding box center [401, 432] width 519 height 21
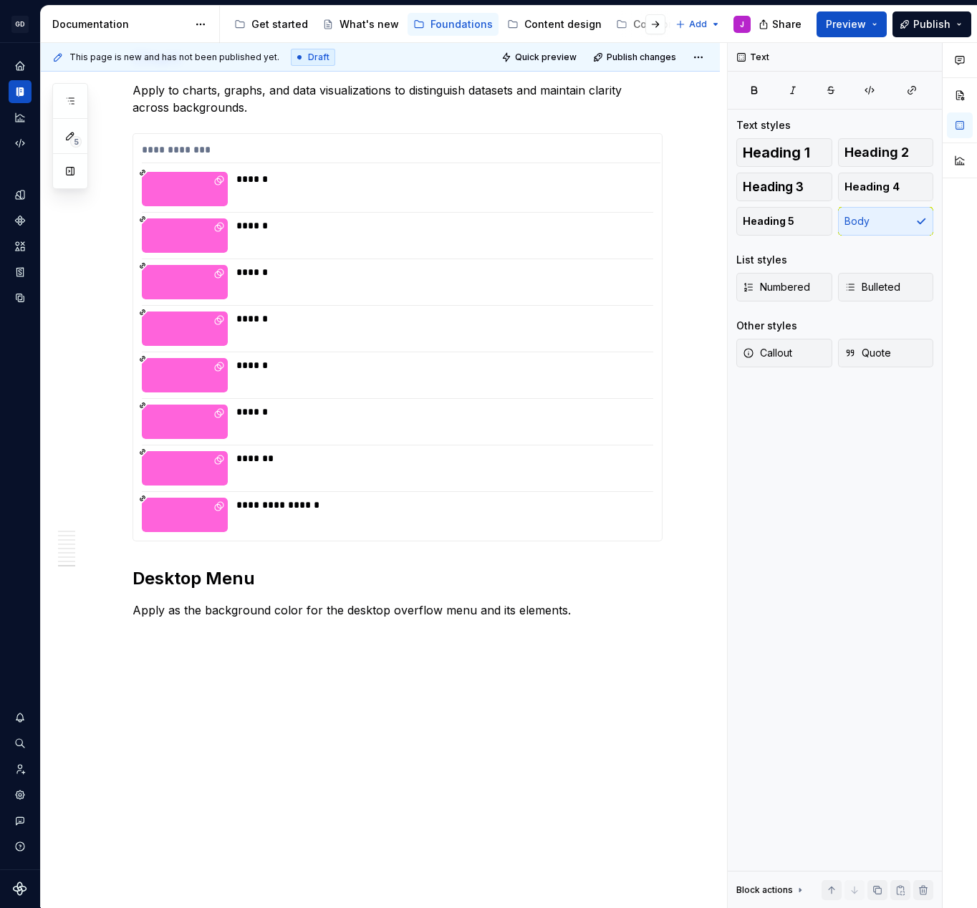
scroll to position [1867, 0]
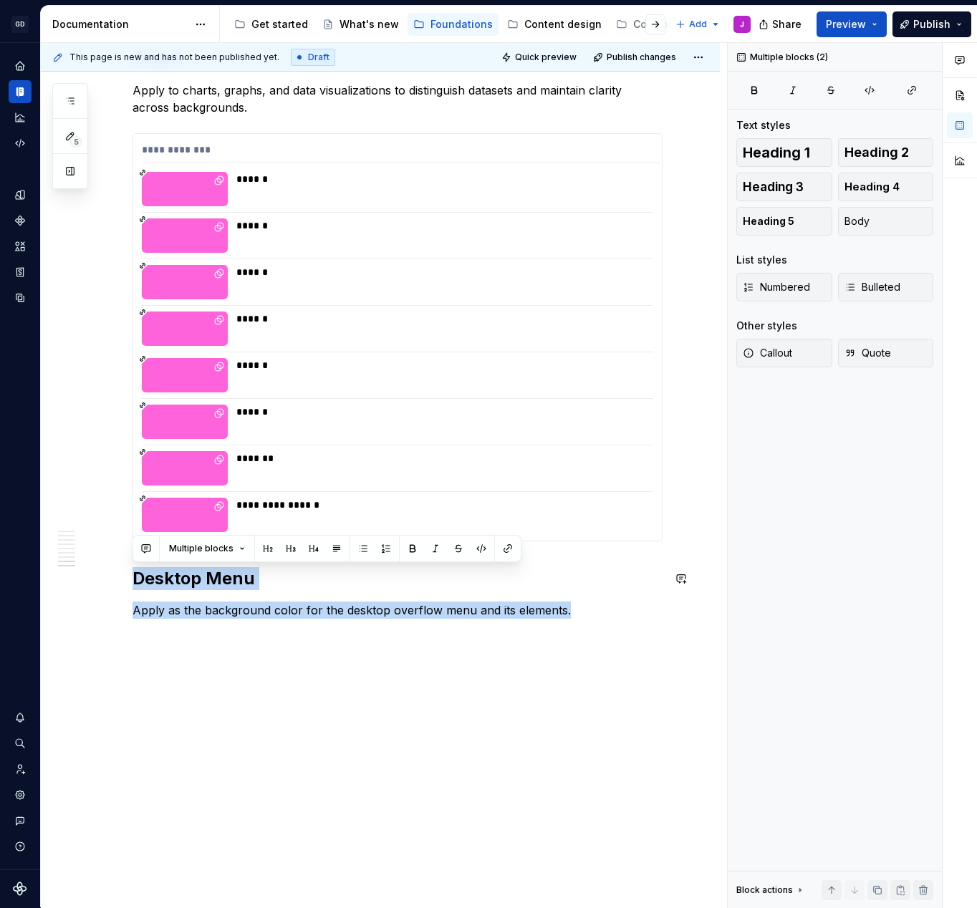
drag, startPoint x: 574, startPoint y: 610, endPoint x: 107, endPoint y: 554, distance: 471.1
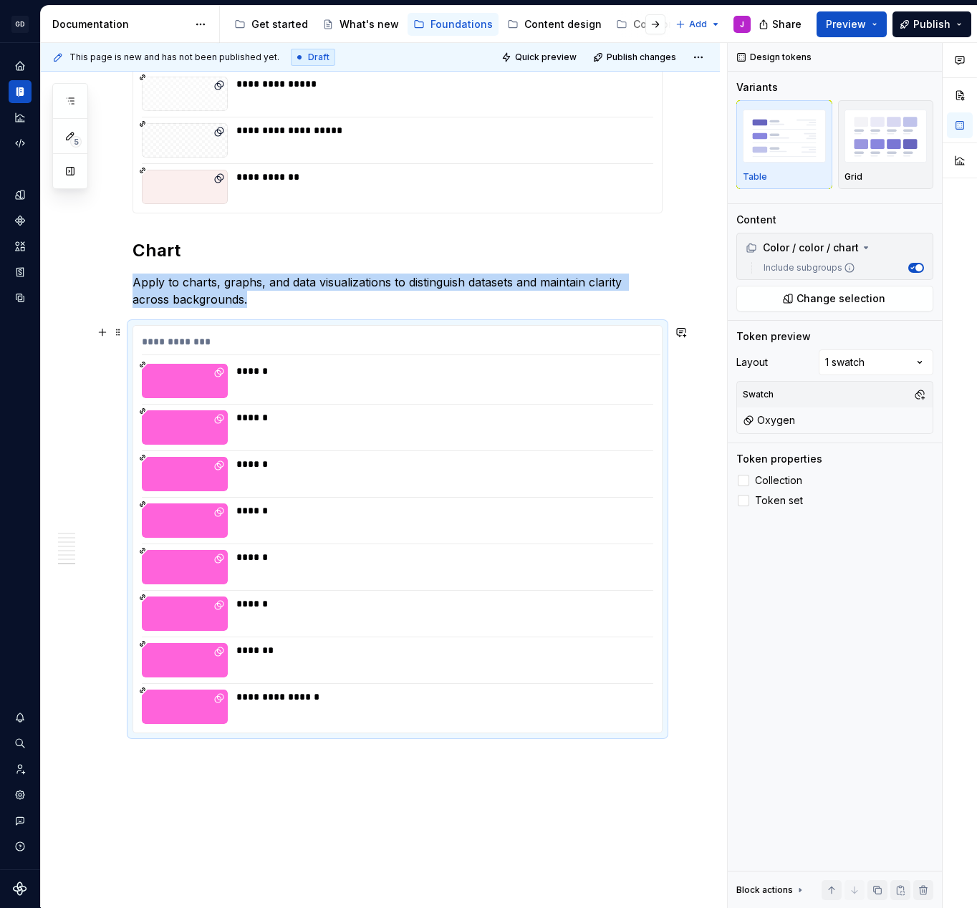
scroll to position [1628, 0]
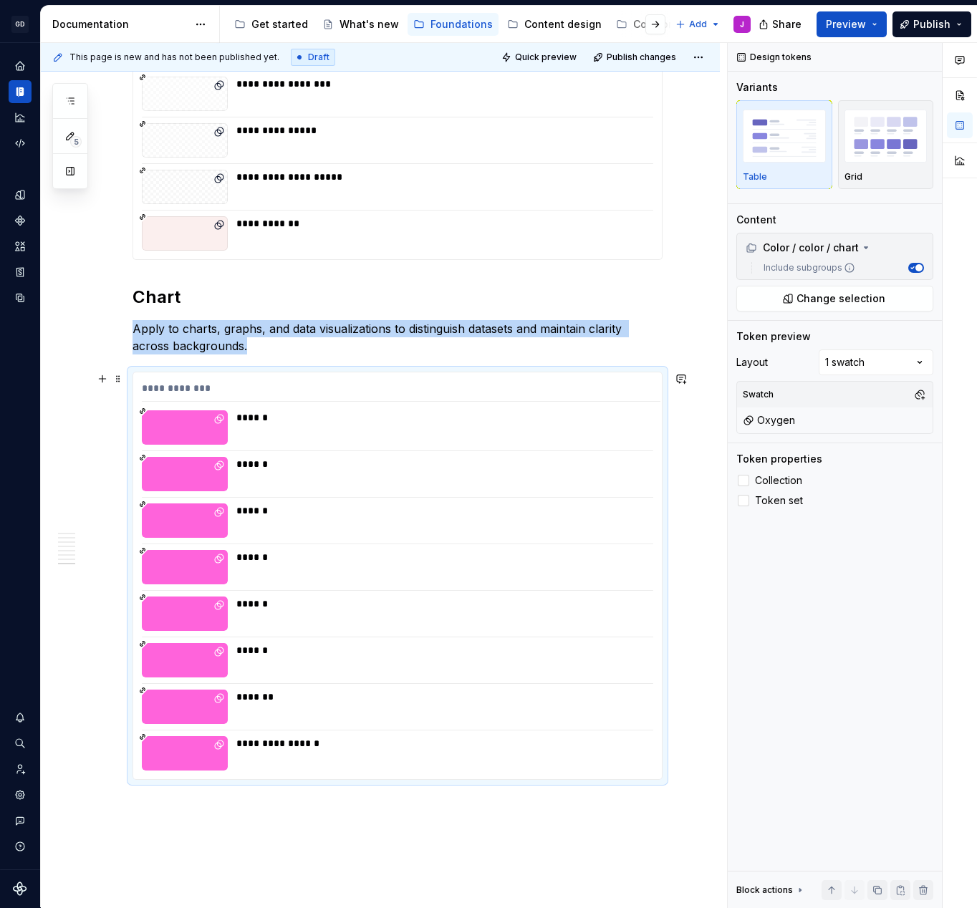
click at [208, 385] on div "**********" at bounding box center [401, 391] width 519 height 21
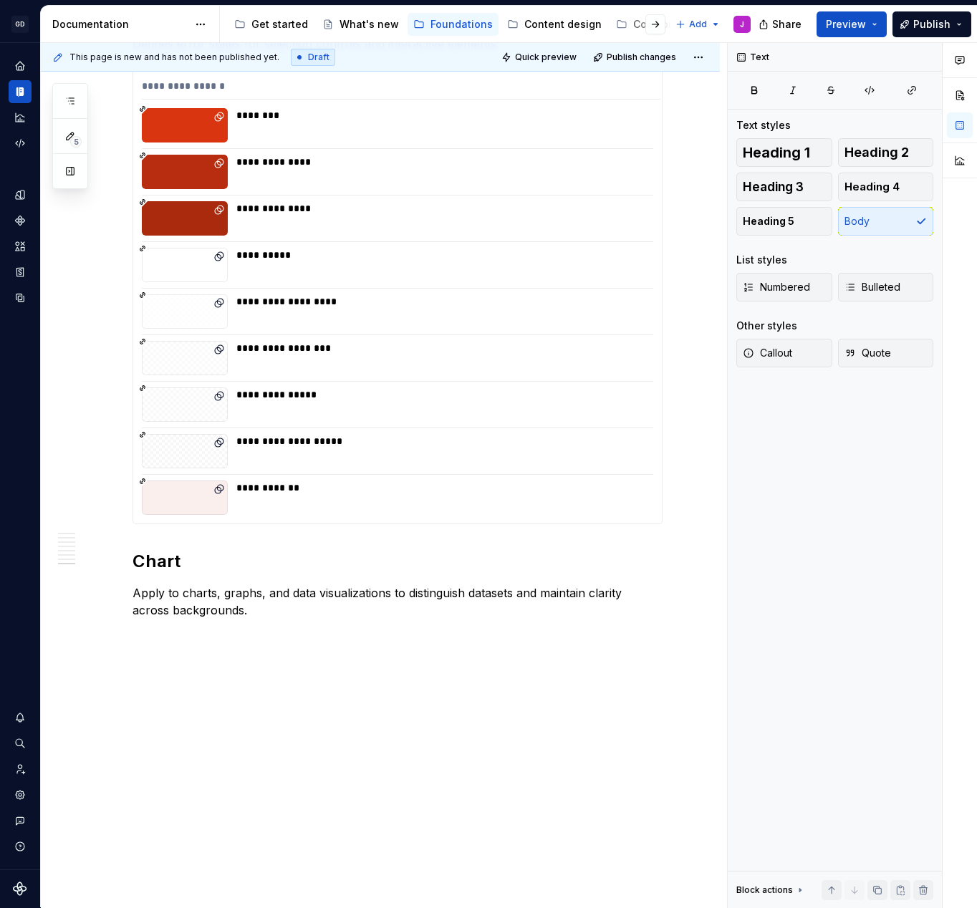
scroll to position [1364, 0]
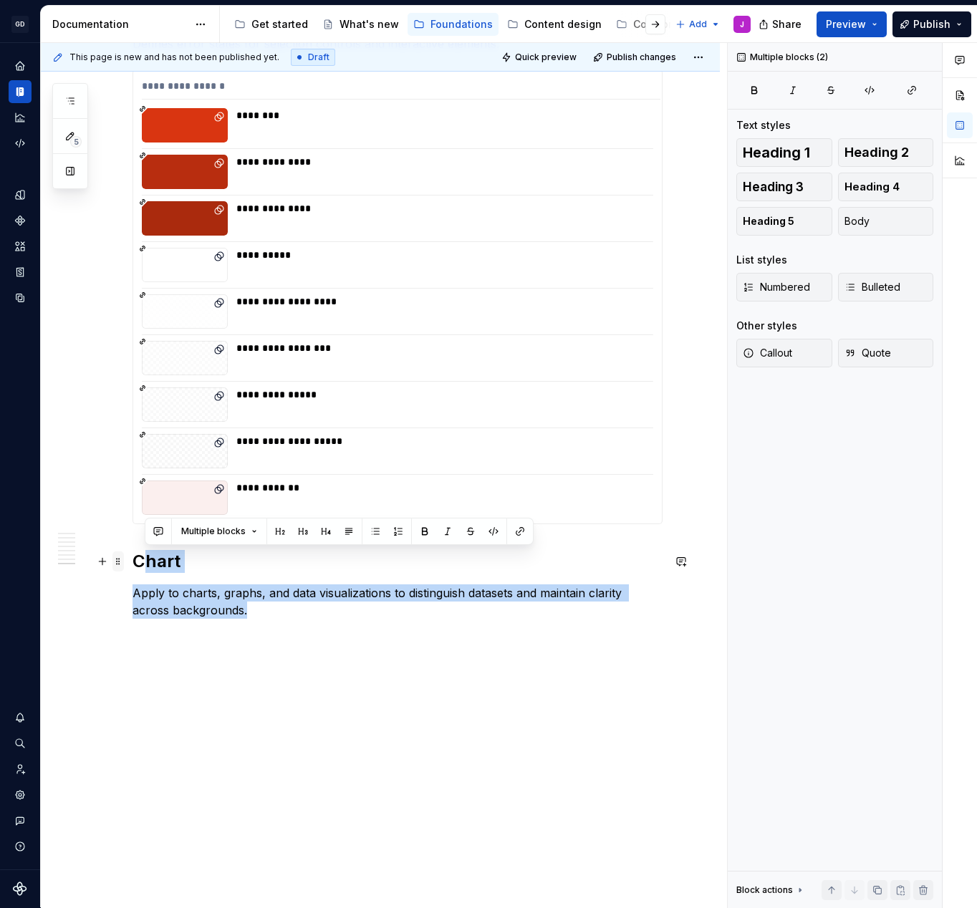
drag, startPoint x: 220, startPoint y: 611, endPoint x: 116, endPoint y: 553, distance: 119.0
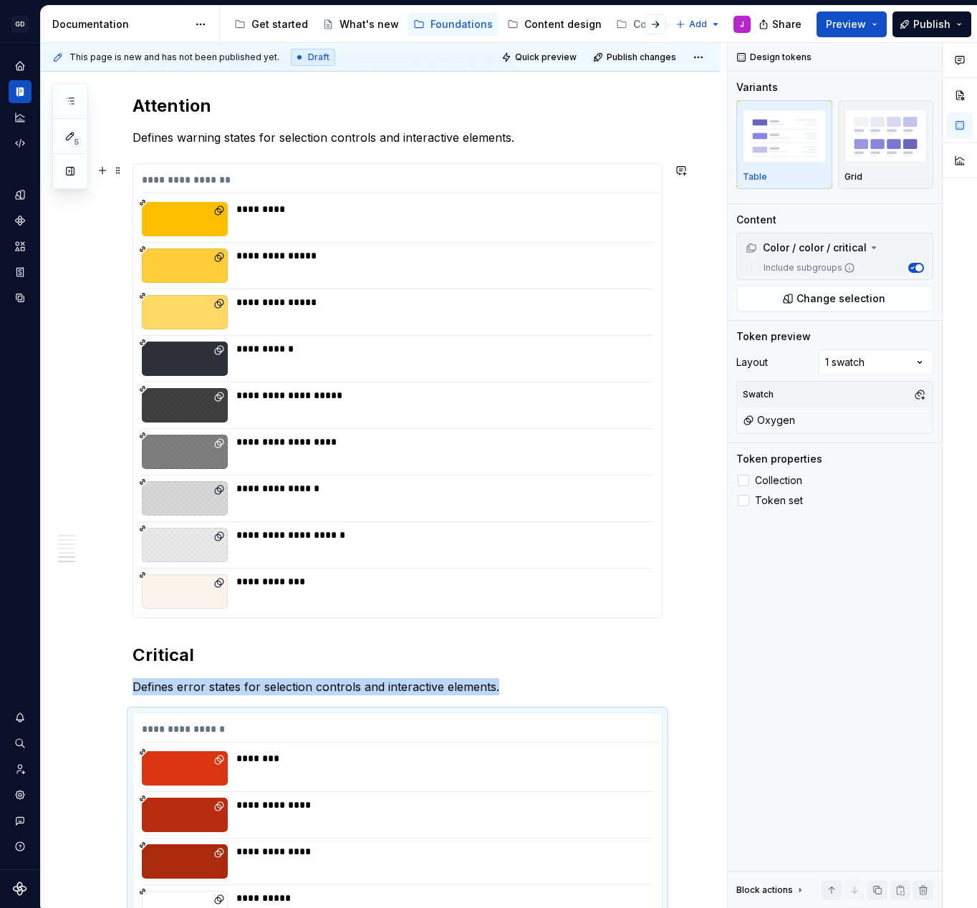
scroll to position [259, 0]
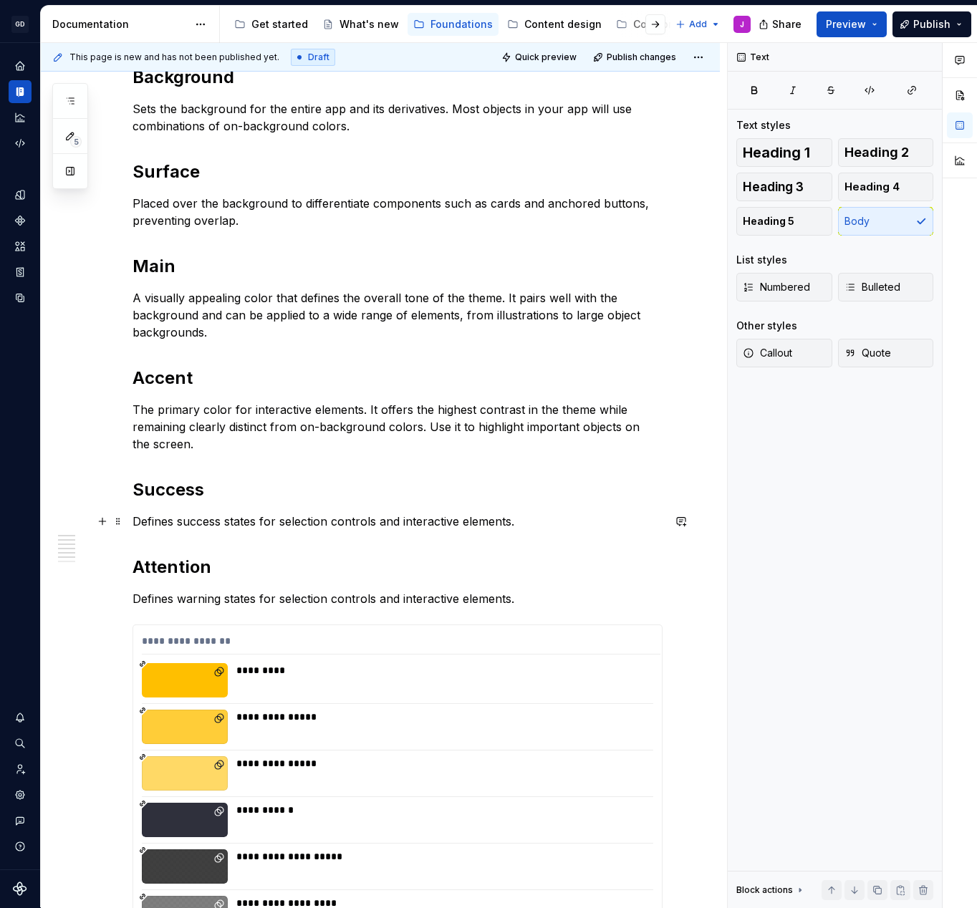
click at [521, 521] on p "Defines success states for selection controls and interactive elements." at bounding box center [398, 521] width 530 height 17
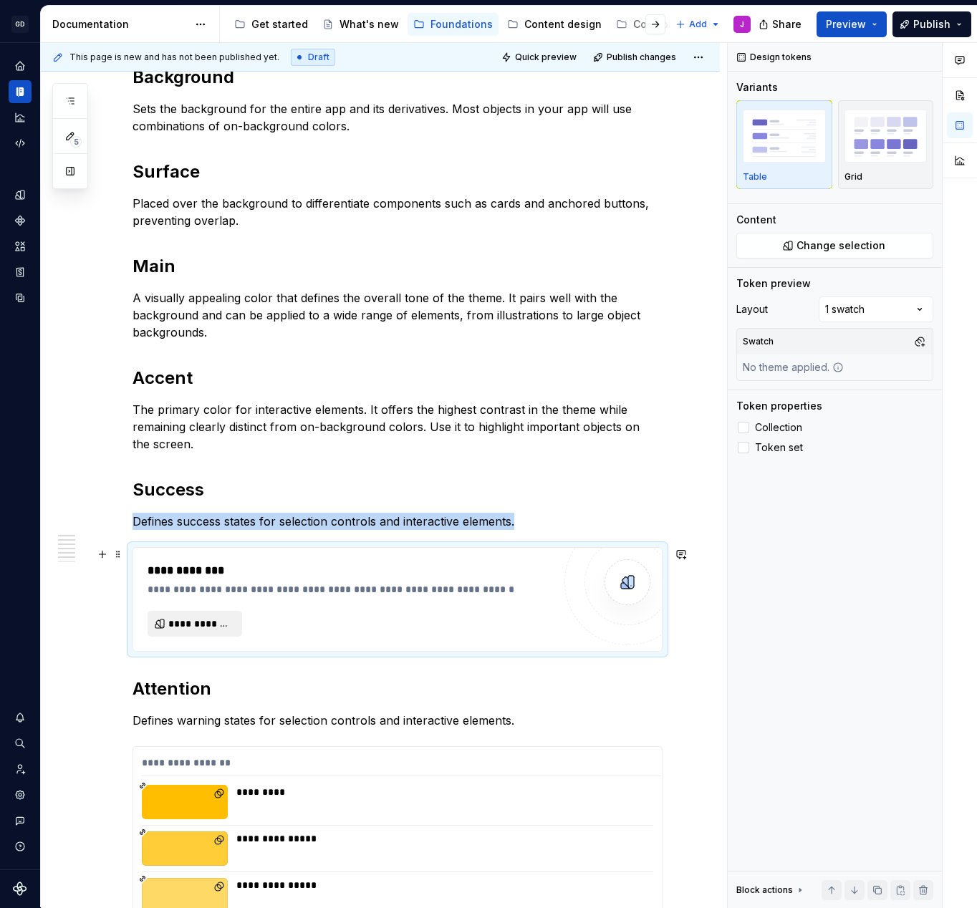
click at [226, 613] on button "**********" at bounding box center [195, 624] width 95 height 26
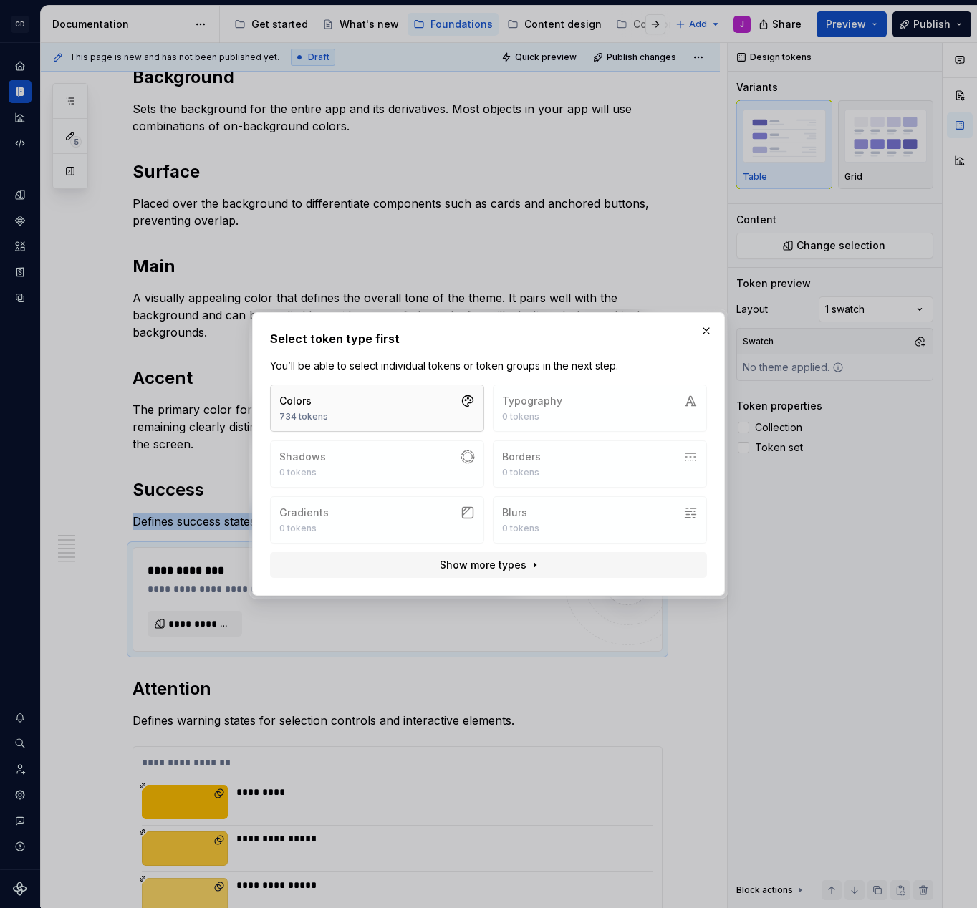
click at [358, 395] on button "Colors 734 tokens" at bounding box center [377, 408] width 214 height 47
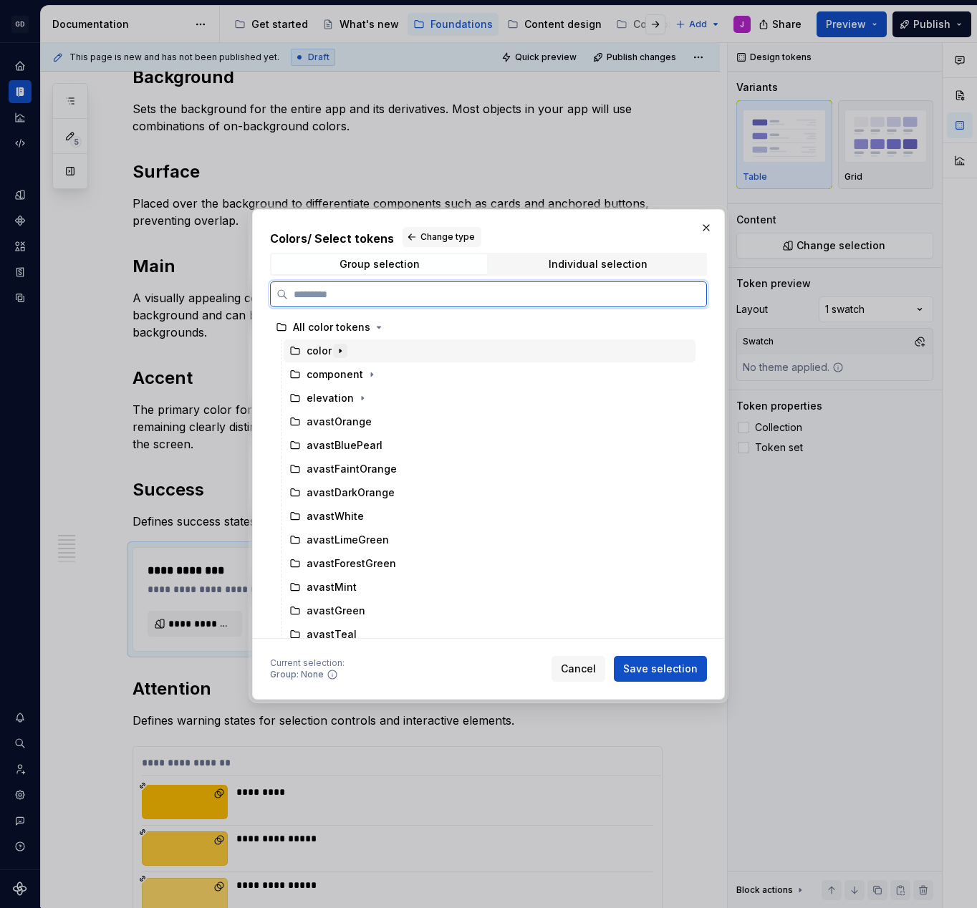
click at [337, 351] on icon "button" at bounding box center [339, 350] width 11 height 11
click at [357, 468] on div "success" at bounding box center [341, 469] width 42 height 14
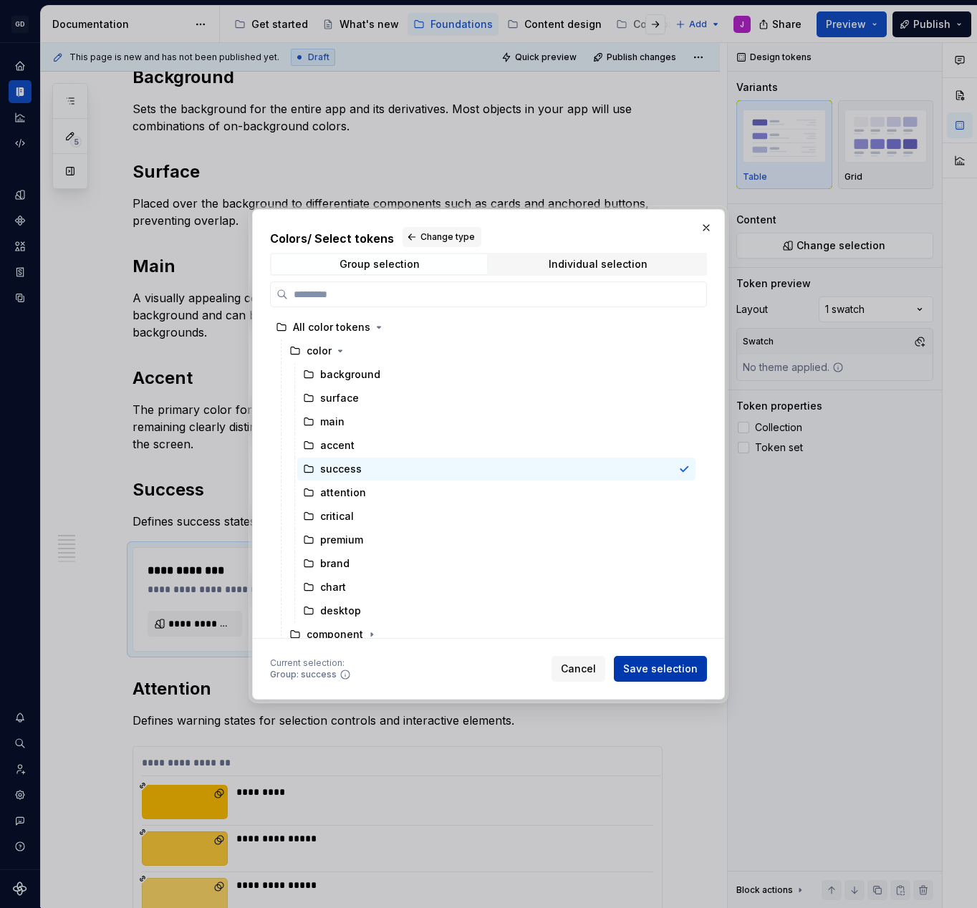
click at [693, 669] on span "Save selection" at bounding box center [660, 669] width 74 height 14
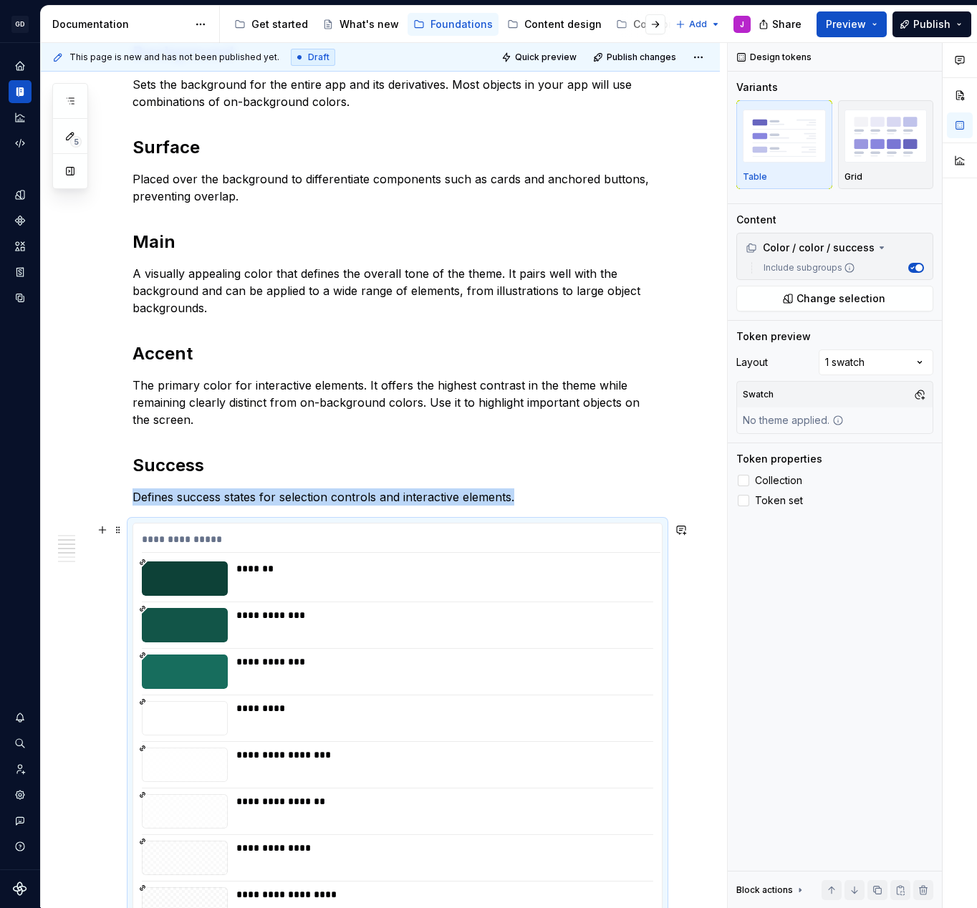
scroll to position [220, 0]
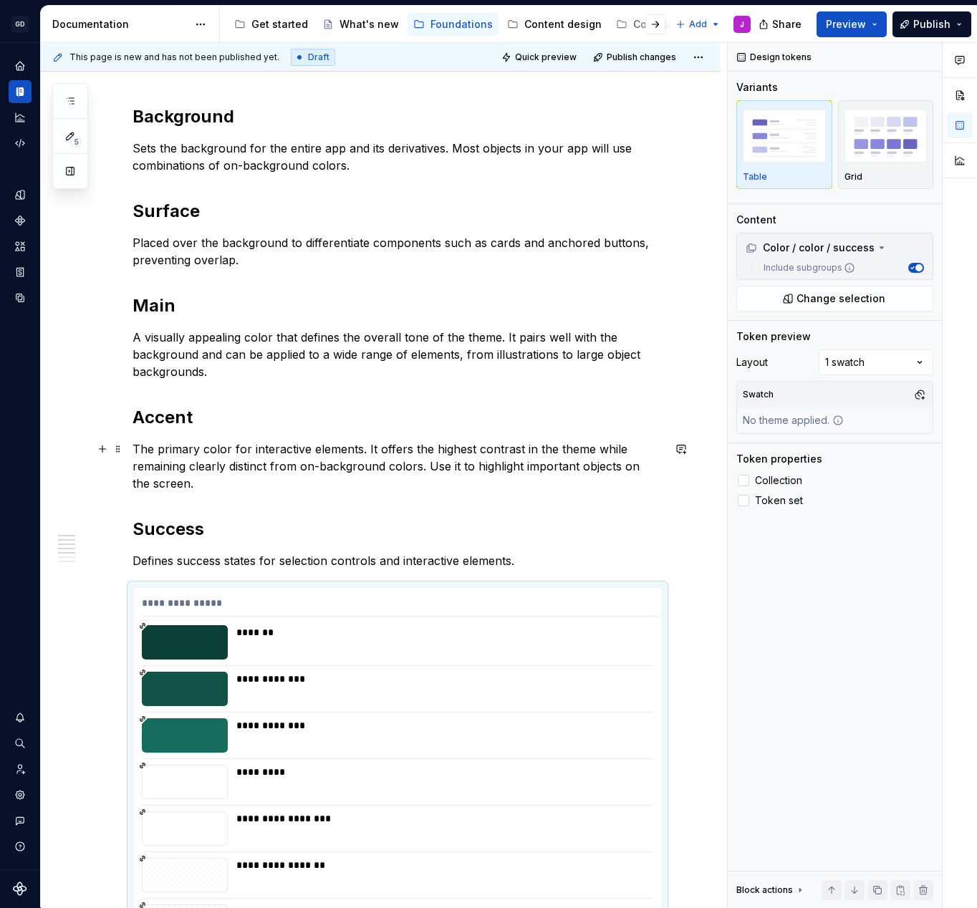
click at [203, 478] on p "The primary color for interactive elements. It offers the highest contrast in t…" at bounding box center [398, 466] width 530 height 52
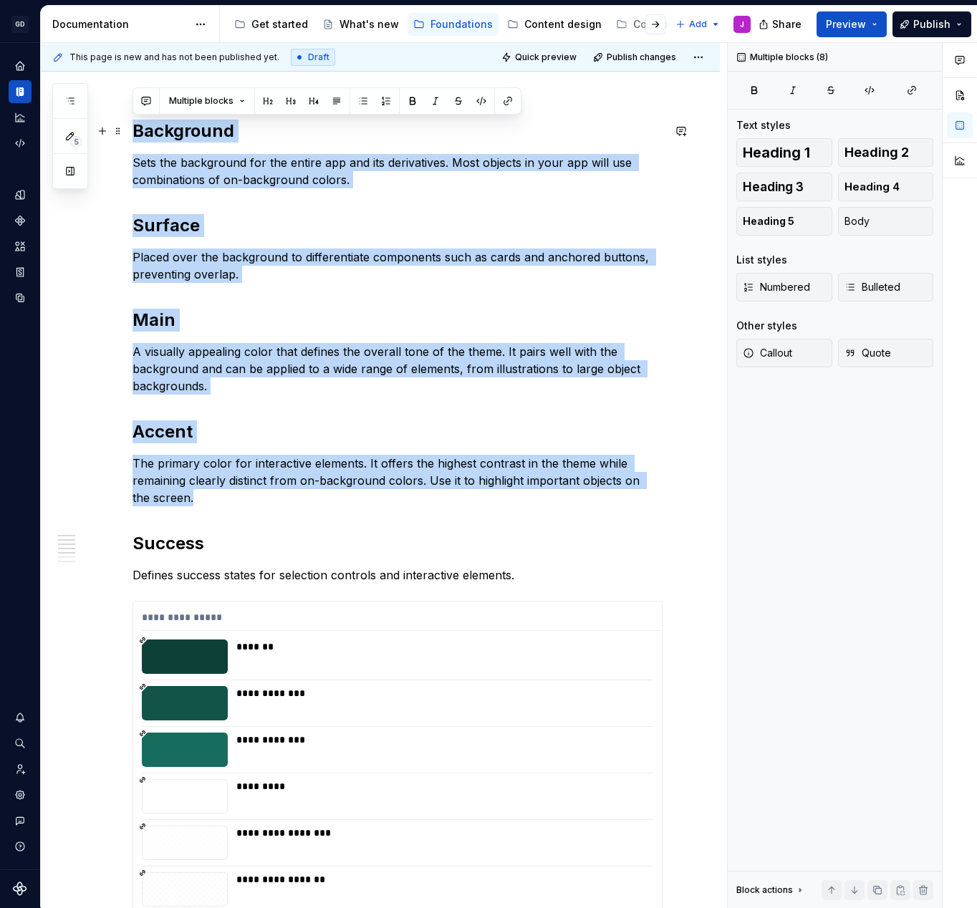
drag, startPoint x: 187, startPoint y: 480, endPoint x: 105, endPoint y: 110, distance: 378.5
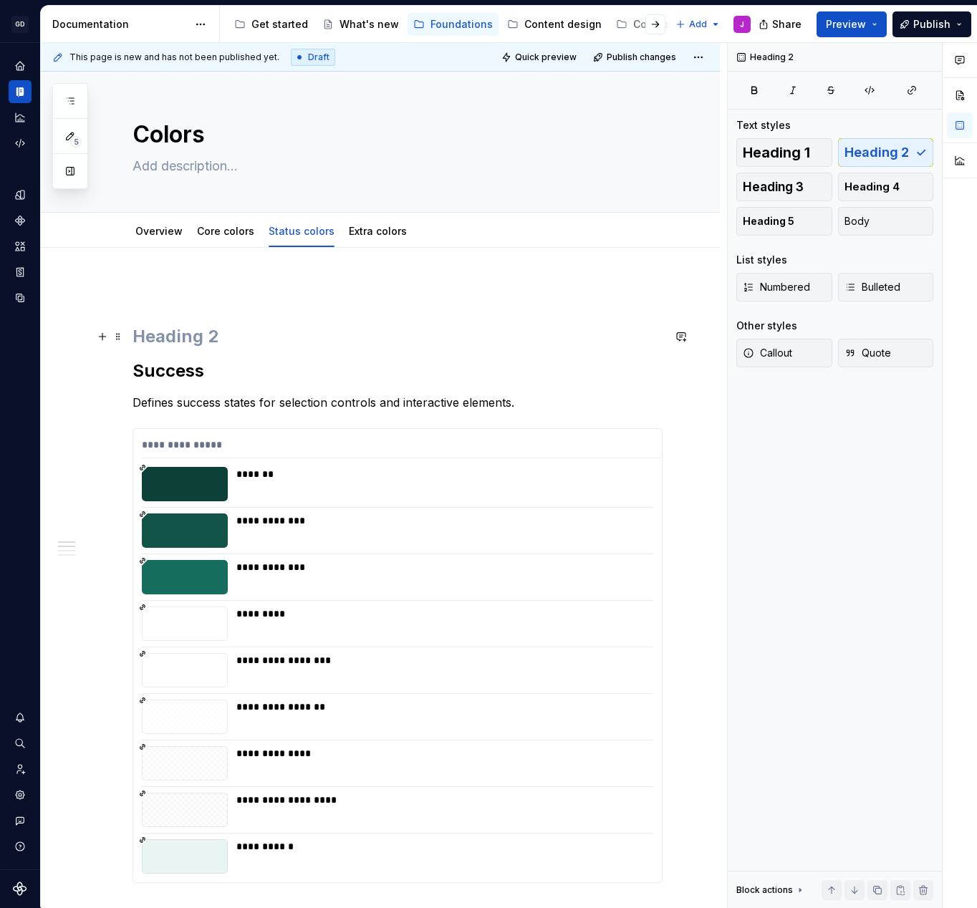
scroll to position [0, 0]
drag, startPoint x: 221, startPoint y: 340, endPoint x: 138, endPoint y: 277, distance: 104.9
click at [163, 341] on h2 at bounding box center [398, 336] width 530 height 23
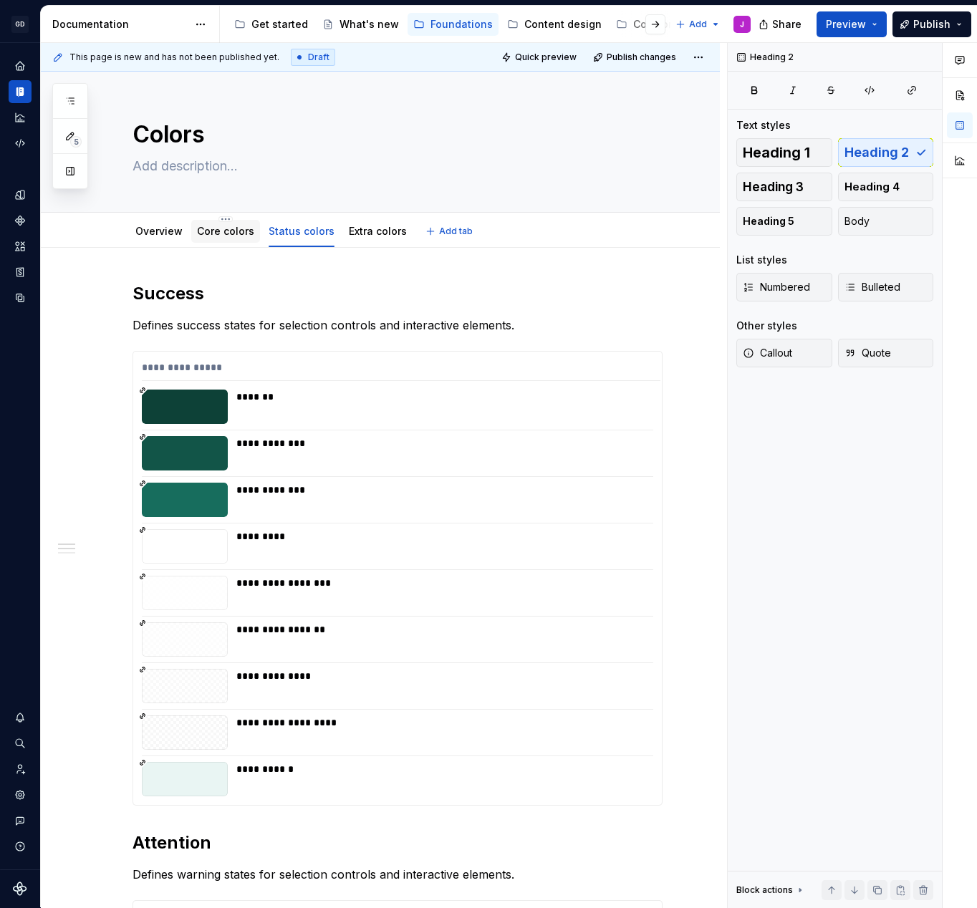
click at [244, 236] on link "Core colors" at bounding box center [225, 231] width 57 height 12
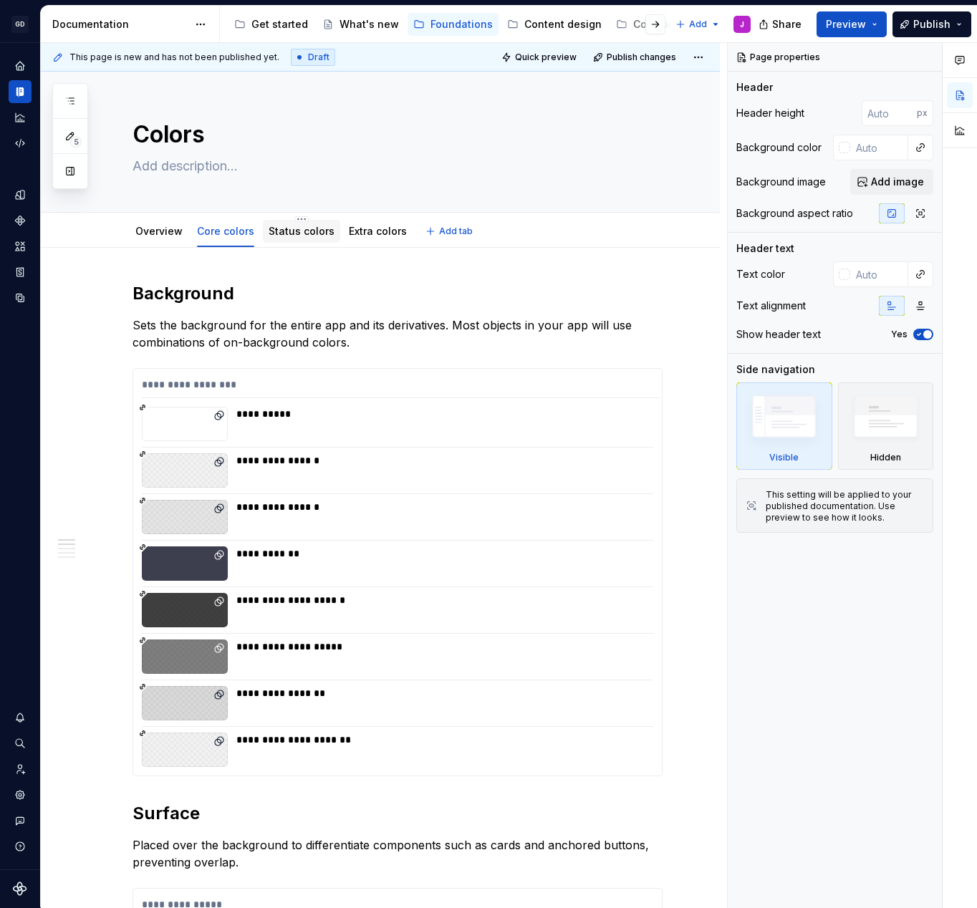
click at [312, 233] on link "Status colors" at bounding box center [302, 231] width 66 height 12
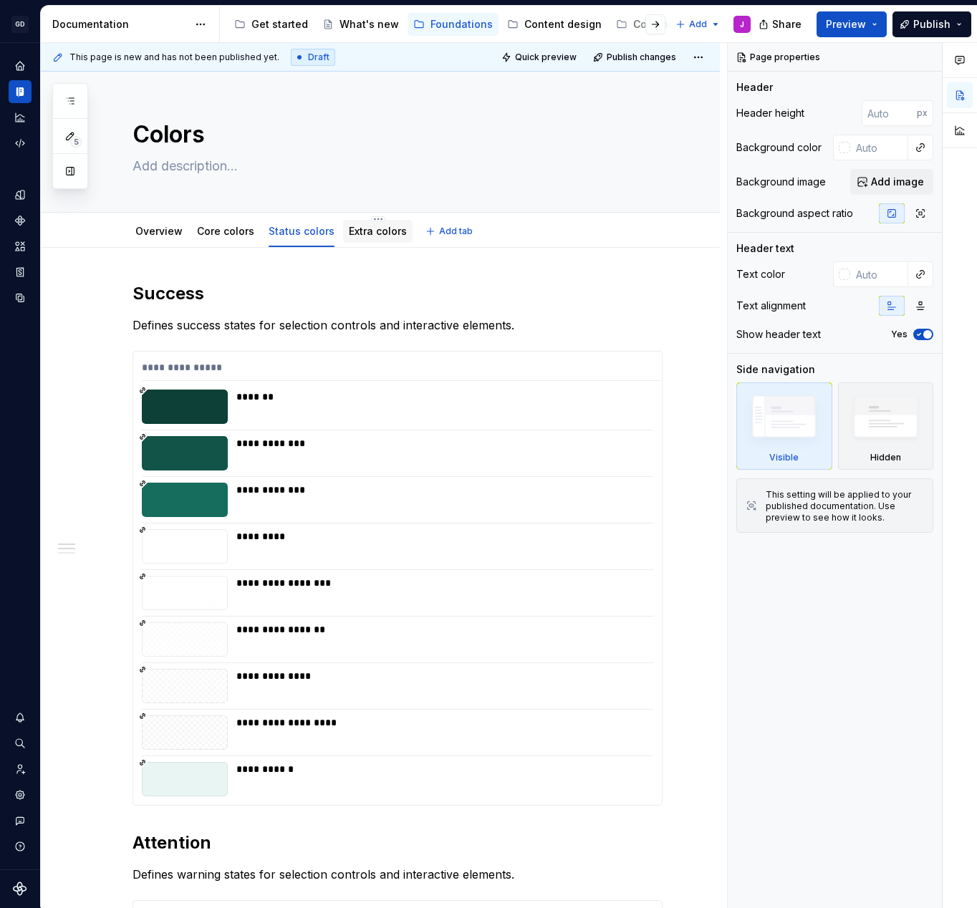
click at [366, 238] on div "Extra colors" at bounding box center [378, 231] width 58 height 14
click at [368, 232] on link "Extra colors" at bounding box center [378, 231] width 58 height 12
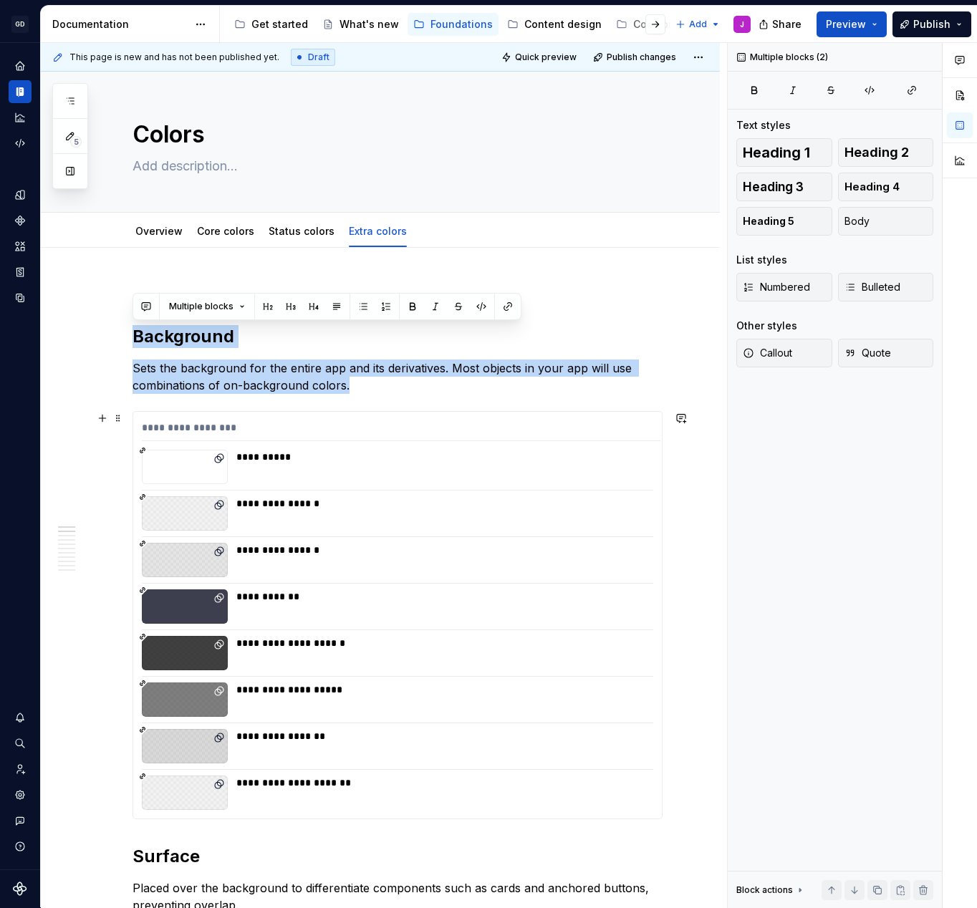
drag, startPoint x: 140, startPoint y: 310, endPoint x: 371, endPoint y: 679, distance: 435.4
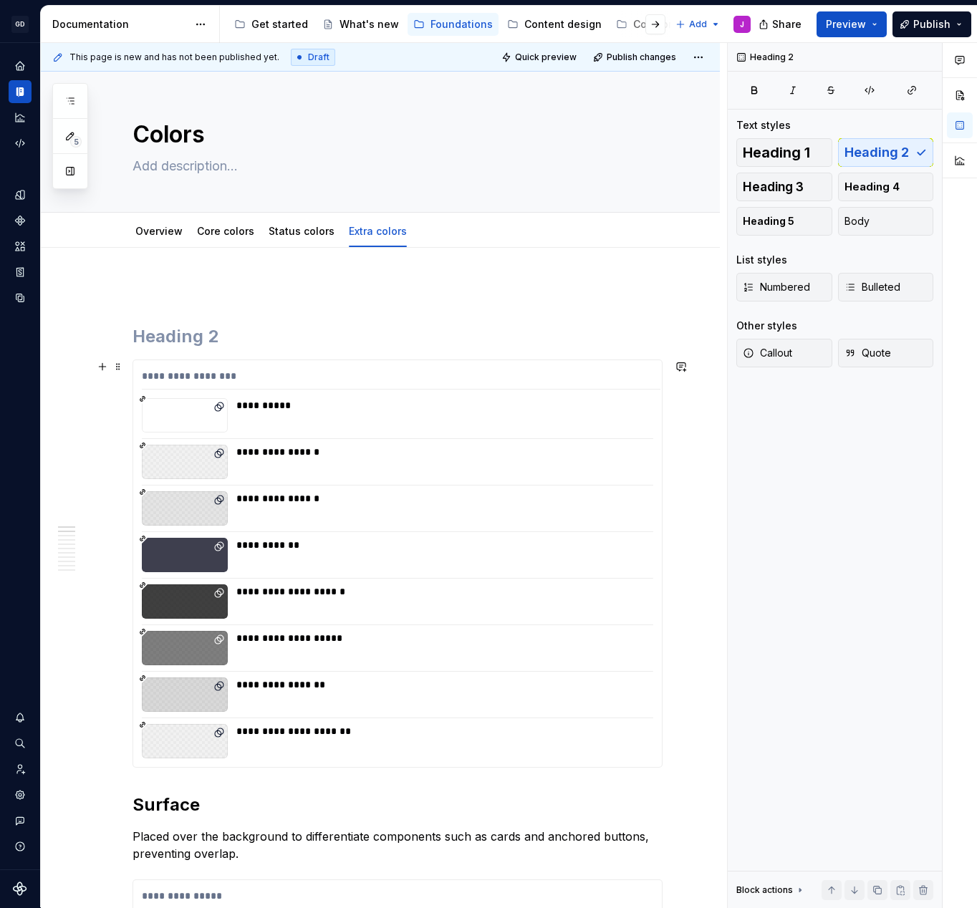
click at [208, 374] on div "**********" at bounding box center [401, 379] width 519 height 21
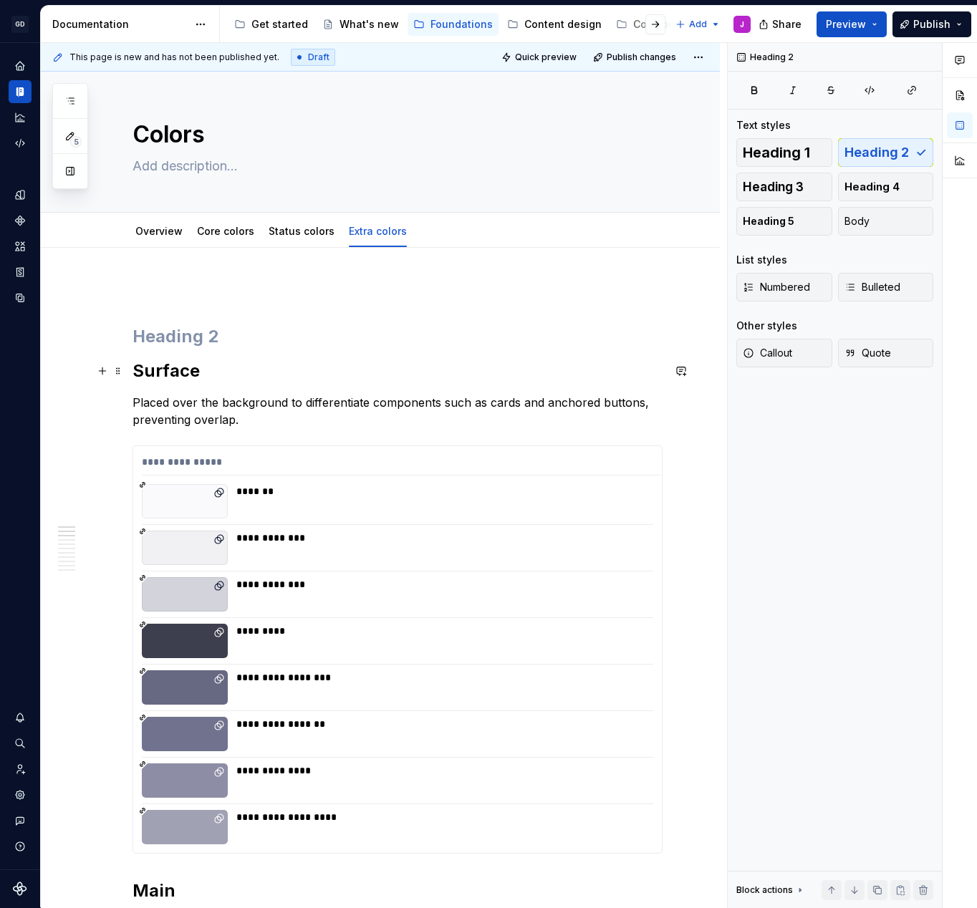
click at [155, 371] on h2 "Surface" at bounding box center [398, 371] width 530 height 23
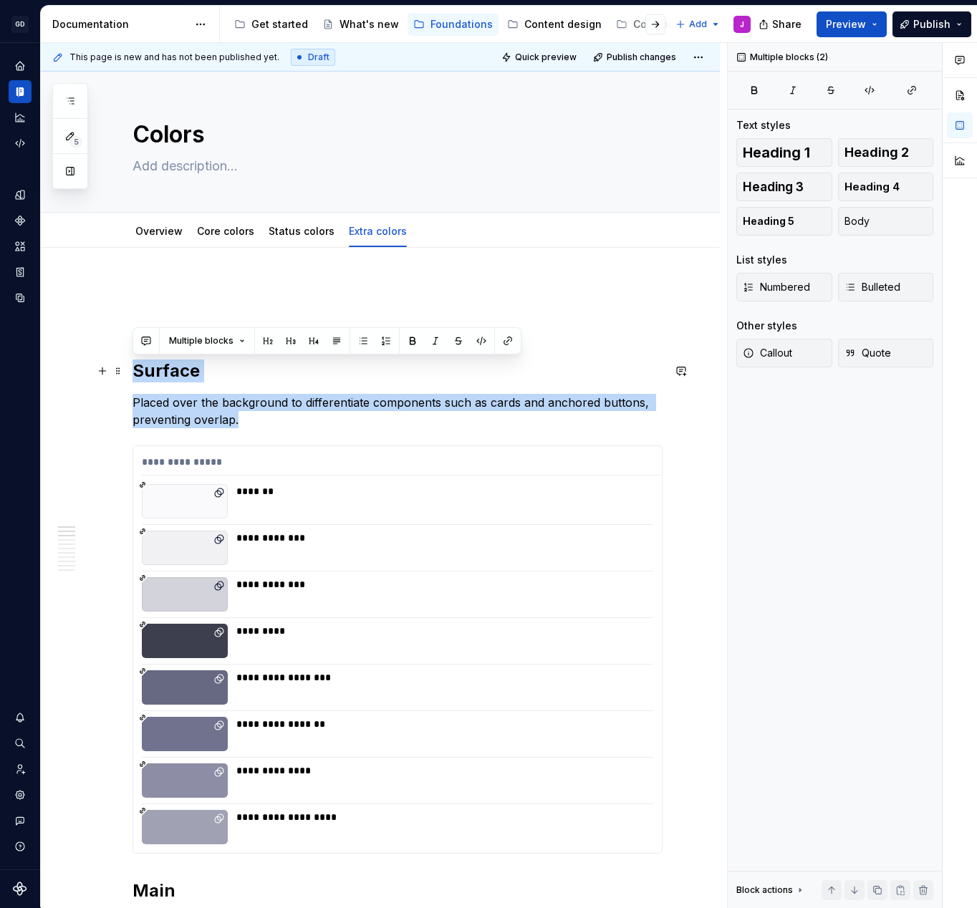
drag, startPoint x: 246, startPoint y: 424, endPoint x: 109, endPoint y: 354, distance: 153.8
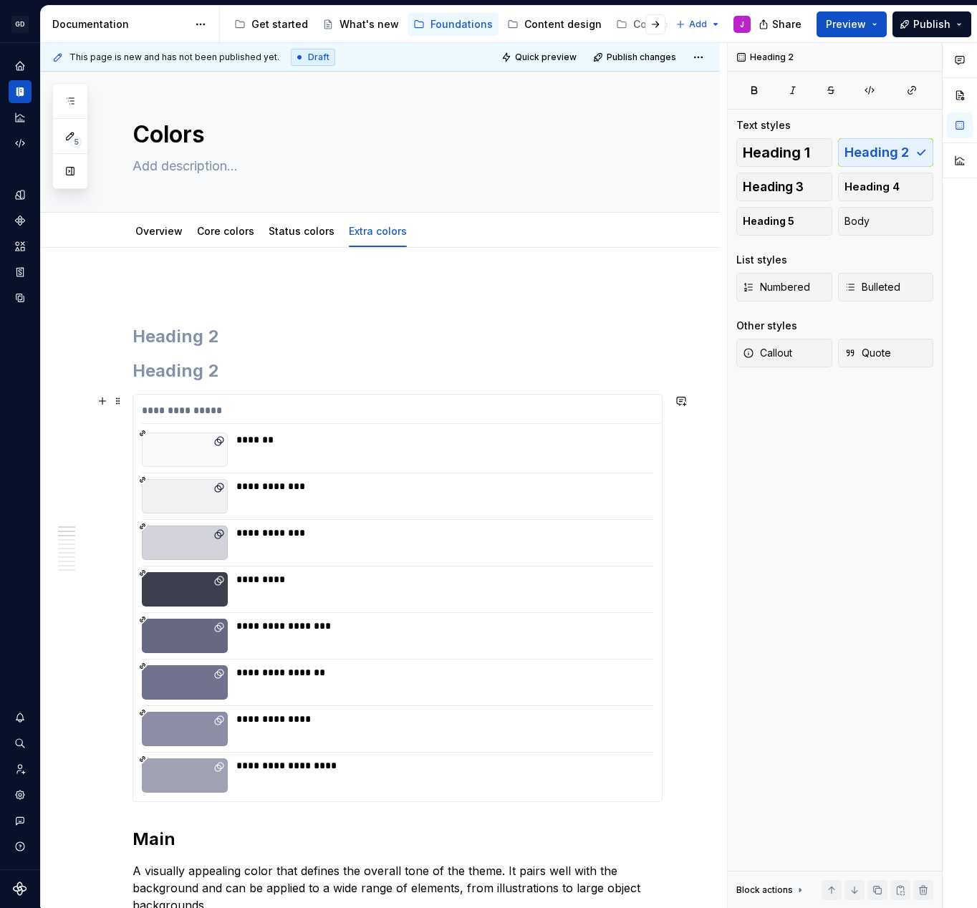
click at [217, 419] on div "**********" at bounding box center [401, 413] width 519 height 21
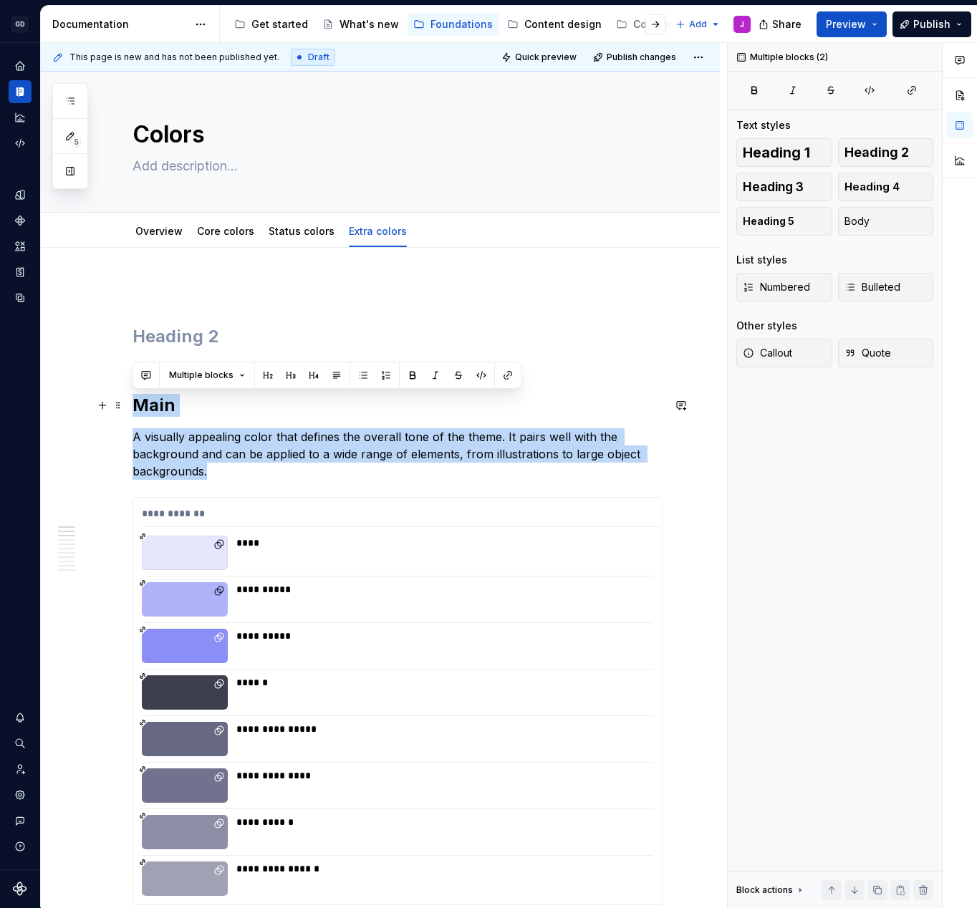
drag, startPoint x: 216, startPoint y: 467, endPoint x: 95, endPoint y: 394, distance: 140.8
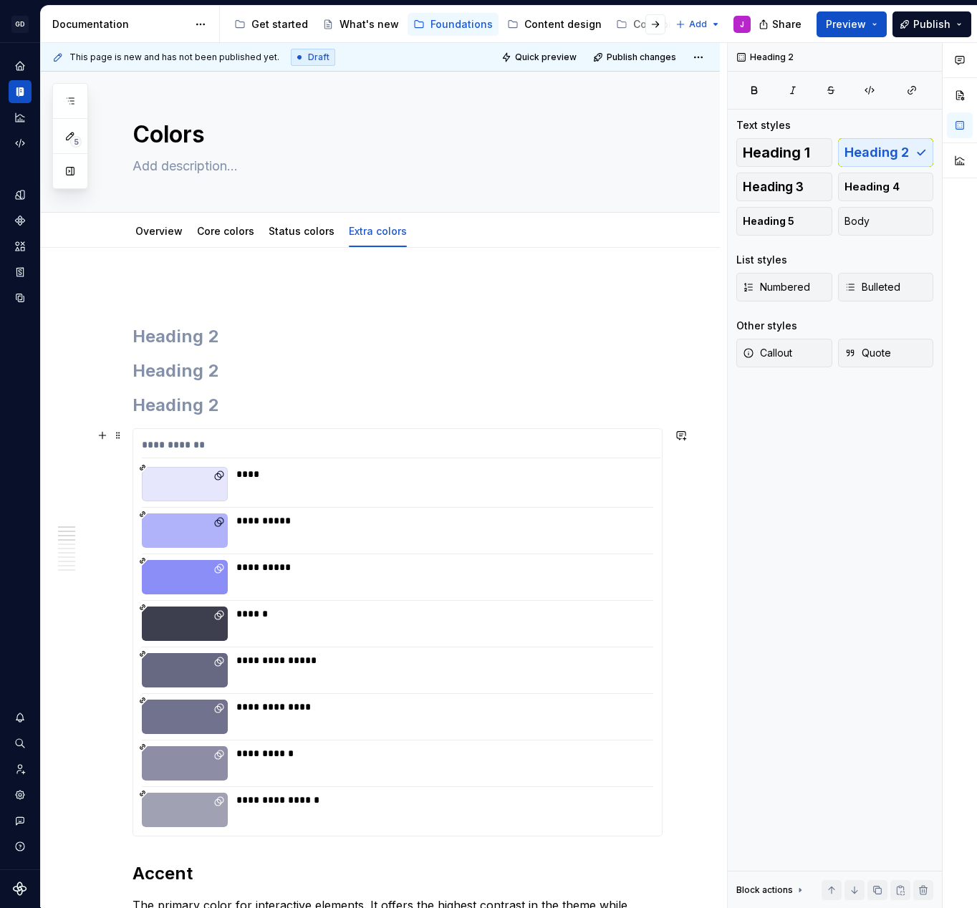
click at [232, 483] on div "****" at bounding box center [397, 484] width 511 height 34
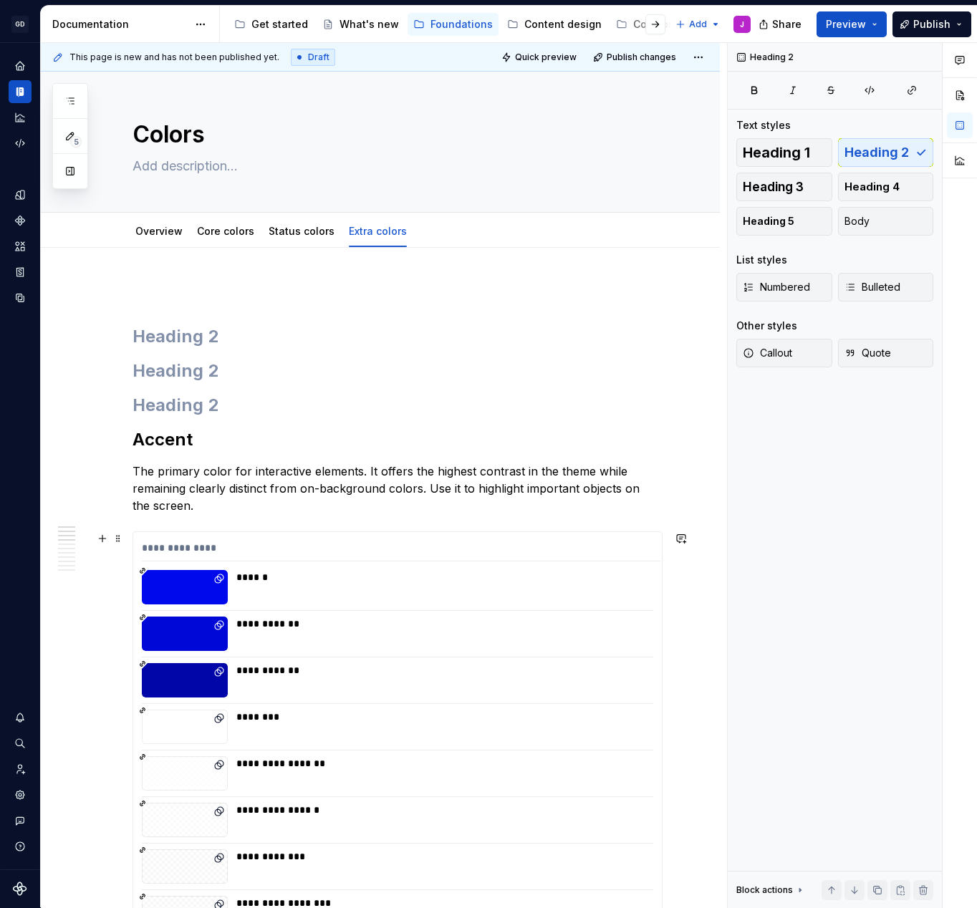
click at [239, 531] on div "**********" at bounding box center [398, 781] width 530 height 501
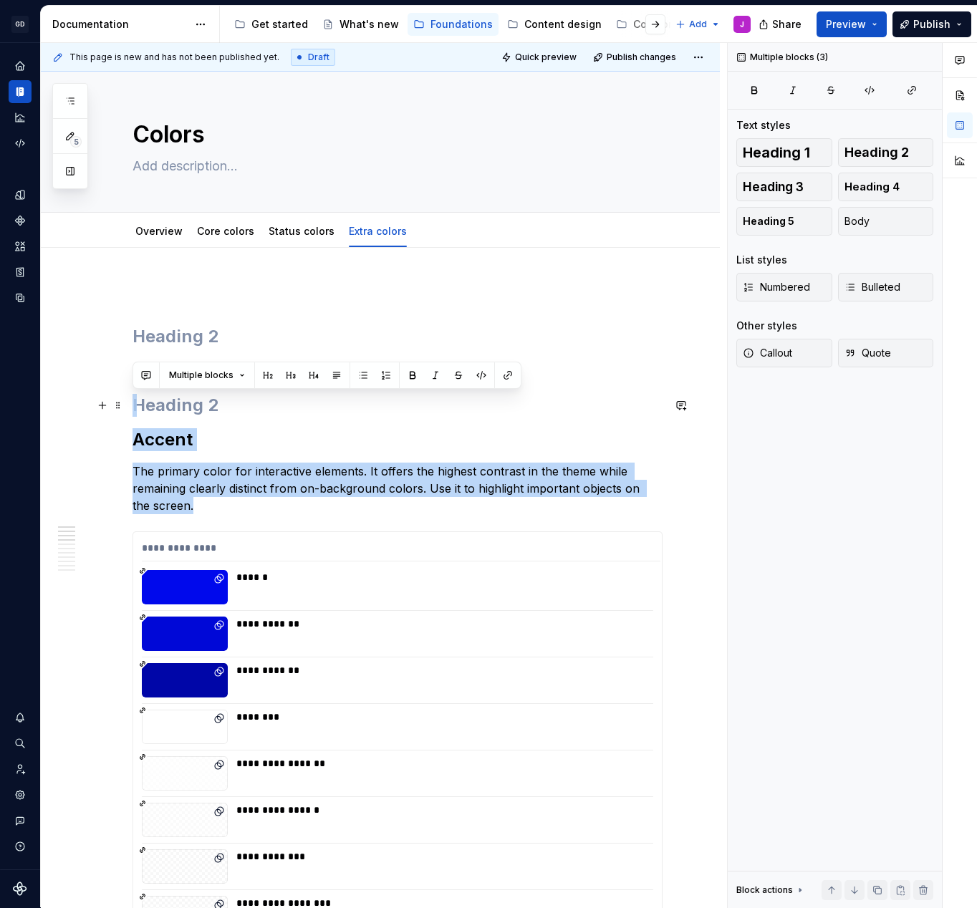
drag, startPoint x: 210, startPoint y: 513, endPoint x: 97, endPoint y: 392, distance: 165.7
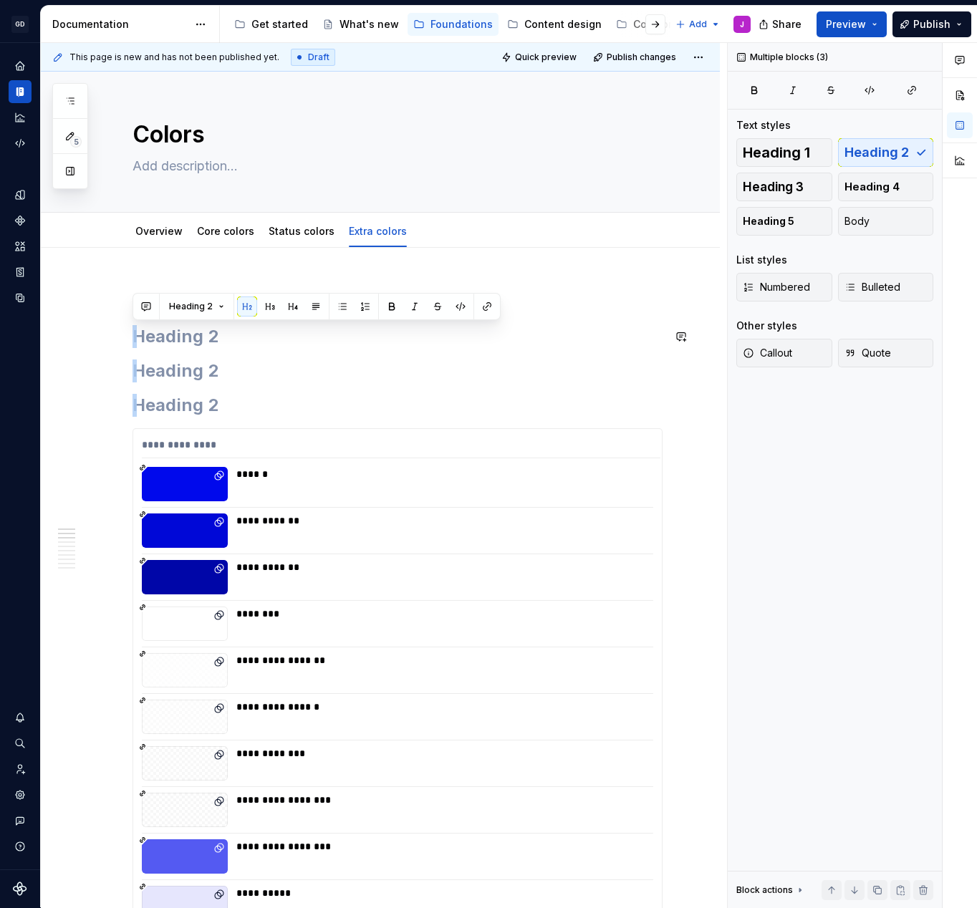
drag, startPoint x: 225, startPoint y: 420, endPoint x: 102, endPoint y: 312, distance: 162.9
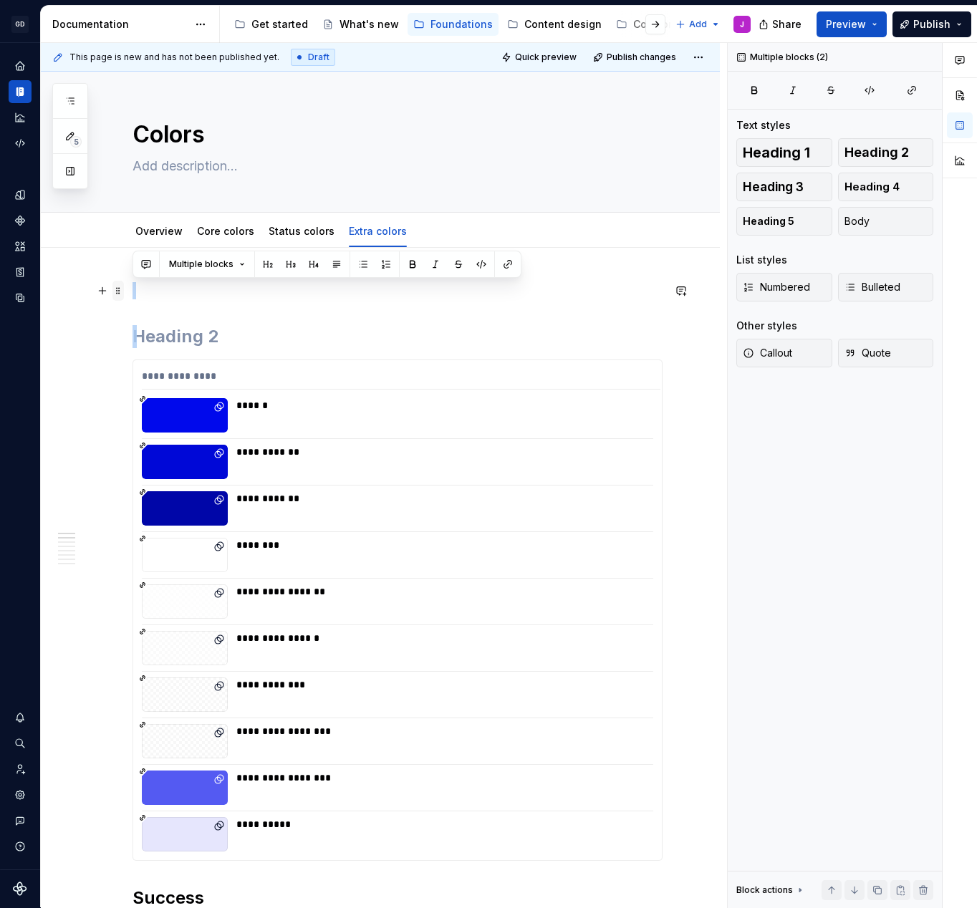
drag, startPoint x: 218, startPoint y: 341, endPoint x: 121, endPoint y: 289, distance: 109.9
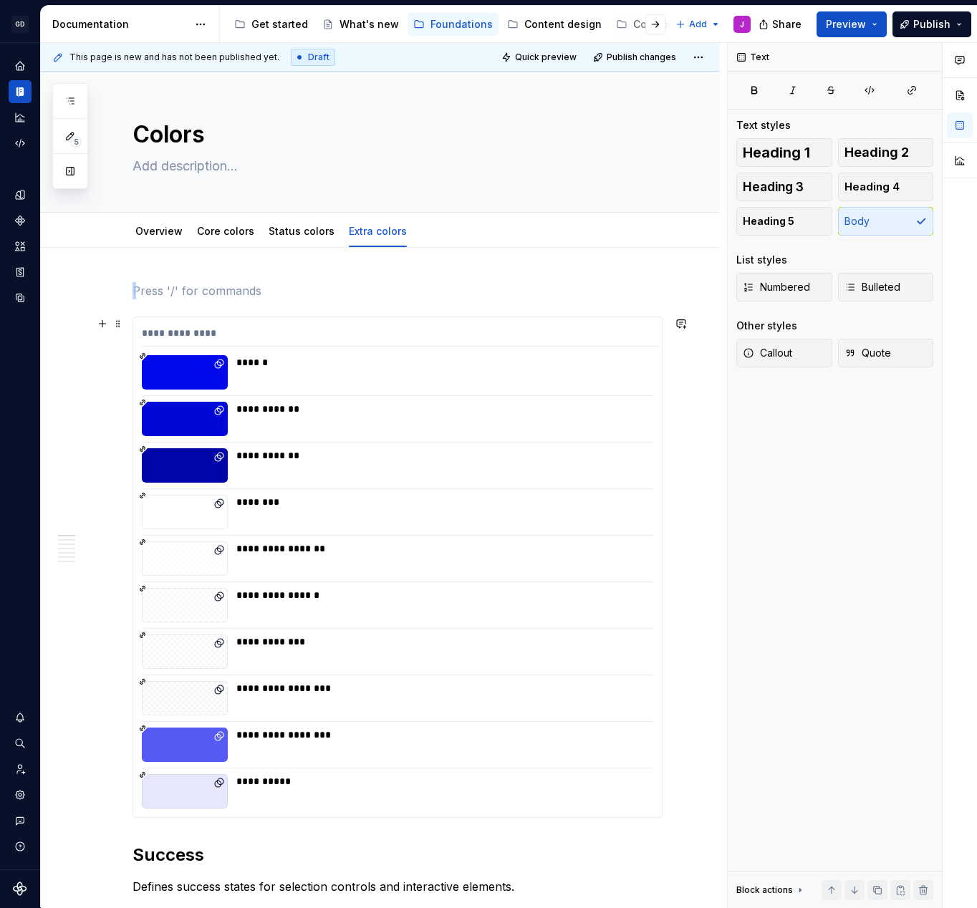
click at [175, 340] on div "**********" at bounding box center [401, 336] width 519 height 21
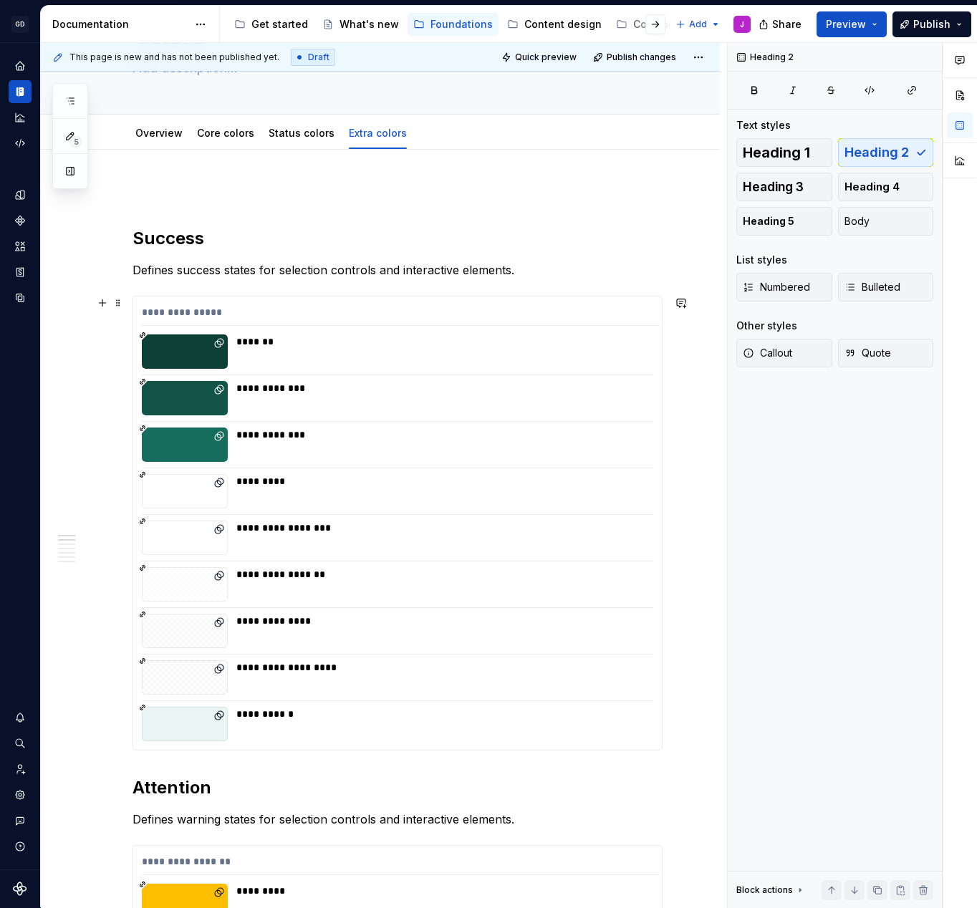
click at [178, 324] on div "**********" at bounding box center [401, 315] width 519 height 21
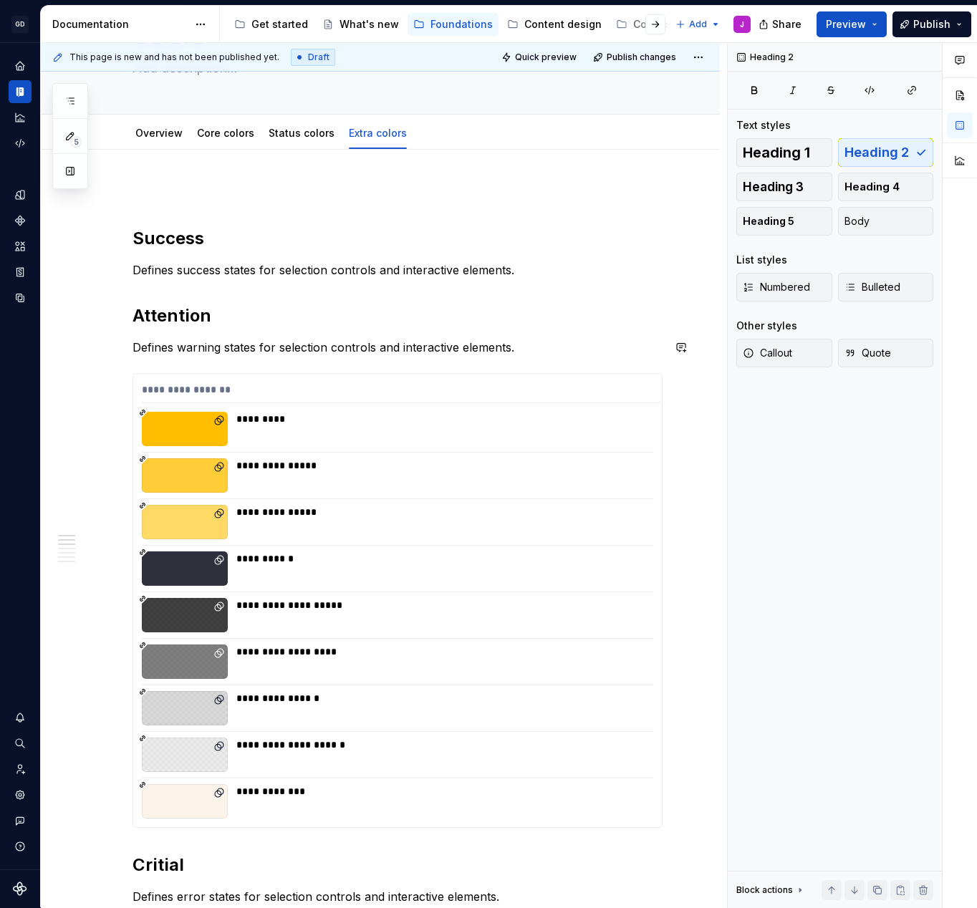
scroll to position [167, 0]
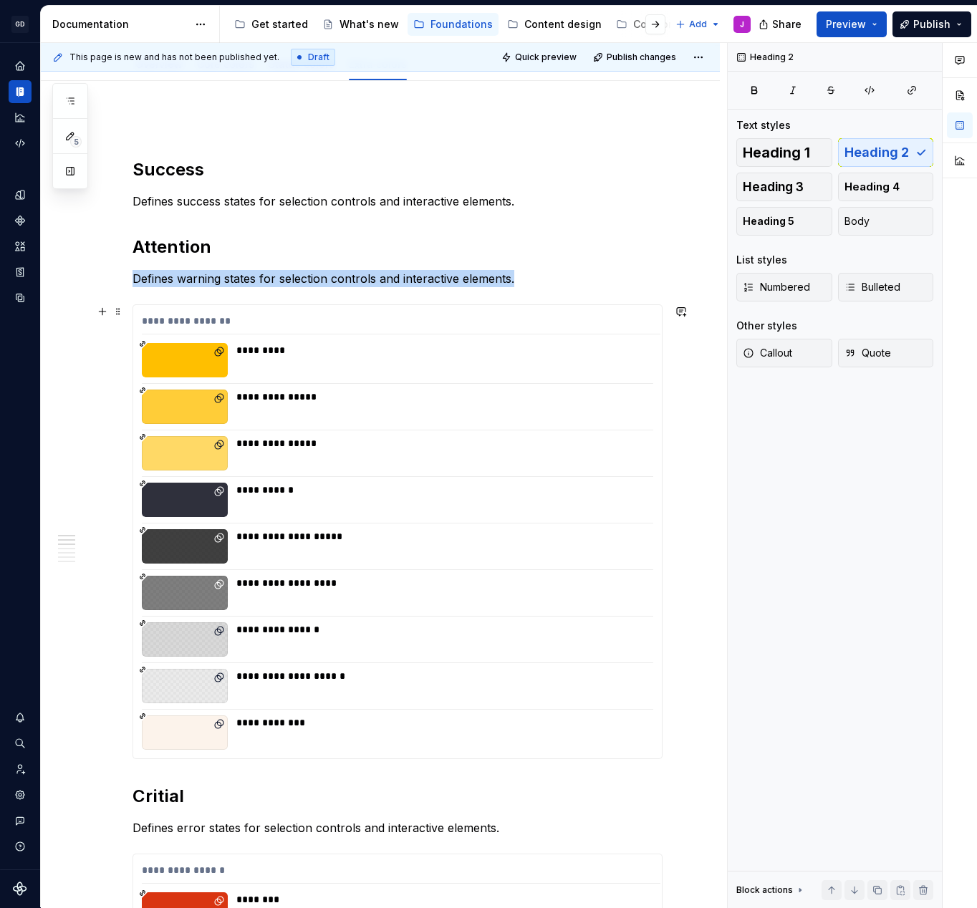
click at [180, 322] on div "**********" at bounding box center [401, 324] width 519 height 21
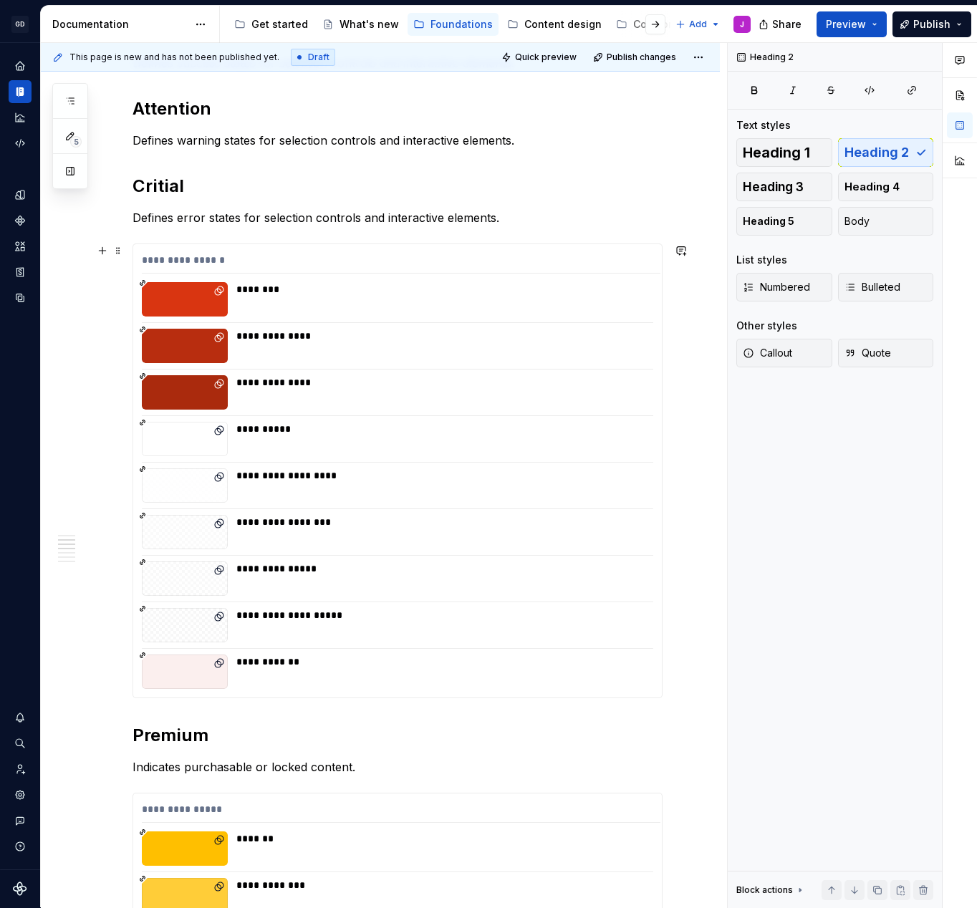
scroll to position [340, 0]
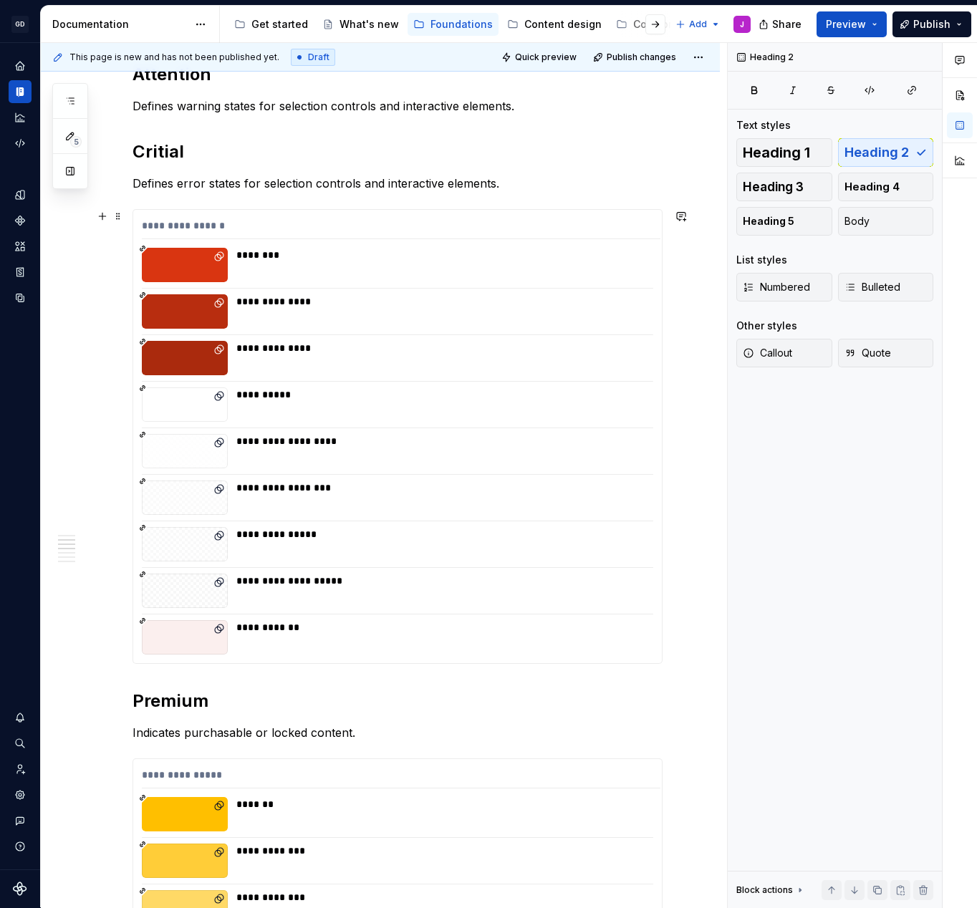
click at [211, 405] on div at bounding box center [185, 404] width 86 height 34
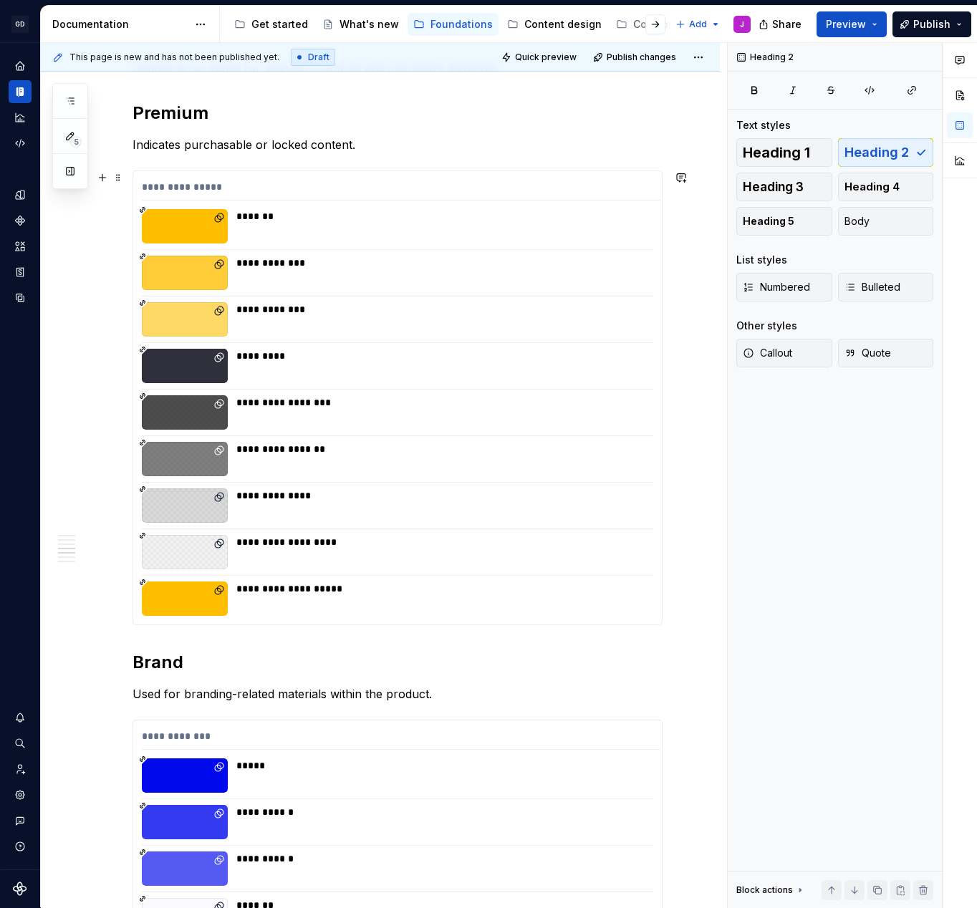
scroll to position [512, 0]
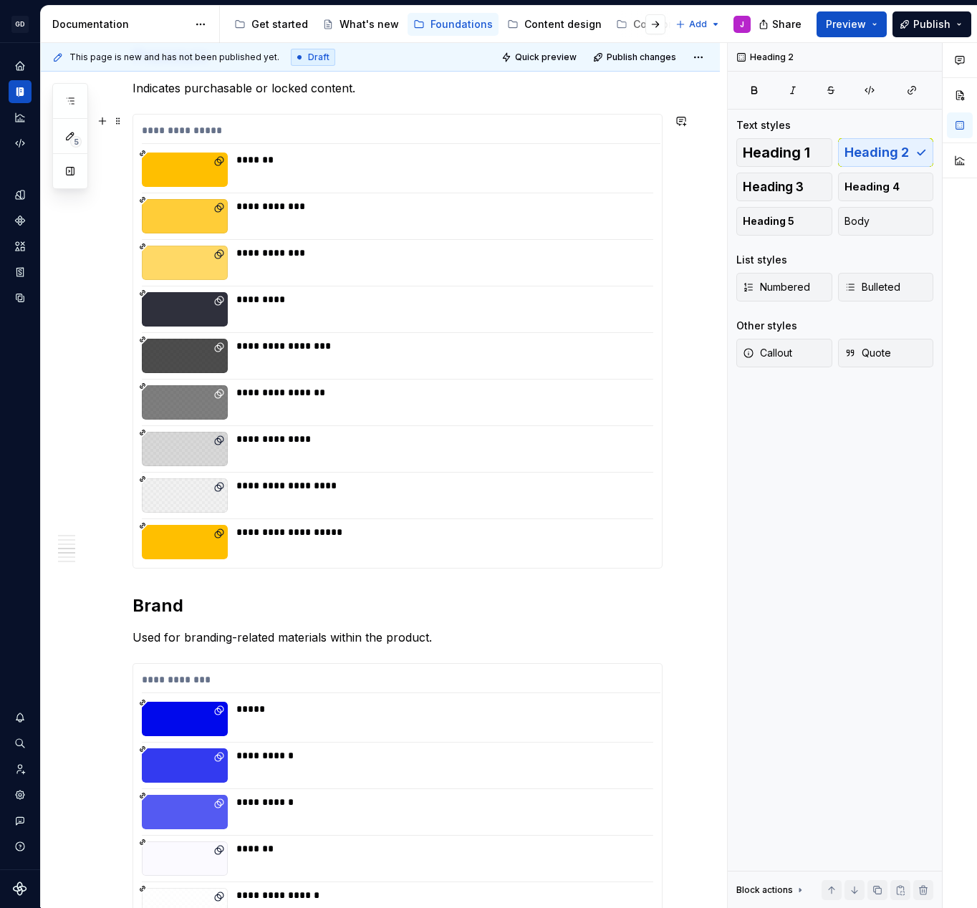
click at [211, 380] on div "**********" at bounding box center [397, 341] width 529 height 453
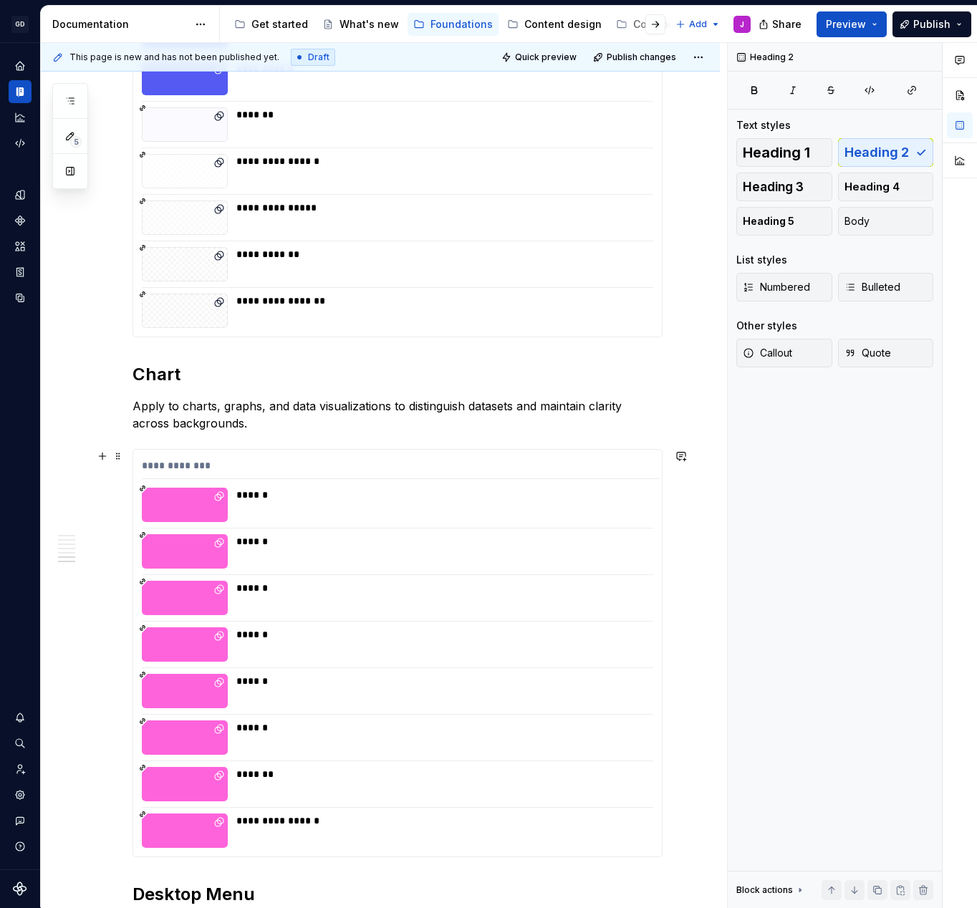
scroll to position [776, 0]
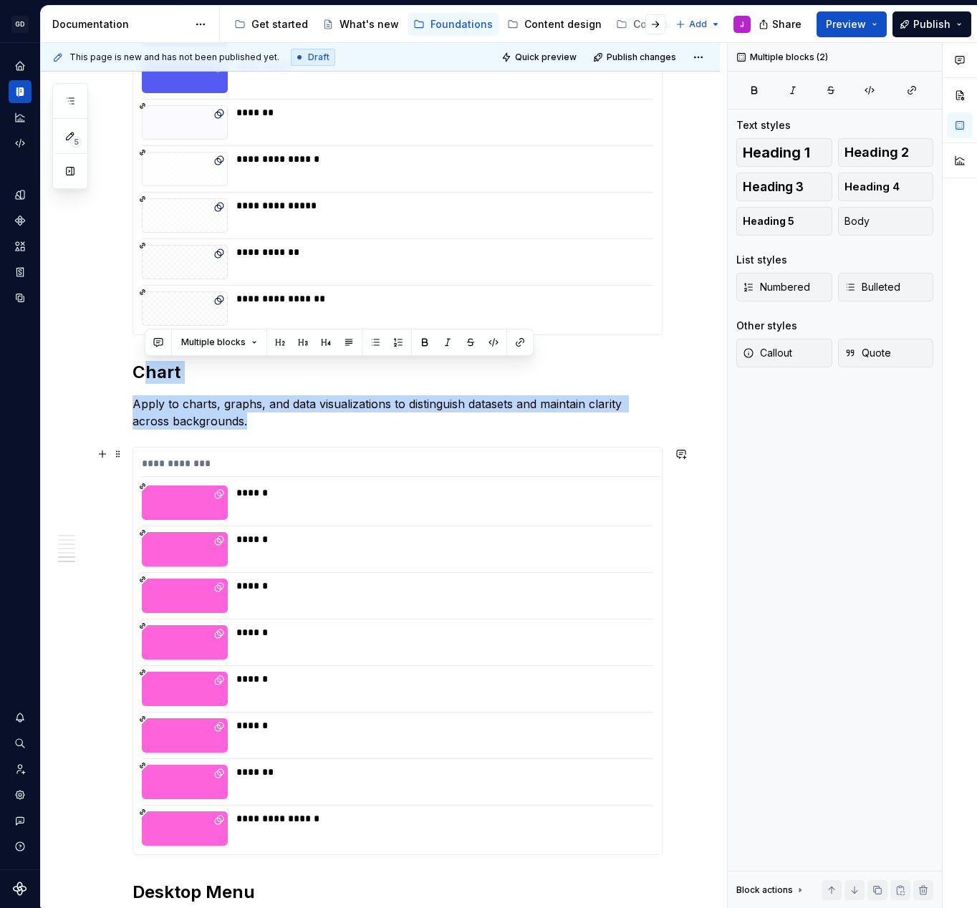
drag, startPoint x: 145, startPoint y: 363, endPoint x: 319, endPoint y: 564, distance: 265.1
click at [319, 564] on div "**********" at bounding box center [398, 502] width 530 height 1992
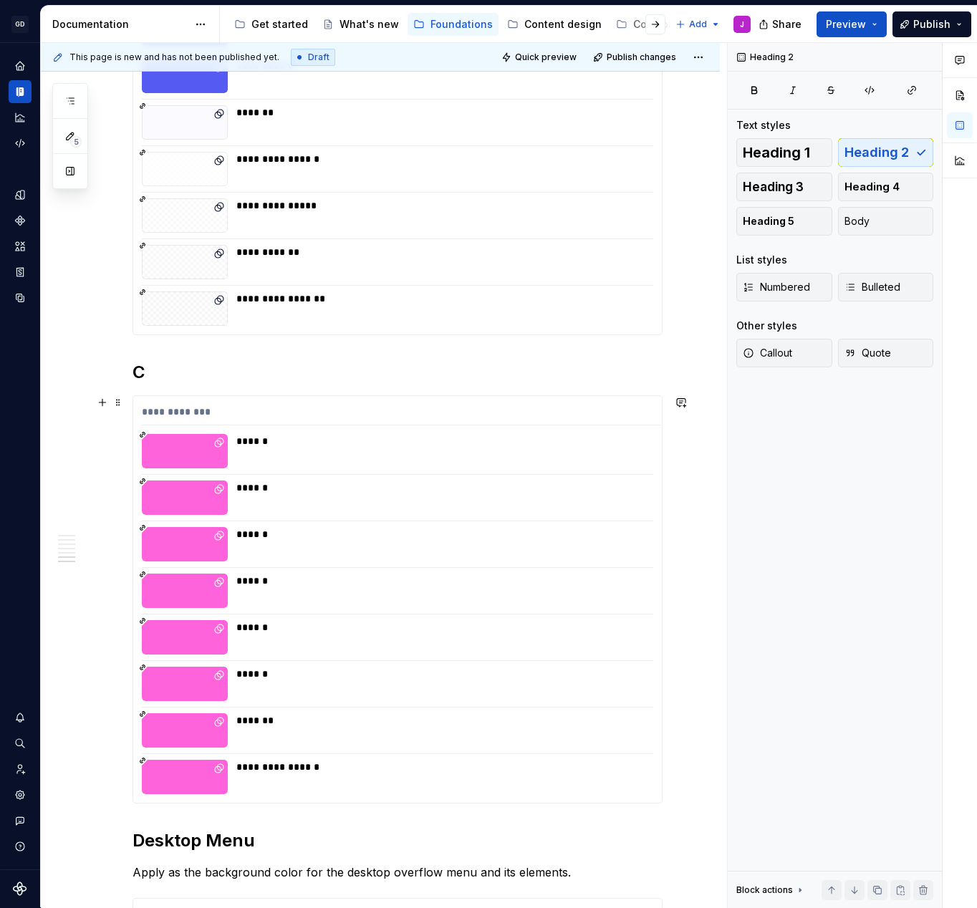
click at [261, 478] on div "**********" at bounding box center [397, 599] width 529 height 407
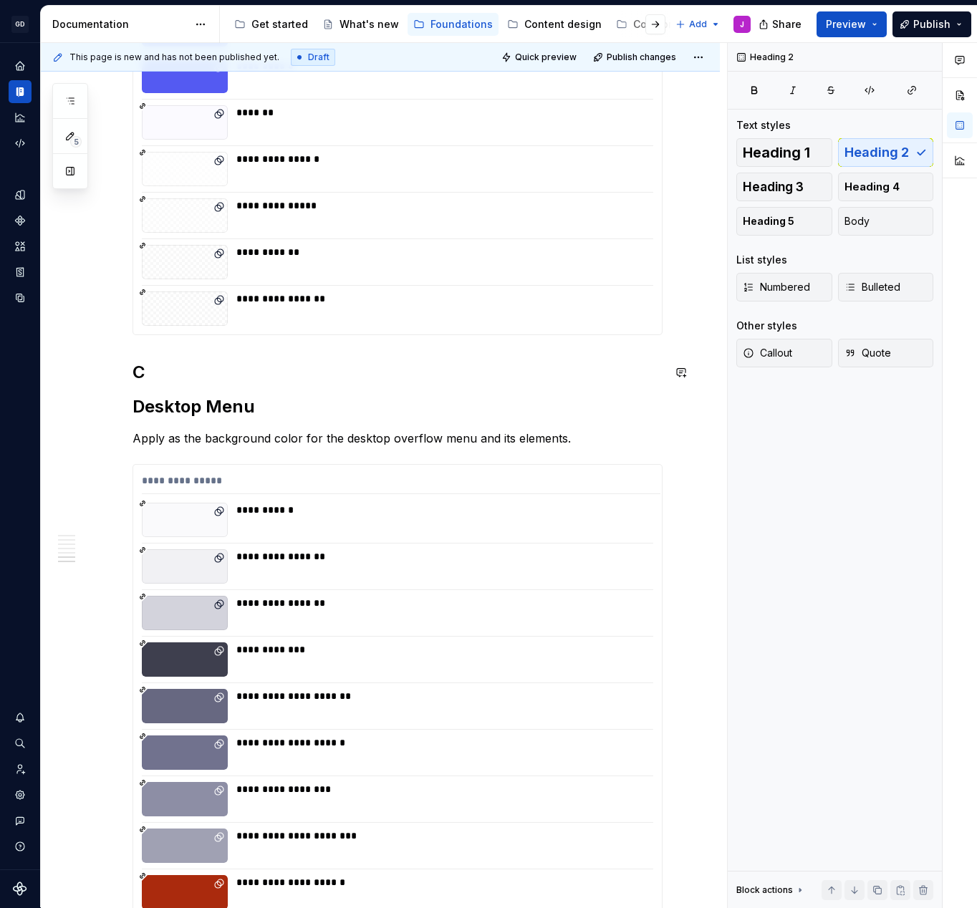
type textarea "*"
click at [149, 369] on h2 "C" at bounding box center [398, 372] width 530 height 23
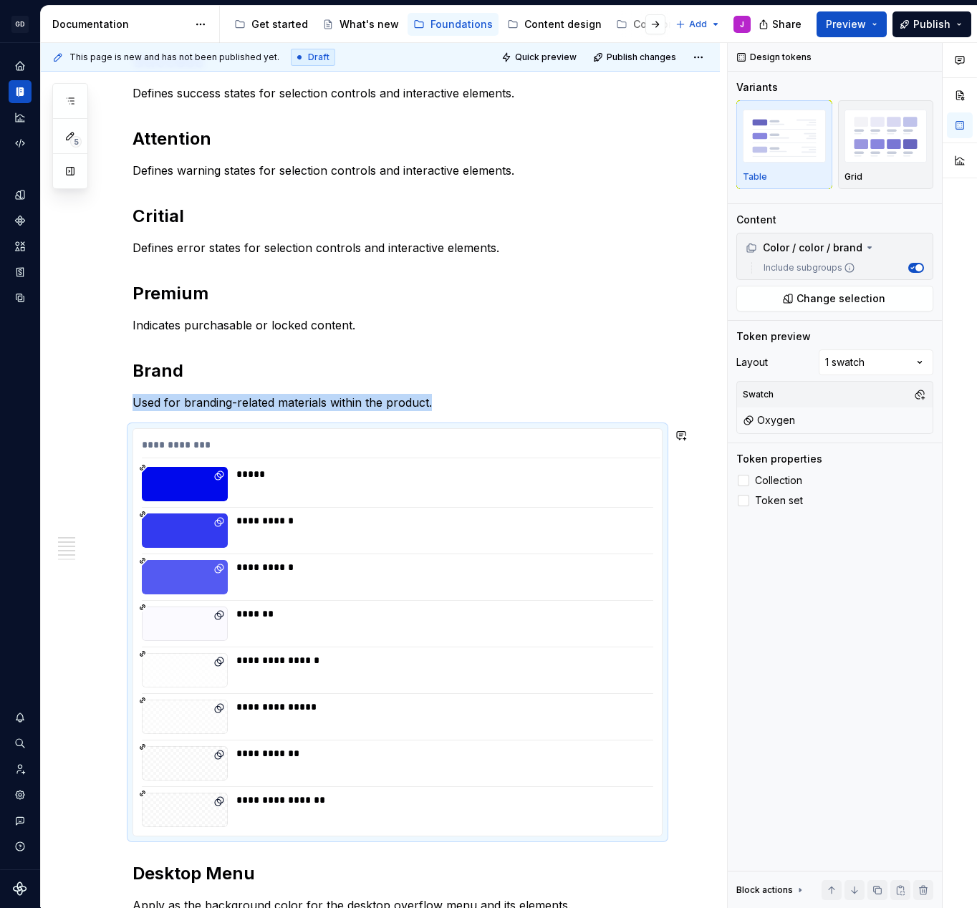
scroll to position [231, 0]
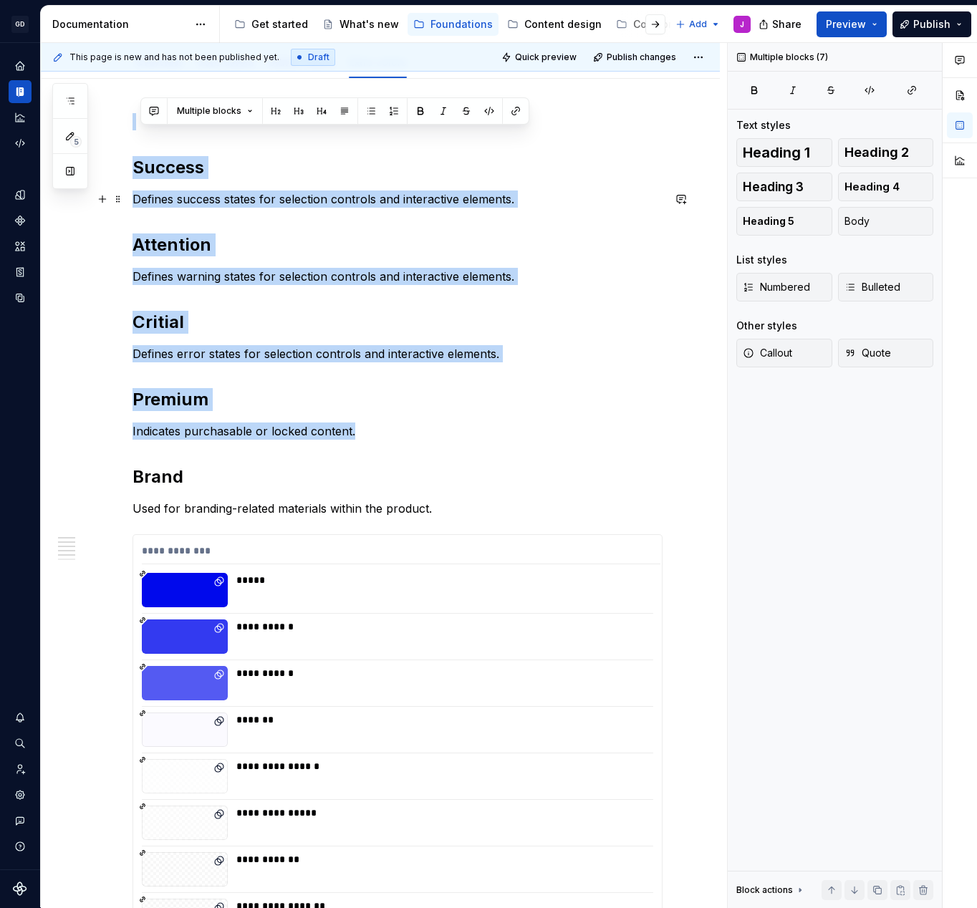
drag, startPoint x: 360, startPoint y: 372, endPoint x: 125, endPoint y: 84, distance: 372.1
click at [125, 84] on div "**********" at bounding box center [380, 889] width 679 height 1972
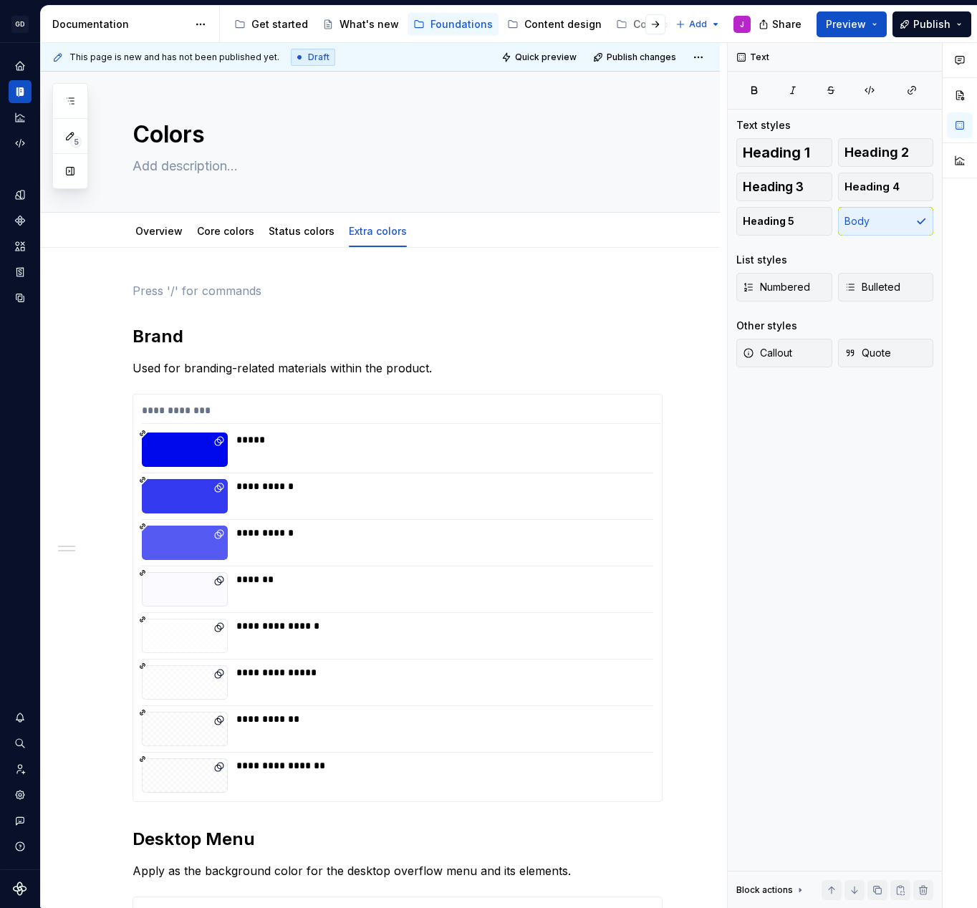
scroll to position [0, 0]
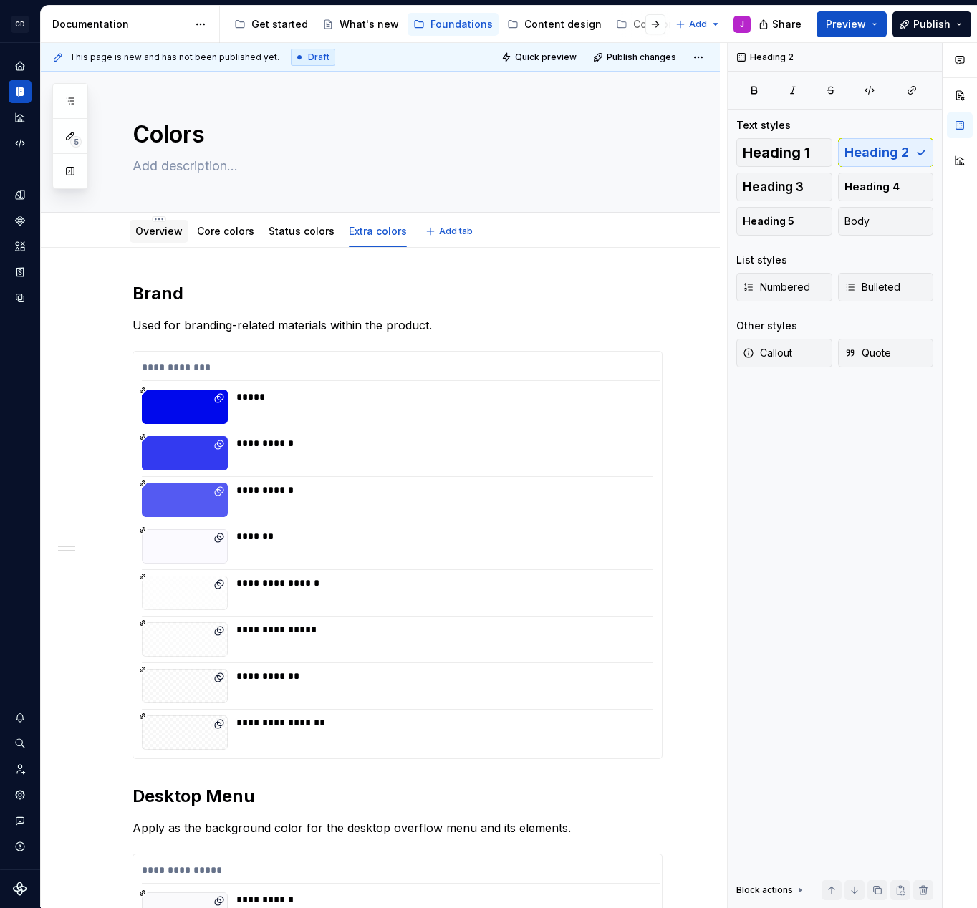
click at [171, 225] on link "Overview" at bounding box center [158, 231] width 47 height 12
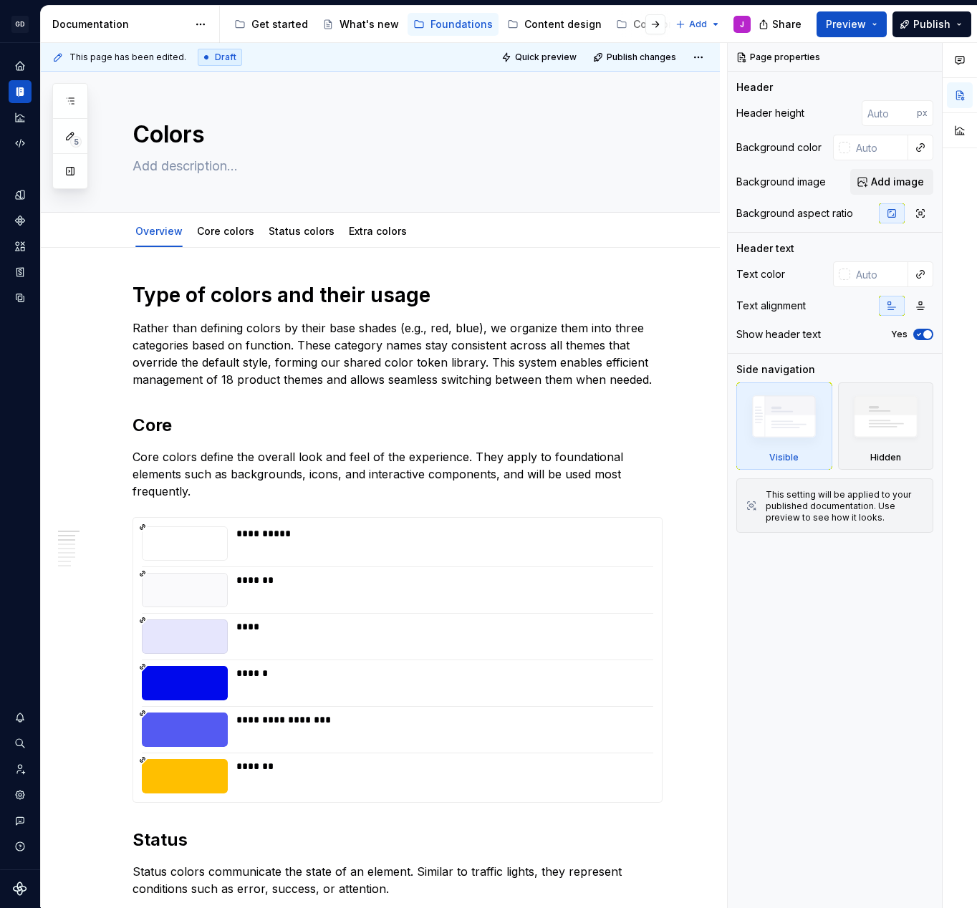
type textarea "*"
click at [456, 236] on span "Add tab" at bounding box center [456, 231] width 34 height 11
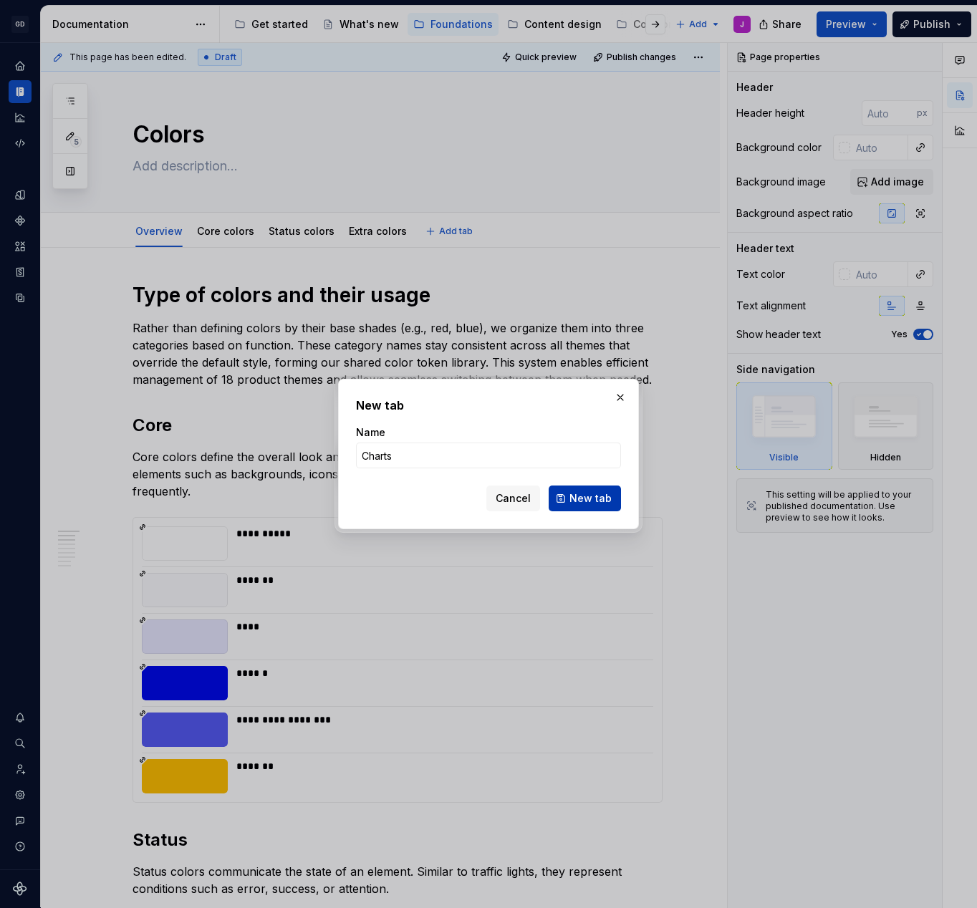
type input "Charts"
click at [578, 492] on span "New tab" at bounding box center [590, 498] width 42 height 14
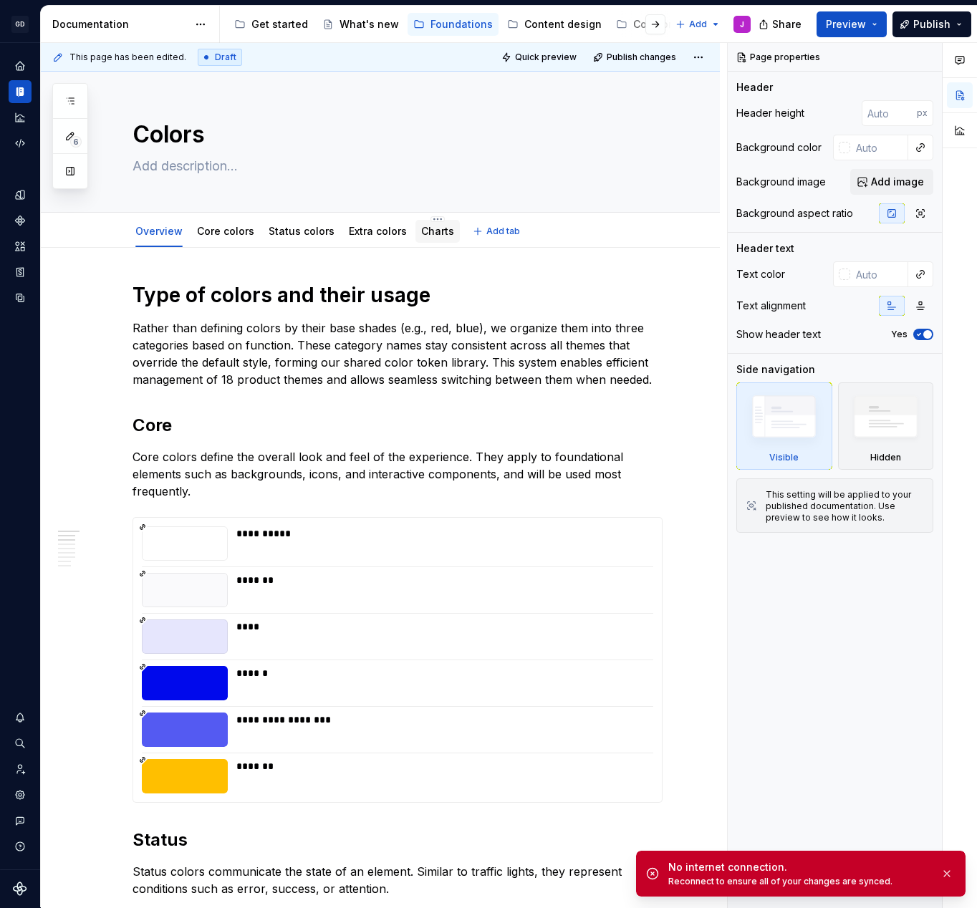
click at [428, 230] on link "Charts" at bounding box center [437, 231] width 33 height 12
click at [430, 239] on div "Charts" at bounding box center [437, 231] width 33 height 17
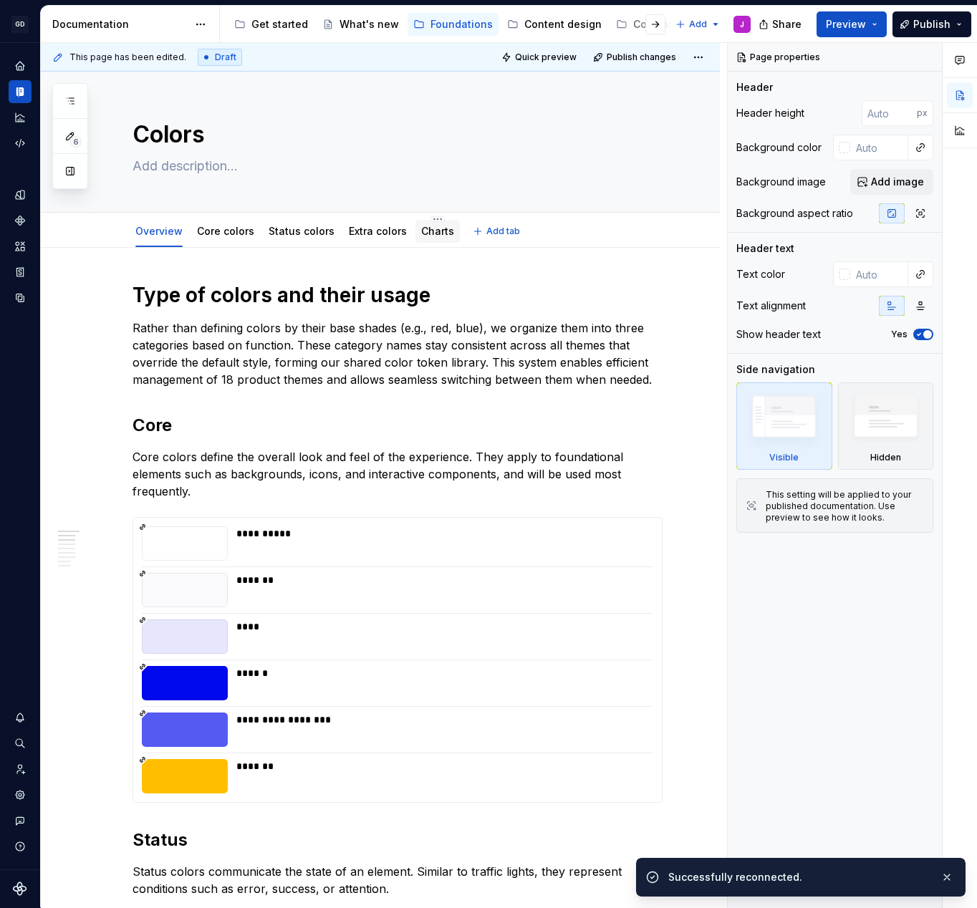
click at [425, 230] on link "Charts" at bounding box center [437, 231] width 33 height 12
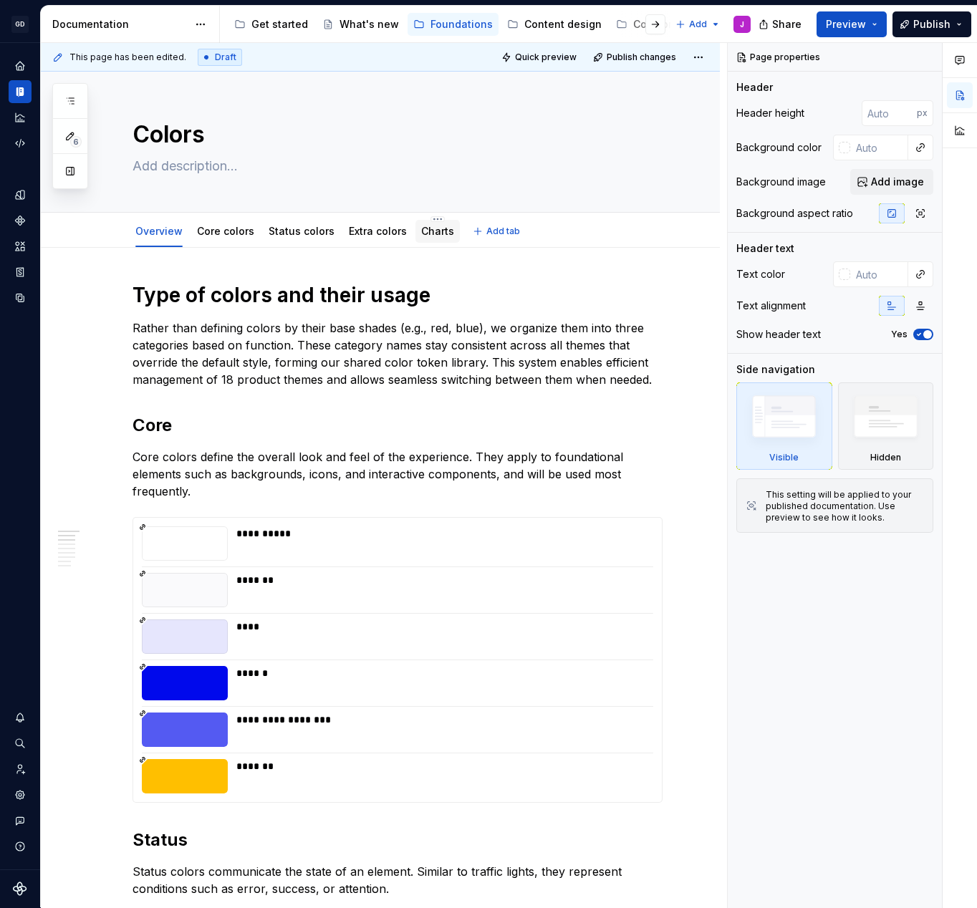
click at [429, 231] on link "Charts" at bounding box center [437, 231] width 33 height 12
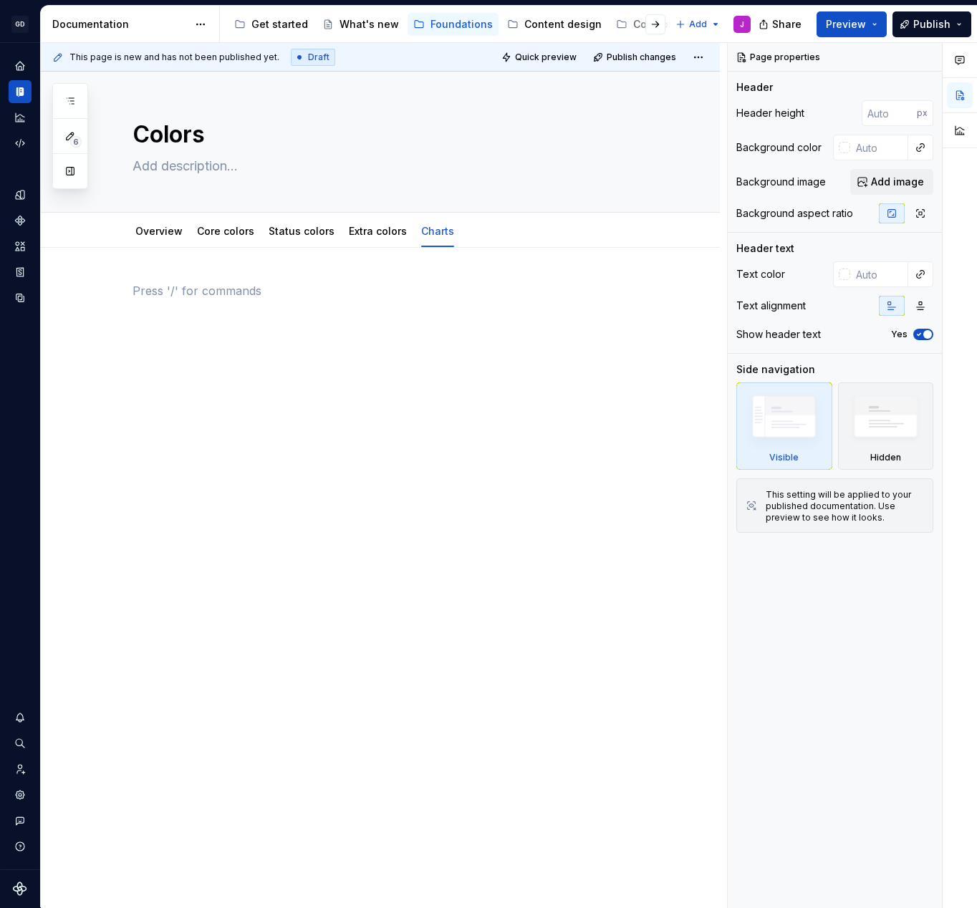
click at [433, 277] on div at bounding box center [380, 437] width 679 height 378
click at [154, 230] on link "Overview" at bounding box center [158, 231] width 47 height 12
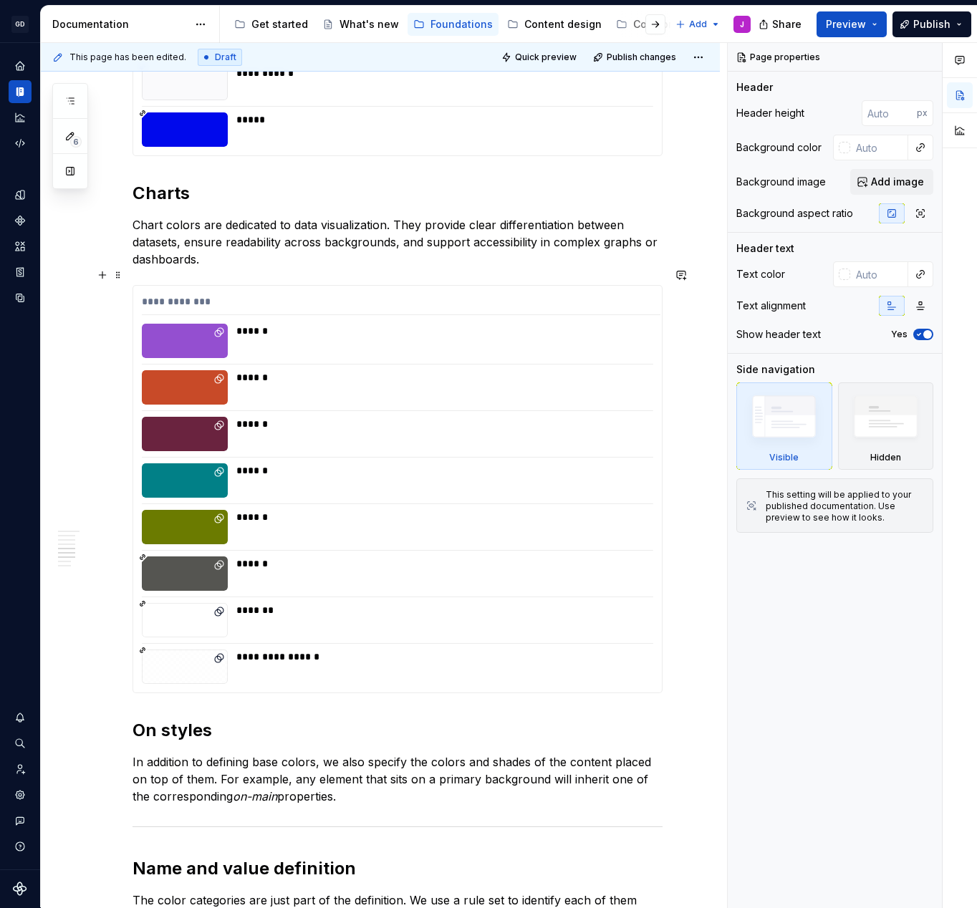
scroll to position [1081, 0]
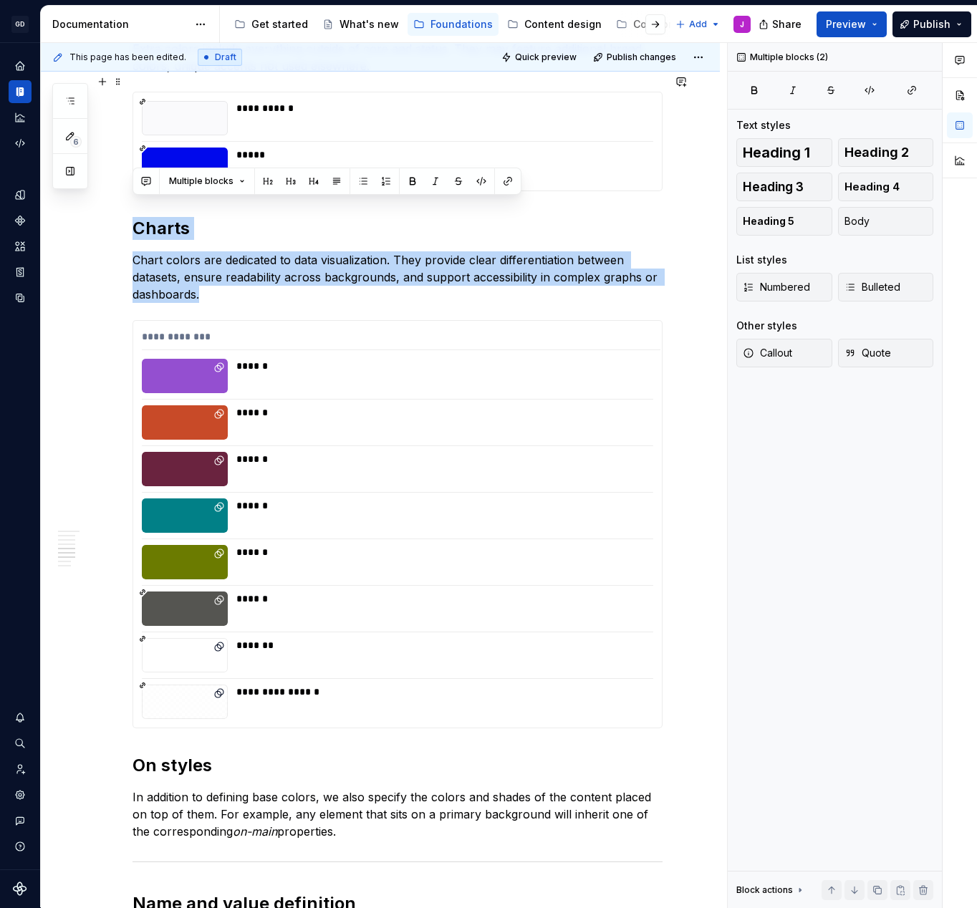
drag, startPoint x: 220, startPoint y: 268, endPoint x: 133, endPoint y: 179, distance: 124.1
click at [133, 179] on div "**********" at bounding box center [398, 323] width 530 height 2245
copy div "Charts Chart colors are dedicated to data visualization. They provide clear dif…"
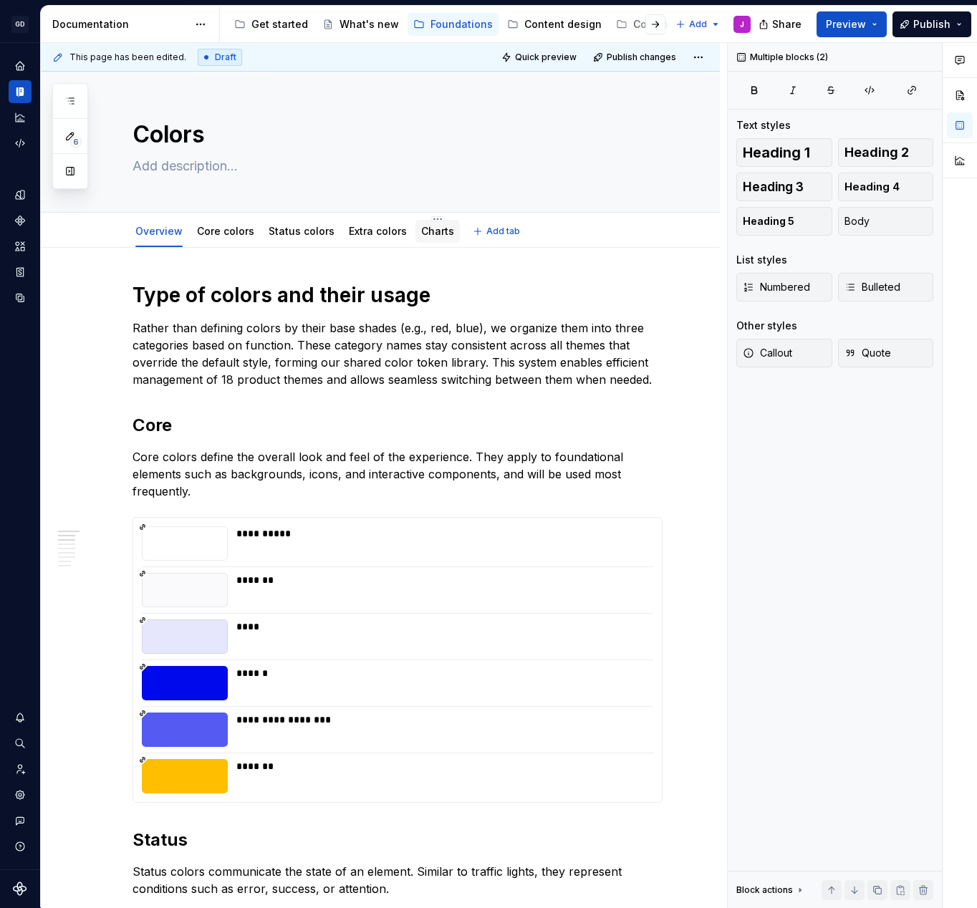
scroll to position [0, 0]
click at [423, 228] on link "Charts" at bounding box center [437, 231] width 33 height 12
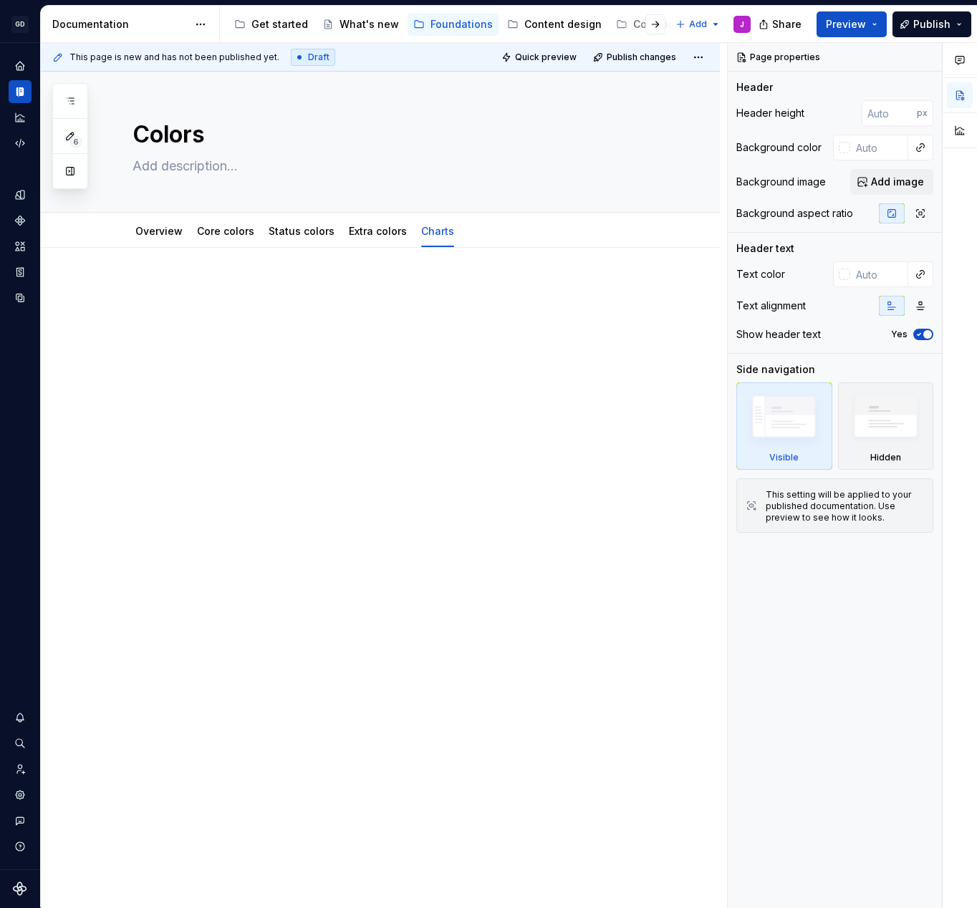
click at [165, 299] on div at bounding box center [398, 309] width 530 height 54
type textarea "*"
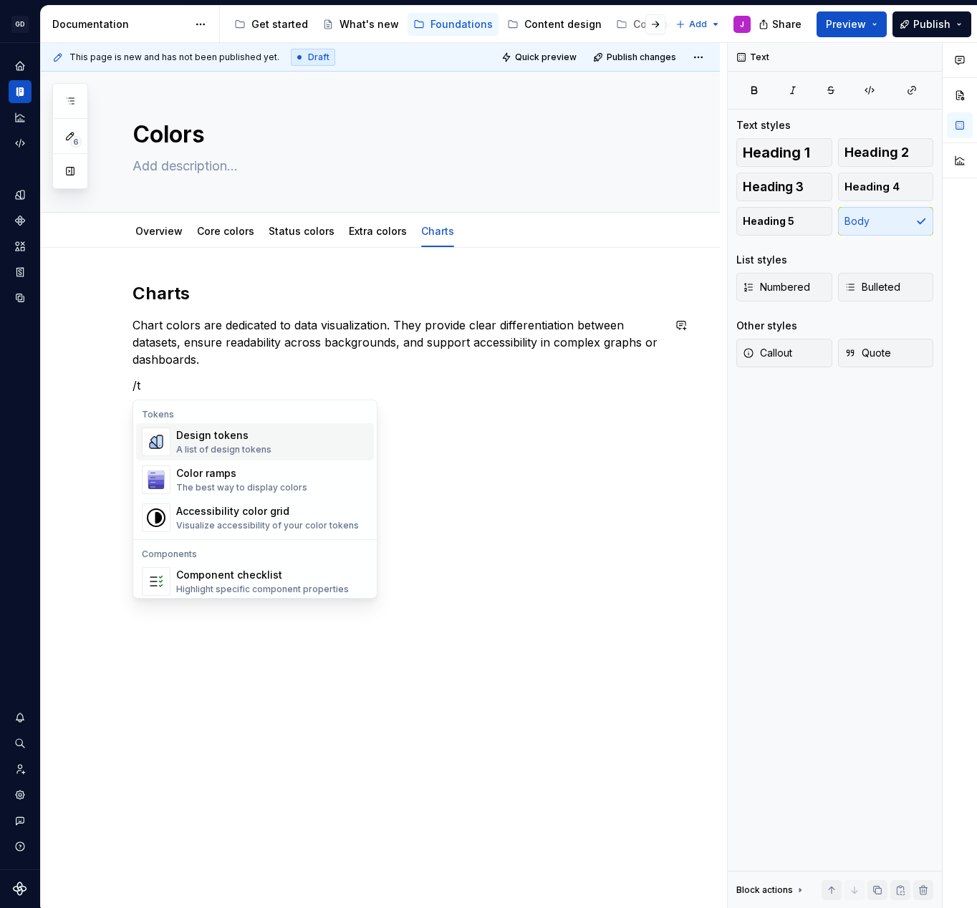
click at [304, 436] on div "Design tokens A list of design tokens" at bounding box center [272, 442] width 192 height 29
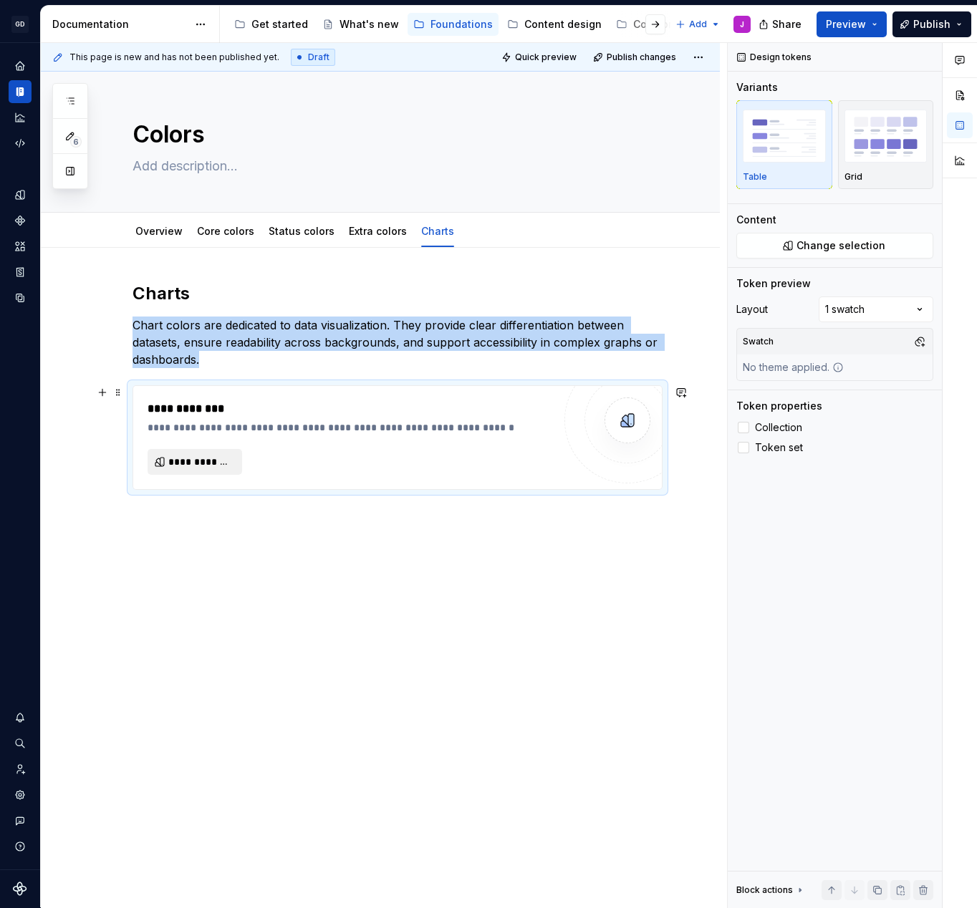
click at [206, 461] on span "**********" at bounding box center [200, 462] width 64 height 14
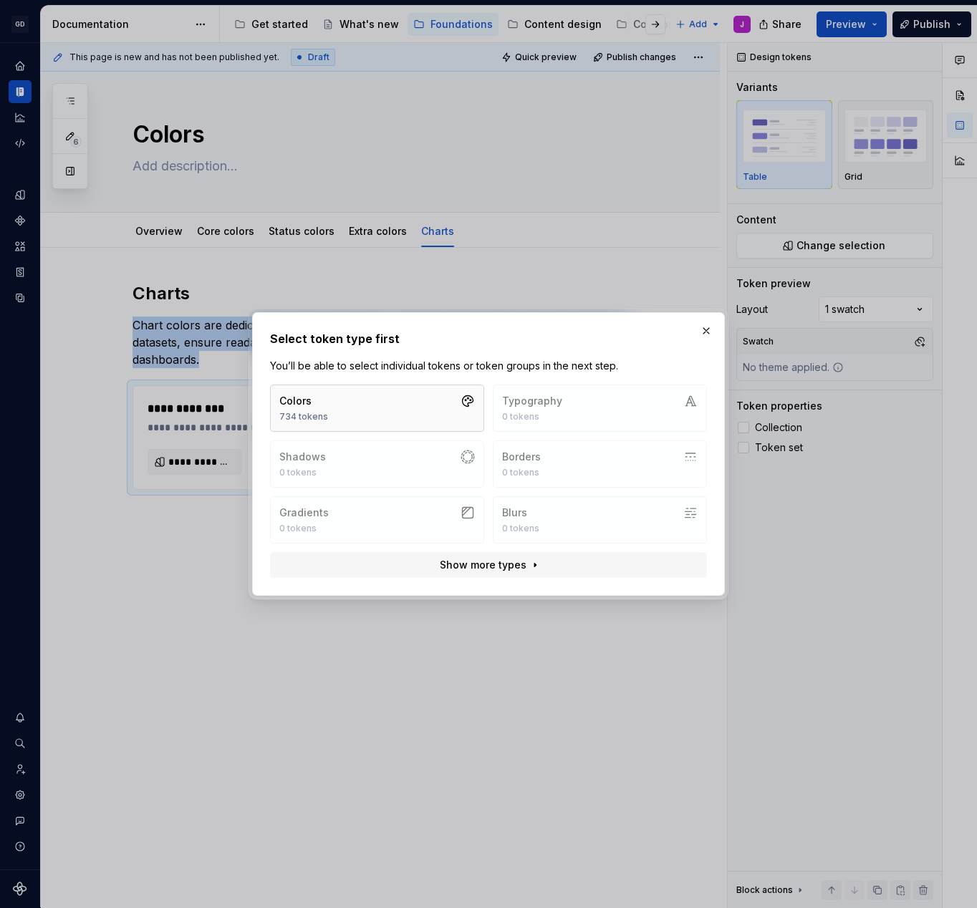
click at [361, 398] on button "Colors 734 tokens" at bounding box center [377, 408] width 214 height 47
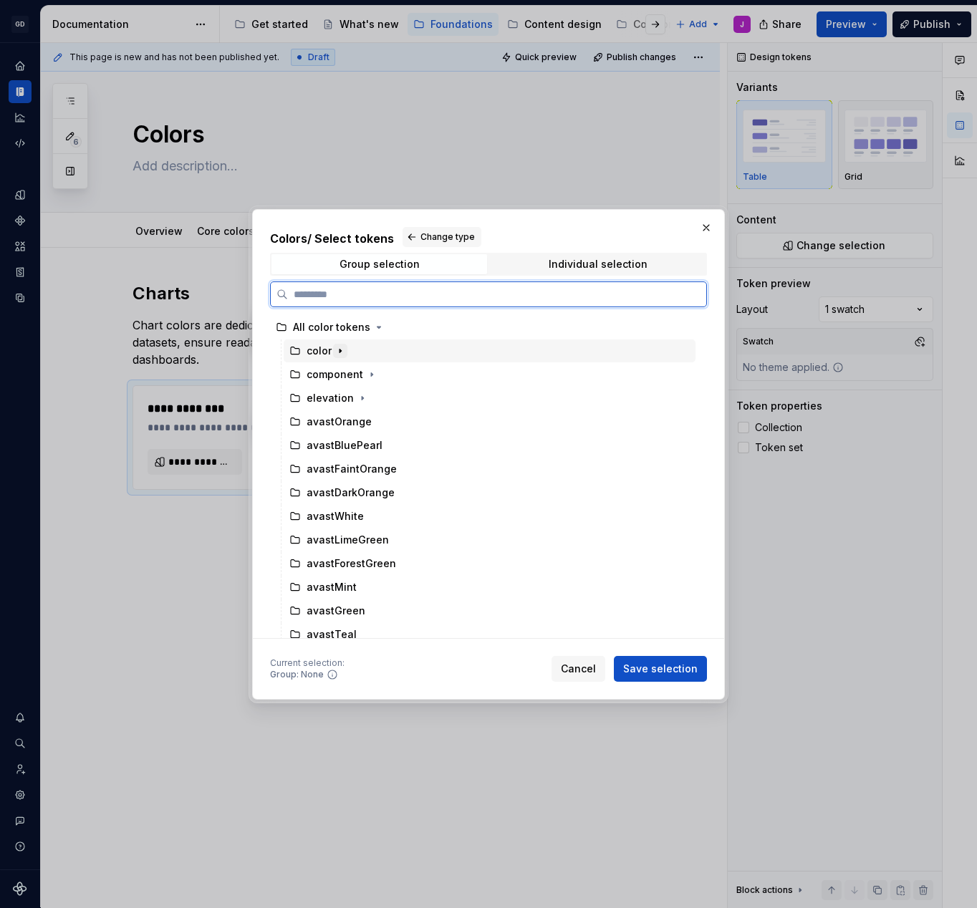
click at [340, 353] on icon "button" at bounding box center [339, 350] width 11 height 11
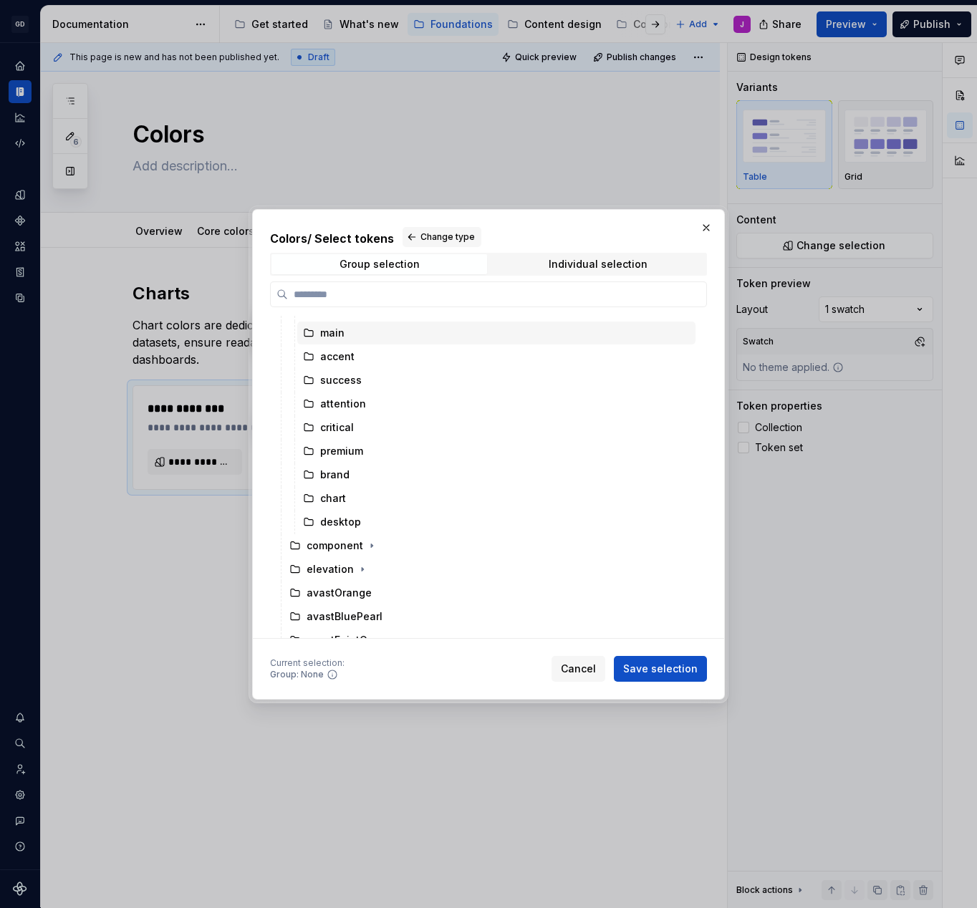
scroll to position [92, 0]
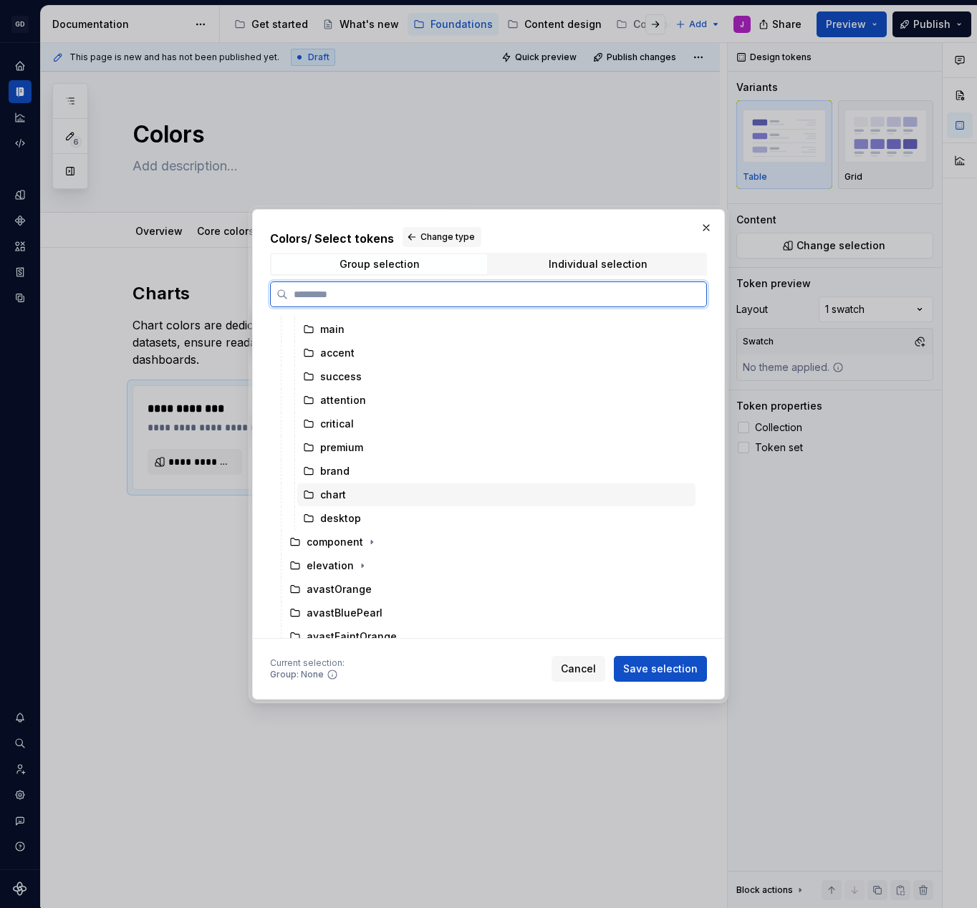
click at [324, 491] on div "chart" at bounding box center [333, 495] width 26 height 14
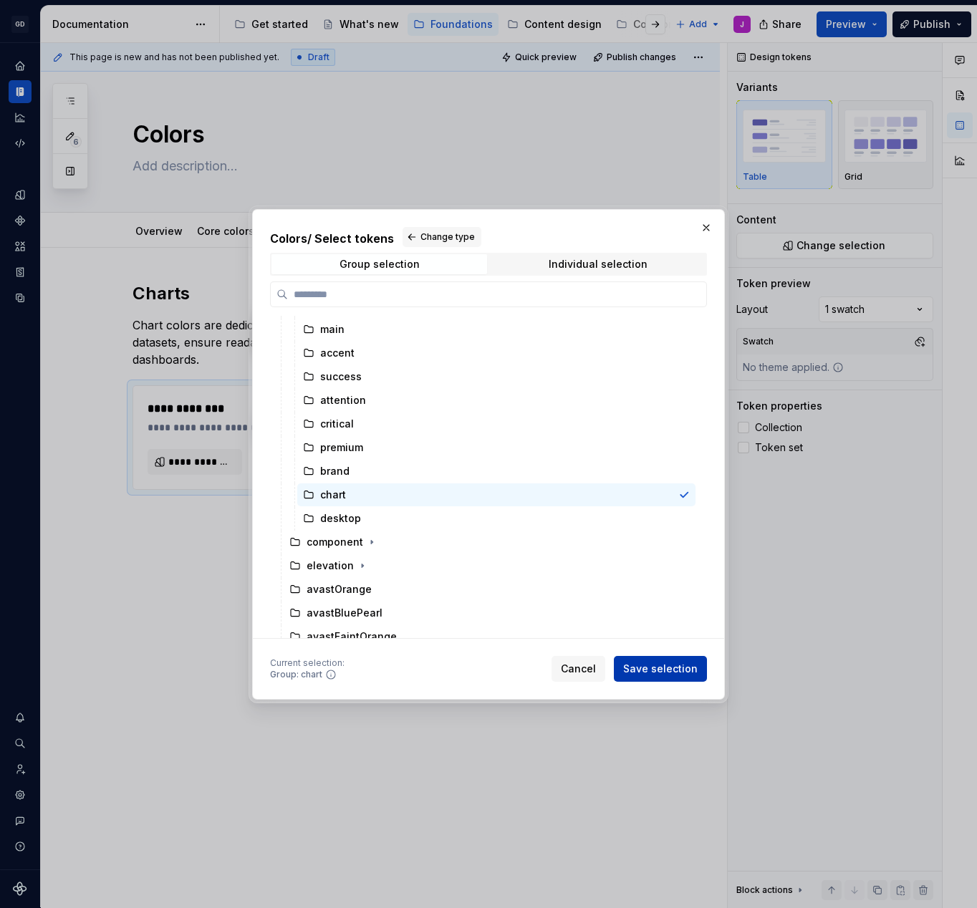
click at [650, 670] on span "Save selection" at bounding box center [660, 669] width 74 height 14
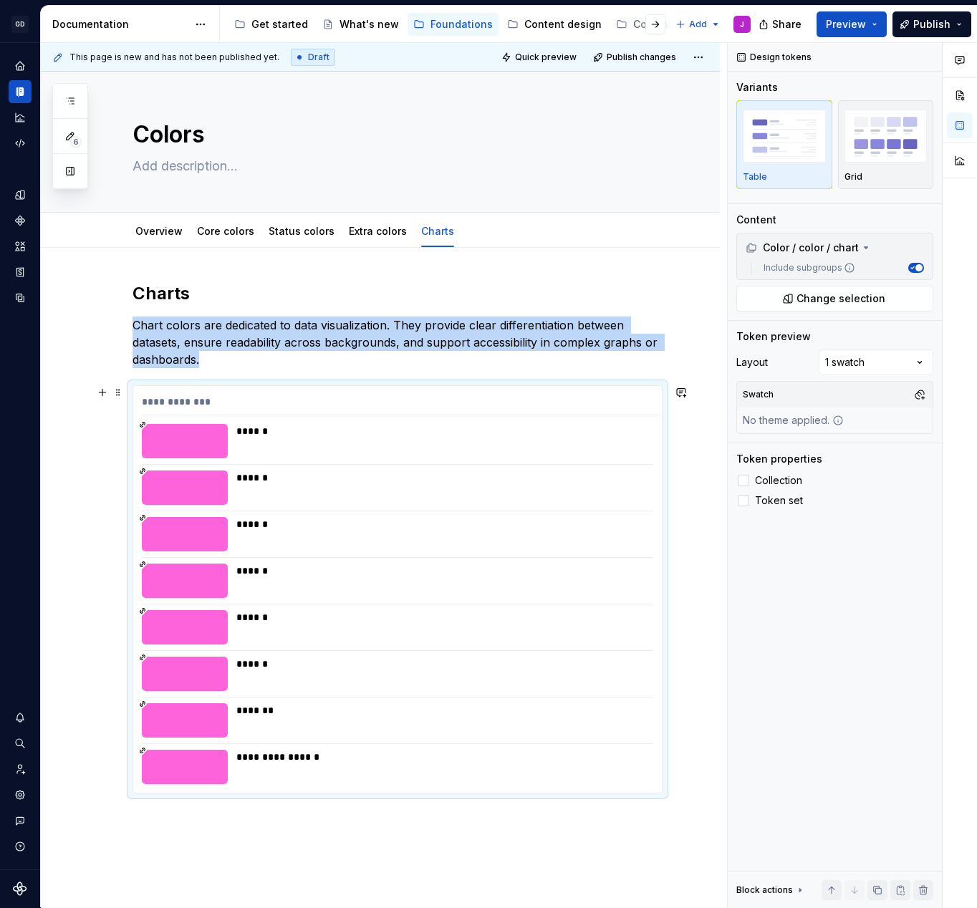
click at [601, 433] on div "******" at bounding box center [443, 431] width 415 height 14
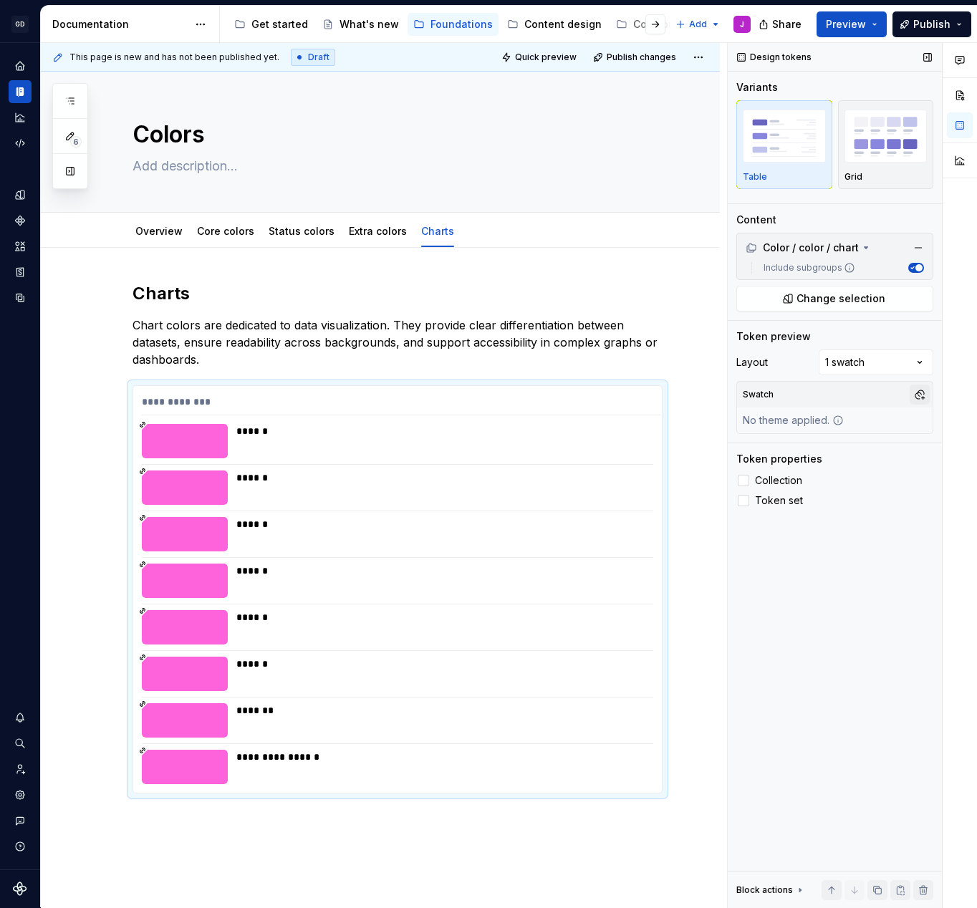
click at [917, 398] on button "button" at bounding box center [920, 395] width 20 height 20
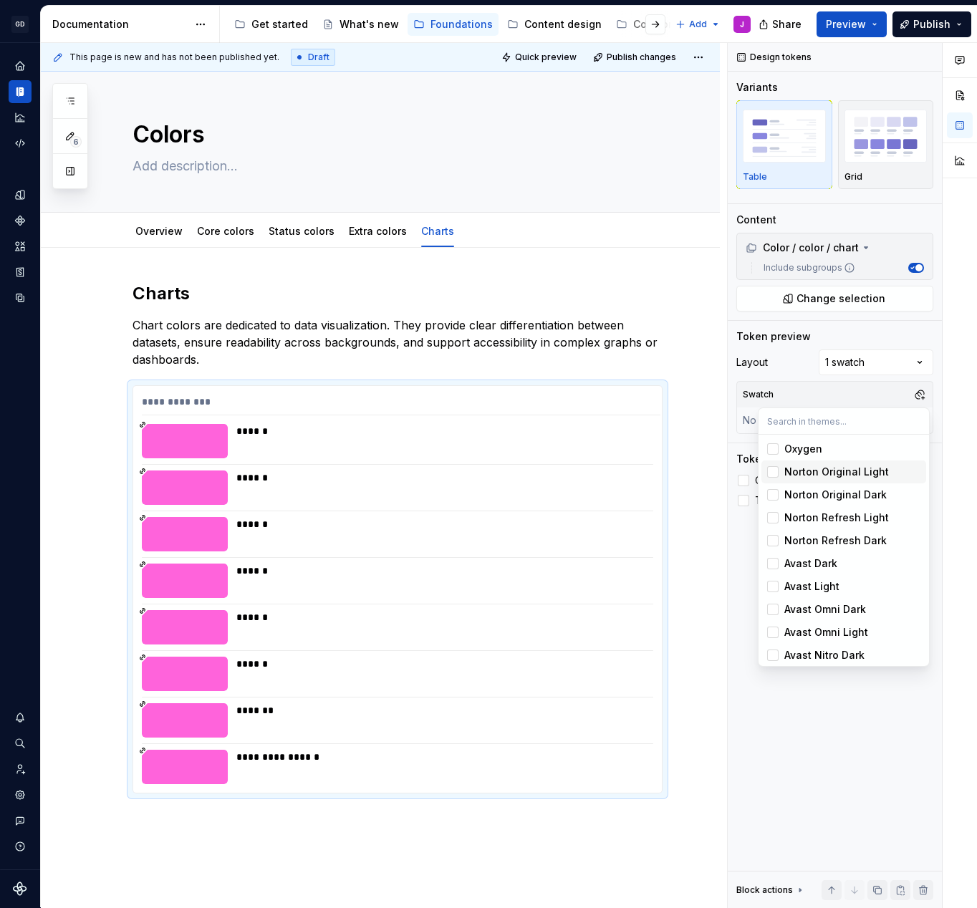
click at [823, 469] on div "Norton Original Light" at bounding box center [836, 472] width 105 height 14
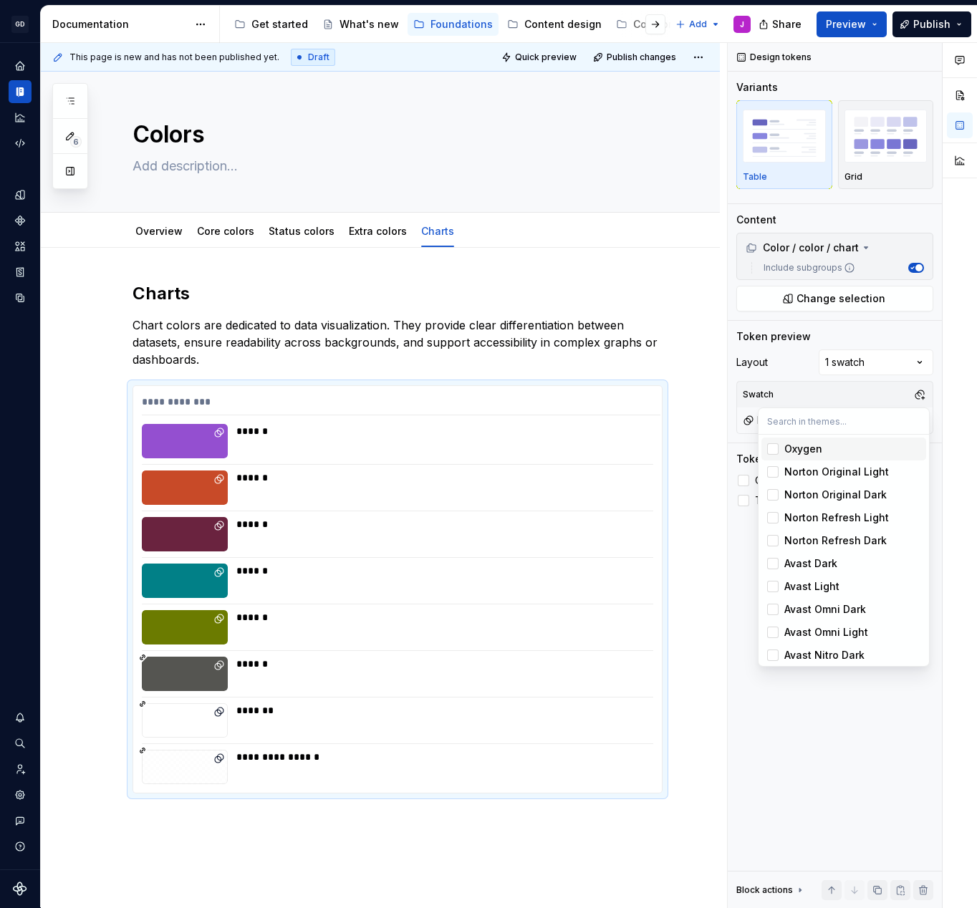
click at [945, 21] on html "GD Oxygen J Design system data Documentation Accessibility guide for tree Page …" at bounding box center [488, 454] width 977 height 908
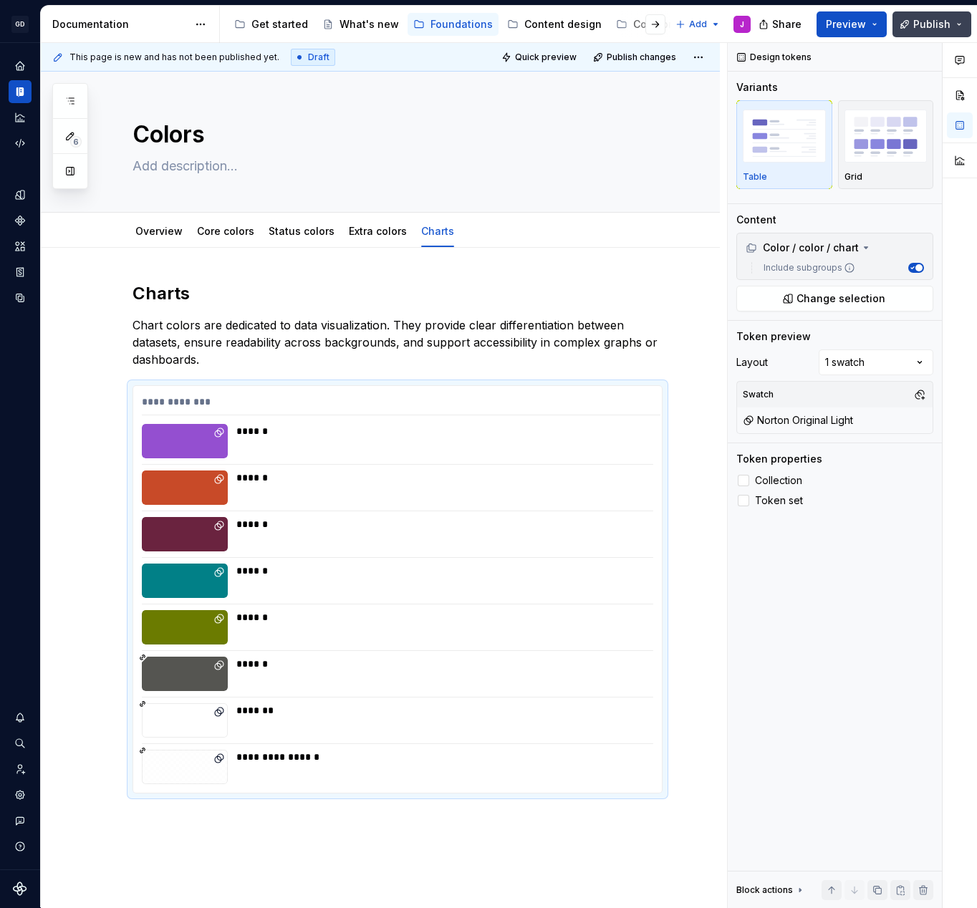
click at [940, 24] on span "Publish" at bounding box center [931, 24] width 37 height 14
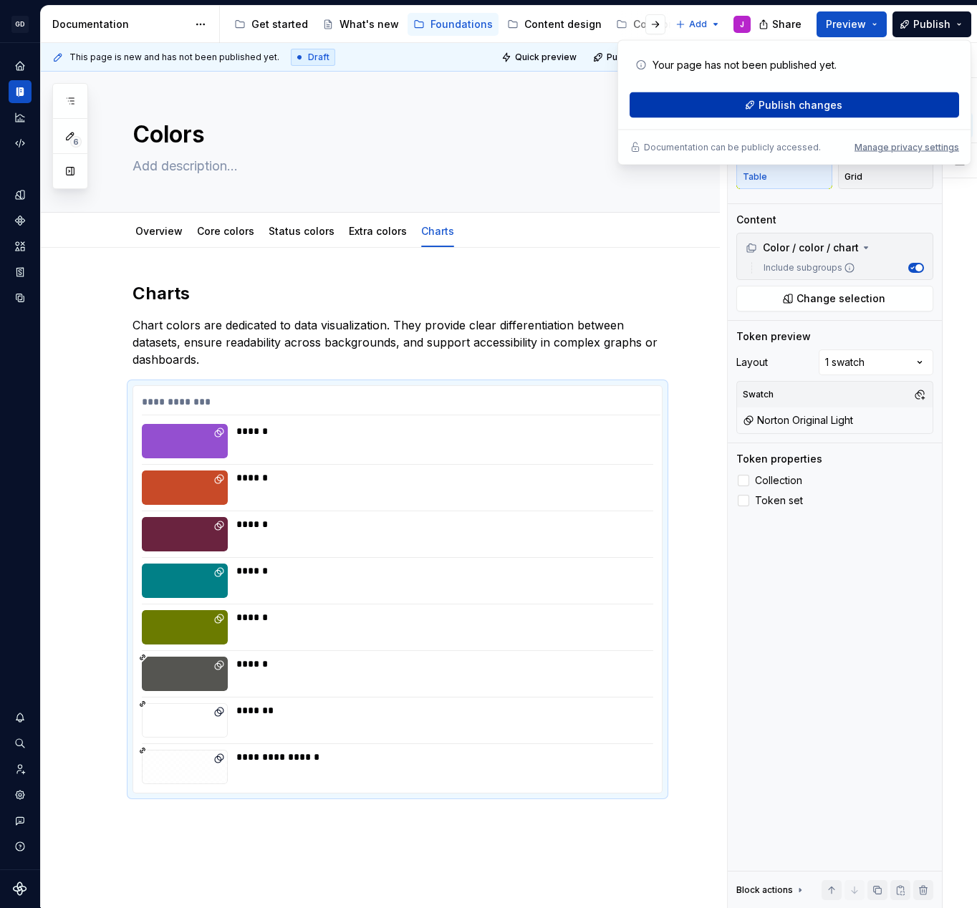
click at [805, 104] on span "Publish changes" at bounding box center [801, 105] width 84 height 14
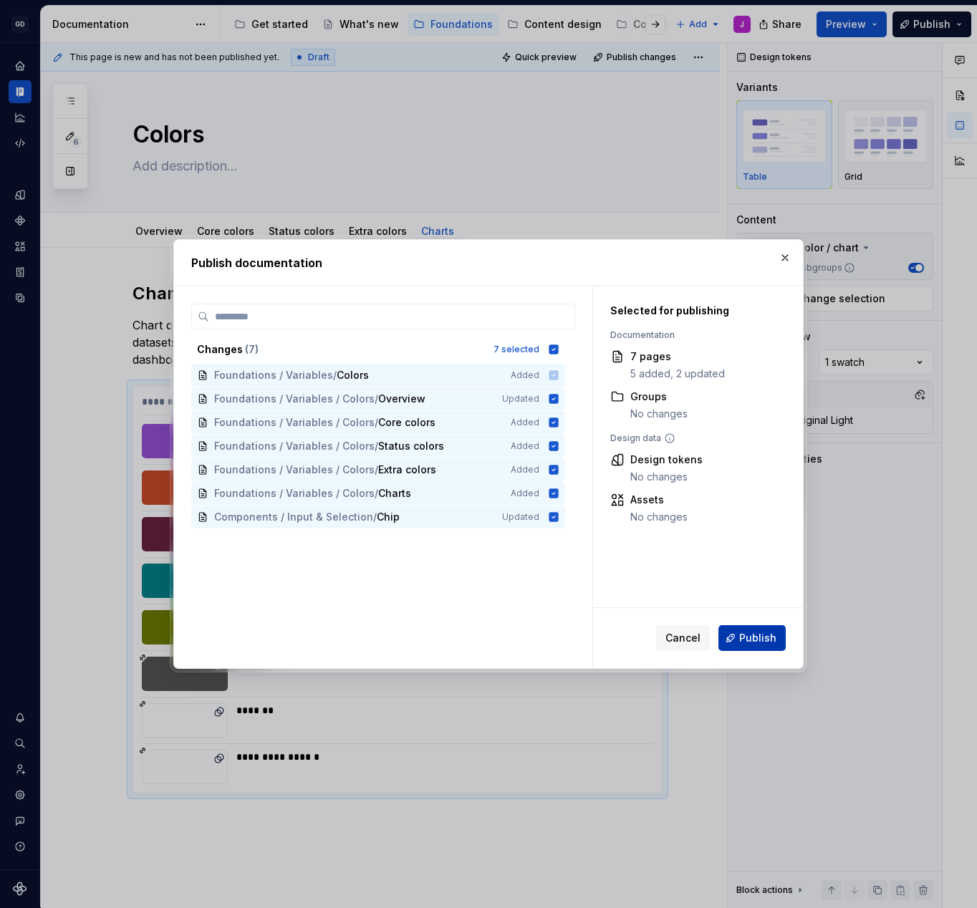
click at [743, 637] on span "Publish" at bounding box center [757, 638] width 37 height 14
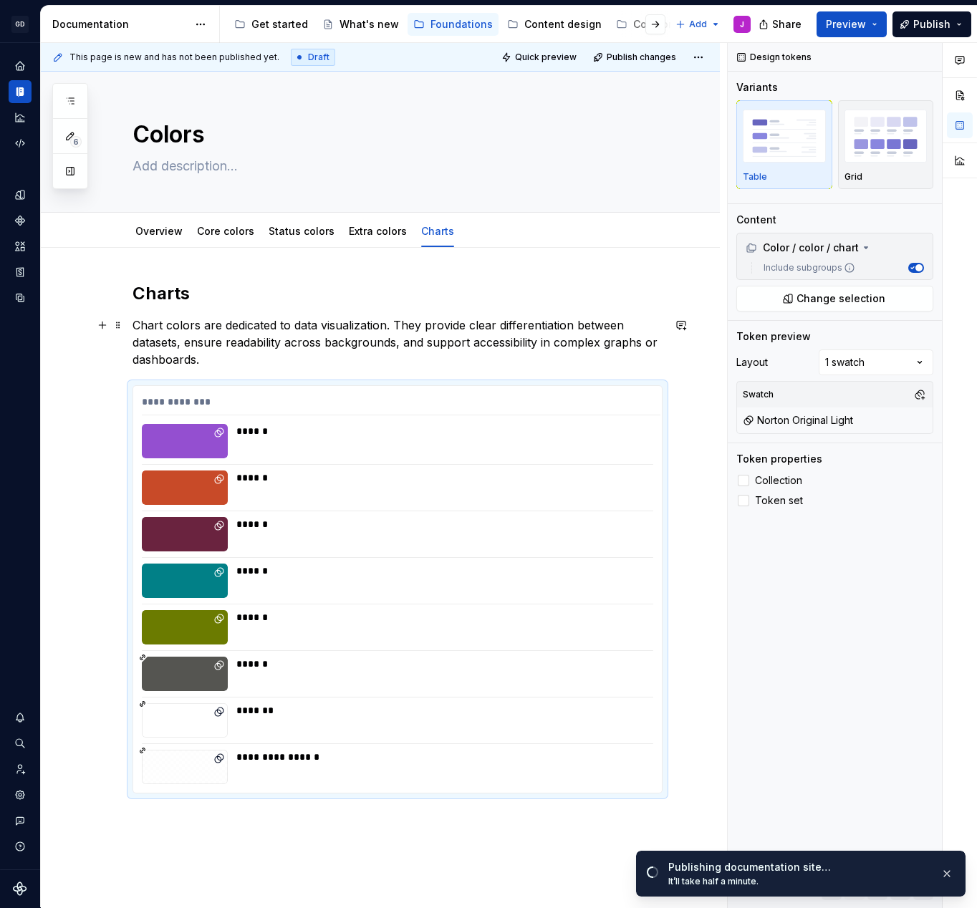
click at [259, 330] on p "Chart colors are dedicated to data visualization. They provide clear differenti…" at bounding box center [398, 343] width 530 height 52
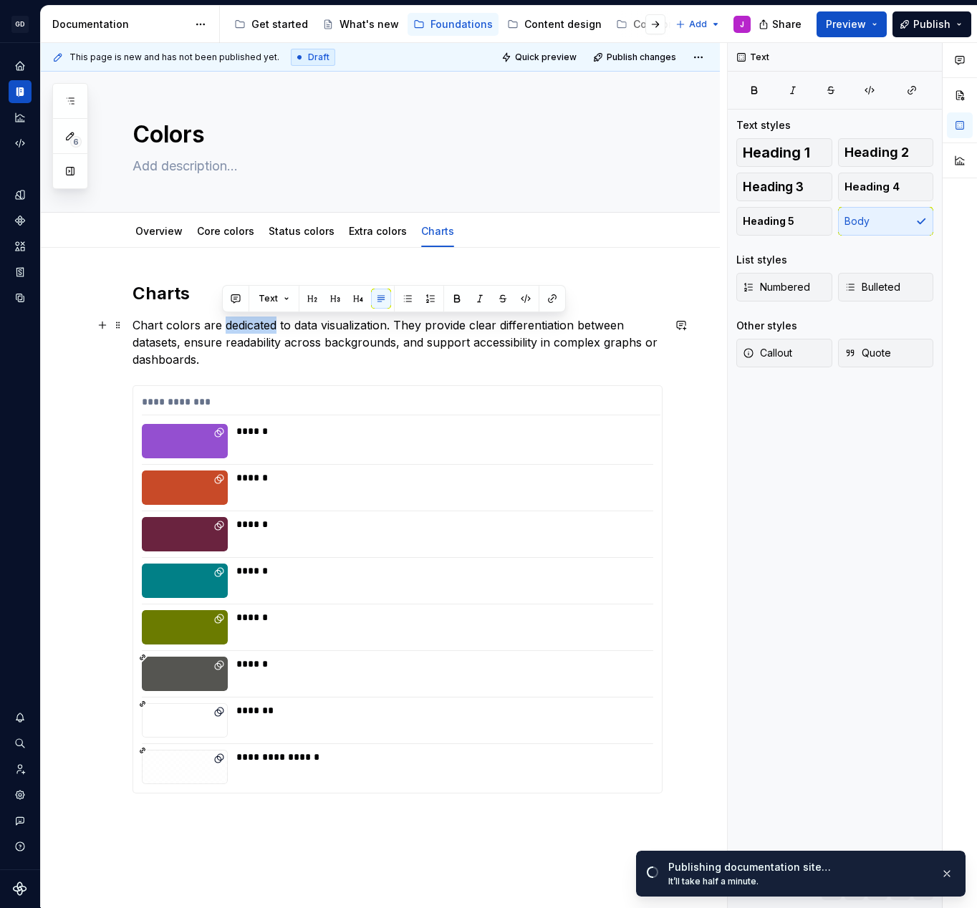
click at [259, 330] on p "Chart colors are dedicated to data visualization. They provide clear differenti…" at bounding box center [398, 343] width 530 height 52
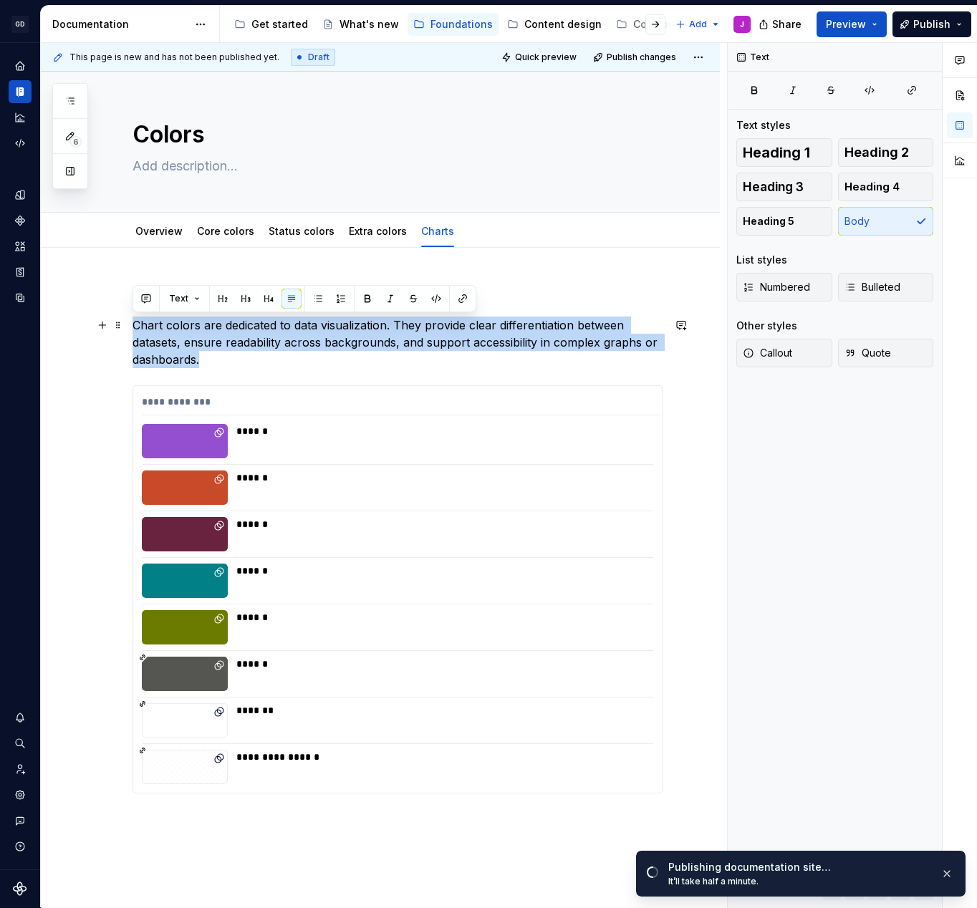
click at [259, 330] on p "Chart colors are dedicated to data visualization. They provide clear differenti…" at bounding box center [398, 343] width 530 height 52
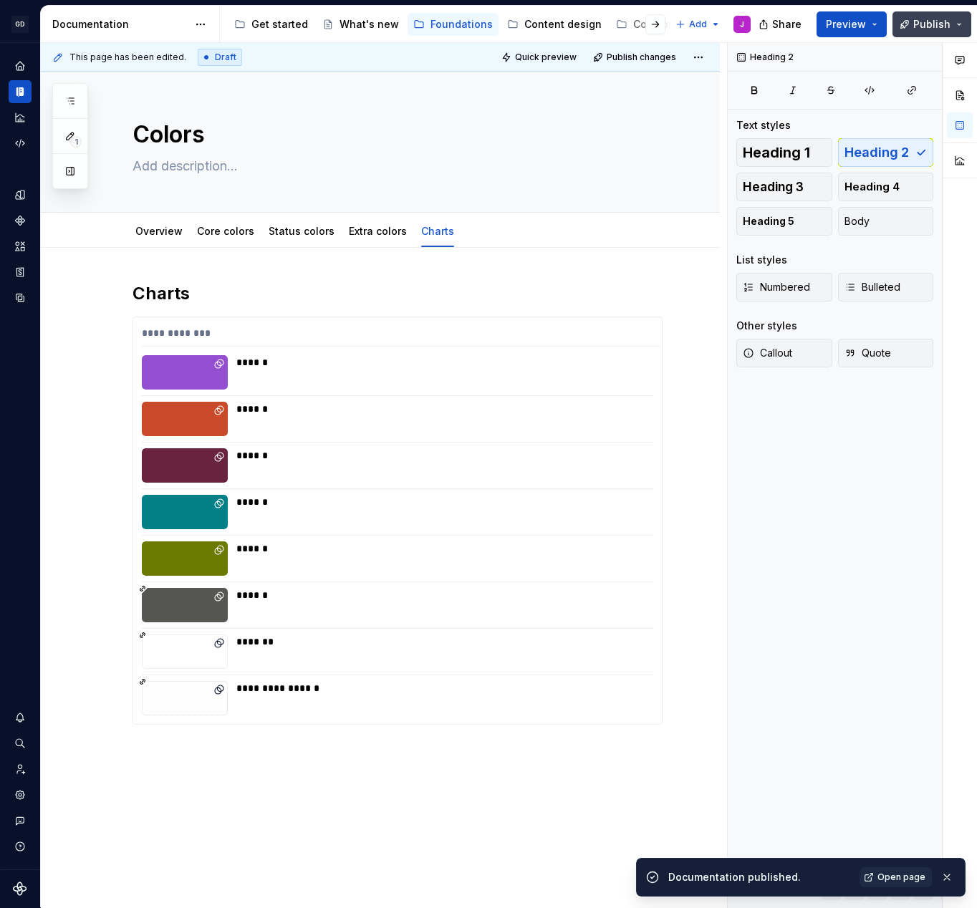
click at [938, 29] on span "Publish" at bounding box center [931, 24] width 37 height 14
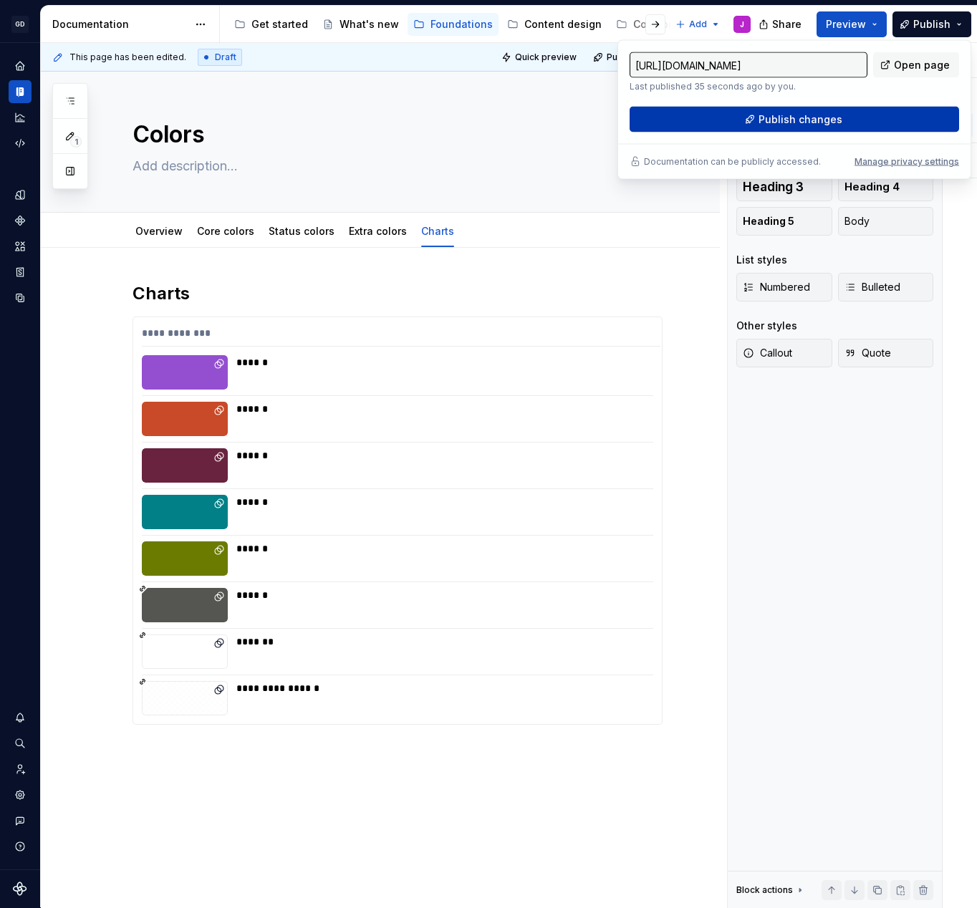
click at [800, 113] on span "Publish changes" at bounding box center [801, 119] width 84 height 14
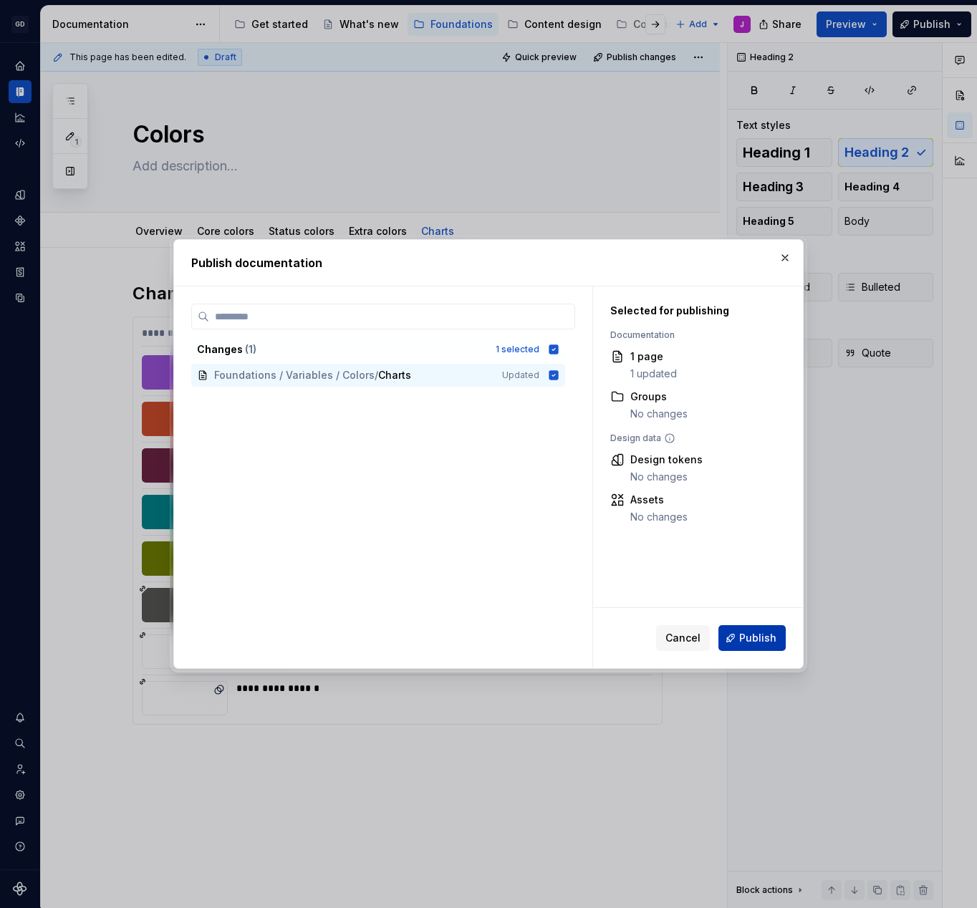
click at [764, 636] on span "Publish" at bounding box center [757, 638] width 37 height 14
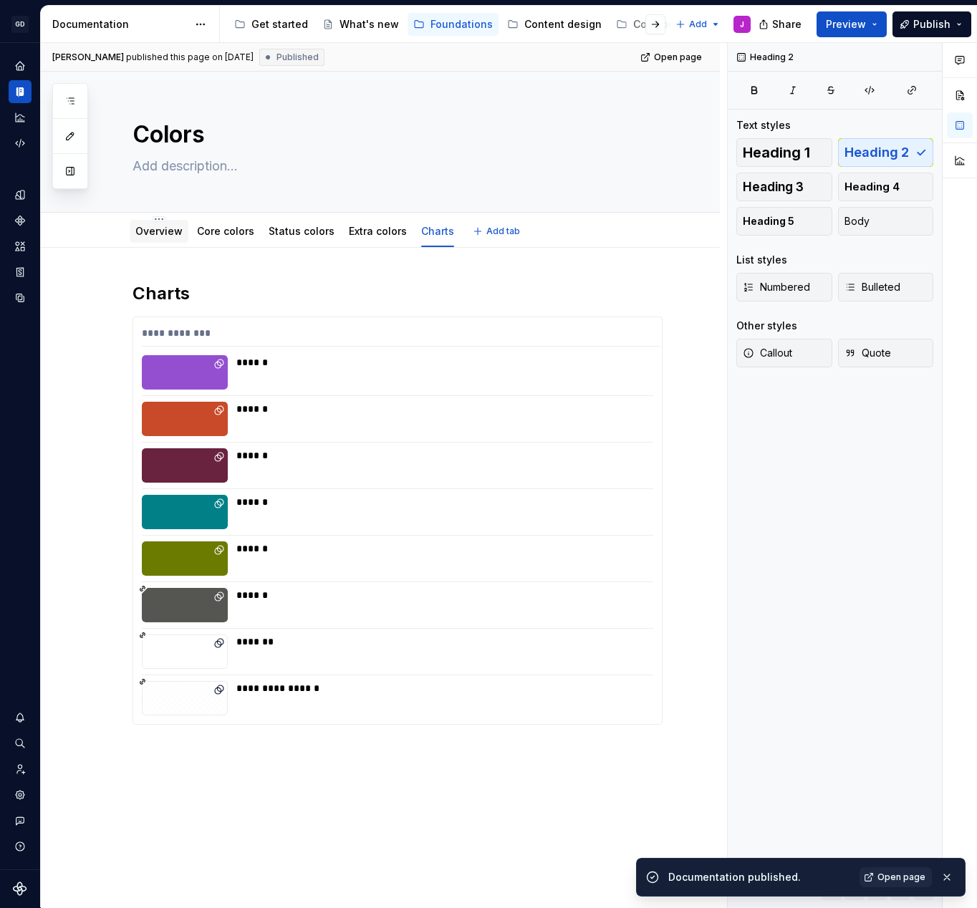
click at [153, 236] on link "Overview" at bounding box center [158, 231] width 47 height 12
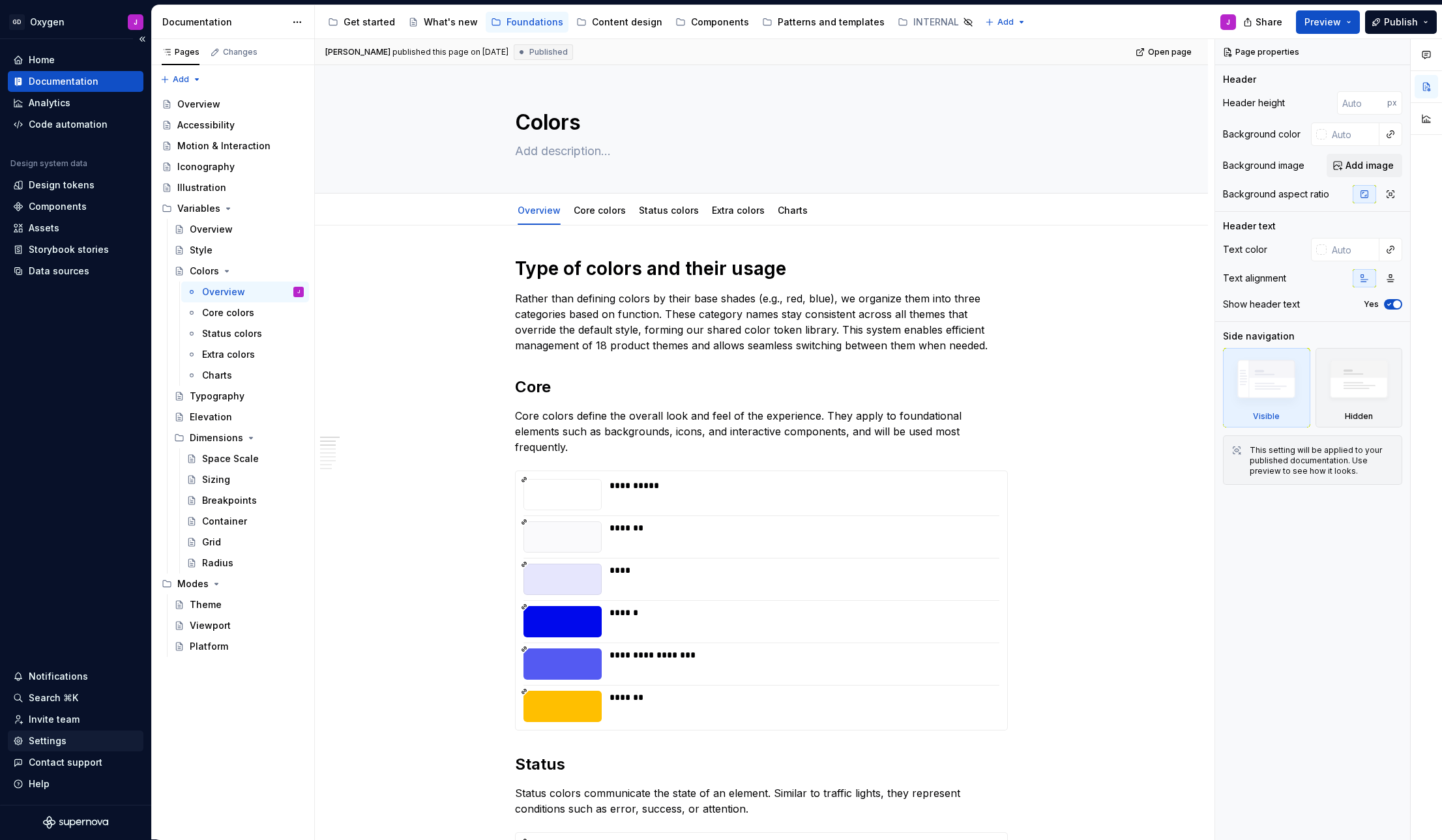
click at [51, 734] on div "Settings" at bounding box center [48, 741] width 38 height 13
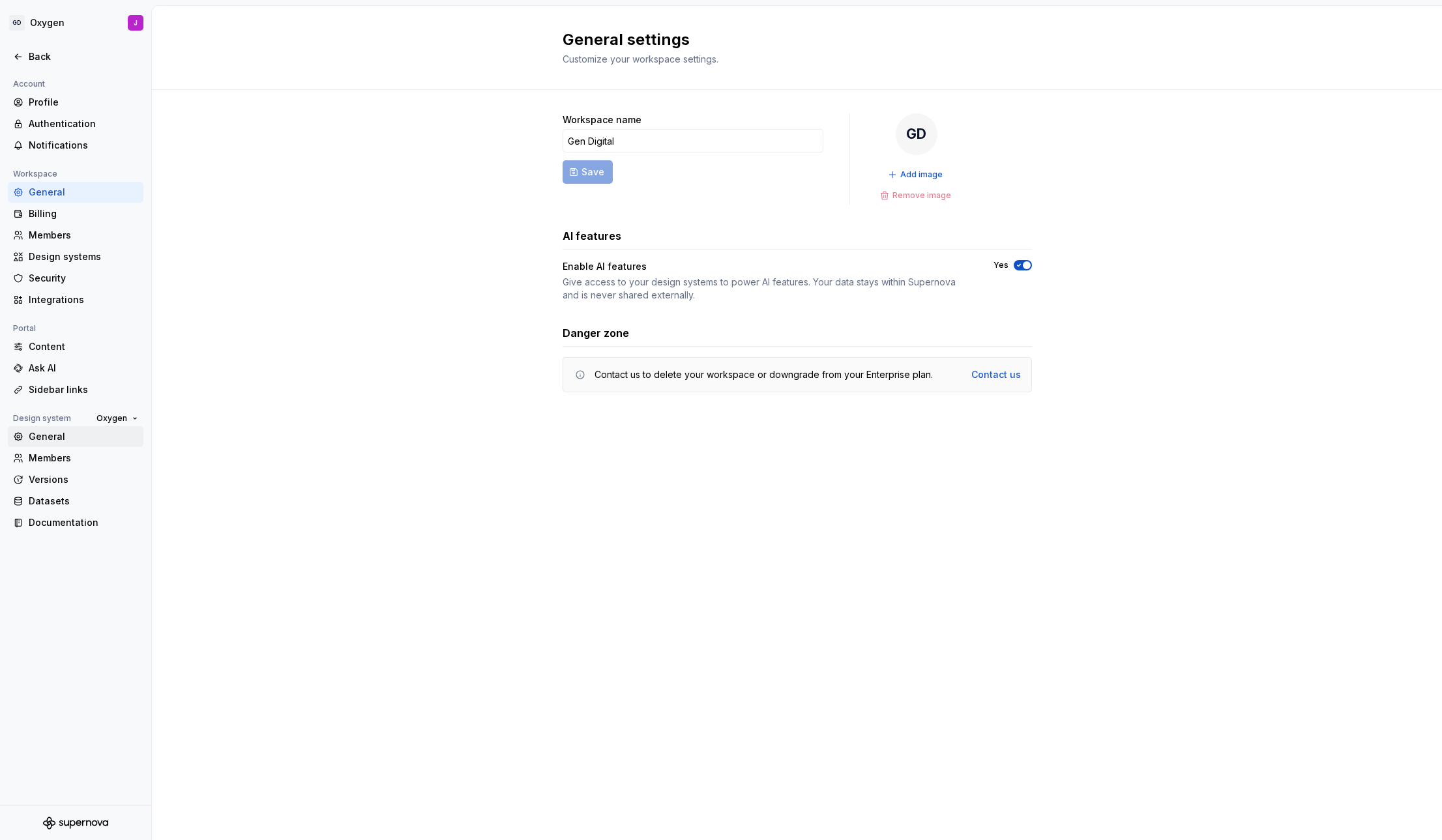
click at [58, 430] on div "General" at bounding box center [76, 436] width 136 height 21
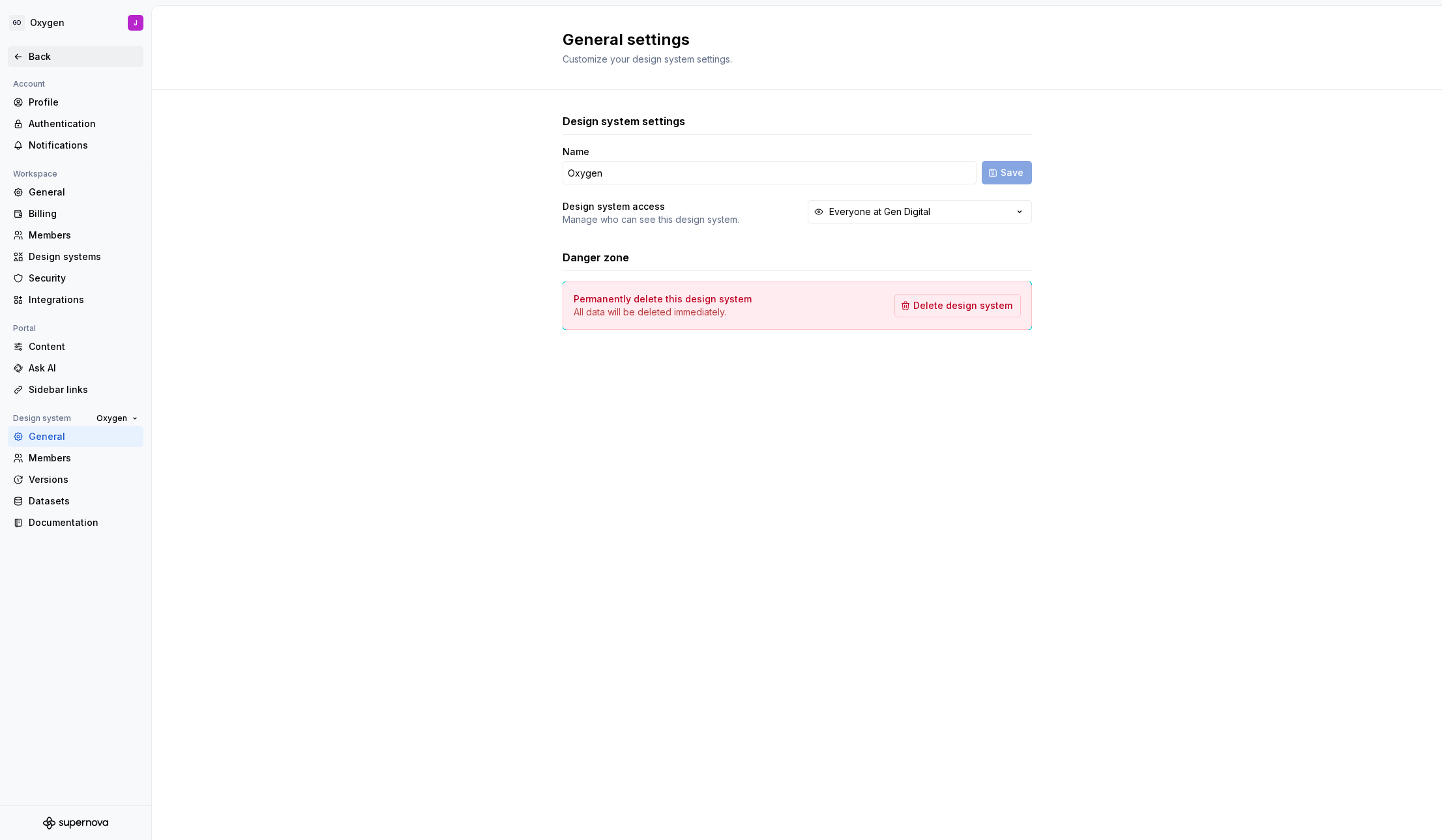
click at [34, 58] on div "Back" at bounding box center [84, 56] width 109 height 13
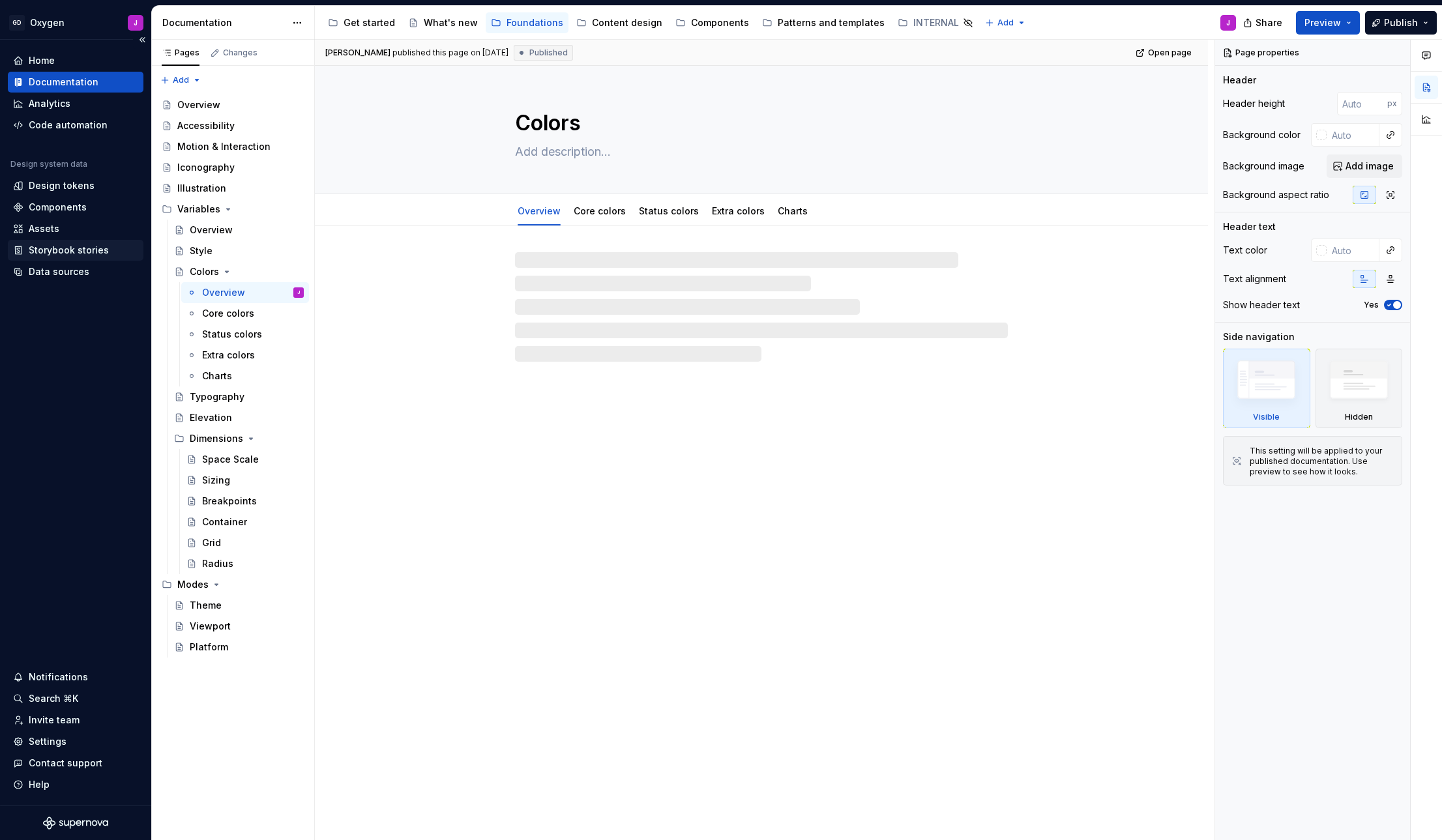
type textarea "*"
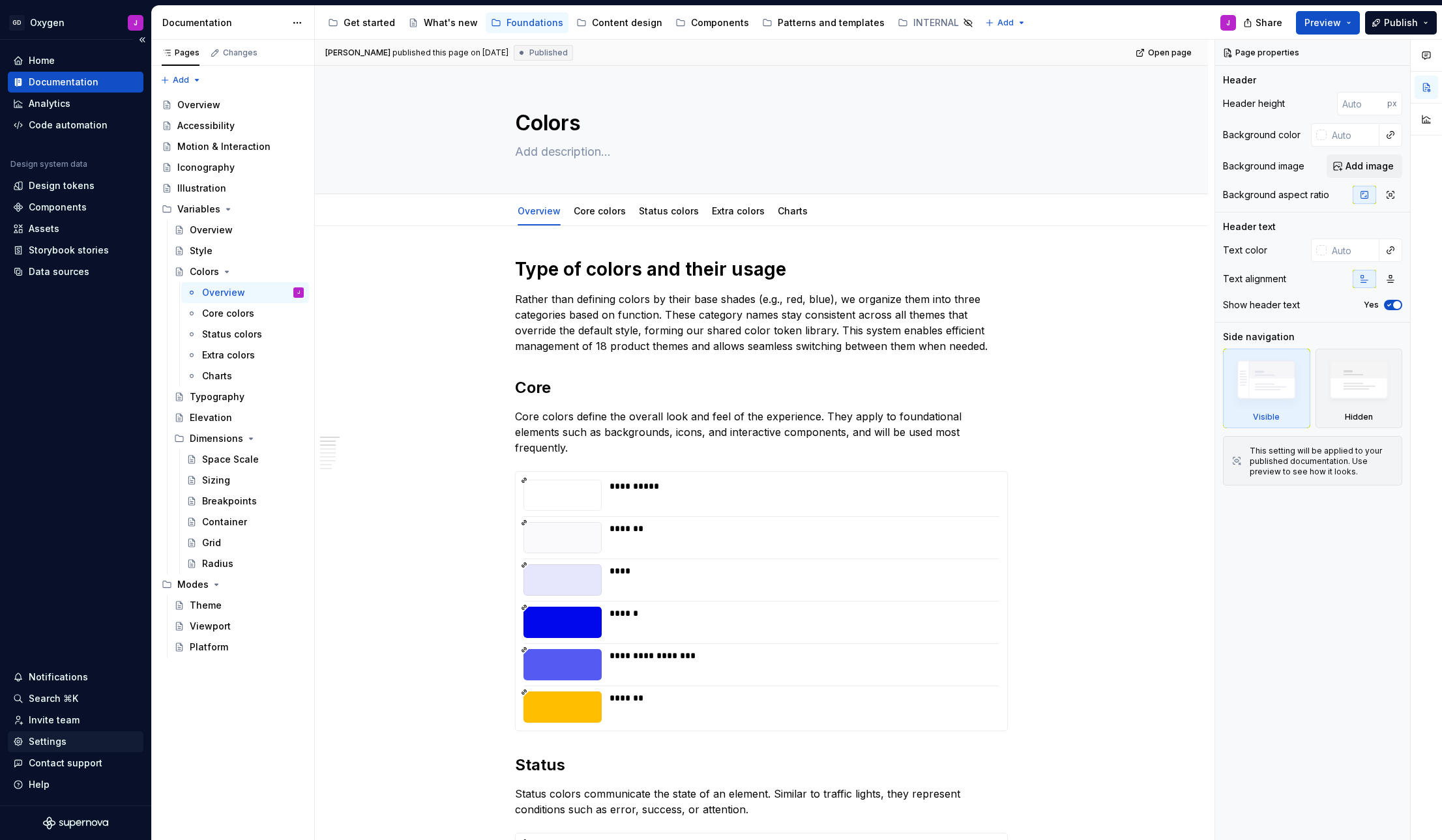
click at [58, 744] on div "Settings" at bounding box center [48, 742] width 38 height 13
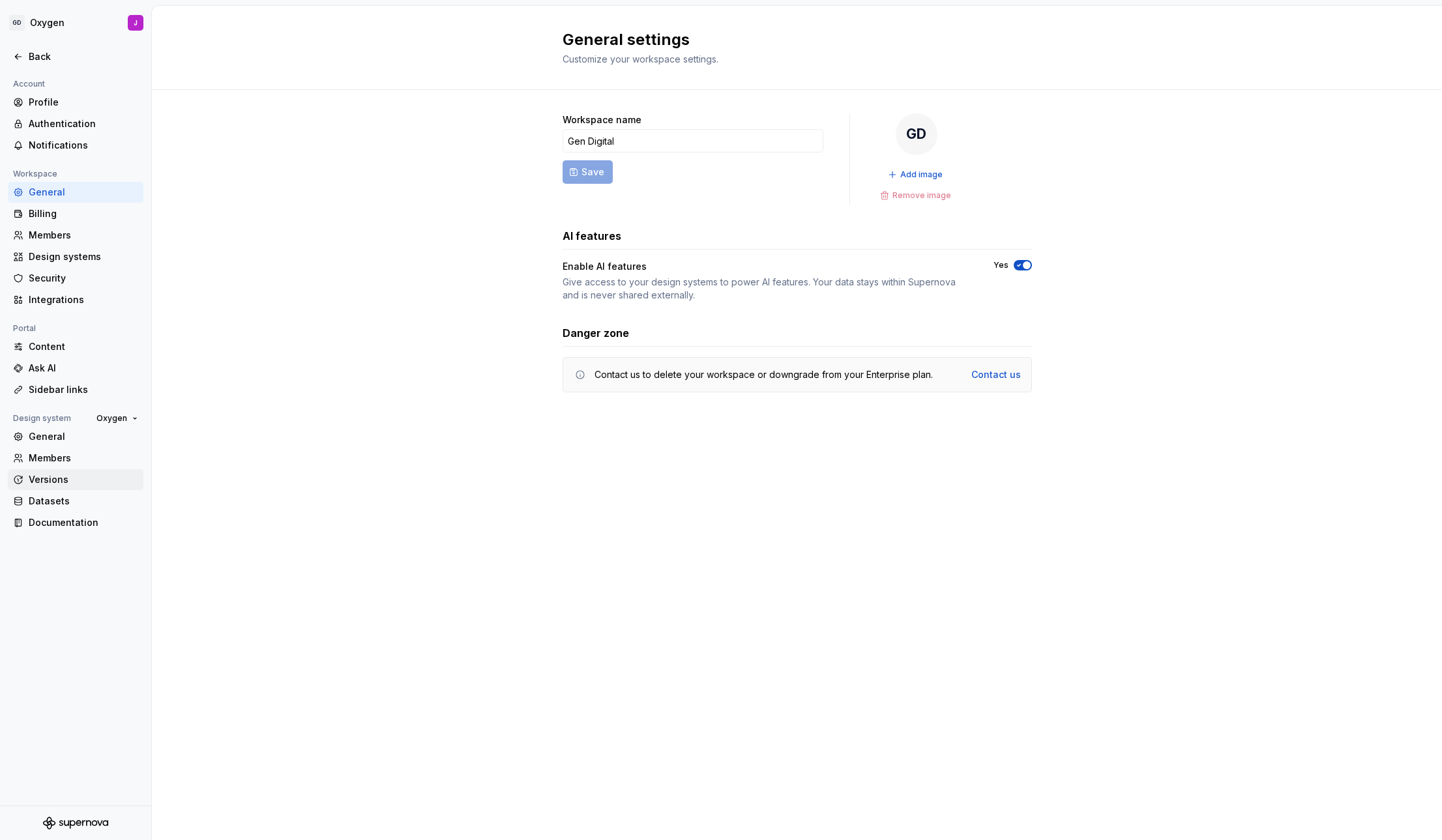
click at [58, 477] on div "Versions" at bounding box center [84, 480] width 109 height 13
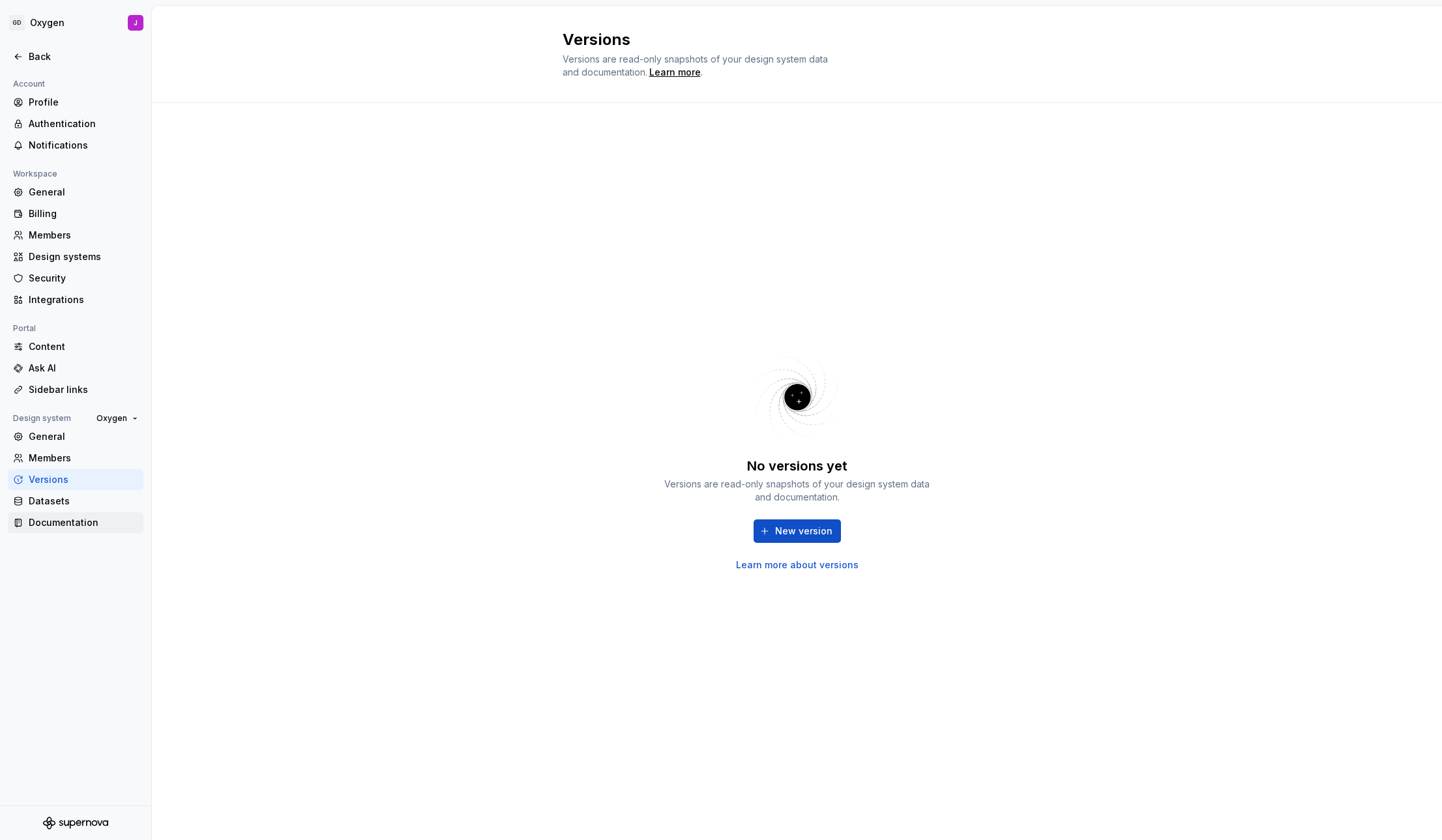
click at [56, 513] on div "Documentation" at bounding box center [76, 522] width 136 height 21
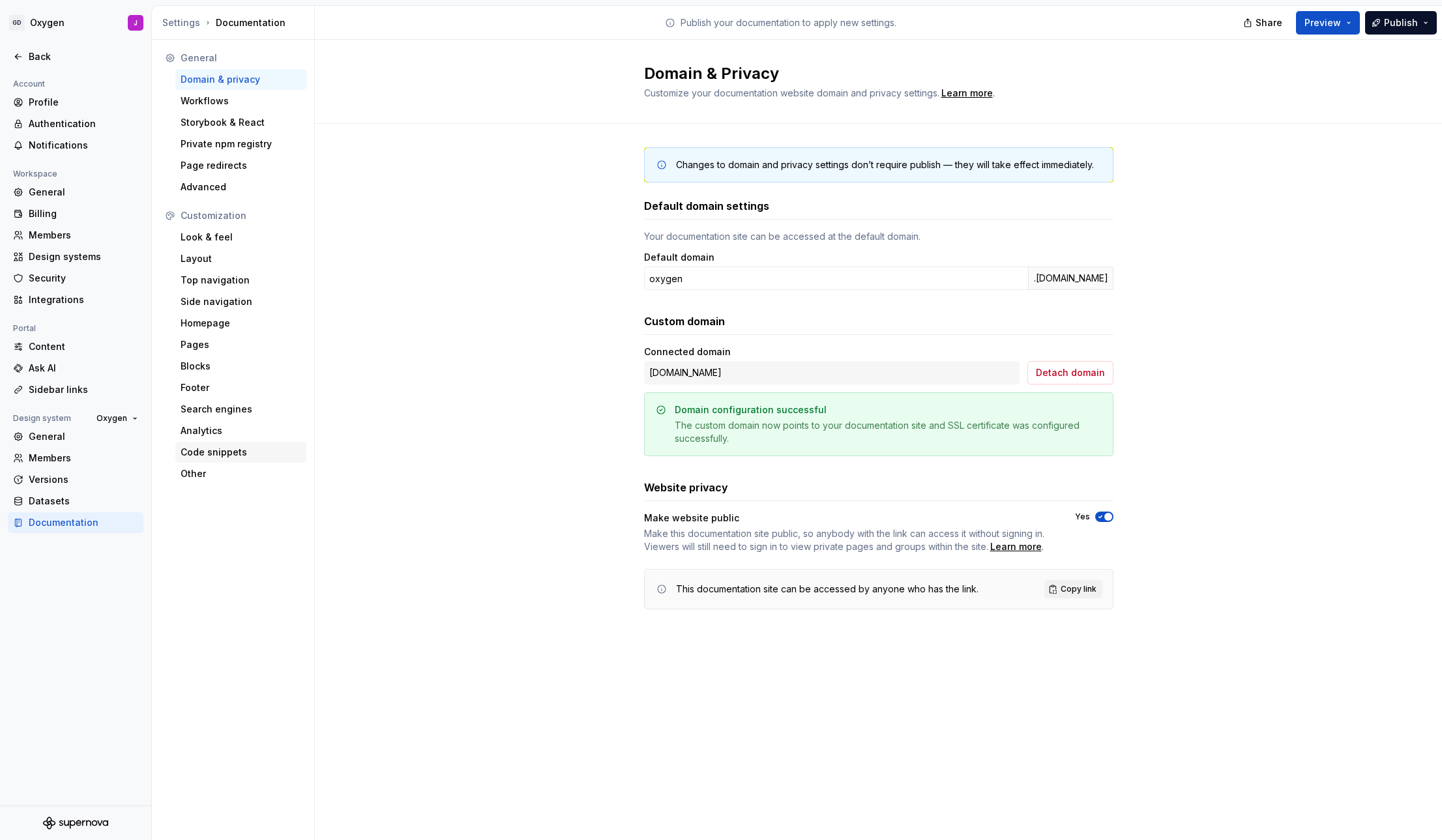
click at [225, 455] on div "Code snippets" at bounding box center [240, 452] width 121 height 13
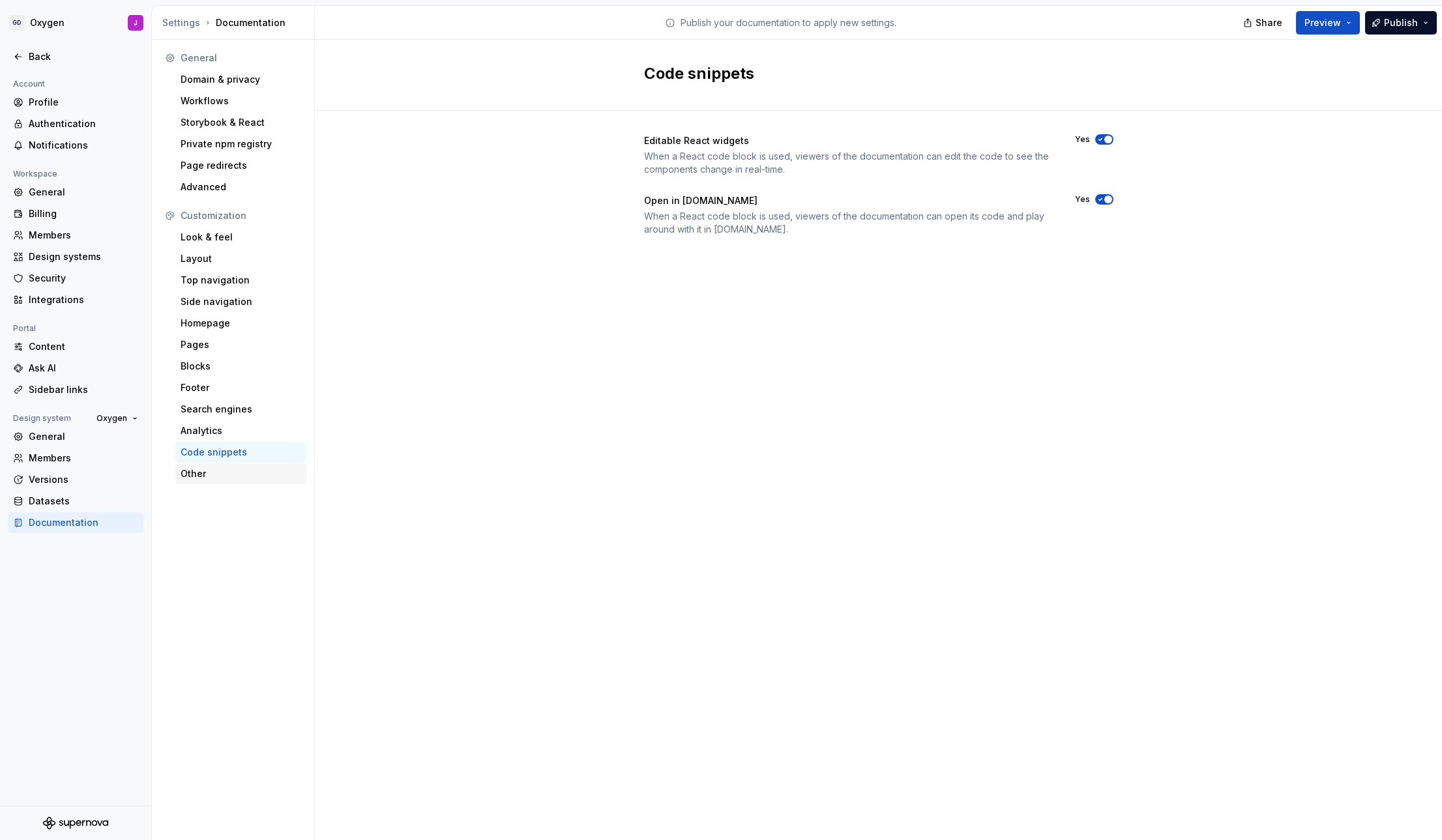
click at [201, 470] on div "Other" at bounding box center [240, 474] width 121 height 13
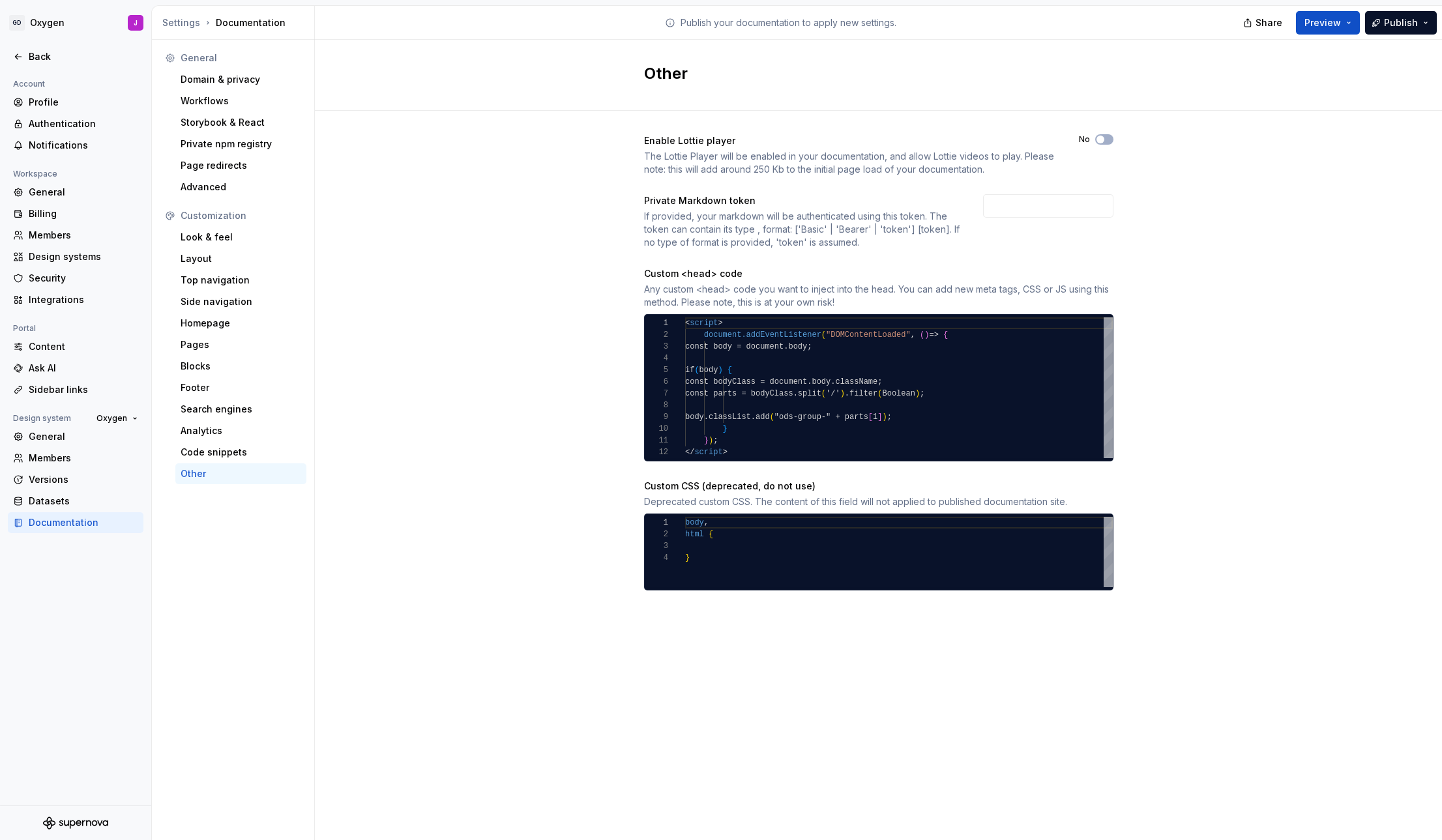
type textarea "*** *********"
click at [744, 444] on div "} ) ;" at bounding box center [899, 440] width 428 height 12
click at [206, 340] on div "Pages" at bounding box center [240, 345] width 121 height 13
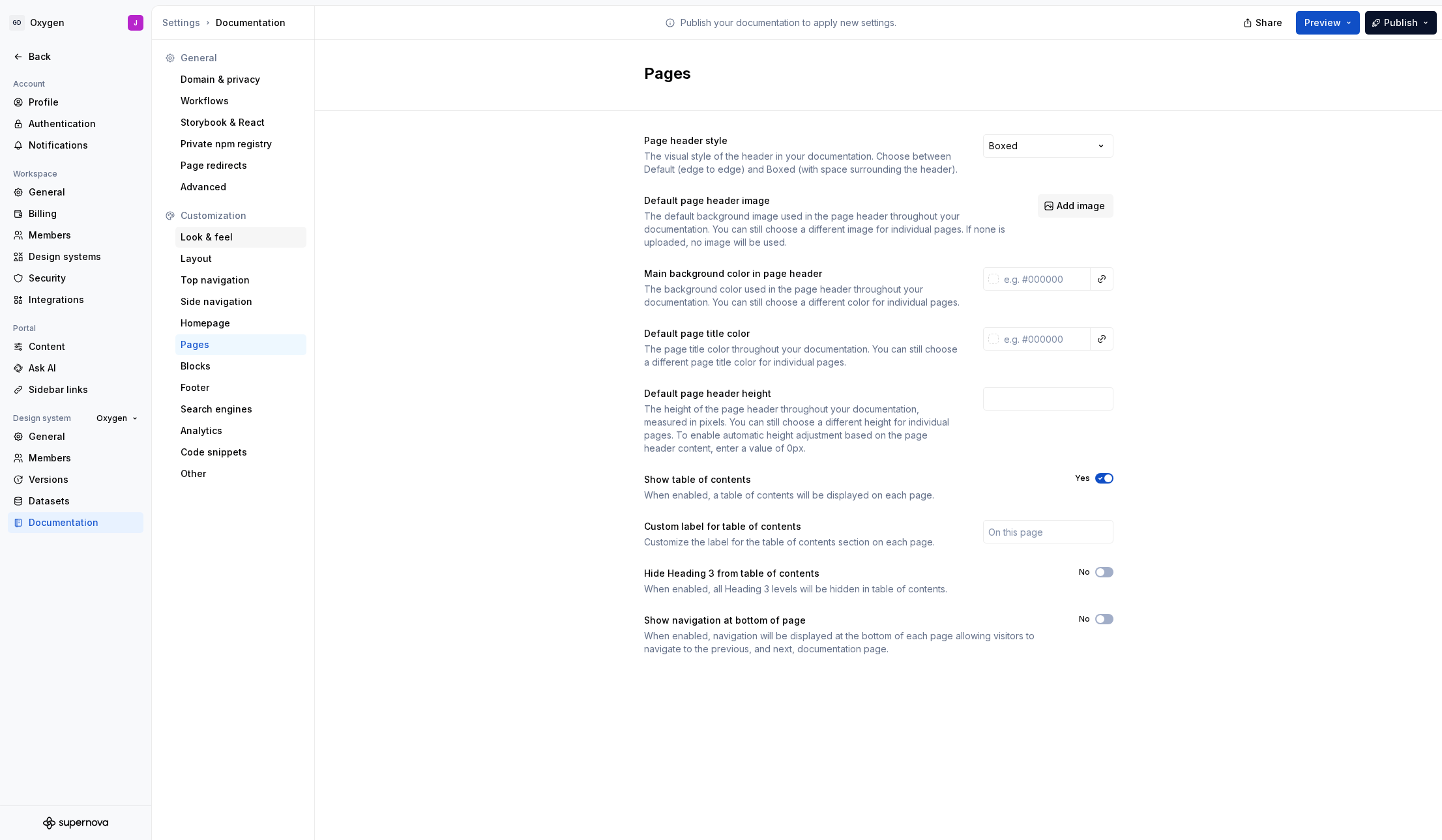
click at [220, 229] on div "Look & feel" at bounding box center [241, 237] width 131 height 21
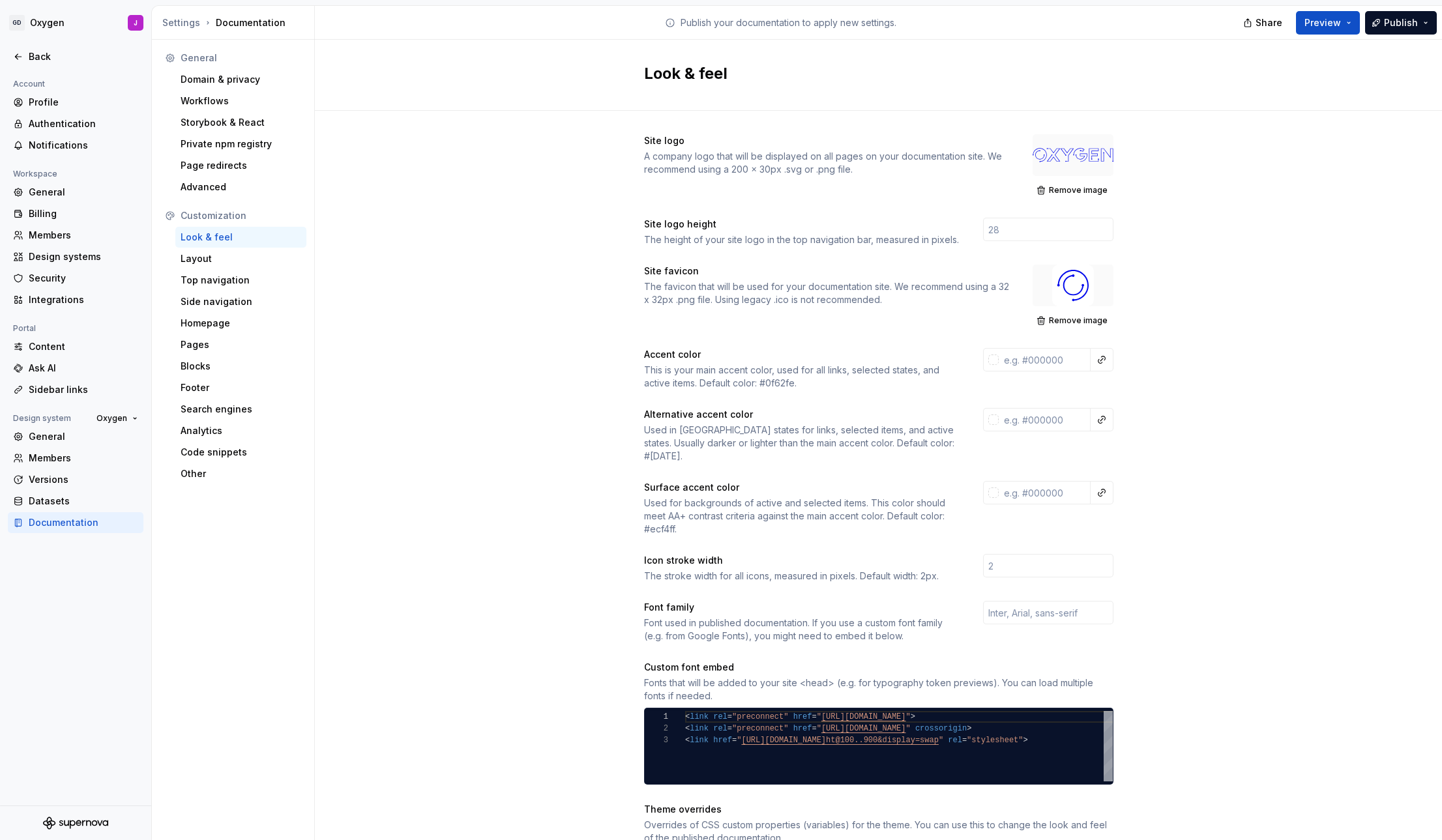
scroll to position [505, 0]
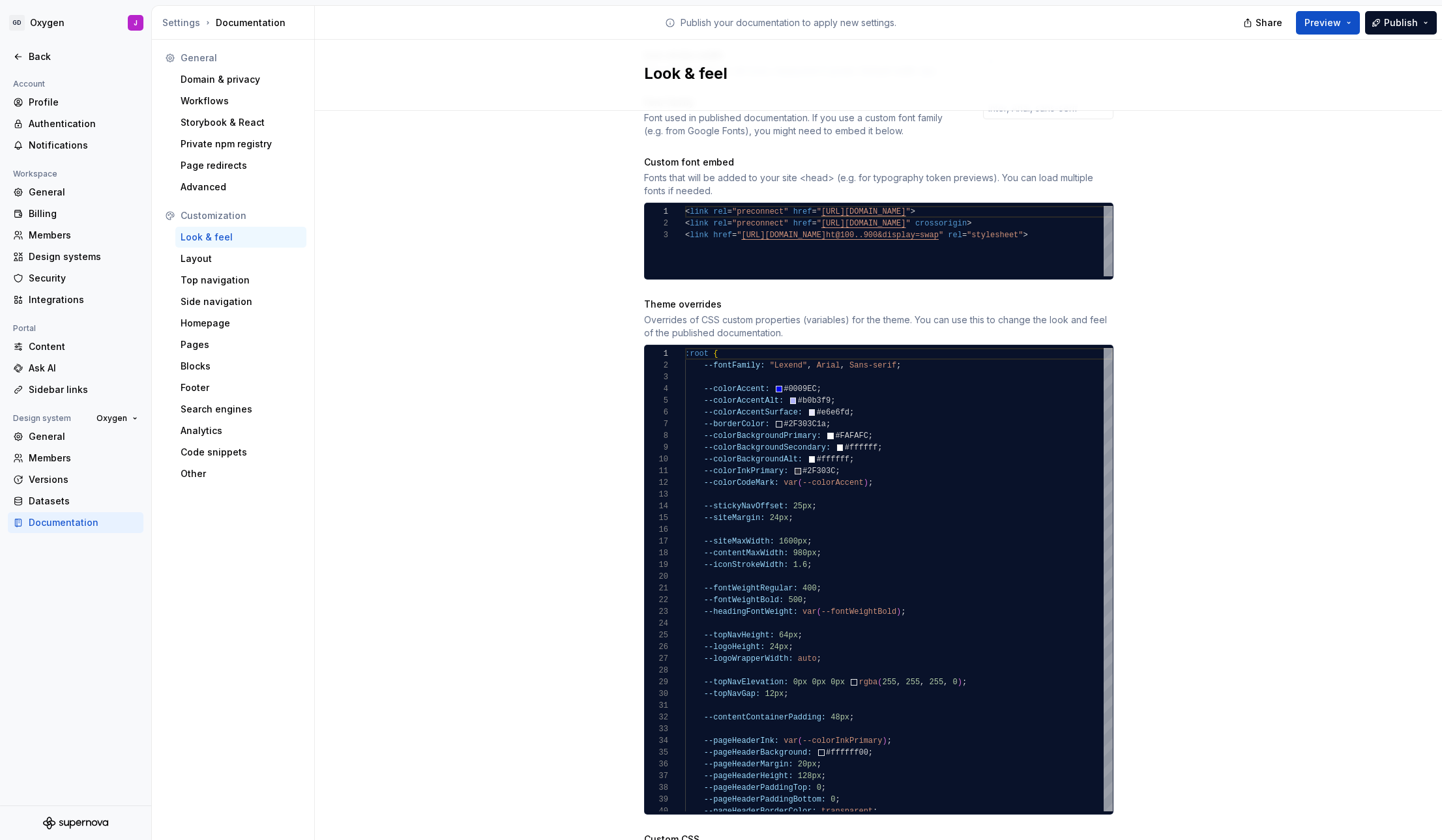
click at [1160, 407] on div "Site logo A company logo that will be displayed on all pages on your documentat…" at bounding box center [878, 502] width 1127 height 1794
click at [63, 480] on div "Versions" at bounding box center [84, 480] width 109 height 13
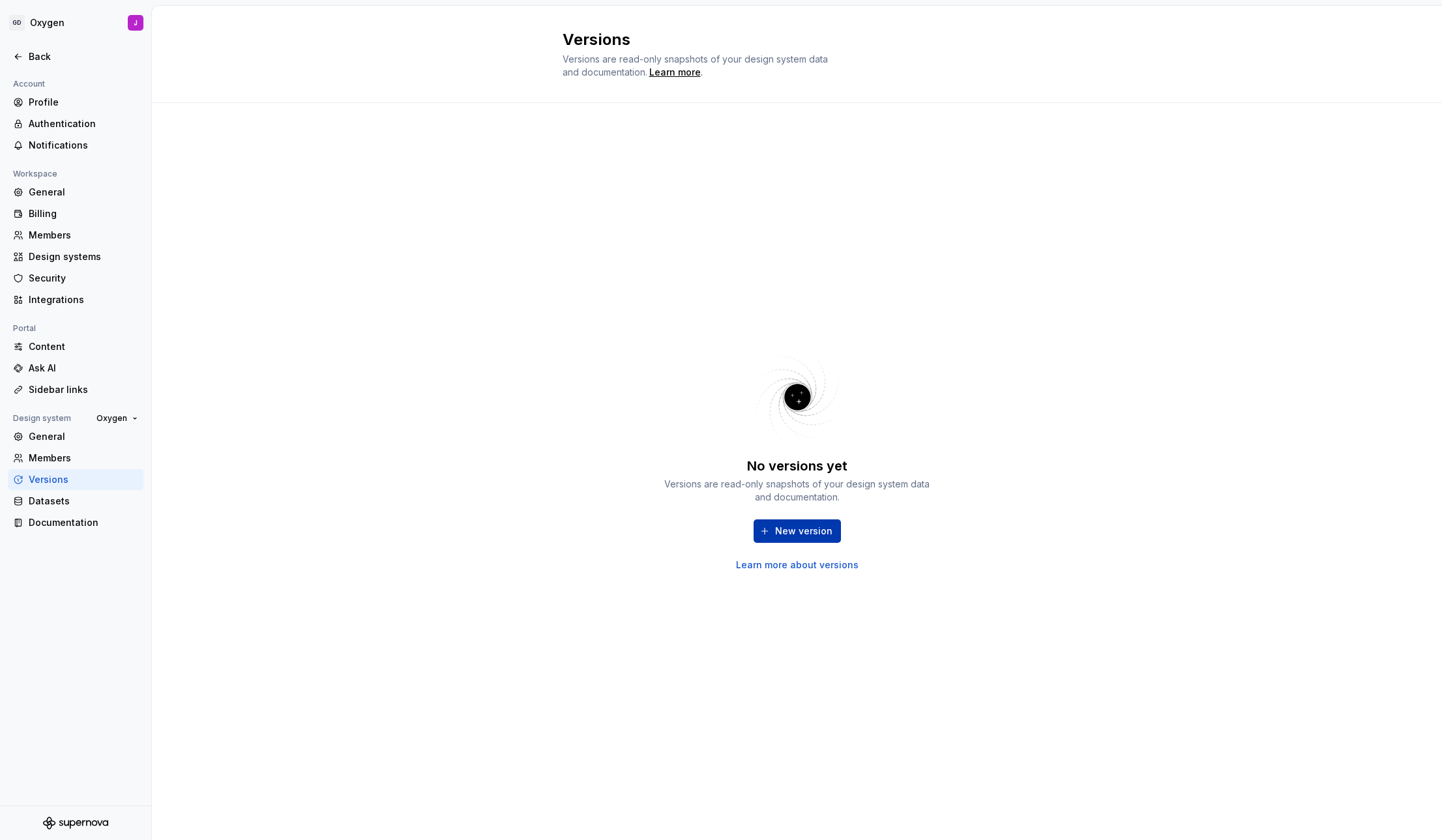
click at [809, 532] on span "New version" at bounding box center [804, 531] width 57 height 13
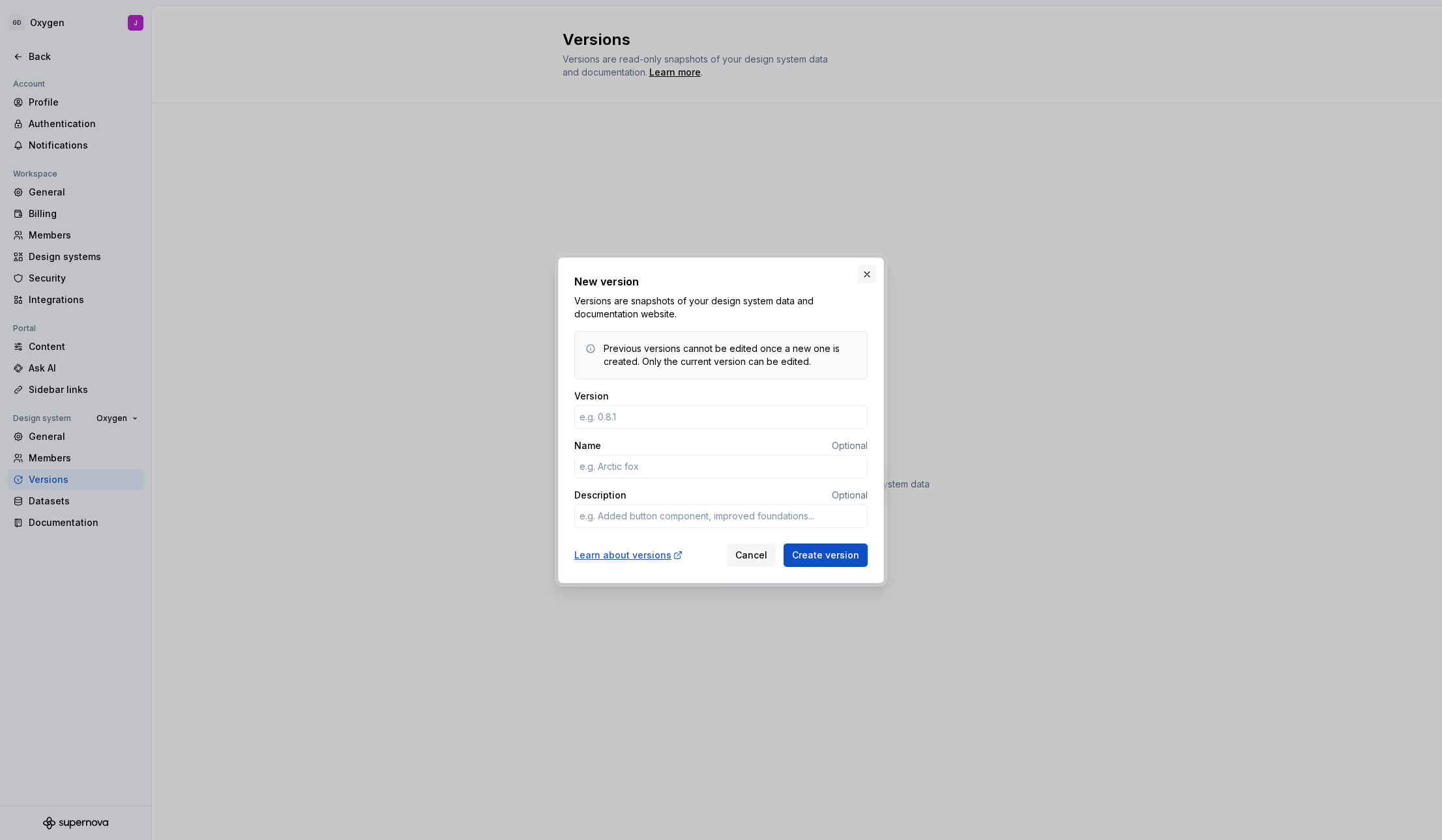
type textarea "*"
click at [867, 270] on button "button" at bounding box center [868, 275] width 18 height 18
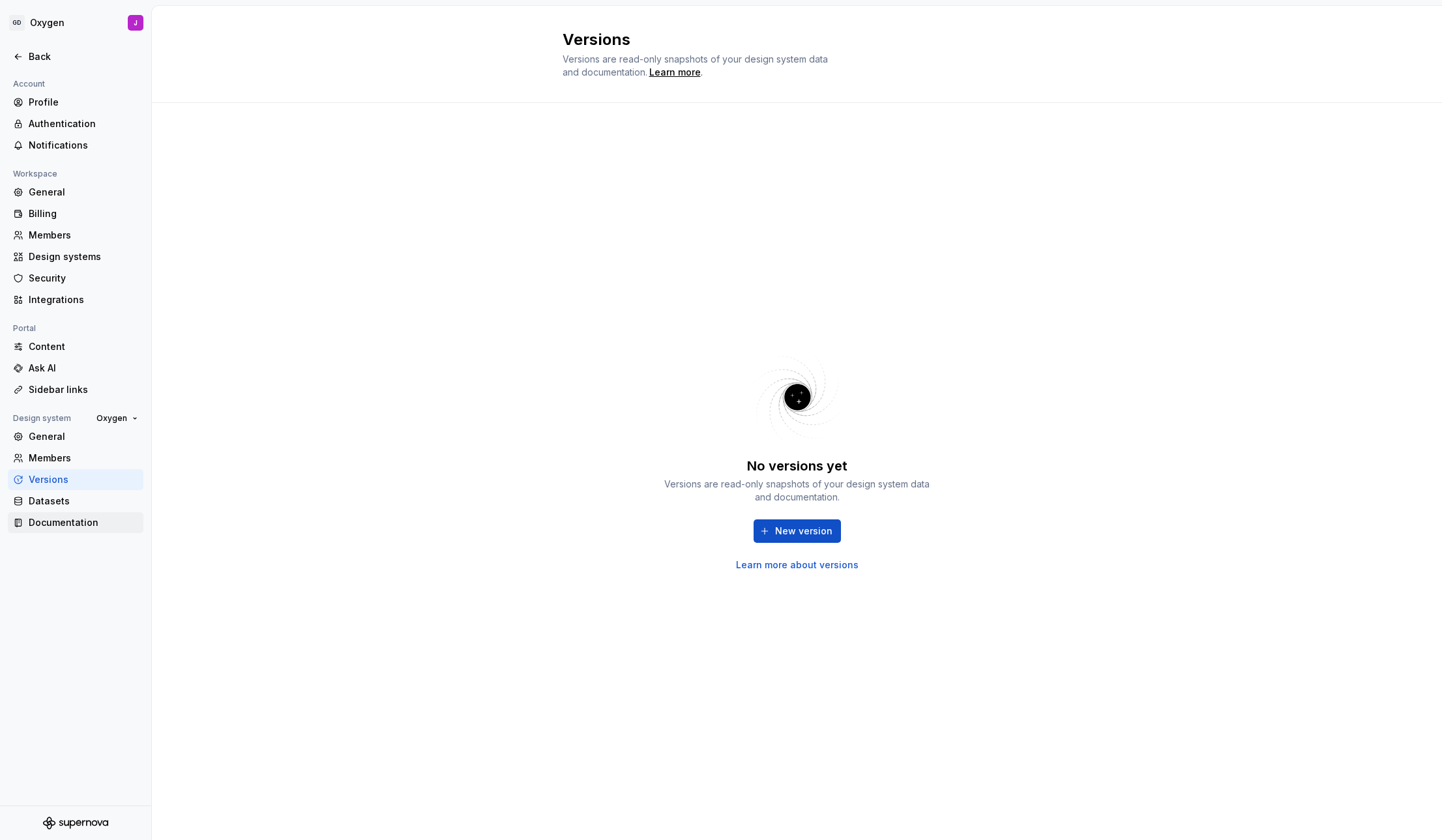
click at [66, 520] on div "Documentation" at bounding box center [84, 522] width 109 height 13
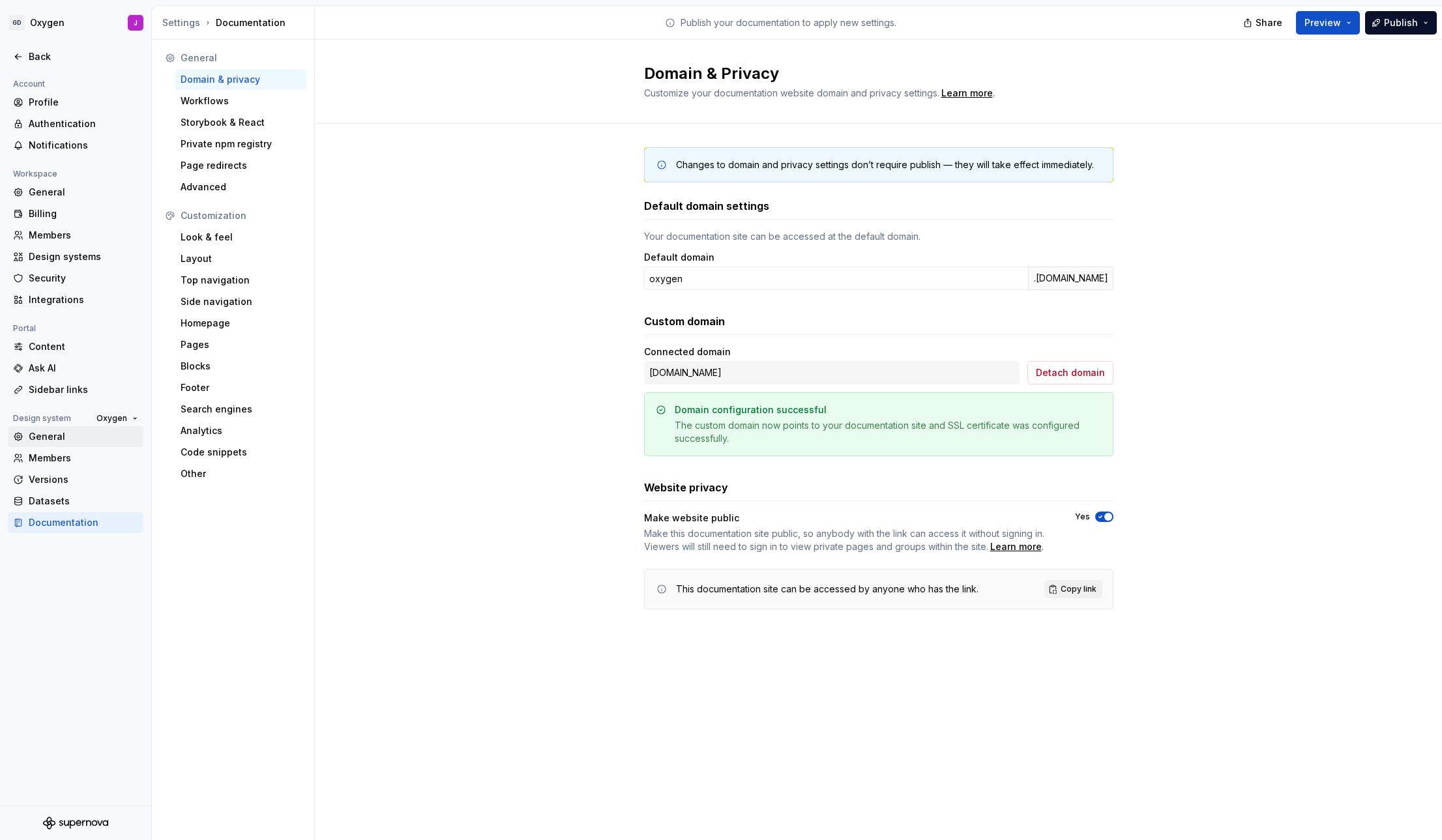
click at [56, 433] on div "General" at bounding box center [84, 437] width 109 height 13
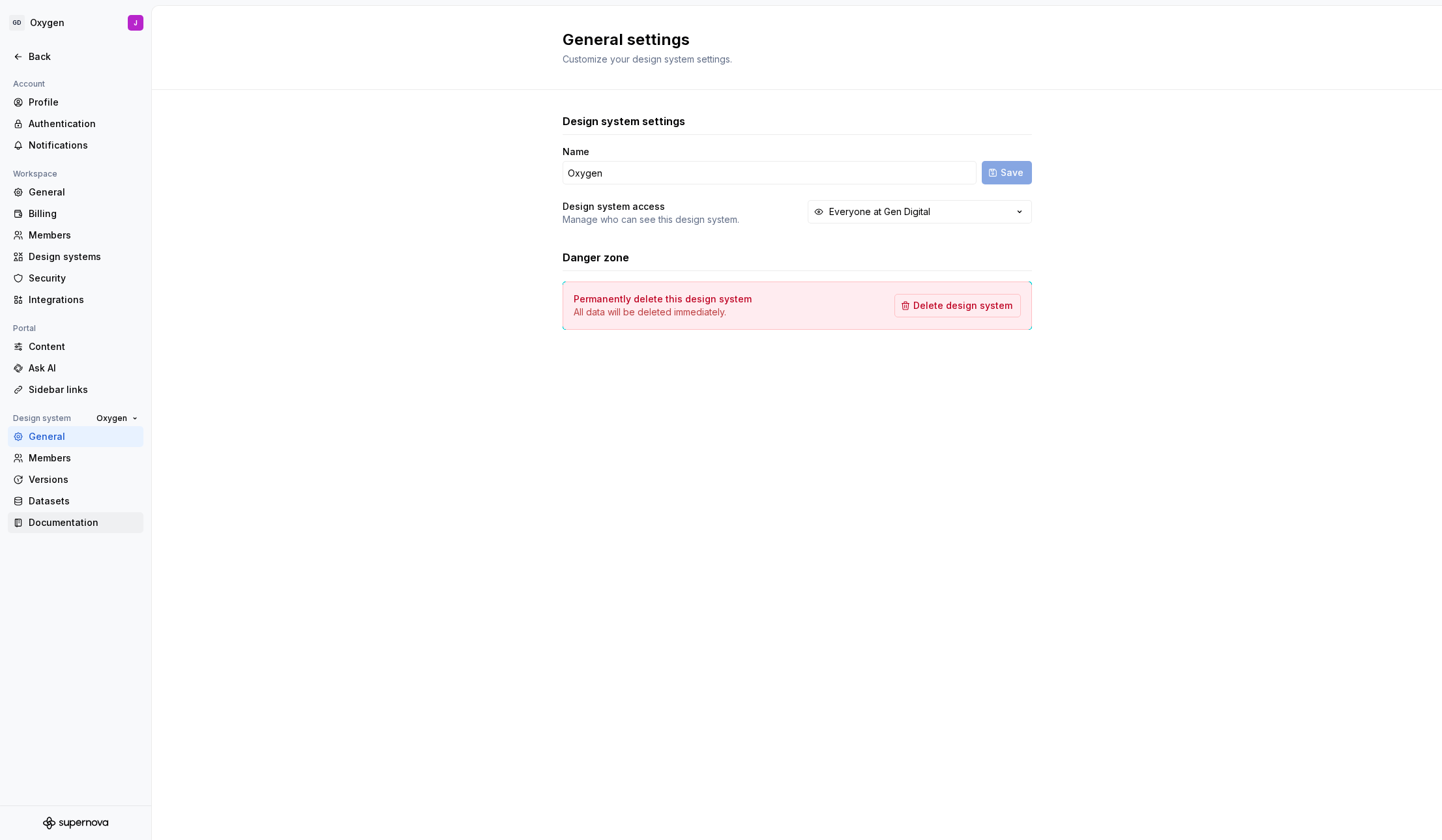
click at [73, 521] on div "Documentation" at bounding box center [84, 522] width 109 height 13
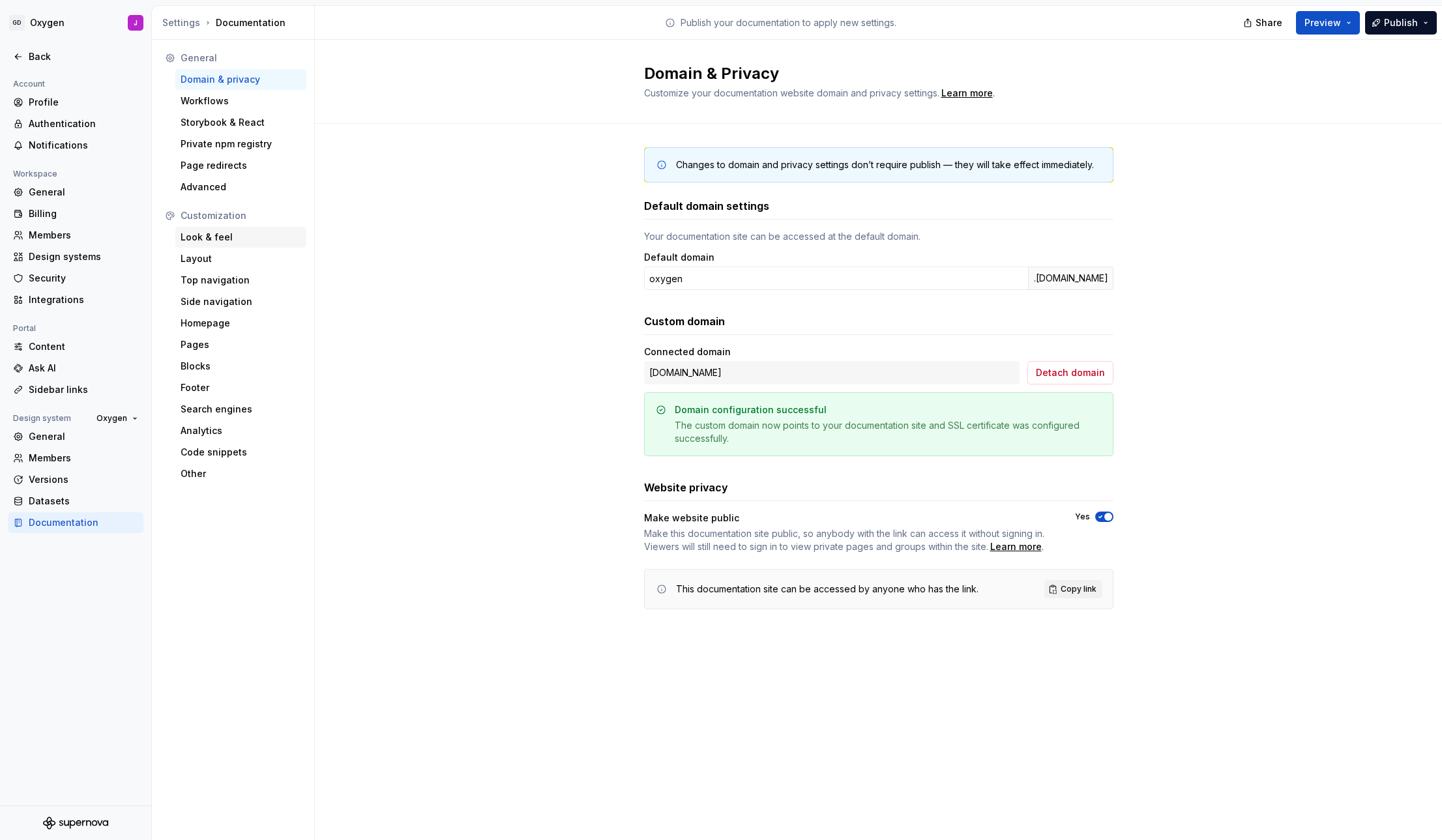
click at [214, 234] on div "Look & feel" at bounding box center [240, 238] width 121 height 13
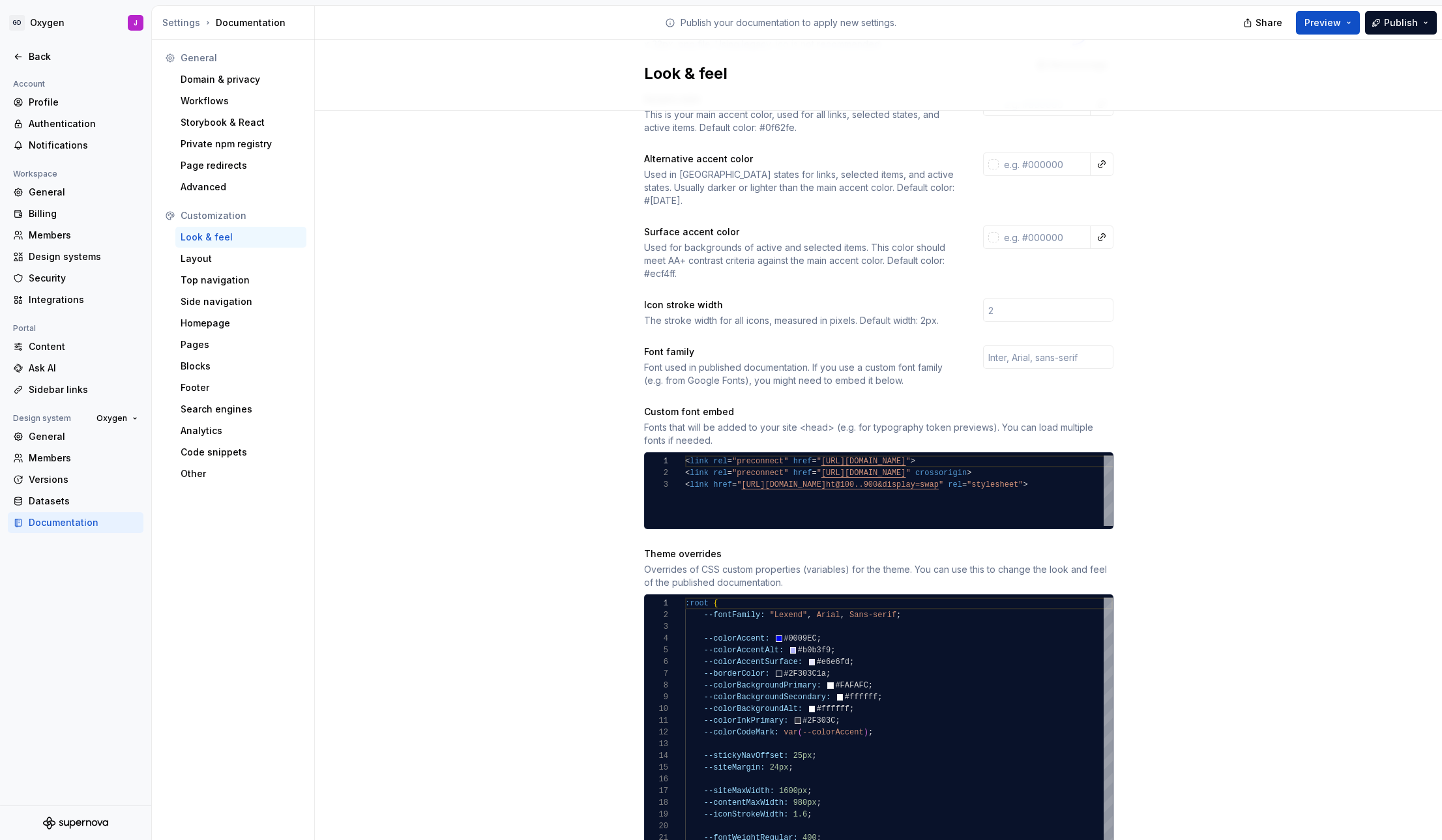
scroll to position [288, 0]
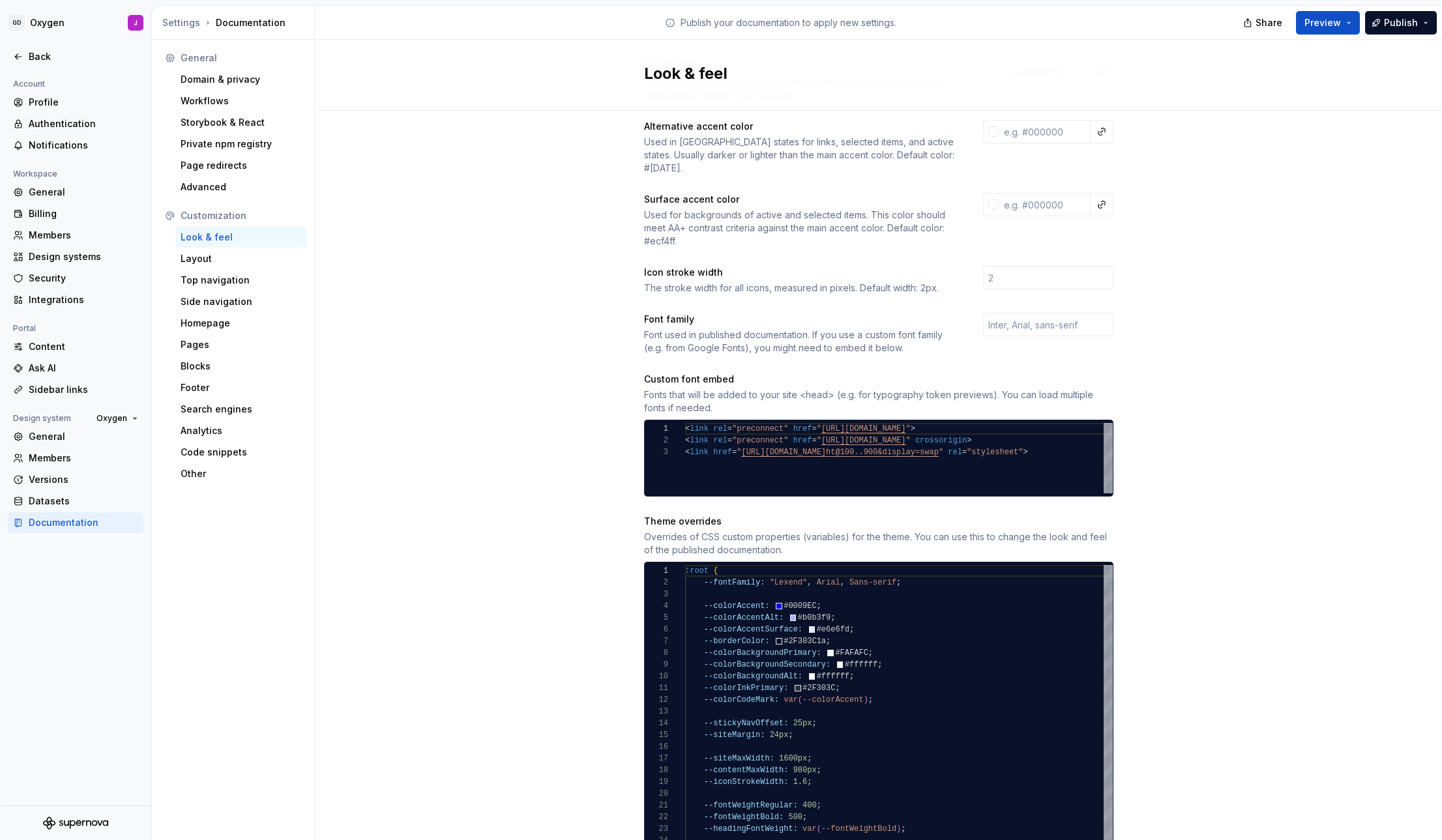
click at [705, 373] on div "Custom font embed" at bounding box center [879, 380] width 470 height 13
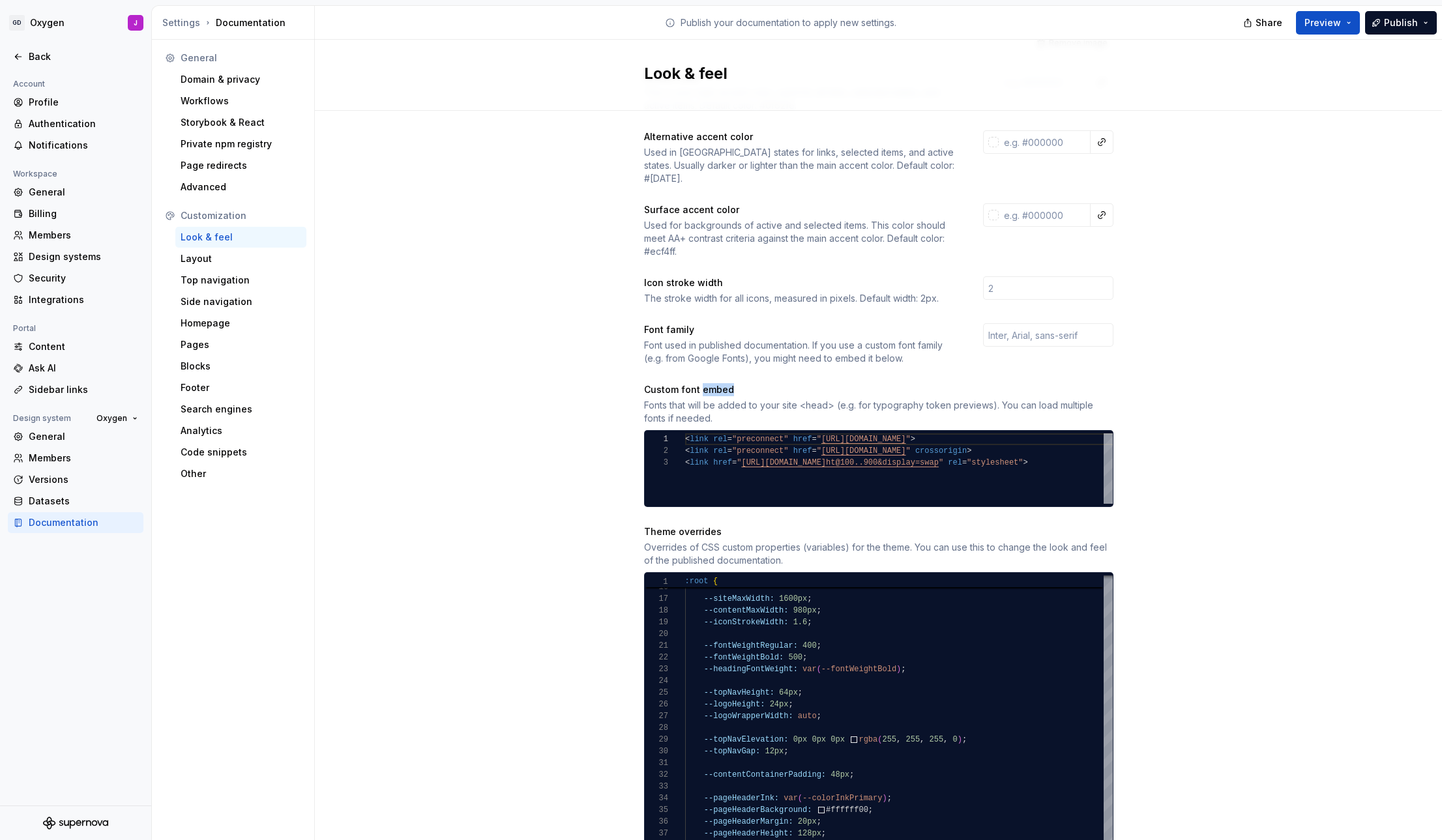
scroll to position [263, 0]
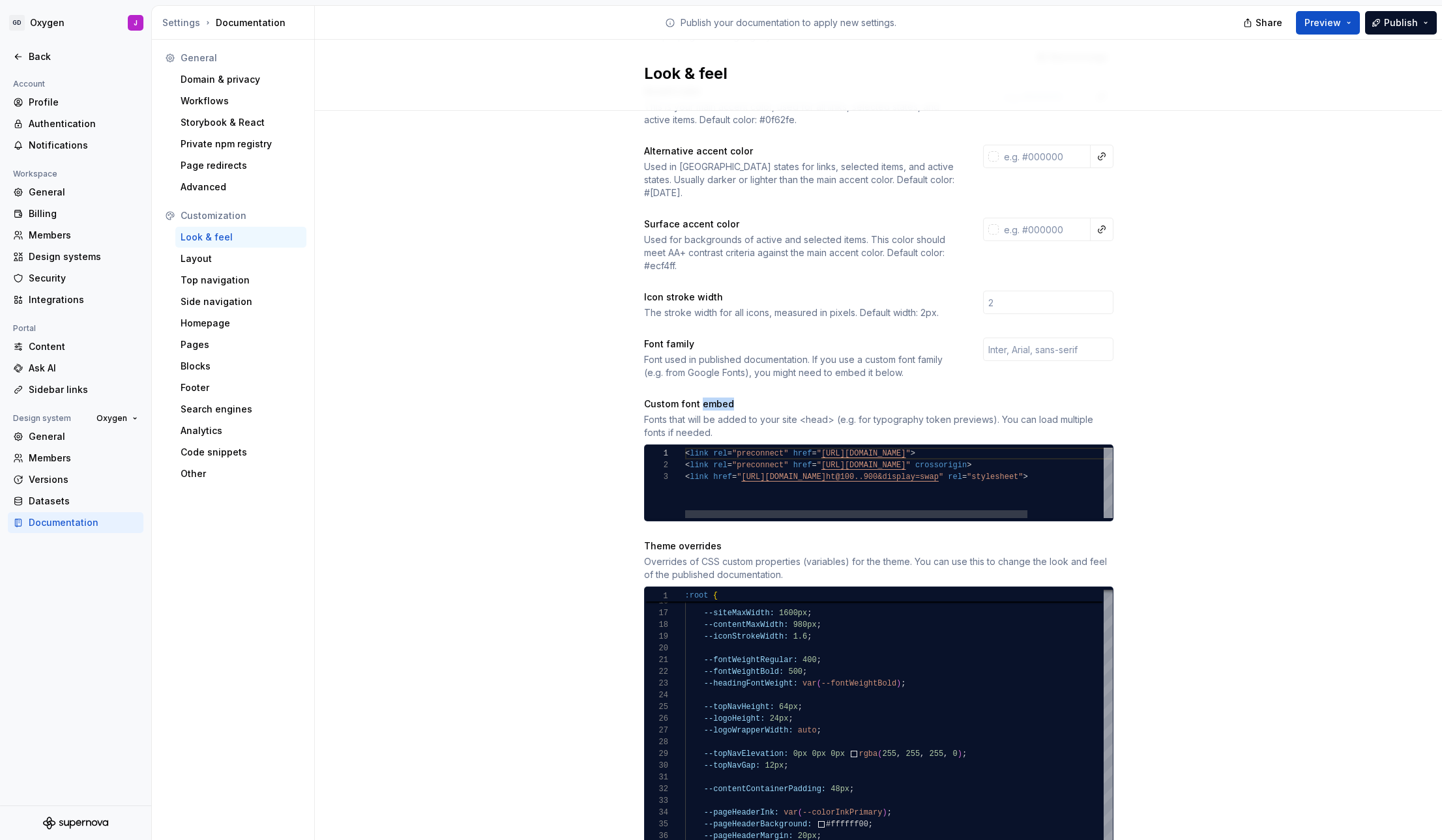
type textarea "**********"
click at [810, 495] on div "< link rel = "preconnect" href = " https://fonts.googleapis.com " > < link rel …" at bounding box center [870, 482] width 523 height 70
click at [665, 511] on div "Site logo A company logo that will be displayed on all pages on your documentat…" at bounding box center [879, 731] width 470 height 1721
click at [761, 481] on div "< link rel = "preconnect" href = " https://fonts.googleapis.com " > < link rel …" at bounding box center [947, 482] width 523 height 70
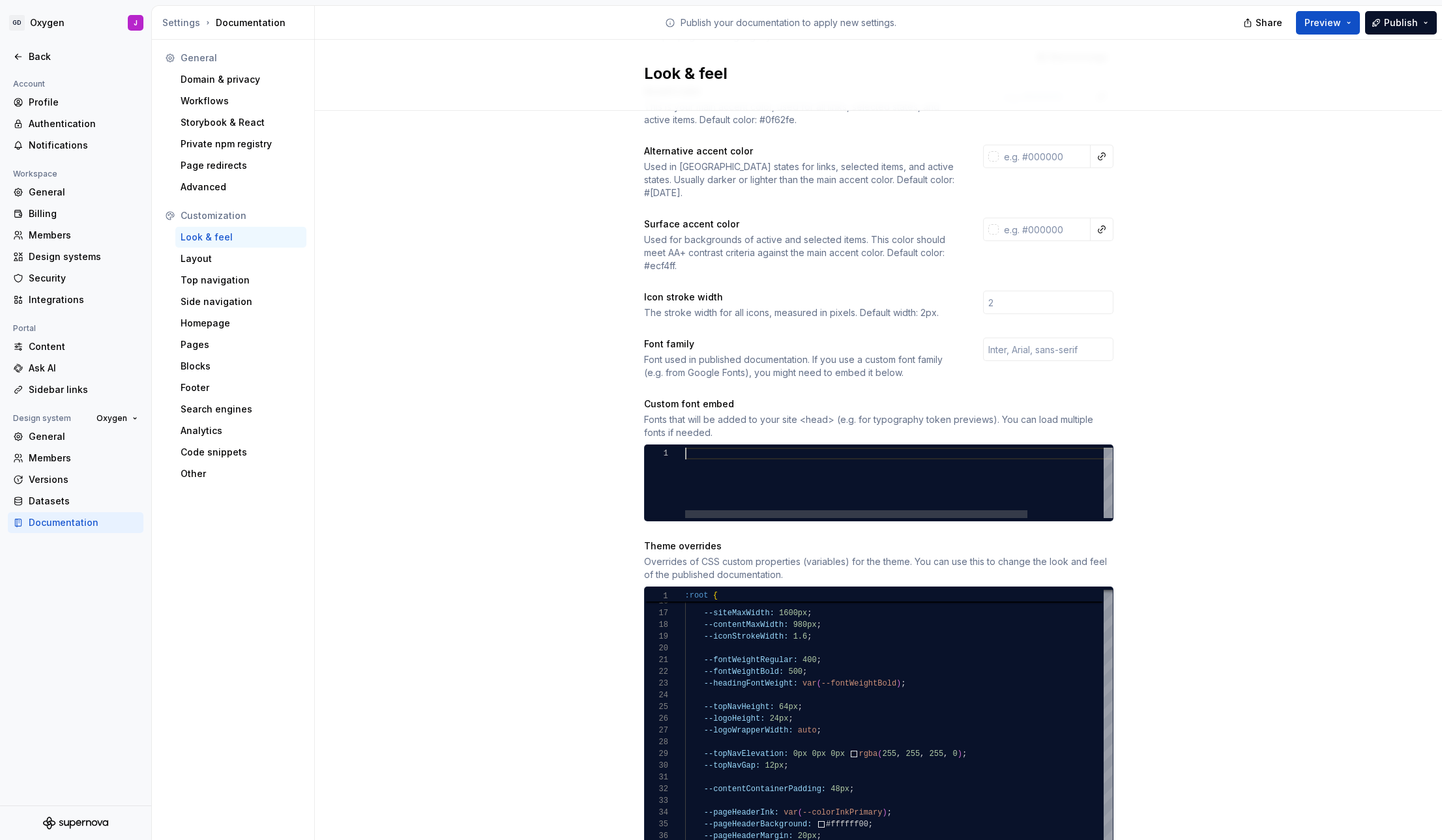
scroll to position [0, 0]
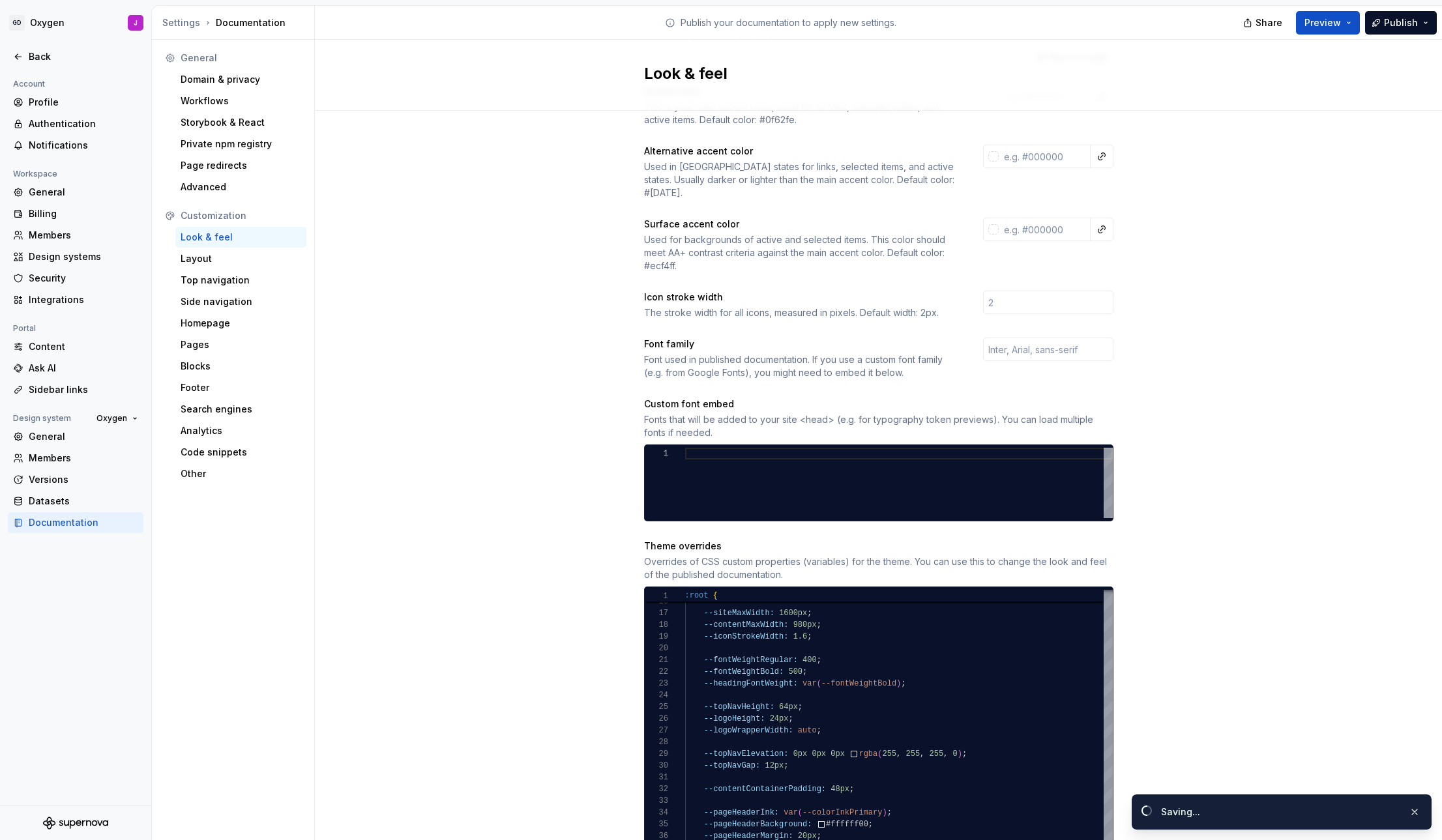
click at [1178, 421] on div "Site logo A company logo that will be displayed on all pages on your documentat…" at bounding box center [878, 744] width 1127 height 1794
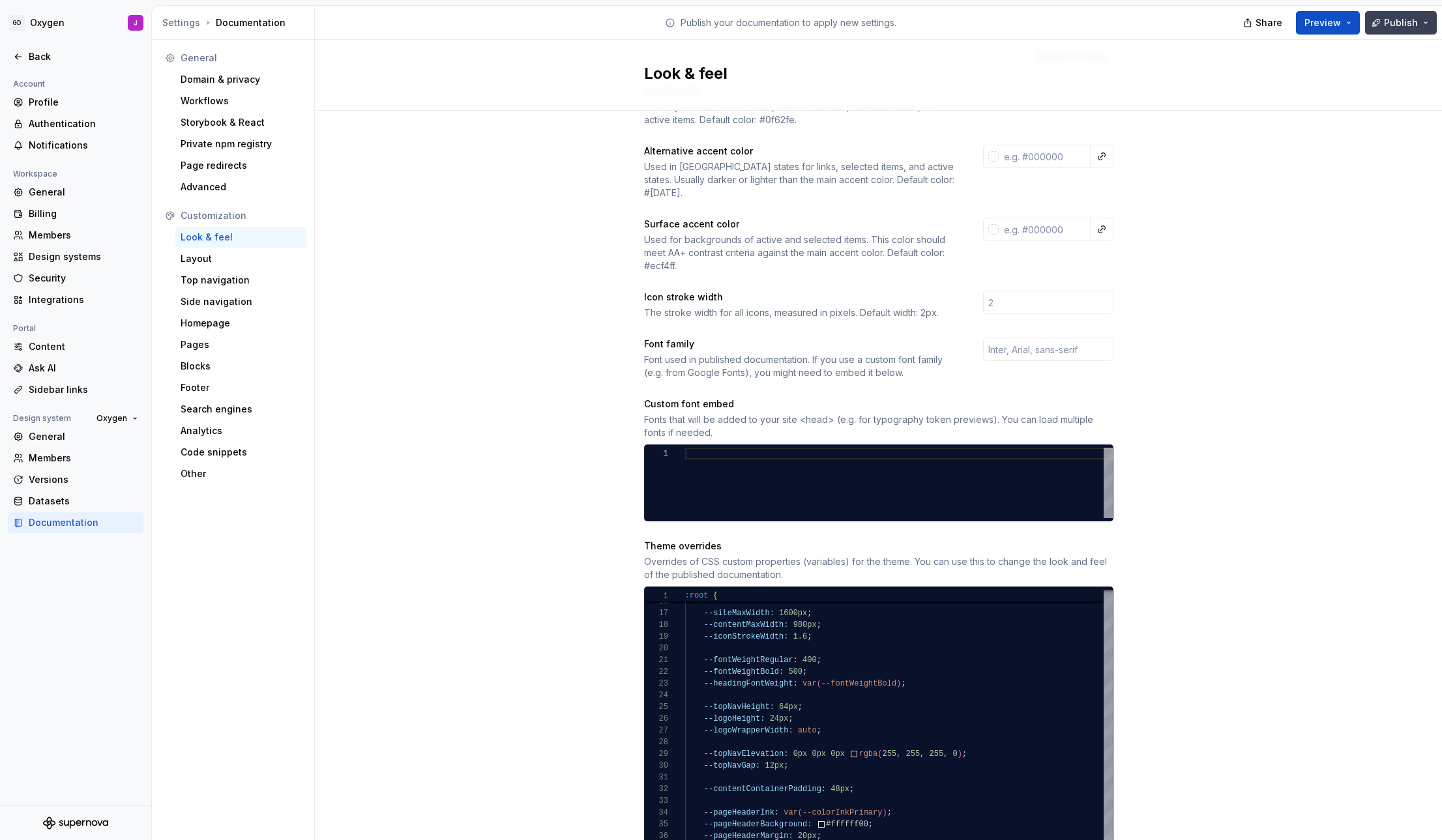
click at [1421, 19] on button "Publish" at bounding box center [1401, 23] width 72 height 24
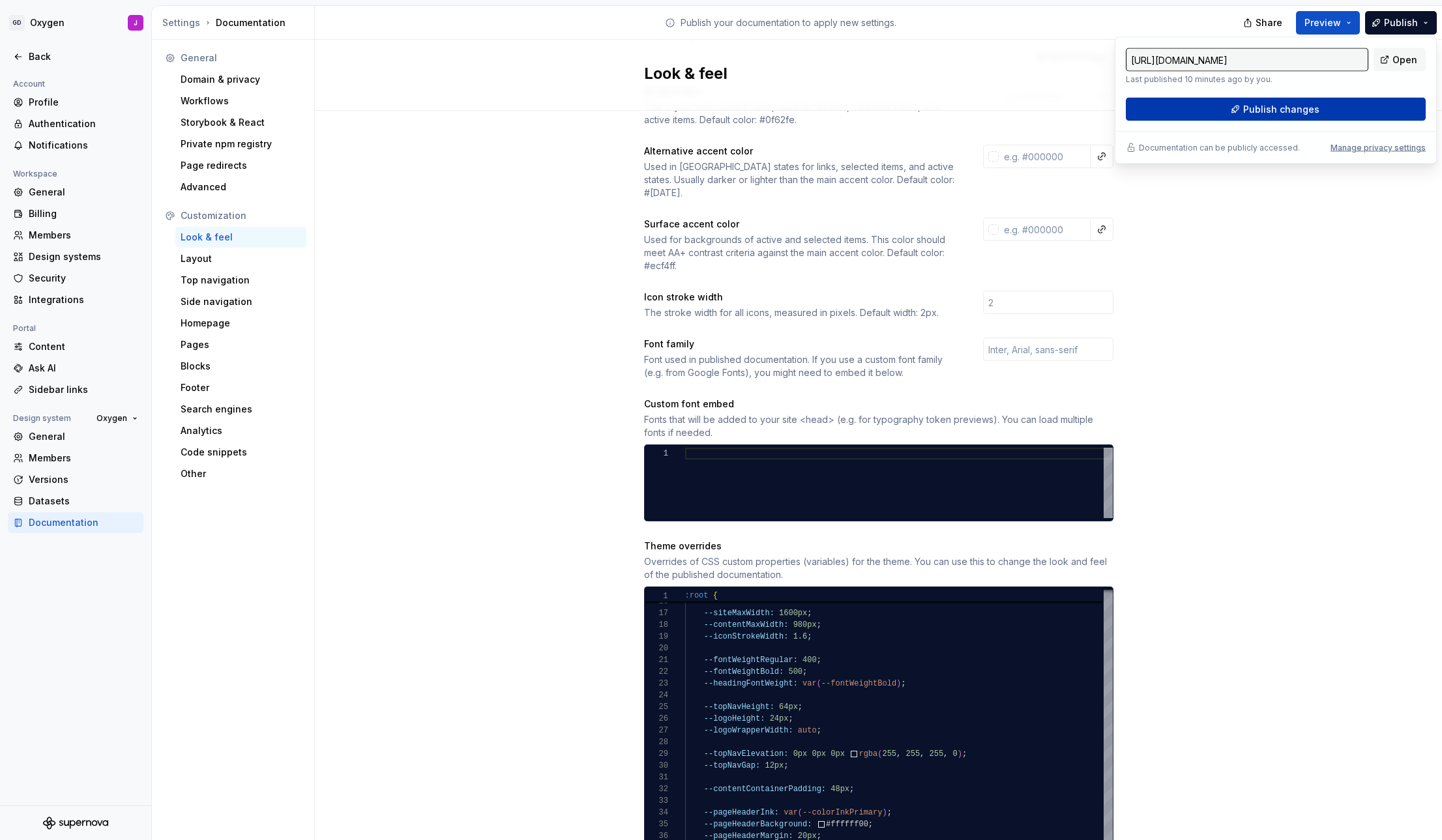
click at [1307, 113] on span "Publish changes" at bounding box center [1282, 109] width 76 height 13
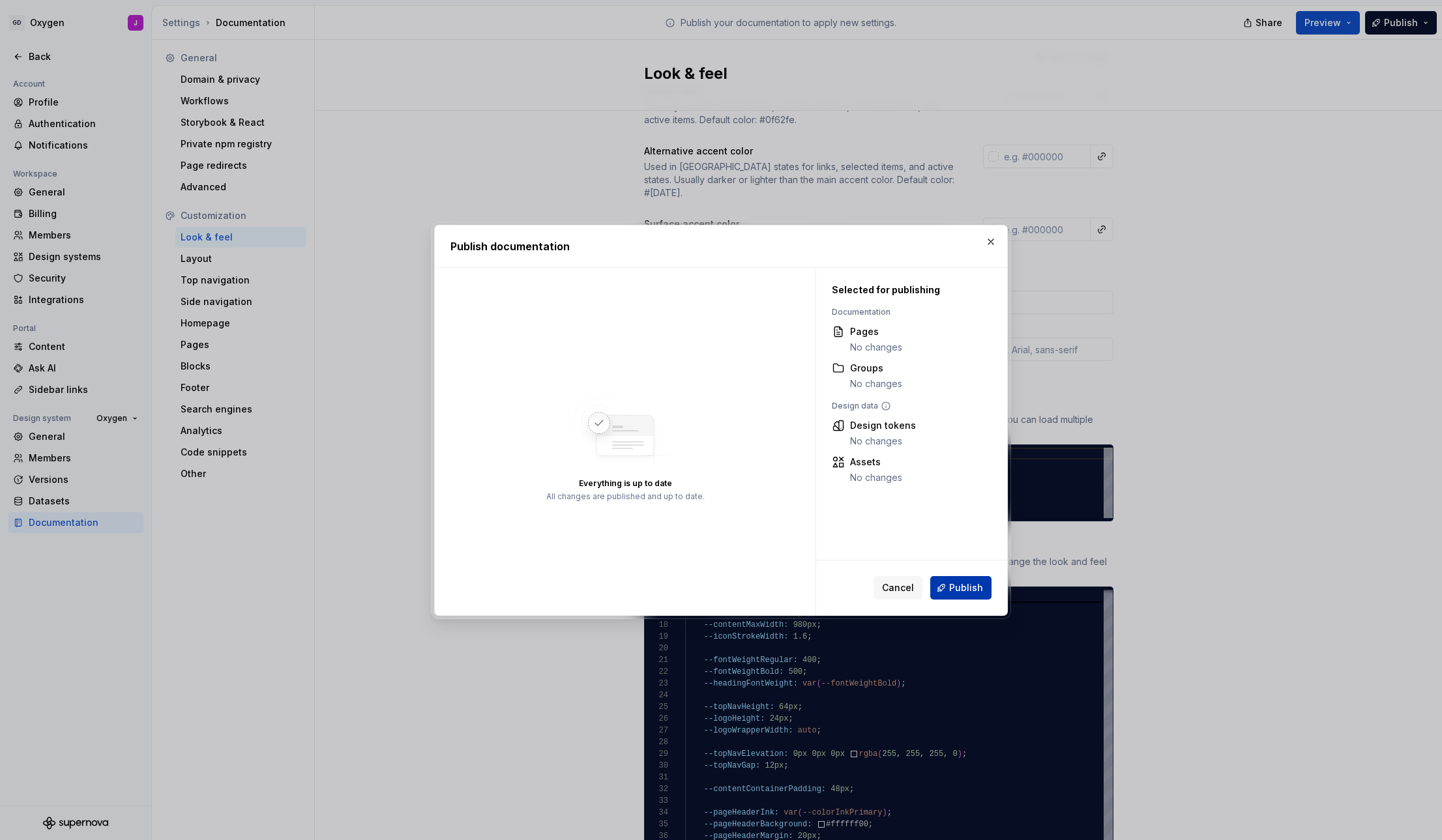
click at [966, 584] on span "Publish" at bounding box center [966, 588] width 34 height 13
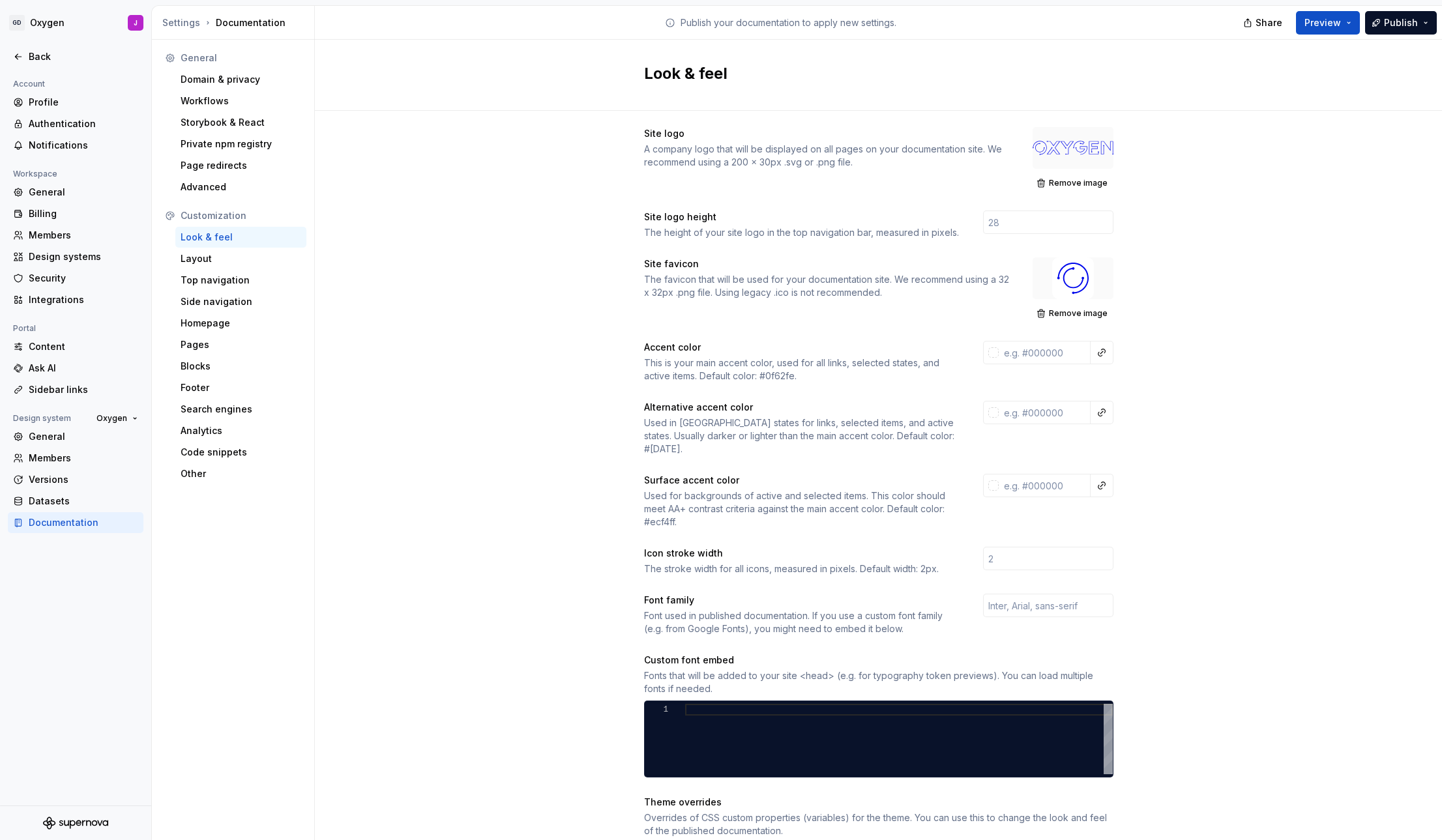
scroll to position [324, 0]
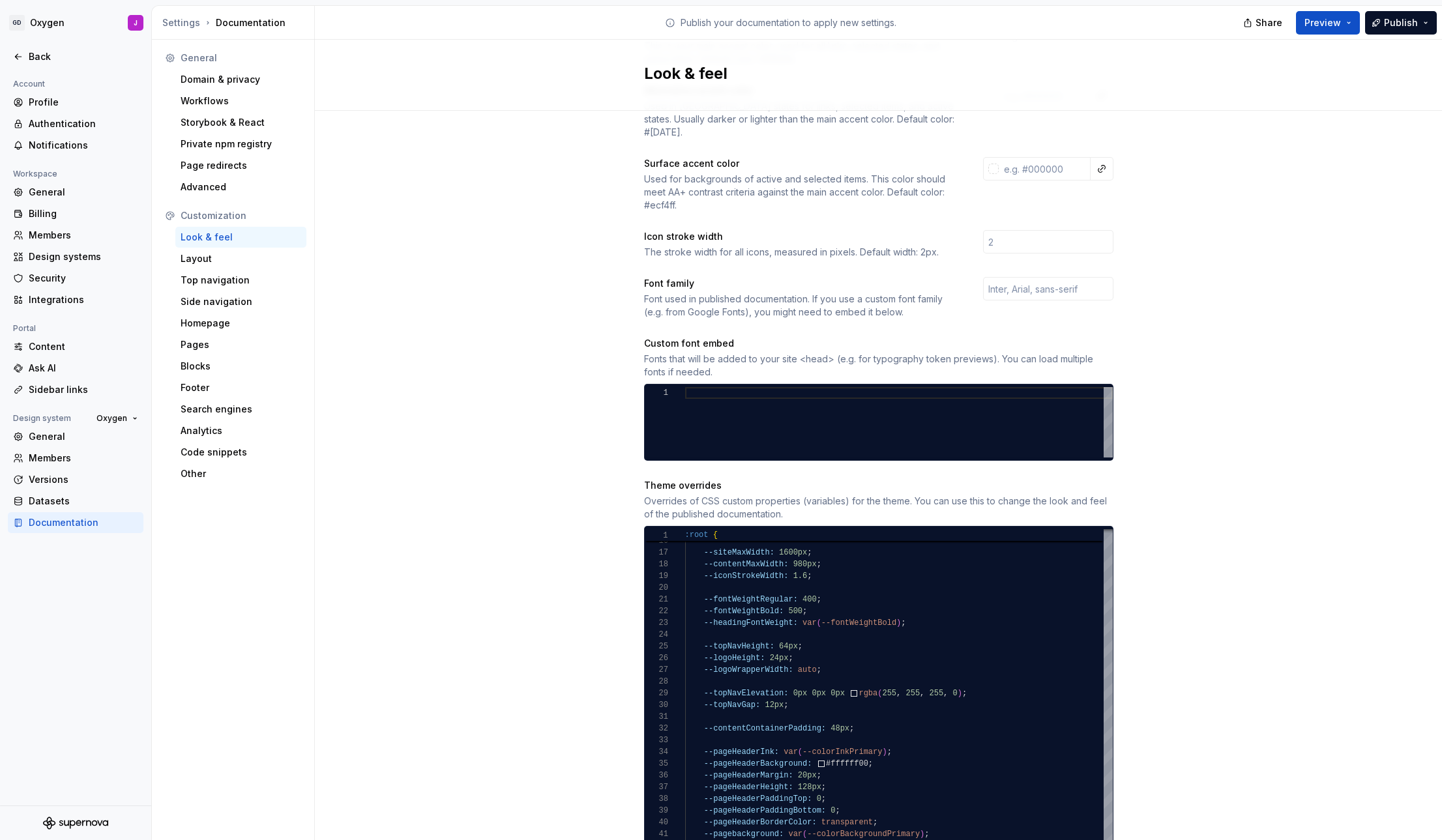
click at [709, 408] on div at bounding box center [899, 421] width 428 height 70
type textarea "**********"
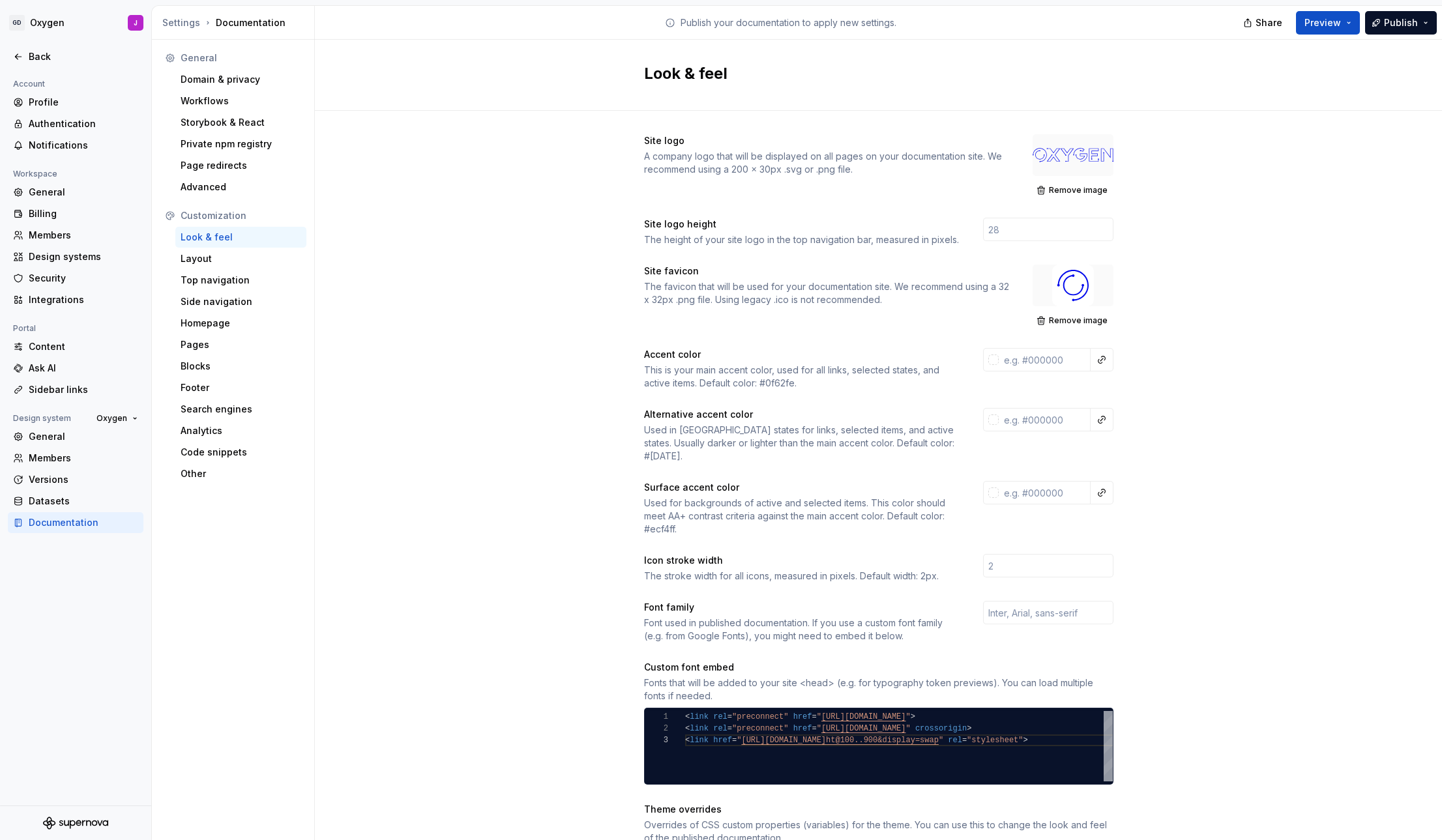
scroll to position [0, 0]
click at [1403, 25] on span "Publish" at bounding box center [1401, 23] width 34 height 13
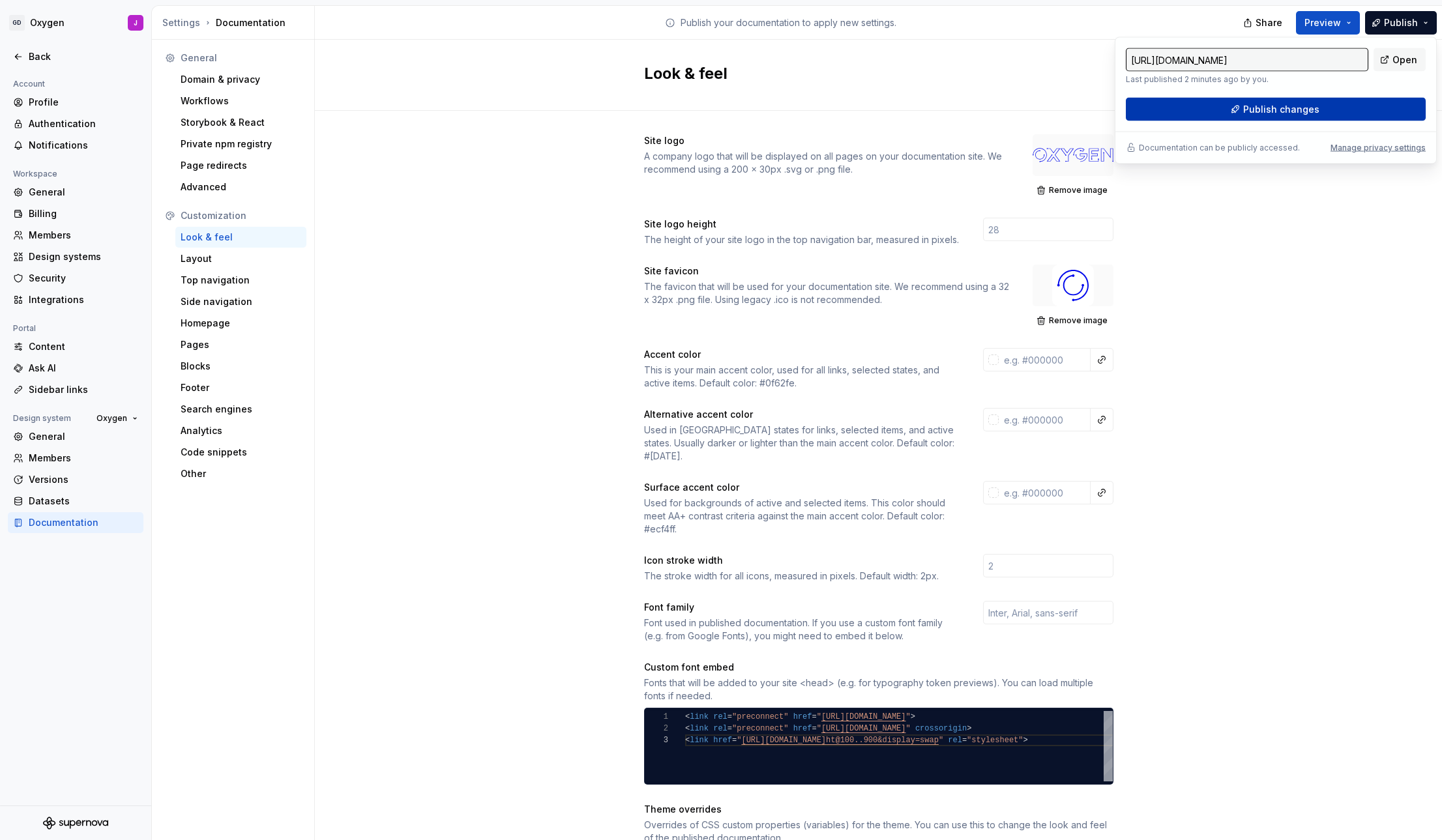
click at [1320, 110] on button "Publish changes" at bounding box center [1275, 109] width 300 height 24
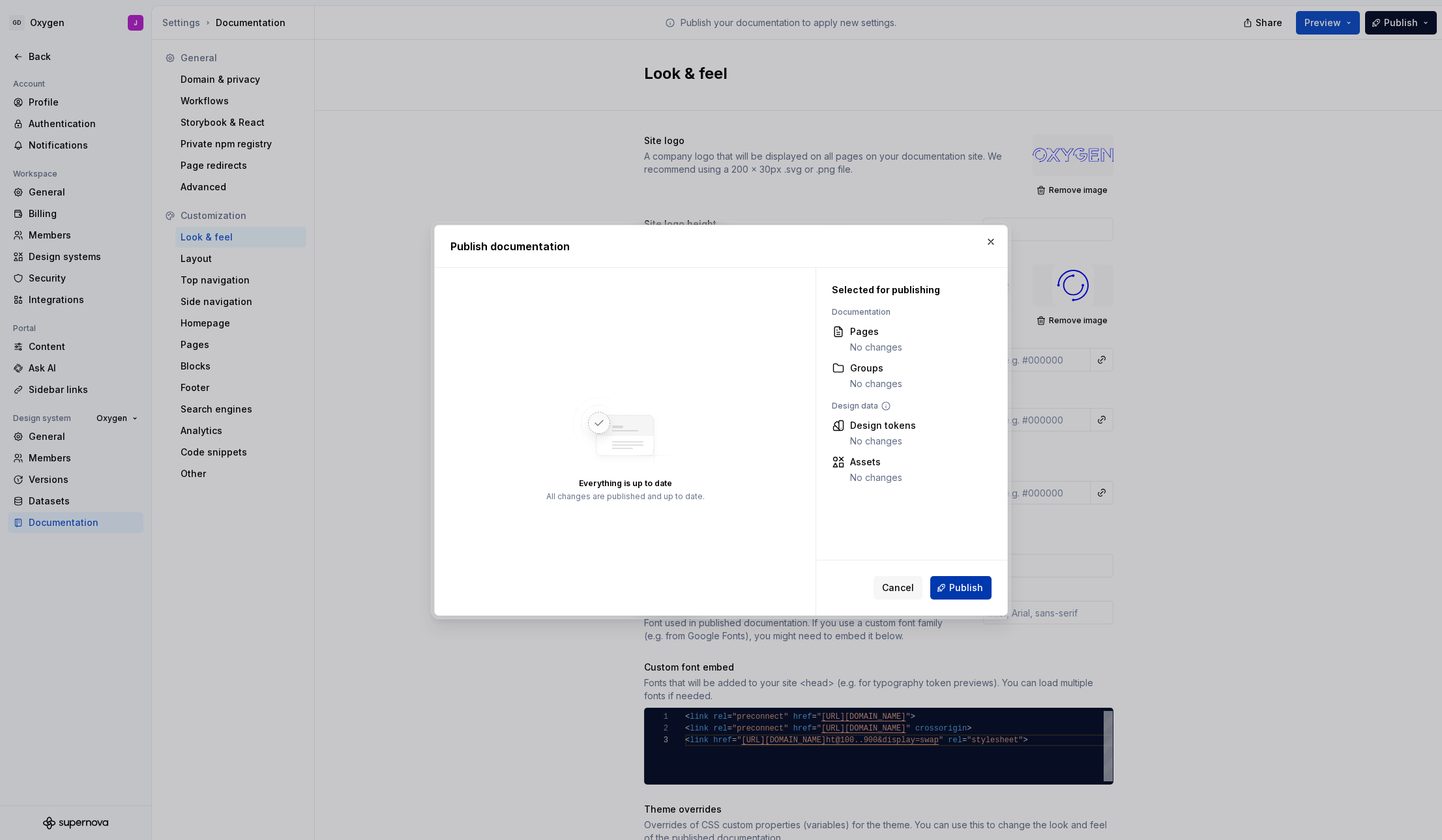
click at [959, 586] on span "Publish" at bounding box center [966, 588] width 34 height 13
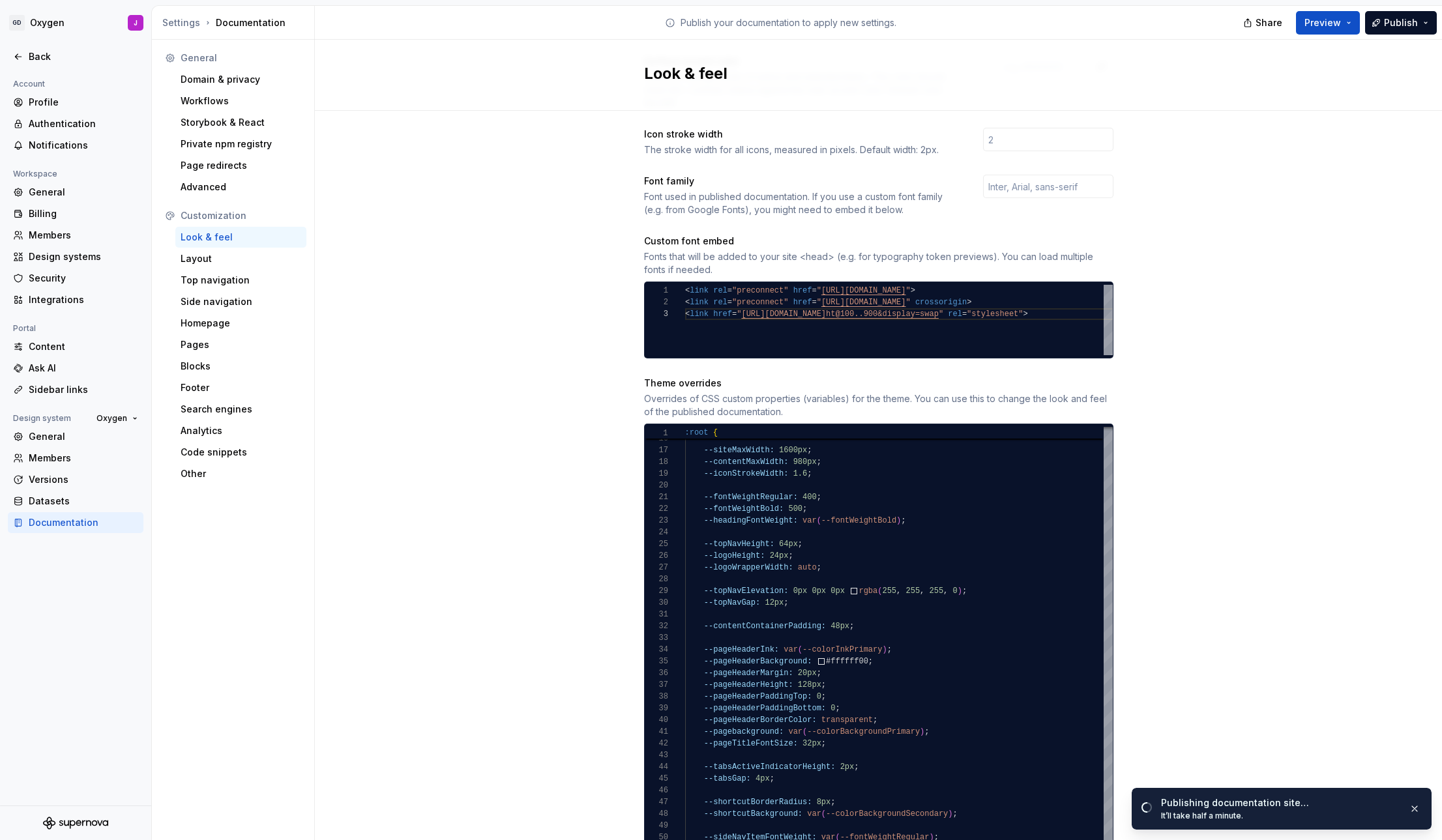
scroll to position [230, 0]
